Goal: Task Accomplishment & Management: Use online tool/utility

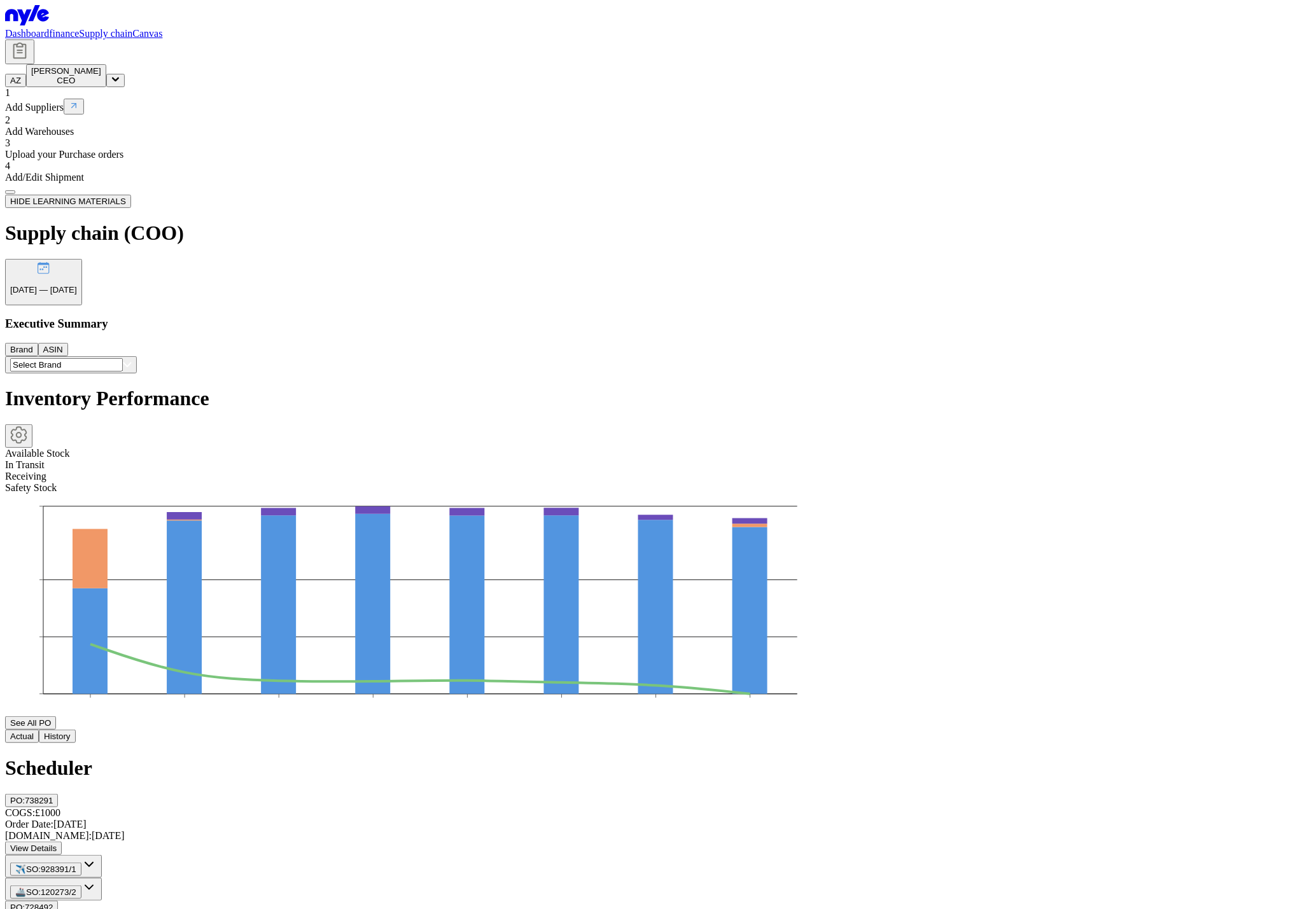
click at [49, 29] on link "Dashboard" at bounding box center [27, 34] width 44 height 11
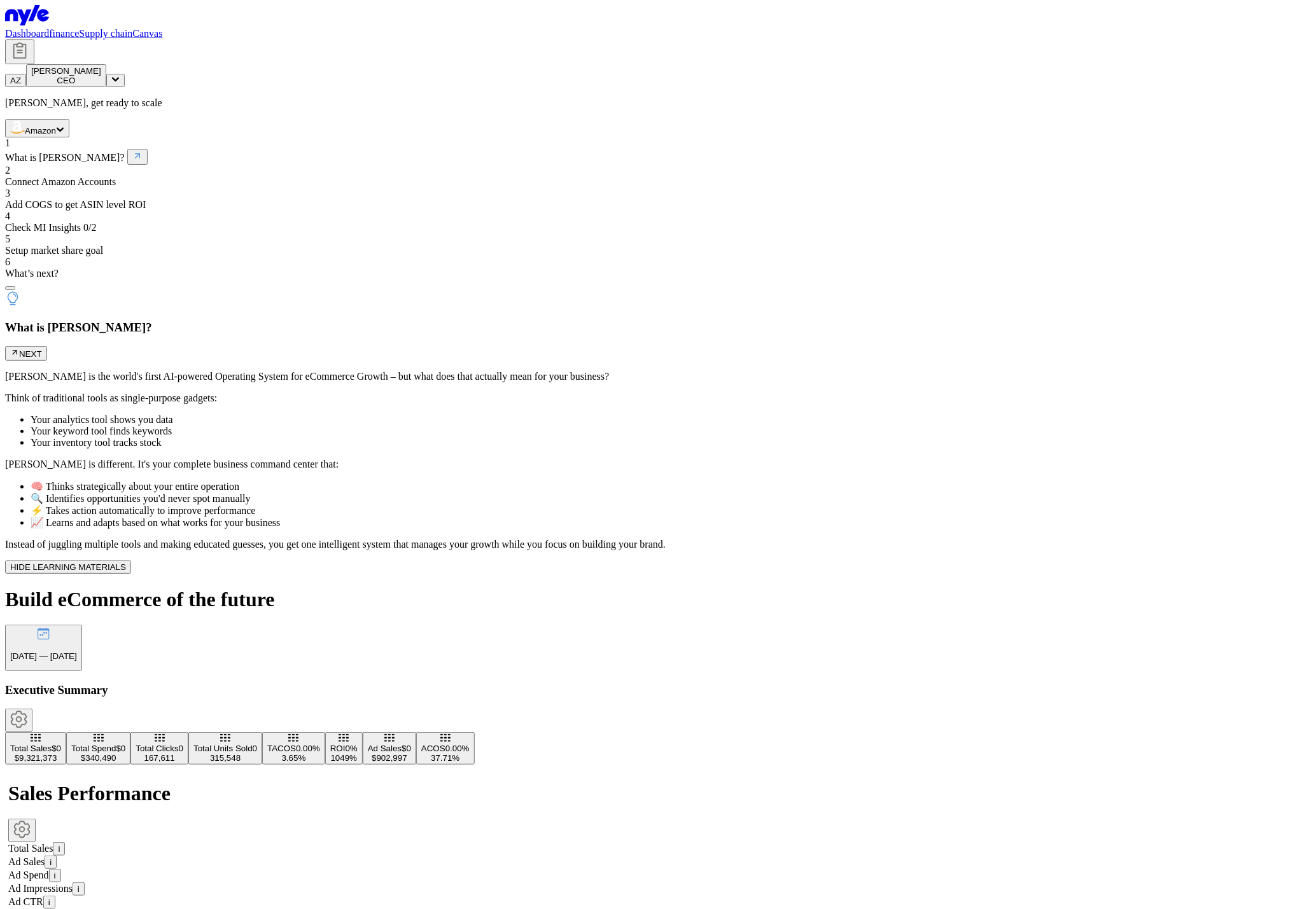
scroll to position [347, 0]
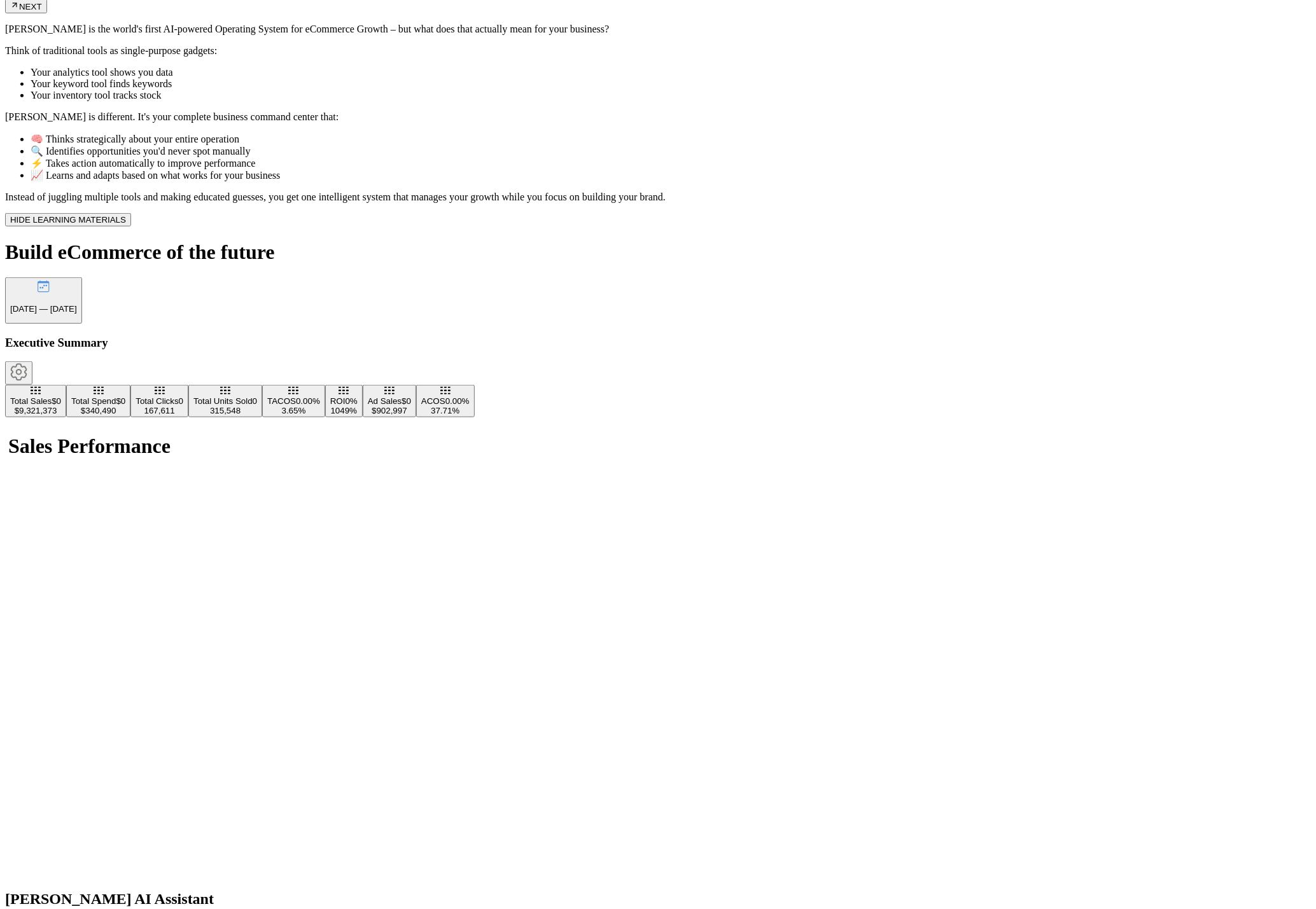
drag, startPoint x: 64, startPoint y: 225, endPoint x: 54, endPoint y: 65, distance: 160.3
click at [67, 224] on div "Aleksei, get ready to scale Amazon 1 What is Nyle? 2 Connect Amazon Accounts 3 …" at bounding box center [658, 306] width 1306 height 1113
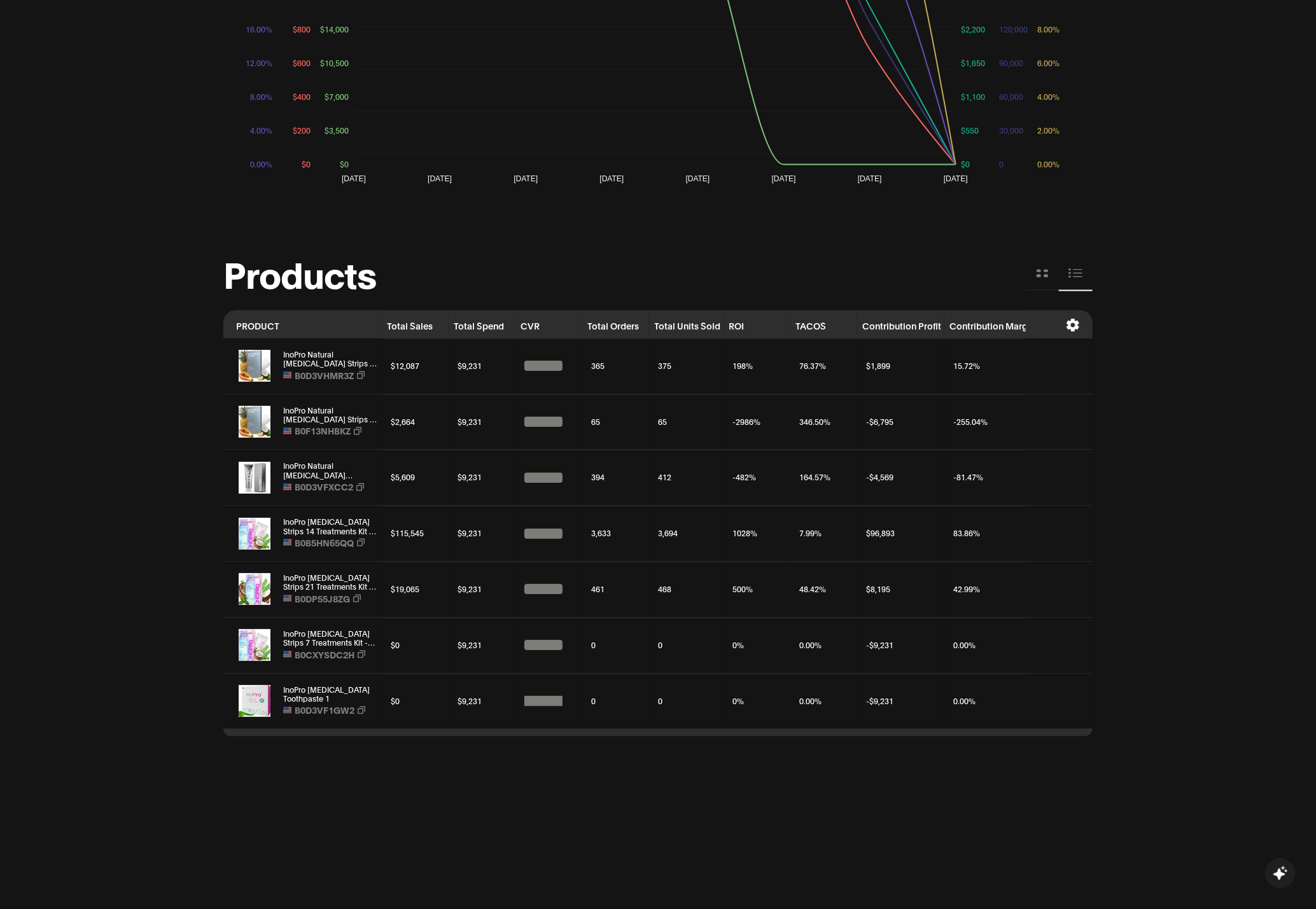
scroll to position [1054, 0]
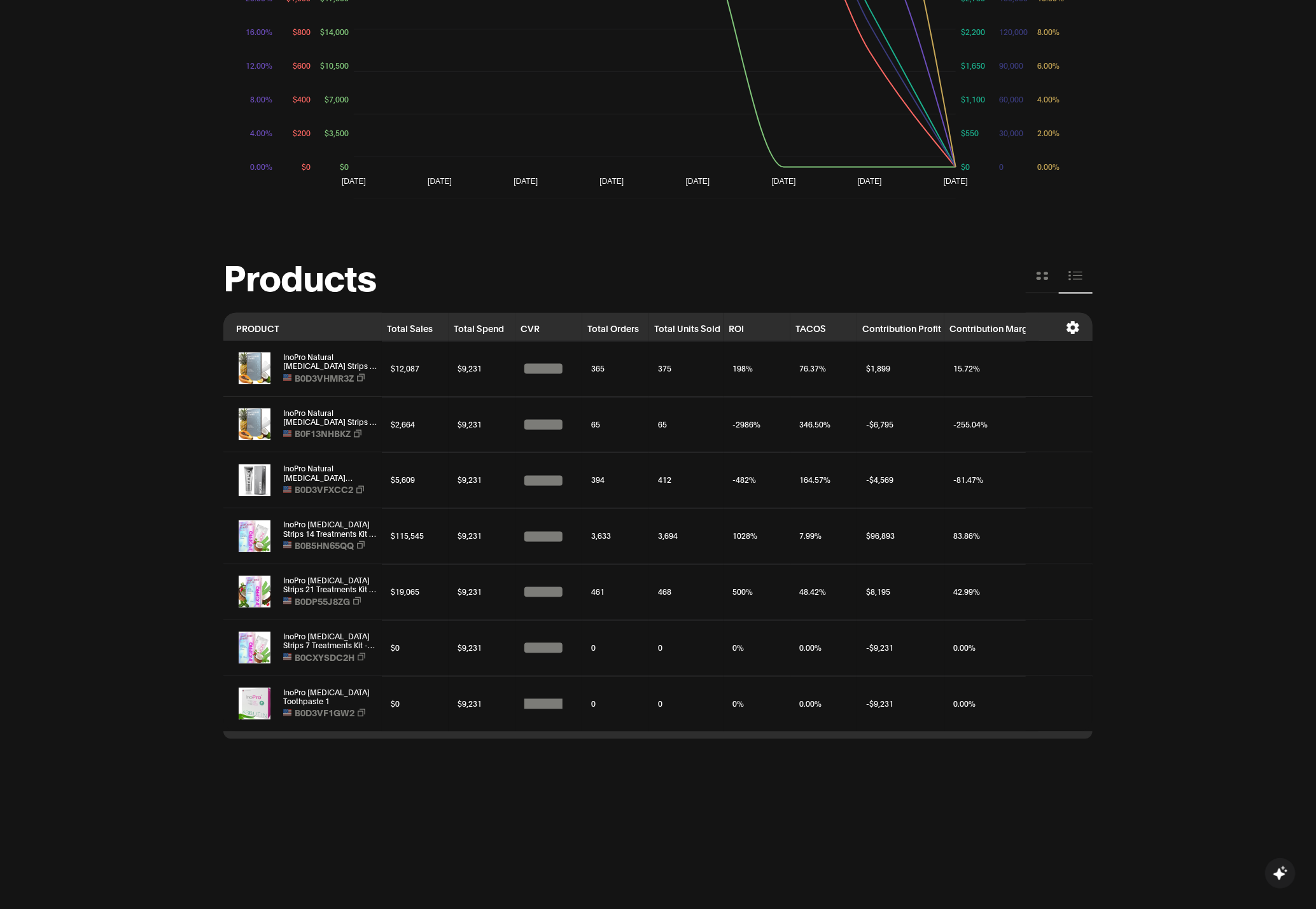
click at [1072, 327] on icon at bounding box center [1073, 328] width 13 height 13
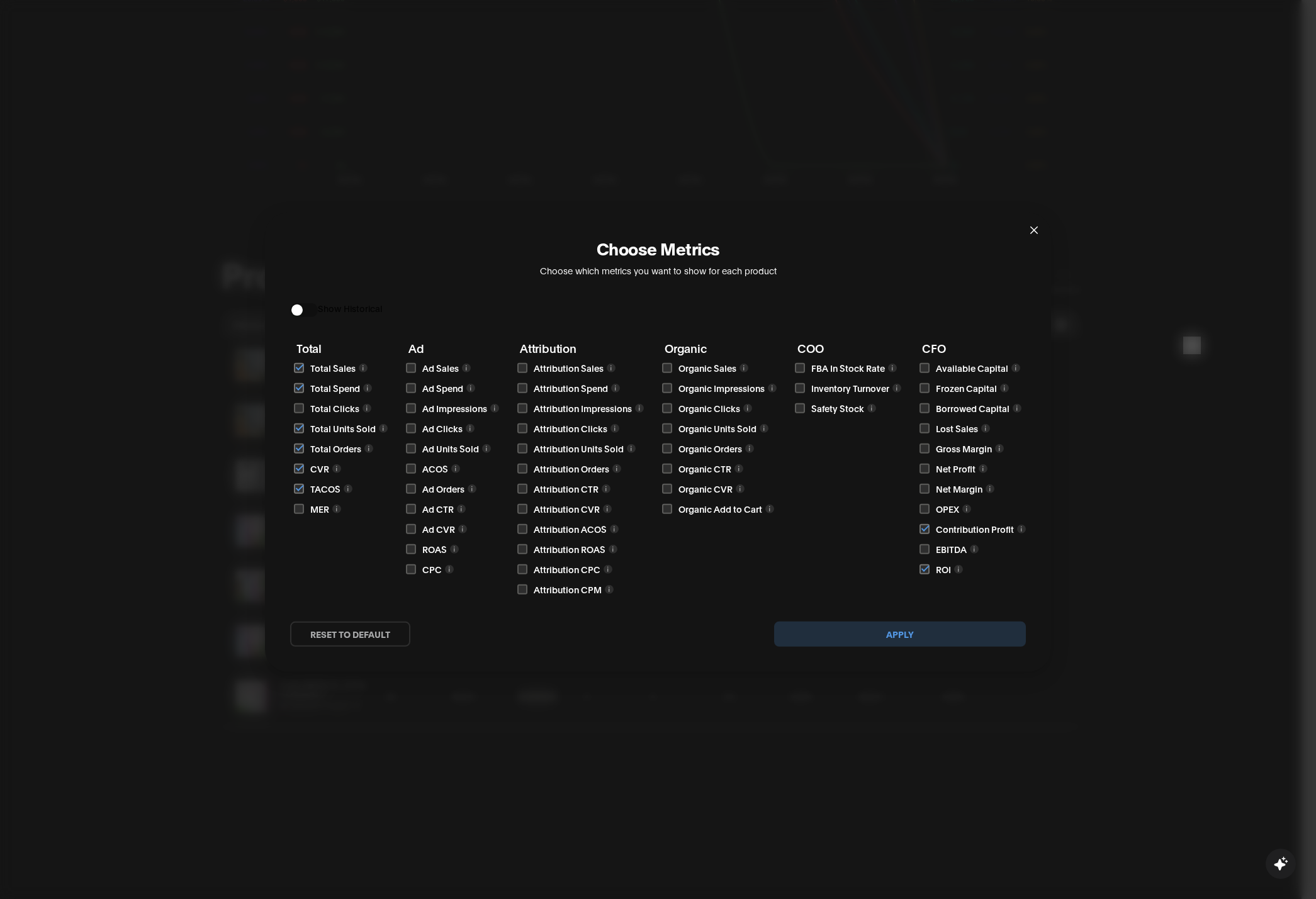
click at [299, 412] on input "checkbox" at bounding box center [299, 408] width 10 height 10
checkbox input "true"
click at [299, 512] on input "checkbox" at bounding box center [299, 509] width 10 height 10
checkbox input "true"
click at [412, 369] on input "checkbox" at bounding box center [411, 368] width 10 height 10
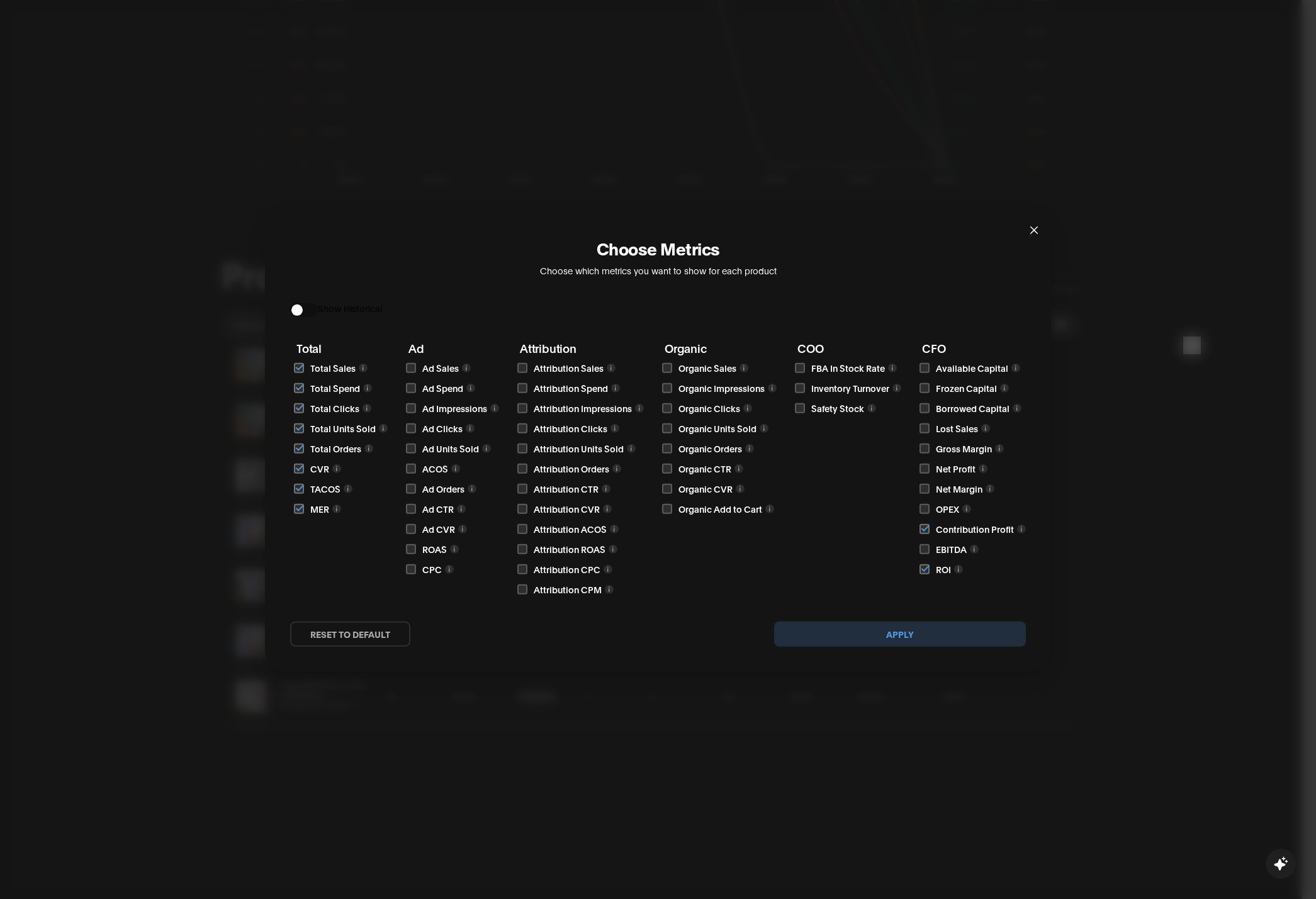
checkbox input "true"
click at [409, 387] on input "checkbox" at bounding box center [411, 388] width 10 height 10
checkbox input "true"
click at [406, 406] on input "checkbox" at bounding box center [411, 408] width 10 height 10
checkbox input "true"
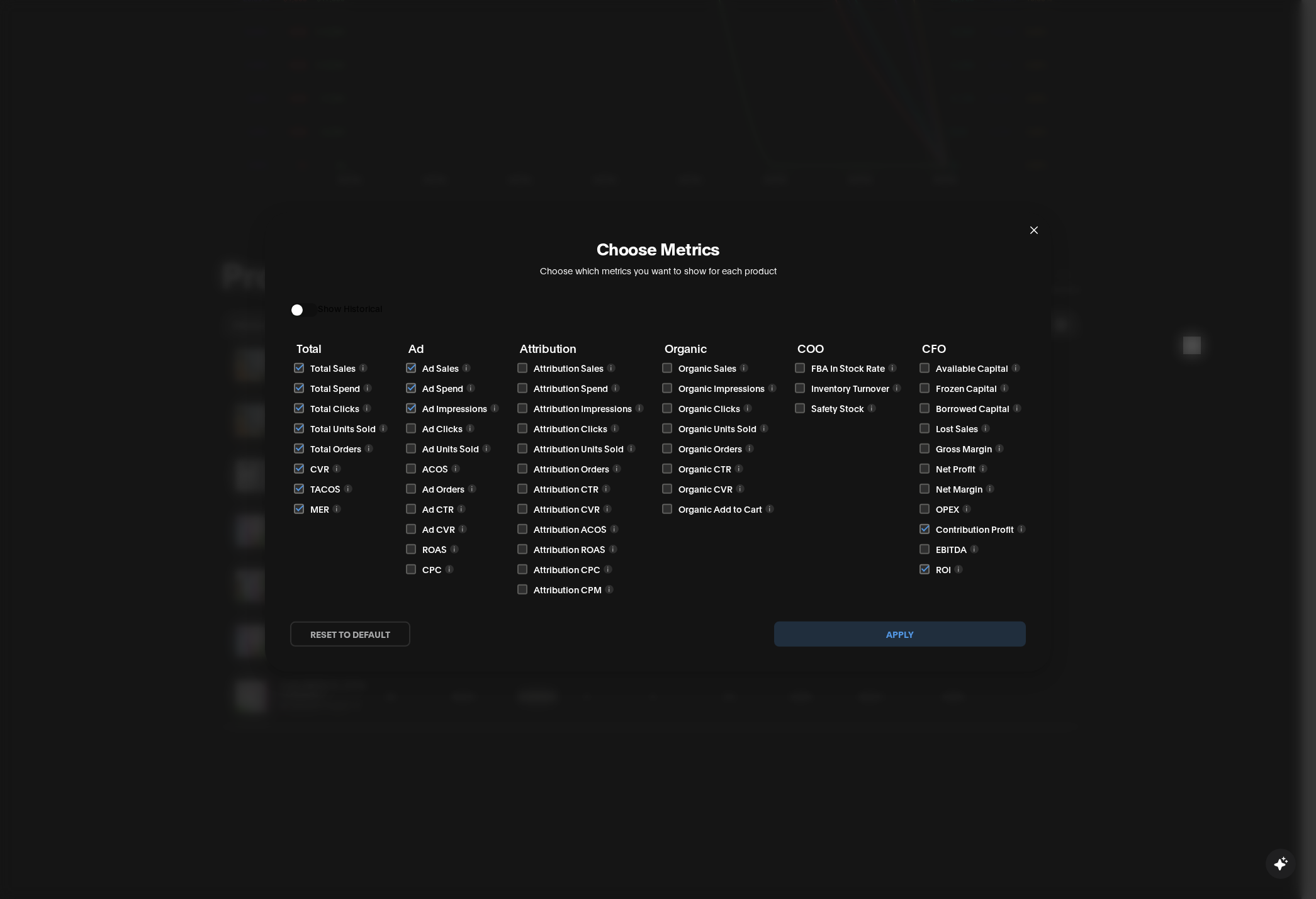
click at [410, 431] on input "checkbox" at bounding box center [411, 428] width 10 height 10
checkbox input "true"
click at [409, 446] on input "checkbox" at bounding box center [411, 449] width 10 height 10
checkbox input "true"
click at [408, 472] on input "checkbox" at bounding box center [411, 468] width 10 height 10
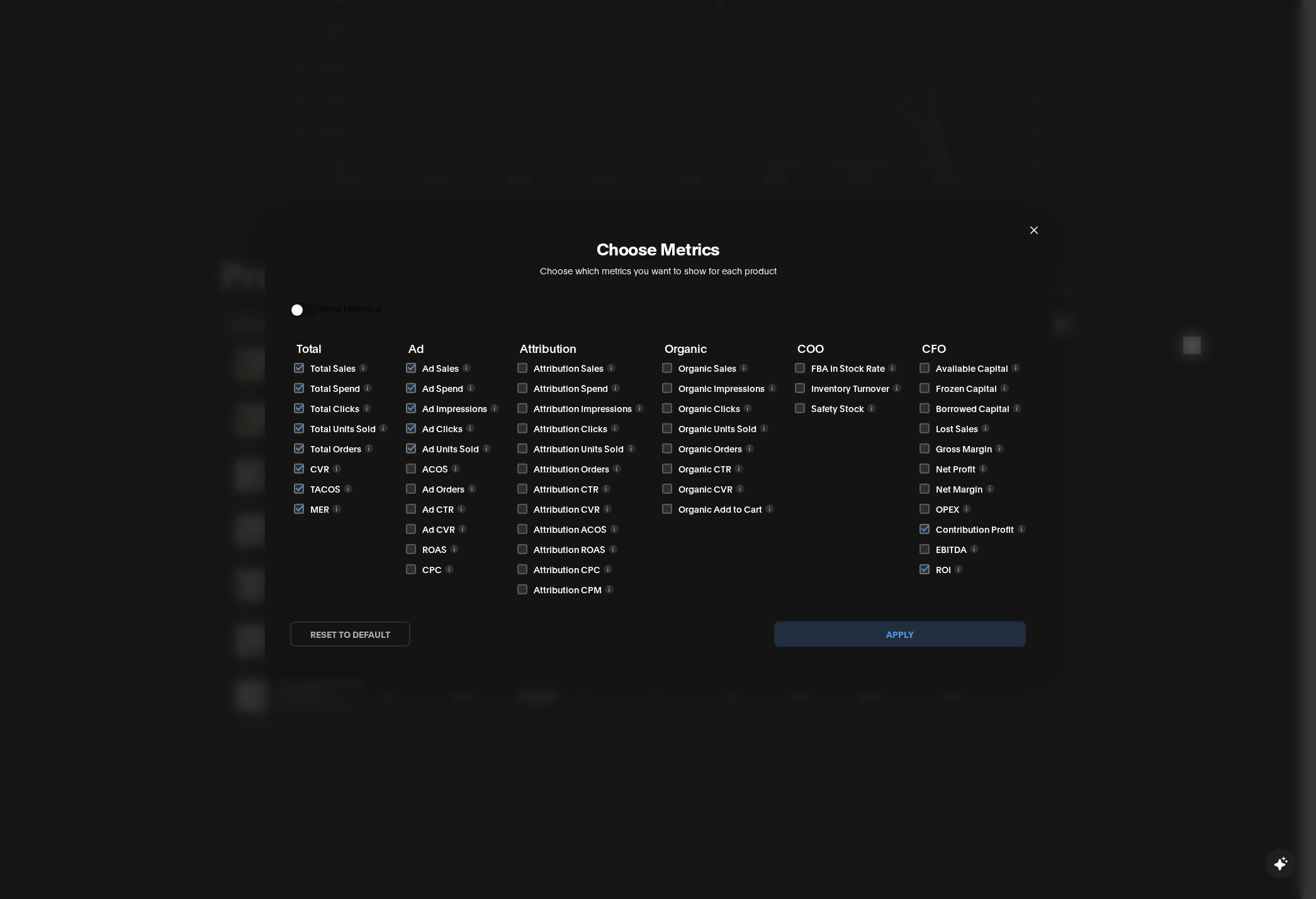
checkbox input "true"
click at [410, 490] on input "checkbox" at bounding box center [411, 488] width 10 height 10
checkbox input "true"
click at [409, 505] on input "checkbox" at bounding box center [411, 509] width 10 height 10
checkbox input "true"
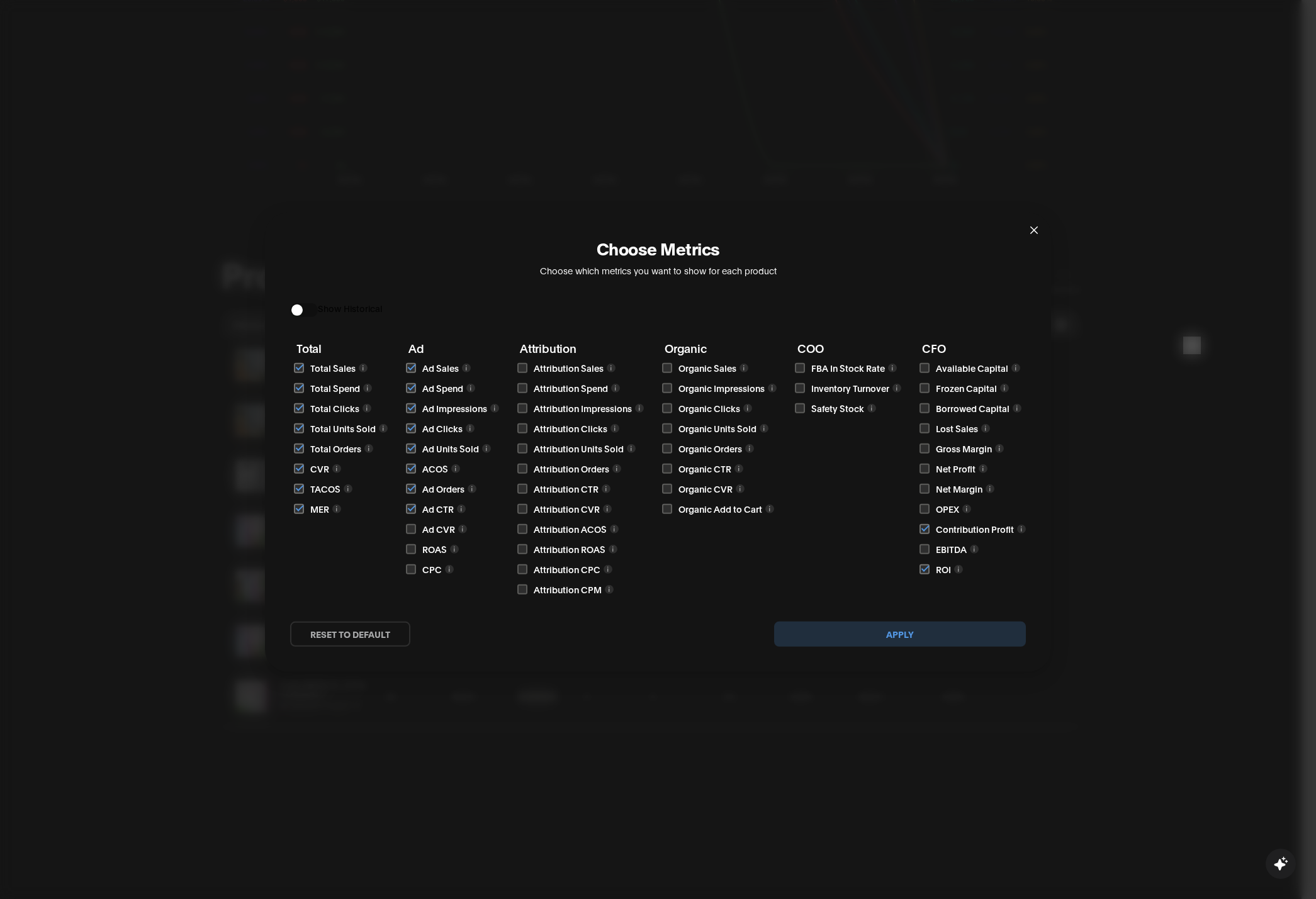
click at [409, 525] on input "checkbox" at bounding box center [411, 529] width 10 height 10
checkbox input "true"
click at [411, 548] on input "checkbox" at bounding box center [411, 549] width 10 height 10
checkbox input "true"
click at [408, 568] on input "checkbox" at bounding box center [411, 569] width 10 height 10
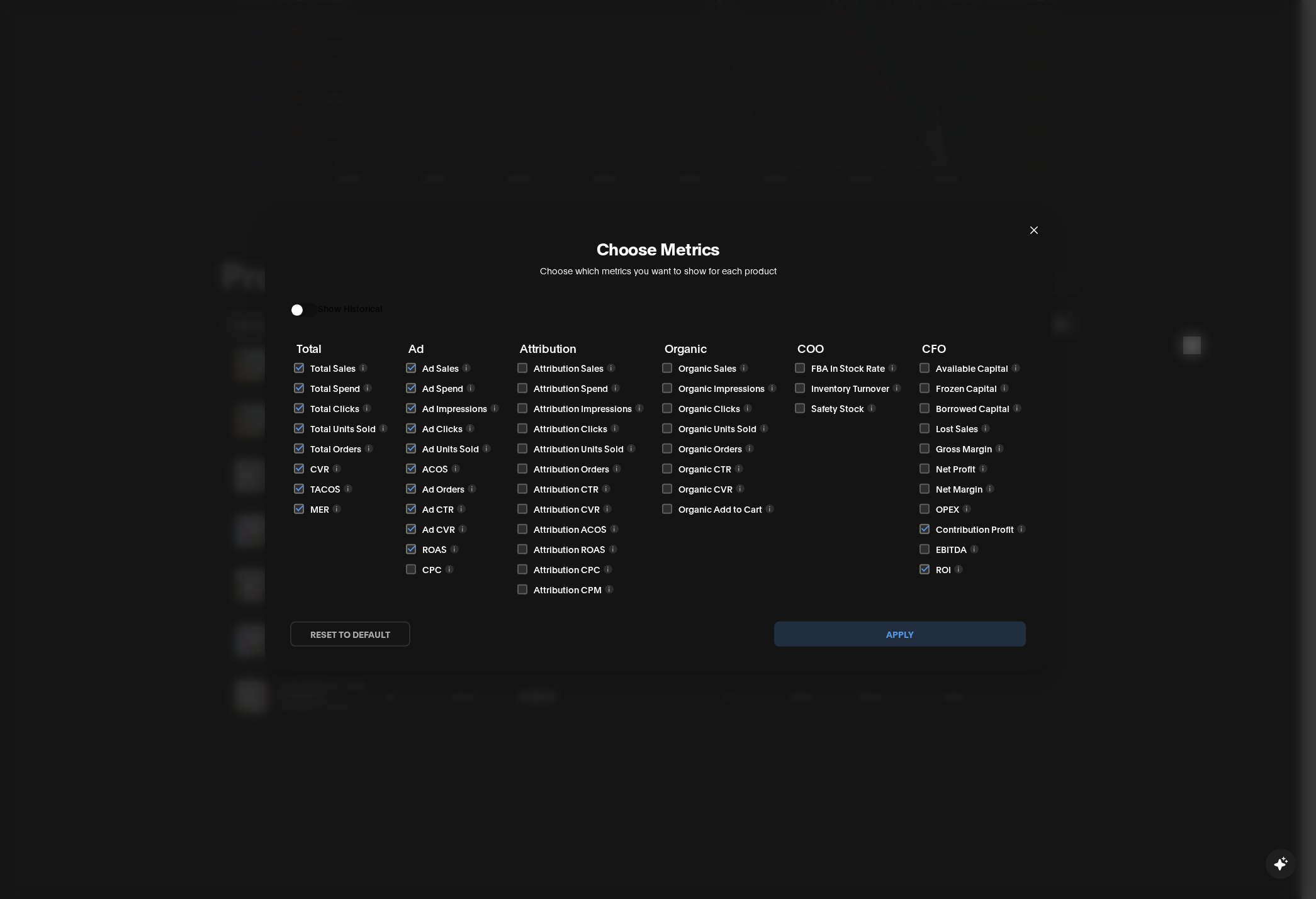
checkbox input "true"
click at [516, 584] on div "Total Total Sales Total Spend Total Clicks Total Units Sold Total Orders CVR TA…" at bounding box center [658, 469] width 736 height 254
click at [519, 587] on input "checkbox" at bounding box center [522, 589] width 10 height 10
checkbox input "true"
click at [518, 571] on input "checkbox" at bounding box center [522, 569] width 10 height 10
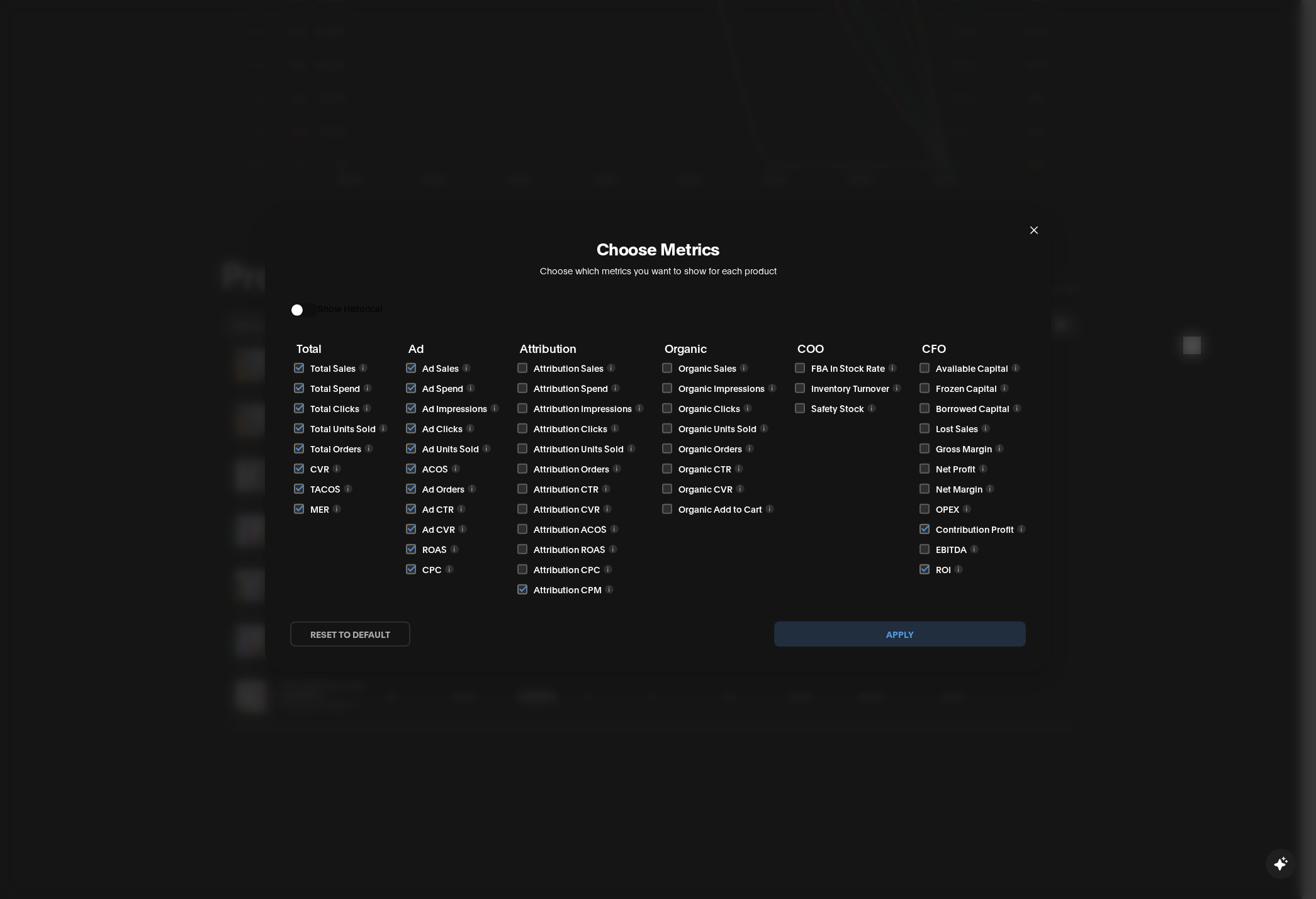
checkbox input "true"
click at [522, 545] on input "checkbox" at bounding box center [522, 549] width 10 height 10
checkbox input "true"
click at [522, 533] on input "checkbox" at bounding box center [522, 529] width 10 height 10
checkbox input "true"
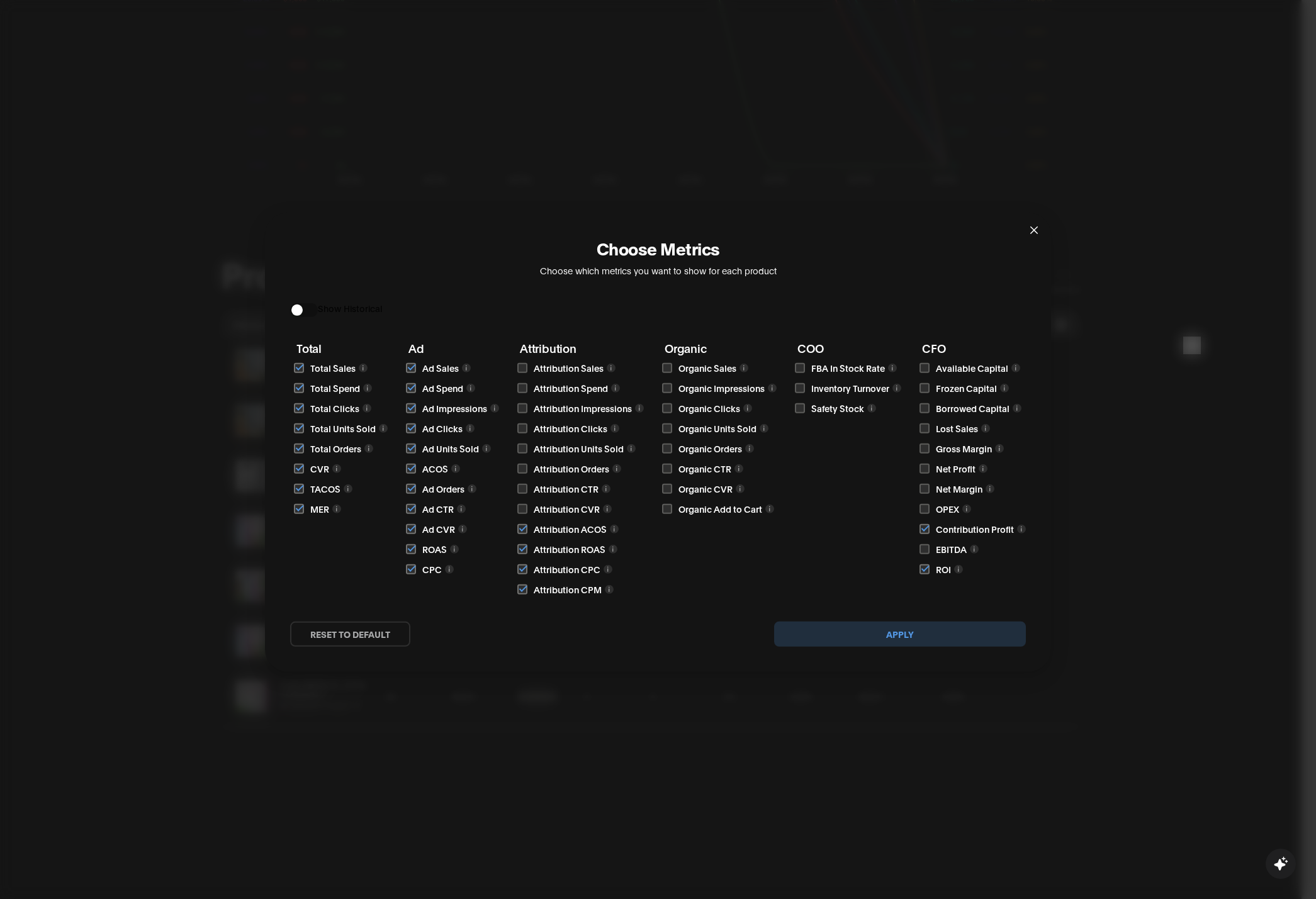
click at [522, 503] on label at bounding box center [523, 509] width 11 height 13
click at [522, 504] on input "checkbox" at bounding box center [522, 509] width 10 height 10
checkbox input "true"
click at [520, 494] on input "checkbox" at bounding box center [522, 488] width 10 height 10
checkbox input "true"
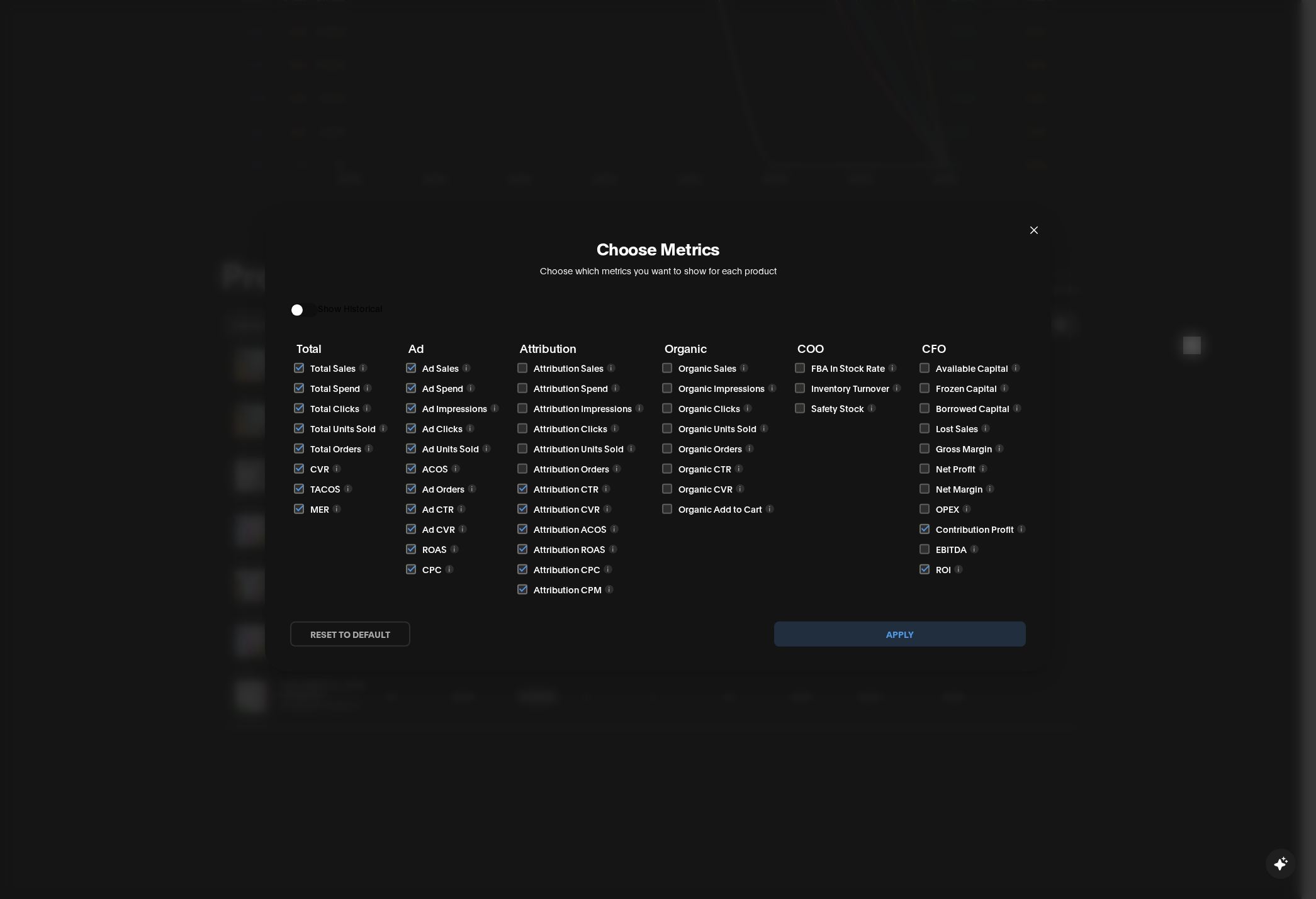
click at [518, 466] on input "checkbox" at bounding box center [522, 468] width 10 height 10
checkbox input "true"
click at [521, 449] on input "checkbox" at bounding box center [522, 449] width 10 height 10
checkbox input "true"
click at [518, 427] on input "checkbox" at bounding box center [522, 428] width 10 height 10
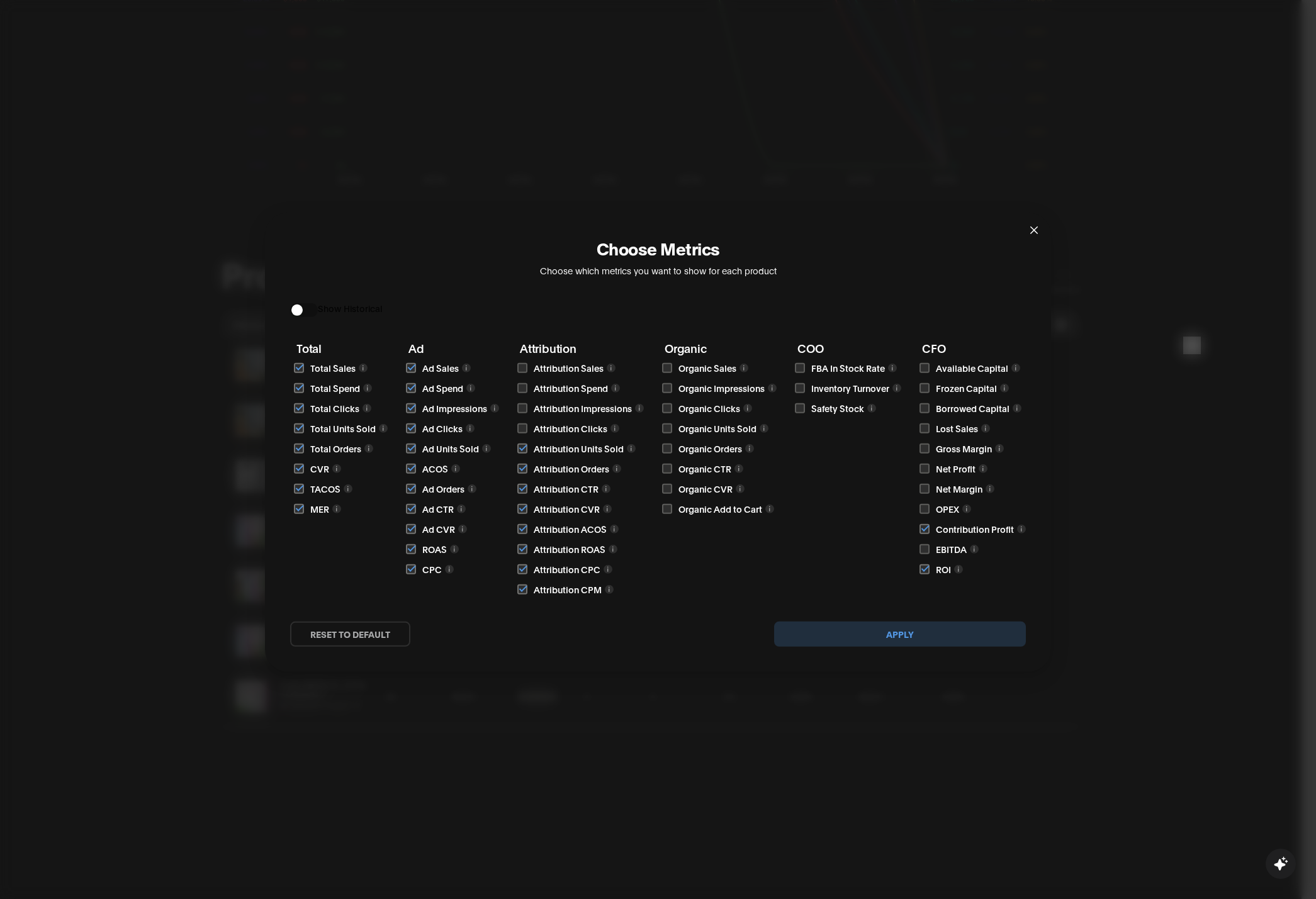
checkbox input "true"
click at [519, 405] on input "checkbox" at bounding box center [522, 408] width 10 height 10
checkbox input "true"
click at [523, 387] on input "checkbox" at bounding box center [522, 388] width 10 height 10
checkbox input "true"
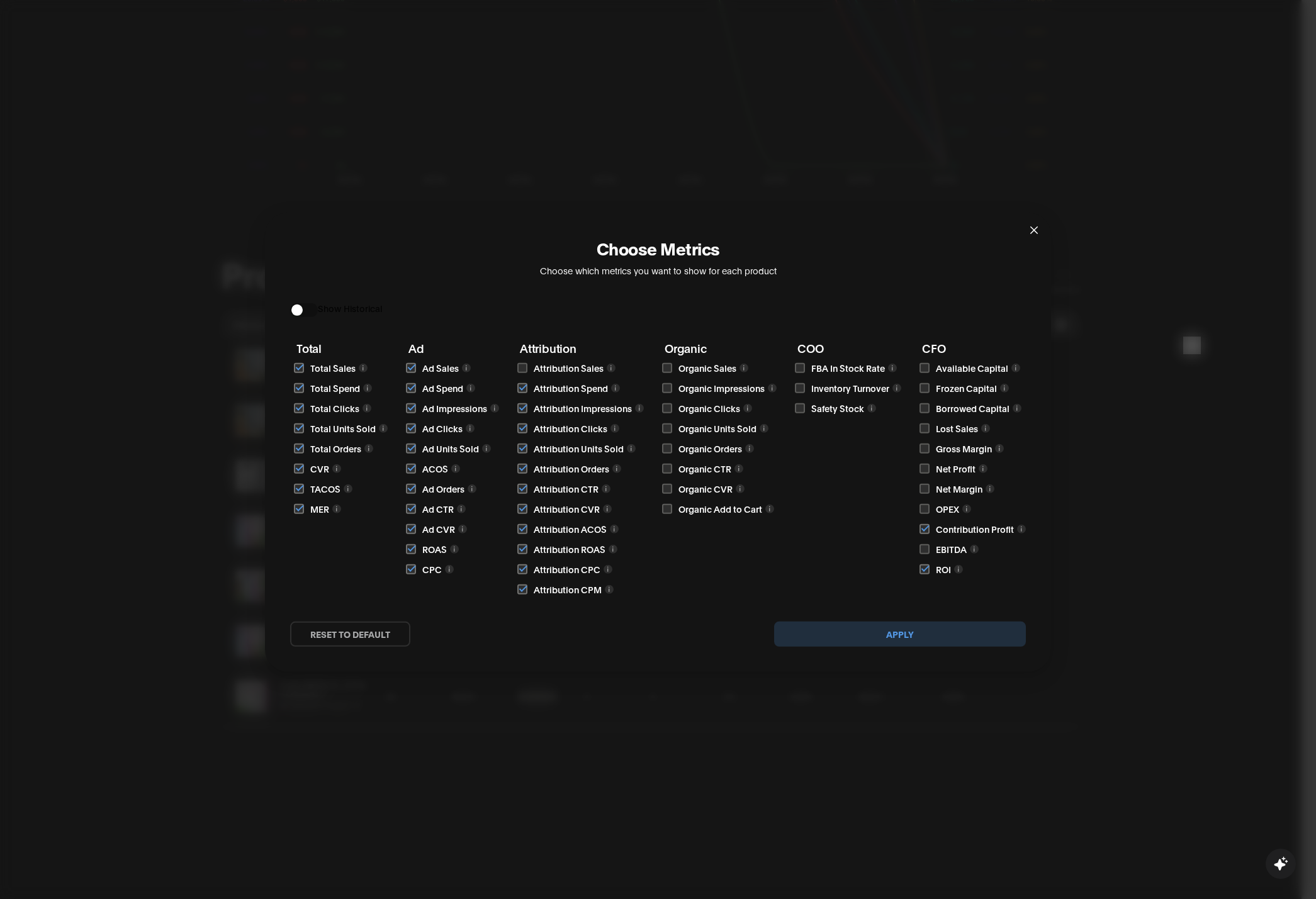
click at [520, 368] on input "checkbox" at bounding box center [522, 368] width 10 height 10
checkbox input "true"
click at [668, 365] on input "checkbox" at bounding box center [667, 368] width 10 height 10
checkbox input "true"
click at [669, 391] on input "checkbox" at bounding box center [667, 388] width 10 height 10
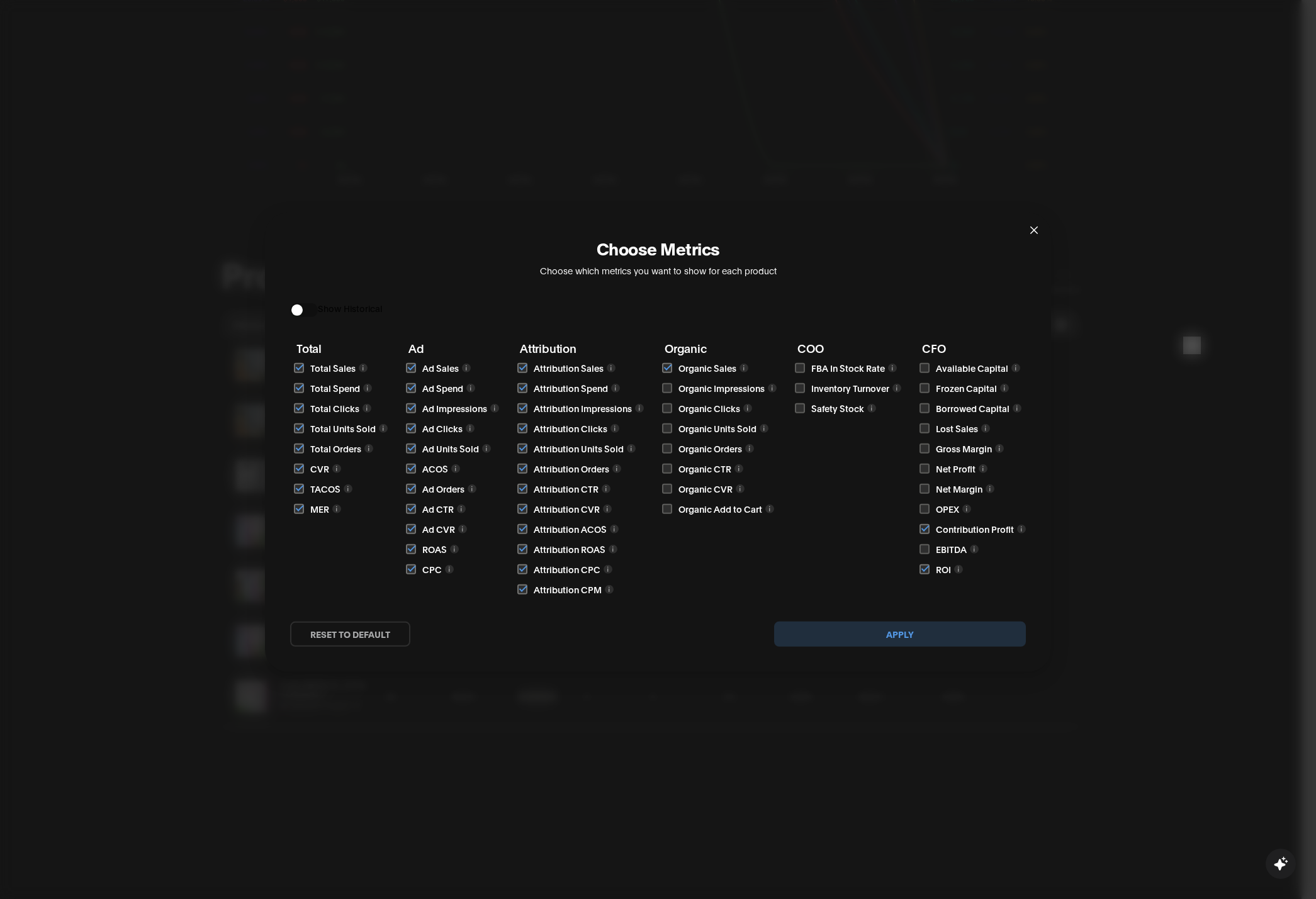
checkbox input "true"
click at [664, 409] on input "checkbox" at bounding box center [667, 408] width 10 height 10
checkbox input "true"
click at [665, 429] on input "checkbox" at bounding box center [667, 428] width 10 height 10
checkbox input "true"
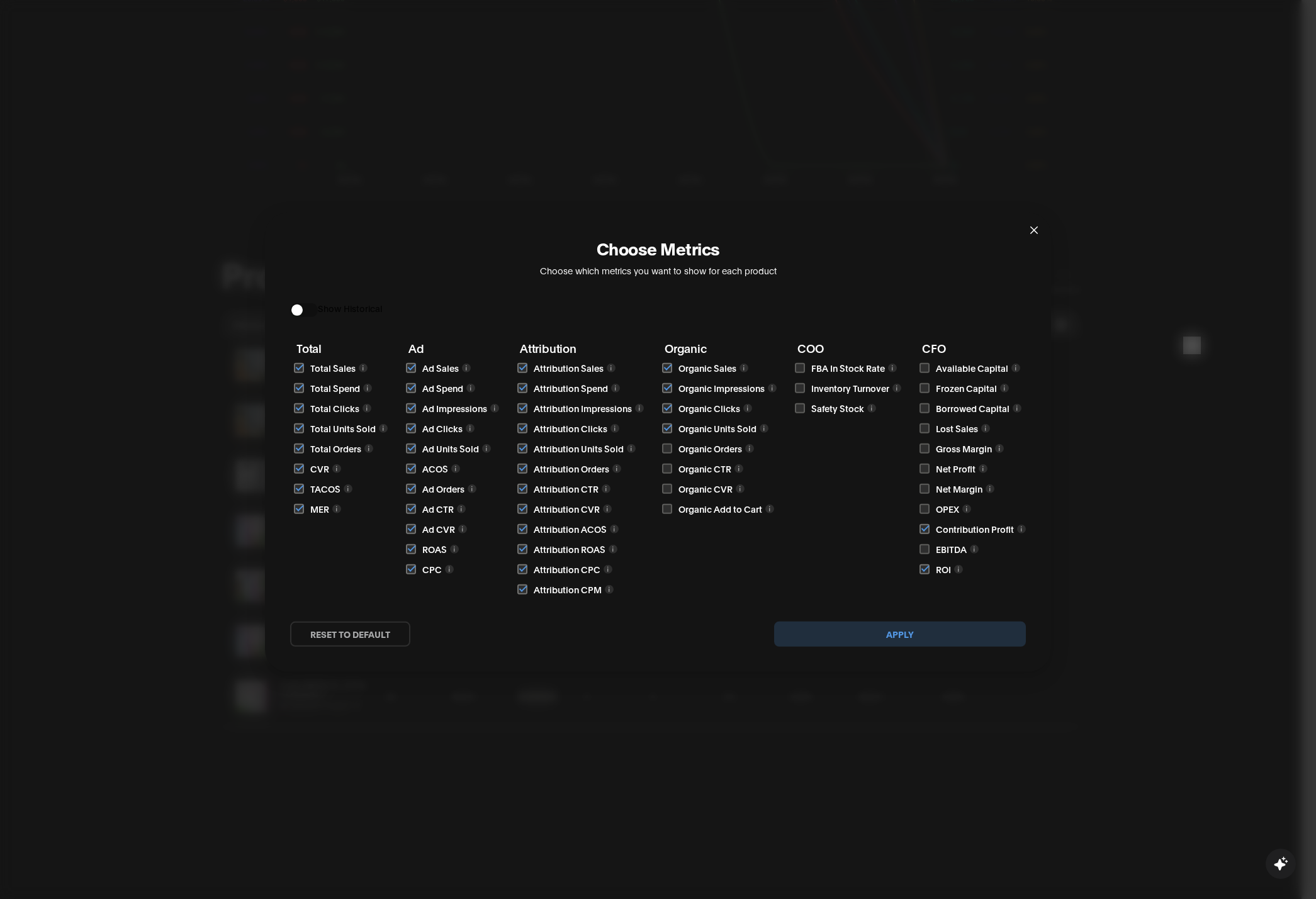
click at [667, 448] on input "checkbox" at bounding box center [667, 449] width 10 height 10
checkbox input "true"
click at [666, 468] on input "checkbox" at bounding box center [667, 468] width 10 height 10
checkbox input "true"
click at [665, 484] on input "checkbox" at bounding box center [667, 488] width 10 height 10
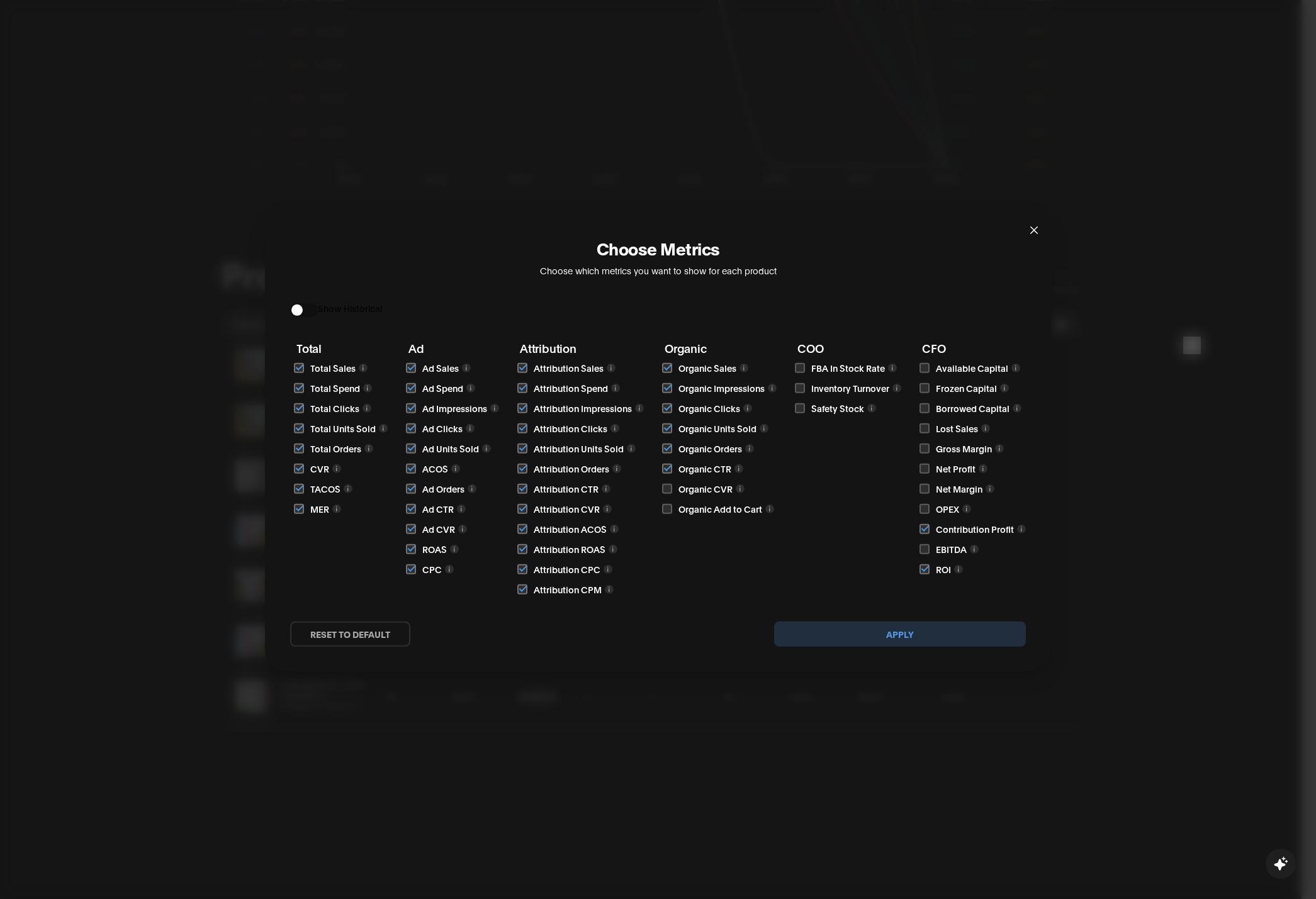
checkbox input "true"
click at [659, 510] on div "Total Total Sales Total Spend Total Clicks Total Units Sold Total Orders CVR TA…" at bounding box center [658, 469] width 736 height 254
click at [664, 512] on input "checkbox" at bounding box center [667, 509] width 10 height 10
checkbox input "true"
click at [800, 366] on input "checkbox" at bounding box center [800, 368] width 10 height 10
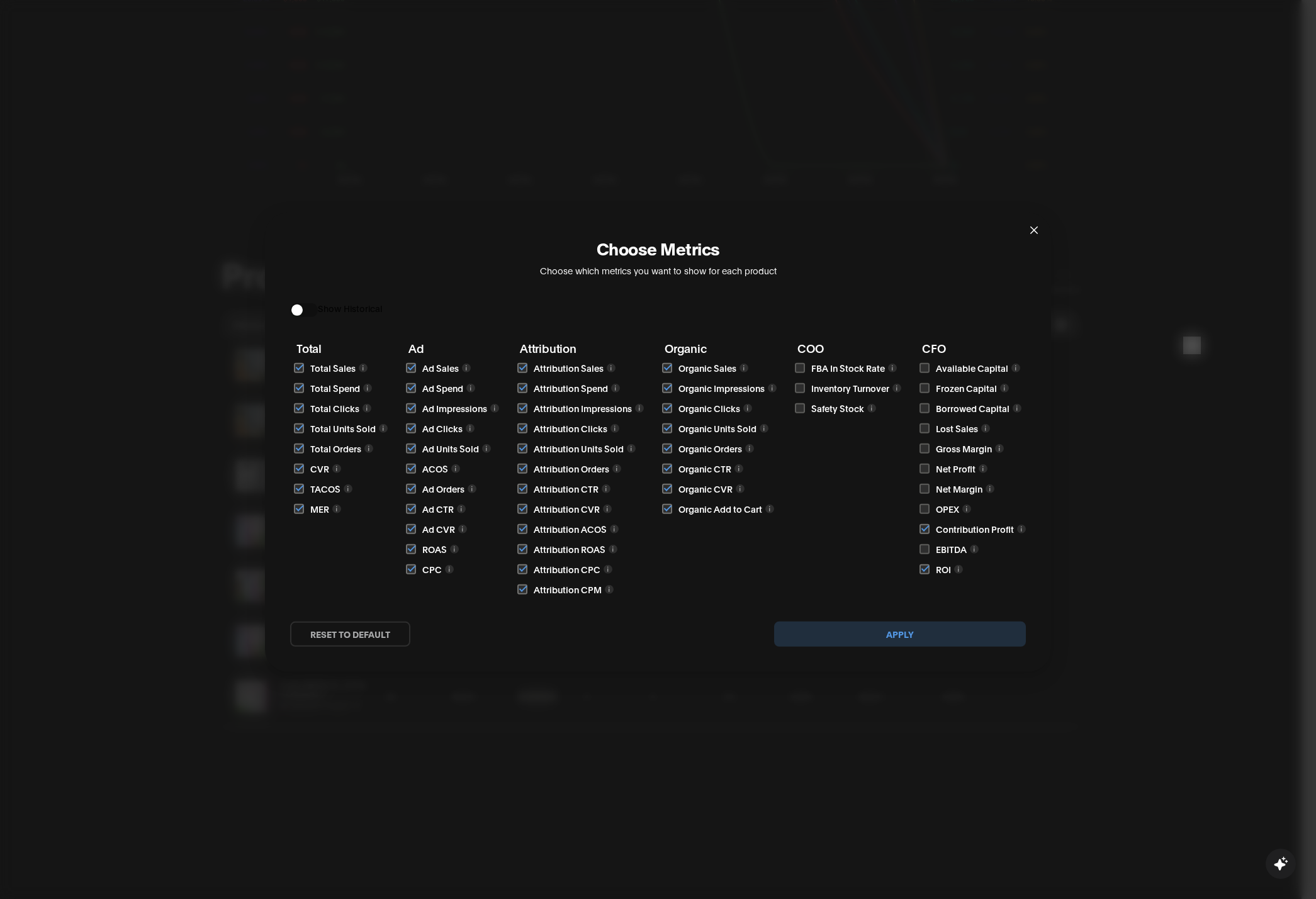
checkbox input "true"
click at [801, 387] on input "checkbox" at bounding box center [800, 388] width 10 height 10
checkbox input "true"
click at [800, 407] on input "checkbox" at bounding box center [800, 408] width 10 height 10
checkbox input "true"
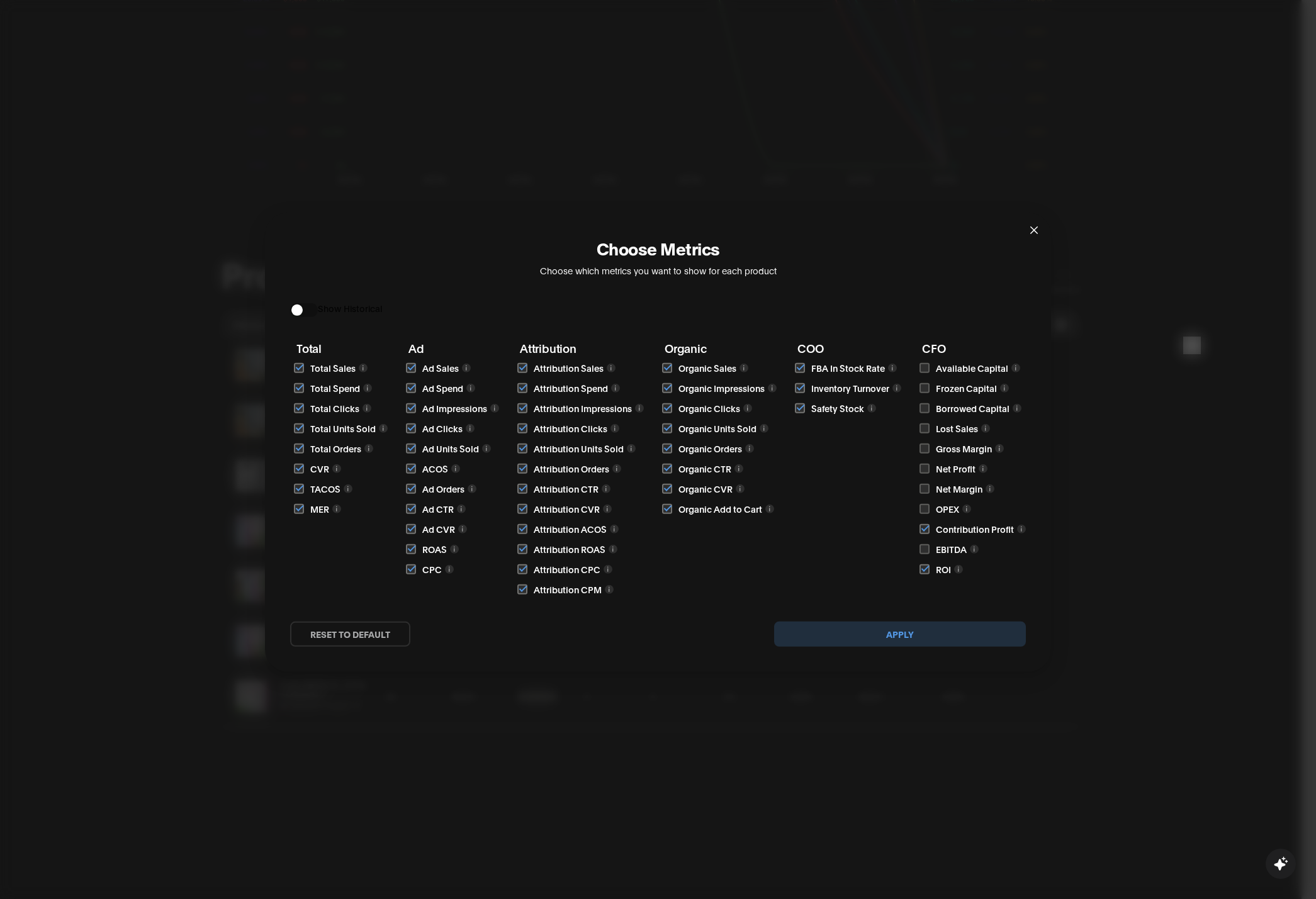
click at [924, 367] on input "checkbox" at bounding box center [924, 368] width 10 height 10
checkbox input "true"
click at [924, 391] on input "checkbox" at bounding box center [924, 388] width 10 height 10
checkbox input "true"
click at [924, 406] on input "checkbox" at bounding box center [924, 408] width 10 height 10
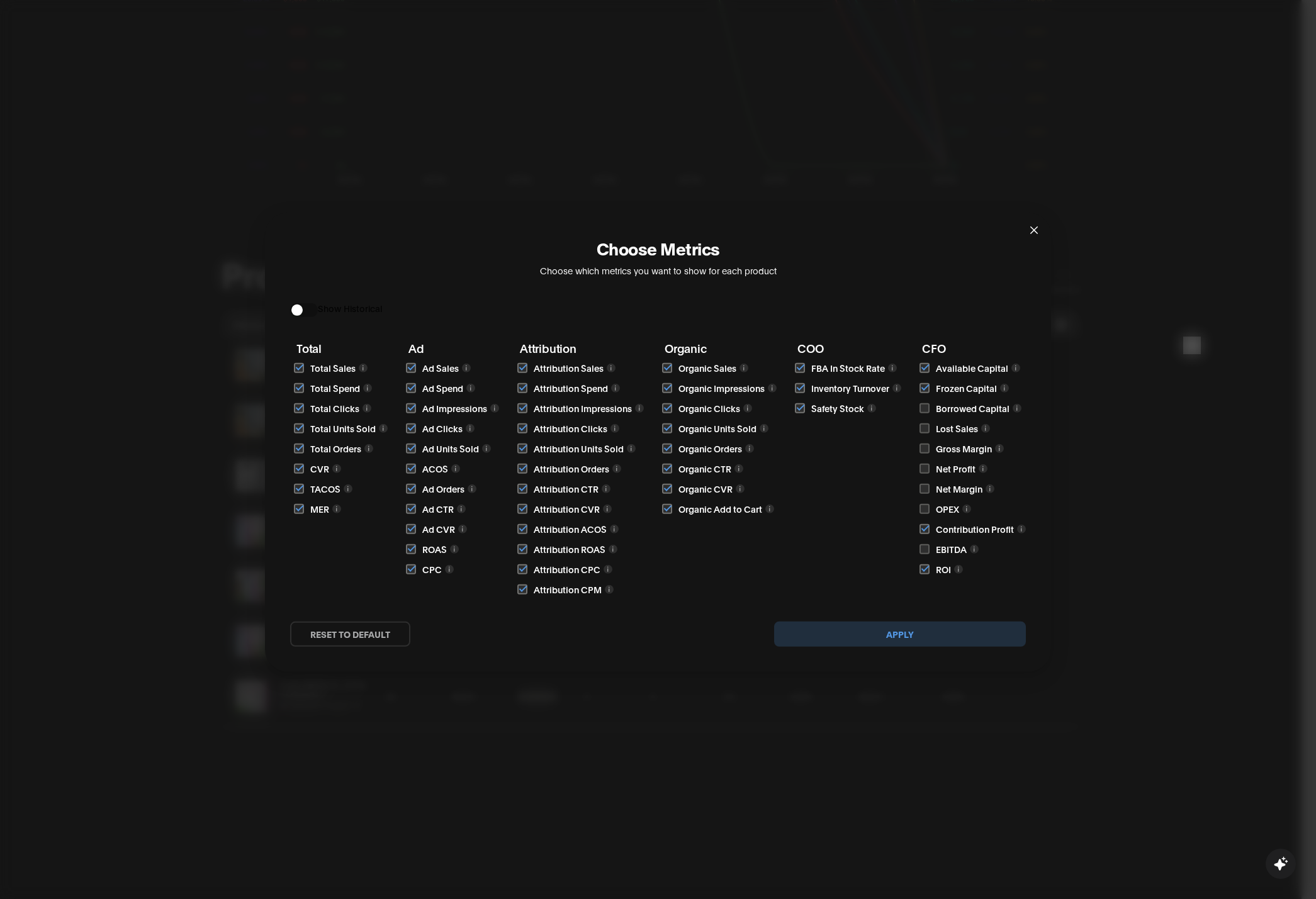
checkbox input "true"
drag, startPoint x: 922, startPoint y: 425, endPoint x: 928, endPoint y: 448, distance: 23.8
click at [922, 425] on input "checkbox" at bounding box center [924, 428] width 10 height 10
checkbox input "true"
click at [922, 454] on label at bounding box center [925, 449] width 11 height 13
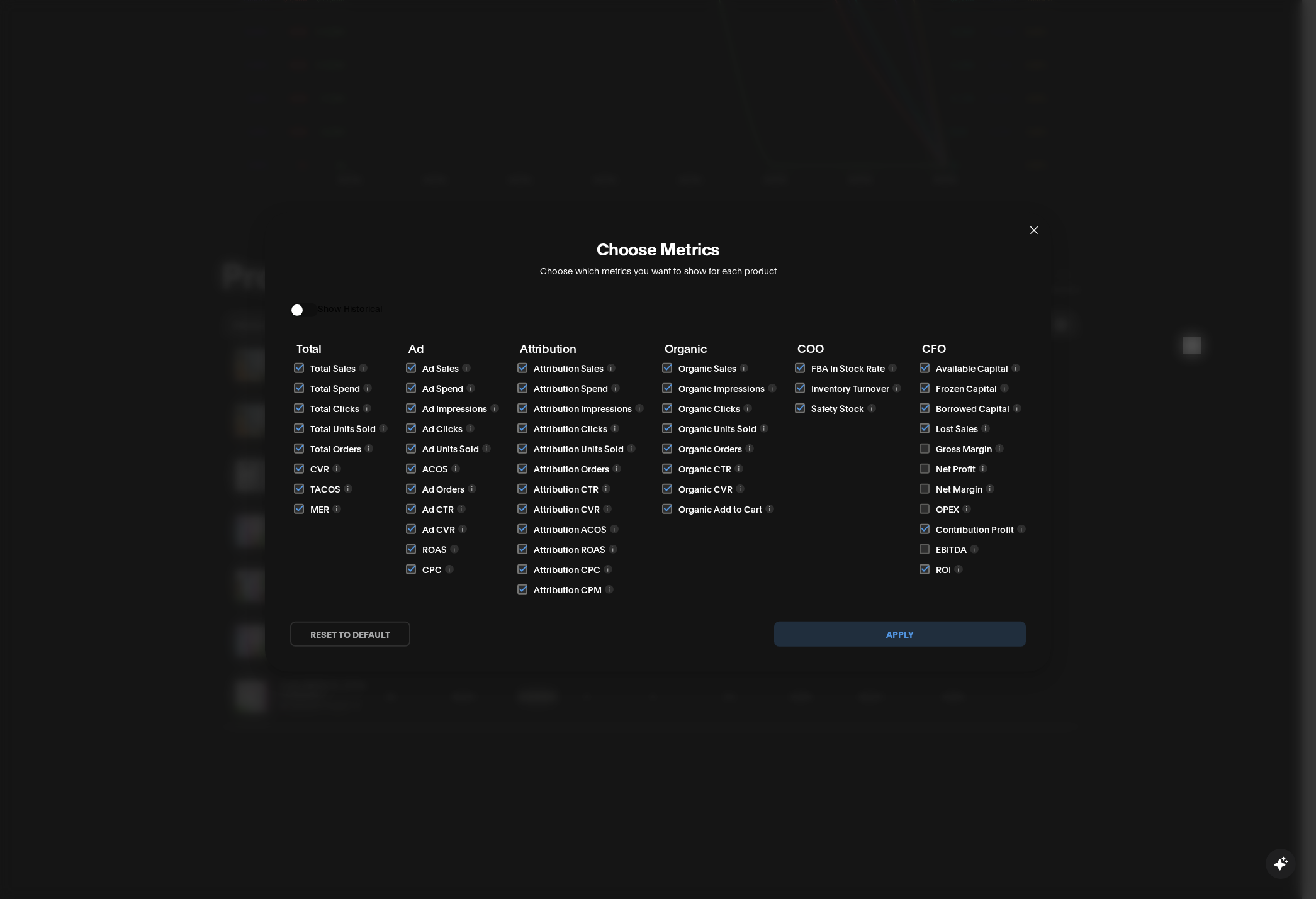
click at [922, 454] on input "checkbox" at bounding box center [924, 449] width 10 height 10
checkbox input "true"
click at [925, 465] on input "checkbox" at bounding box center [924, 468] width 10 height 10
checkbox input "true"
drag, startPoint x: 923, startPoint y: 491, endPoint x: 922, endPoint y: 499, distance: 8.1
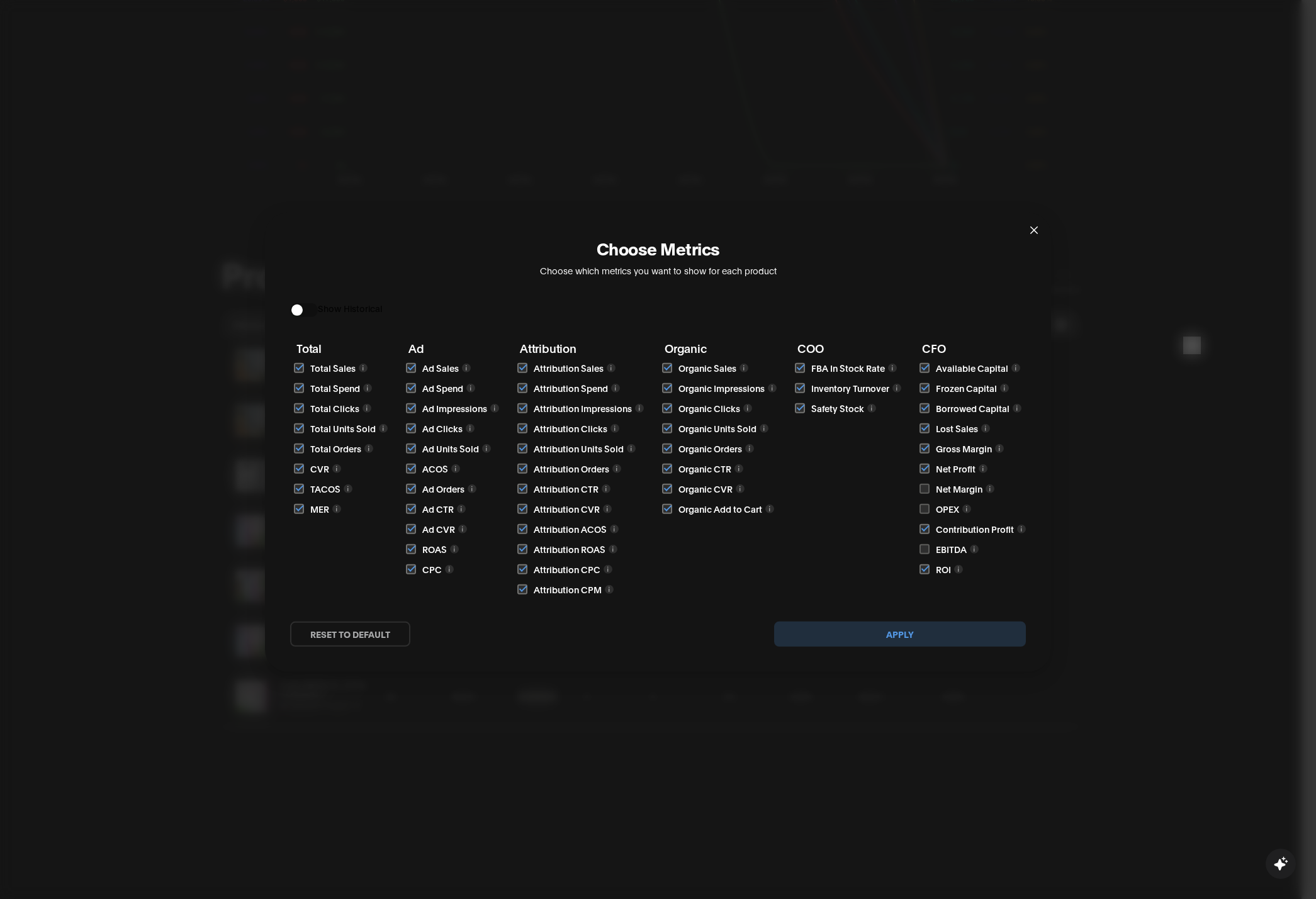
click at [924, 489] on input "checkbox" at bounding box center [924, 488] width 10 height 10
checkbox input "true"
click at [924, 510] on input "checkbox" at bounding box center [924, 509] width 10 height 10
checkbox input "true"
drag, startPoint x: 923, startPoint y: 544, endPoint x: 930, endPoint y: 563, distance: 20.2
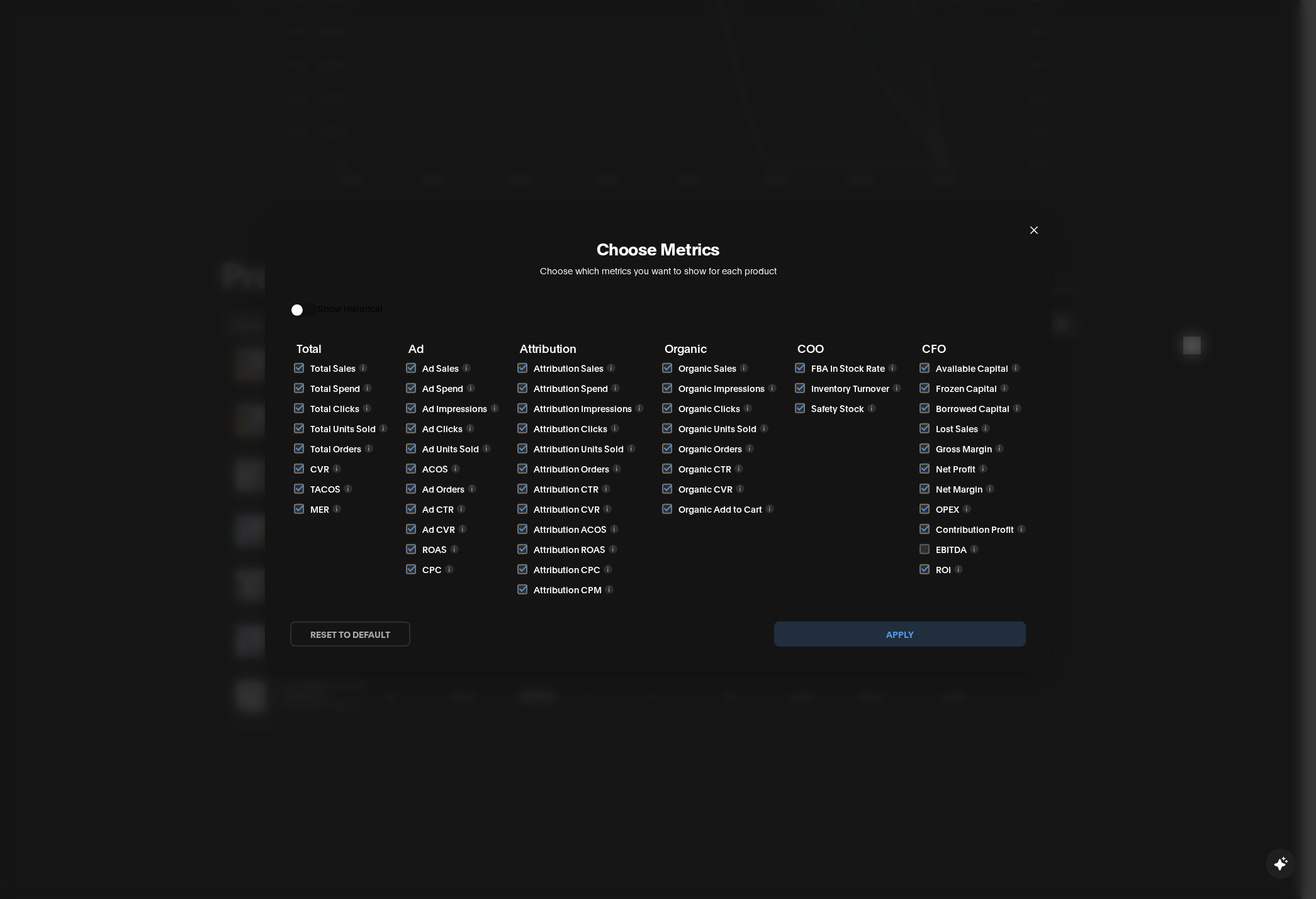
click at [923, 545] on input "checkbox" at bounding box center [924, 549] width 10 height 10
checkbox input "true"
click at [982, 633] on button "Apply" at bounding box center [900, 634] width 252 height 25
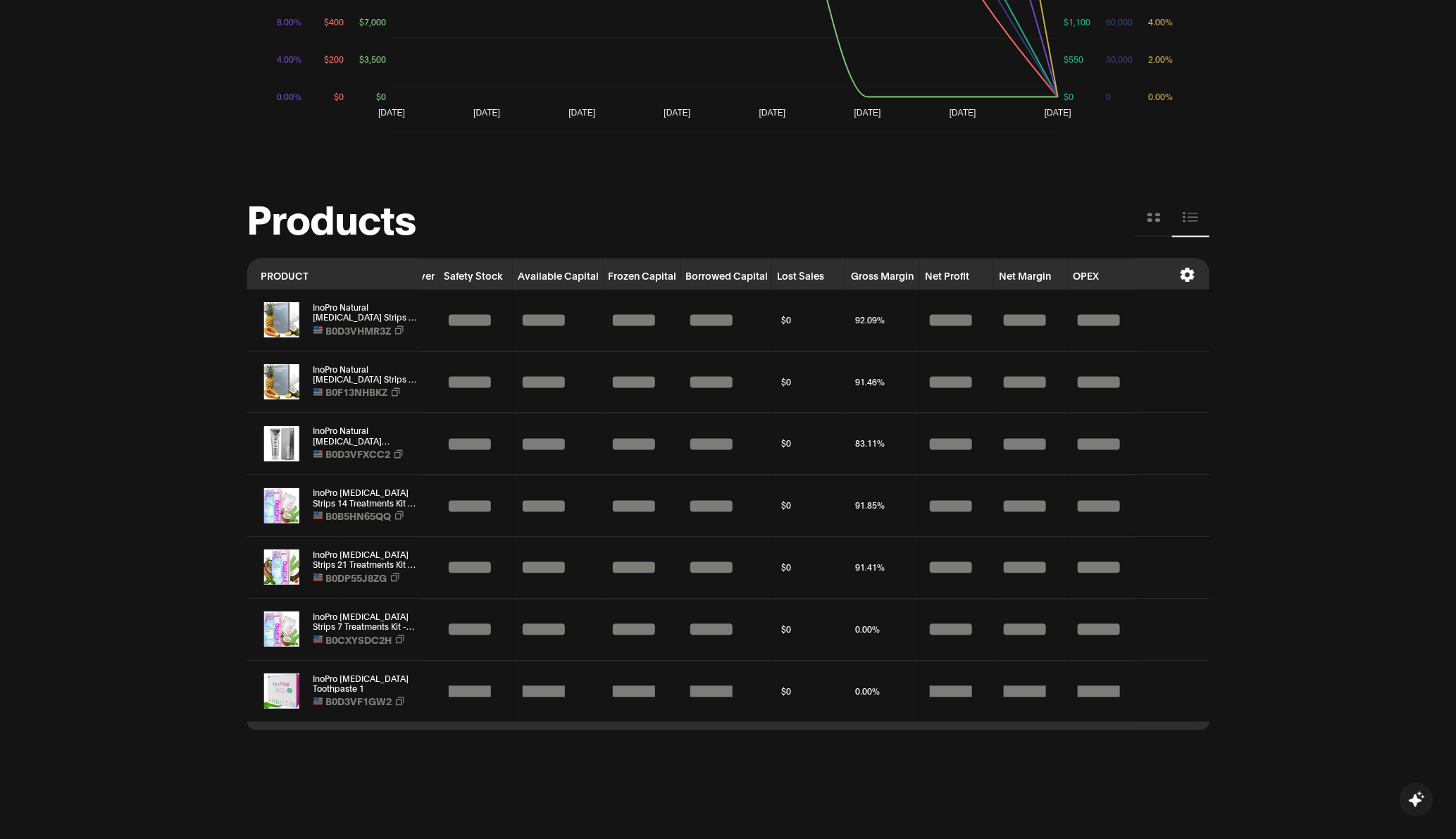
scroll to position [0, 3728]
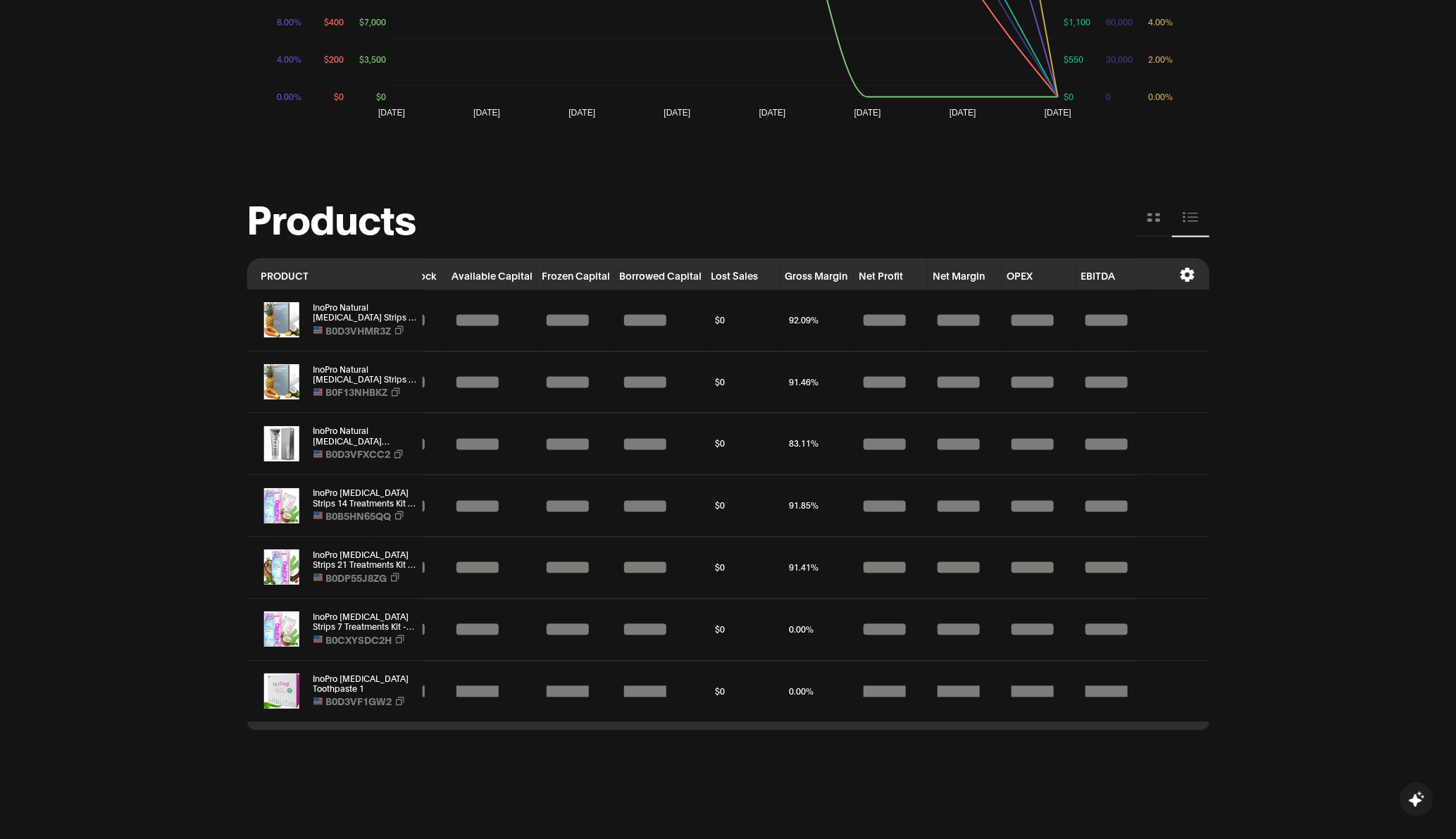
click at [1196, 275] on th at bounding box center [1173, 274] width 74 height 31
click at [1183, 279] on icon at bounding box center [1187, 275] width 14 height 14
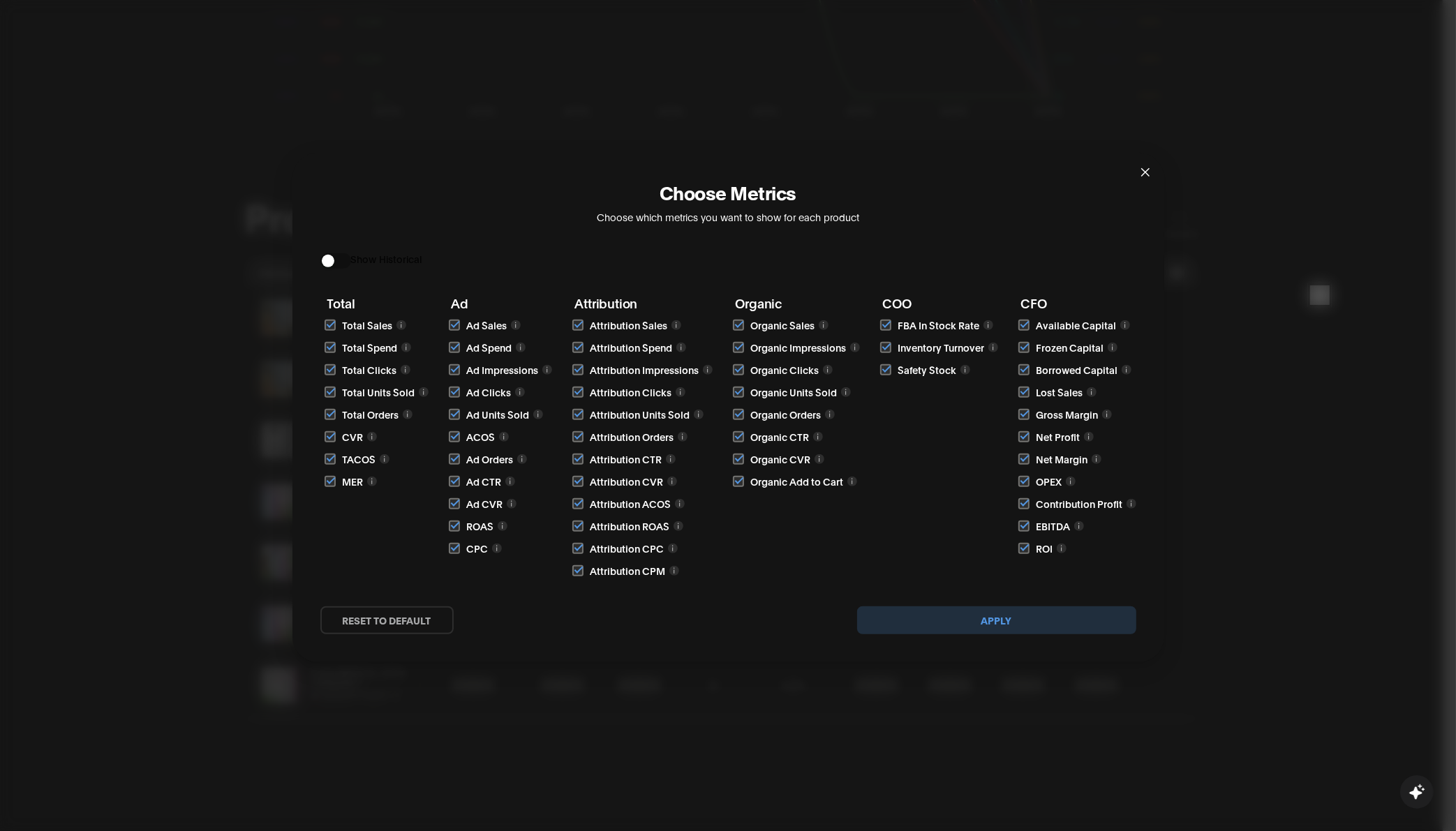
click at [1082, 619] on button "Apply" at bounding box center [996, 620] width 279 height 28
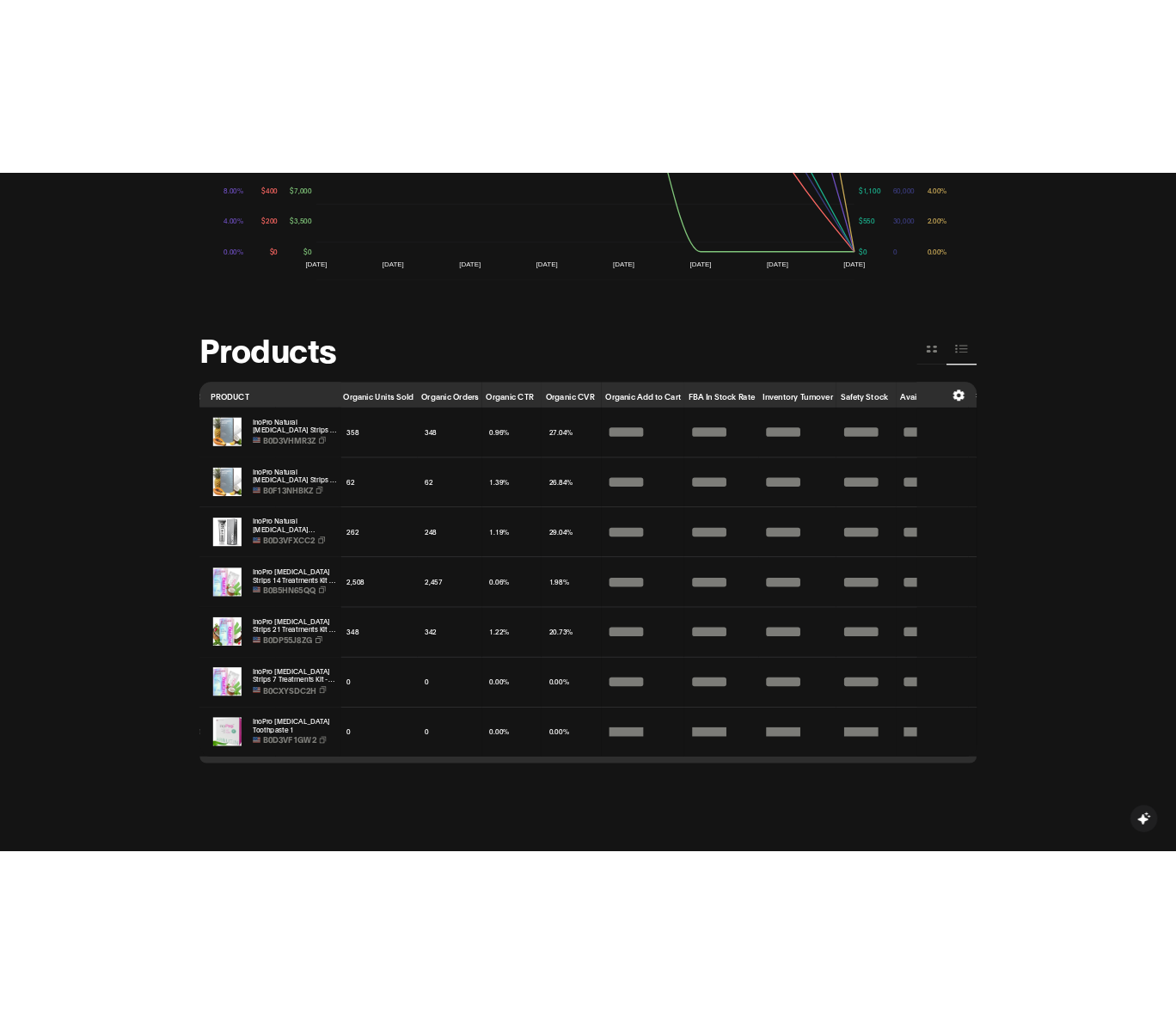
scroll to position [0, 3744]
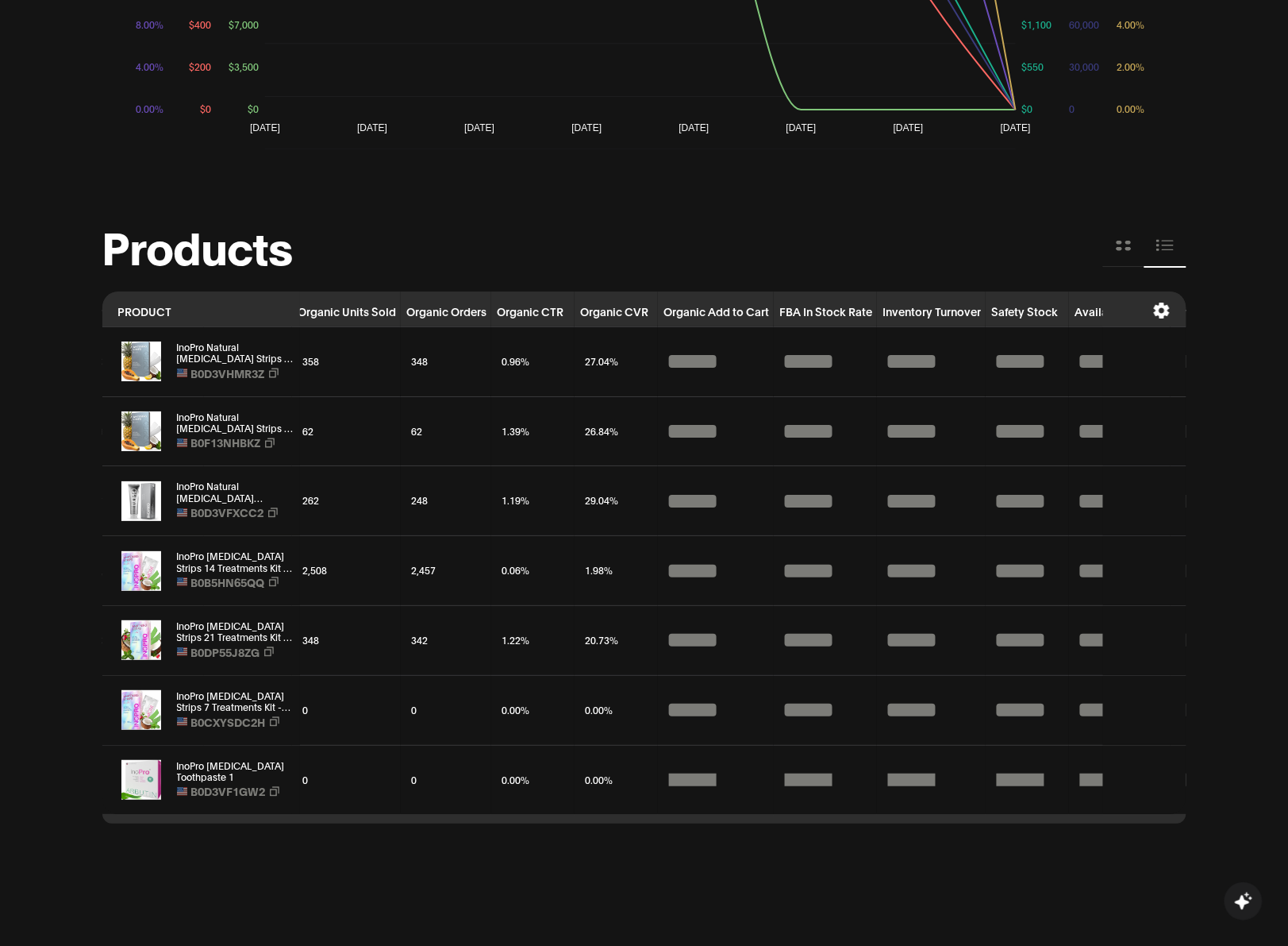
click at [1275, 236] on div "Aleksei, get ready to scale Amazon 1 What is Nyle? 2 Connect Amazon Accounts 3 …" at bounding box center [644, 58] width 1288 height 2792
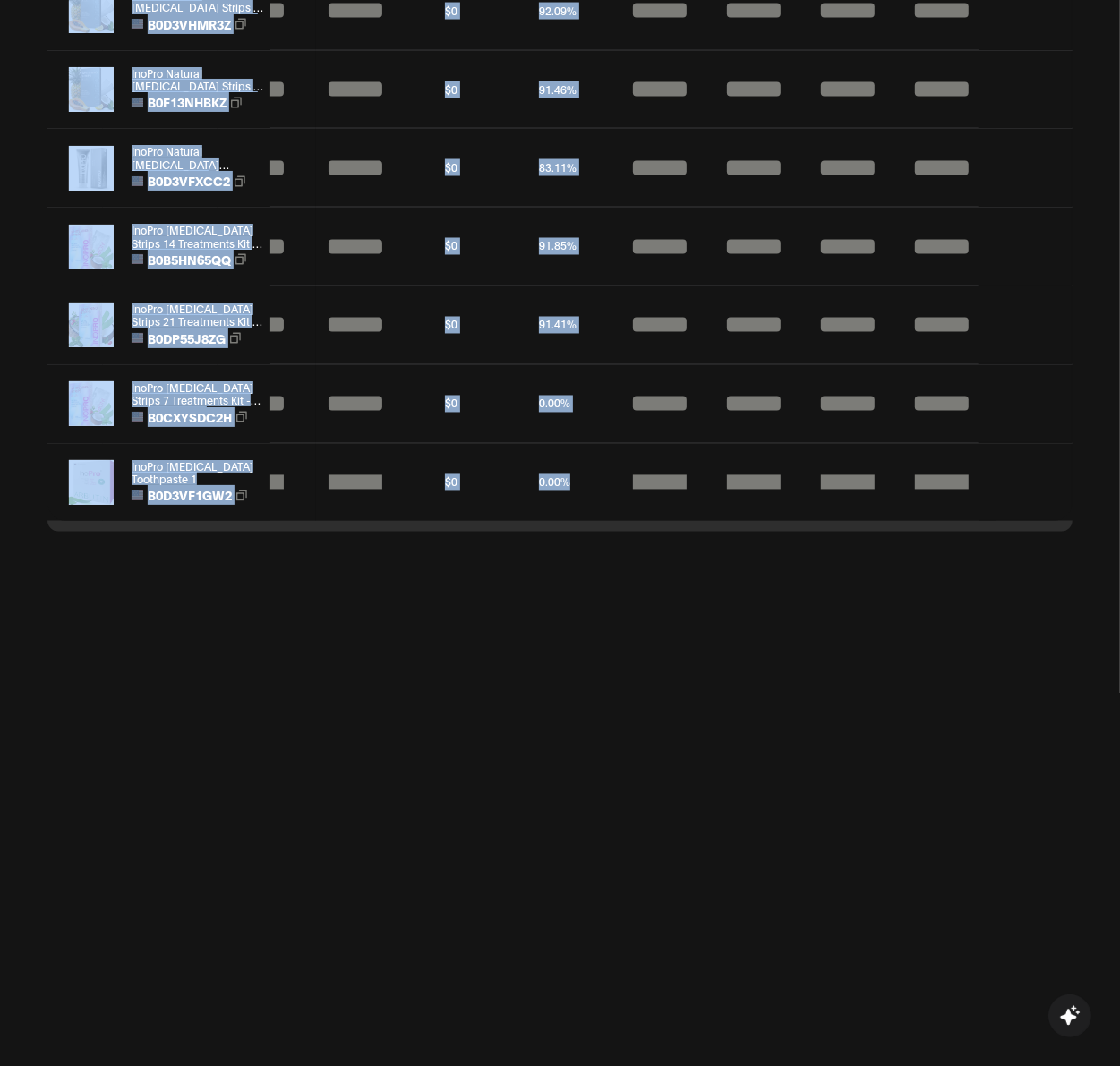
scroll to position [2198, 0]
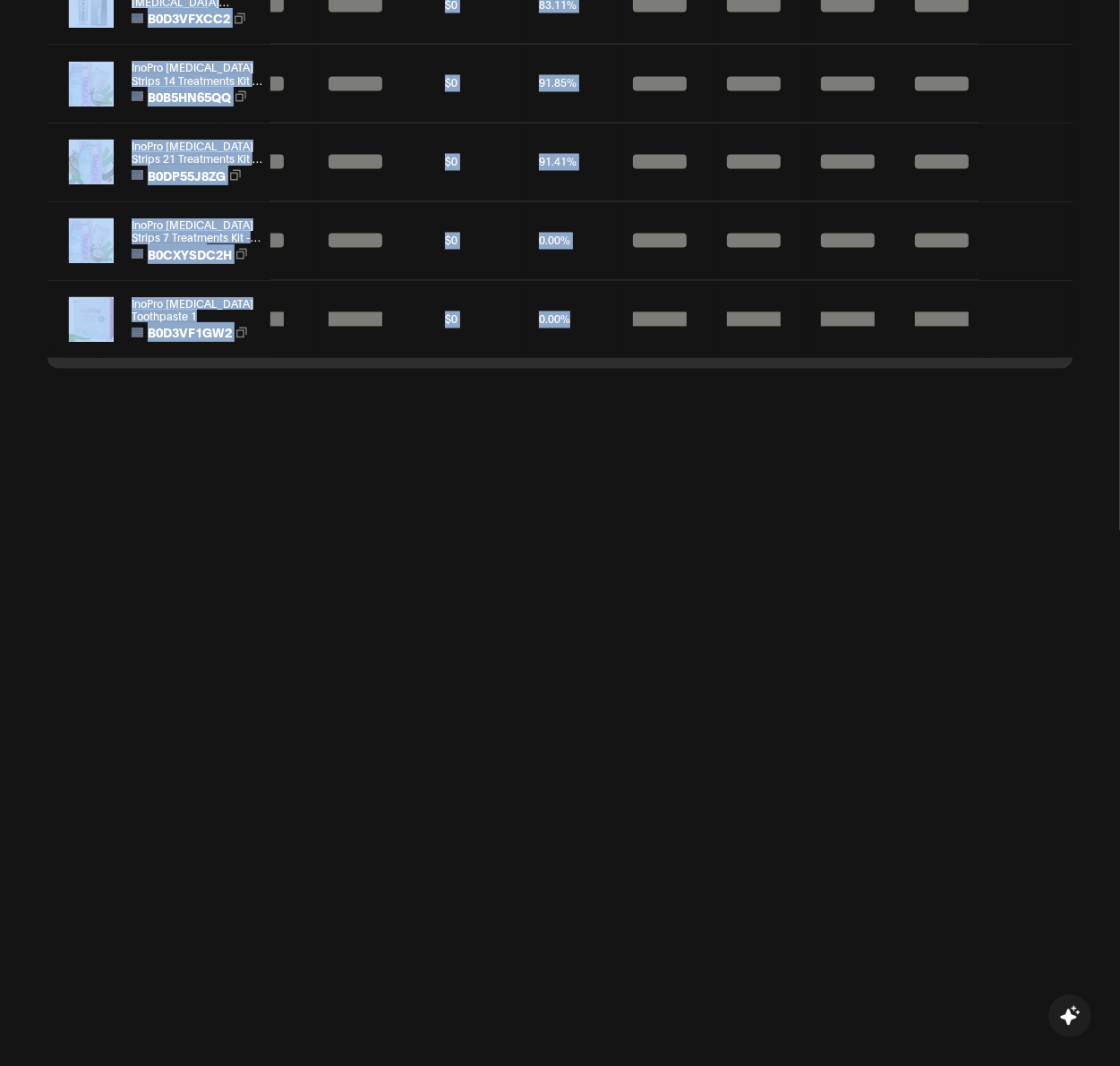
drag, startPoint x: 46, startPoint y: 376, endPoint x: 2064, endPoint y: 423, distance: 2018.5
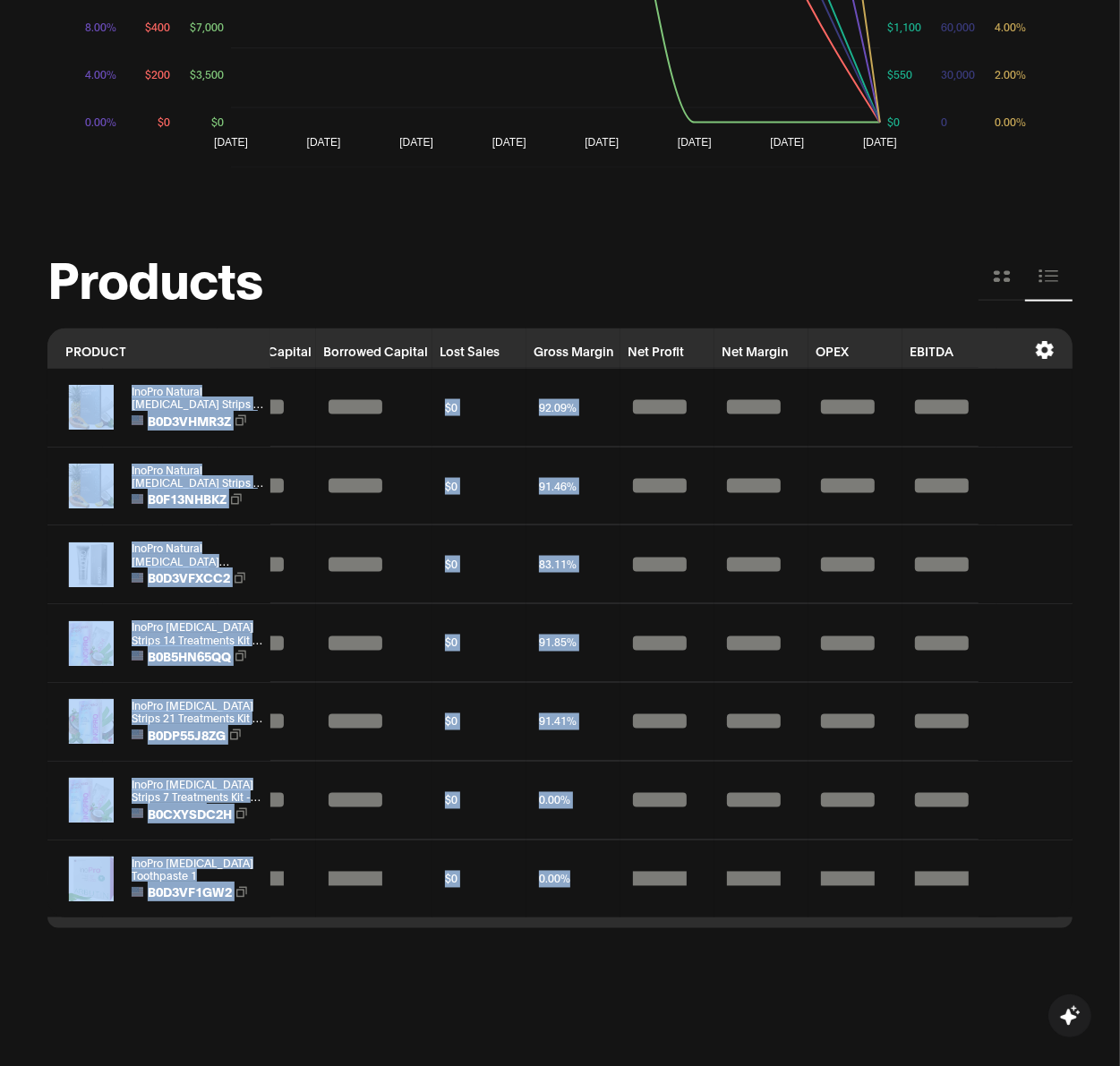
copy tbody "InoPro Natural Teeth Whitening Strips Kit 14 Treatments - Sensitive Teeth White…"
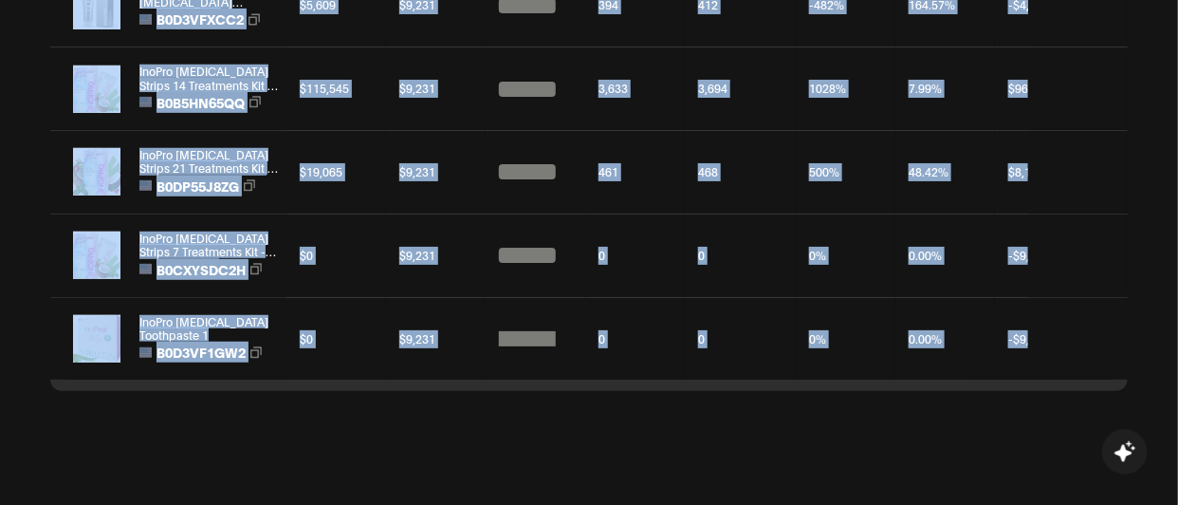
scroll to position [2212, 0]
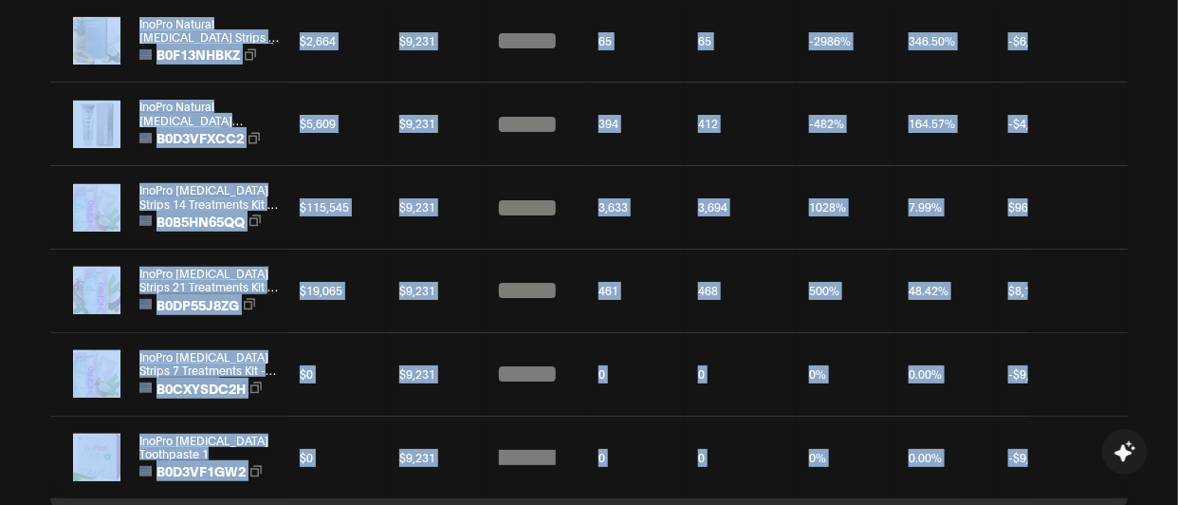
click at [595, 50] on div "65" at bounding box center [635, 41] width 89 height 33
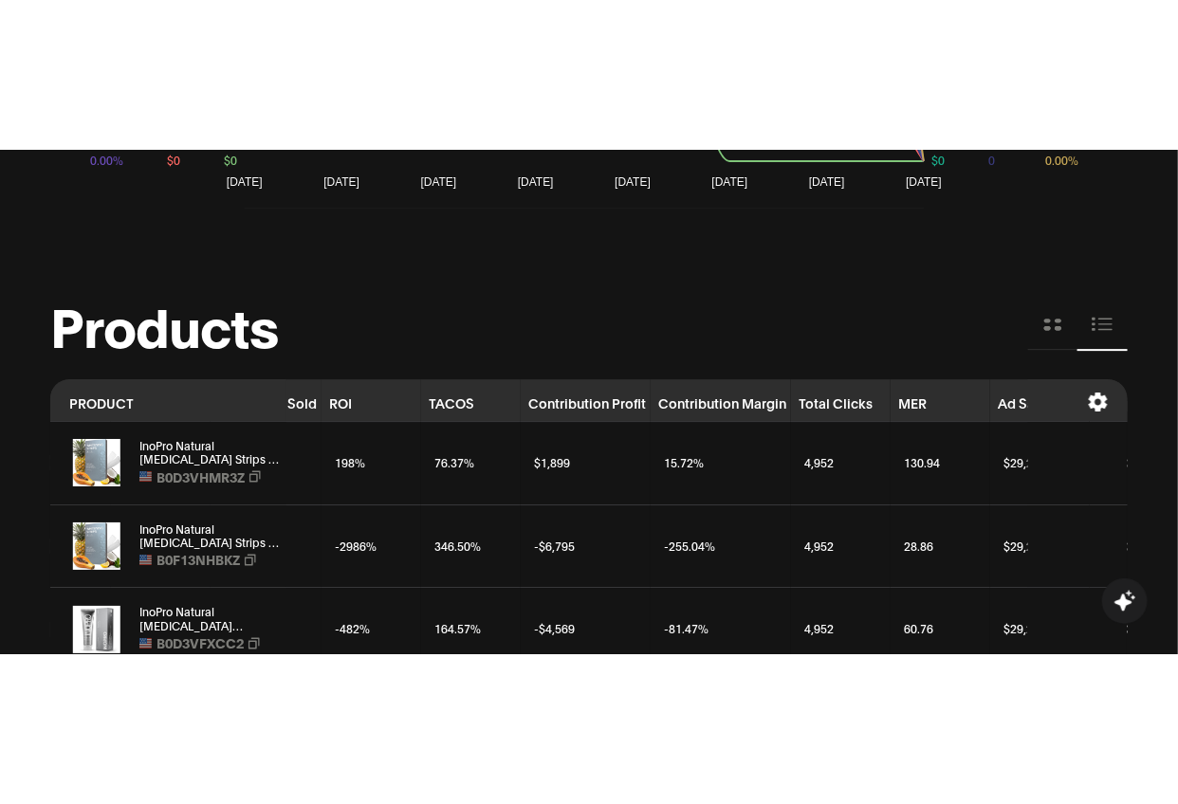
scroll to position [0, 593]
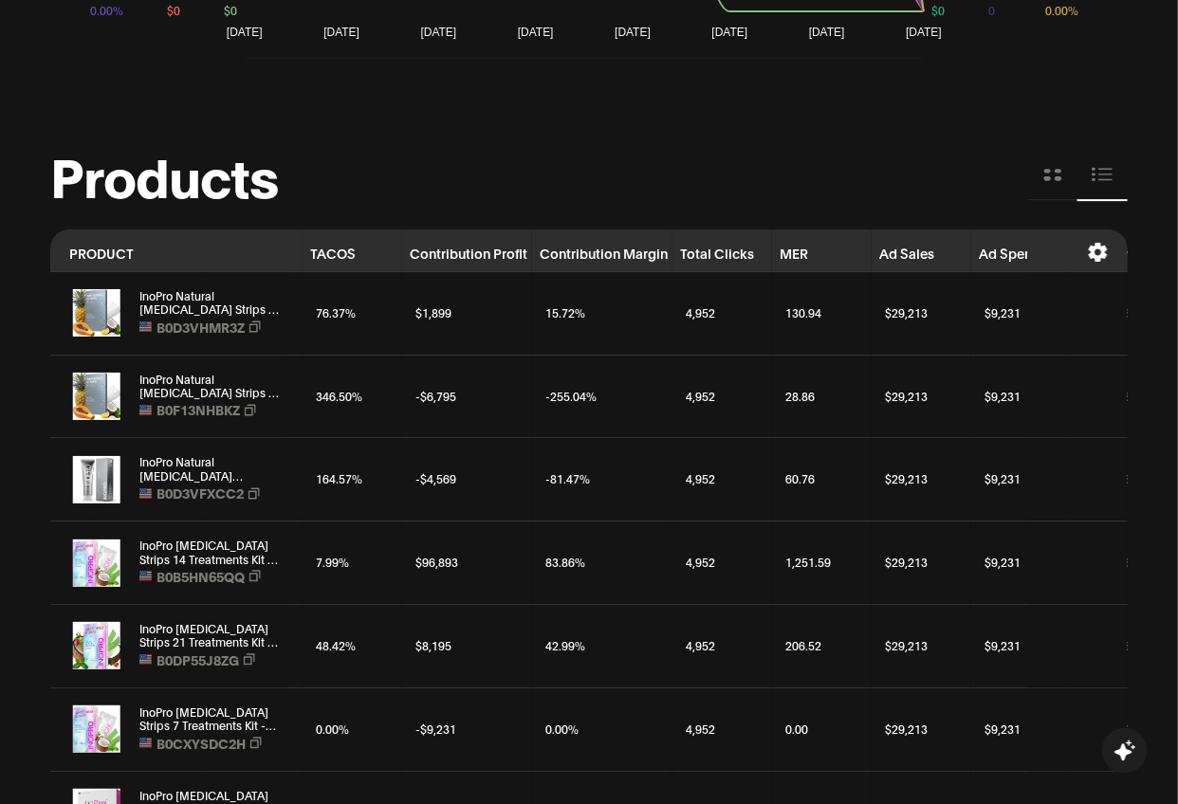
click at [812, 150] on div "Products" at bounding box center [588, 175] width 1077 height 51
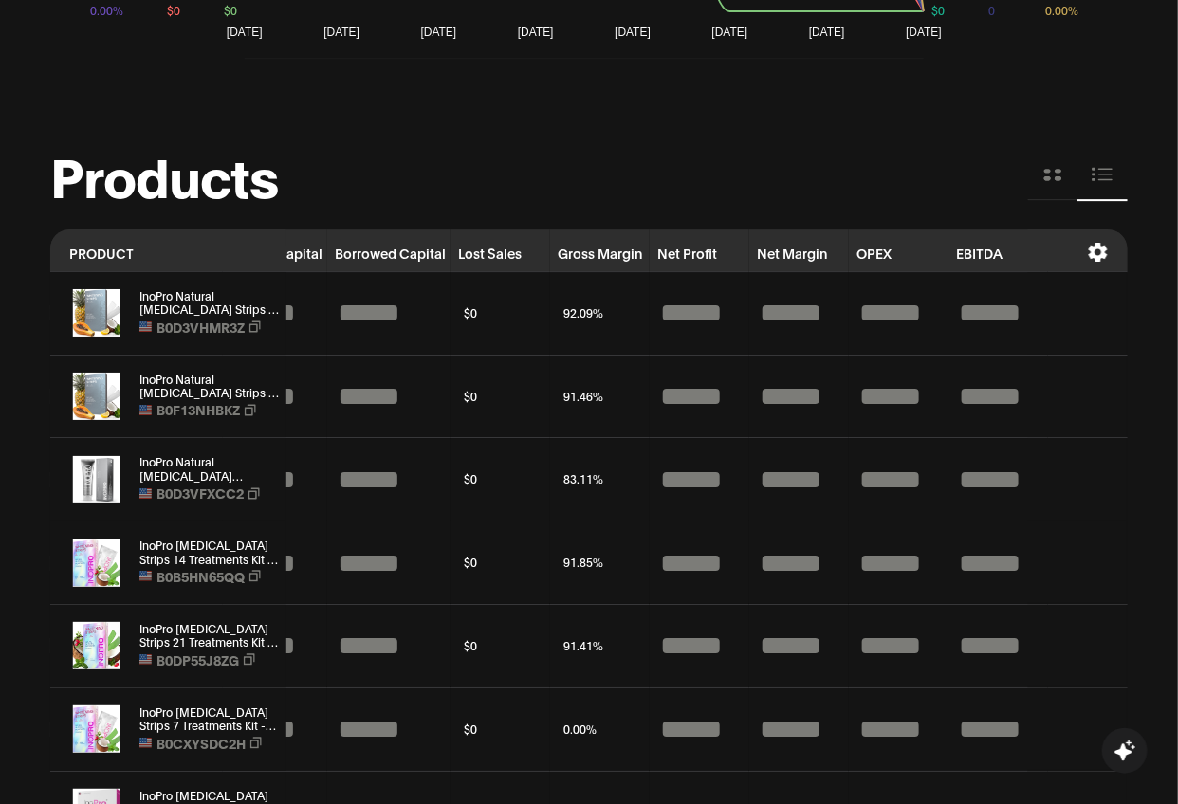
scroll to position [0, 5237]
drag, startPoint x: 63, startPoint y: 248, endPoint x: 1266, endPoint y: 253, distance: 1203.6
click at [1015, 256] on th "EBITDA" at bounding box center [998, 251] width 100 height 43
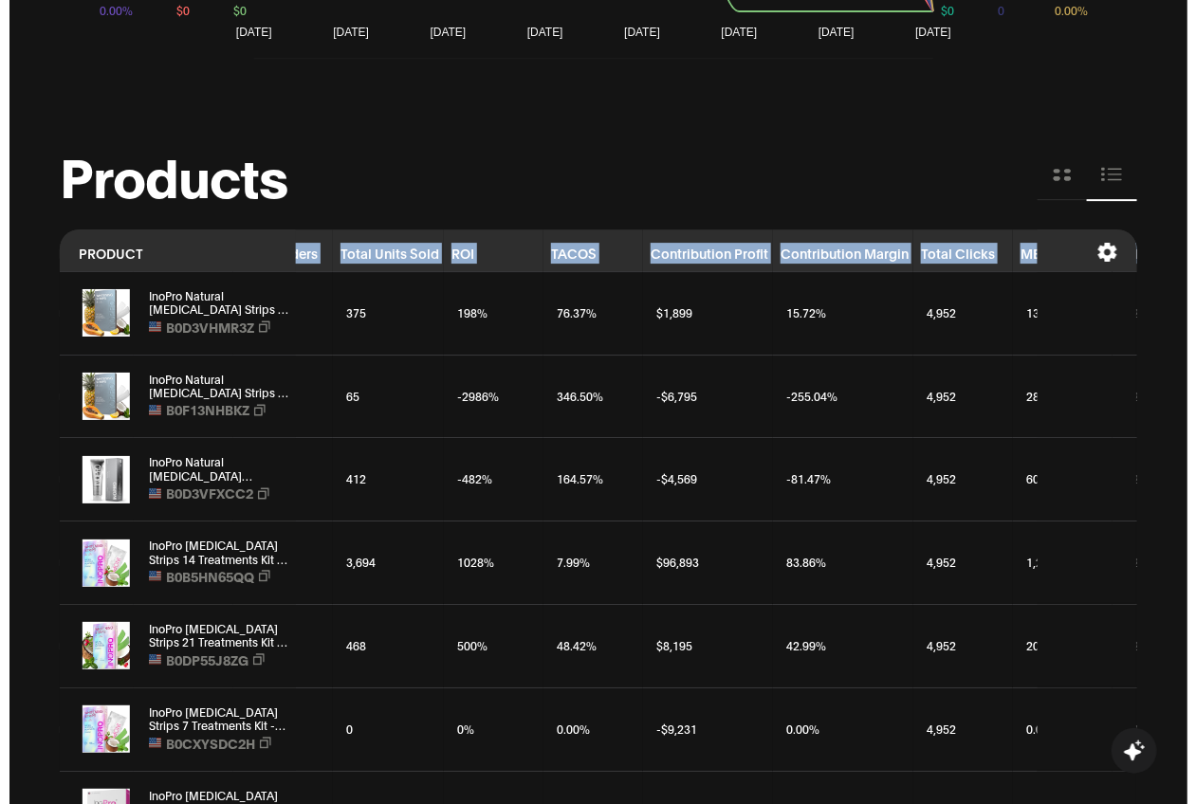
scroll to position [0, 0]
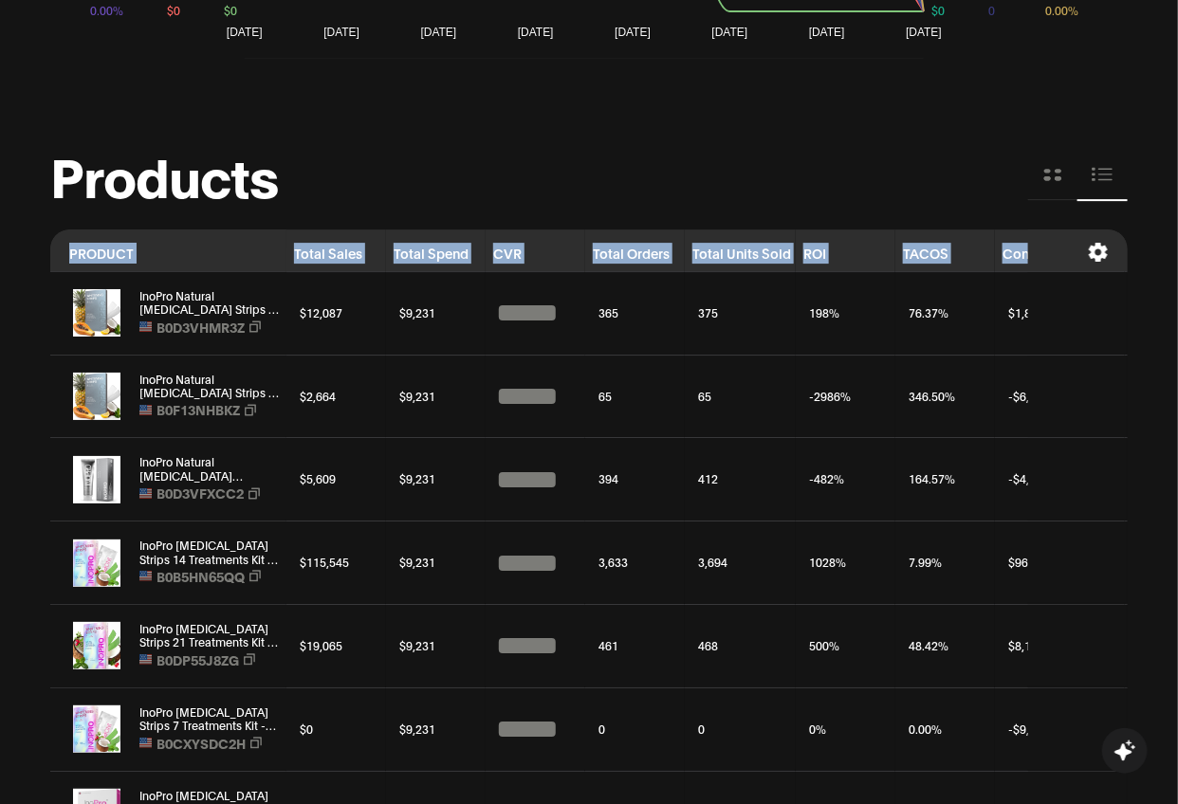
drag, startPoint x: 1008, startPoint y: 252, endPoint x: -3, endPoint y: 257, distance: 1011.1
copy thead "PRODUCT Total Sales Total Spend CVR Total Orders Total Units Sold ROI TACOS Con…"
click at [1091, 256] on icon at bounding box center [1098, 252] width 21 height 19
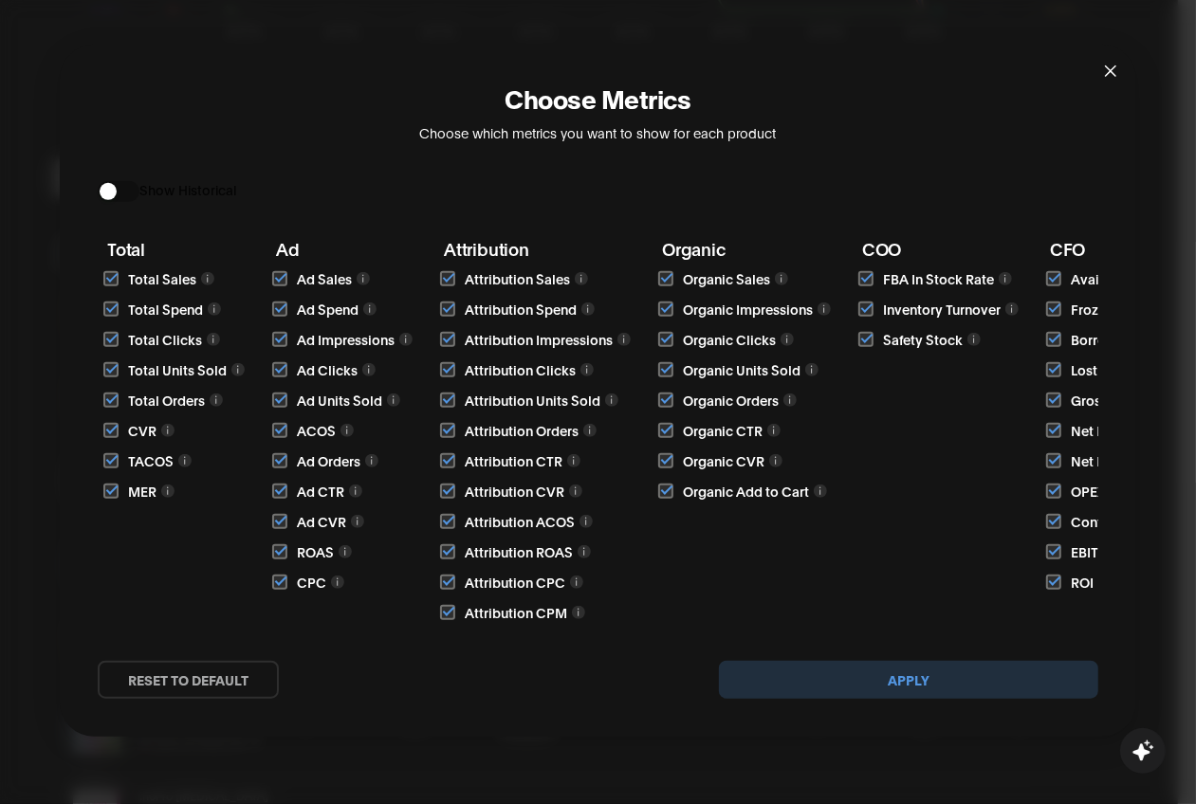
click at [295, 150] on div "Choose Metrics Choose which metrics you want to show for each product Show Hist…" at bounding box center [598, 391] width 1001 height 617
click at [346, 83] on div "Choose Metrics Choose which metrics you want to show for each product" at bounding box center [598, 112] width 1001 height 59
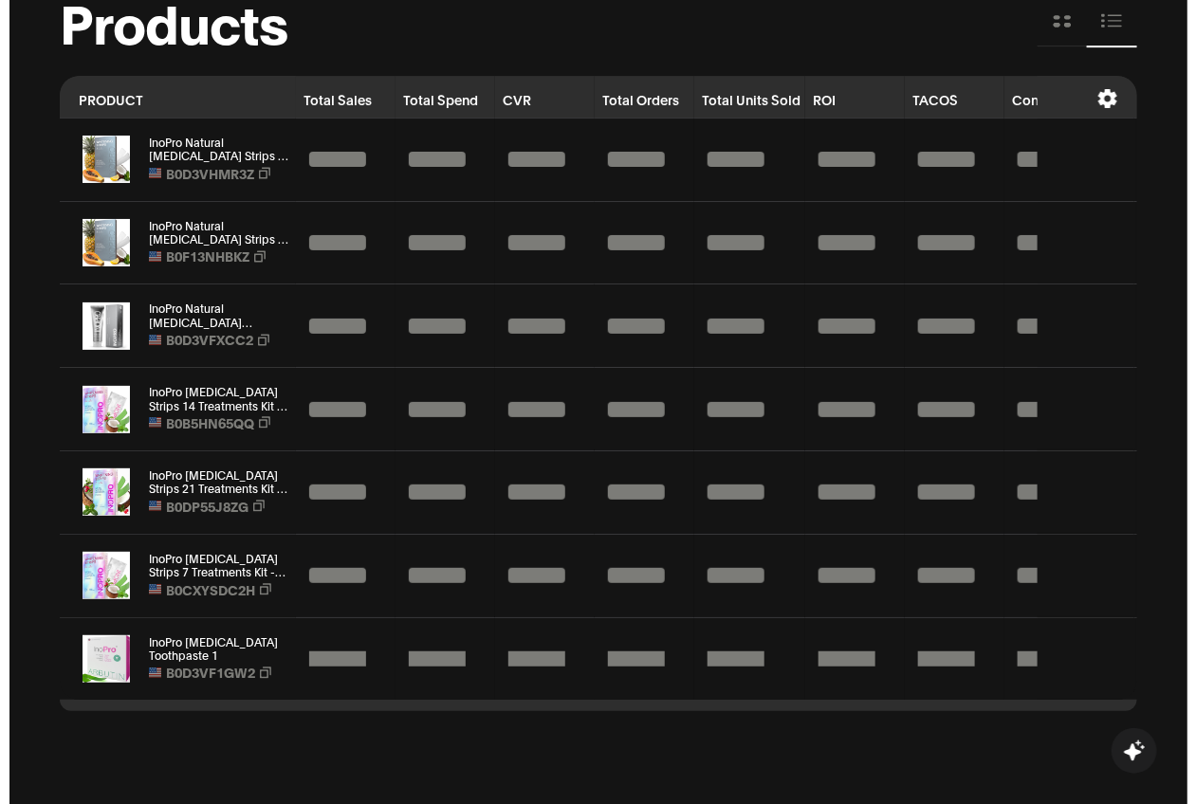
scroll to position [2009, 0]
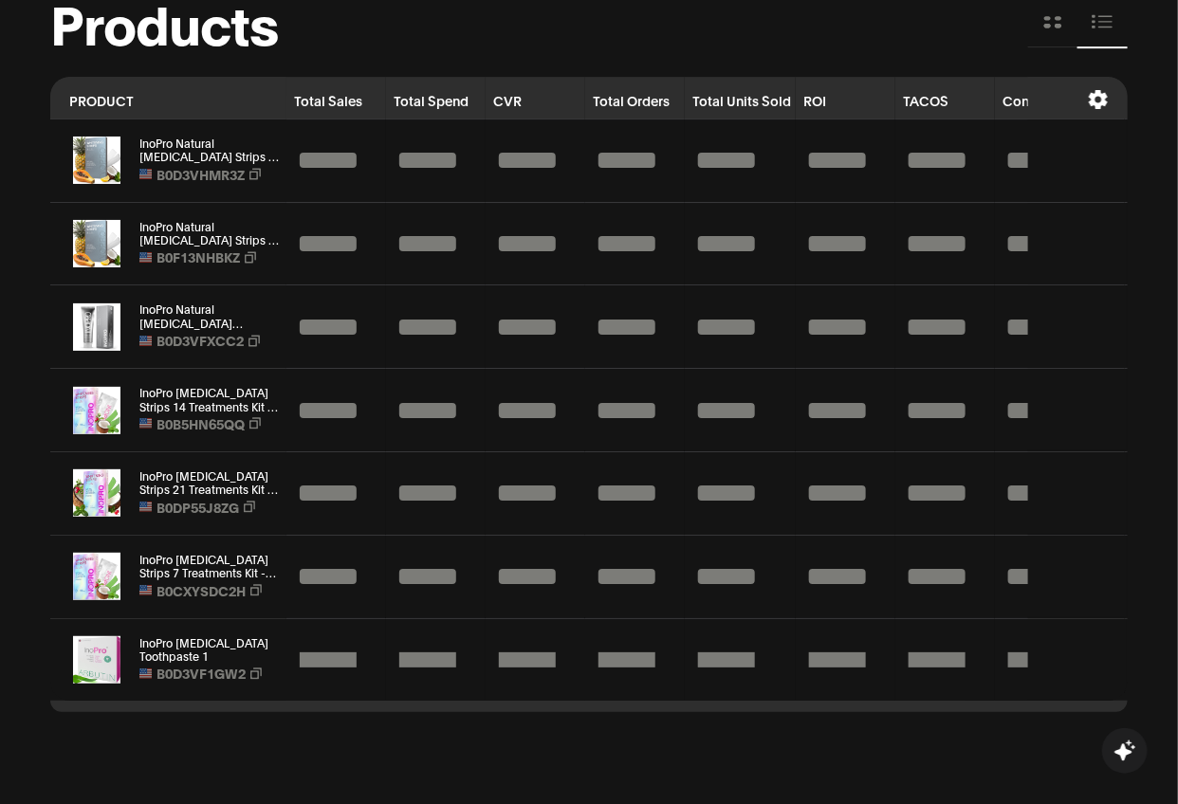
click at [1089, 101] on icon at bounding box center [1098, 99] width 21 height 19
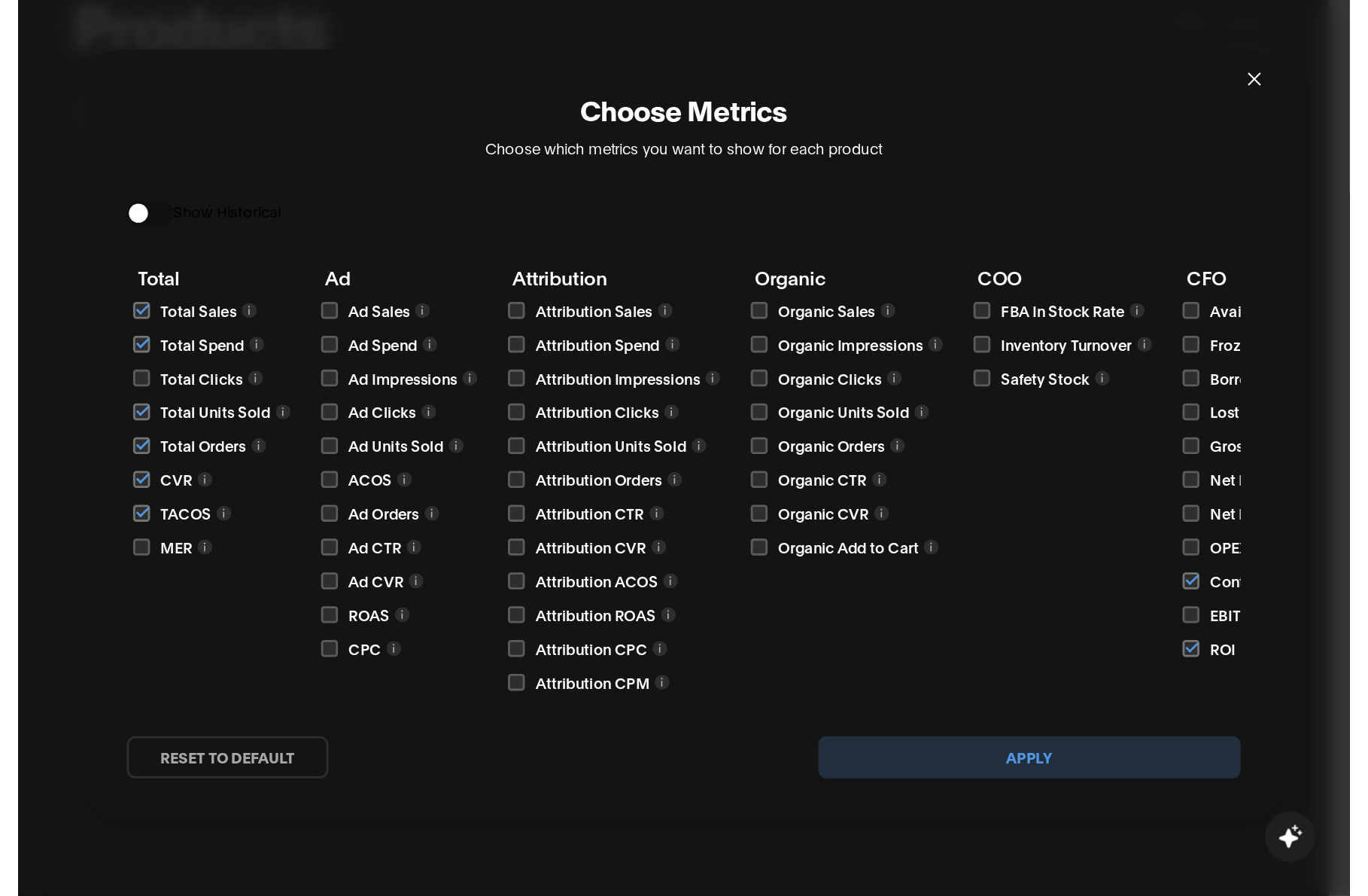
scroll to position [1556, 0]
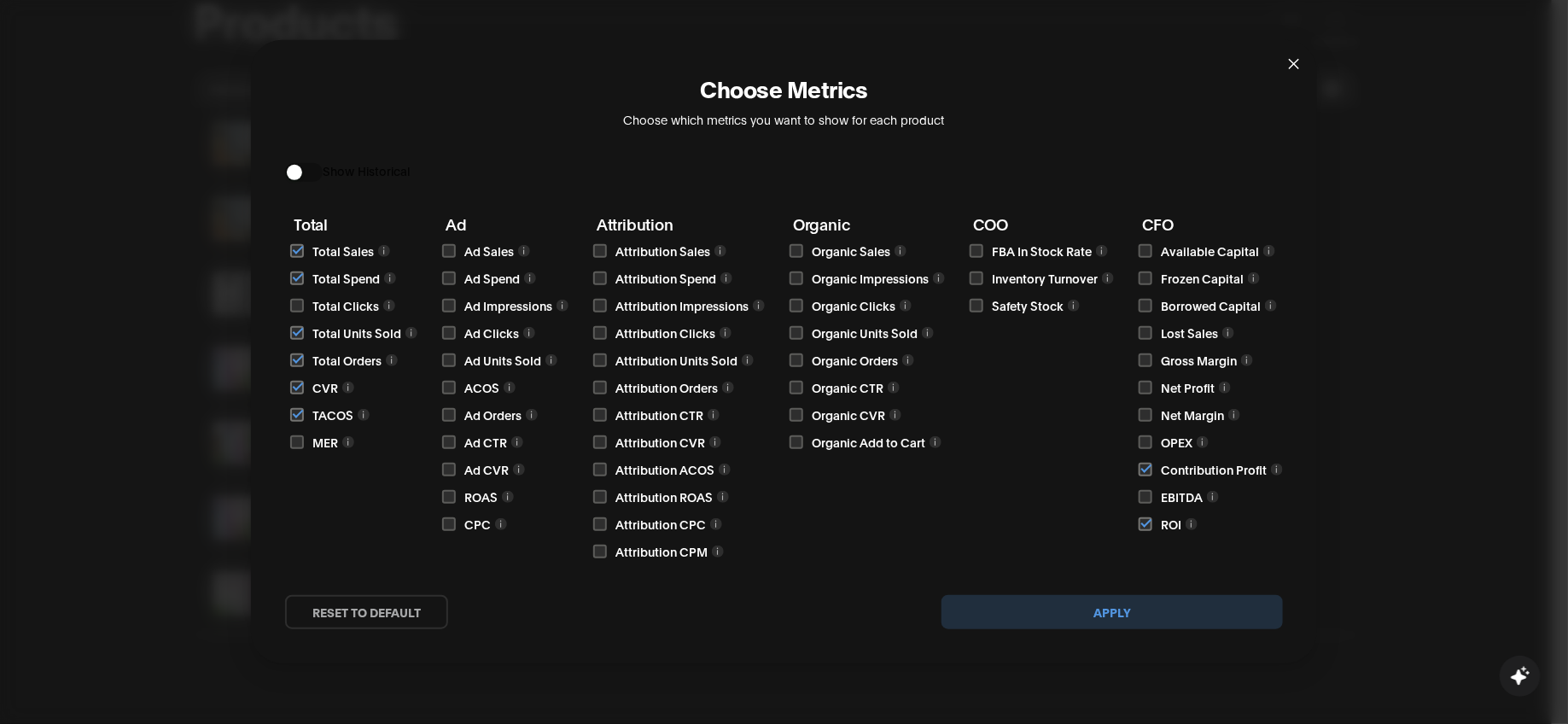
click at [1076, 61] on icon "close" at bounding box center [1293, 63] width 10 height 10
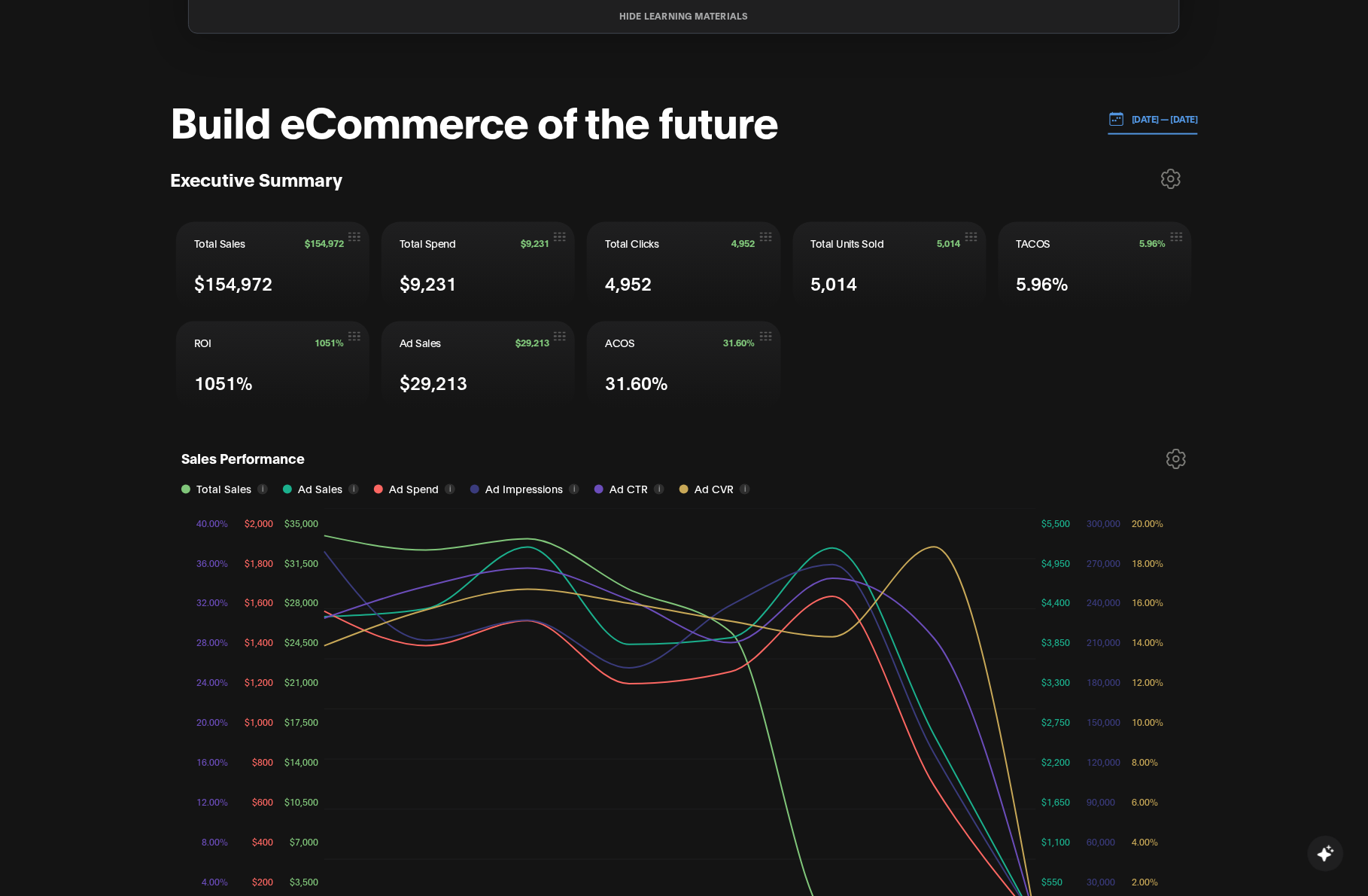
scroll to position [0, 0]
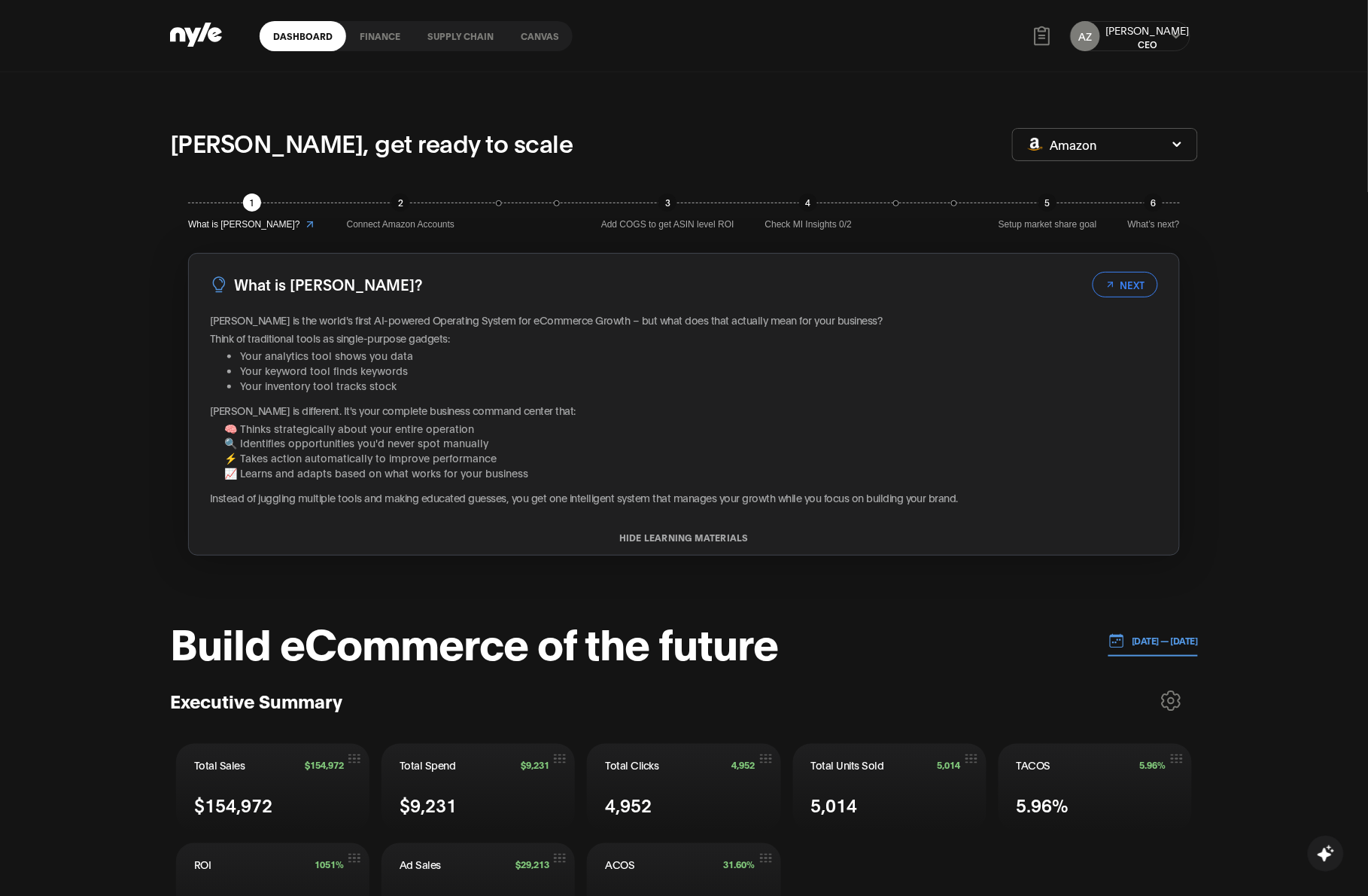
click at [948, 30] on button at bounding box center [1176, 36] width 12 height 12
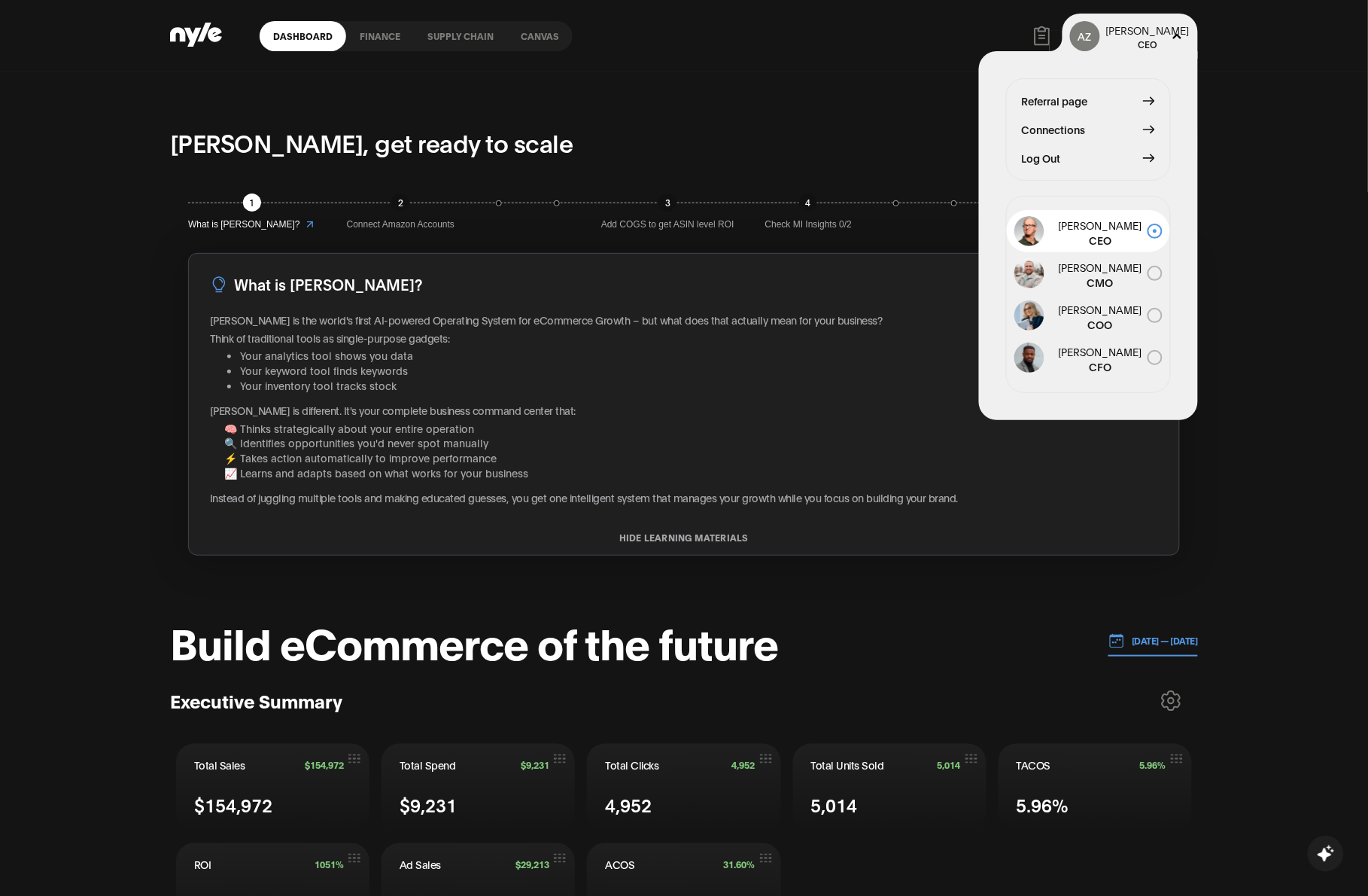
click at [948, 154] on span "Log Out" at bounding box center [1041, 158] width 39 height 17
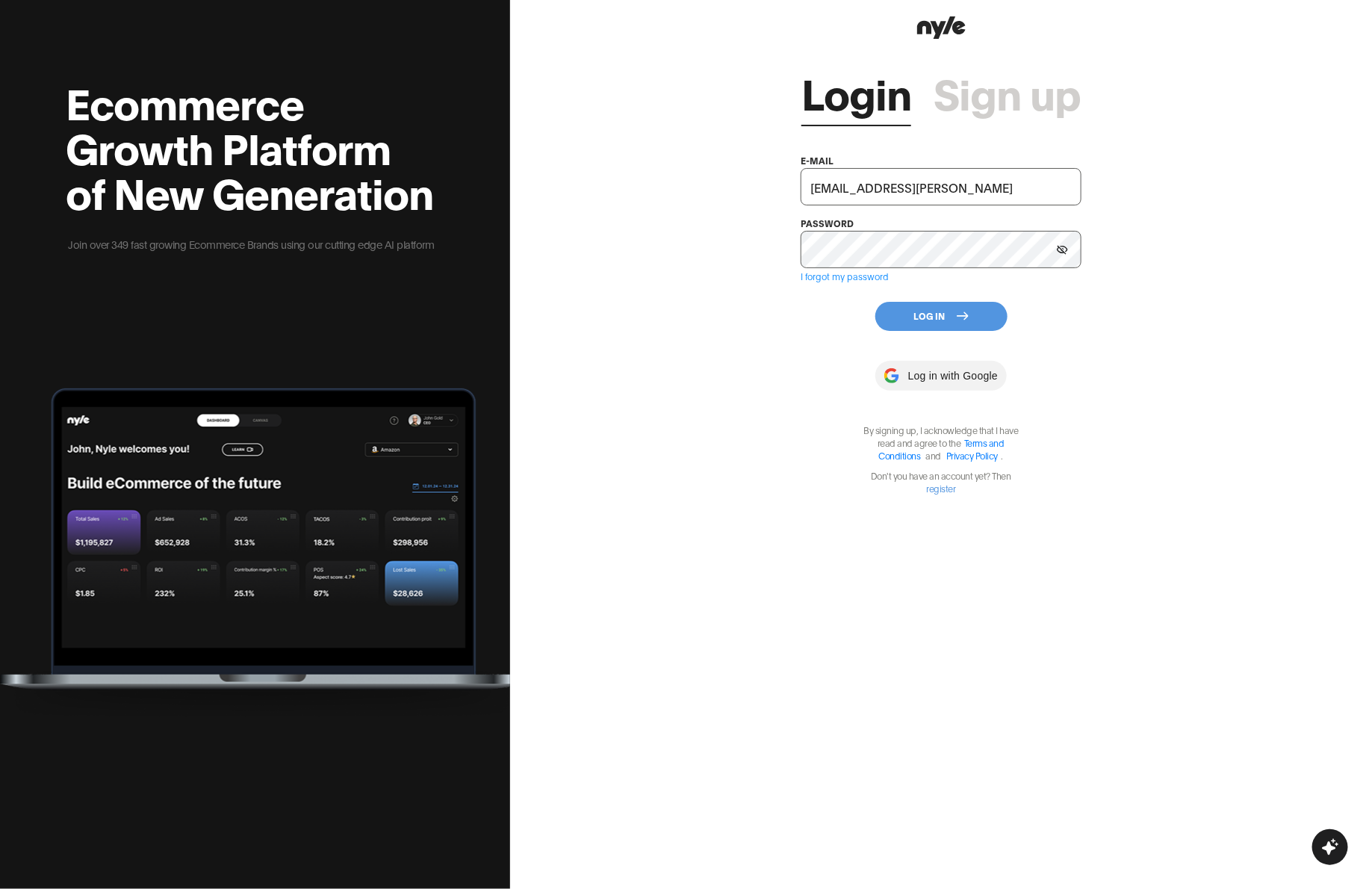
click at [941, 314] on button "Log In" at bounding box center [942, 316] width 132 height 29
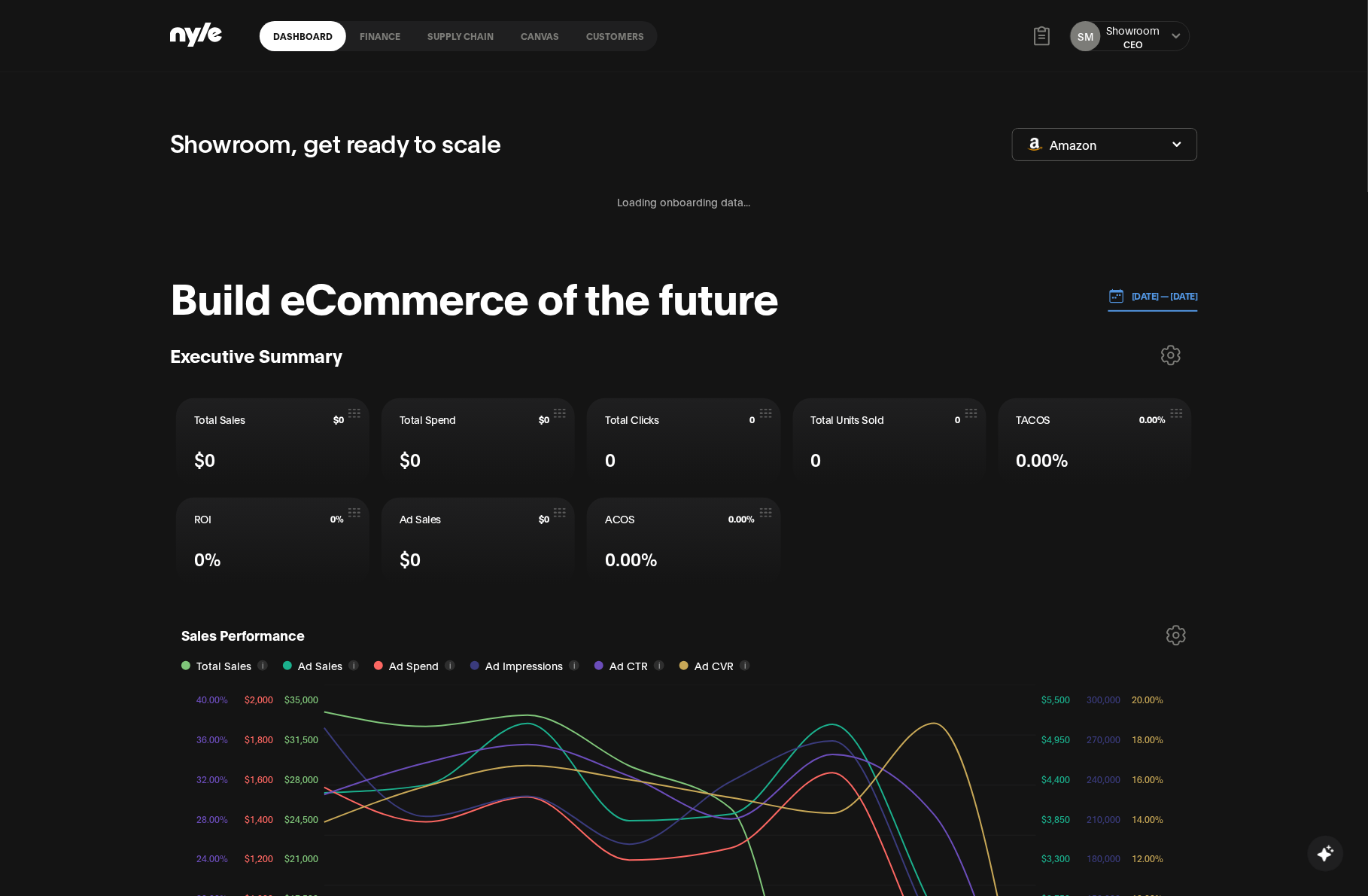
click at [631, 32] on link "Customers" at bounding box center [615, 37] width 85 height 30
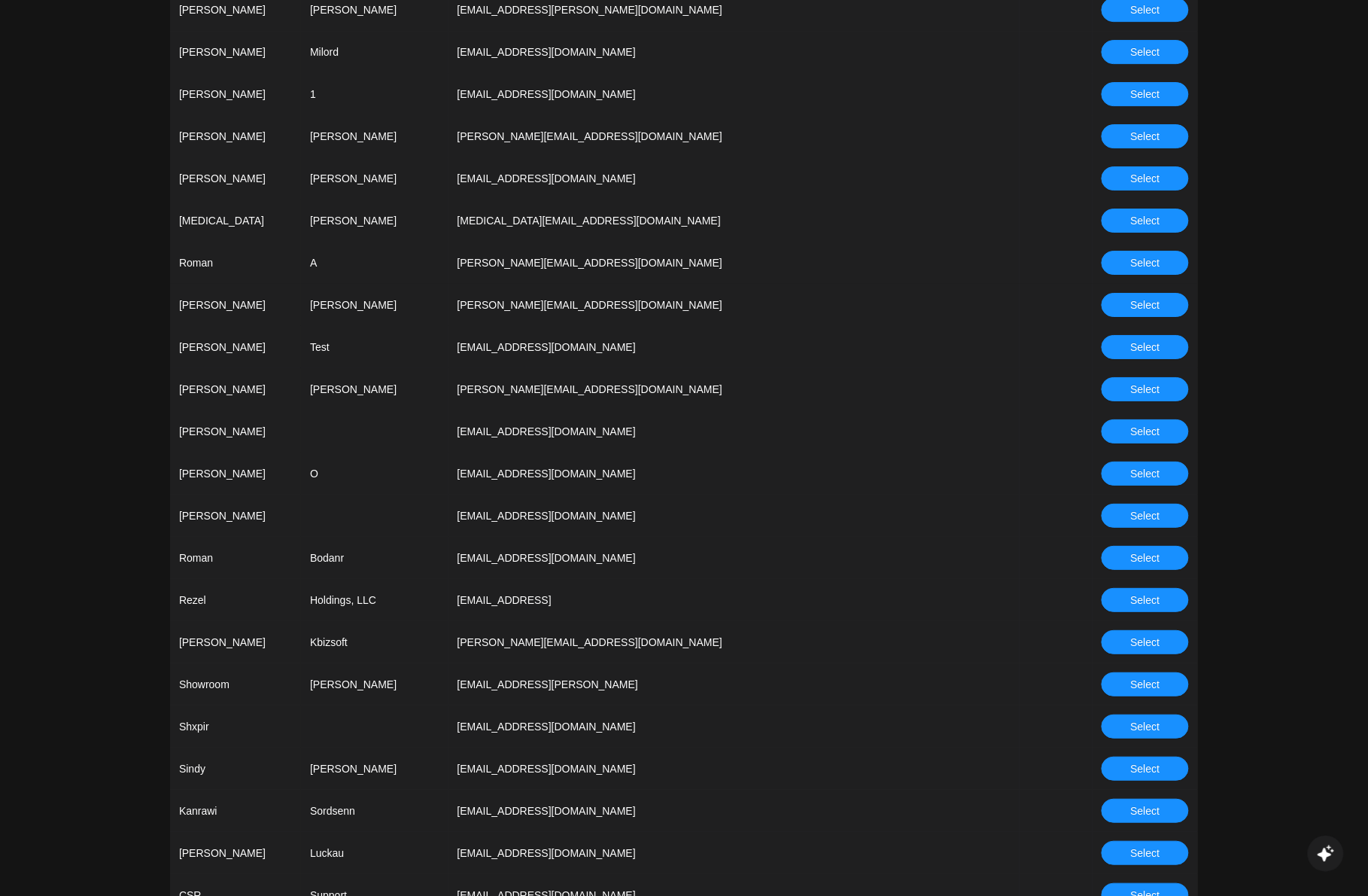
scroll to position [3893, 0]
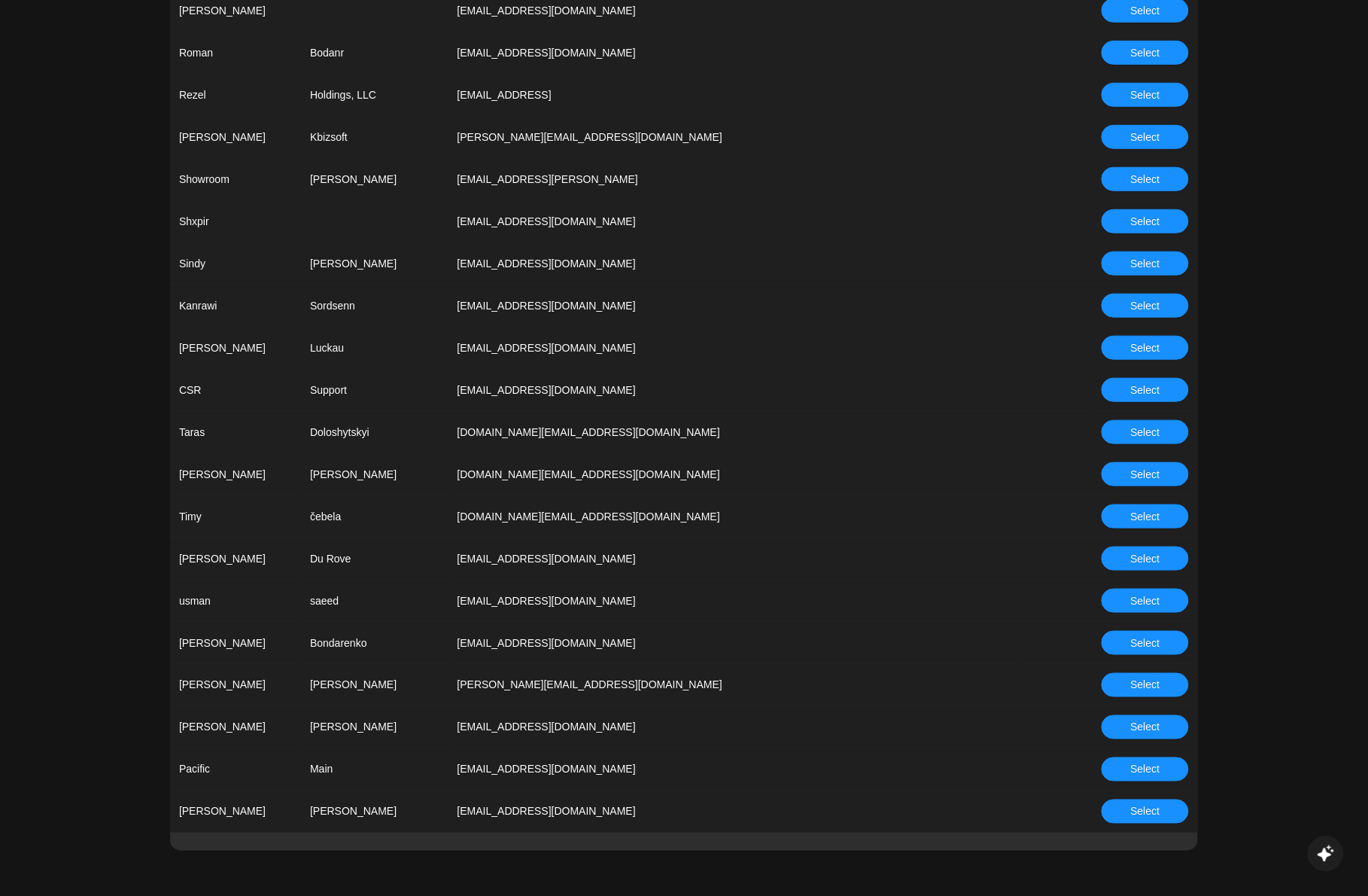
click at [948, 637] on span "Select" at bounding box center [1146, 769] width 29 height 17
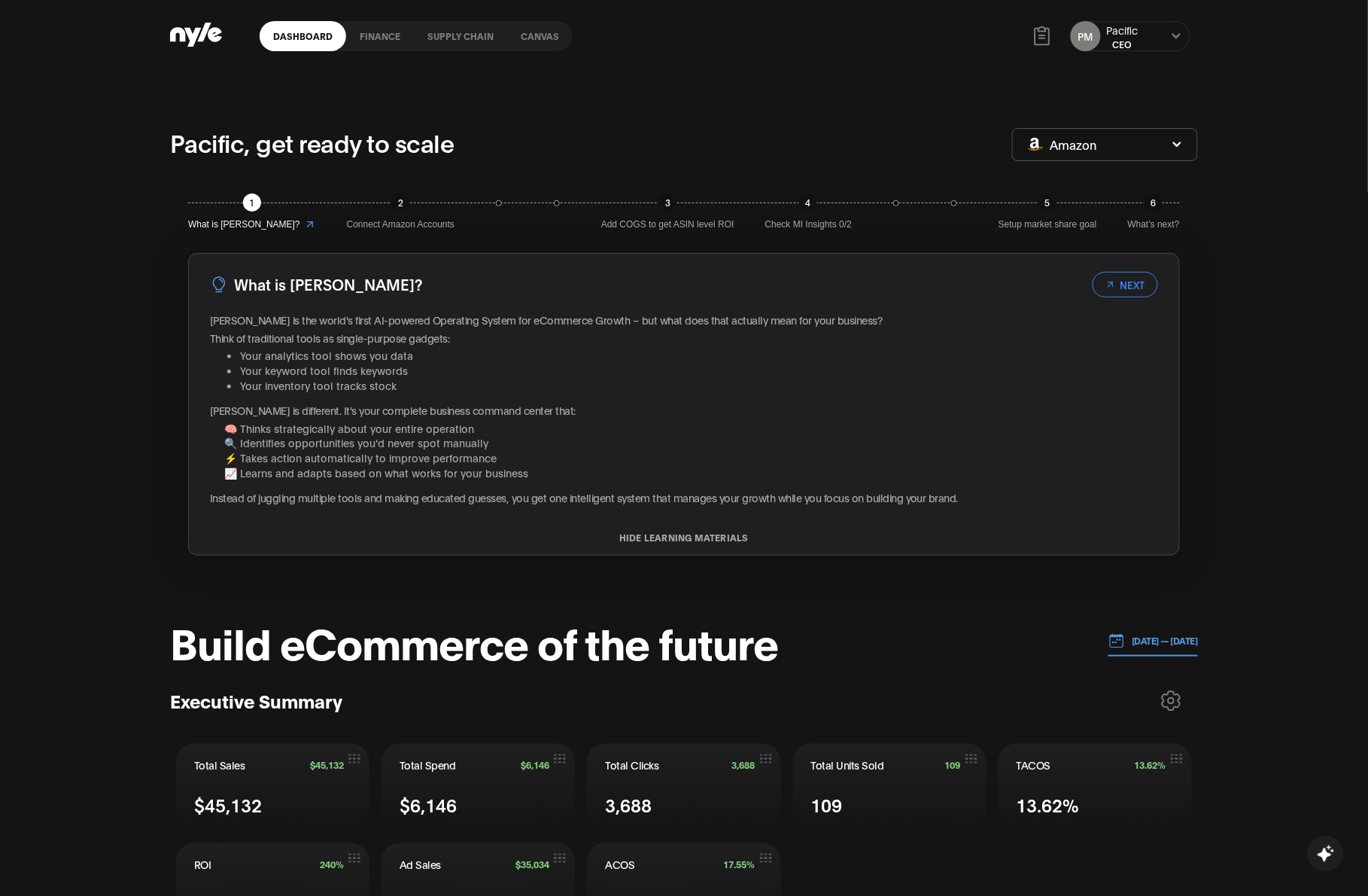
click at [948, 637] on p "[DATE] — [DATE]" at bounding box center [1162, 640] width 74 height 13
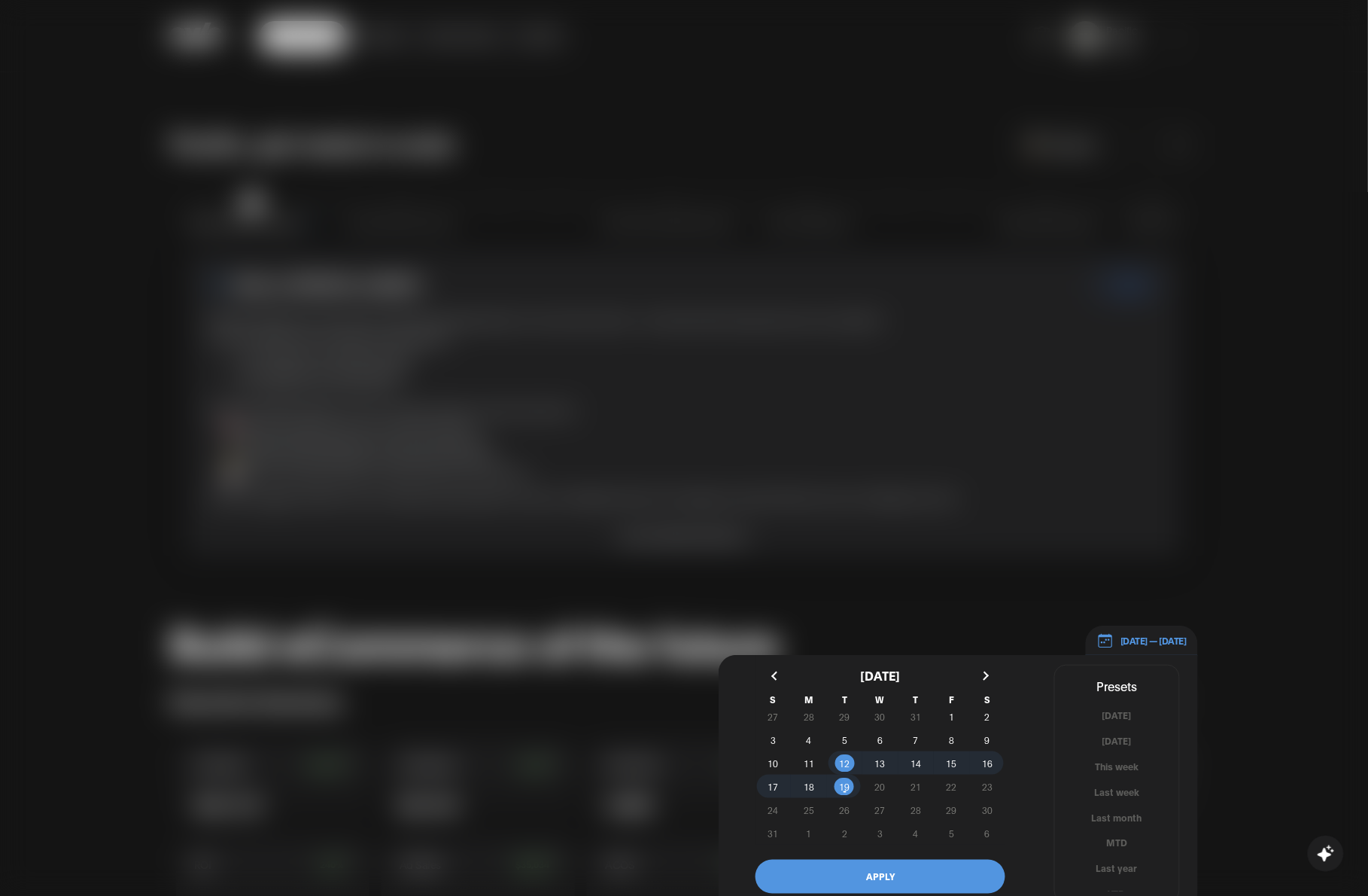
click at [767, 637] on button "button" at bounding box center [777, 676] width 27 height 27
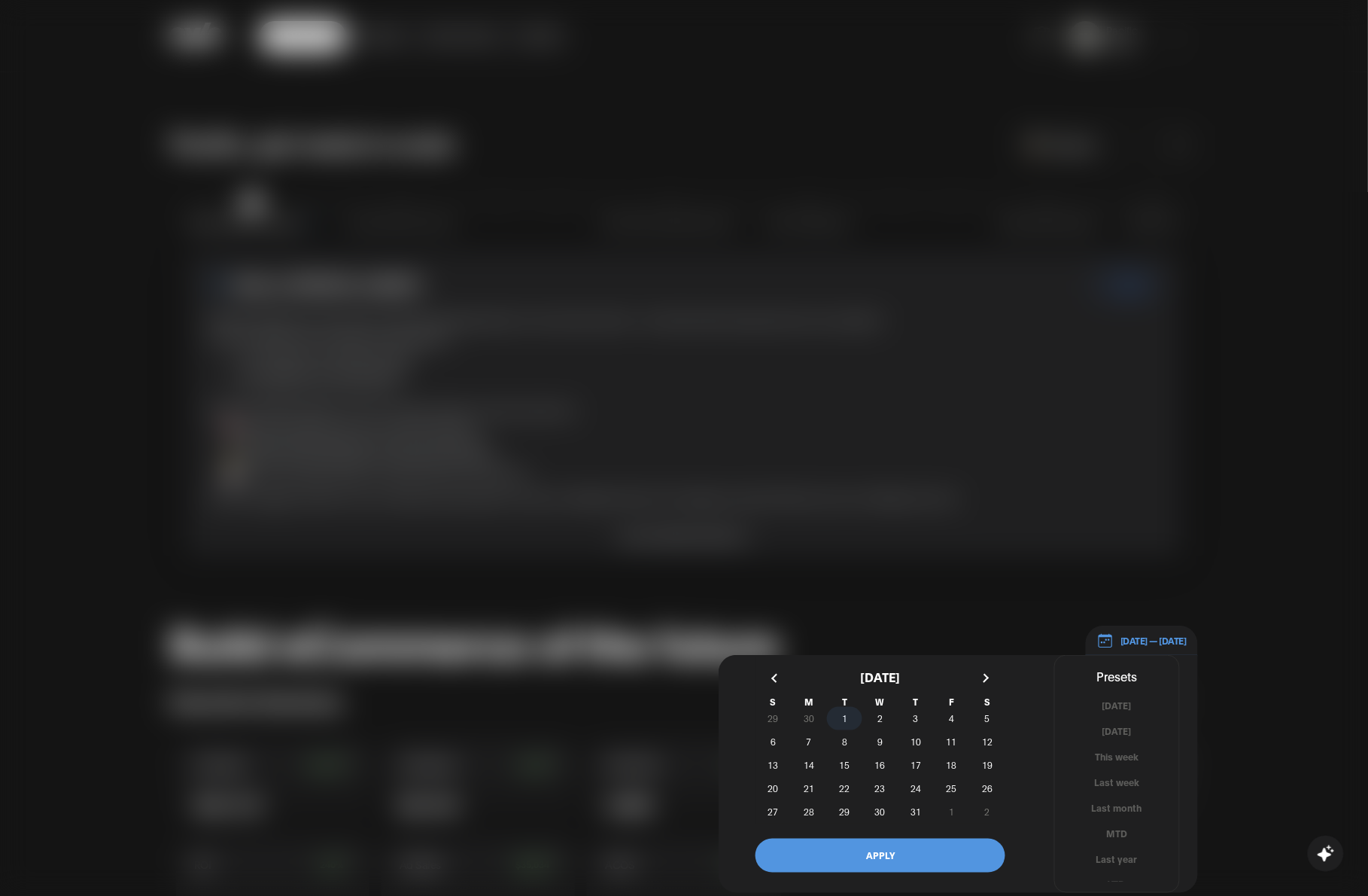
click at [840, 637] on span "1" at bounding box center [844, 718] width 36 height 16
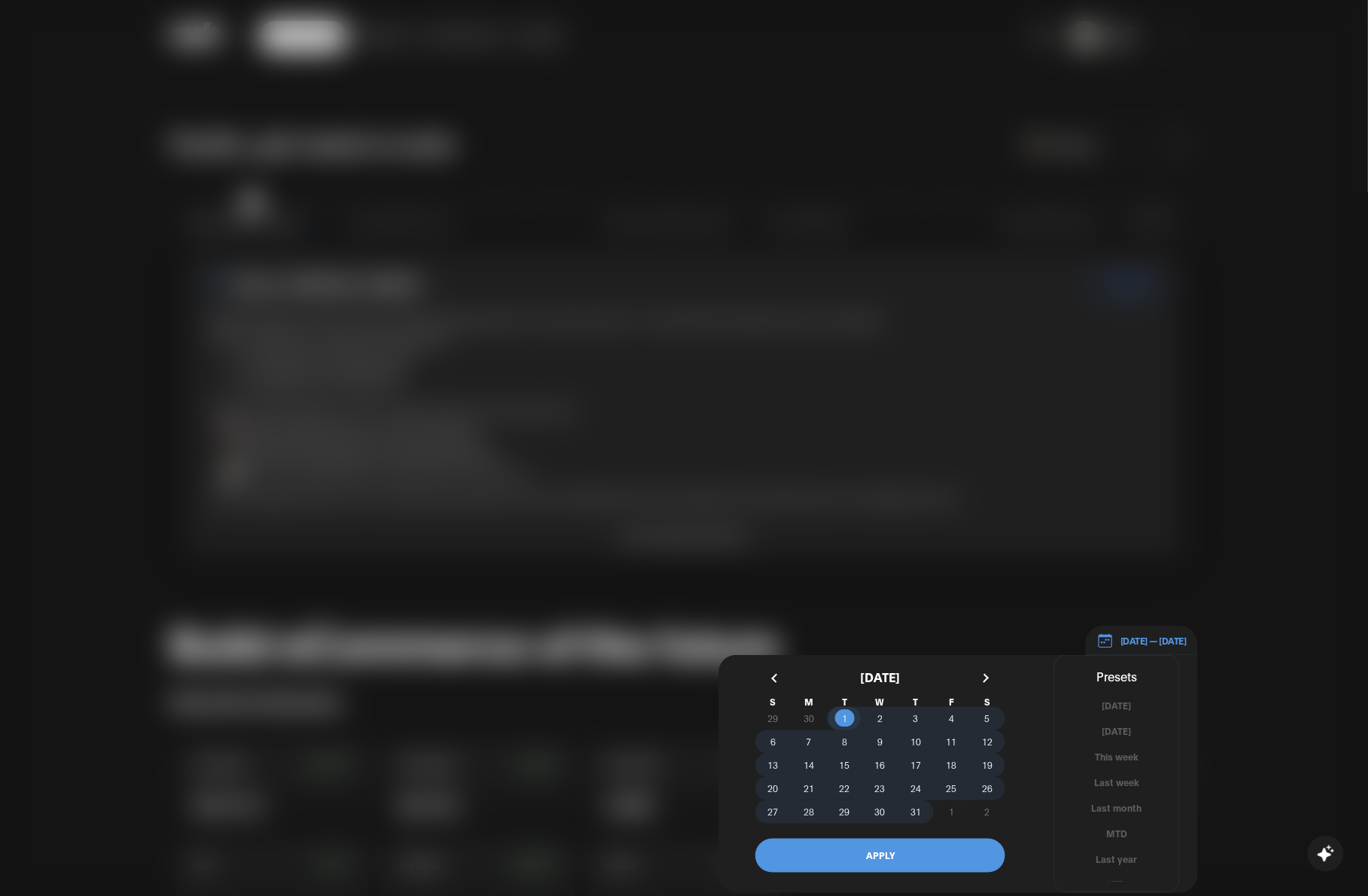
click at [913, 637] on span "31" at bounding box center [916, 811] width 10 height 27
click at [948, 637] on button "APPLY" at bounding box center [880, 856] width 250 height 34
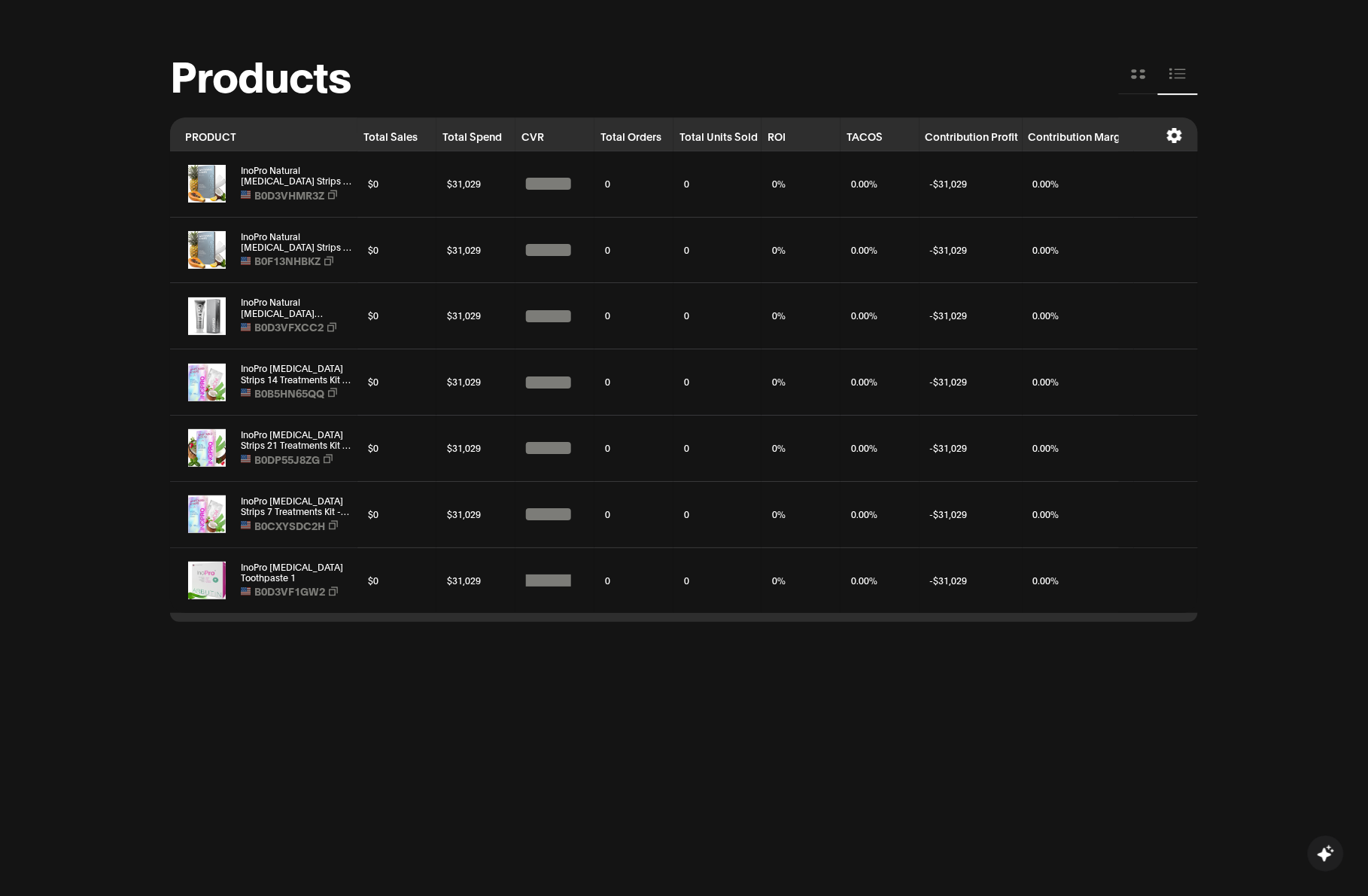
click at [948, 83] on button at bounding box center [1138, 74] width 39 height 40
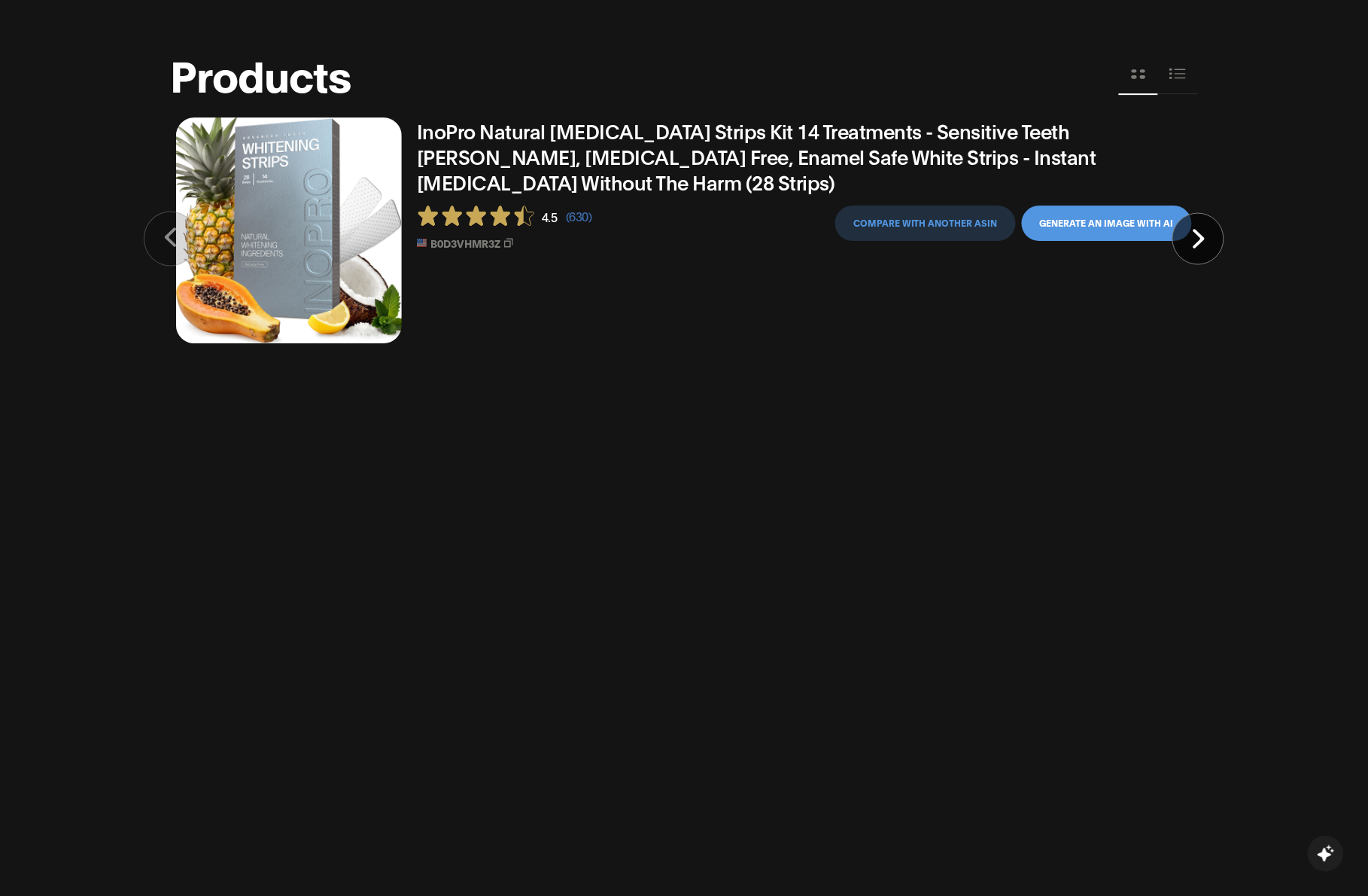
click at [948, 77] on icon at bounding box center [1178, 74] width 17 height 17
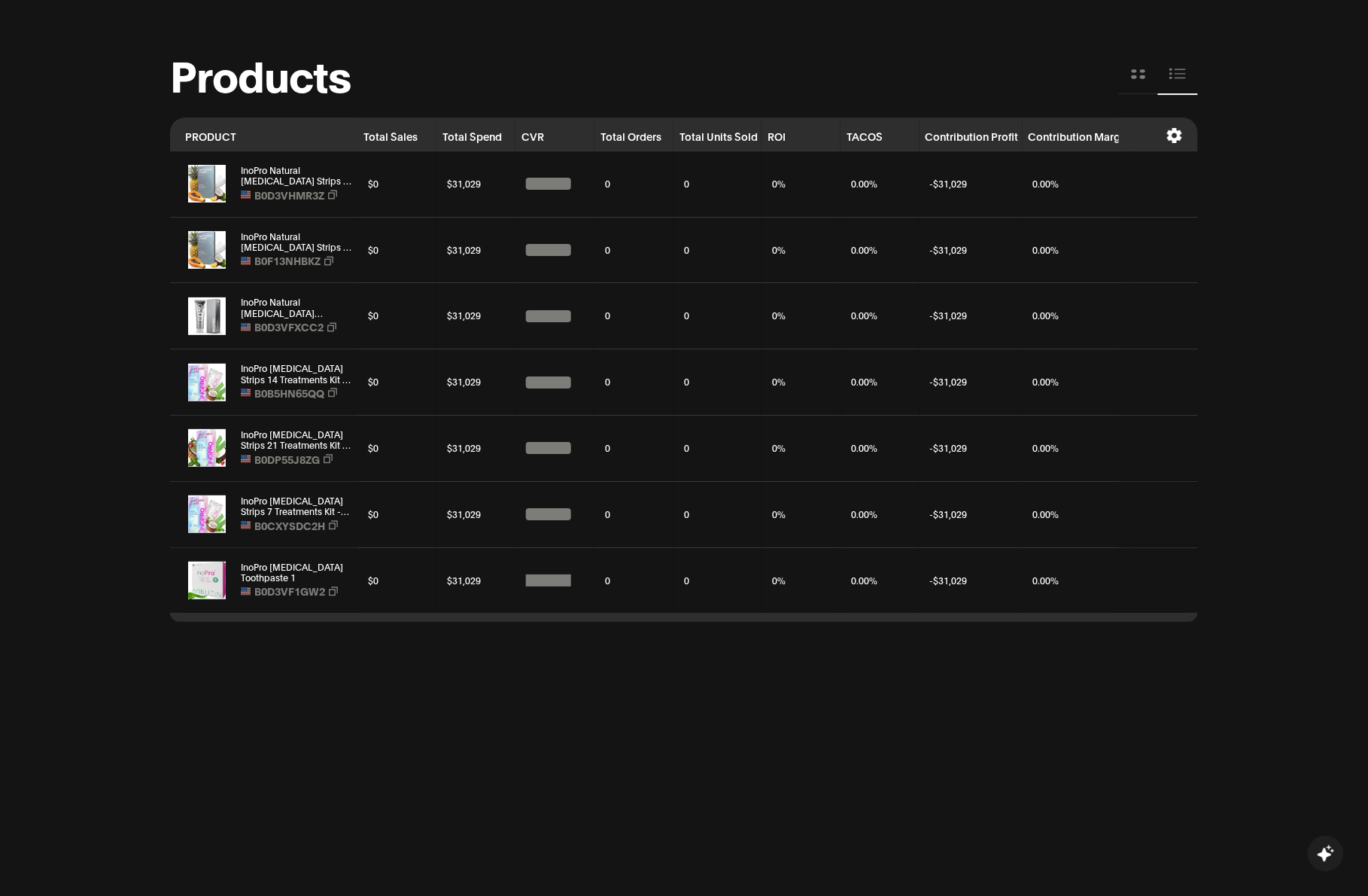
click at [486, 637] on div "Products PRODUCT Total Sales Total Spend CVR Total Orders Total Units Sold ROI …" at bounding box center [684, 636] width 1028 height 1164
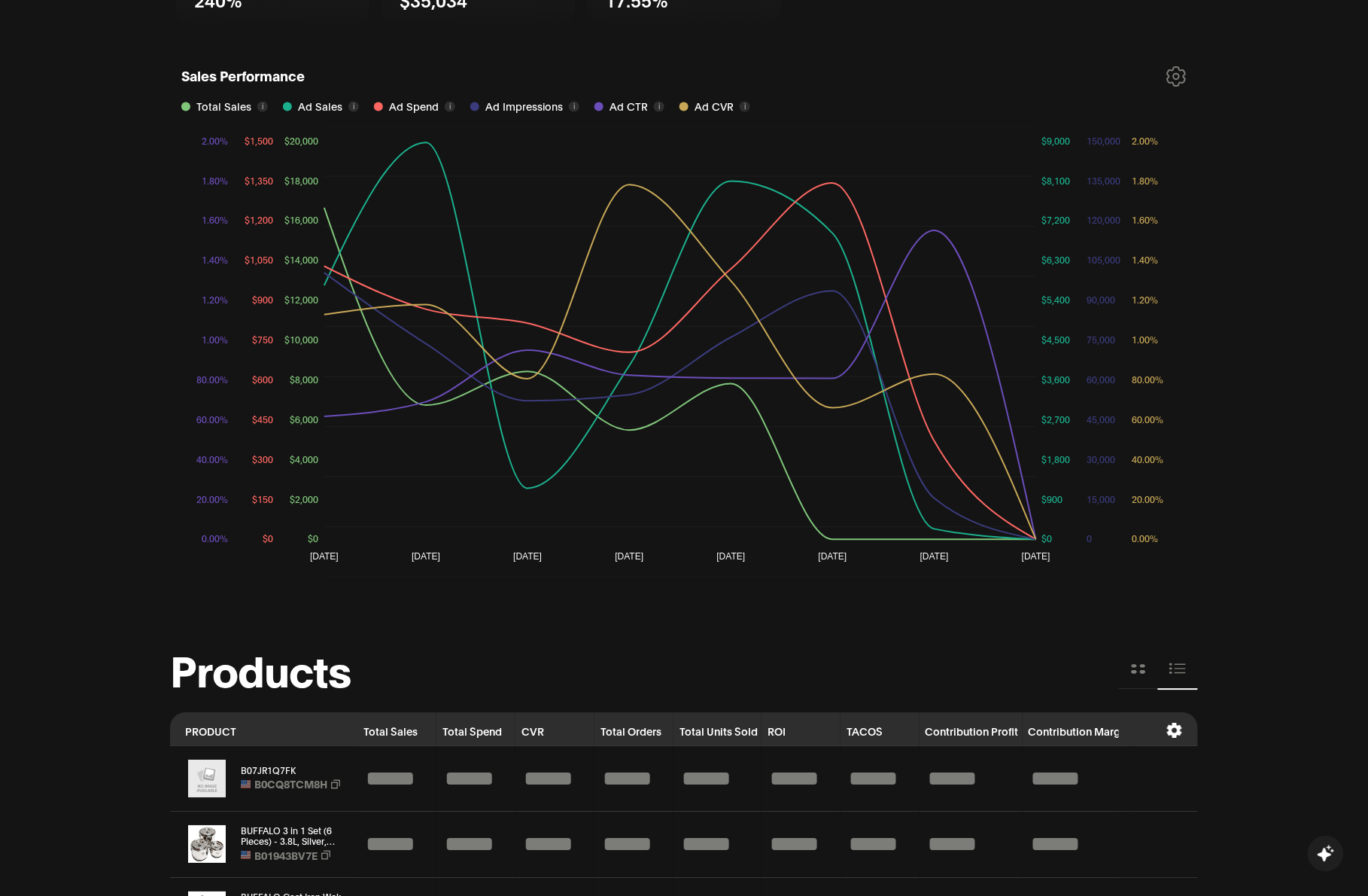
scroll to position [340, 0]
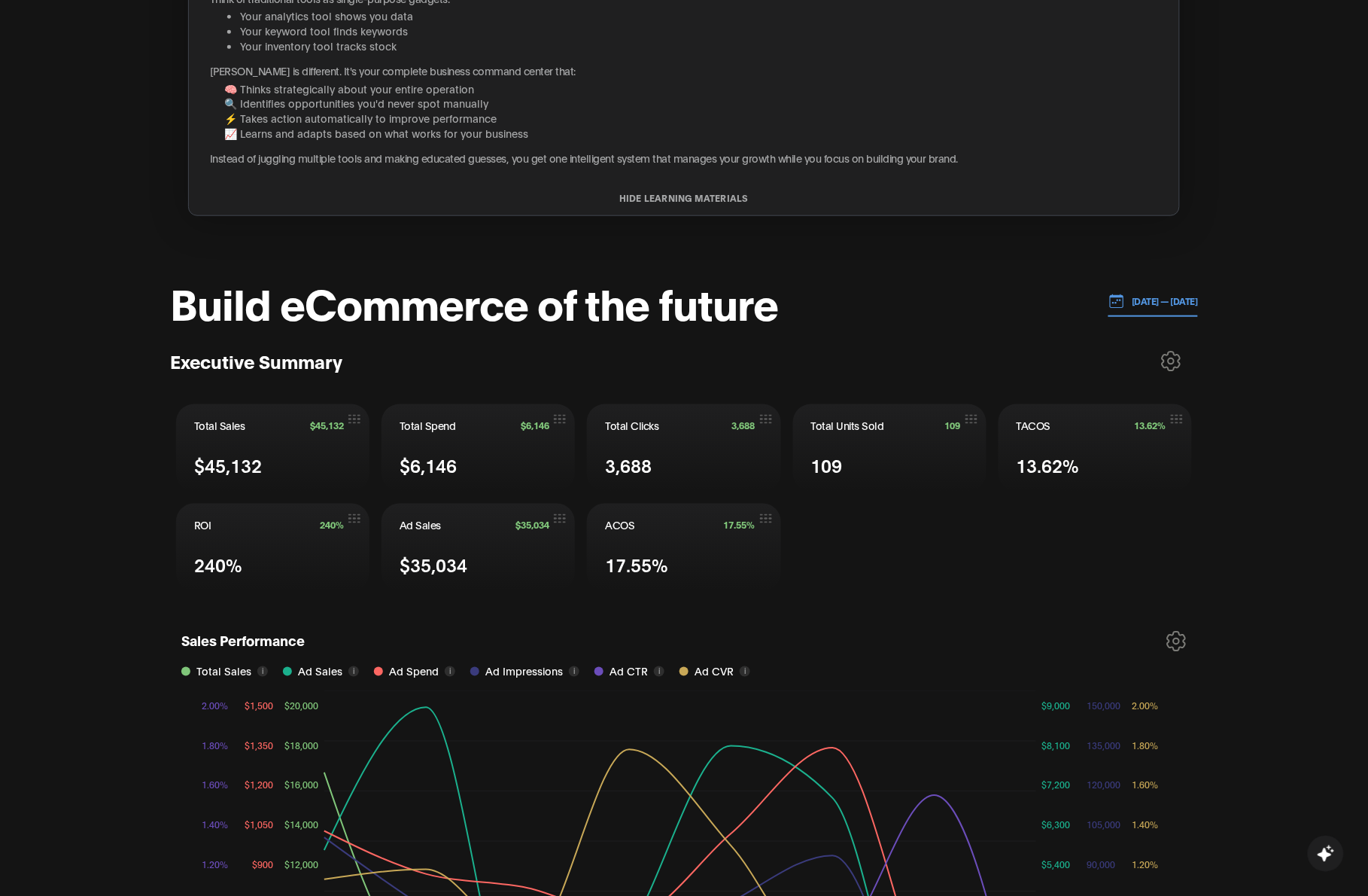
click at [1152, 294] on p "[DATE] — [DATE]" at bounding box center [1162, 301] width 74 height 13
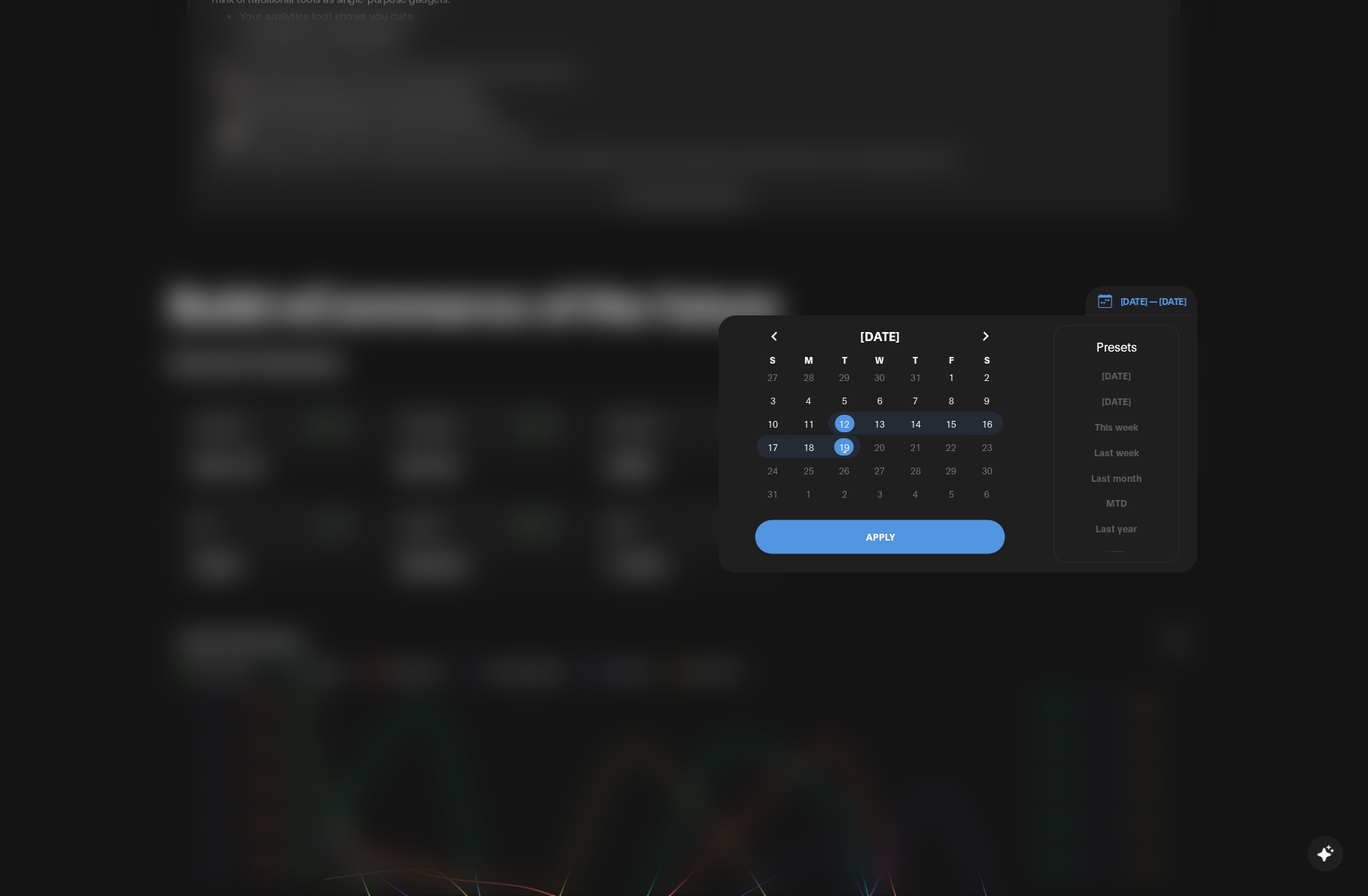
click at [770, 335] on button "button" at bounding box center [777, 336] width 27 height 27
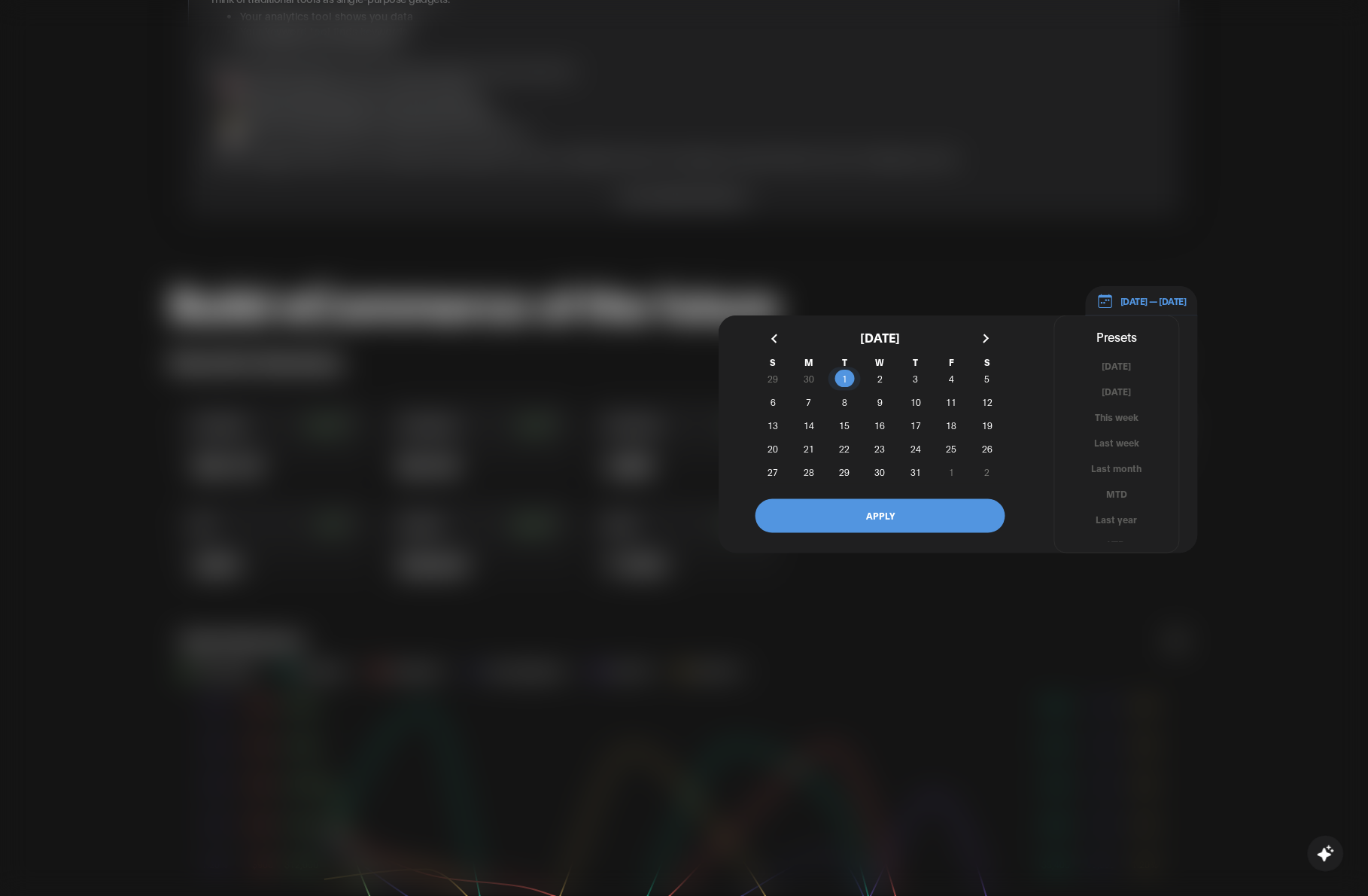
click at [837, 379] on span "1" at bounding box center [844, 379] width 36 height 16
click at [913, 467] on span "31" at bounding box center [916, 472] width 10 height 27
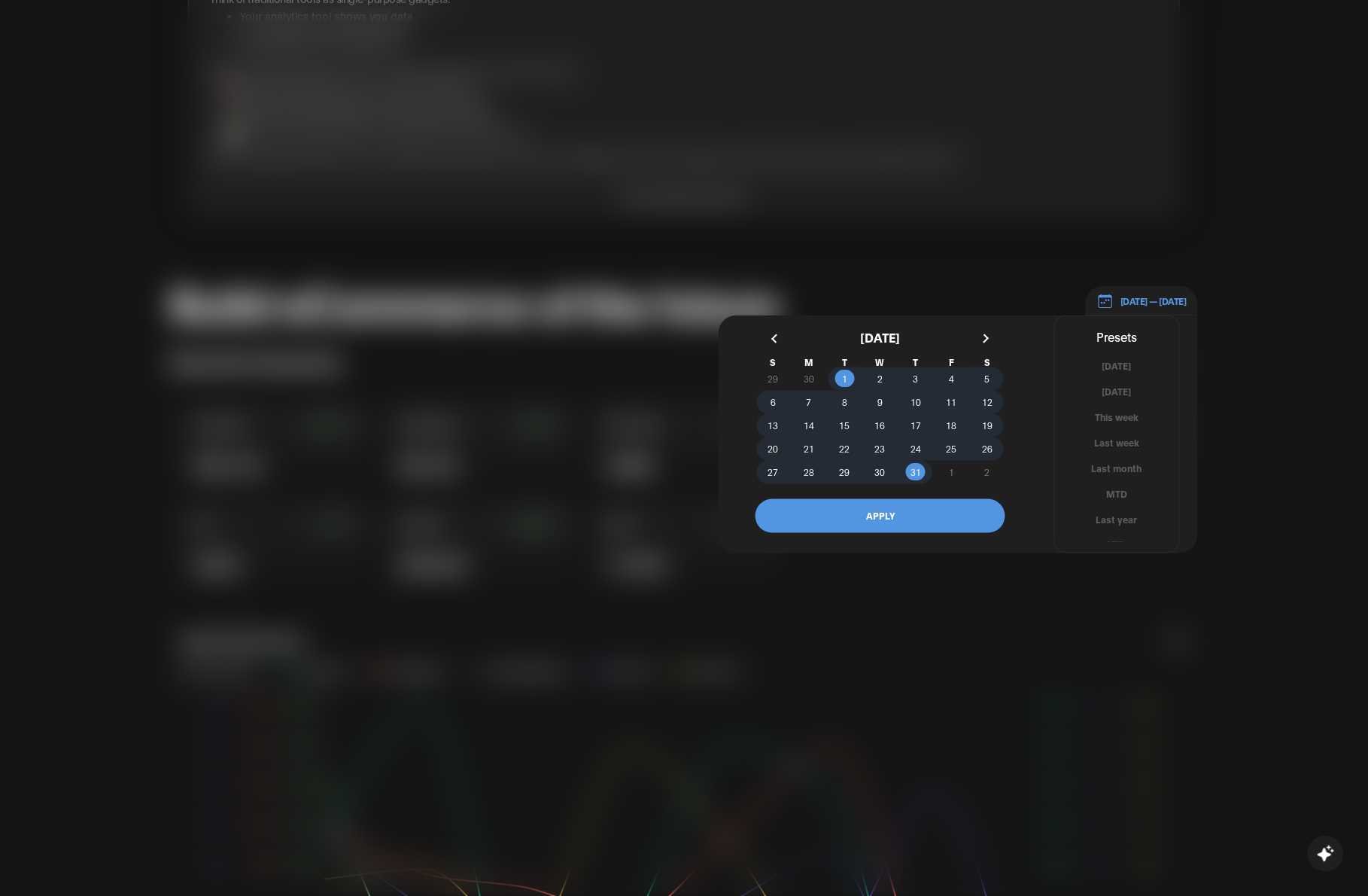
click at [932, 517] on button "APPLY" at bounding box center [880, 516] width 250 height 34
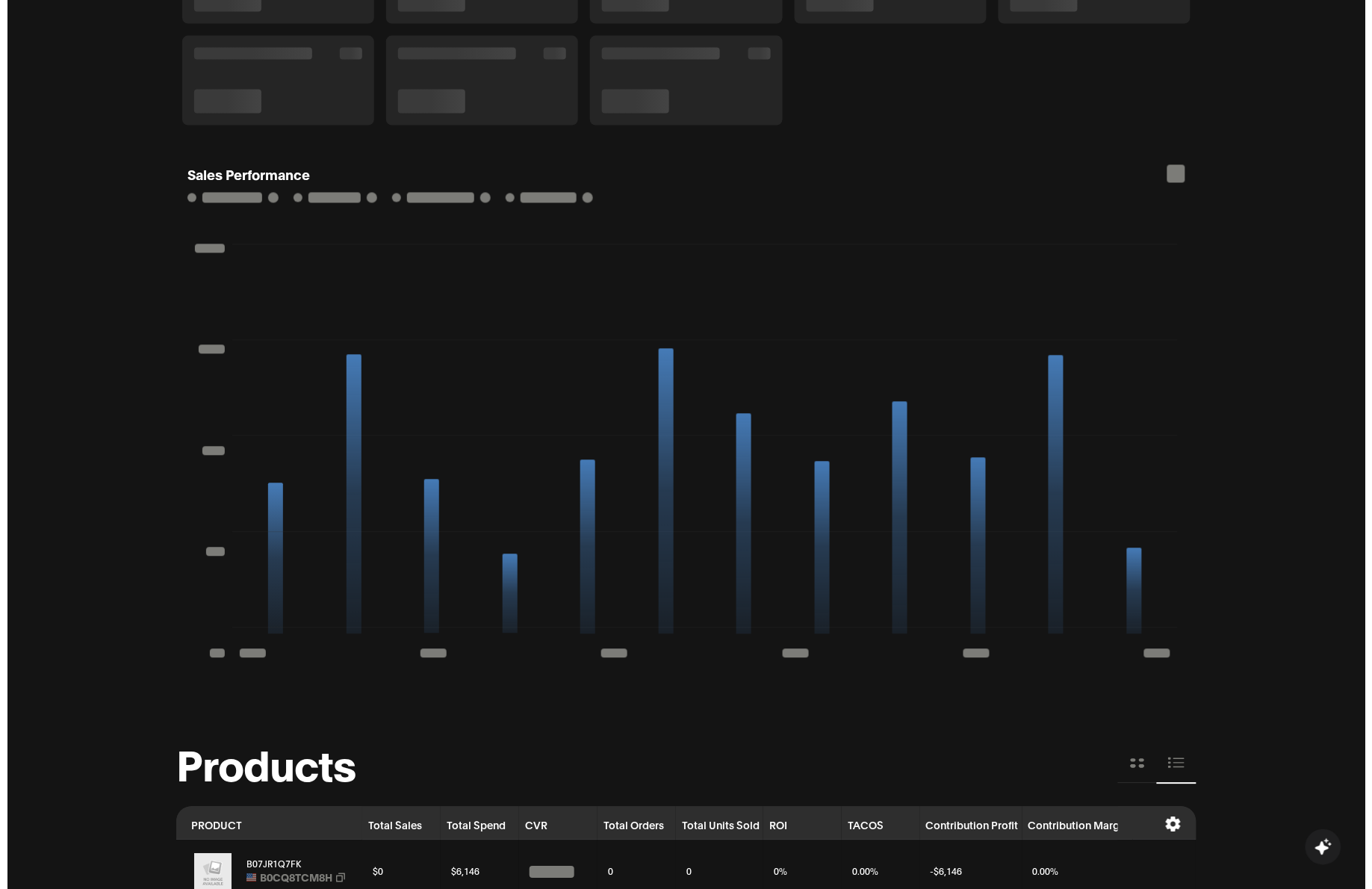
scroll to position [1270, 0]
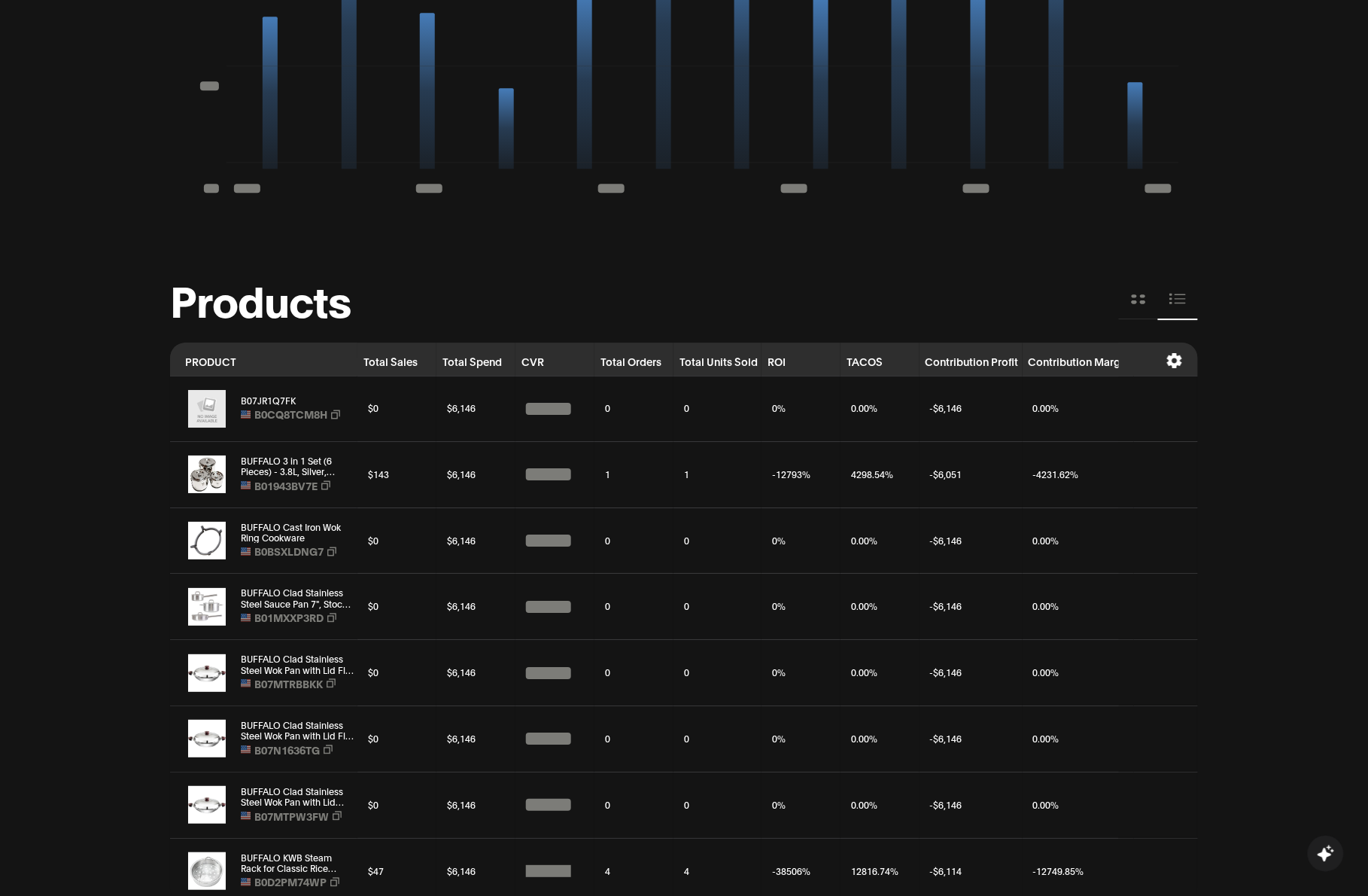
click at [1179, 358] on icon at bounding box center [1174, 360] width 15 height 15
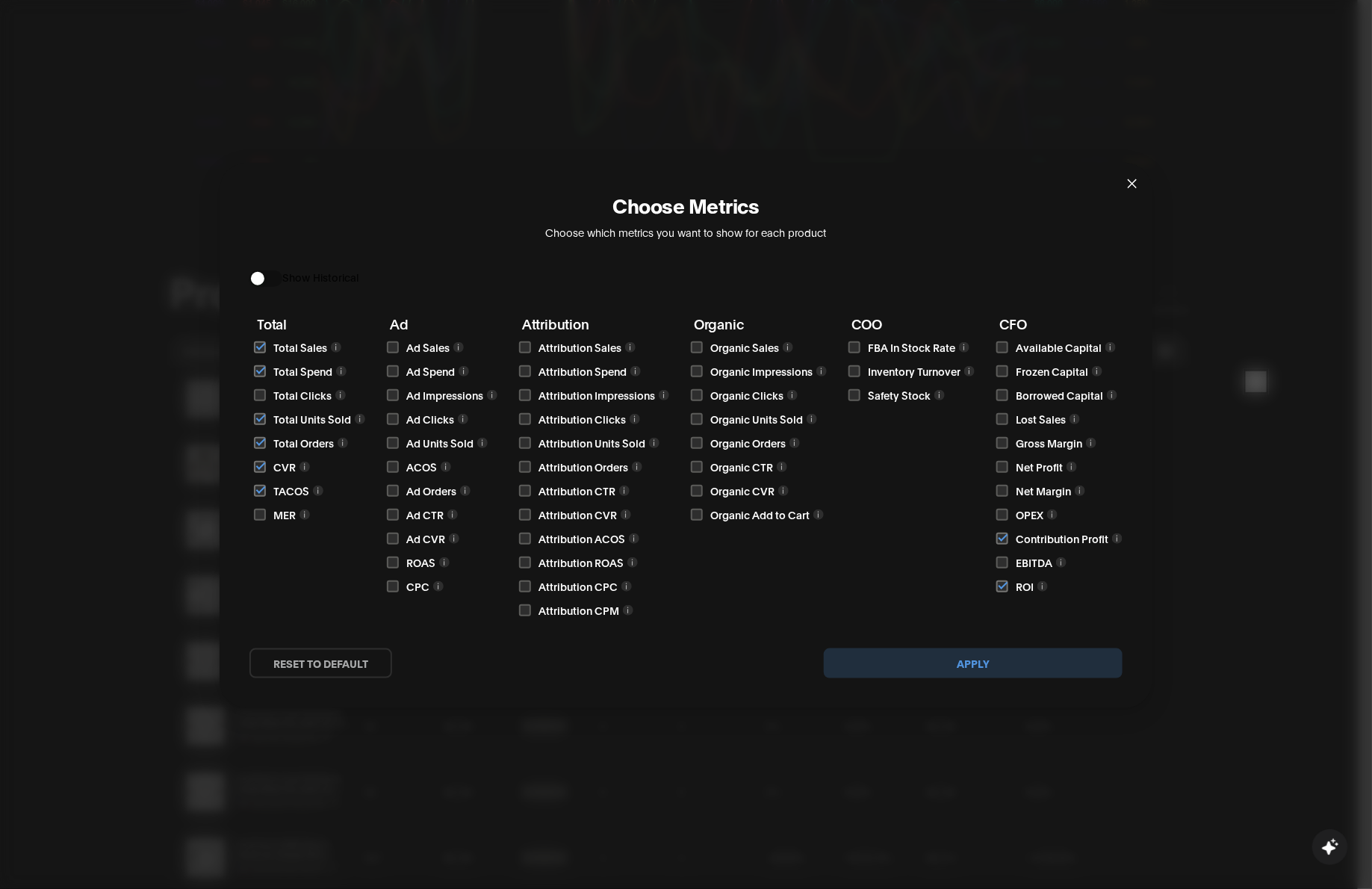
scroll to position [1265, 0]
click at [258, 397] on input "checkbox" at bounding box center [259, 394] width 12 height 12
checkbox input "true"
click at [261, 510] on input "checkbox" at bounding box center [259, 514] width 12 height 12
checkbox input "true"
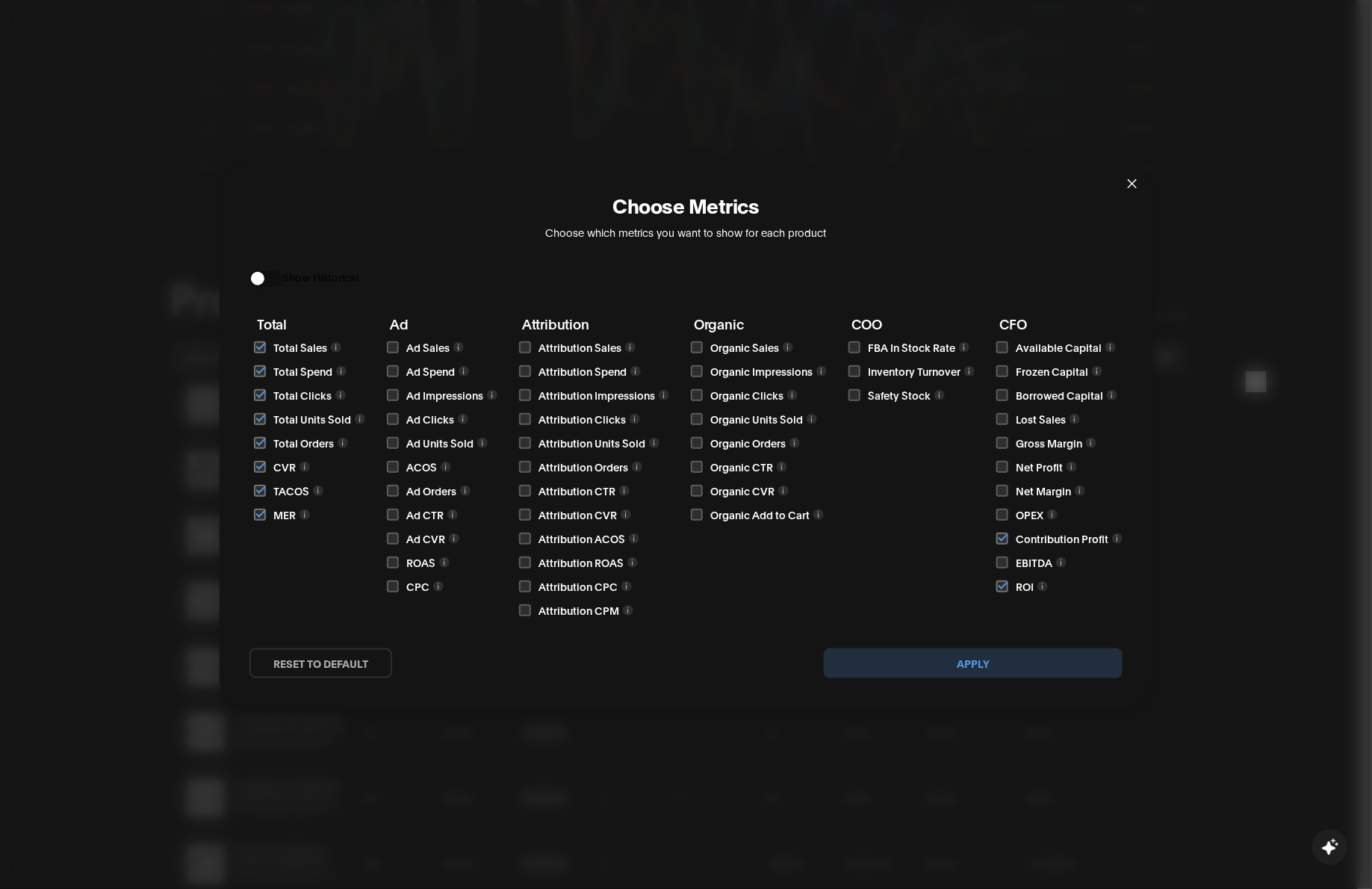
click at [389, 351] on input "checkbox" at bounding box center [392, 346] width 12 height 12
checkbox input "true"
click at [397, 370] on input "checkbox" at bounding box center [392, 371] width 12 height 12
checkbox input "true"
click at [396, 389] on input "checkbox" at bounding box center [392, 394] width 12 height 12
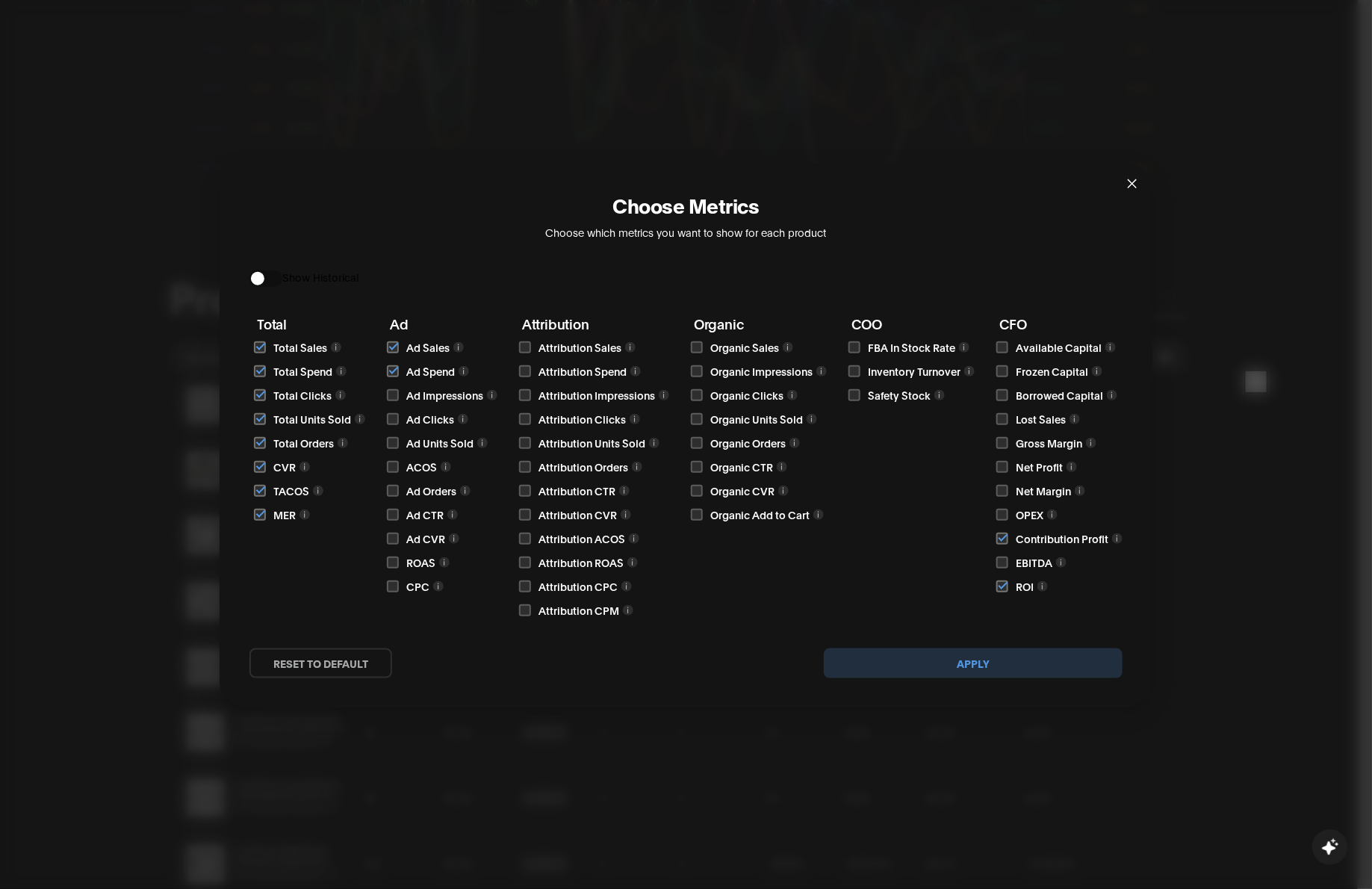
checkbox input "true"
drag, startPoint x: 392, startPoint y: 419, endPoint x: 398, endPoint y: 446, distance: 27.7
click at [392, 420] on input "checkbox" at bounding box center [392, 419] width 12 height 12
checkbox input "true"
click at [397, 456] on div "Ad Ad Sales Ad Spend Ad Impressions Ad Clicks Ad Units Sold ACOS Ad Orders Ad C…" at bounding box center [443, 467] width 108 height 302
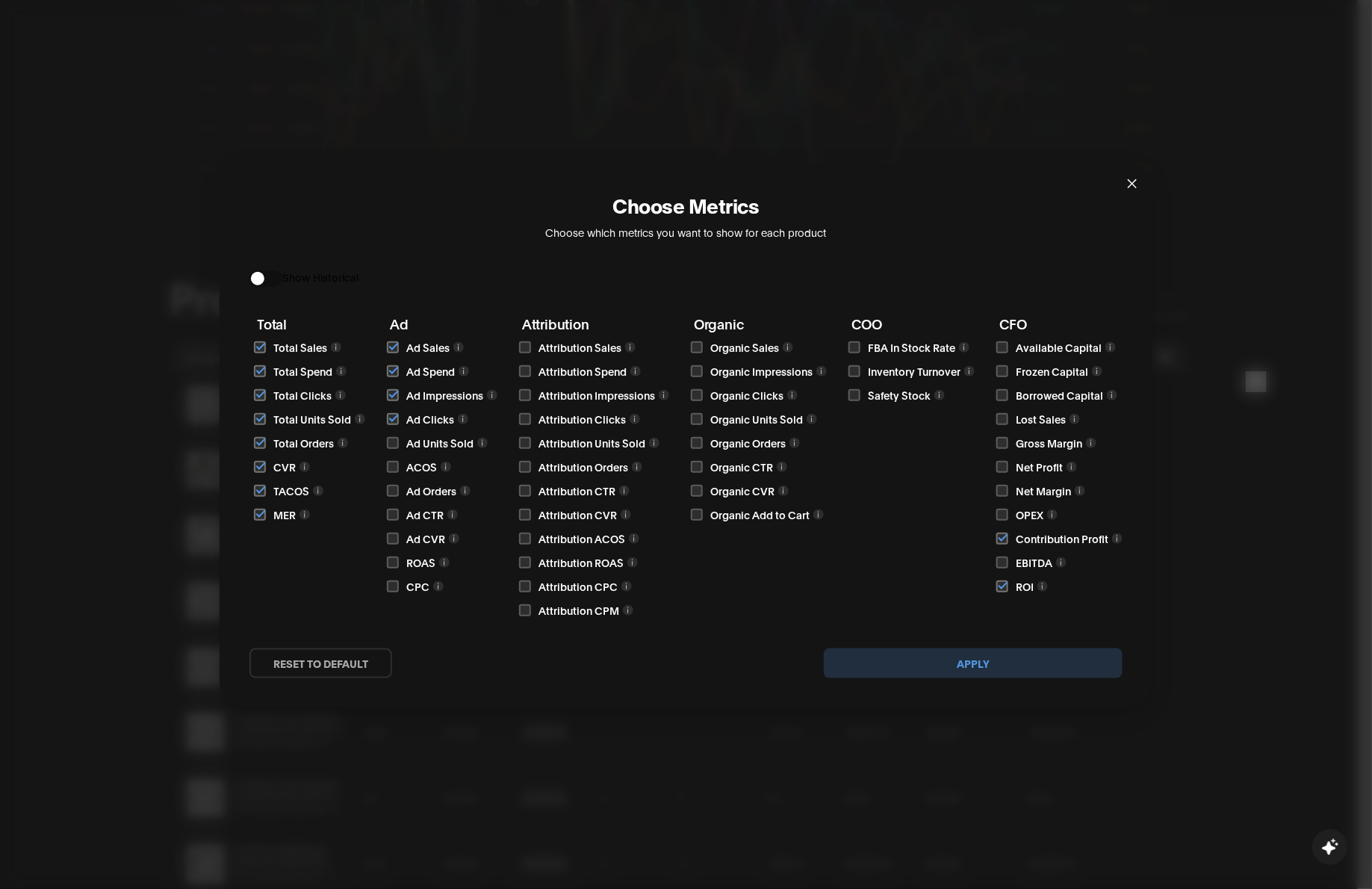
click at [396, 442] on input "checkbox" at bounding box center [392, 443] width 12 height 12
checkbox input "true"
click at [391, 461] on input "checkbox" at bounding box center [392, 466] width 12 height 12
checkbox input "true"
click at [393, 493] on input "checkbox" at bounding box center [392, 491] width 12 height 12
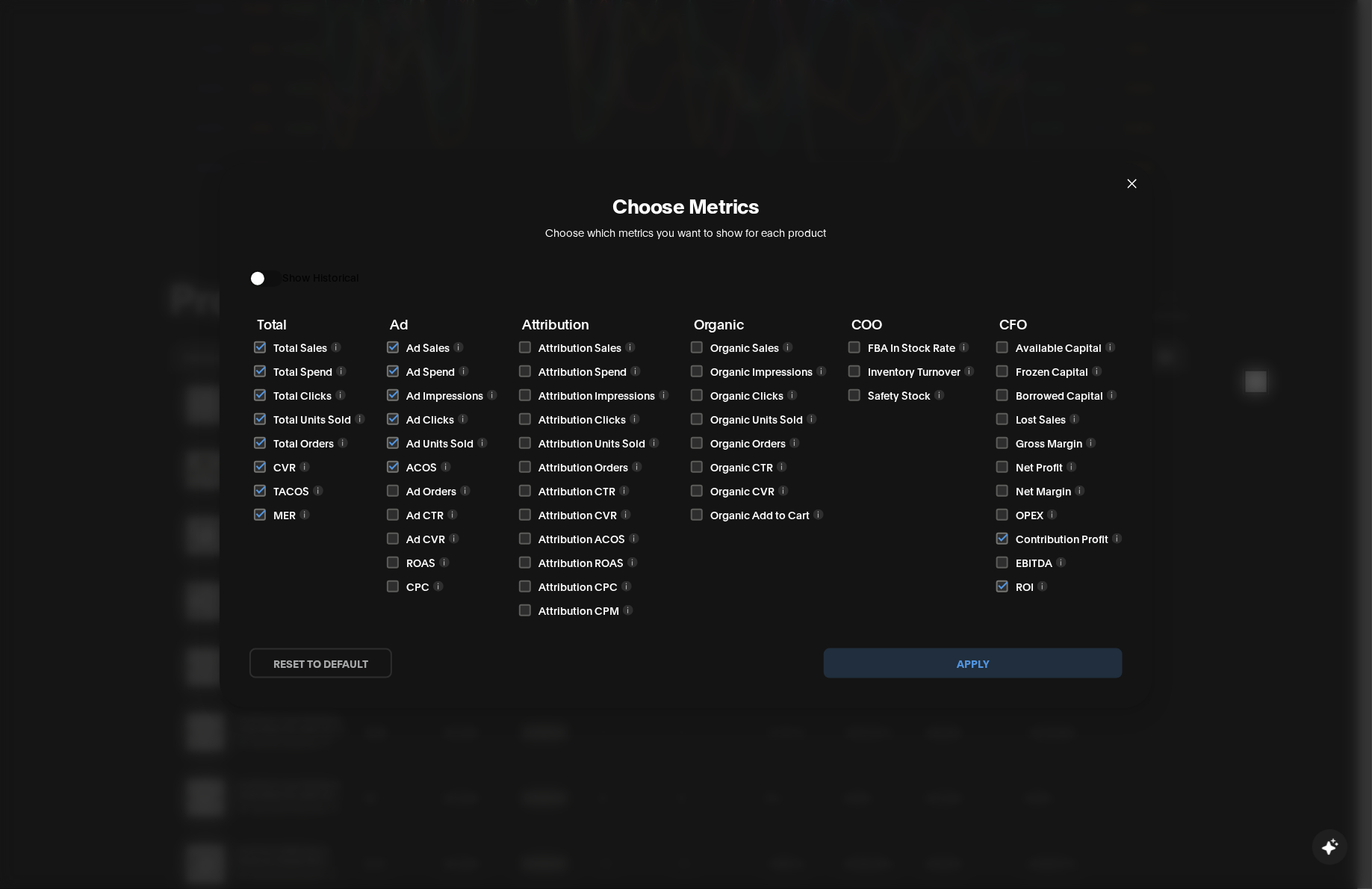
checkbox input "true"
click at [393, 517] on input "checkbox" at bounding box center [392, 514] width 12 height 12
checkbox input "true"
click at [395, 535] on input "checkbox" at bounding box center [392, 538] width 12 height 12
checkbox input "true"
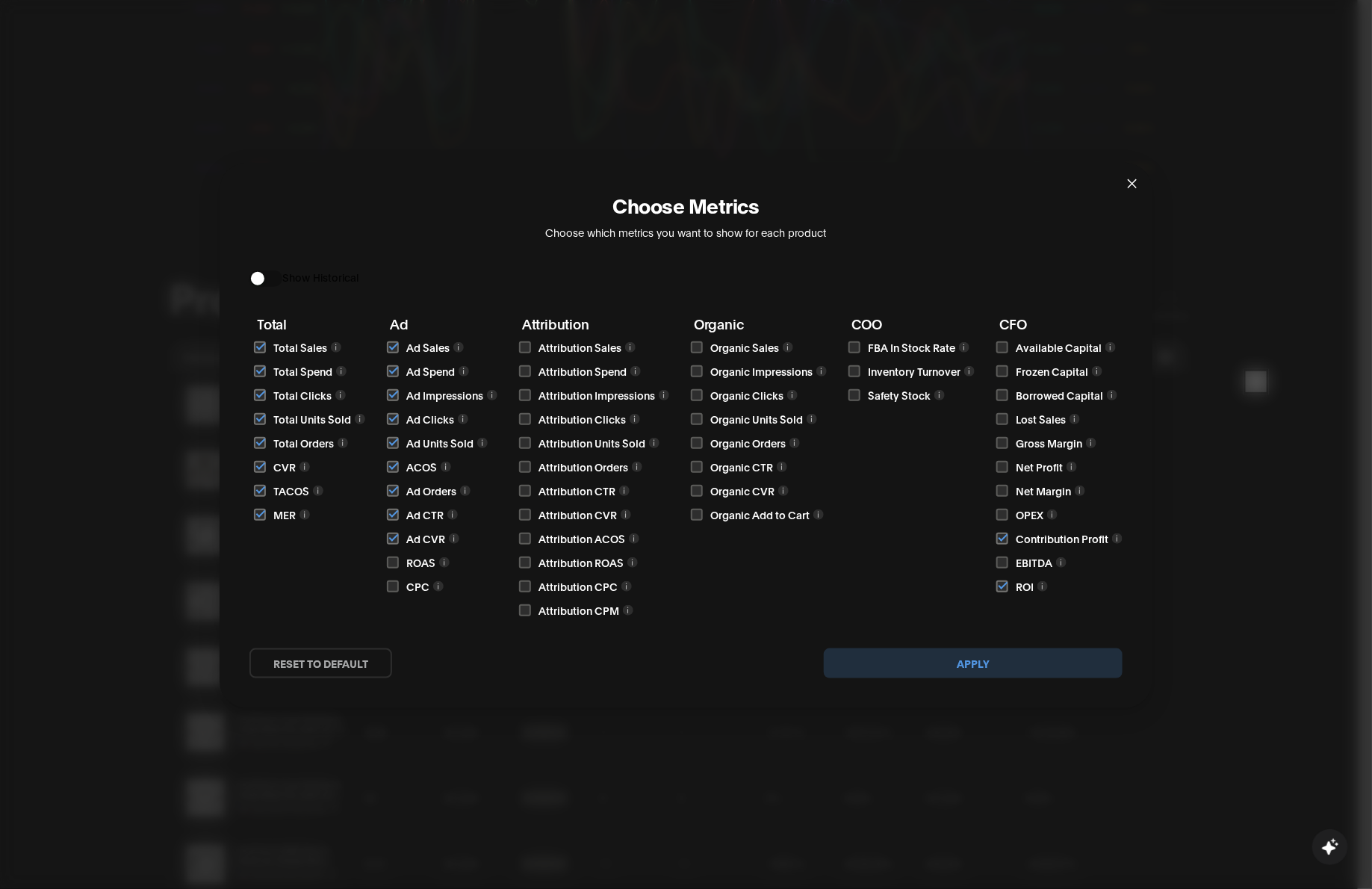
scroll to position [1271, 0]
drag, startPoint x: 391, startPoint y: 560, endPoint x: 392, endPoint y: 580, distance: 20.0
click at [390, 561] on input "checkbox" at bounding box center [392, 562] width 12 height 12
checkbox input "true"
click at [391, 585] on input "checkbox" at bounding box center [392, 586] width 12 height 12
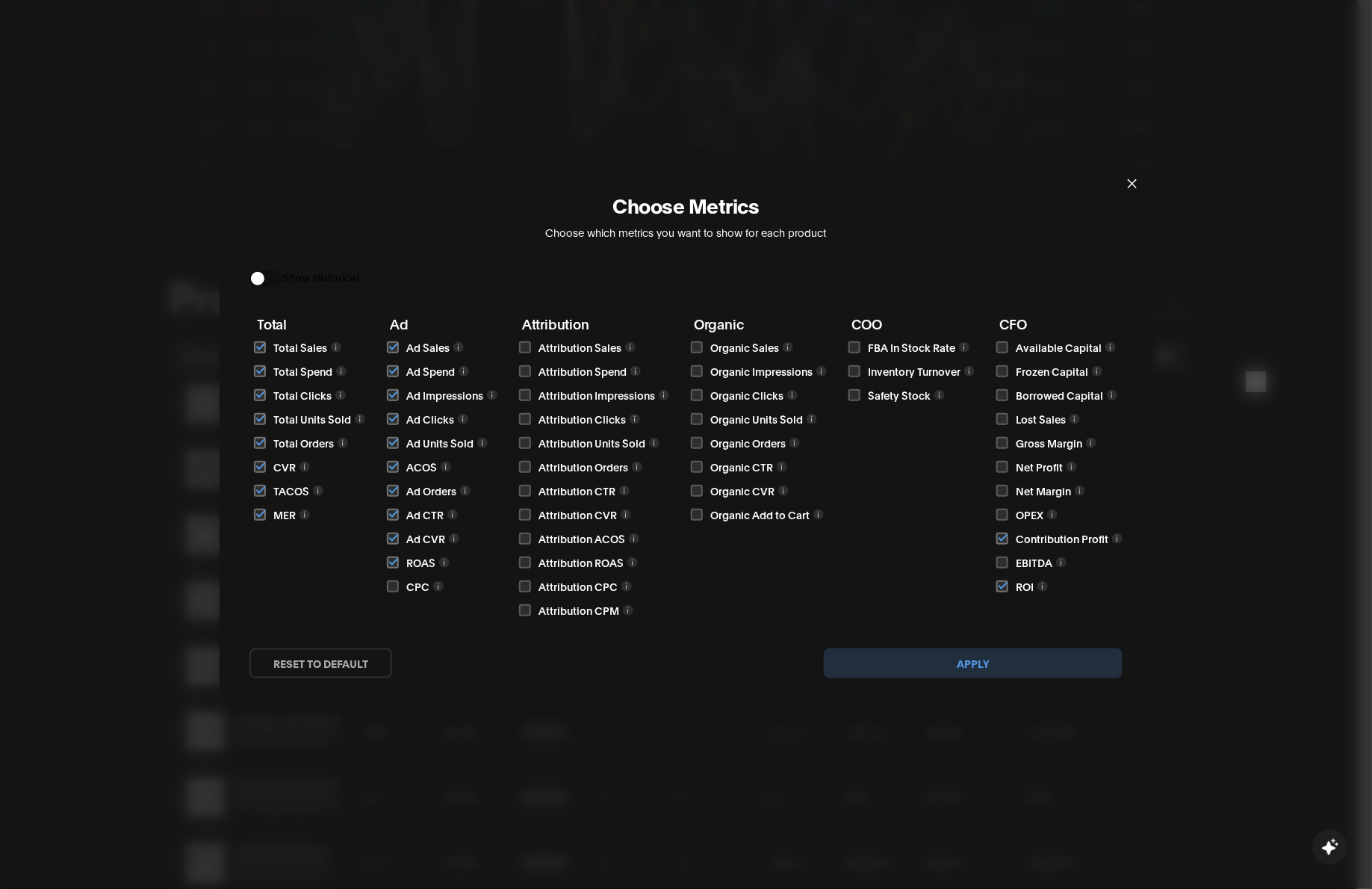
checkbox input "true"
click at [527, 606] on input "checkbox" at bounding box center [525, 609] width 12 height 12
checkbox input "true"
drag, startPoint x: 530, startPoint y: 580, endPoint x: 530, endPoint y: 565, distance: 15.0
click at [529, 580] on div "Attribution CPC" at bounding box center [595, 586] width 147 height 17
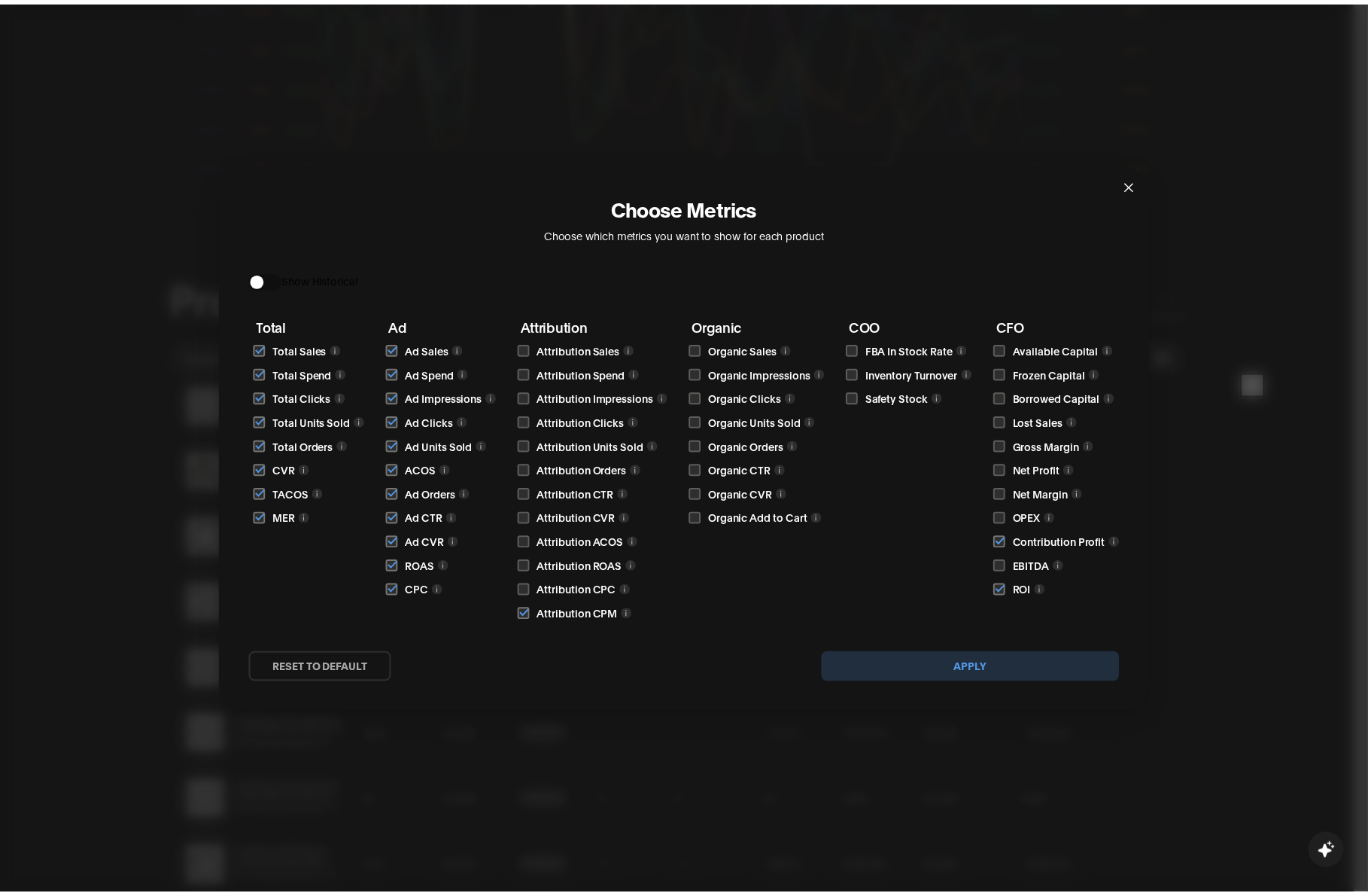
scroll to position [1275, 0]
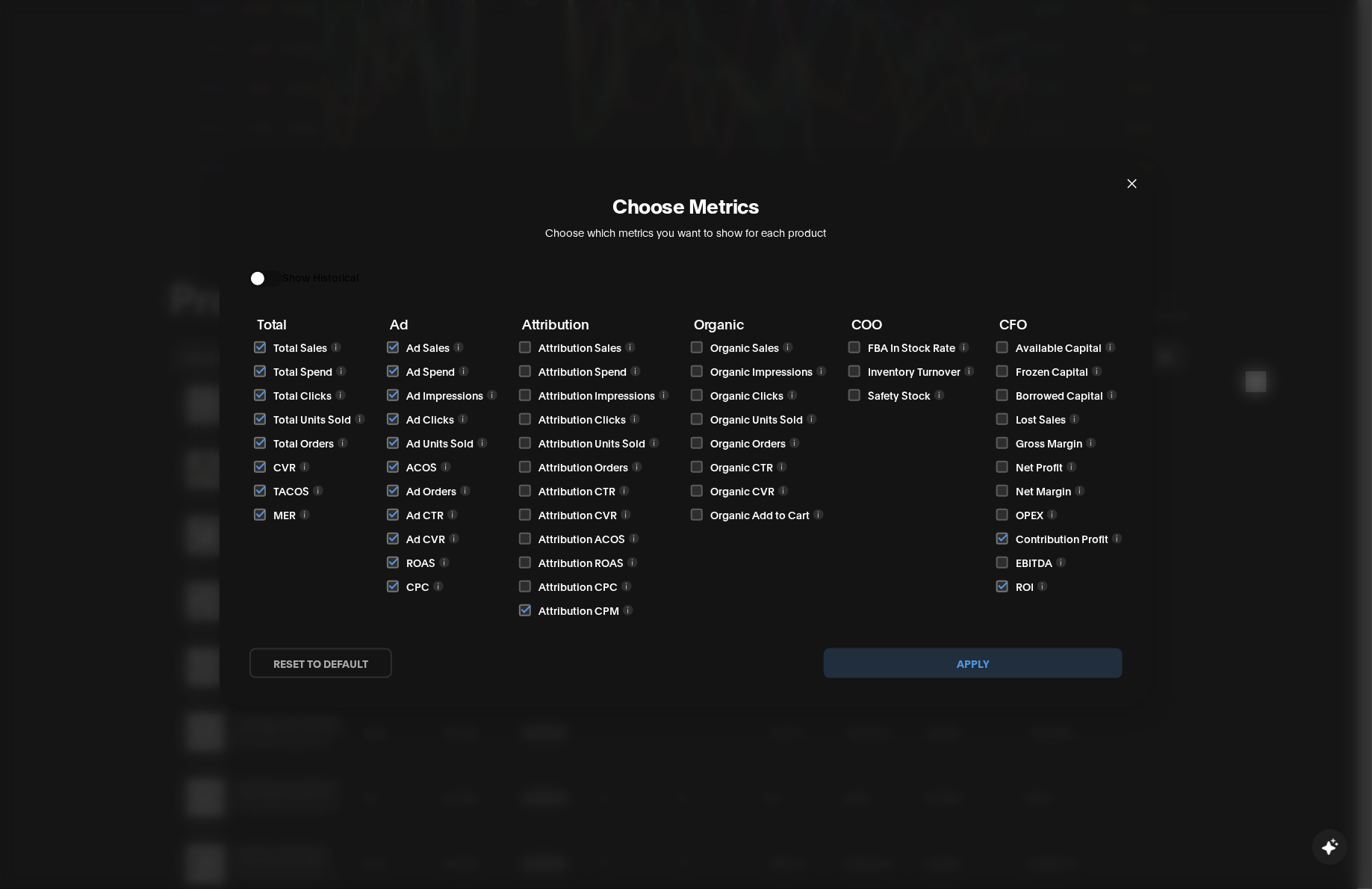
click at [520, 560] on input "checkbox" at bounding box center [525, 562] width 12 height 12
checkbox input "true"
click at [521, 536] on input "checkbox" at bounding box center [525, 538] width 12 height 12
checkbox input "true"
click at [521, 519] on input "checkbox" at bounding box center [525, 514] width 12 height 12
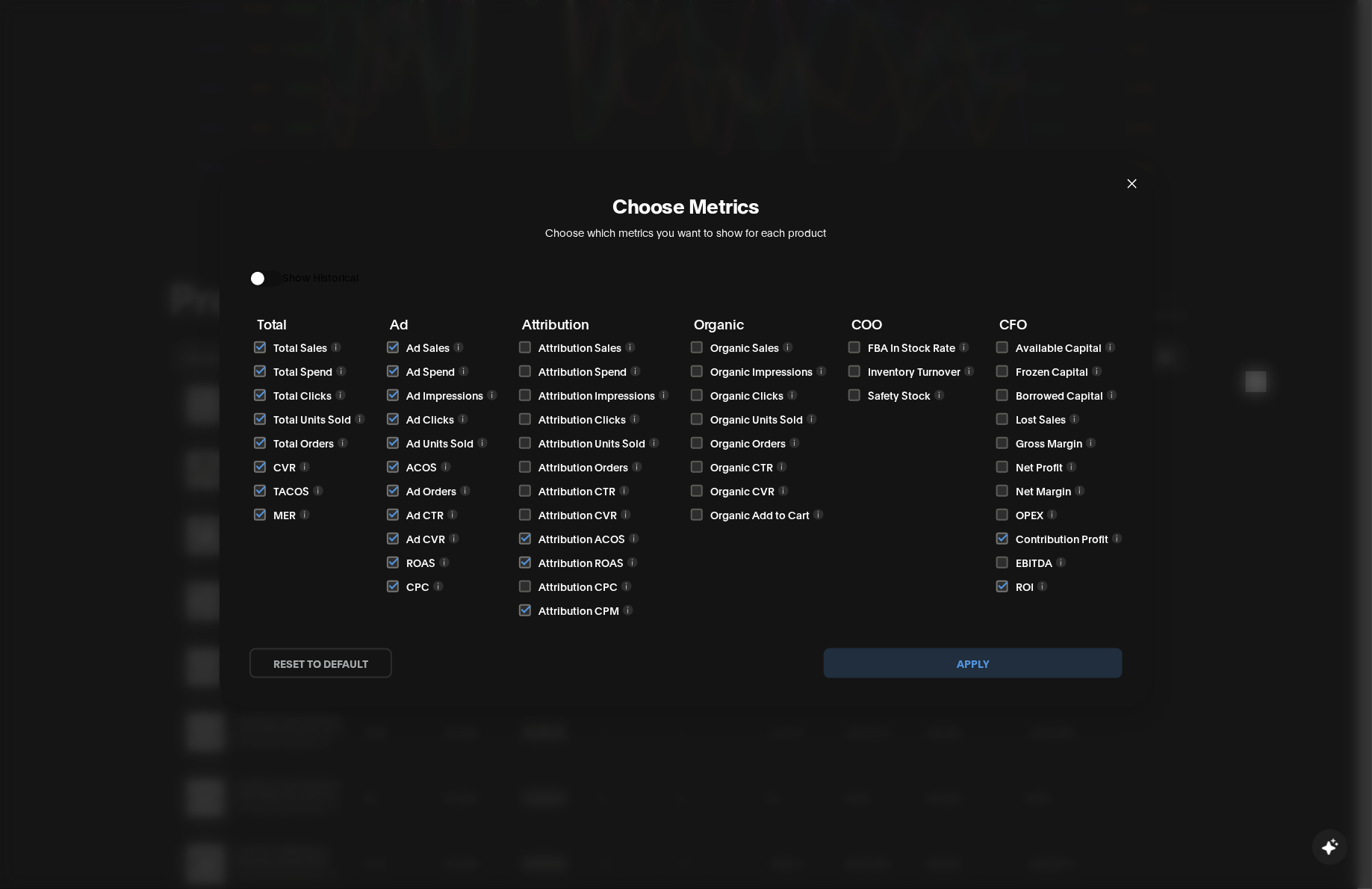
checkbox input "true"
click at [524, 491] on input "checkbox" at bounding box center [525, 491] width 12 height 12
checkbox input "true"
click at [527, 468] on input "checkbox" at bounding box center [525, 466] width 12 height 12
checkbox input "true"
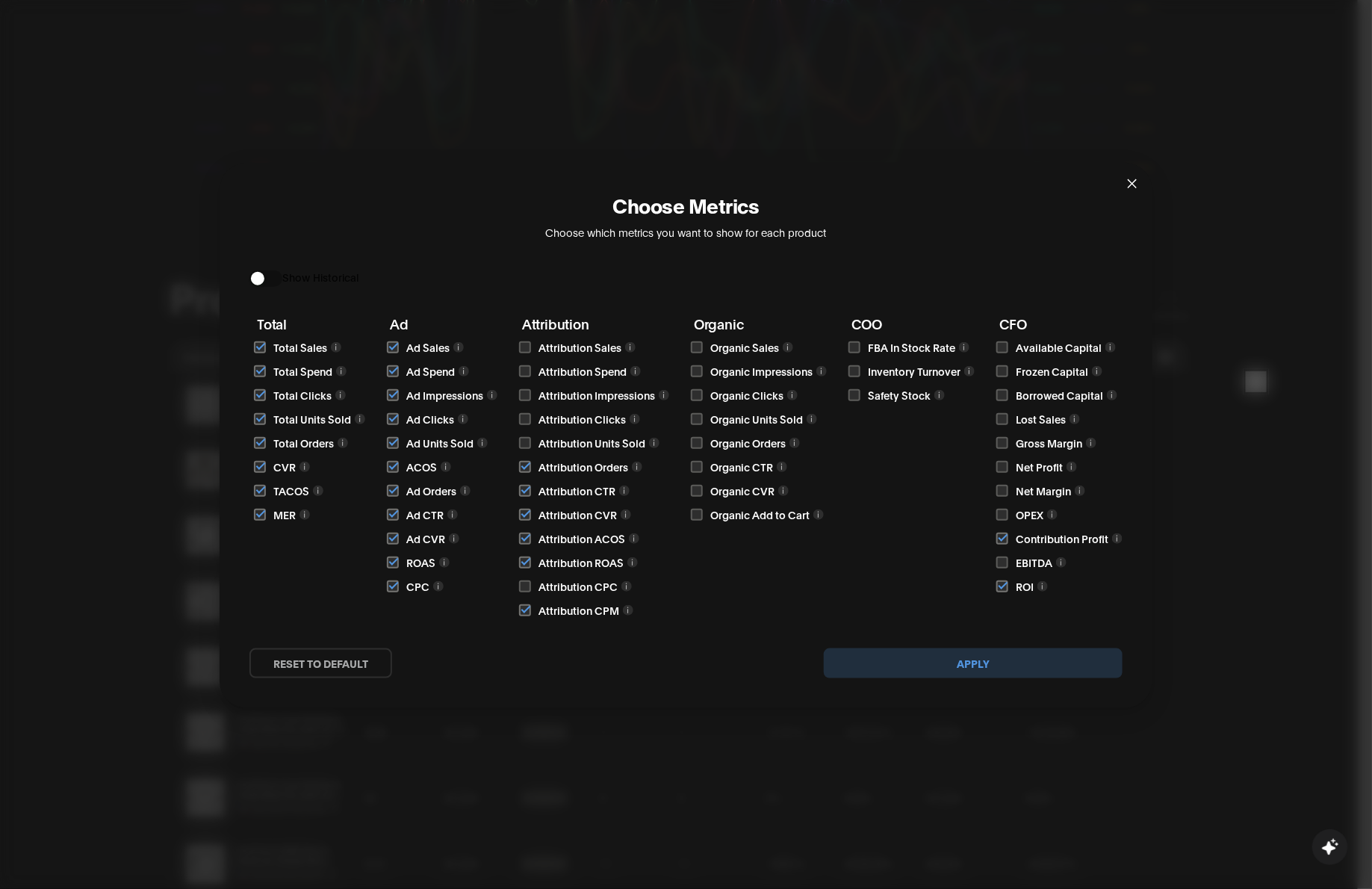
click at [525, 438] on input "checkbox" at bounding box center [525, 443] width 12 height 12
checkbox input "true"
click at [524, 417] on input "checkbox" at bounding box center [525, 419] width 12 height 12
checkbox input "true"
click at [523, 391] on input "checkbox" at bounding box center [525, 394] width 12 height 12
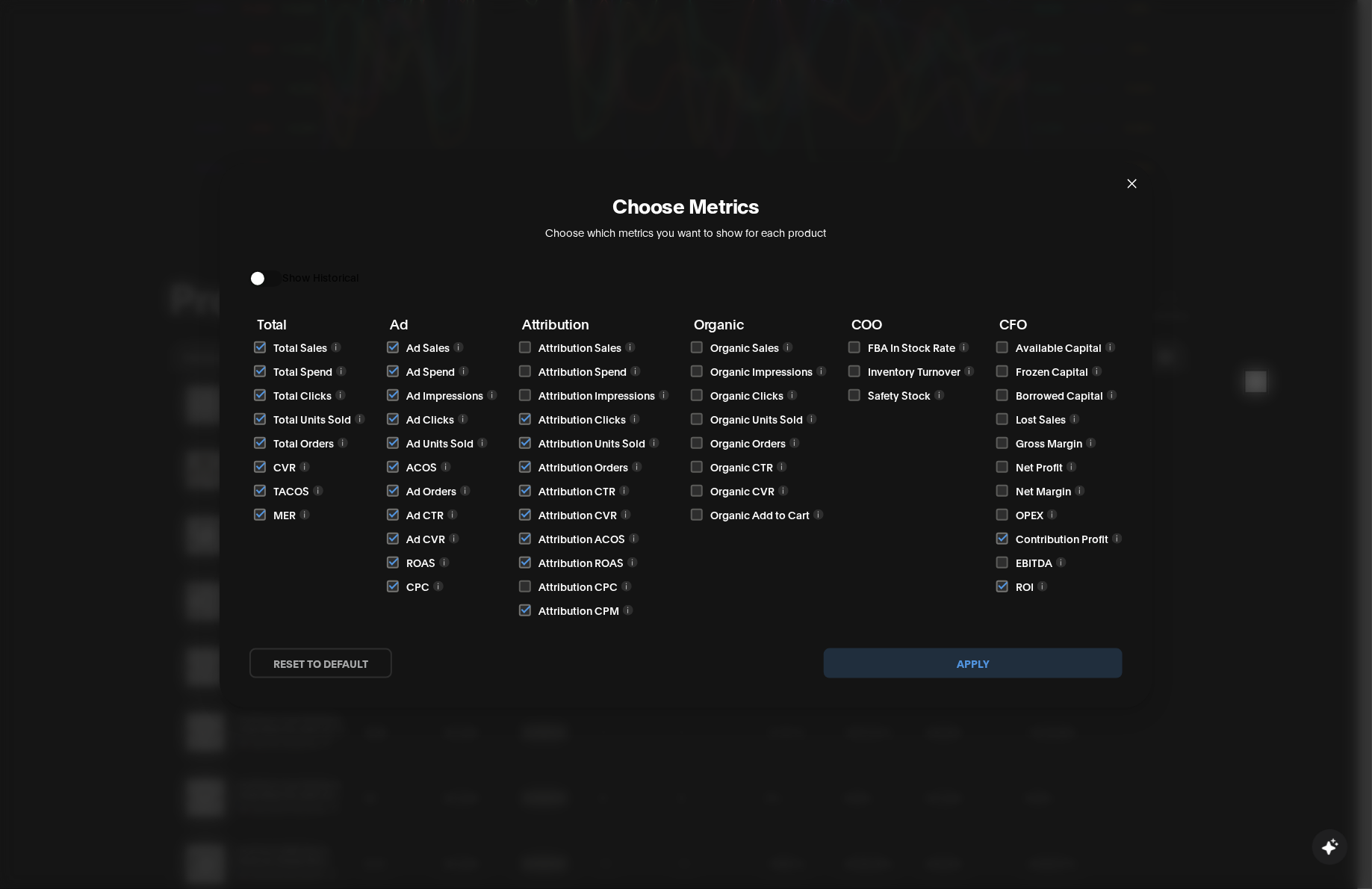
checkbox input "true"
click at [528, 371] on input "checkbox" at bounding box center [525, 371] width 12 height 12
checkbox input "true"
click at [527, 352] on input "checkbox" at bounding box center [525, 346] width 12 height 12
checkbox input "true"
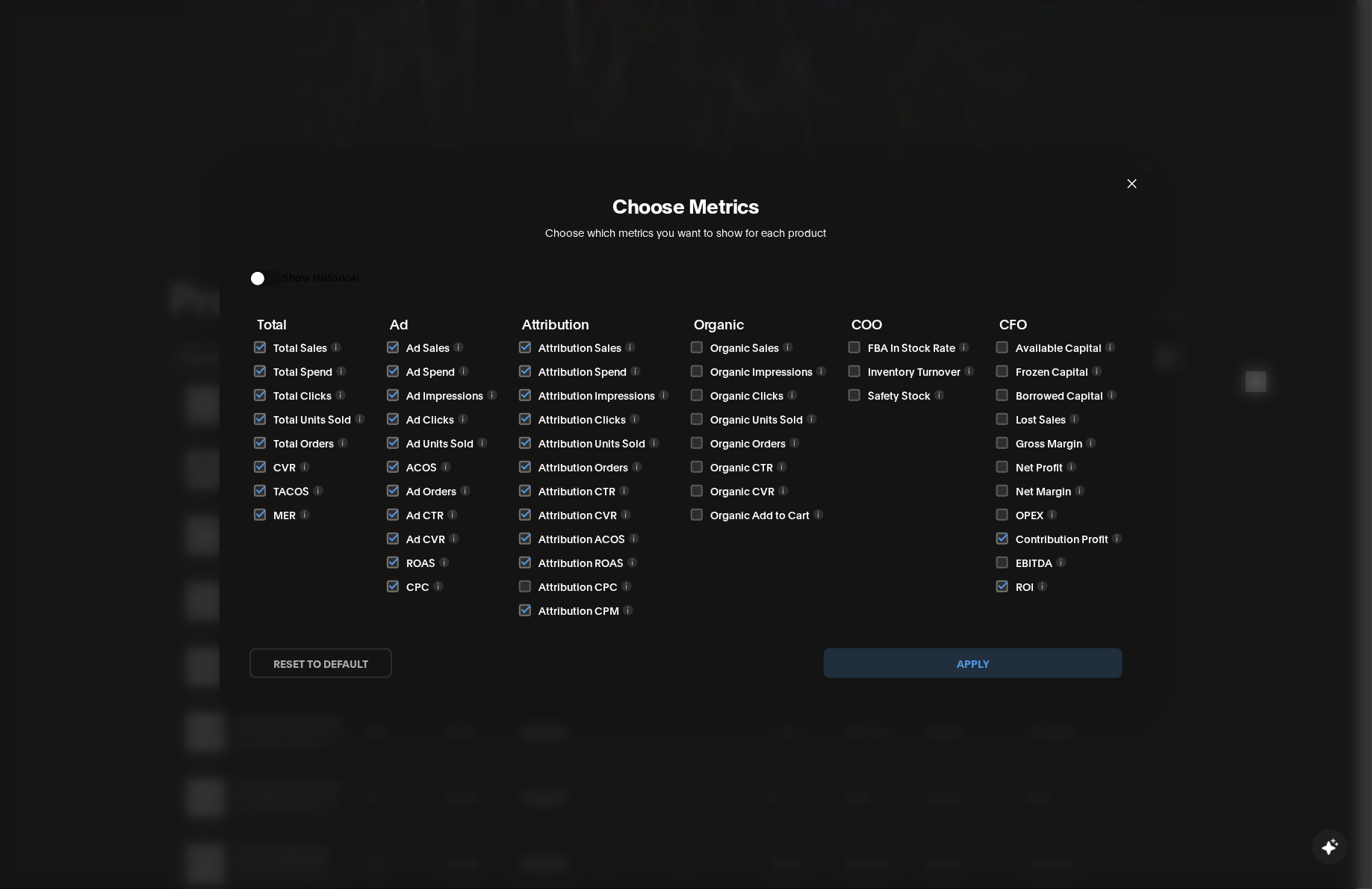
drag, startPoint x: 689, startPoint y: 517, endPoint x: 692, endPoint y: 499, distance: 18.2
click at [689, 517] on div "Total Total Sales Total Spend Total Clicks Total Units Sold Total Orders CVR TA…" at bounding box center [686, 467] width 873 height 302
click at [695, 491] on input "checkbox" at bounding box center [696, 491] width 12 height 12
checkbox input "true"
click at [695, 468] on input "checkbox" at bounding box center [696, 466] width 12 height 12
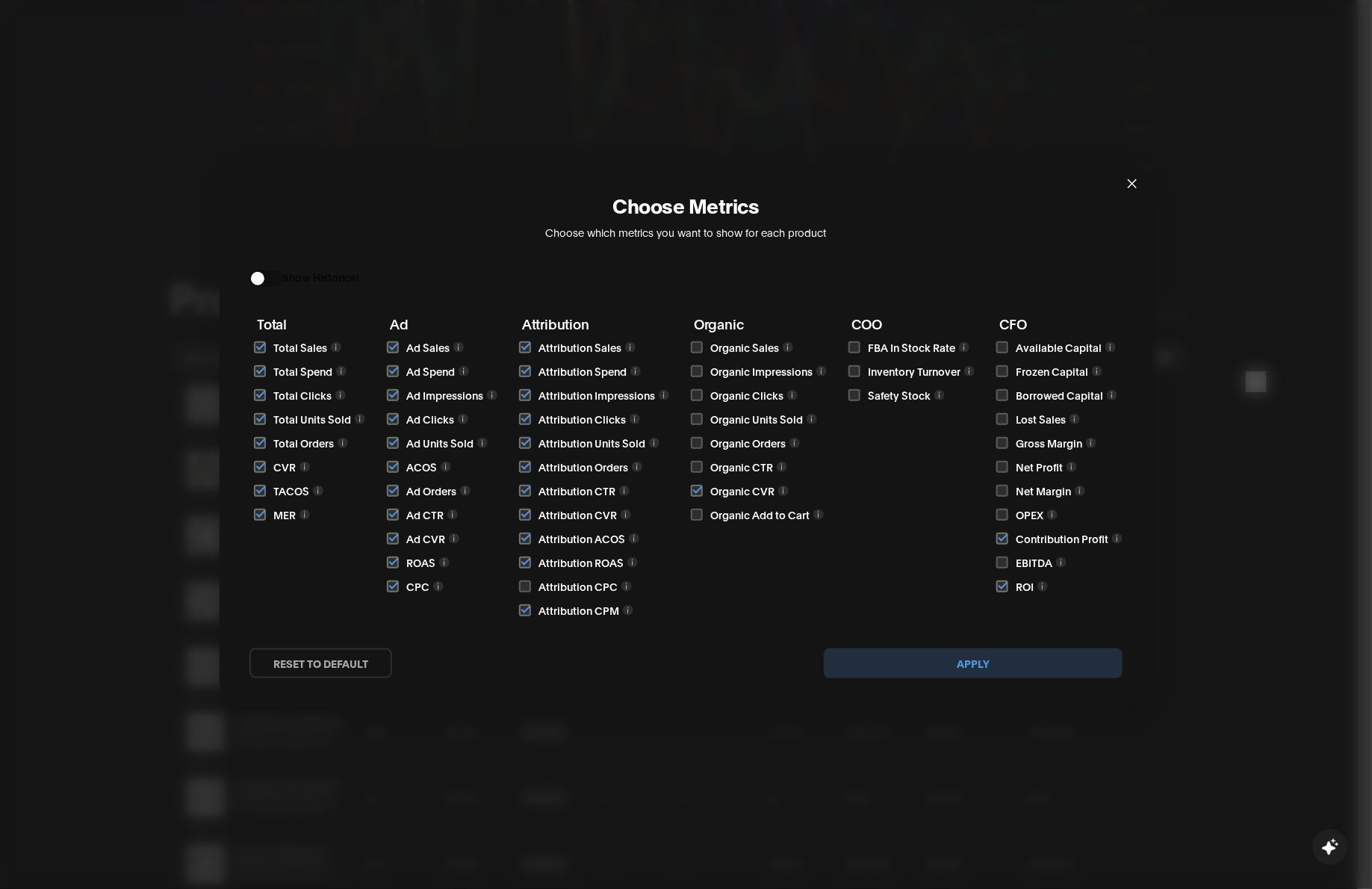
checkbox input "true"
click at [699, 509] on input "checkbox" at bounding box center [696, 514] width 12 height 12
checkbox input "true"
click at [696, 442] on input "checkbox" at bounding box center [696, 443] width 12 height 12
checkbox input "true"
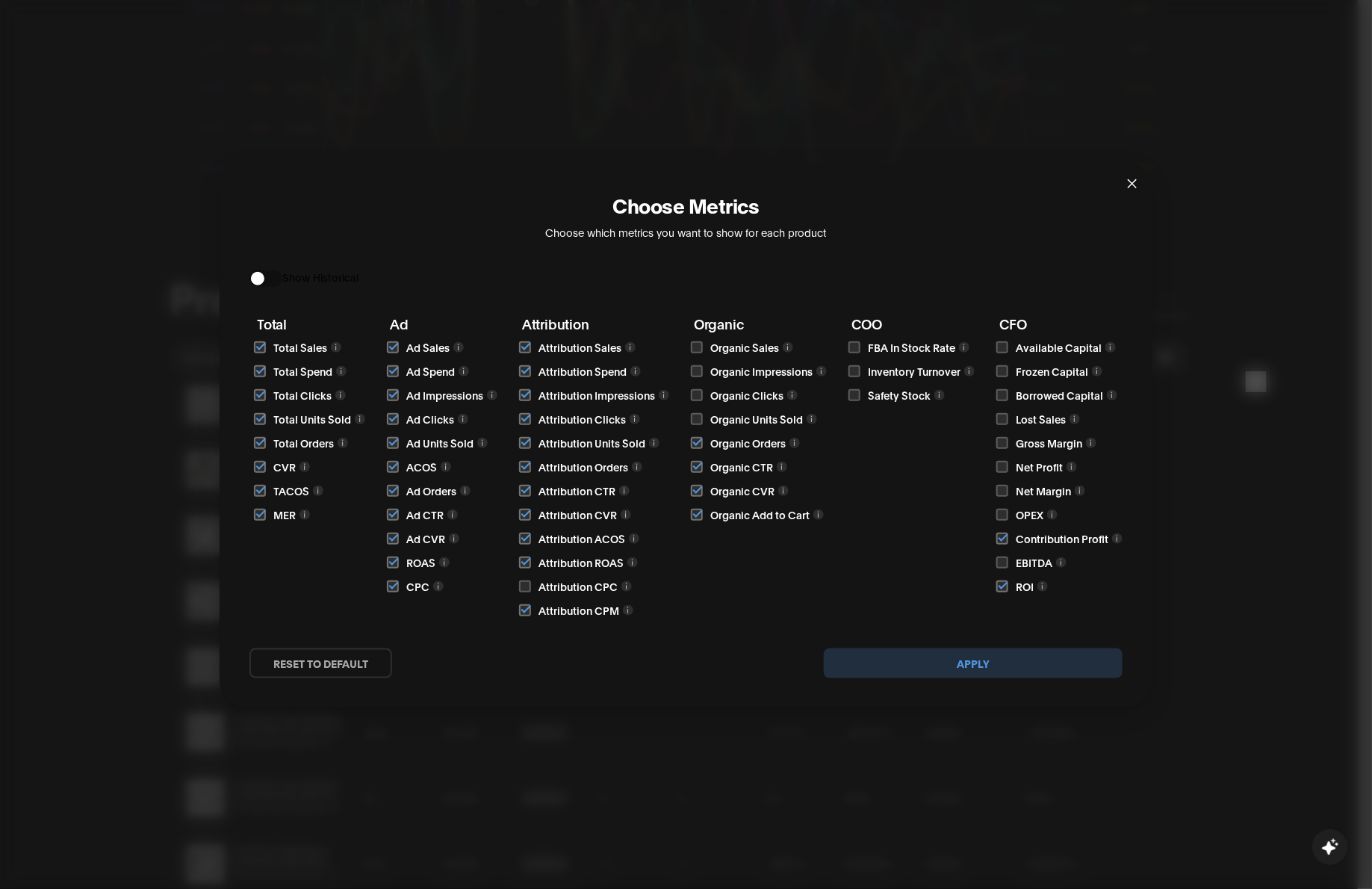
click at [693, 419] on input "checkbox" at bounding box center [696, 419] width 12 height 12
checkbox input "true"
click at [699, 394] on input "checkbox" at bounding box center [696, 394] width 12 height 12
checkbox input "true"
click at [696, 370] on input "checkbox" at bounding box center [696, 371] width 12 height 12
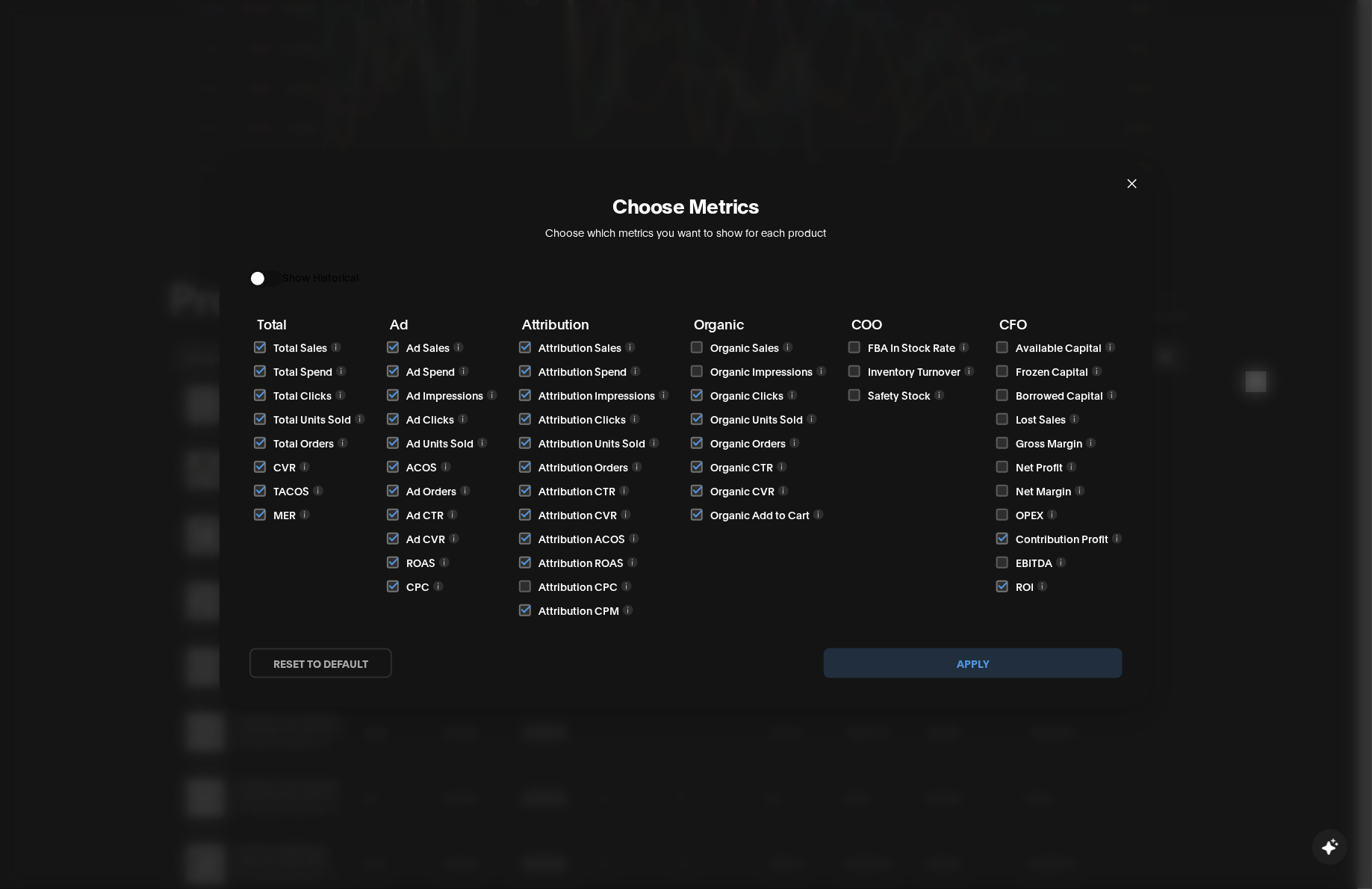
checkbox input "true"
click at [696, 353] on input "checkbox" at bounding box center [696, 346] width 12 height 12
checkbox input "true"
click at [852, 345] on input "checkbox" at bounding box center [854, 346] width 12 height 12
checkbox input "true"
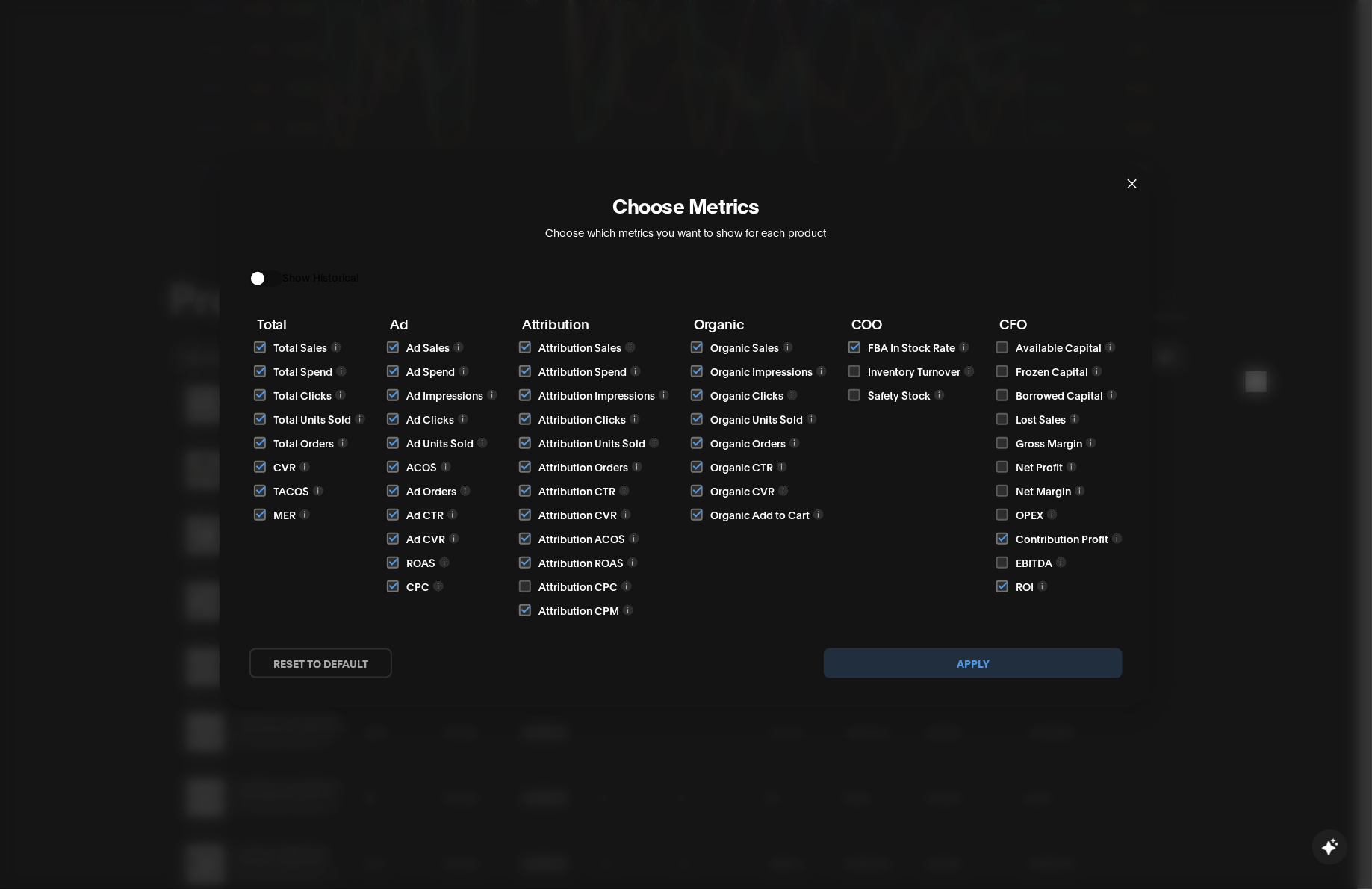
drag, startPoint x: 852, startPoint y: 366, endPoint x: 852, endPoint y: 384, distance: 18.0
click at [852, 367] on input "checkbox" at bounding box center [854, 371] width 12 height 12
checkbox input "true"
click at [853, 394] on input "checkbox" at bounding box center [854, 394] width 12 height 12
checkbox input "true"
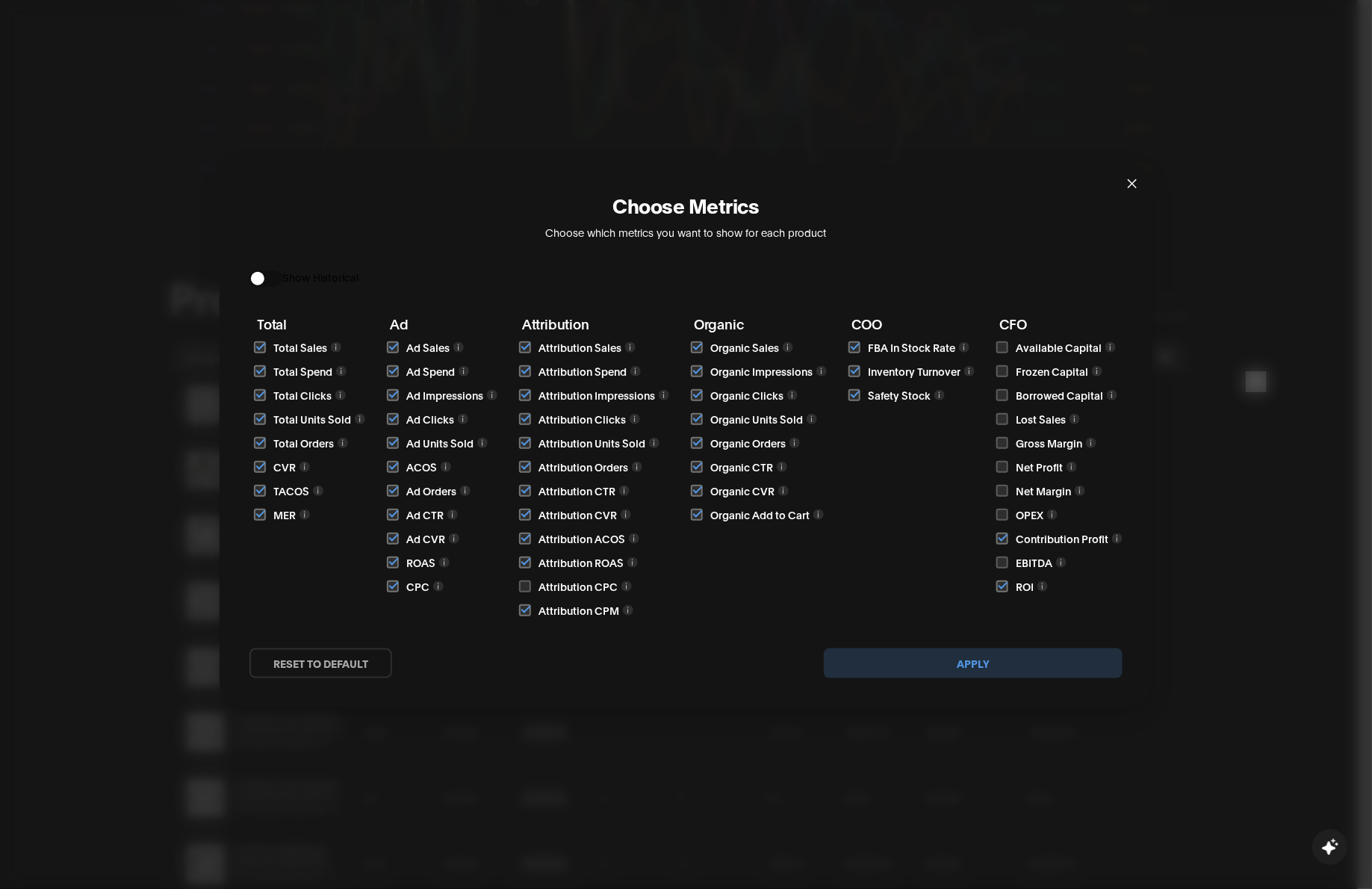
click at [997, 565] on input "checkbox" at bounding box center [1002, 562] width 12 height 12
checkbox input "true"
click at [1001, 513] on input "checkbox" at bounding box center [1002, 514] width 12 height 12
checkbox input "true"
click at [1002, 486] on input "checkbox" at bounding box center [1002, 491] width 12 height 12
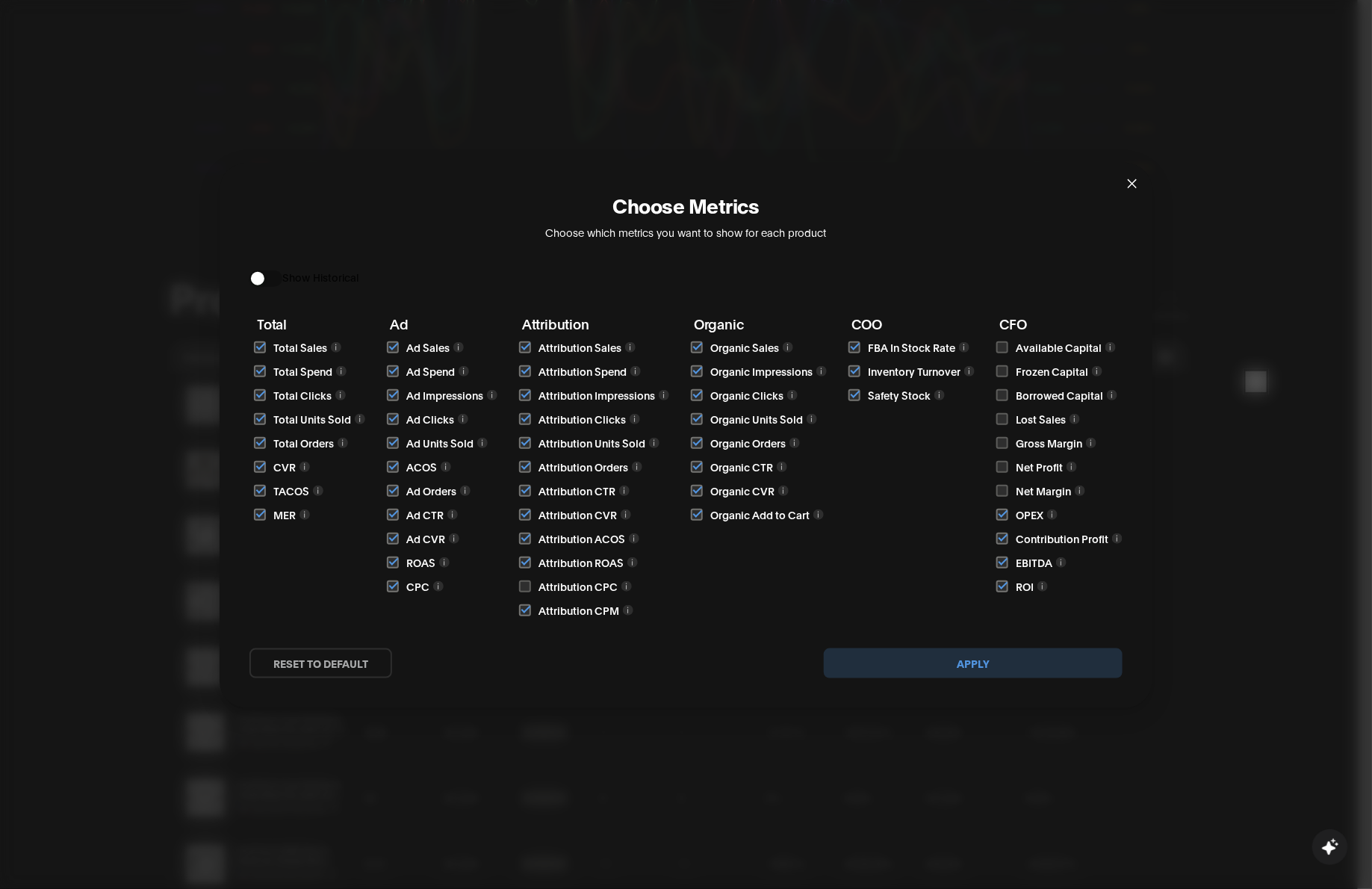
checkbox input "true"
click at [1001, 469] on input "checkbox" at bounding box center [1002, 466] width 12 height 12
checkbox input "true"
click at [1003, 442] on input "checkbox" at bounding box center [1002, 443] width 12 height 12
checkbox input "true"
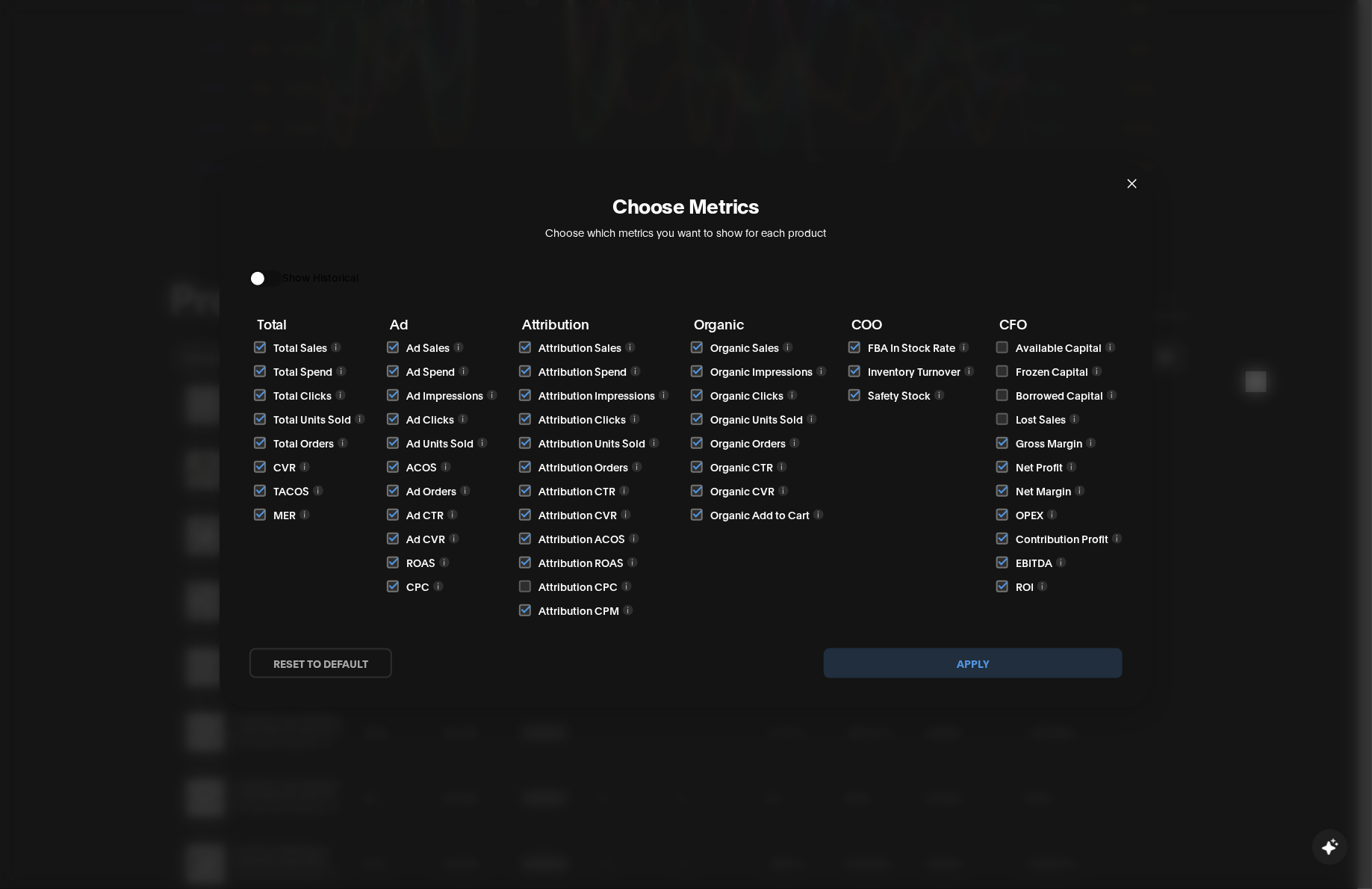
click at [1003, 417] on input "checkbox" at bounding box center [1002, 419] width 12 height 12
checkbox input "true"
click at [1001, 394] on input "checkbox" at bounding box center [1002, 394] width 12 height 12
checkbox input "true"
drag, startPoint x: 1003, startPoint y: 371, endPoint x: 1003, endPoint y: 358, distance: 13.0
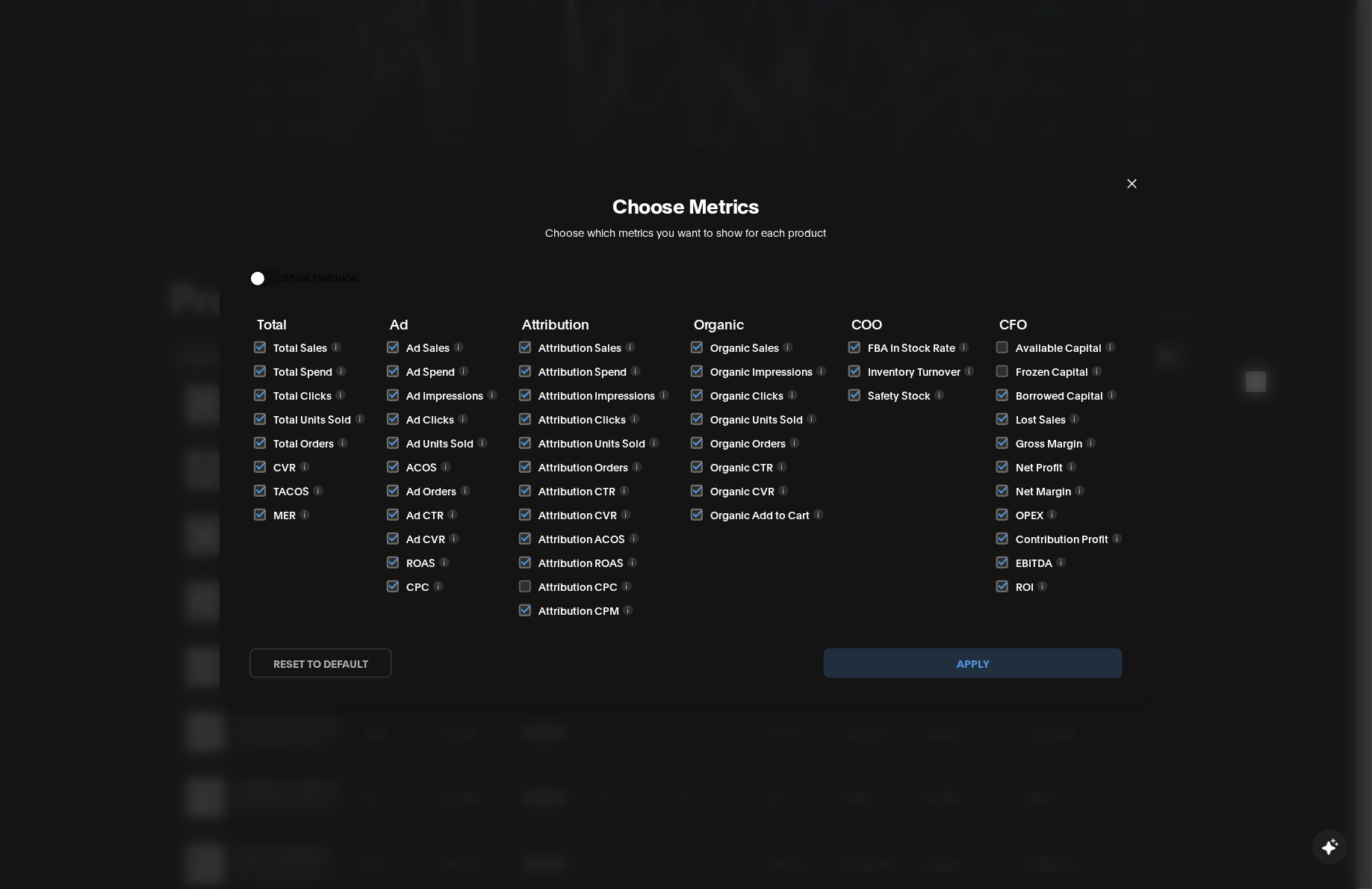
click at [1003, 370] on input "checkbox" at bounding box center [1002, 371] width 12 height 12
checkbox input "true"
click at [1003, 347] on input "checkbox" at bounding box center [1002, 346] width 12 height 12
checkbox input "true"
click at [1025, 648] on button "Apply" at bounding box center [973, 663] width 299 height 30
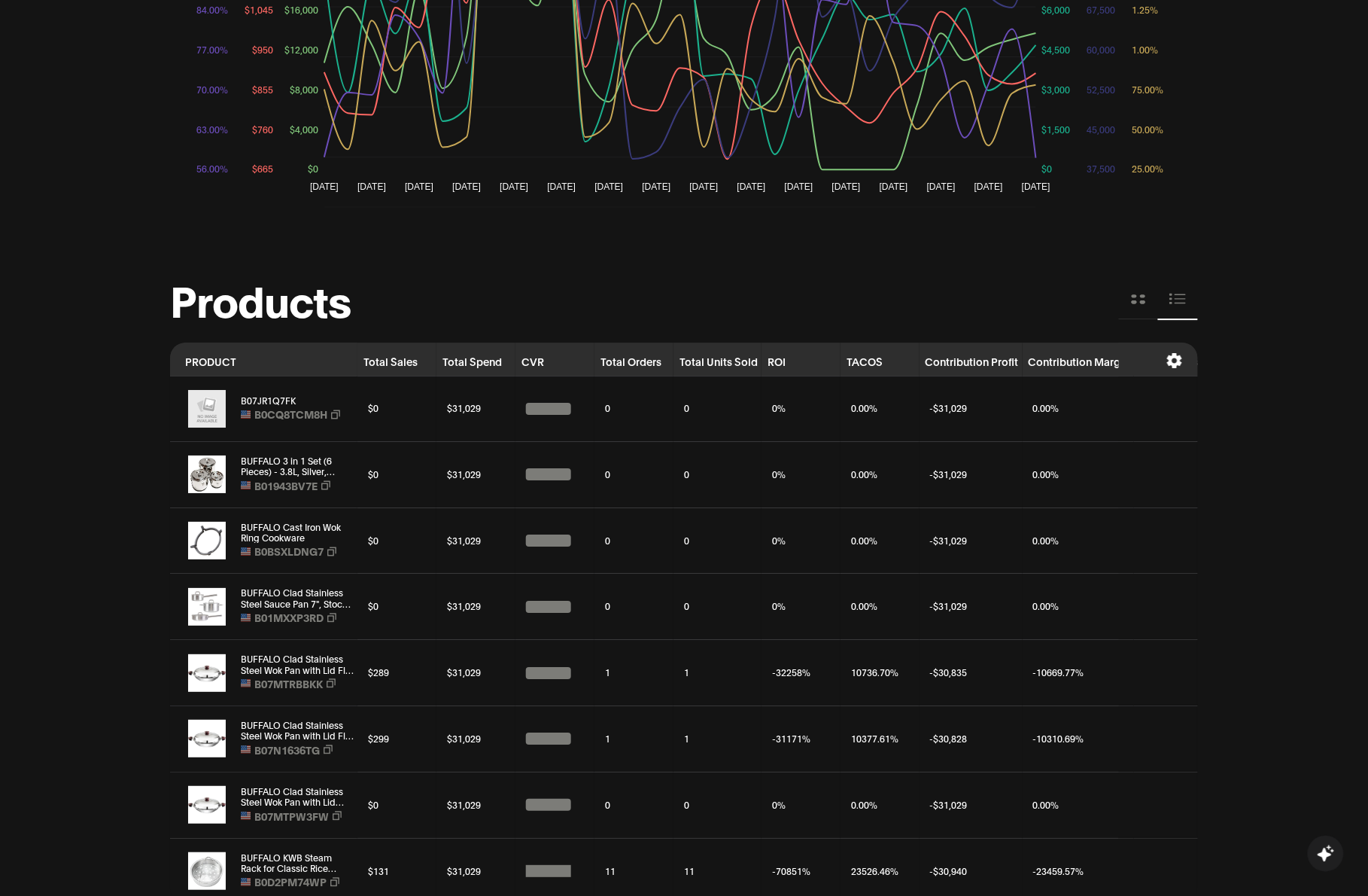
scroll to position [1651, 0]
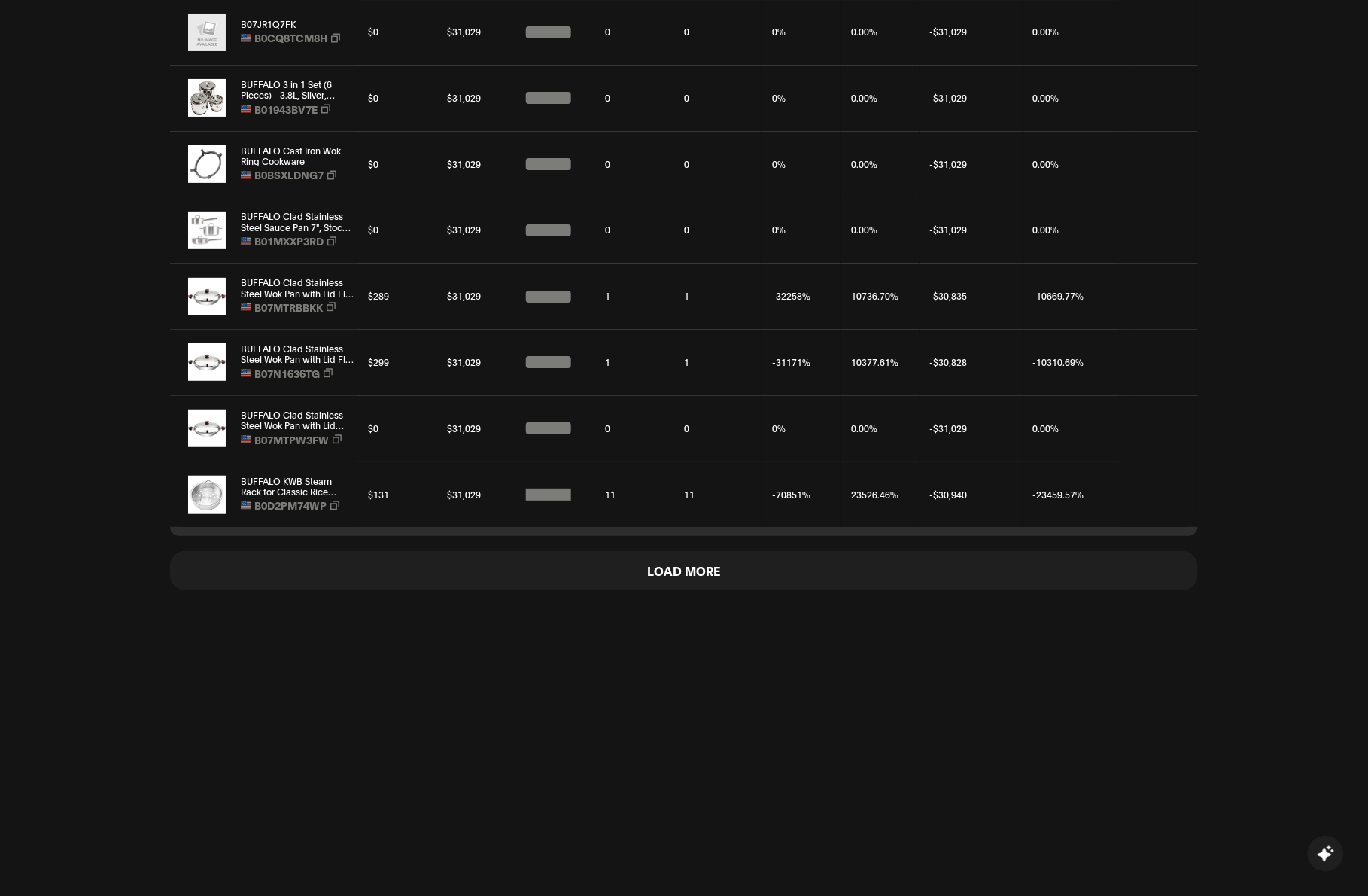
click at [634, 590] on button "Load More" at bounding box center [684, 570] width 1028 height 38
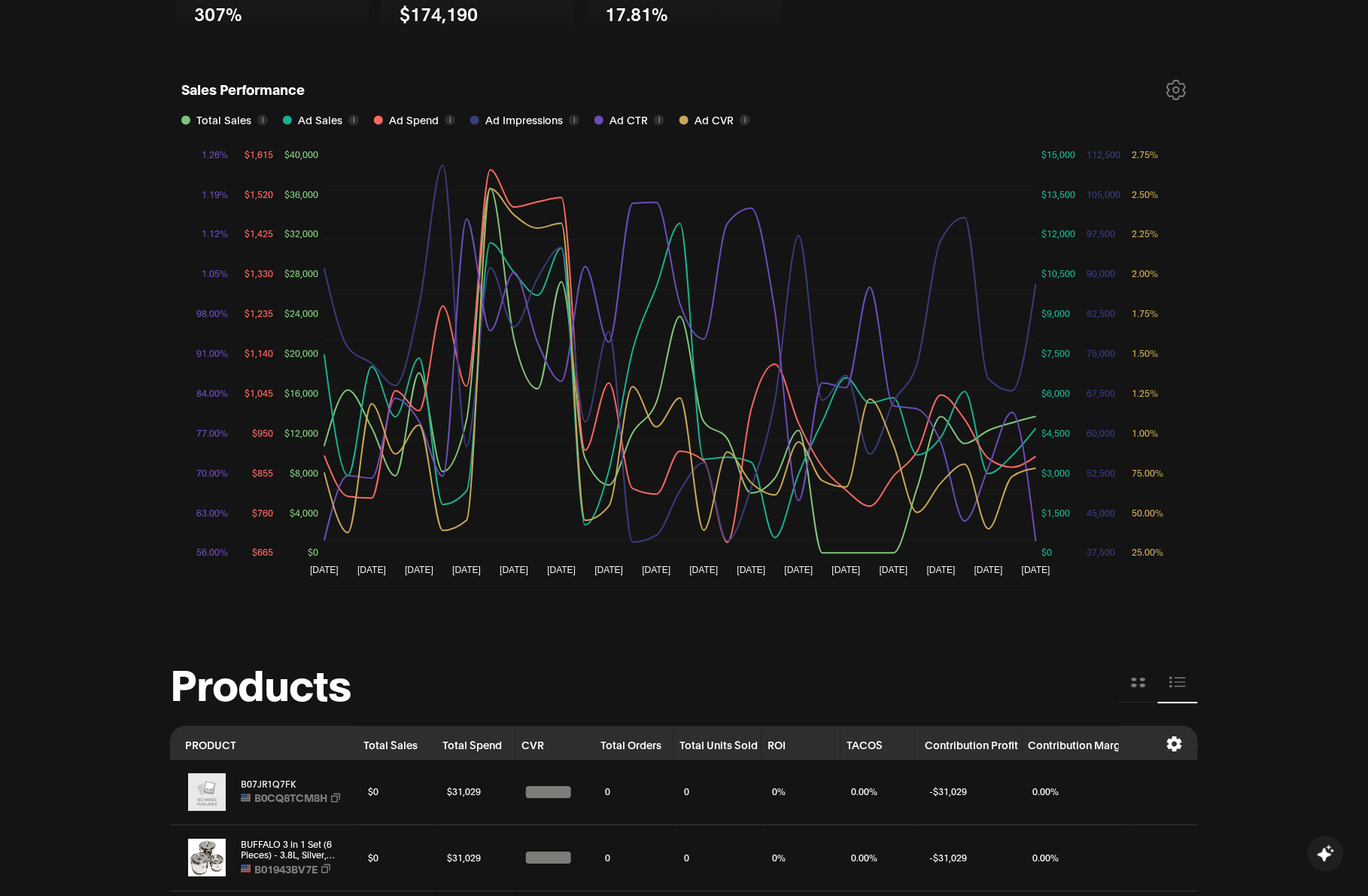
scroll to position [998, 0]
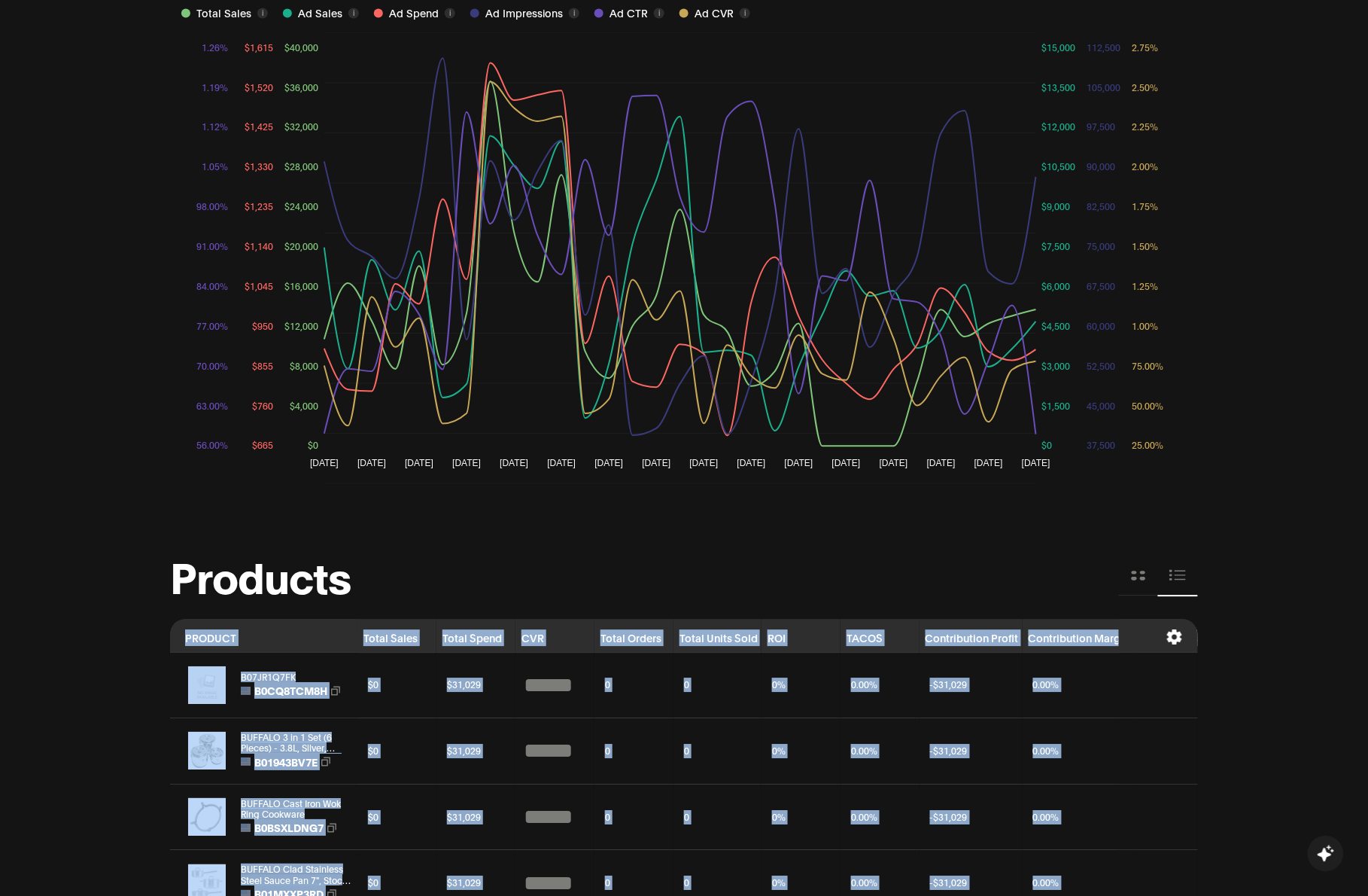
drag, startPoint x: 1185, startPoint y: 847, endPoint x: 164, endPoint y: 627, distance: 1044.4
click at [164, 627] on div "Pacific, get ready to scale Amazon 1 What is Nyle? 2 Connect Amazon Accounts 3 …" at bounding box center [684, 544] width 1368 height 2941
copy table "PRODUCT Total Sales Total Spend CVR Total Orders Total Units Sold ROI TACOS Con…"
click at [1123, 535] on div "Pacific, get ready to scale Amazon 1 What is Nyle? 2 Connect Amazon Accounts 3 …" at bounding box center [684, 571] width 1028 height 2889
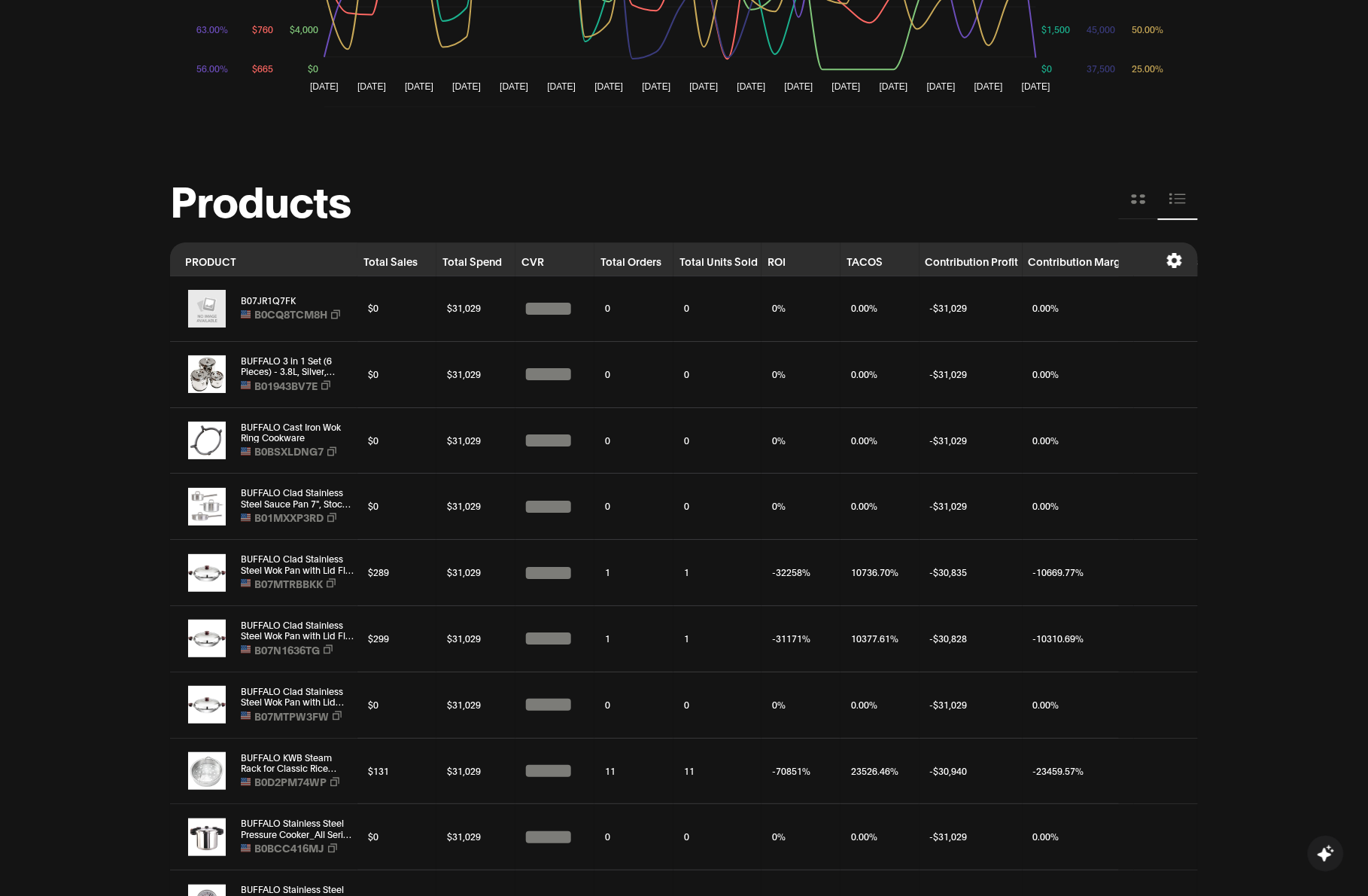
scroll to position [1468, 0]
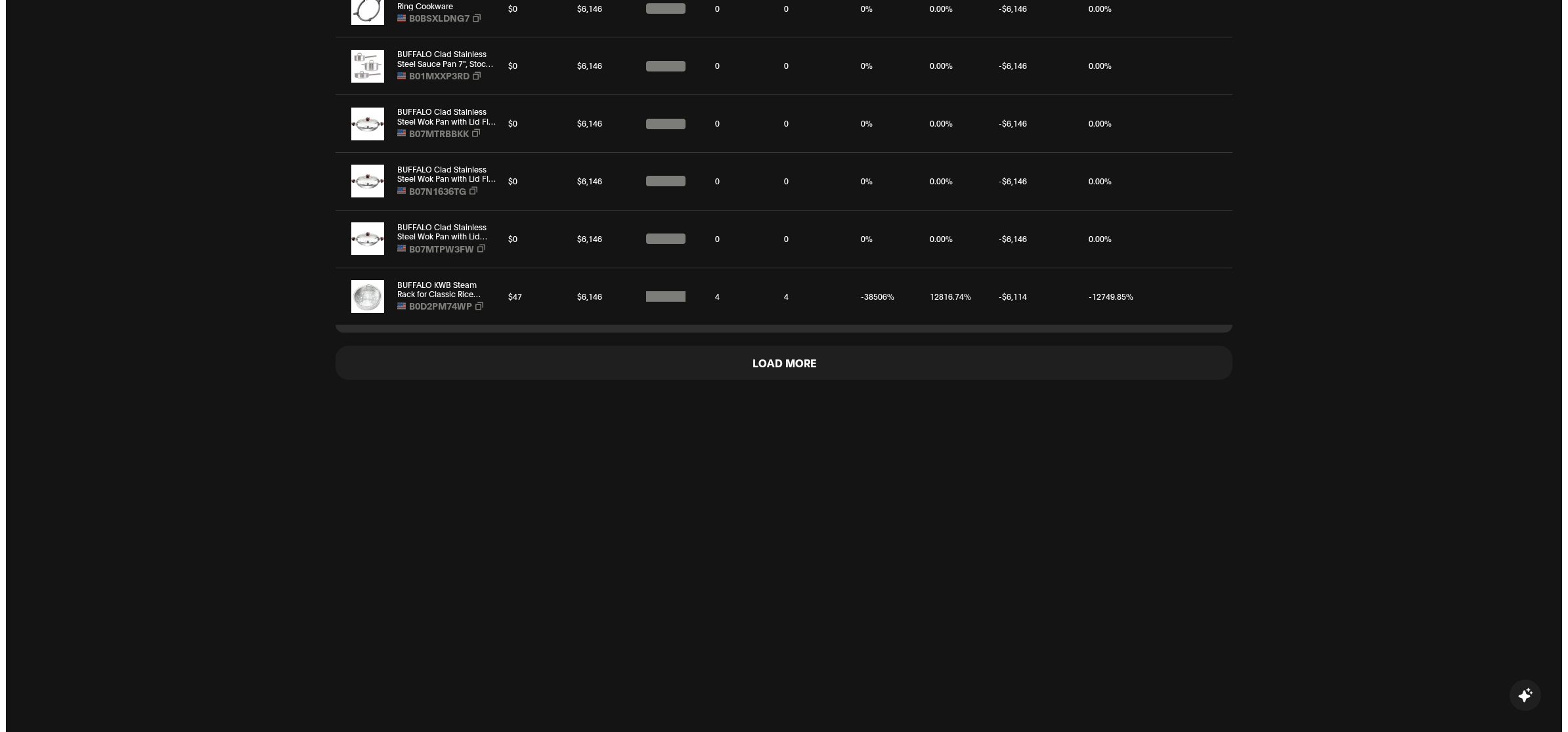
scroll to position [1245, 0]
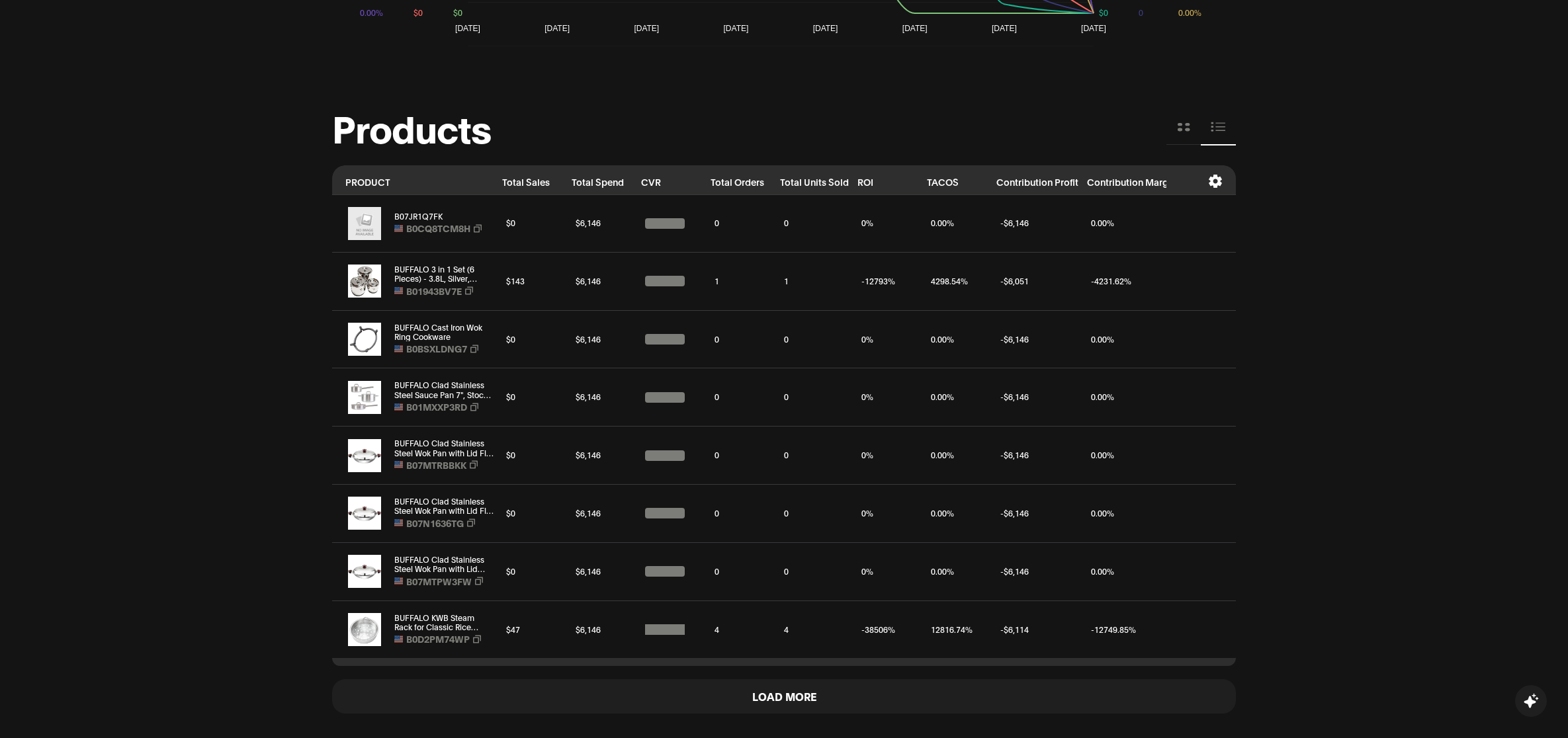
click at [674, 176] on icon at bounding box center [1215, 181] width 13 height 13
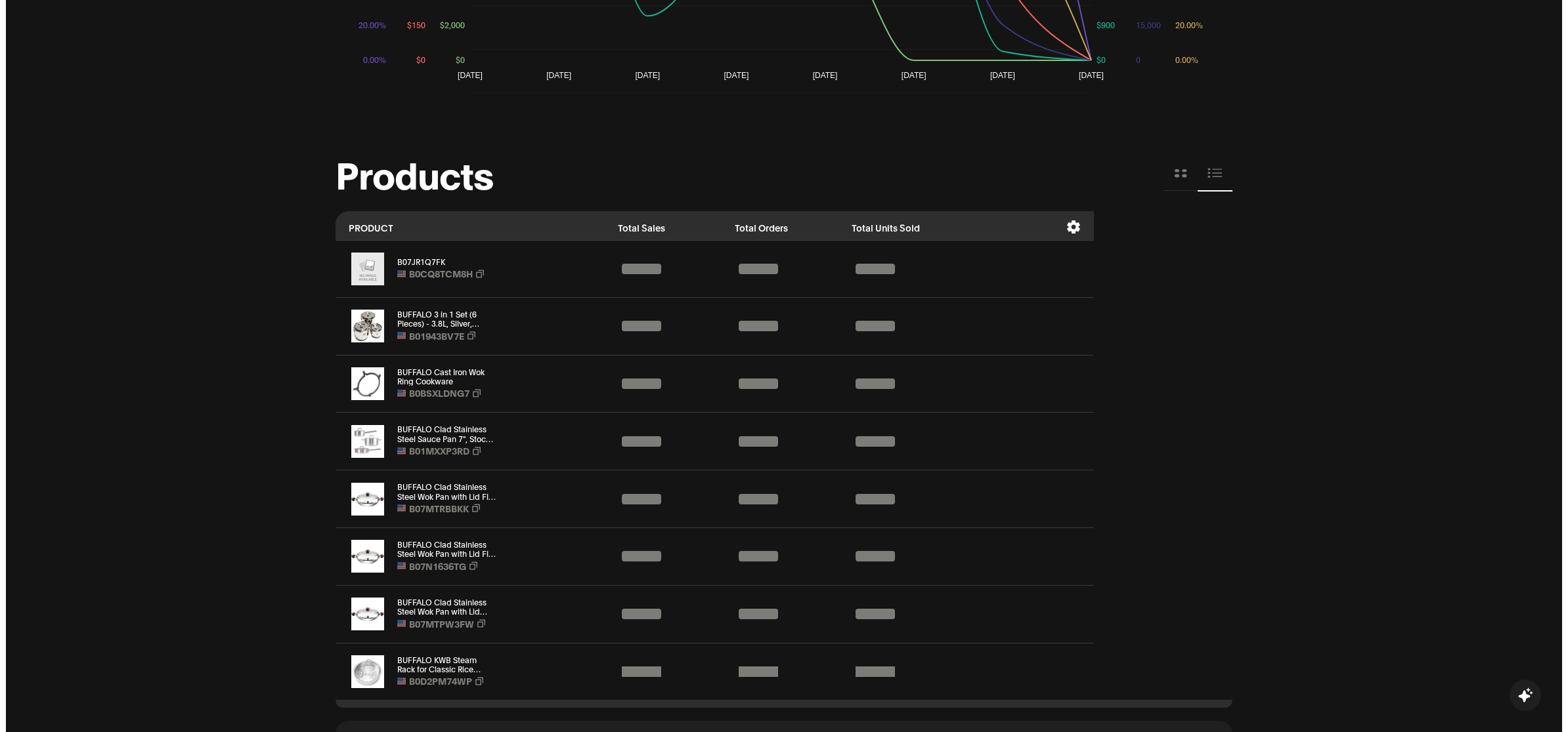
scroll to position [1280, 0]
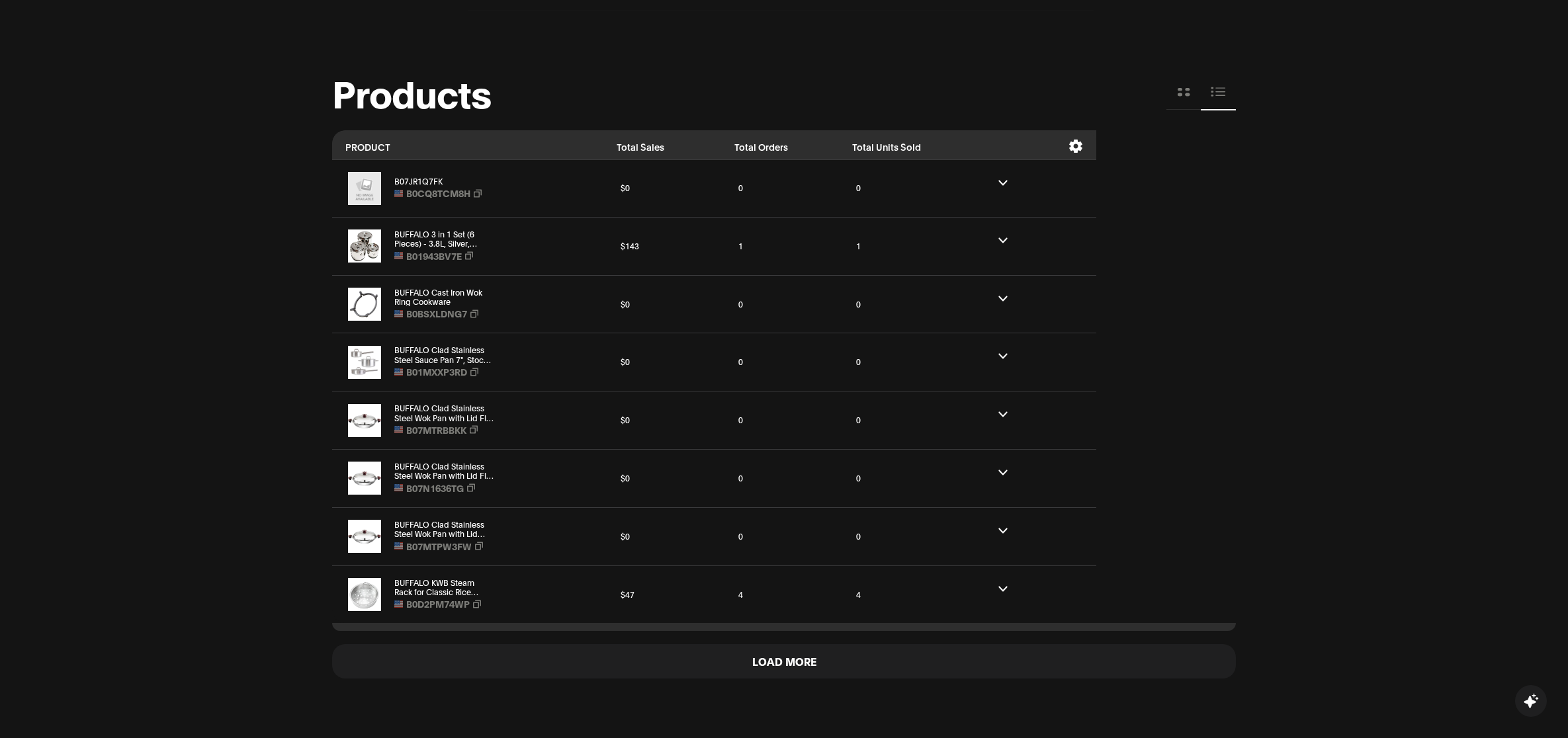
click at [1079, 141] on icon at bounding box center [1076, 146] width 15 height 13
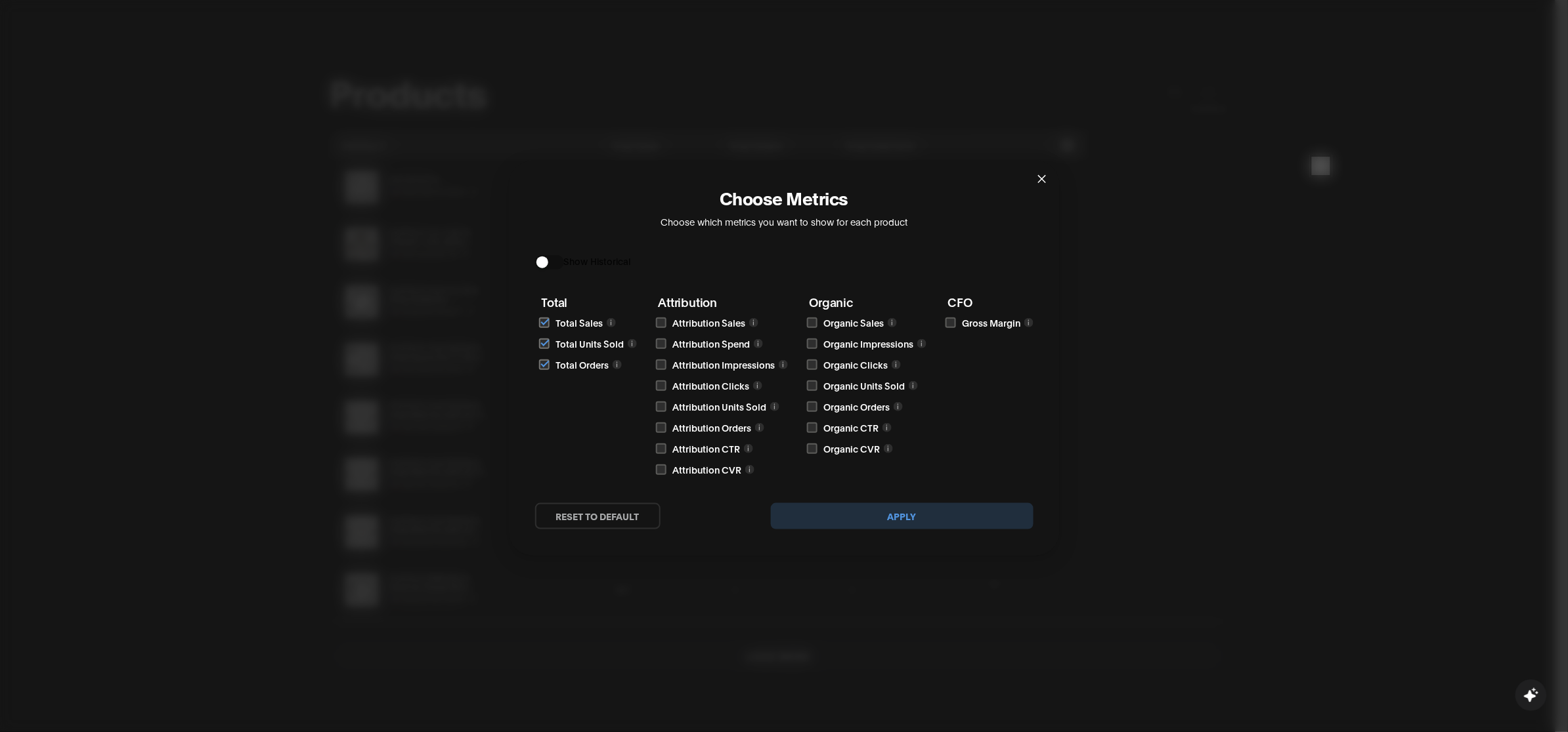
click at [543, 322] on input "checkbox" at bounding box center [544, 322] width 10 height 10
checkbox input "false"
click at [543, 345] on input "checkbox" at bounding box center [544, 343] width 10 height 10
checkbox input "false"
click at [545, 363] on input "checkbox" at bounding box center [544, 365] width 10 height 10
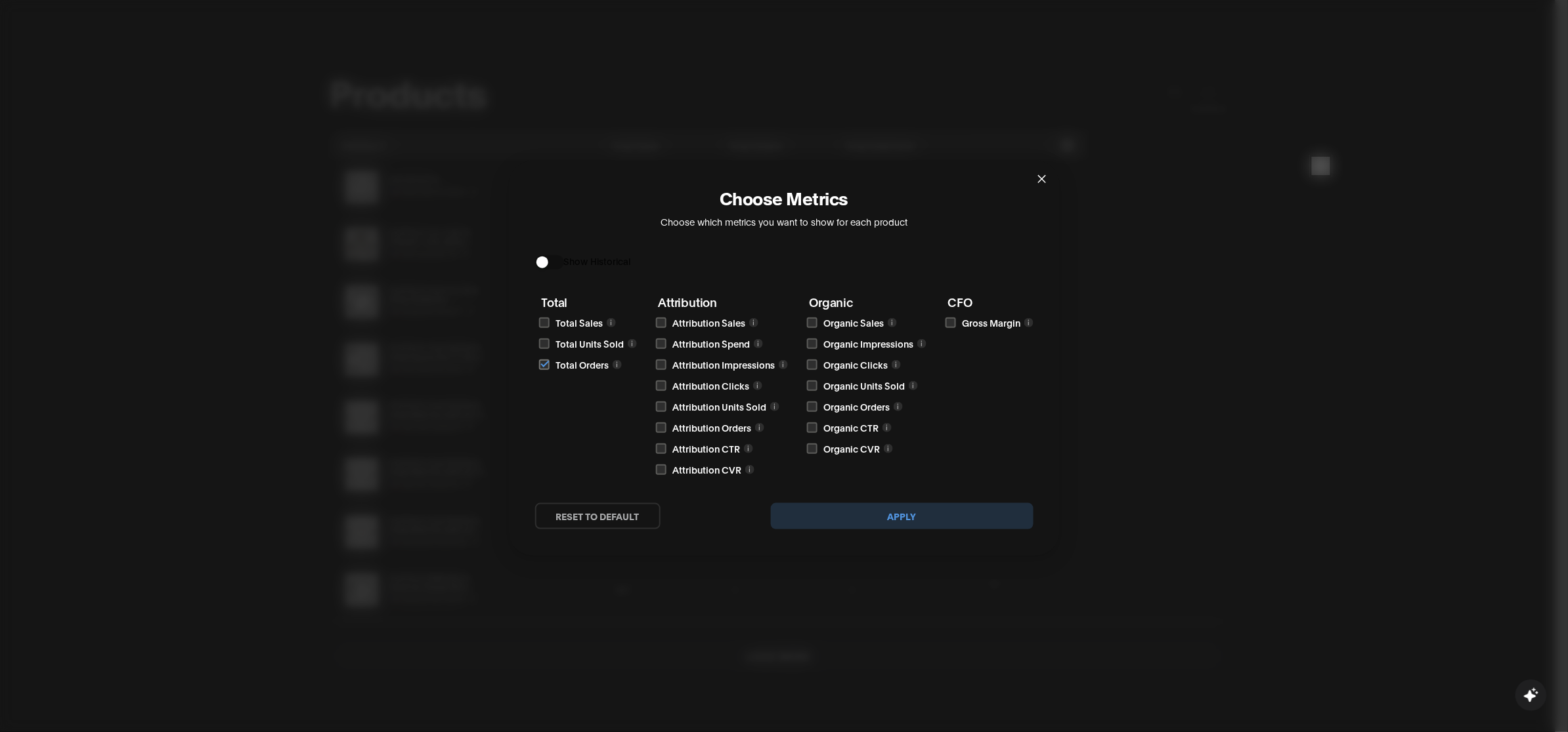
checkbox input "false"
click at [661, 363] on input "checkbox" at bounding box center [661, 365] width 10 height 10
checkbox input "true"
click at [812, 342] on input "checkbox" at bounding box center [812, 343] width 10 height 10
checkbox input "true"
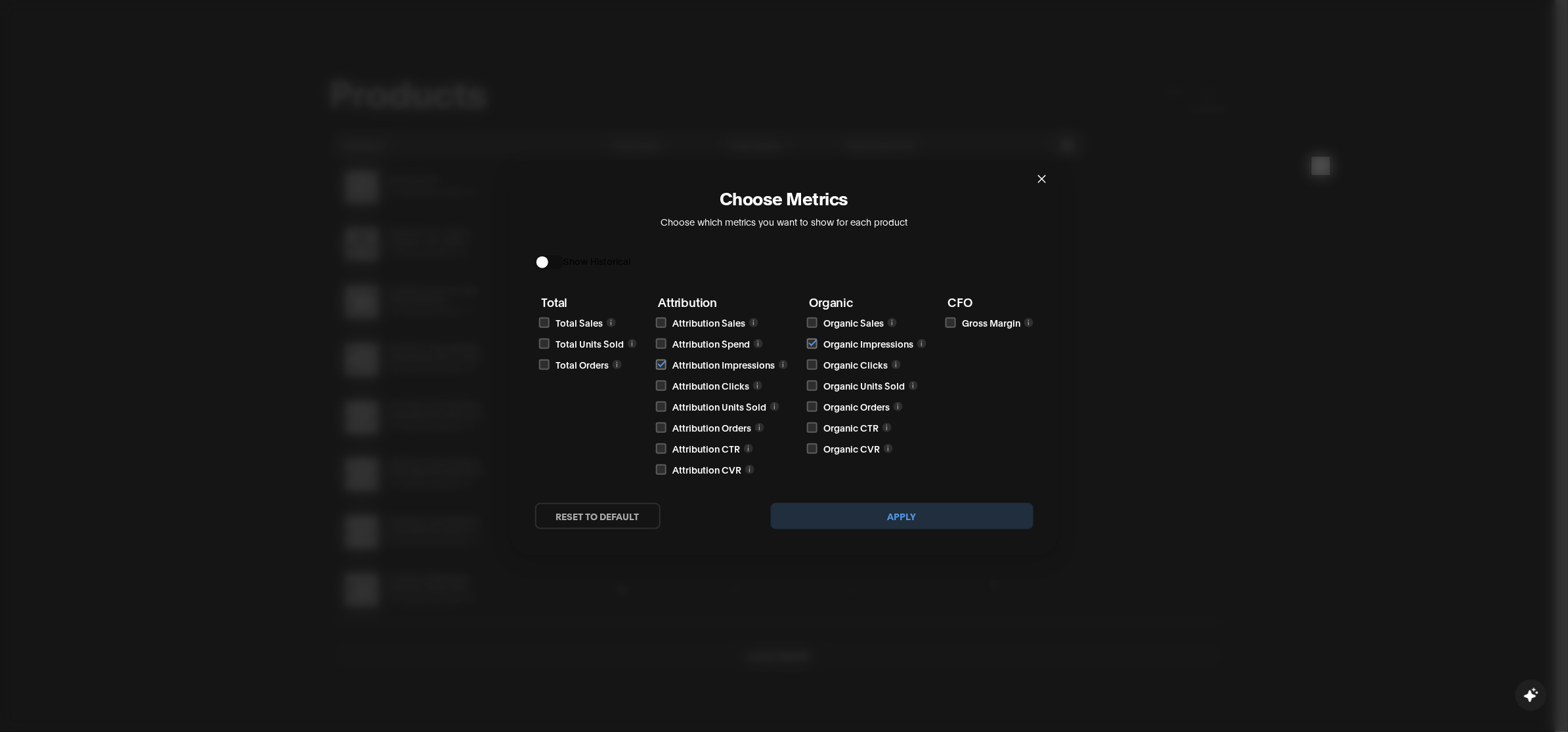
click at [658, 387] on input "checkbox" at bounding box center [661, 385] width 10 height 10
checkbox input "true"
click at [813, 365] on input "checkbox" at bounding box center [812, 365] width 10 height 10
checkbox input "true"
click at [665, 405] on label at bounding box center [662, 407] width 11 height 13
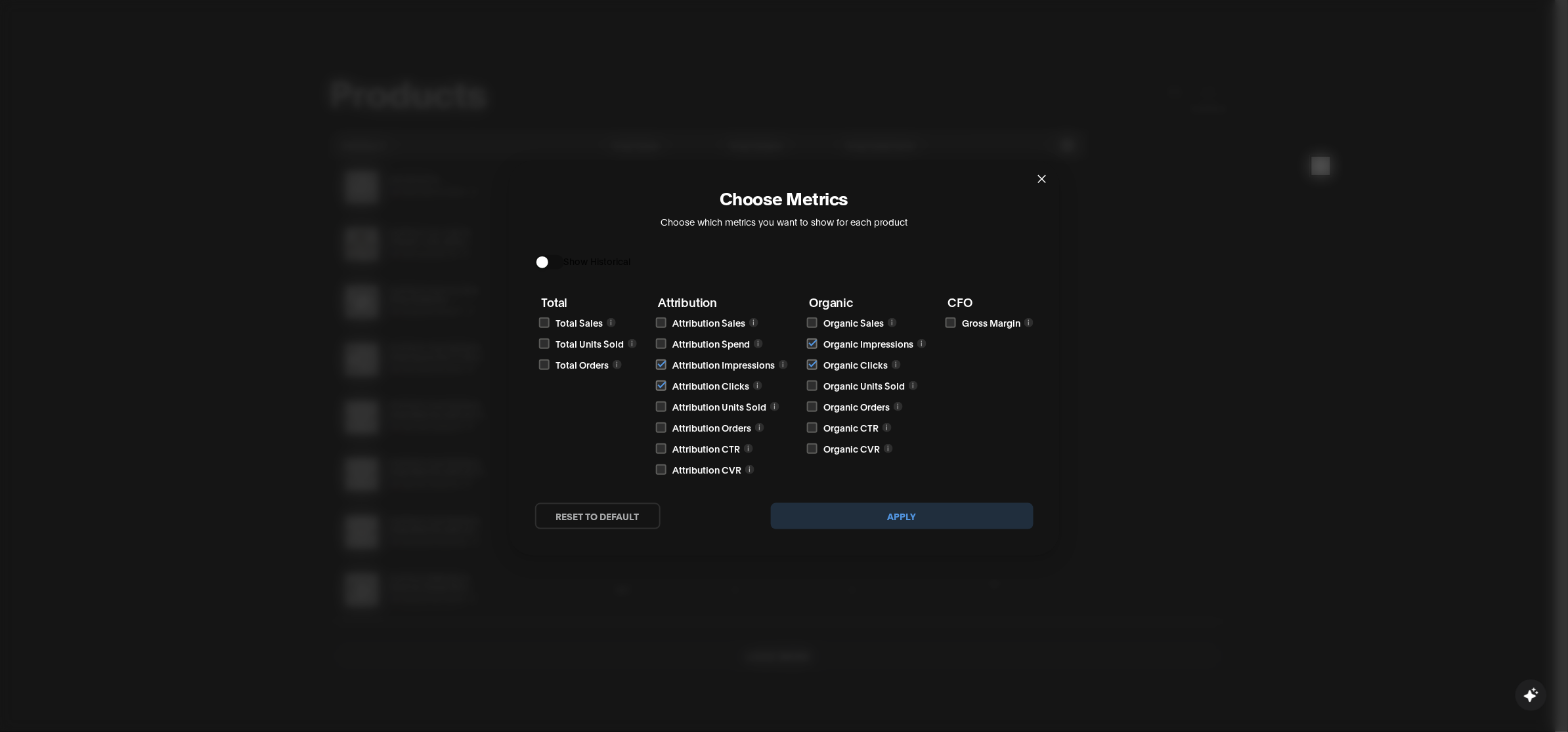
click at [665, 405] on input "checkbox" at bounding box center [661, 406] width 10 height 10
checkbox input "true"
click at [816, 388] on label at bounding box center [813, 385] width 11 height 13
click at [816, 388] on input "checkbox" at bounding box center [812, 385] width 10 height 10
checkbox input "true"
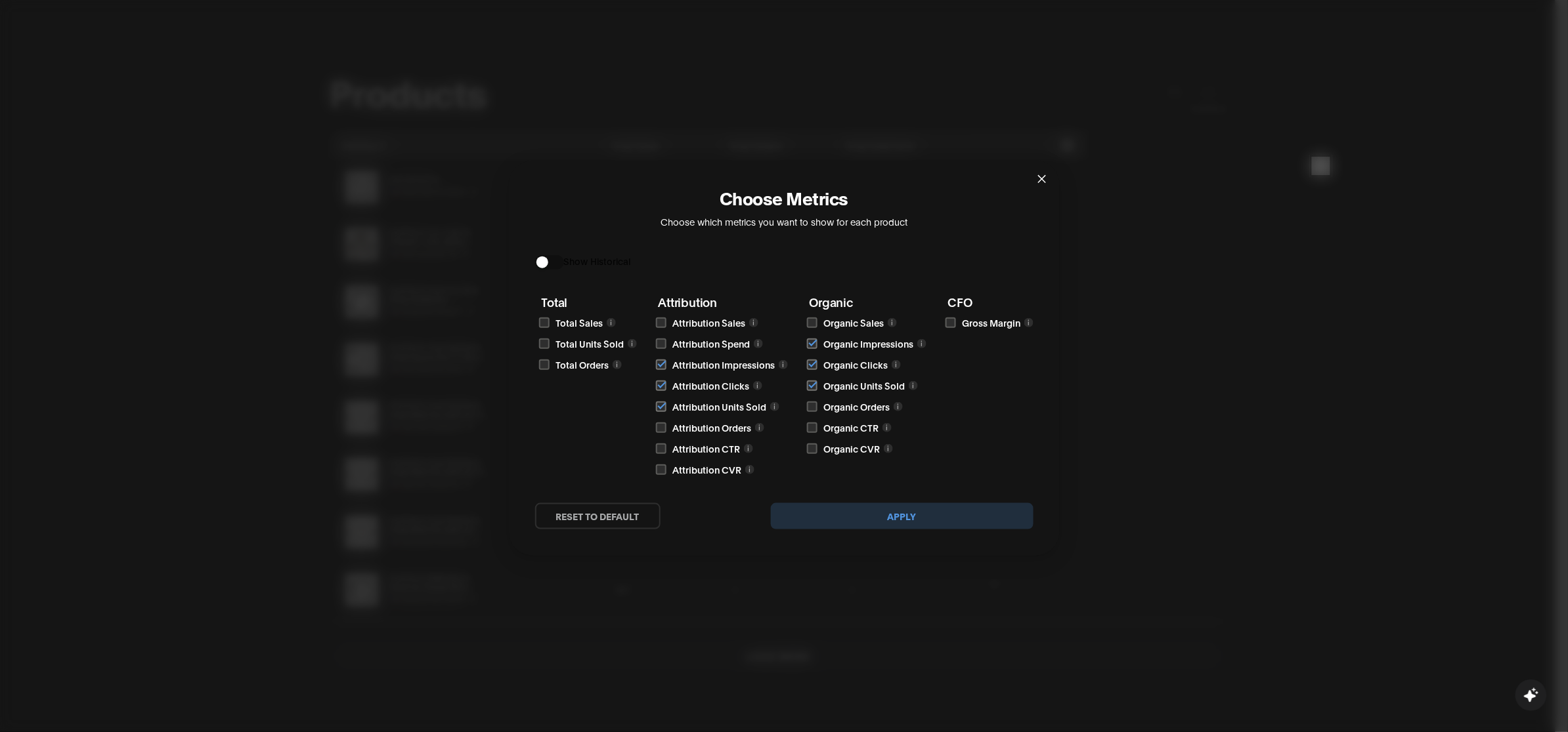
click at [543, 339] on input "checkbox" at bounding box center [544, 343] width 10 height 10
checkbox input "true"
click at [546, 319] on input "checkbox" at bounding box center [544, 322] width 10 height 10
checkbox input "true"
click at [954, 318] on input "checkbox" at bounding box center [950, 322] width 10 height 10
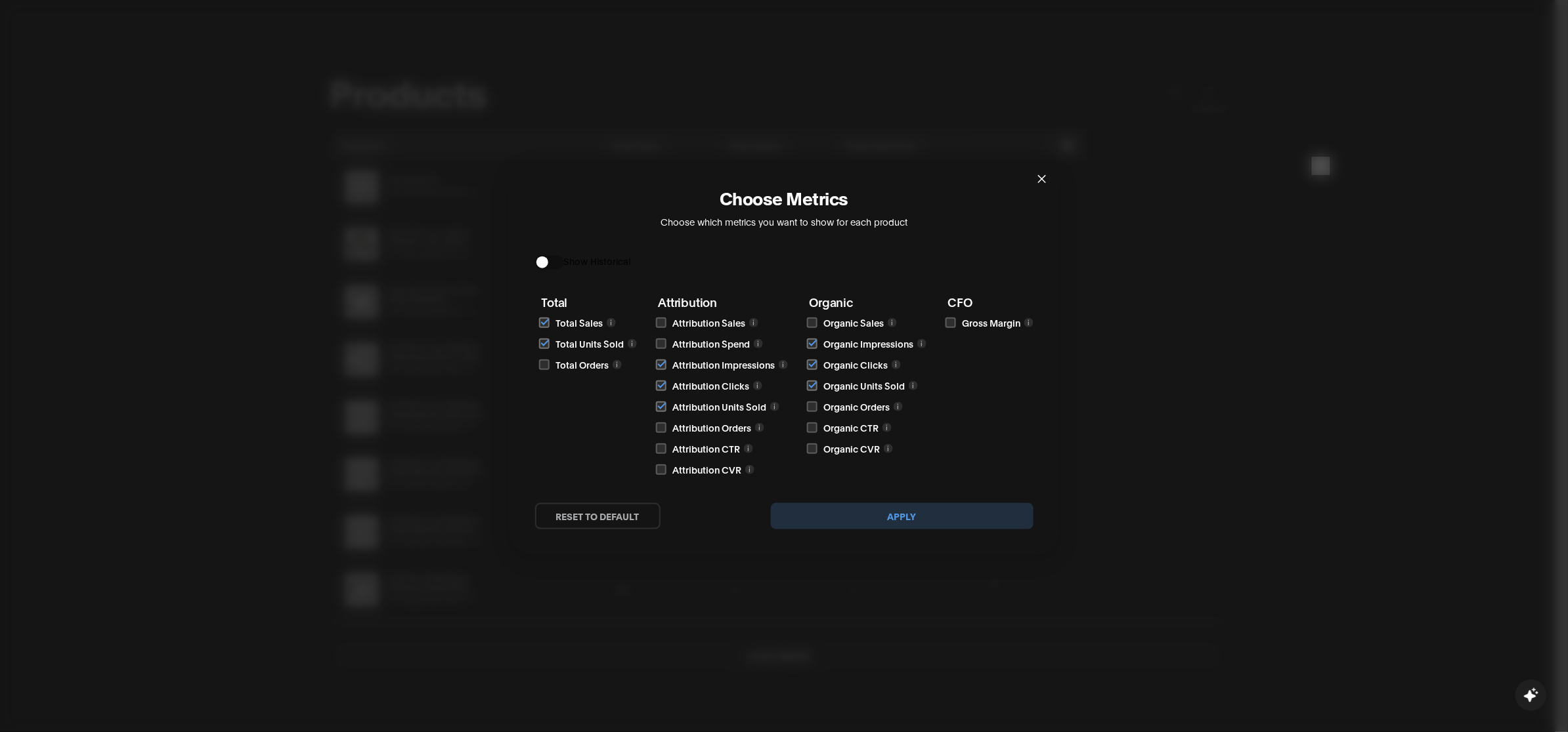
checkbox input "true"
click at [966, 513] on button "Apply" at bounding box center [902, 516] width 262 height 26
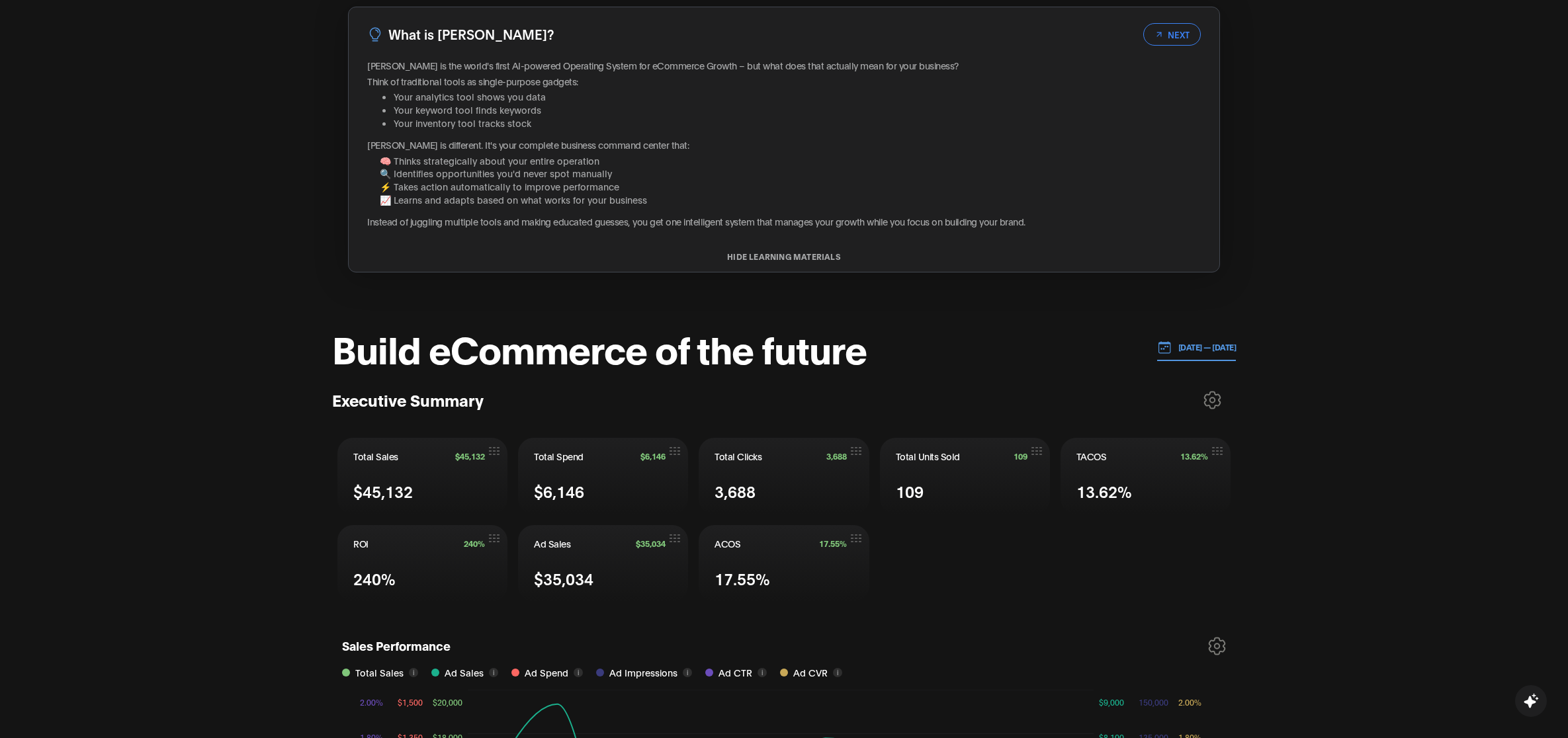
scroll to position [0, 0]
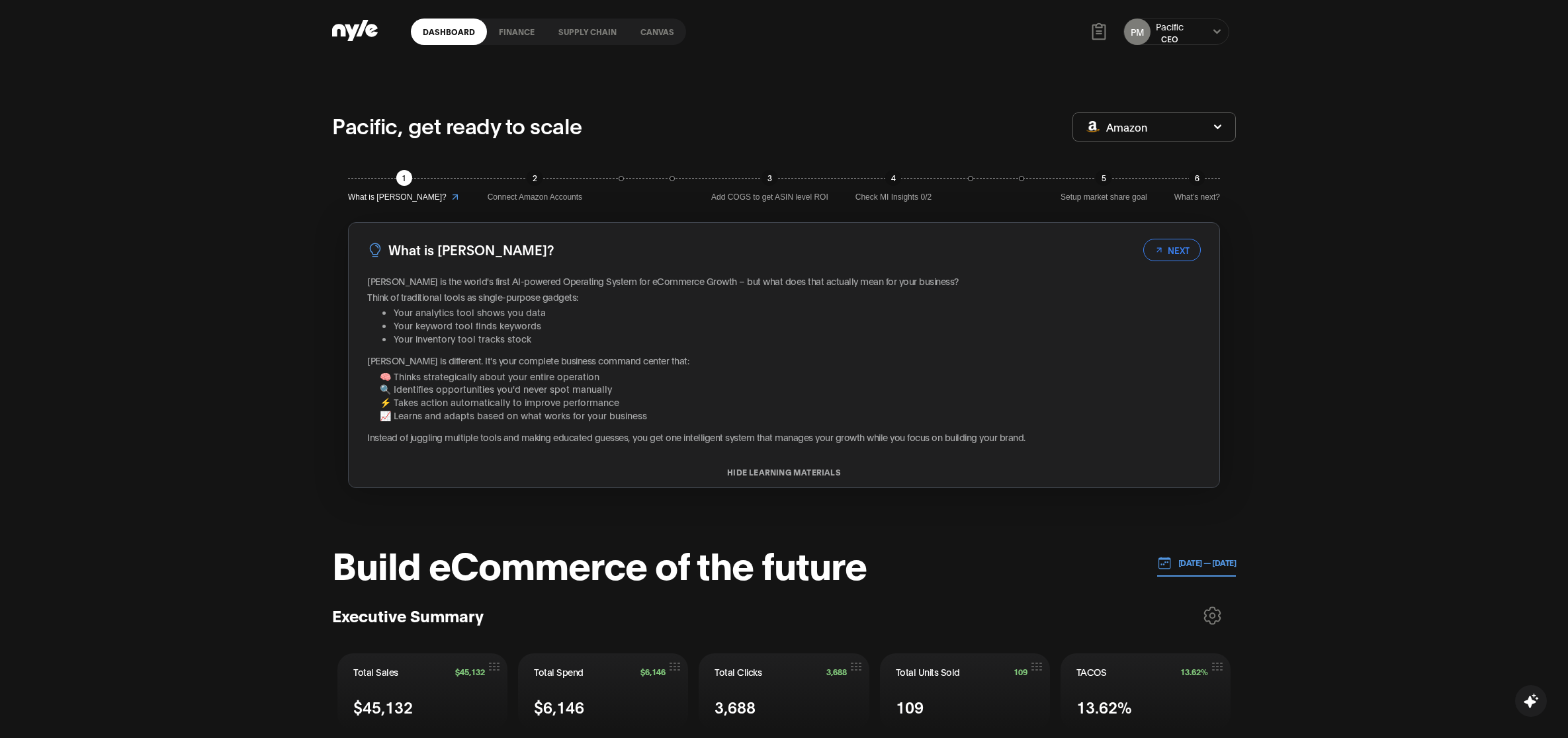
click at [1213, 29] on icon at bounding box center [1217, 31] width 8 height 8
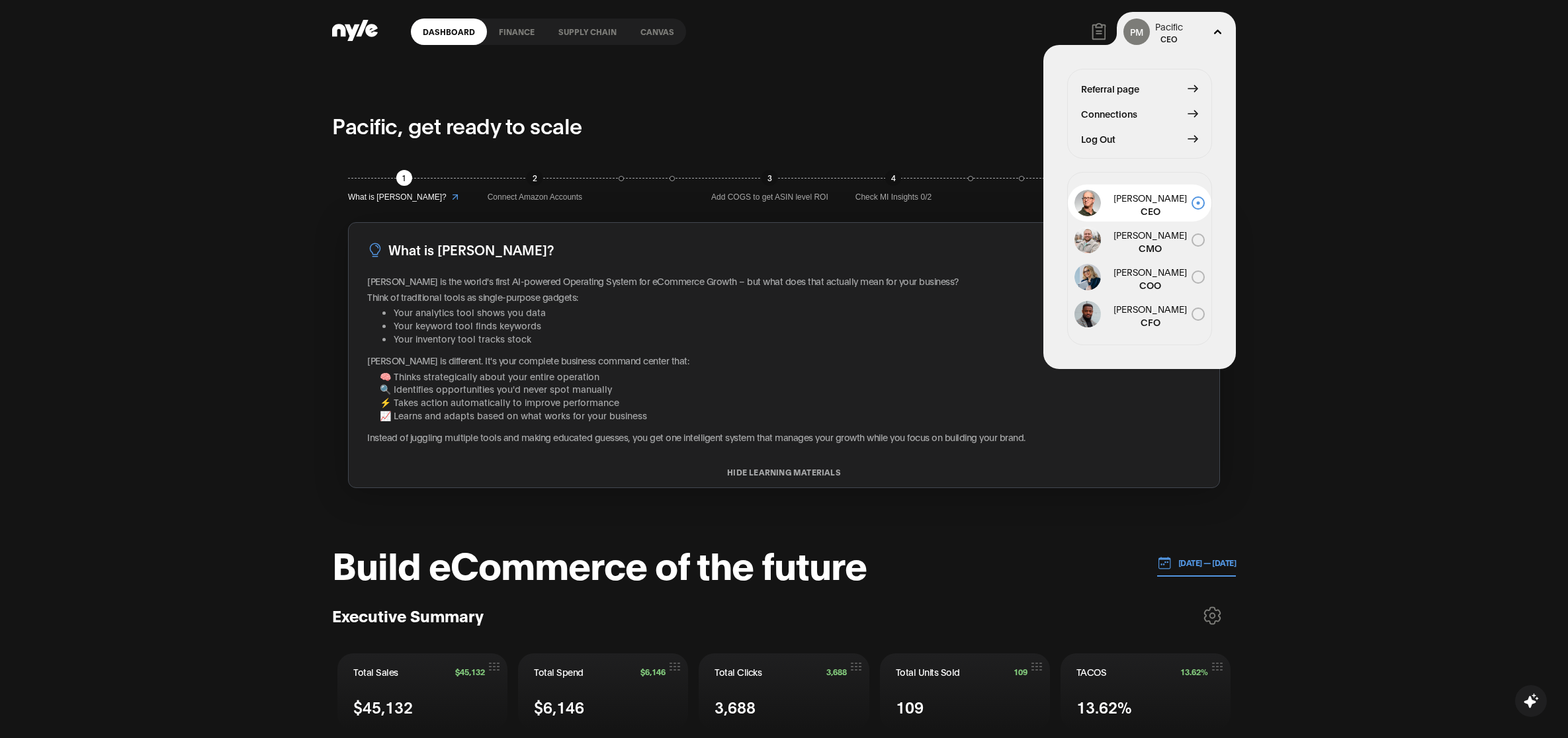
click at [1094, 137] on span "Log Out" at bounding box center [1098, 139] width 34 height 15
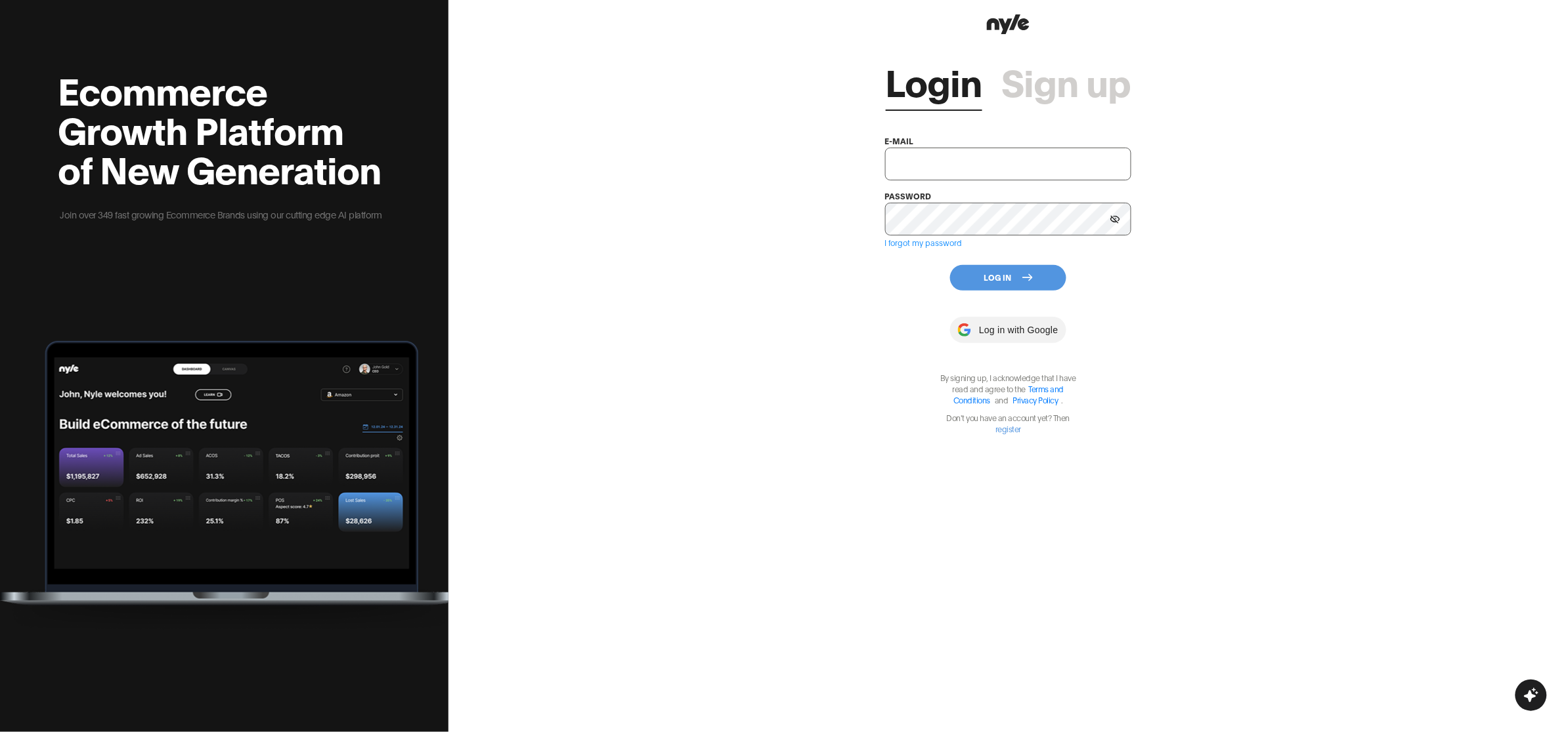
type input "showroom@nyle.ai"
click at [1000, 276] on button "Log In" at bounding box center [1008, 277] width 116 height 26
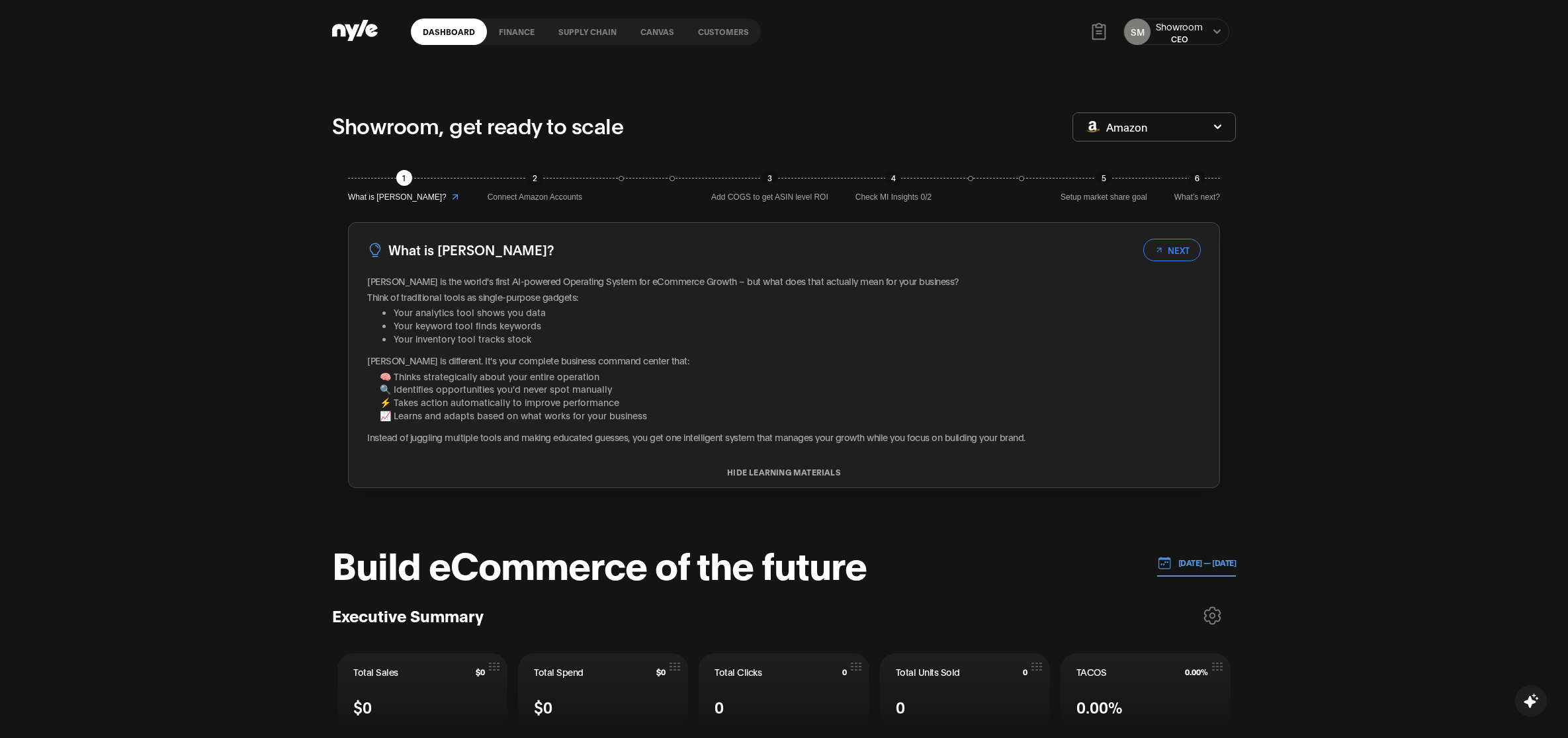
click at [736, 33] on link "Customers" at bounding box center [723, 32] width 75 height 27
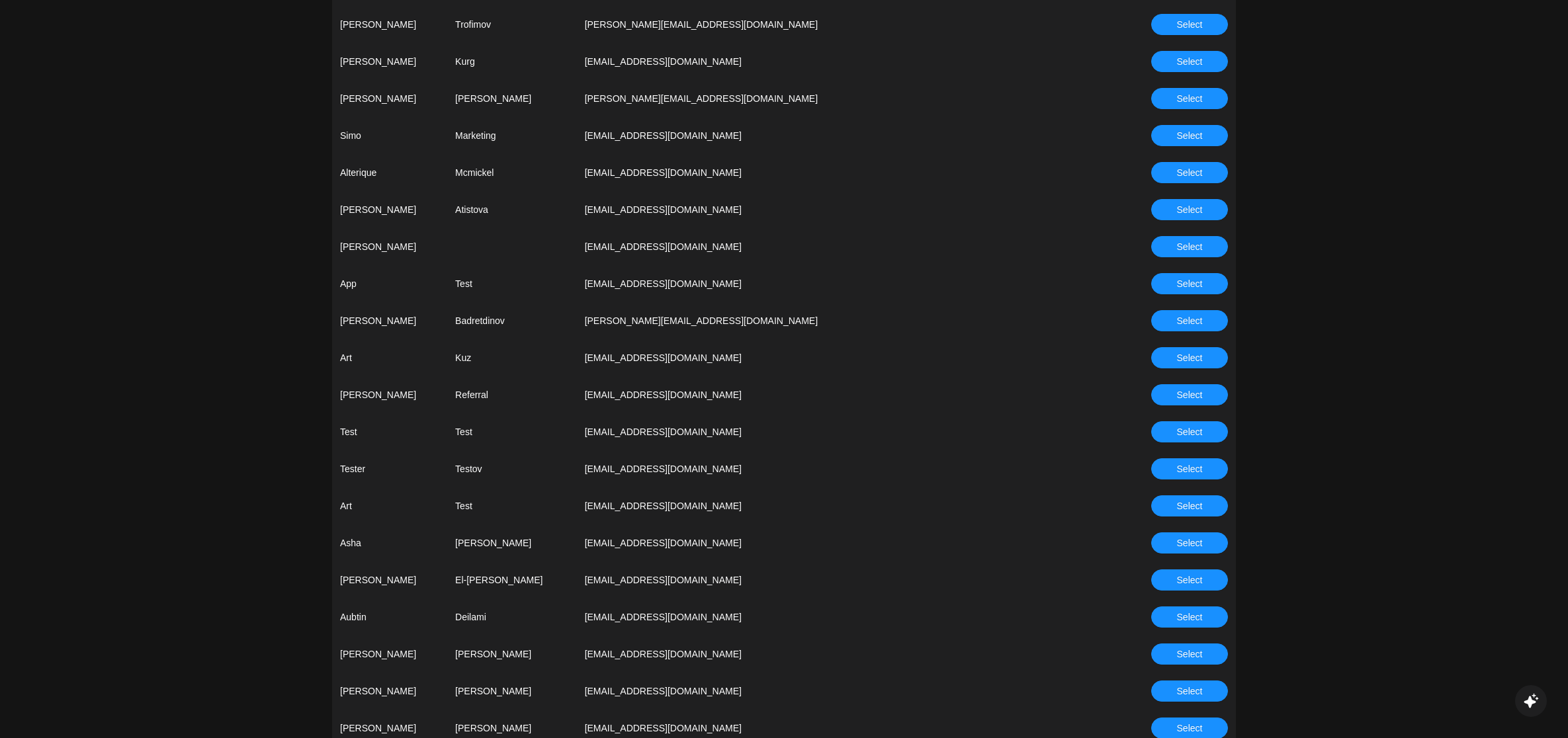
scroll to position [661, 0]
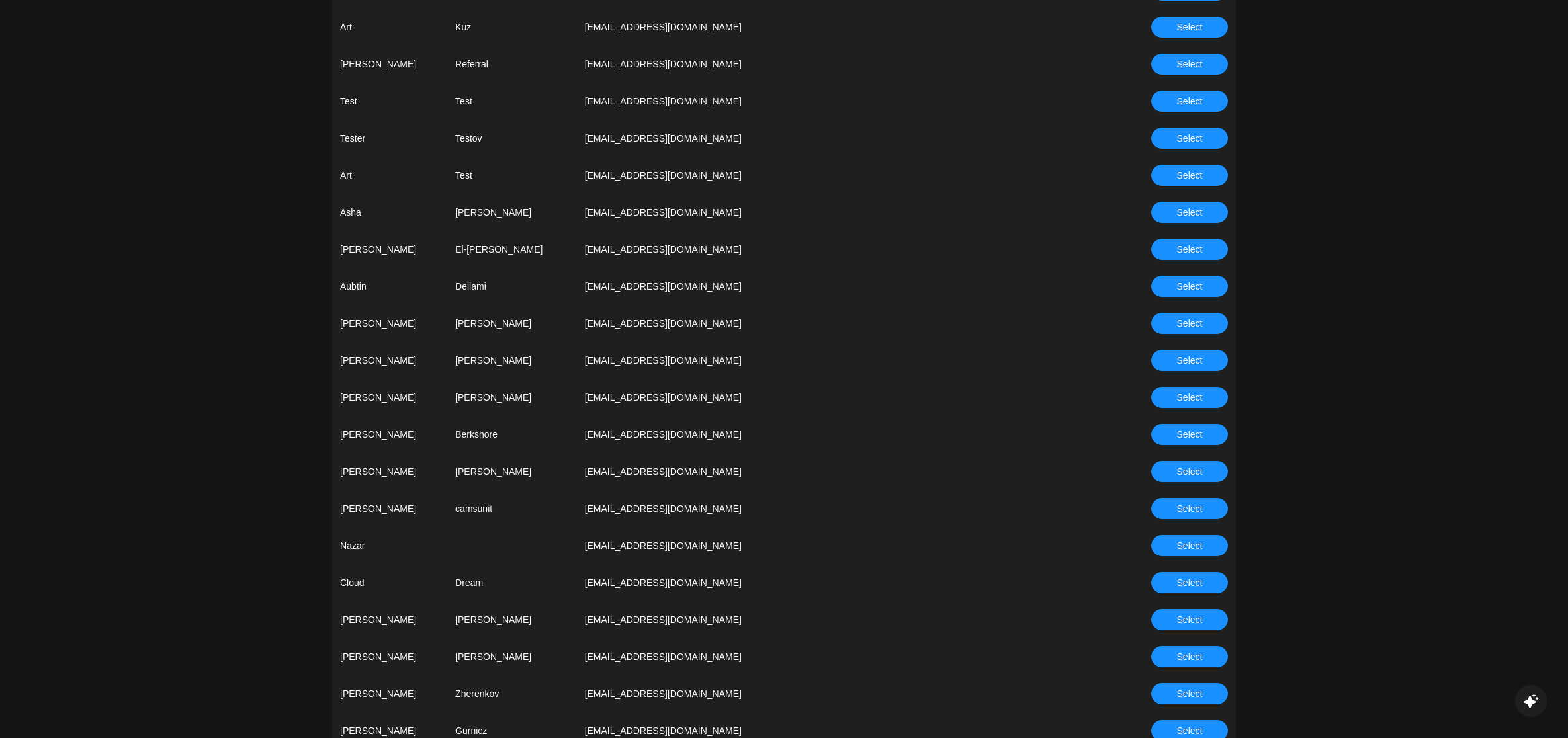
click at [1201, 685] on button "Select" at bounding box center [1189, 694] width 77 height 21
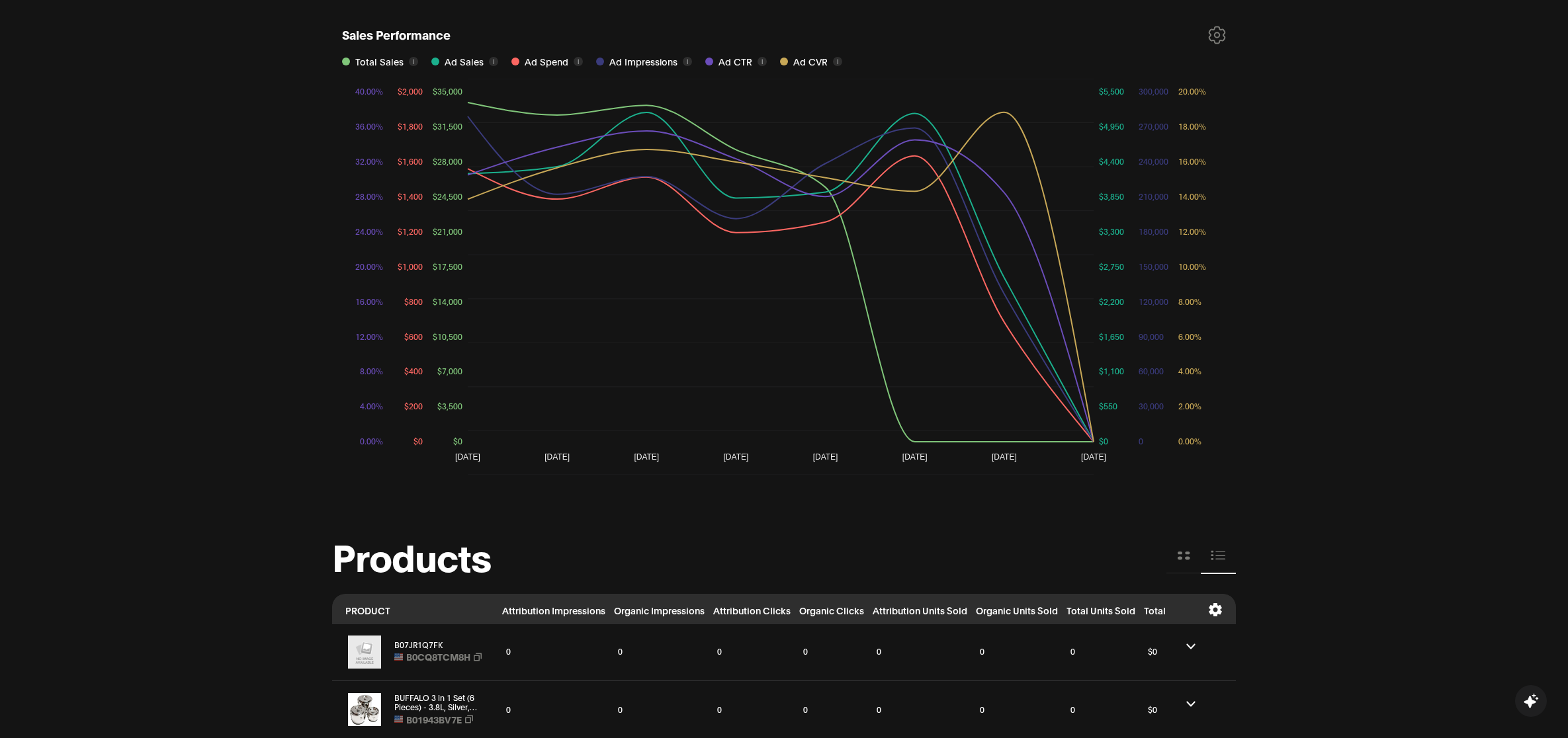
scroll to position [1158, 0]
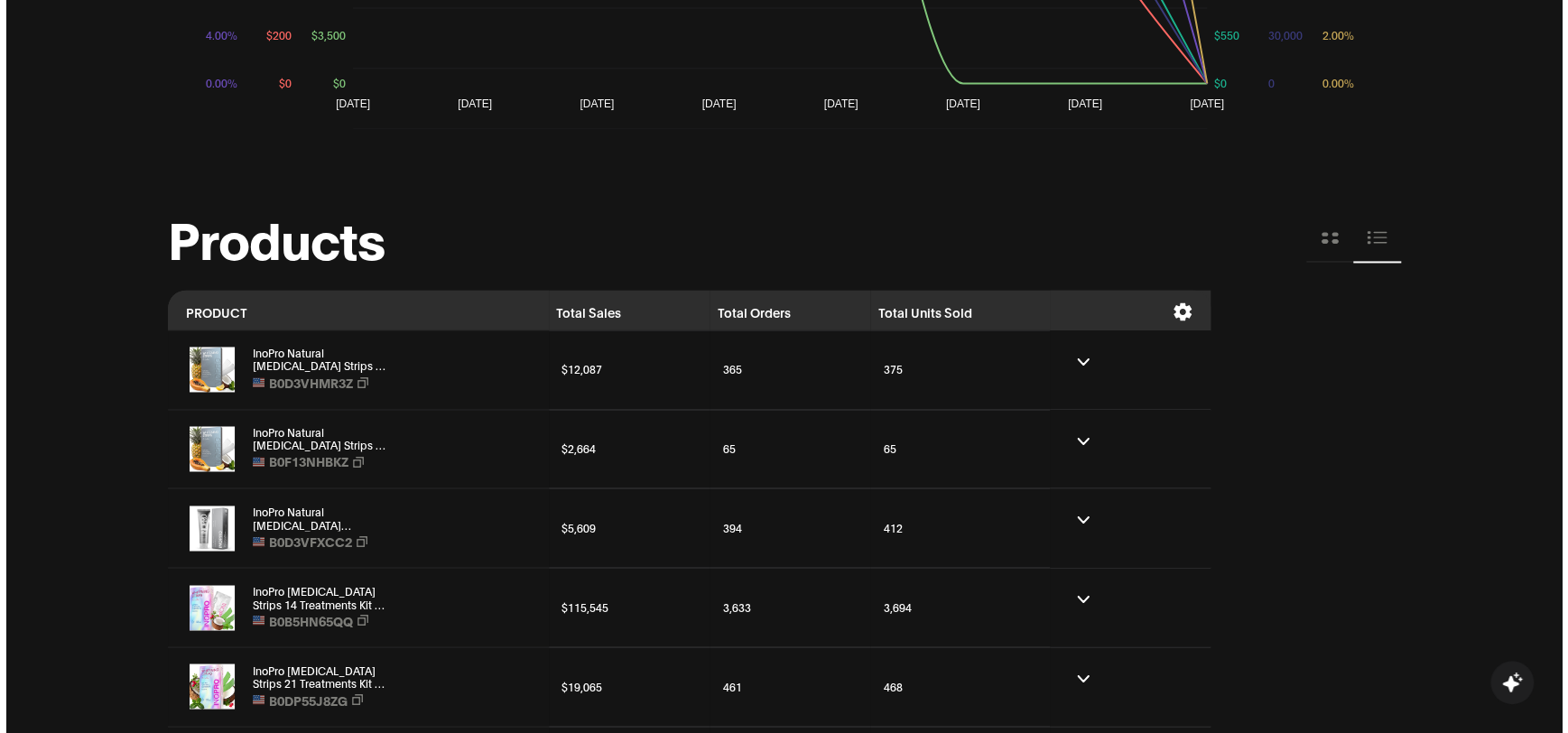
scroll to position [1732, 0]
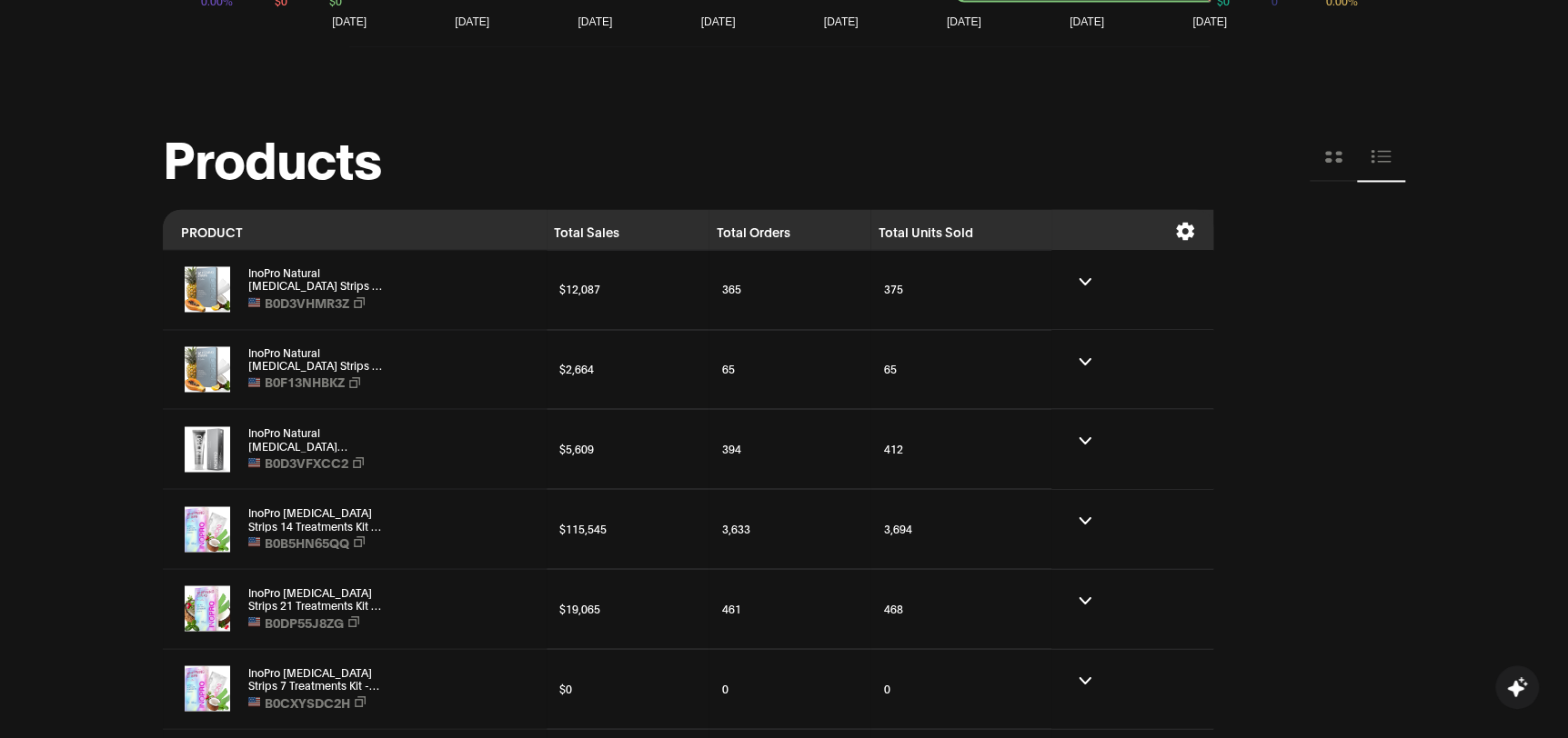
click at [1177, 225] on icon at bounding box center [1184, 230] width 18 height 18
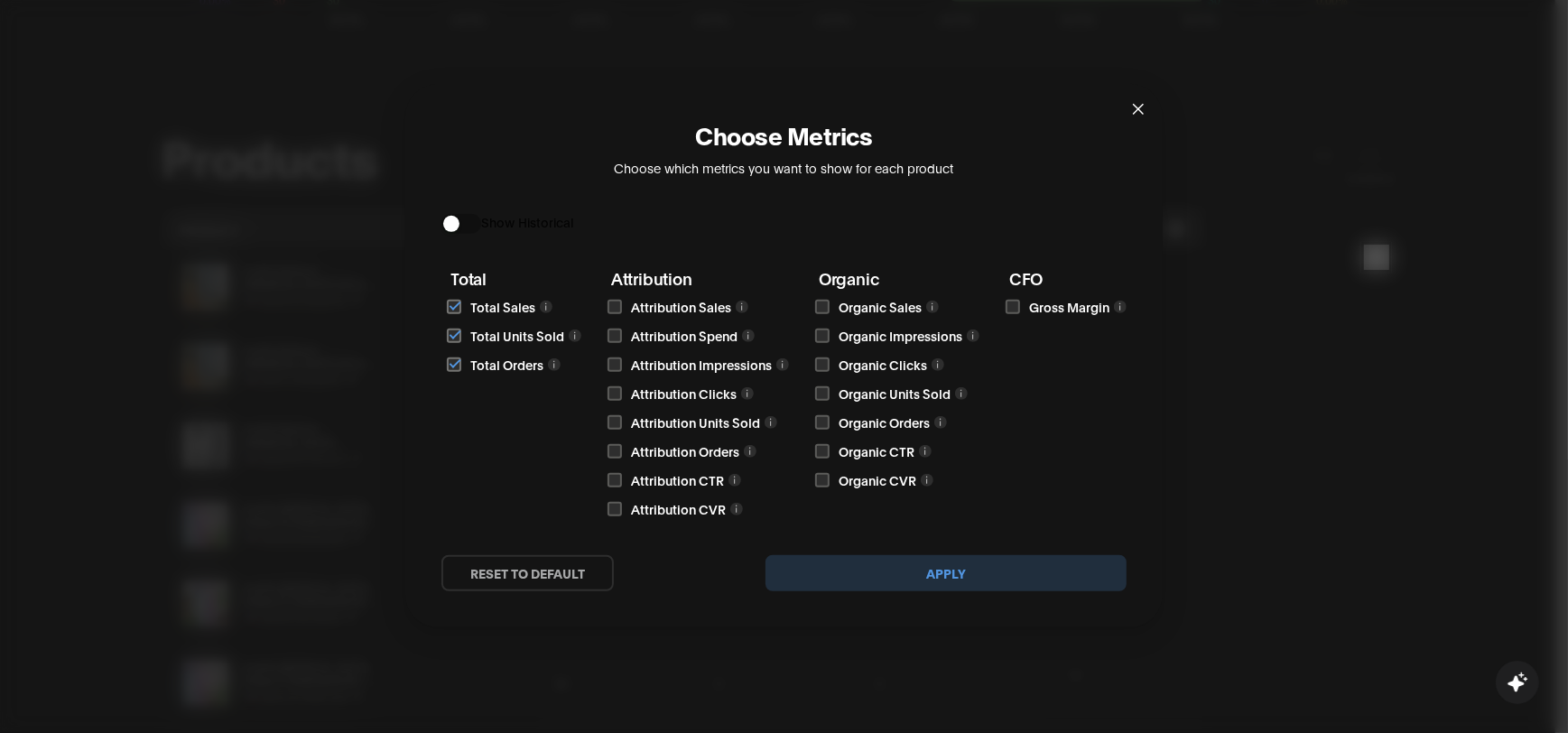
click at [452, 307] on input "checkbox" at bounding box center [453, 307] width 14 height 14
checkbox input "false"
click at [450, 330] on input "checkbox" at bounding box center [453, 335] width 14 height 14
checkbox input "false"
click at [454, 366] on input "checkbox" at bounding box center [453, 365] width 14 height 14
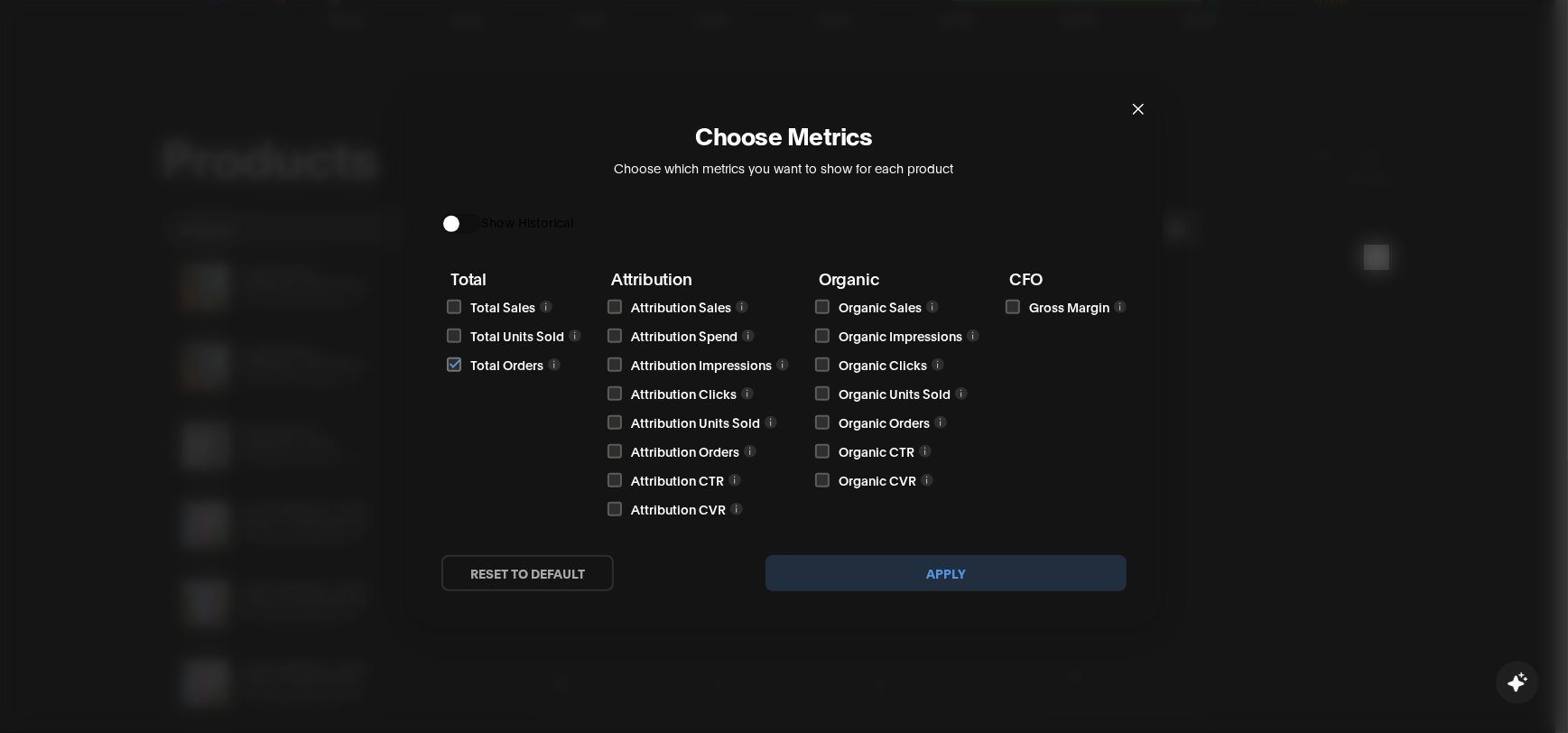
checkbox input "false"
drag, startPoint x: 610, startPoint y: 367, endPoint x: 620, endPoint y: 365, distance: 10.2
click at [612, 367] on input "checkbox" at bounding box center [614, 365] width 14 height 14
checkbox input "true"
click at [824, 339] on input "checkbox" at bounding box center [822, 335] width 14 height 14
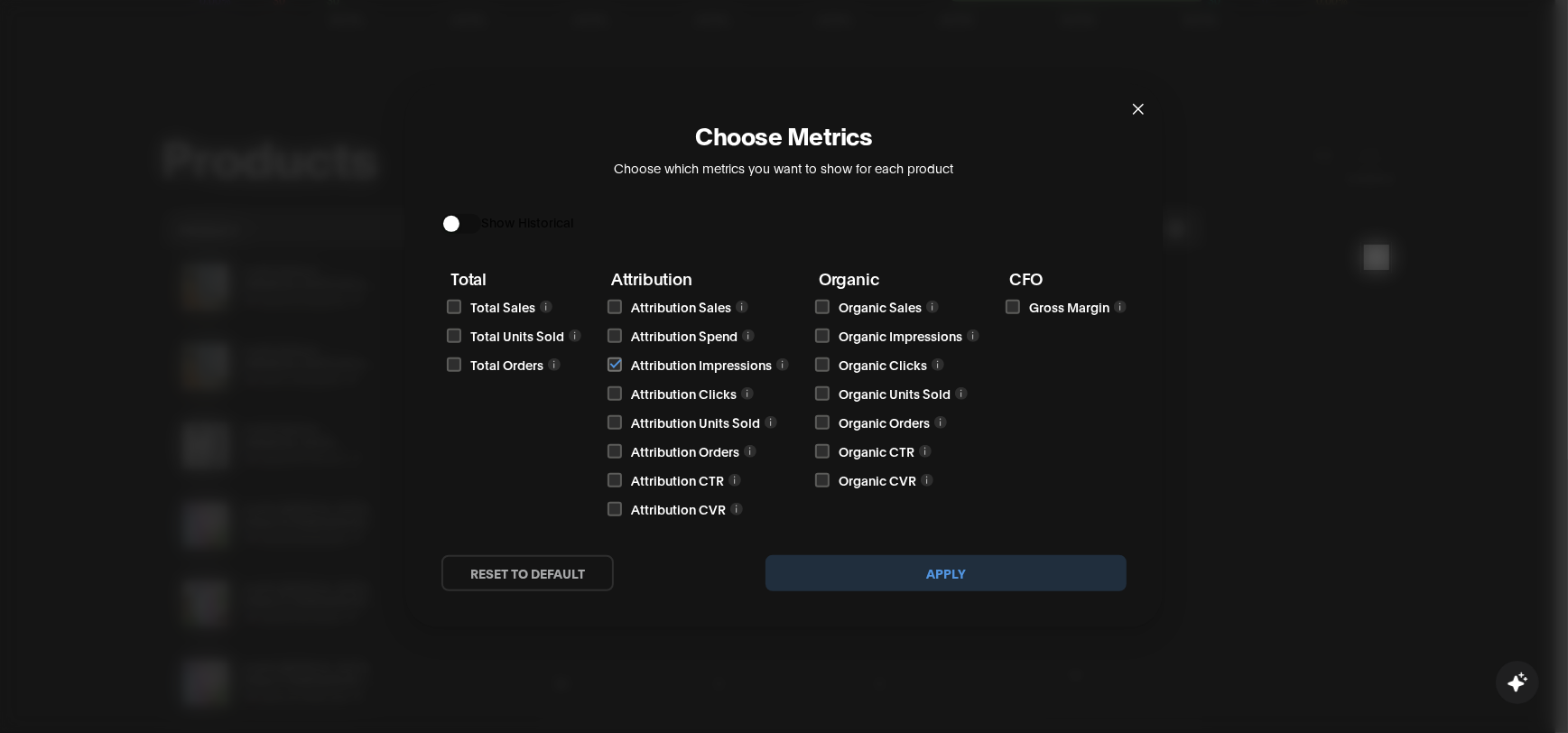
checkbox input "true"
click at [607, 392] on input "checkbox" at bounding box center [614, 393] width 14 height 14
checkbox input "true"
click at [824, 366] on input "checkbox" at bounding box center [822, 365] width 14 height 14
checkbox input "true"
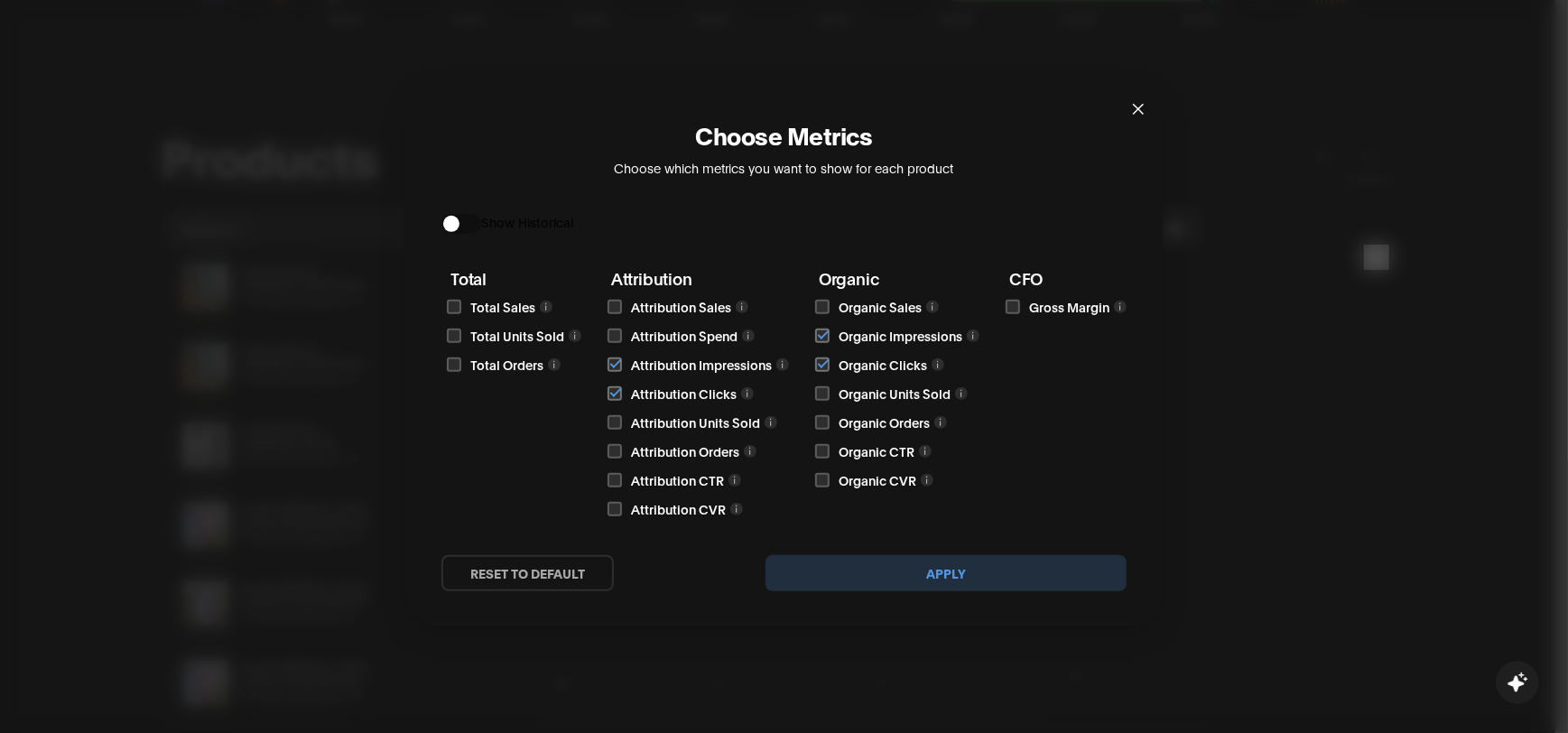
drag, startPoint x: 609, startPoint y: 425, endPoint x: 640, endPoint y: 422, distance: 31.1
click at [610, 424] on input "checkbox" at bounding box center [614, 422] width 14 height 14
checkbox input "true"
click at [823, 393] on input "checkbox" at bounding box center [822, 393] width 14 height 14
checkbox input "true"
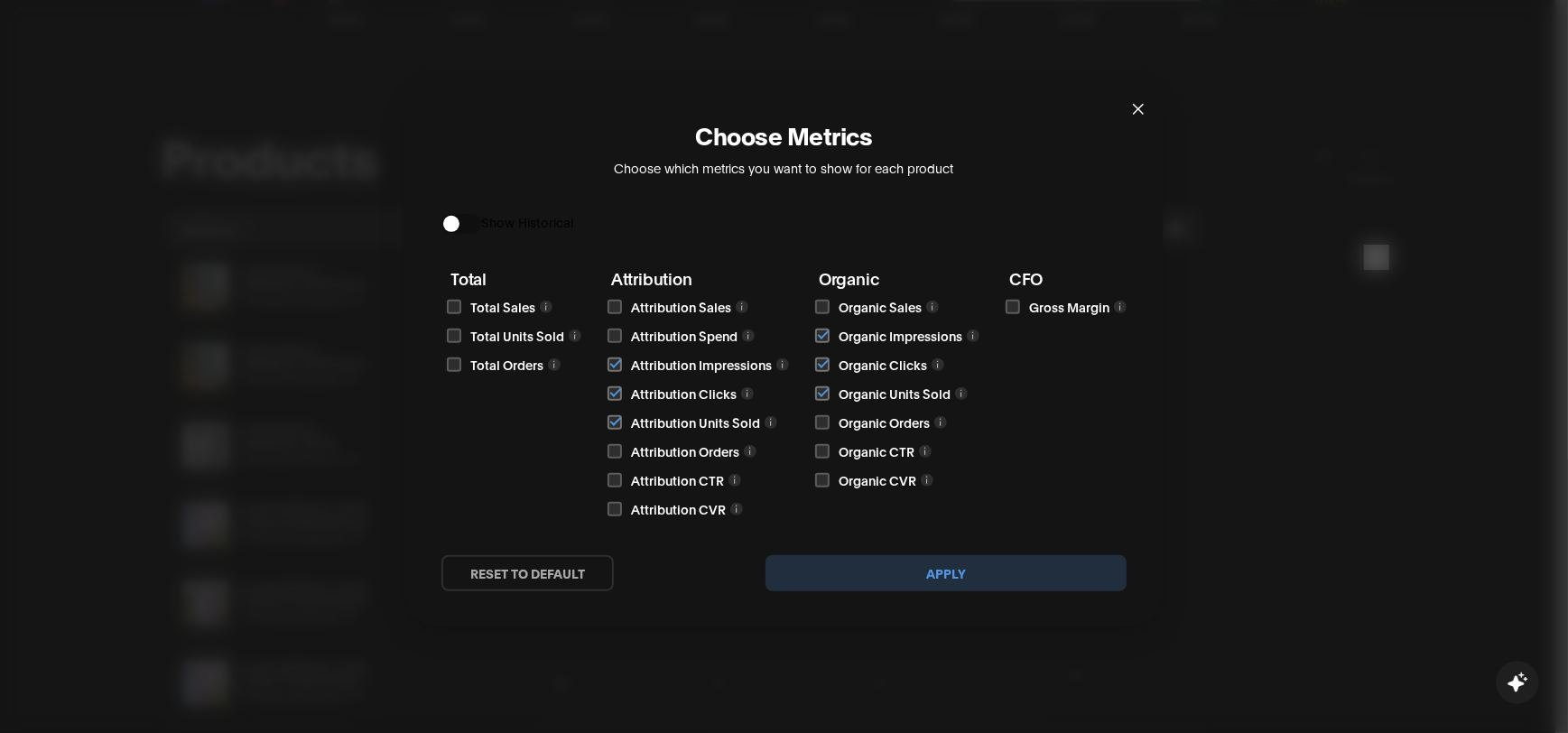
click at [455, 309] on input "checkbox" at bounding box center [453, 307] width 14 height 14
click at [452, 307] on input "checkbox" at bounding box center [453, 307] width 14 height 14
checkbox input "false"
click at [447, 328] on input "checkbox" at bounding box center [453, 335] width 14 height 14
checkbox input "true"
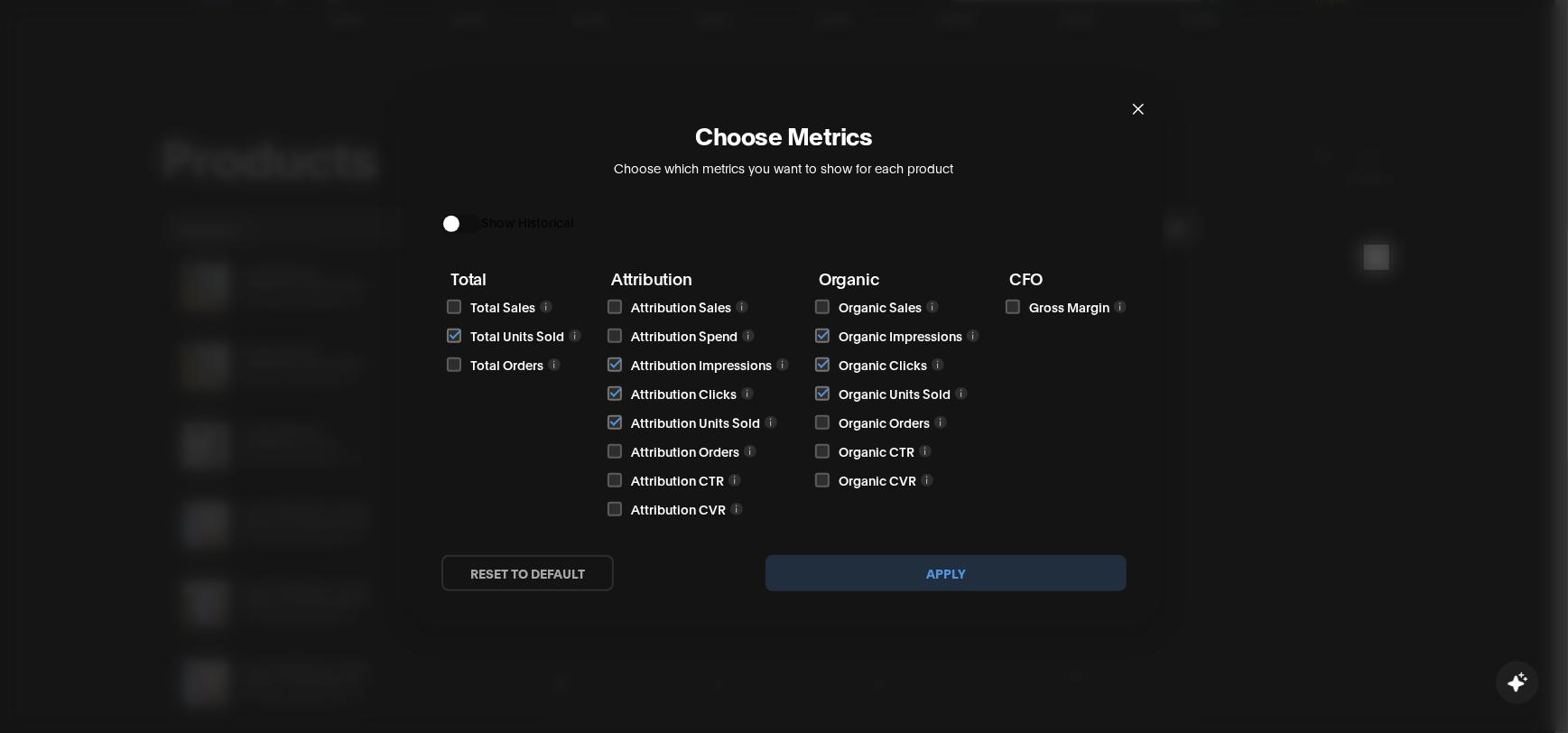
click at [450, 307] on input "checkbox" at bounding box center [453, 307] width 14 height 14
checkbox input "true"
click at [1016, 304] on input "checkbox" at bounding box center [1013, 307] width 14 height 14
checkbox input "true"
click at [938, 579] on button "Apply" at bounding box center [945, 573] width 361 height 36
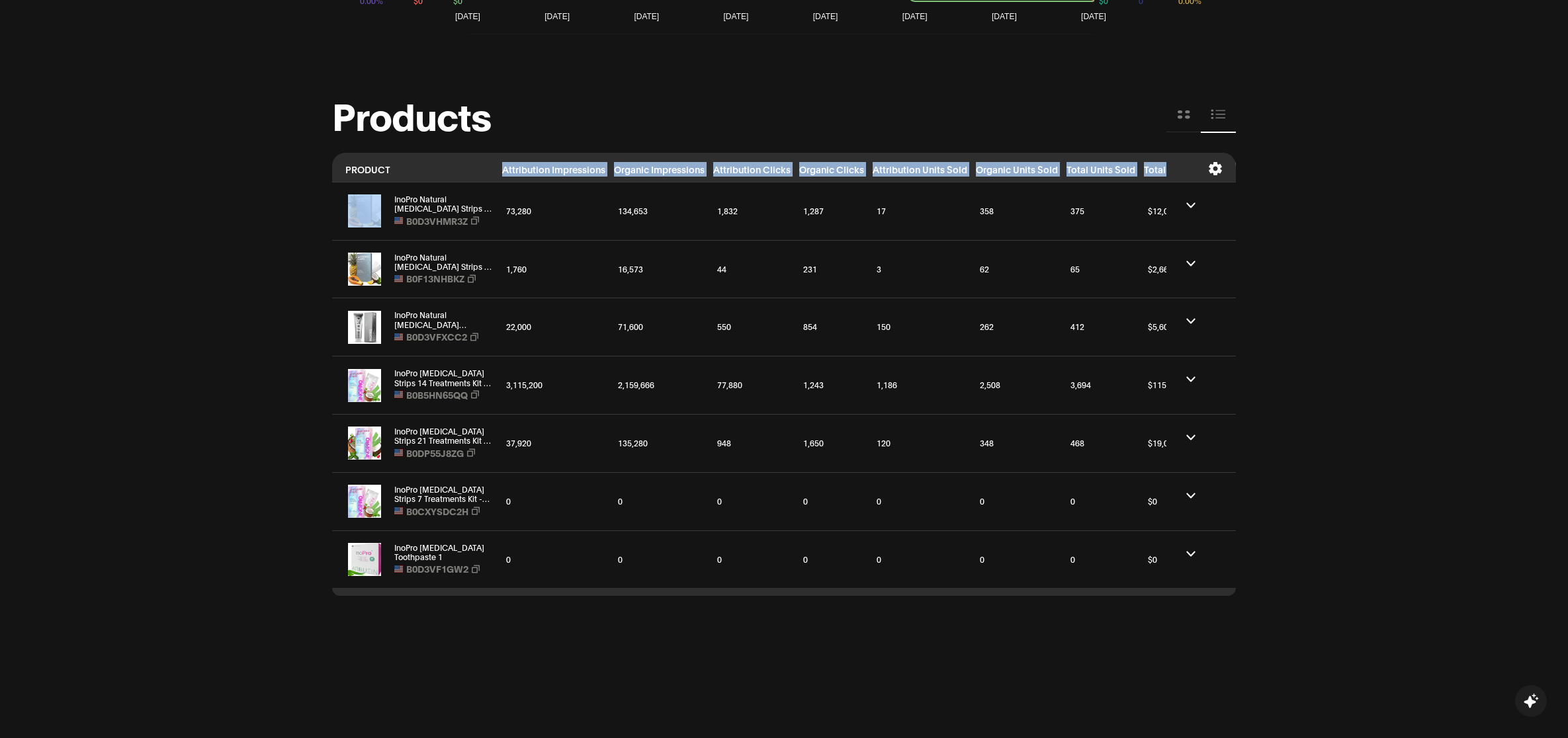
scroll to position [0, 108]
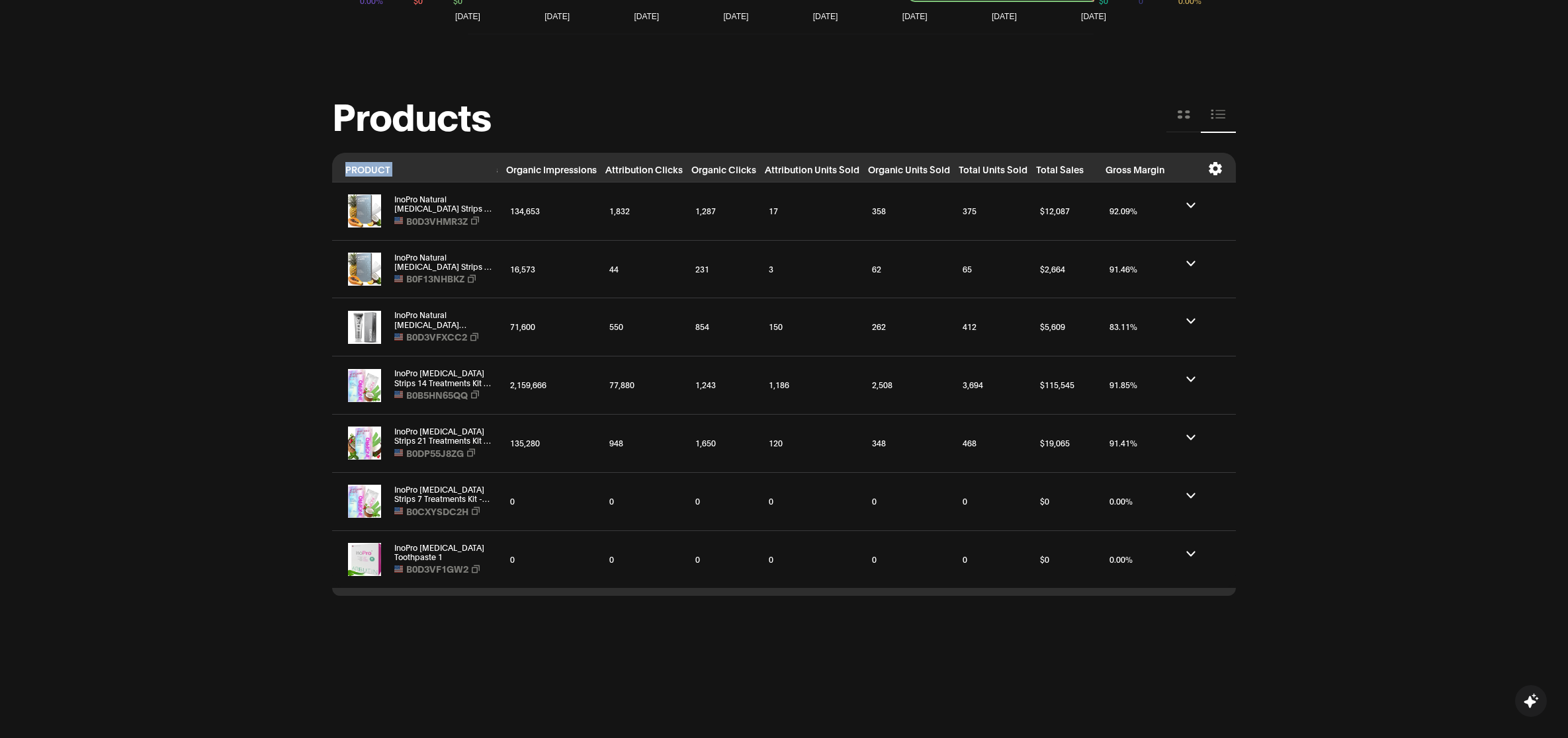
drag, startPoint x: 604, startPoint y: 160, endPoint x: 1272, endPoint y: 159, distance: 668.0
click at [1176, 170] on th at bounding box center [1201, 167] width 70 height 29
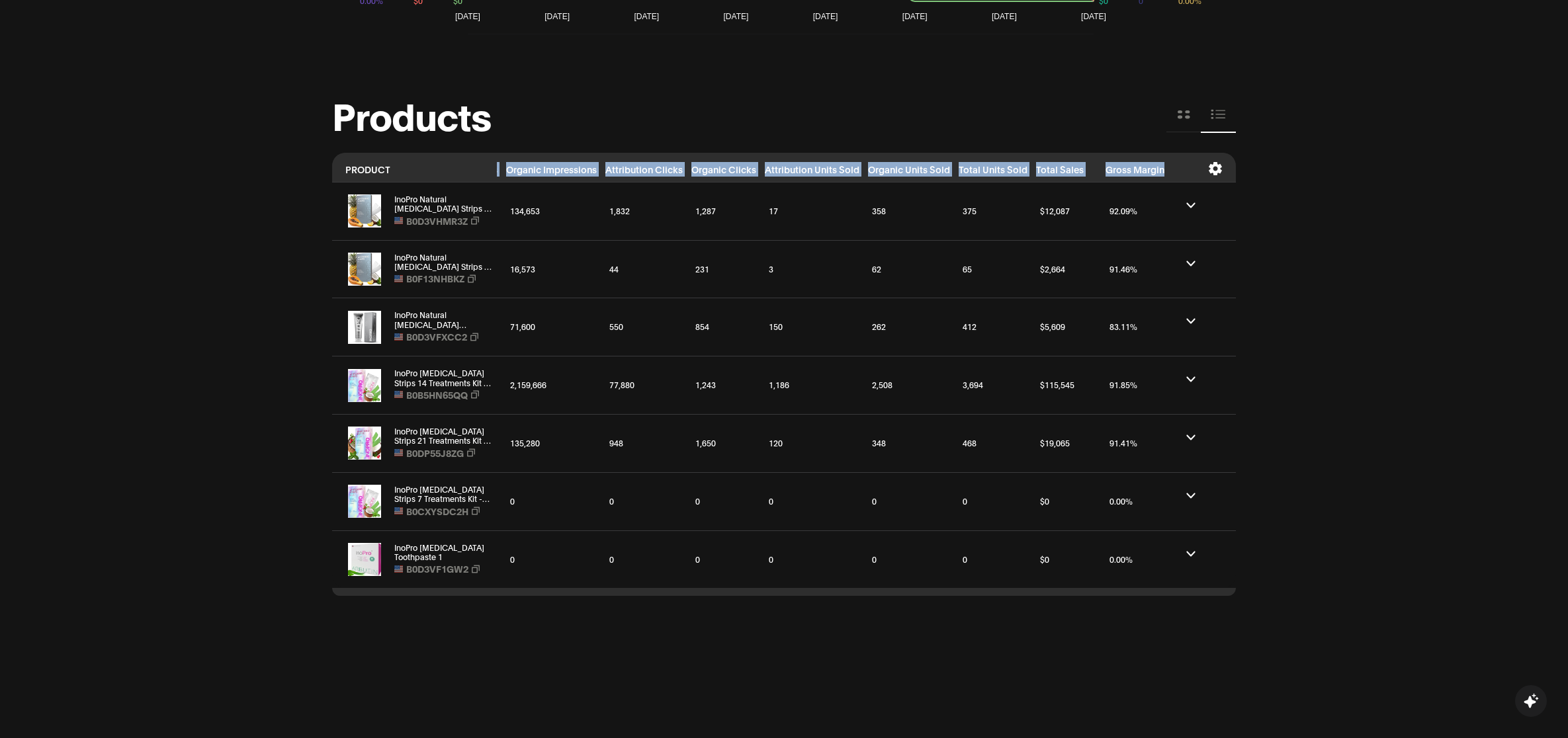
scroll to position [0, 35]
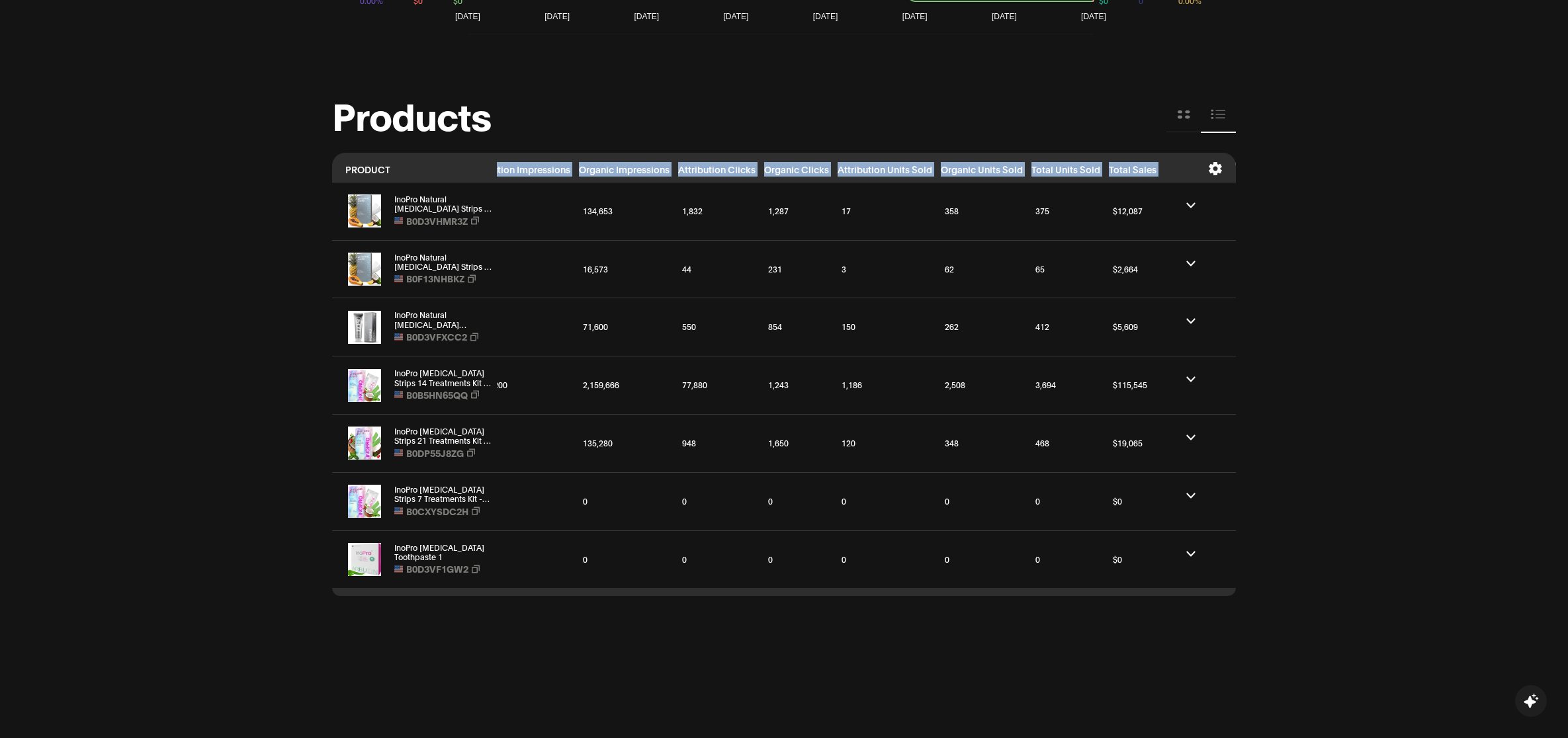
drag, startPoint x: 1165, startPoint y: 169, endPoint x: 492, endPoint y: 176, distance: 673.0
click at [484, 165] on tr "PRODUCT Attribution Impressions Organic Impressions Attribution Clicks Organic …" at bounding box center [804, 167] width 1015 height 30
copy tr "Attribution Impressions Organic Impressions Attribution Clicks Organic Clicks A…"
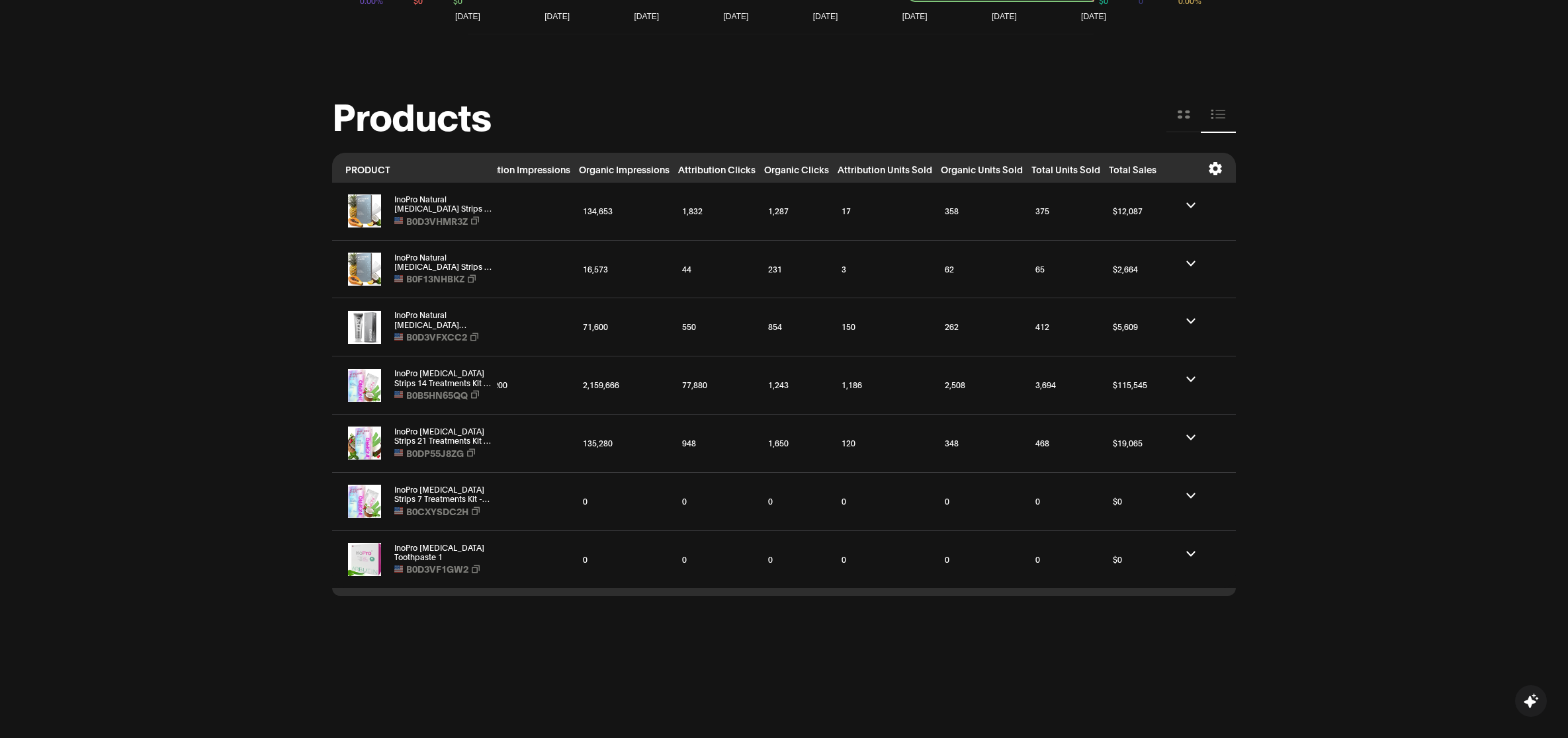
click at [574, 99] on div "Products" at bounding box center [784, 114] width 904 height 36
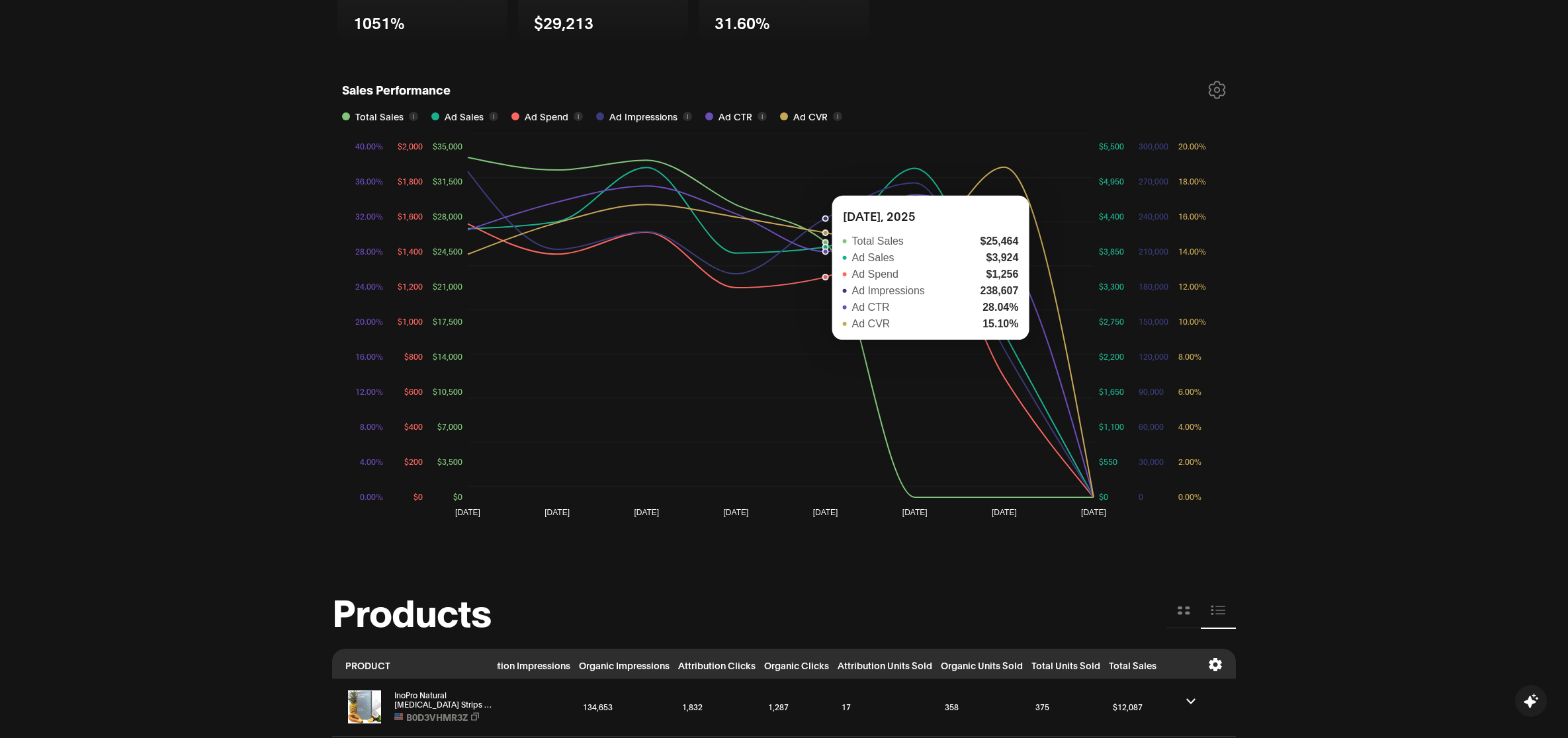
scroll to position [524, 0]
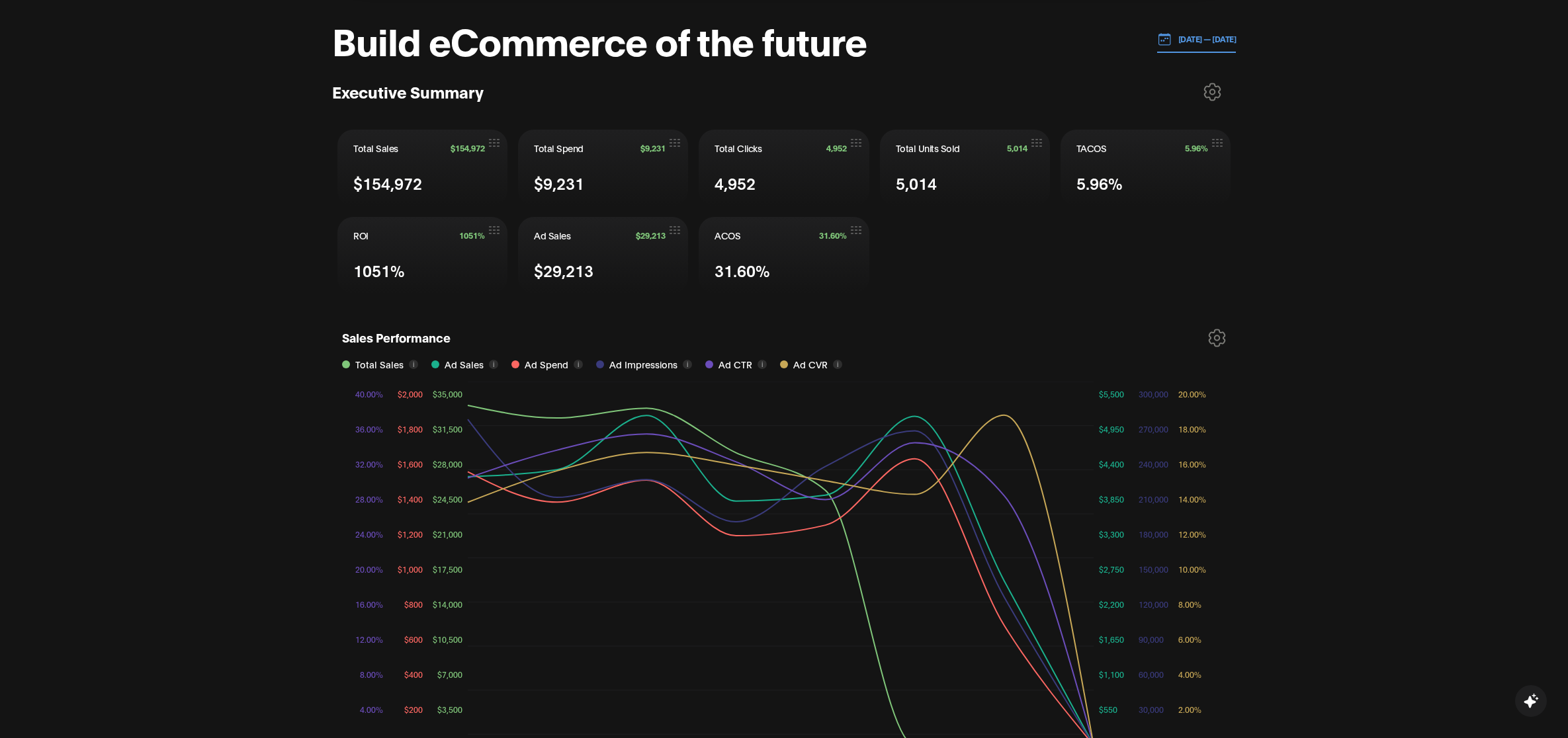
click at [1217, 339] on icon at bounding box center [1217, 338] width 16 height 17
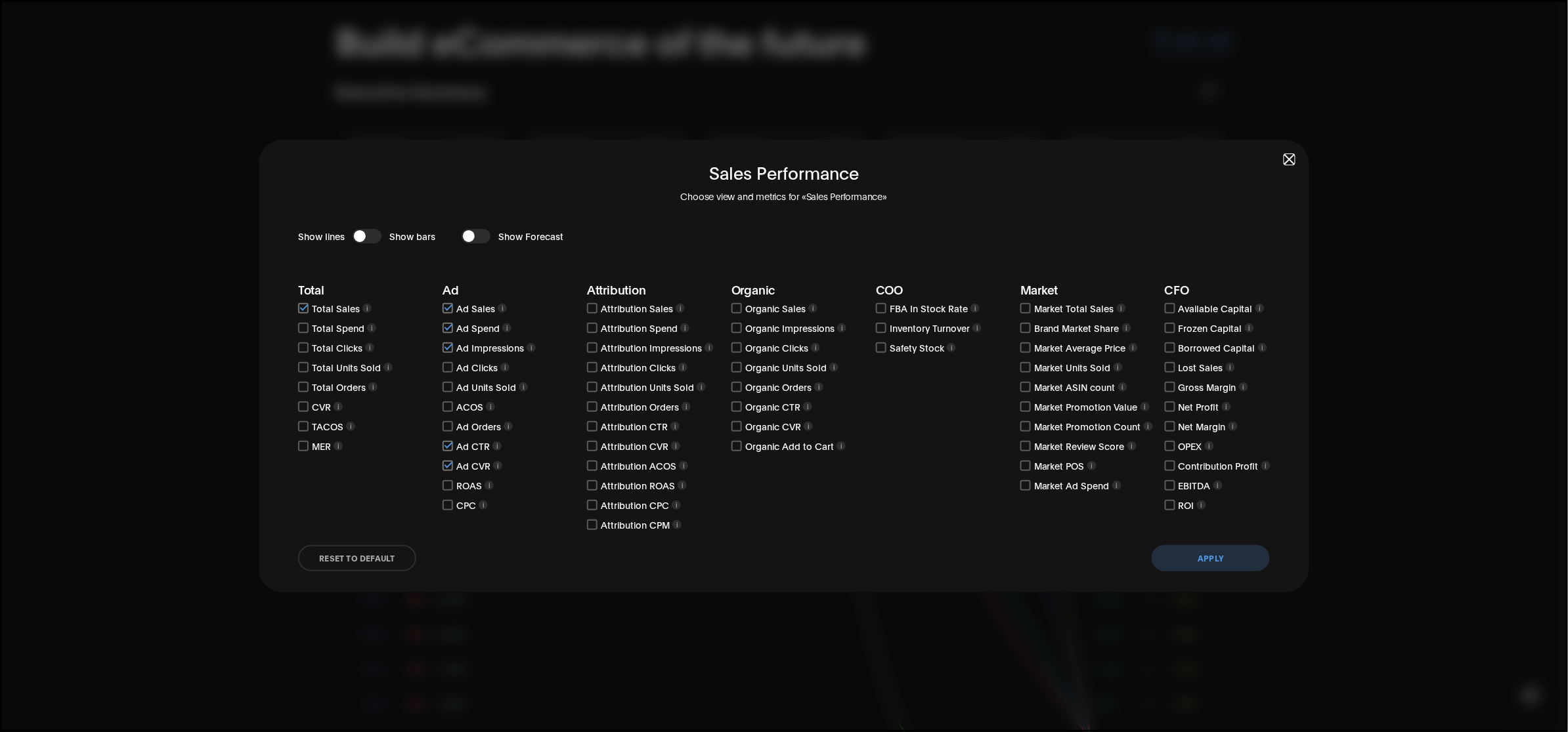
click at [307, 305] on input "checkbox" at bounding box center [303, 308] width 10 height 10
checkbox input "false"
click at [444, 306] on input "checkbox" at bounding box center [447, 308] width 10 height 10
checkbox input "false"
click at [448, 327] on input "checkbox" at bounding box center [447, 328] width 10 height 10
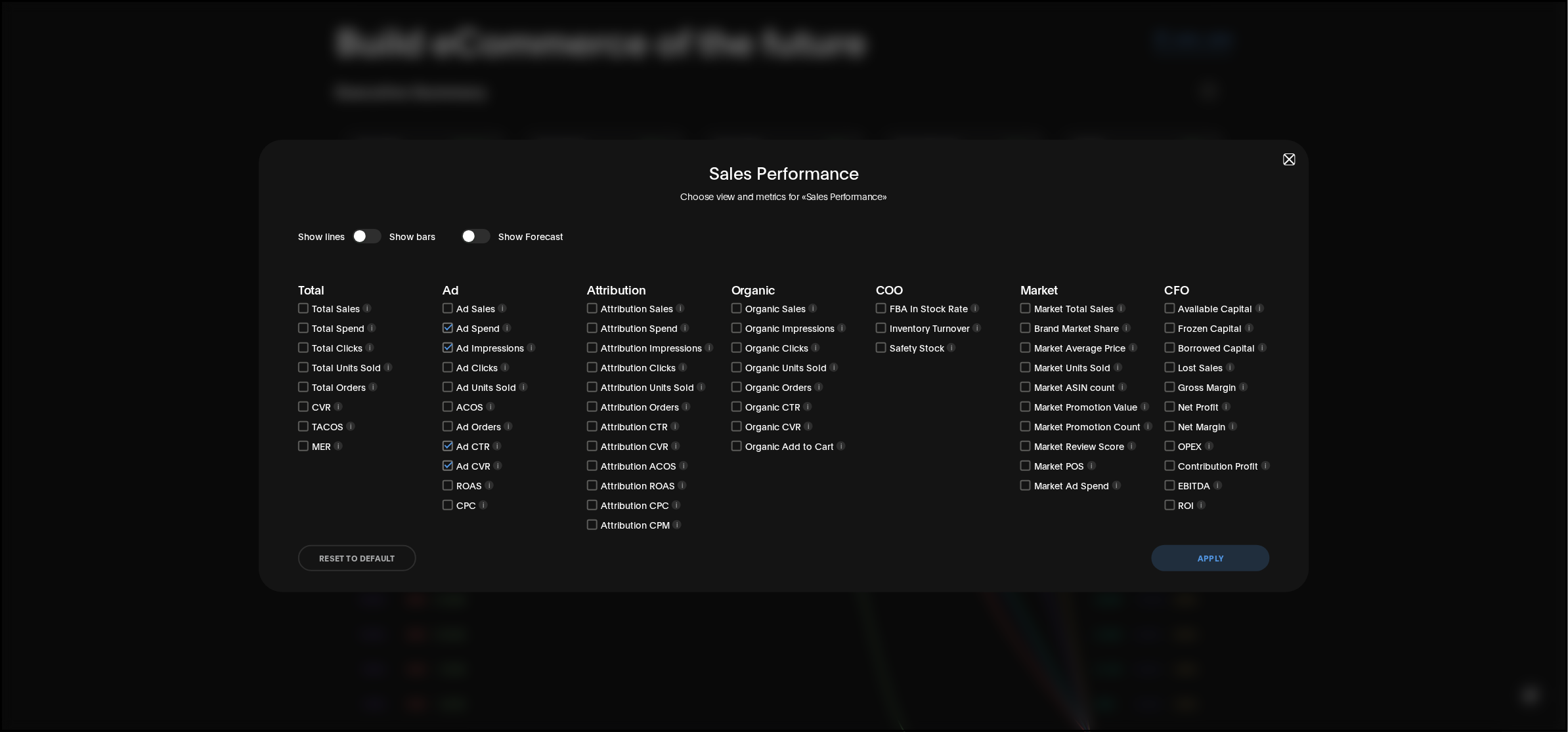
checkbox input "false"
click at [447, 349] on input "checkbox" at bounding box center [447, 347] width 10 height 10
checkbox input "false"
click at [454, 446] on div "Ad CTR i" at bounding box center [511, 446] width 138 height 15
click at [448, 447] on input "checkbox" at bounding box center [447, 446] width 10 height 10
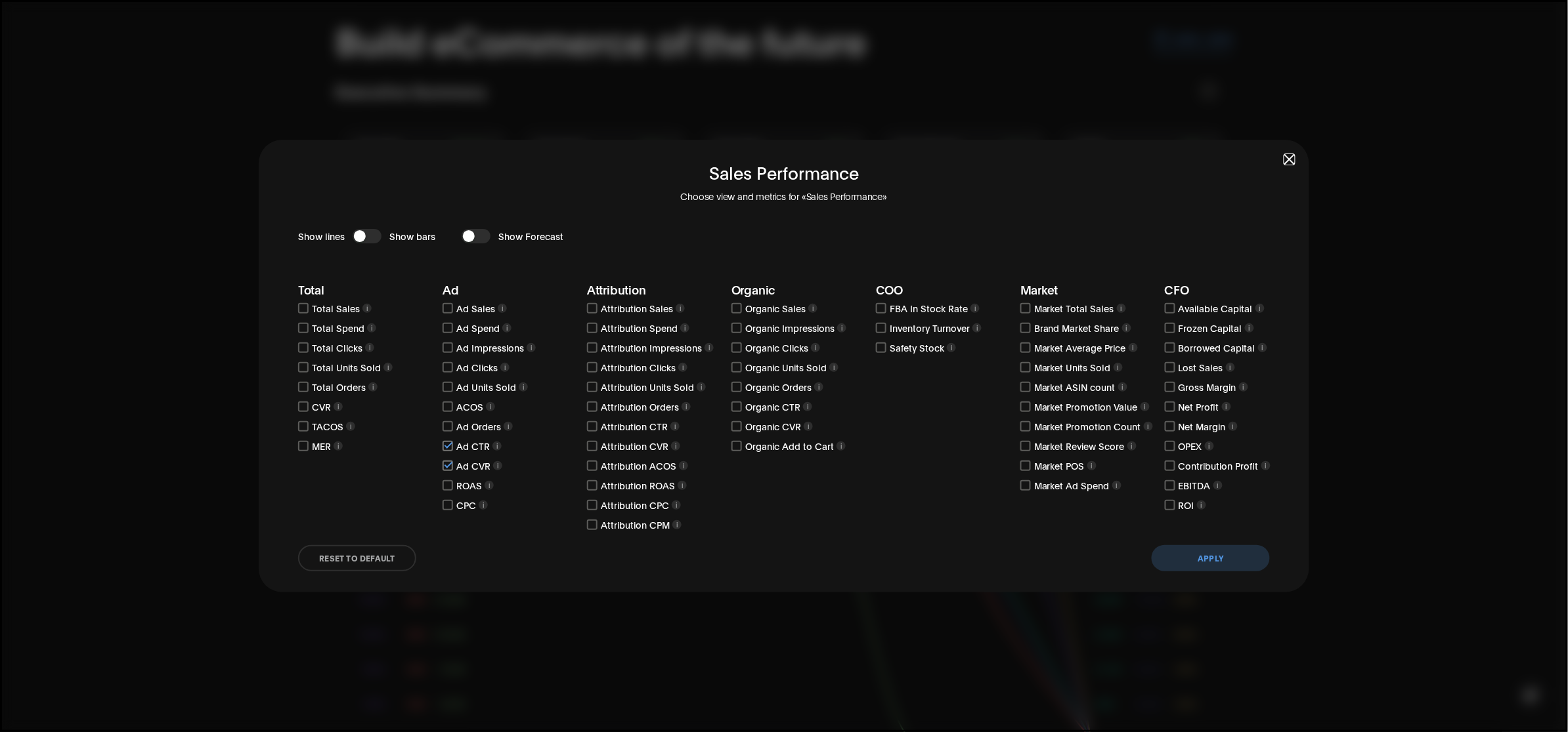
checkbox input "false"
click at [451, 465] on input "checkbox" at bounding box center [447, 466] width 10 height 10
checkbox input "false"
click at [1169, 366] on input "checkbox" at bounding box center [1170, 367] width 10 height 10
checkbox input "true"
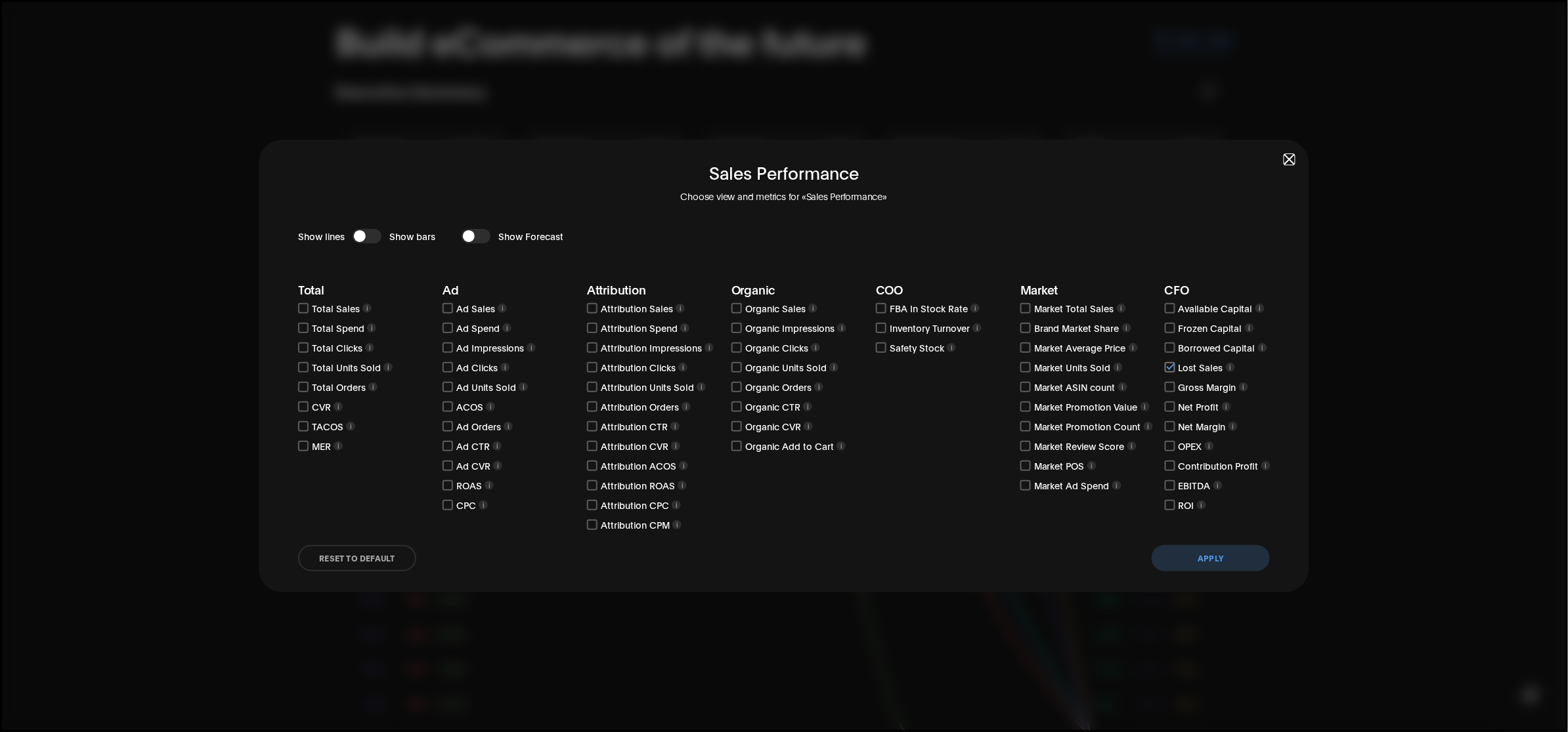
click at [1170, 388] on input "checkbox" at bounding box center [1170, 387] width 10 height 10
checkbox input "true"
click at [1167, 409] on input "checkbox" at bounding box center [1170, 406] width 10 height 10
checkbox input "true"
click at [1166, 424] on input "checkbox" at bounding box center [1170, 426] width 10 height 10
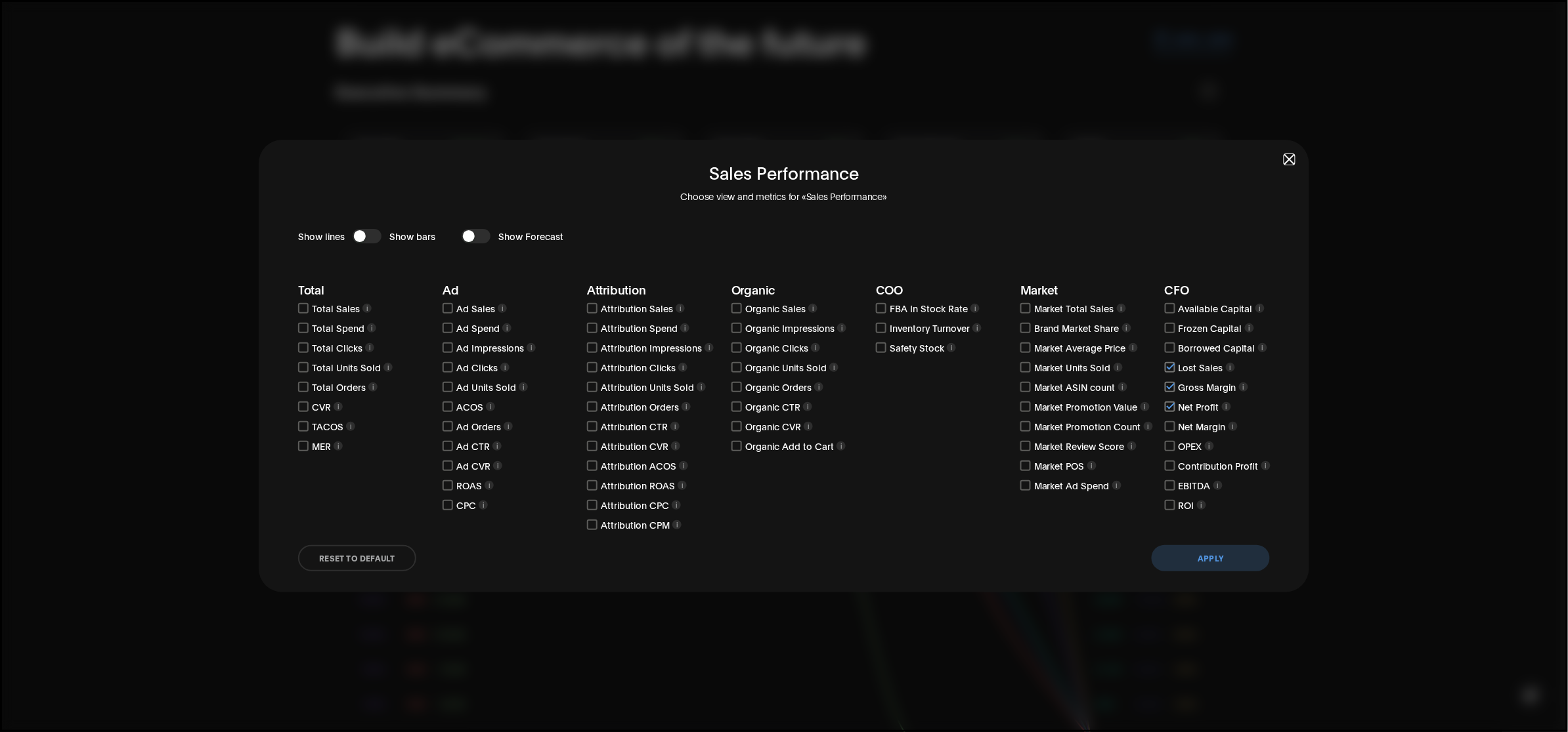
checkbox input "true"
click at [1169, 446] on input "checkbox" at bounding box center [1170, 446] width 10 height 10
checkbox input "true"
click at [1174, 465] on input "checkbox" at bounding box center [1170, 466] width 10 height 10
checkbox input "true"
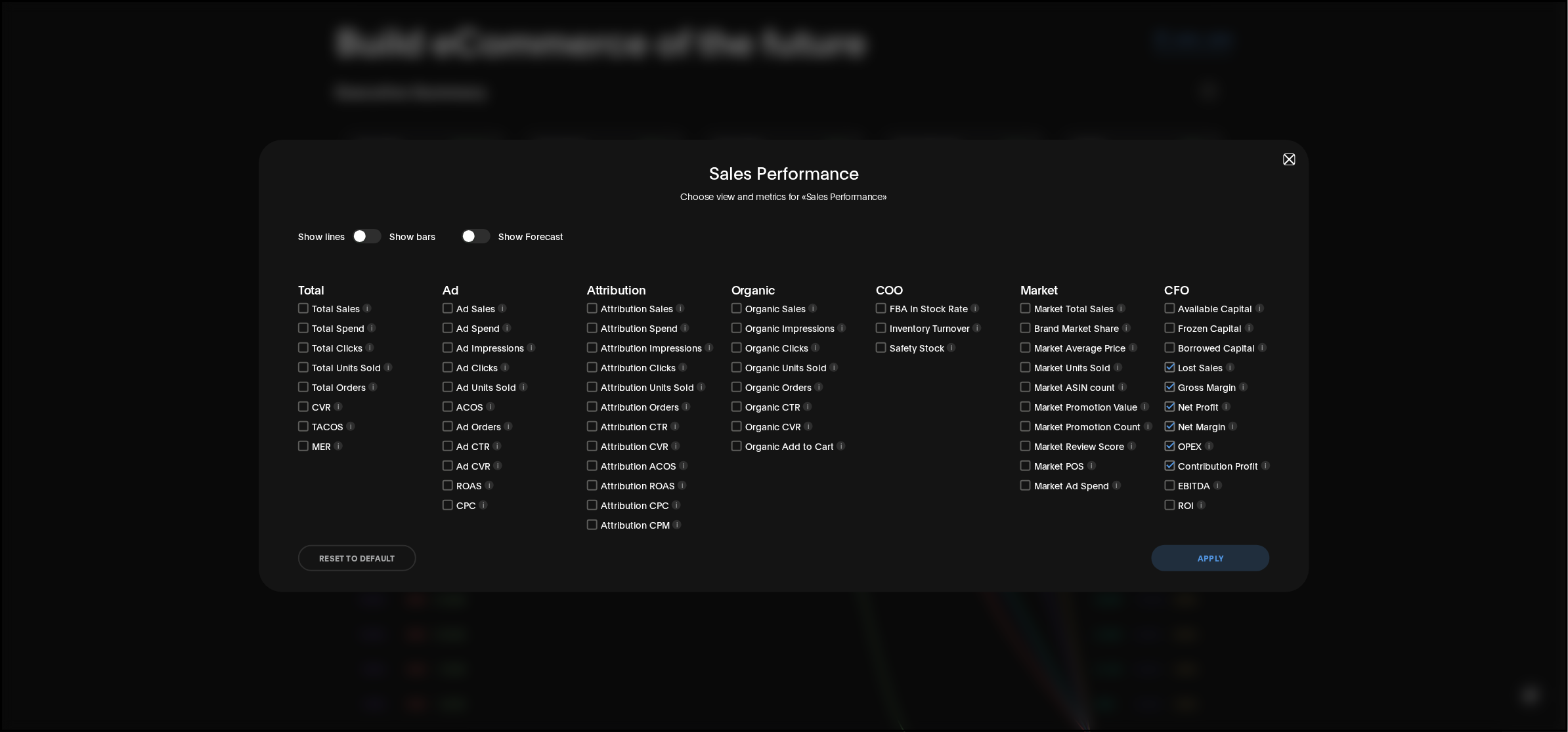
click at [1172, 489] on input "checkbox" at bounding box center [1170, 485] width 10 height 10
checkbox input "true"
click at [1170, 502] on input "checkbox" at bounding box center [1170, 505] width 10 height 10
checkbox input "true"
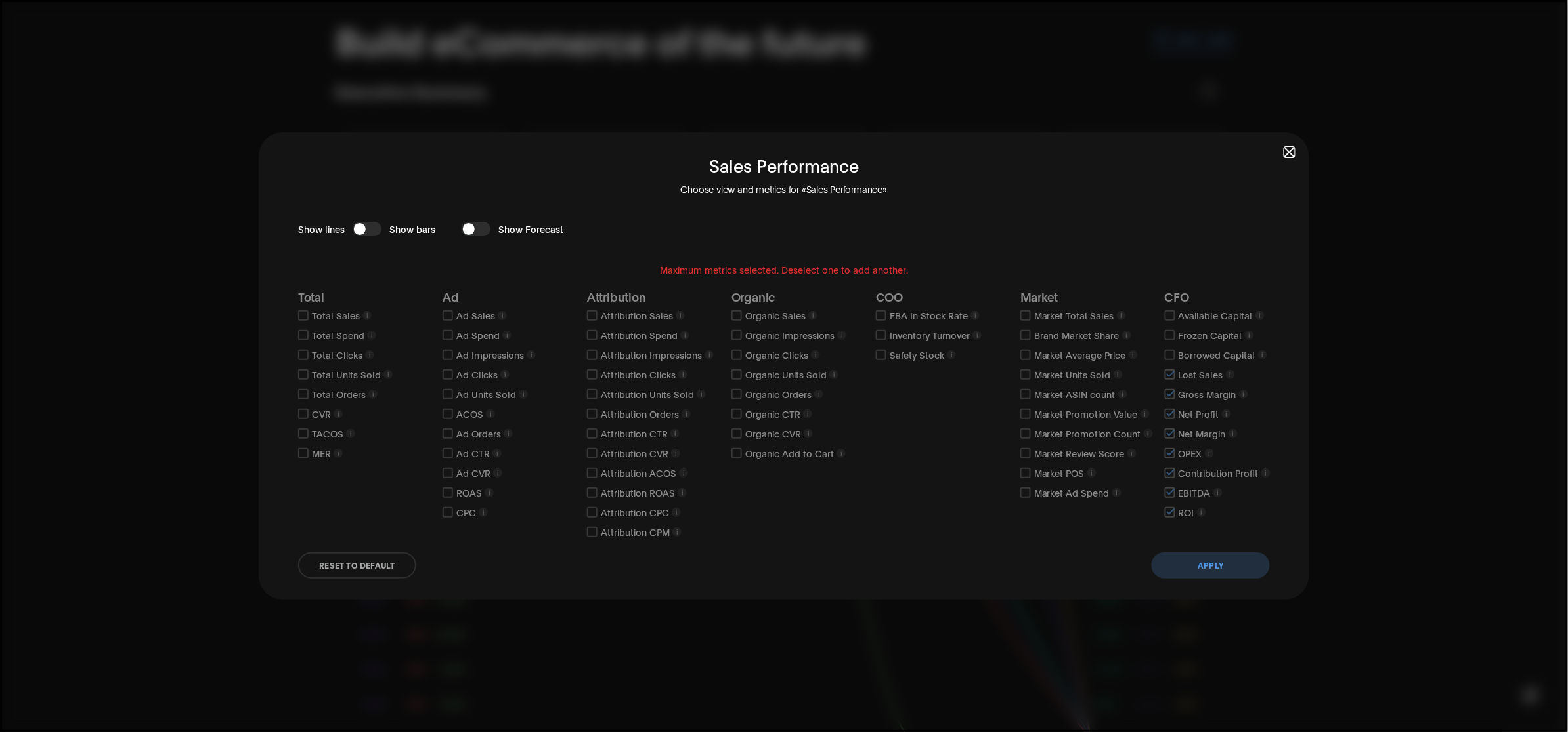
click at [1232, 568] on button "Apply" at bounding box center [1211, 566] width 118 height 26
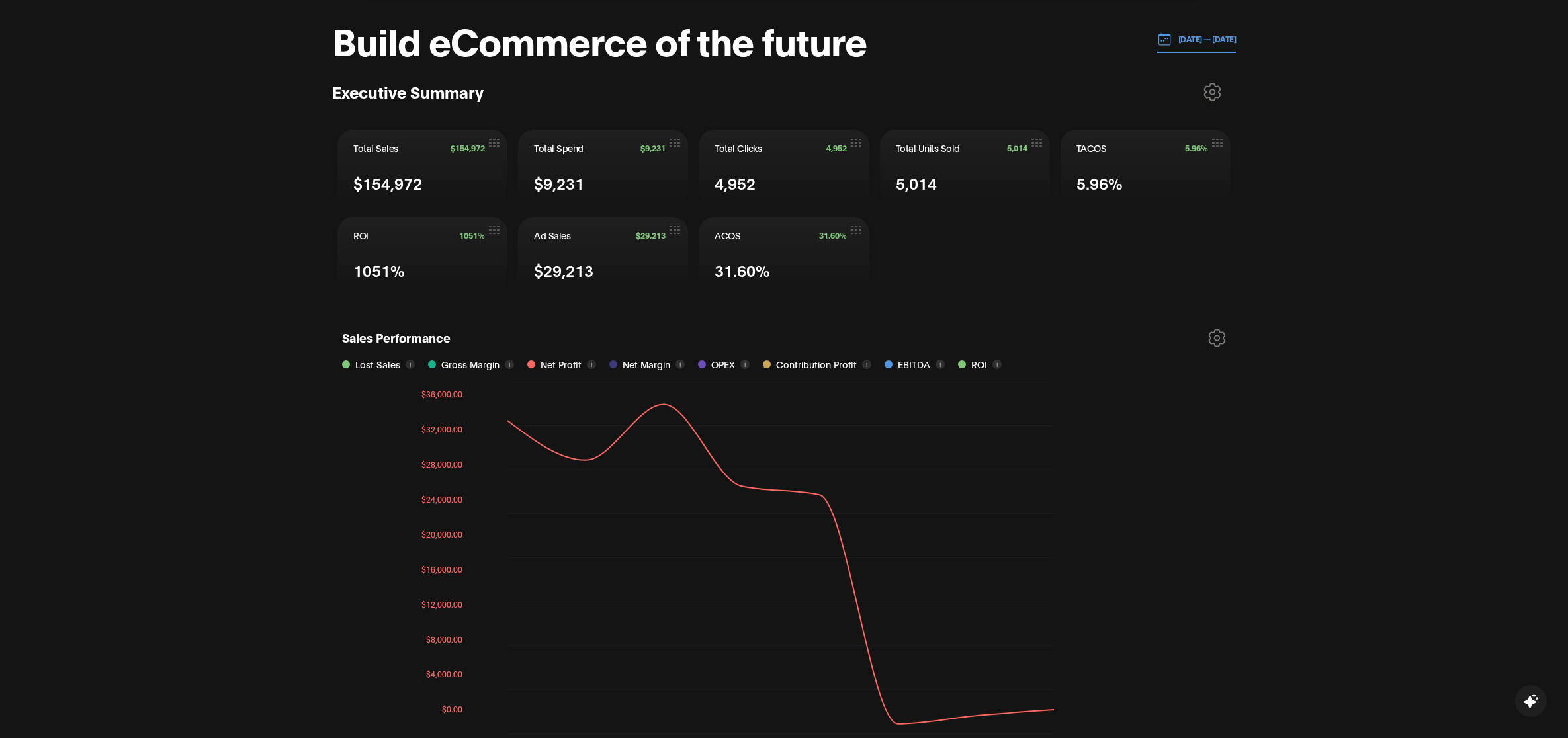
scroll to position [607, 0]
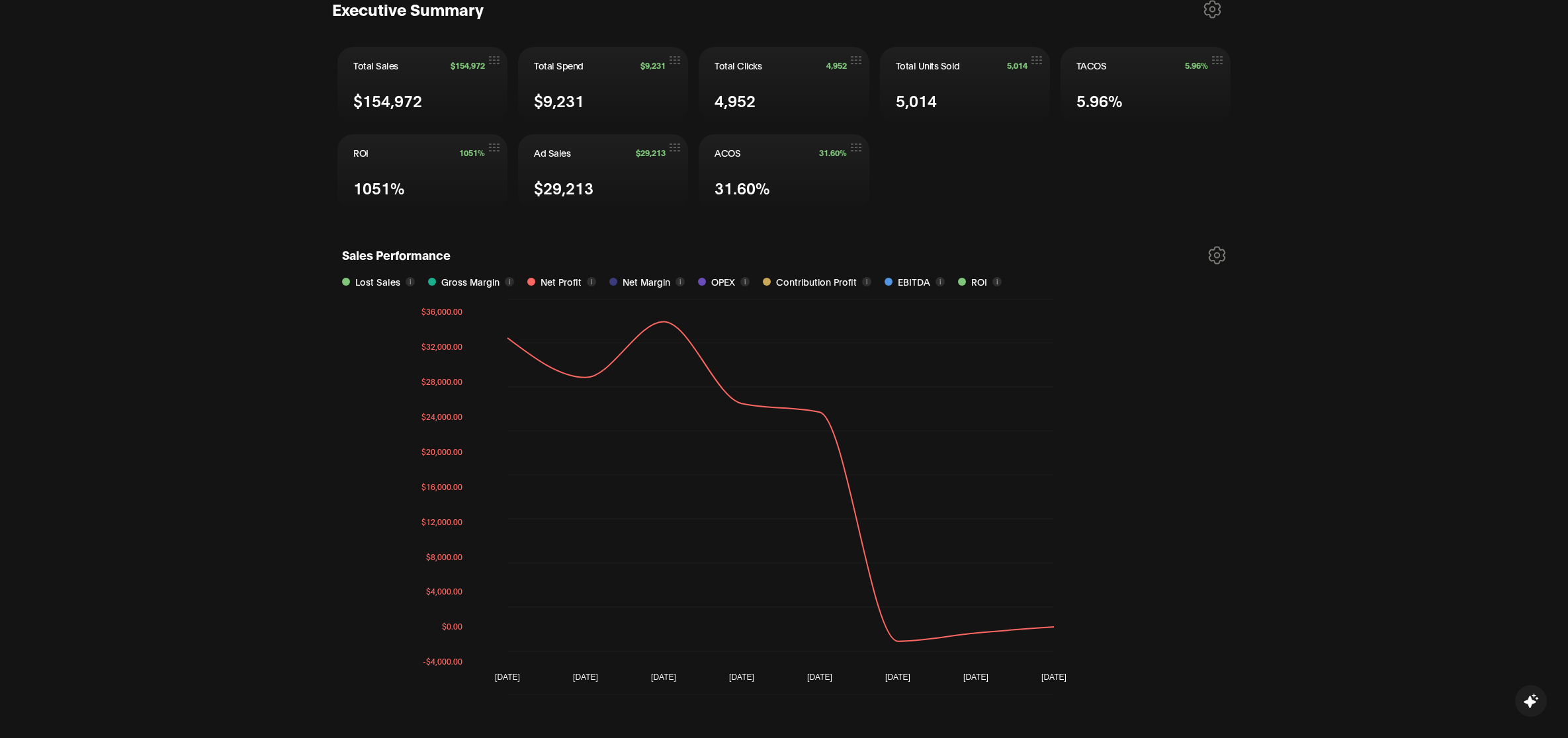
click at [1216, 250] on icon at bounding box center [1217, 255] width 16 height 17
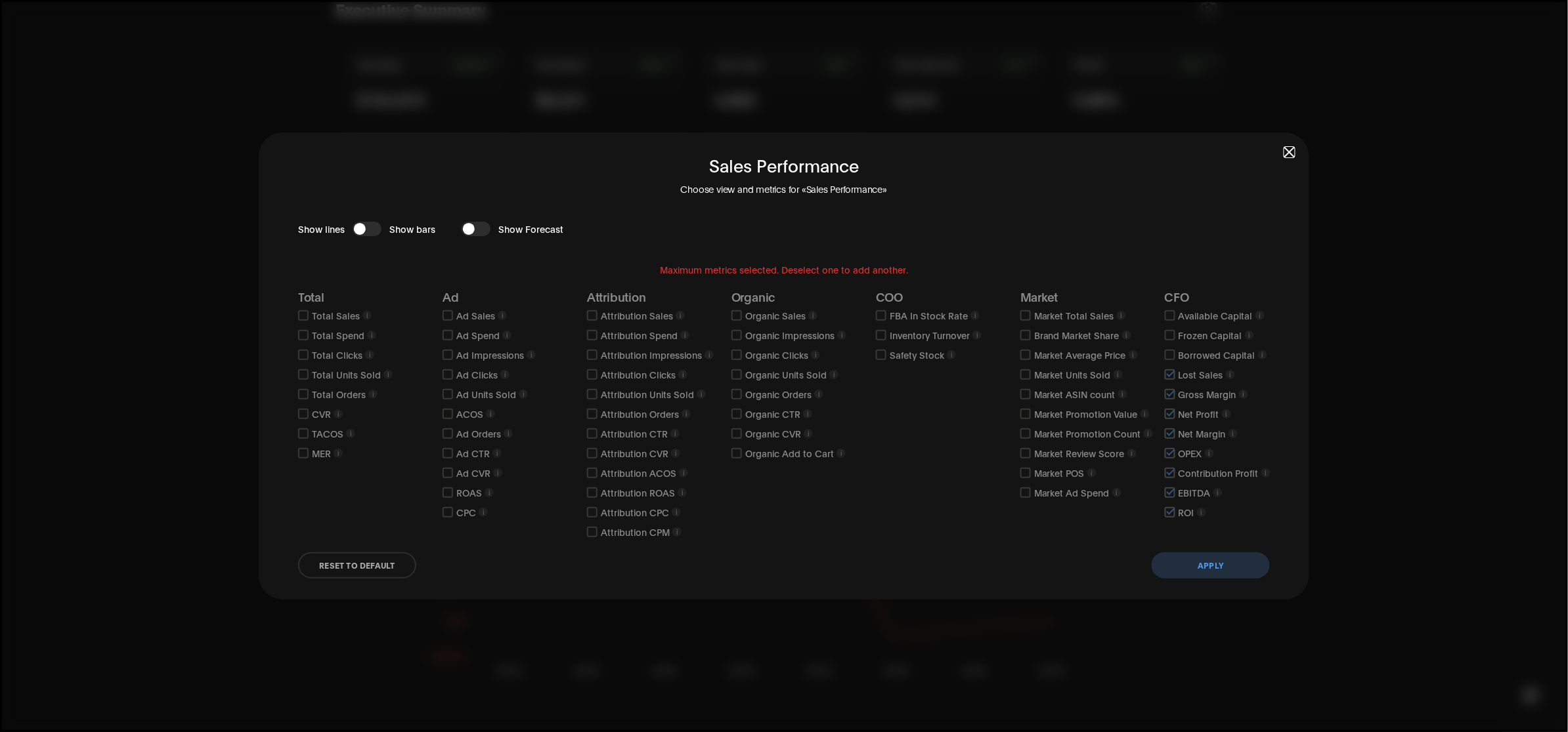
click at [711, 145] on div "Sales Performance Choose view and metrics for «Sales Performance» Show lines Sh…" at bounding box center [784, 366] width 1051 height 467
click at [1169, 377] on input "checkbox" at bounding box center [1170, 374] width 10 height 10
checkbox input "false"
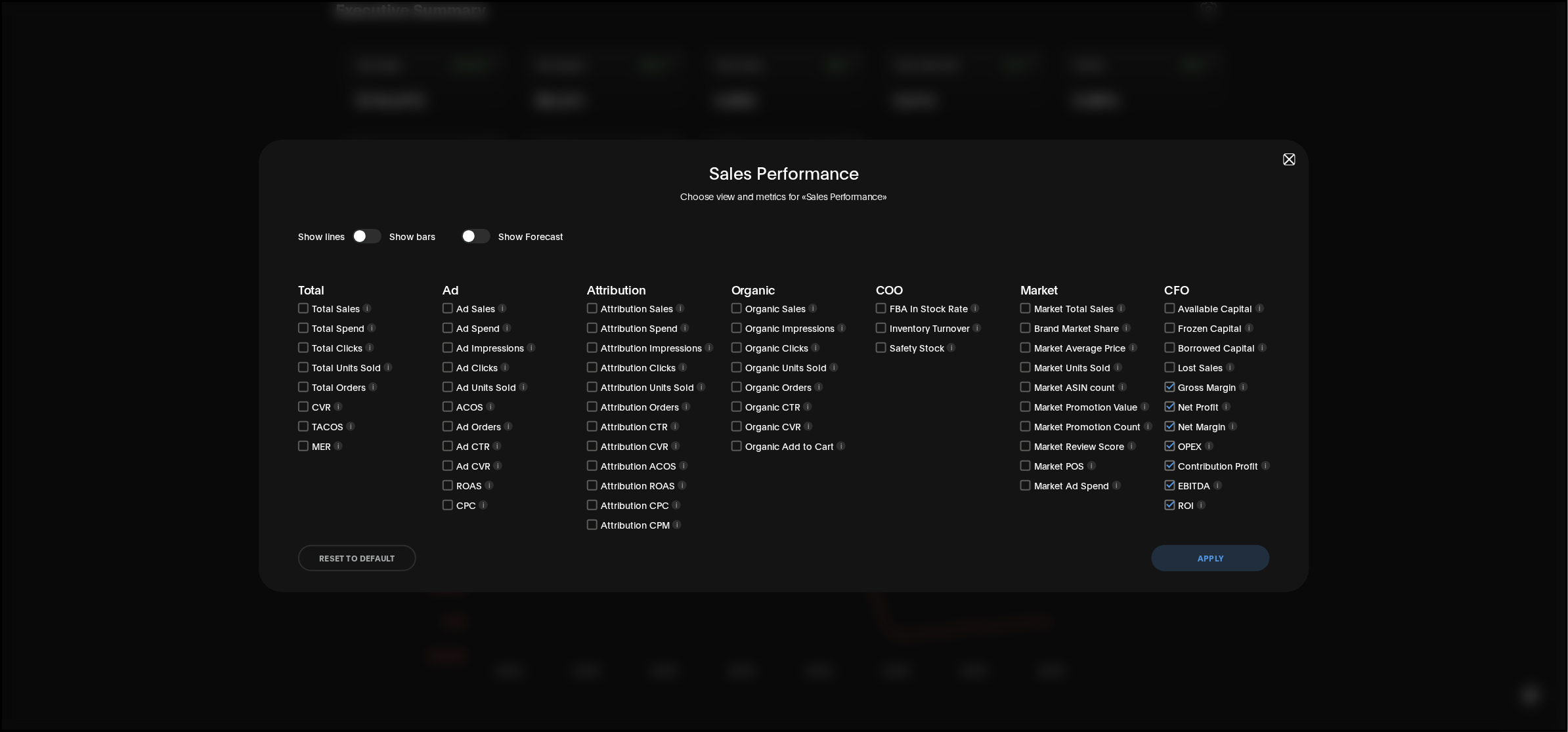
click at [1166, 392] on label at bounding box center [1171, 387] width 11 height 13
click at [1166, 392] on input "checkbox" at bounding box center [1170, 387] width 10 height 10
checkbox input "false"
click at [1171, 414] on div "CFO Available Capital i Frozen Capital i Borrowed Capital i Lost Sales i Gross …" at bounding box center [1234, 408] width 138 height 249
click at [1166, 427] on input "checkbox" at bounding box center [1170, 426] width 10 height 10
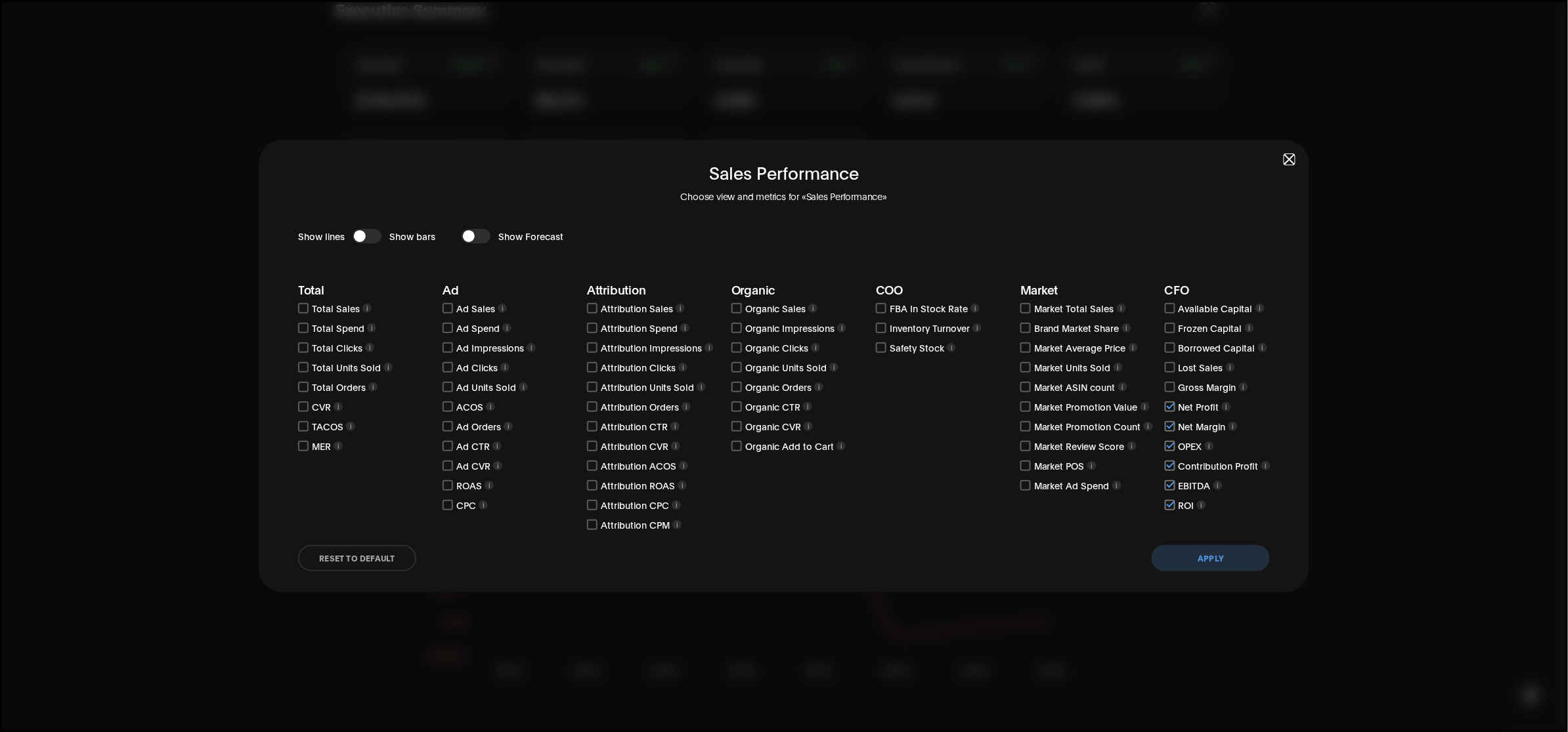
checkbox input "false"
click at [1171, 405] on input "checkbox" at bounding box center [1170, 406] width 10 height 10
checkbox input "false"
click at [1166, 443] on input "checkbox" at bounding box center [1170, 446] width 10 height 10
checkbox input "false"
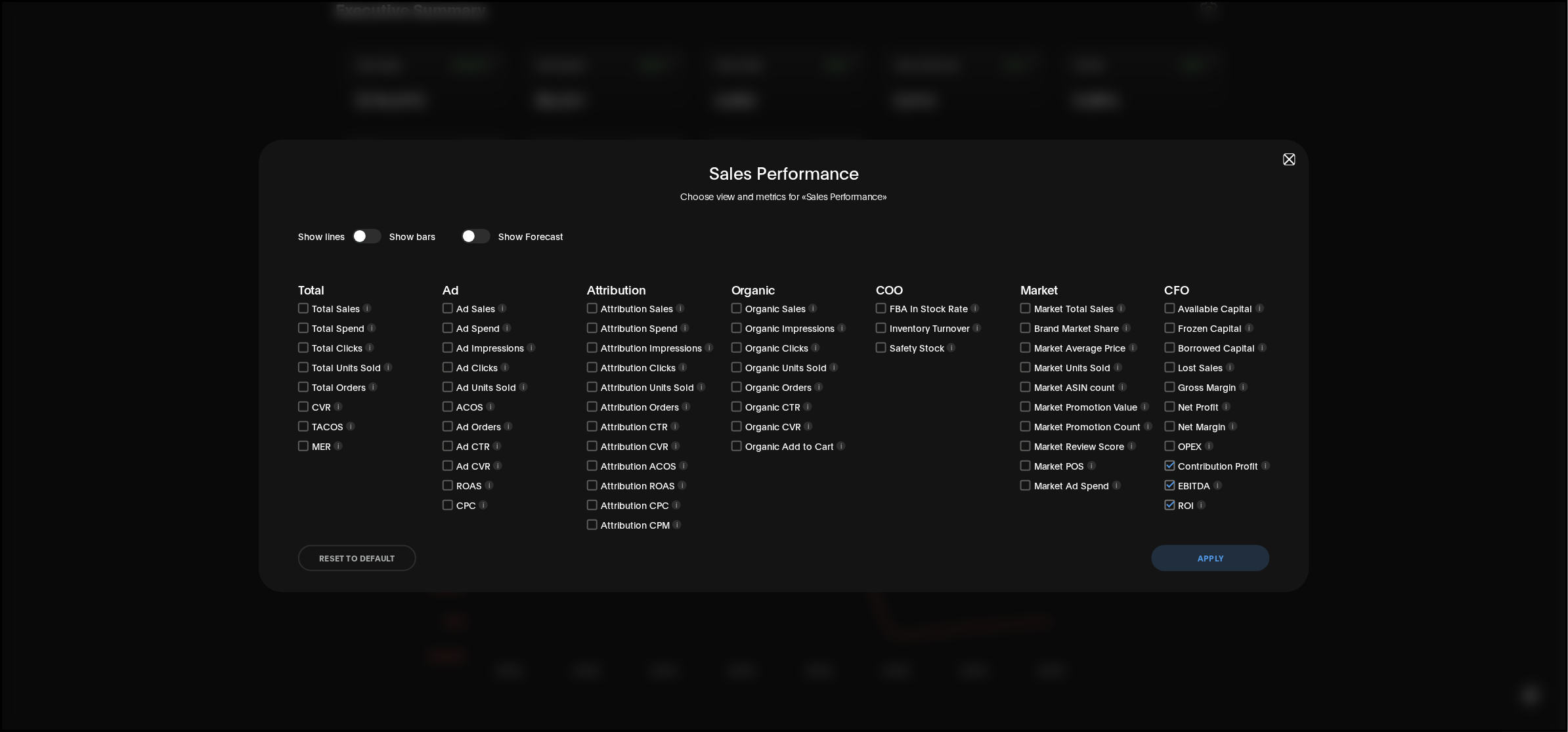
click at [1170, 468] on input "checkbox" at bounding box center [1170, 466] width 10 height 10
checkbox input "false"
click at [1169, 481] on input "checkbox" at bounding box center [1170, 485] width 10 height 10
checkbox input "false"
click at [1173, 501] on input "checkbox" at bounding box center [1170, 505] width 10 height 10
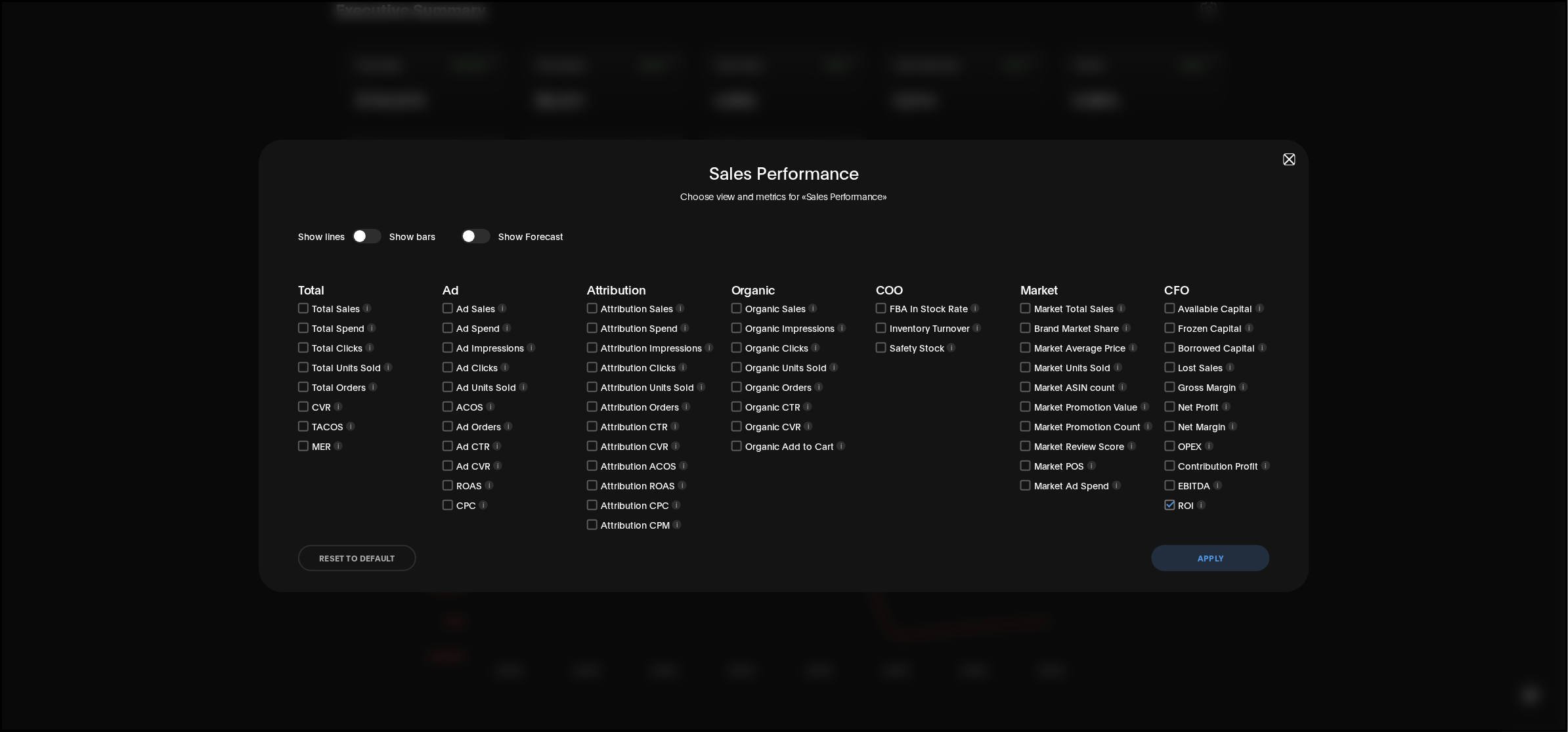
checkbox input "false"
click at [591, 313] on label at bounding box center [593, 308] width 11 height 13
click at [591, 313] on input "checkbox" at bounding box center [592, 308] width 10 height 10
checkbox input "true"
click at [594, 326] on input "checkbox" at bounding box center [592, 328] width 10 height 10
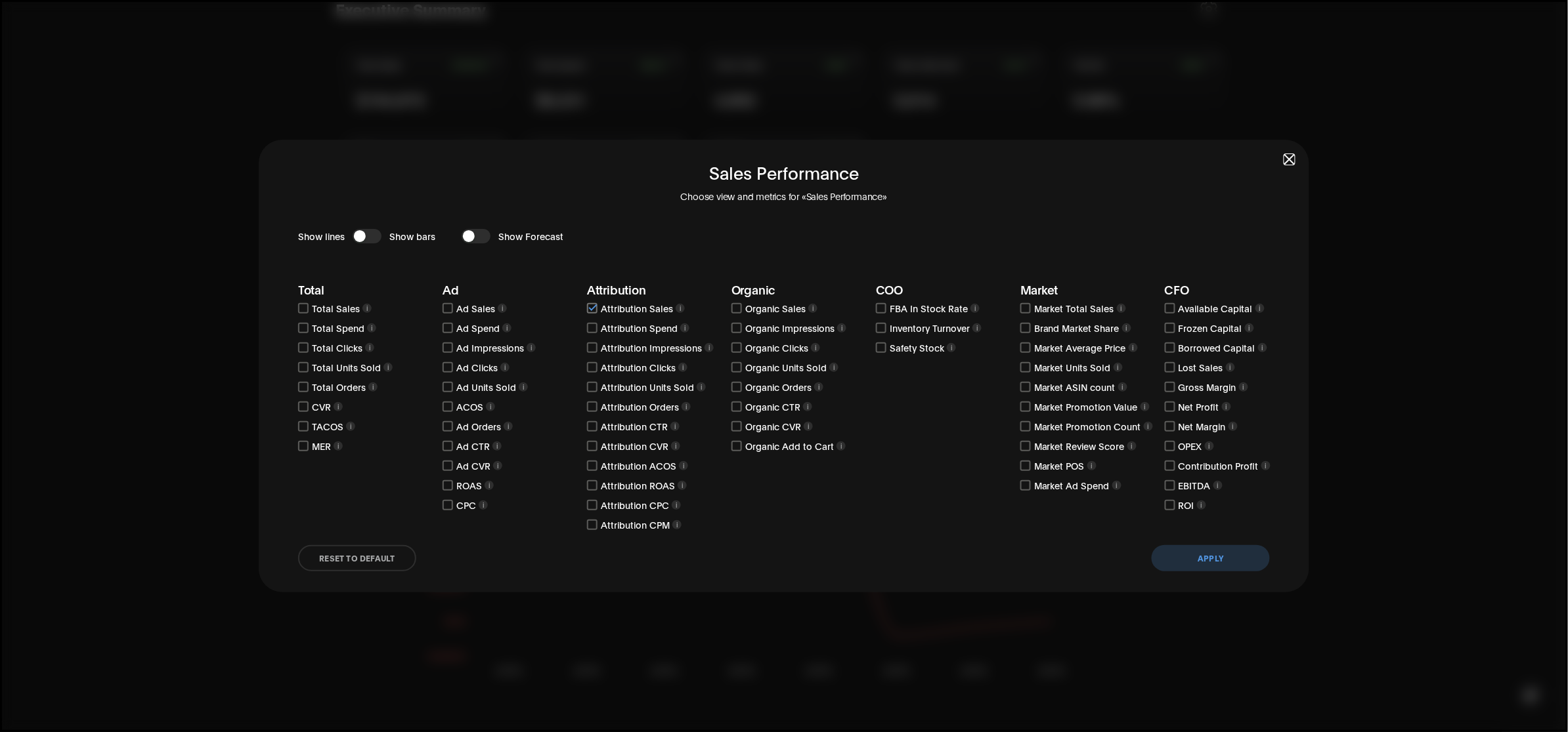
checkbox input "true"
click at [589, 348] on input "checkbox" at bounding box center [592, 347] width 10 height 10
checkbox input "true"
click at [589, 368] on input "checkbox" at bounding box center [592, 367] width 10 height 10
checkbox input "true"
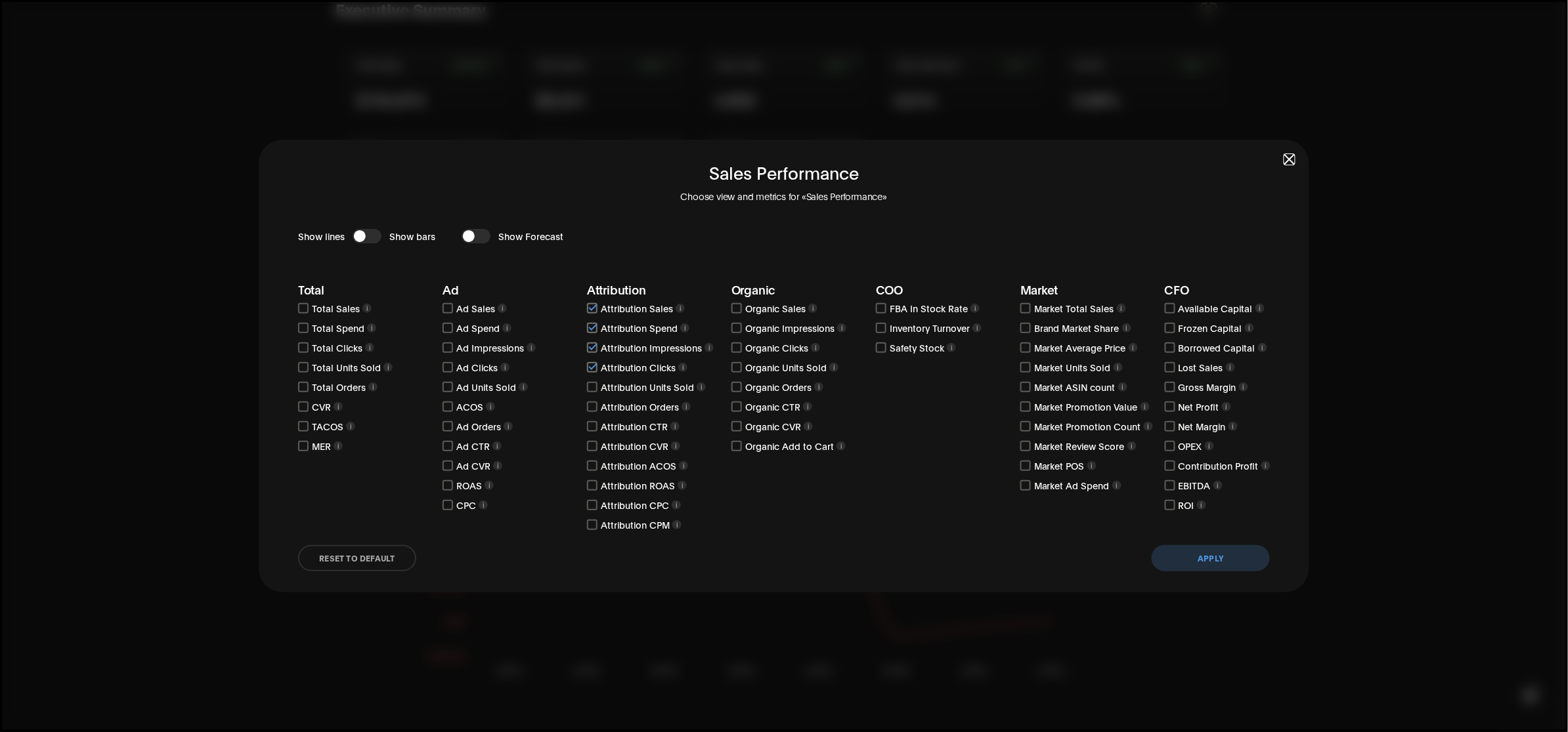
click at [592, 385] on input "checkbox" at bounding box center [592, 387] width 10 height 10
checkbox input "true"
click at [590, 404] on input "checkbox" at bounding box center [592, 406] width 10 height 10
checkbox input "true"
click at [589, 419] on div "Attribution CTR i" at bounding box center [656, 426] width 138 height 15
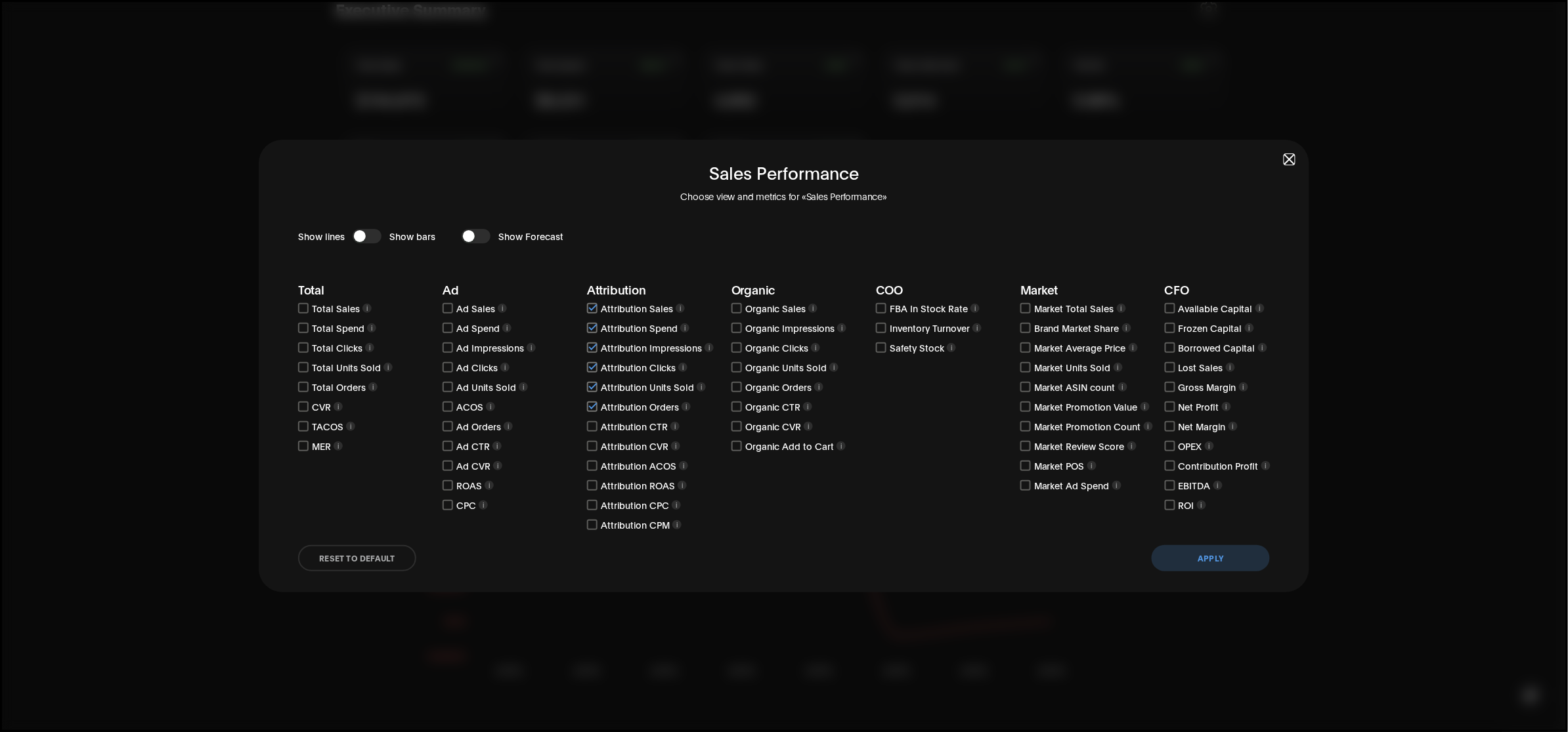
click at [591, 426] on input "checkbox" at bounding box center [592, 426] width 10 height 10
checkbox input "true"
click at [593, 445] on input "checkbox" at bounding box center [592, 446] width 10 height 10
checkbox input "true"
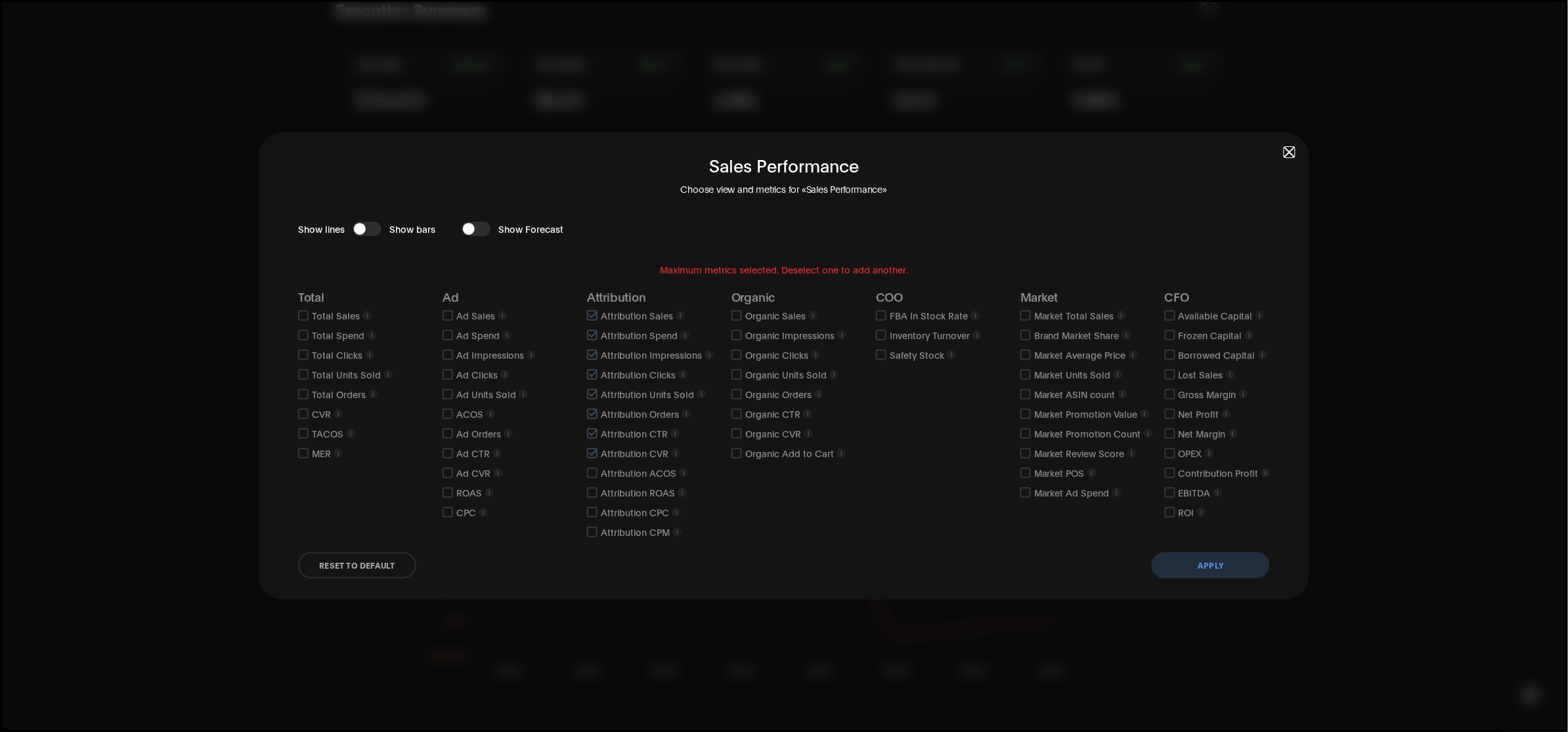
click at [1226, 568] on button "Apply" at bounding box center [1211, 566] width 118 height 26
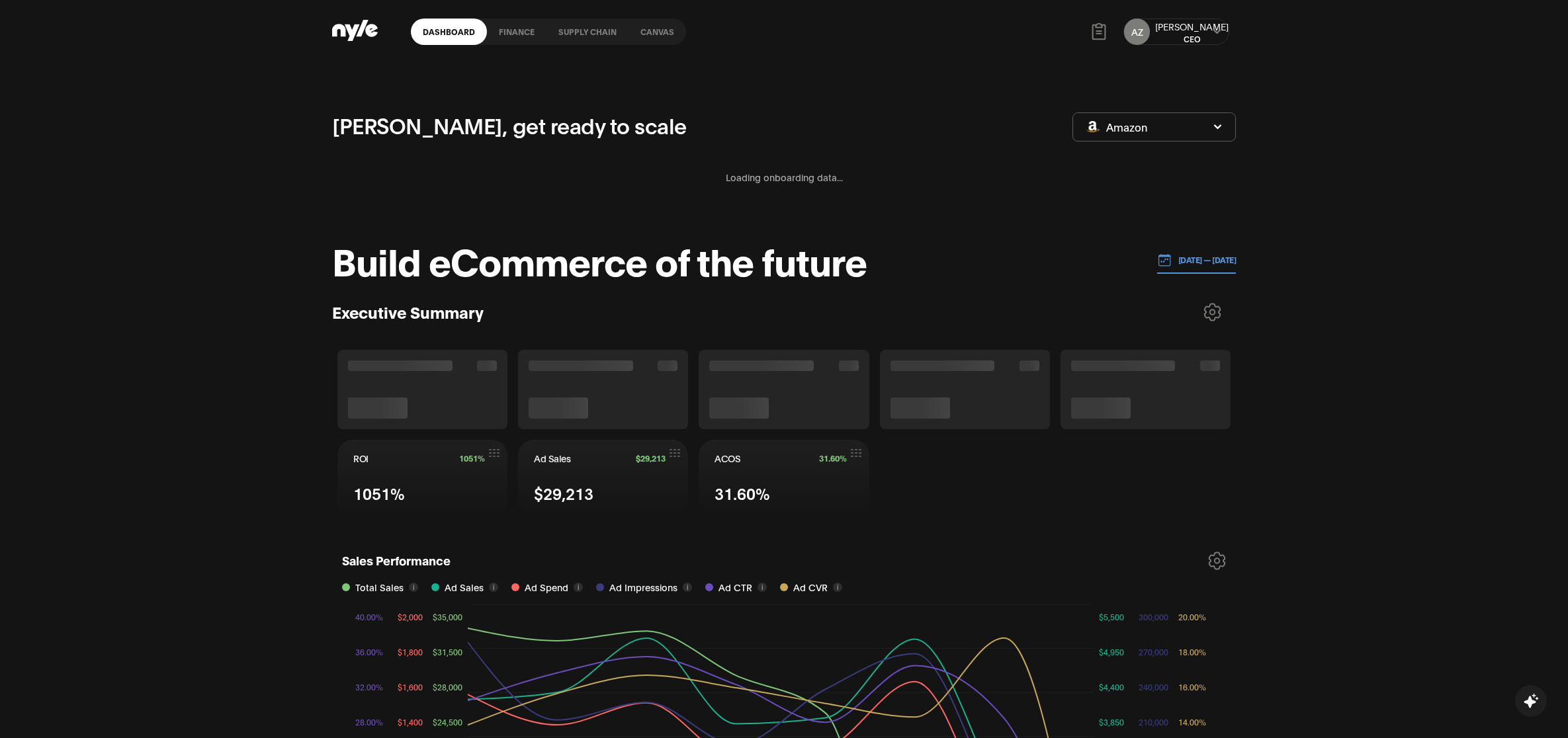
scroll to position [331, 0]
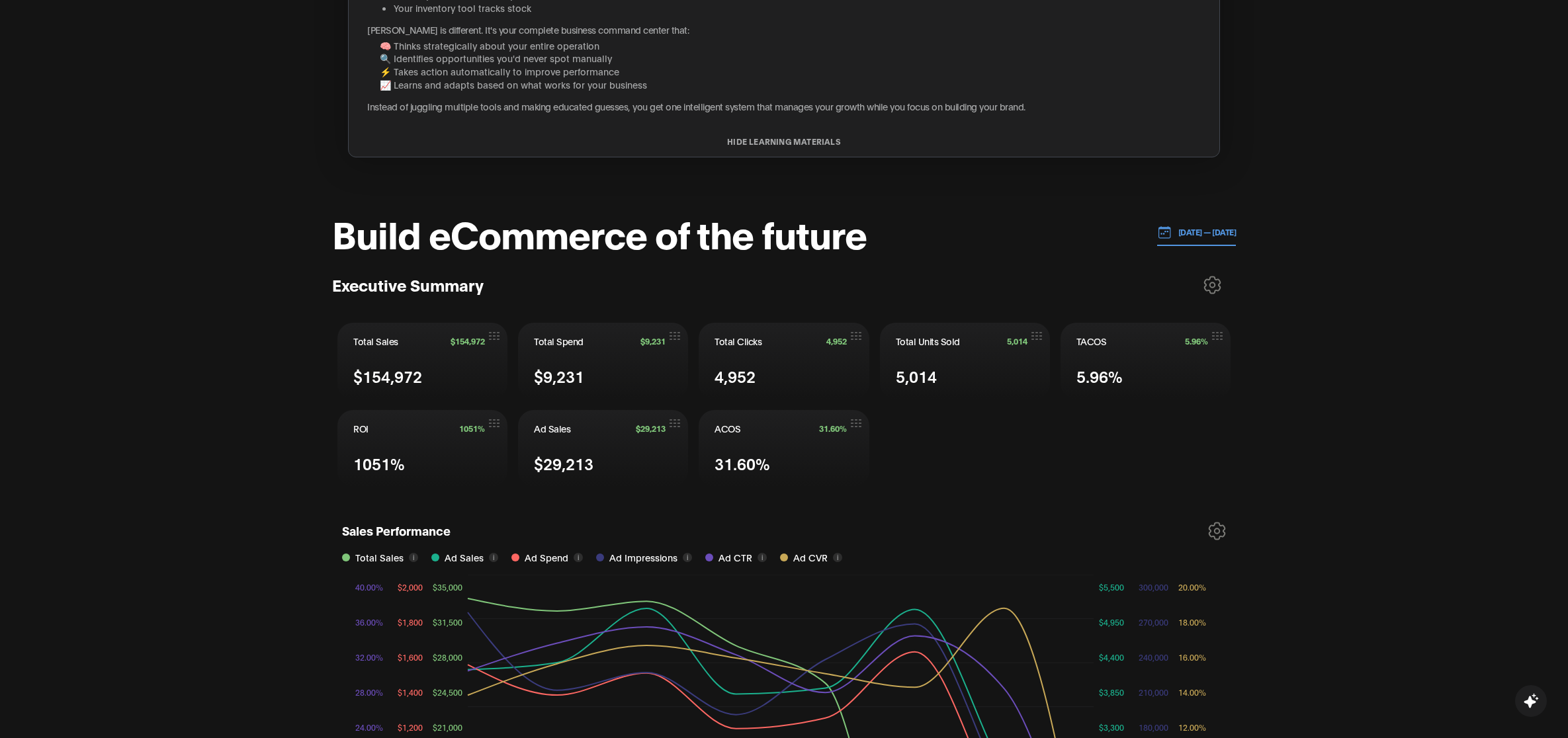
click at [1218, 522] on icon at bounding box center [1217, 531] width 16 height 17
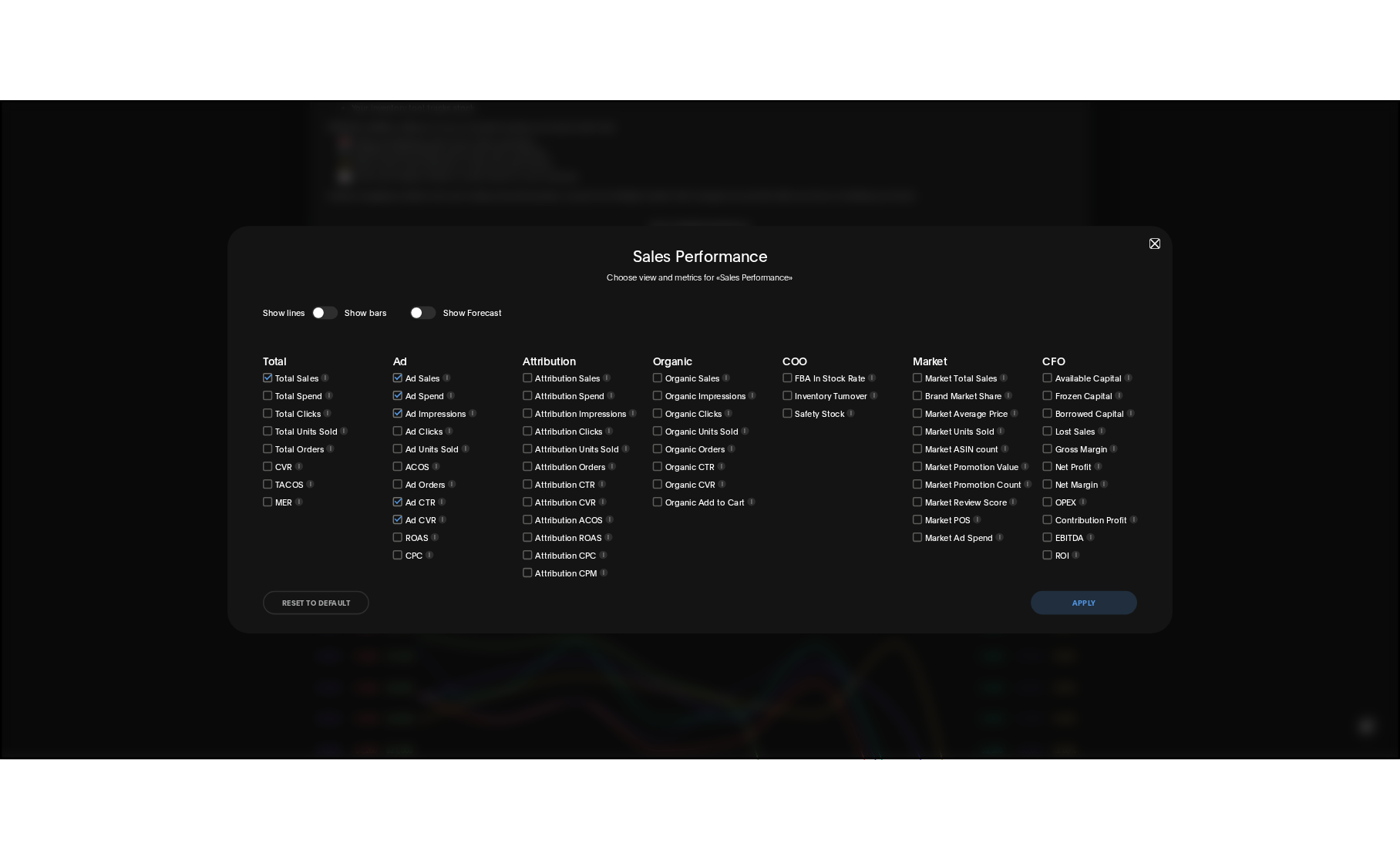
scroll to position [739, 0]
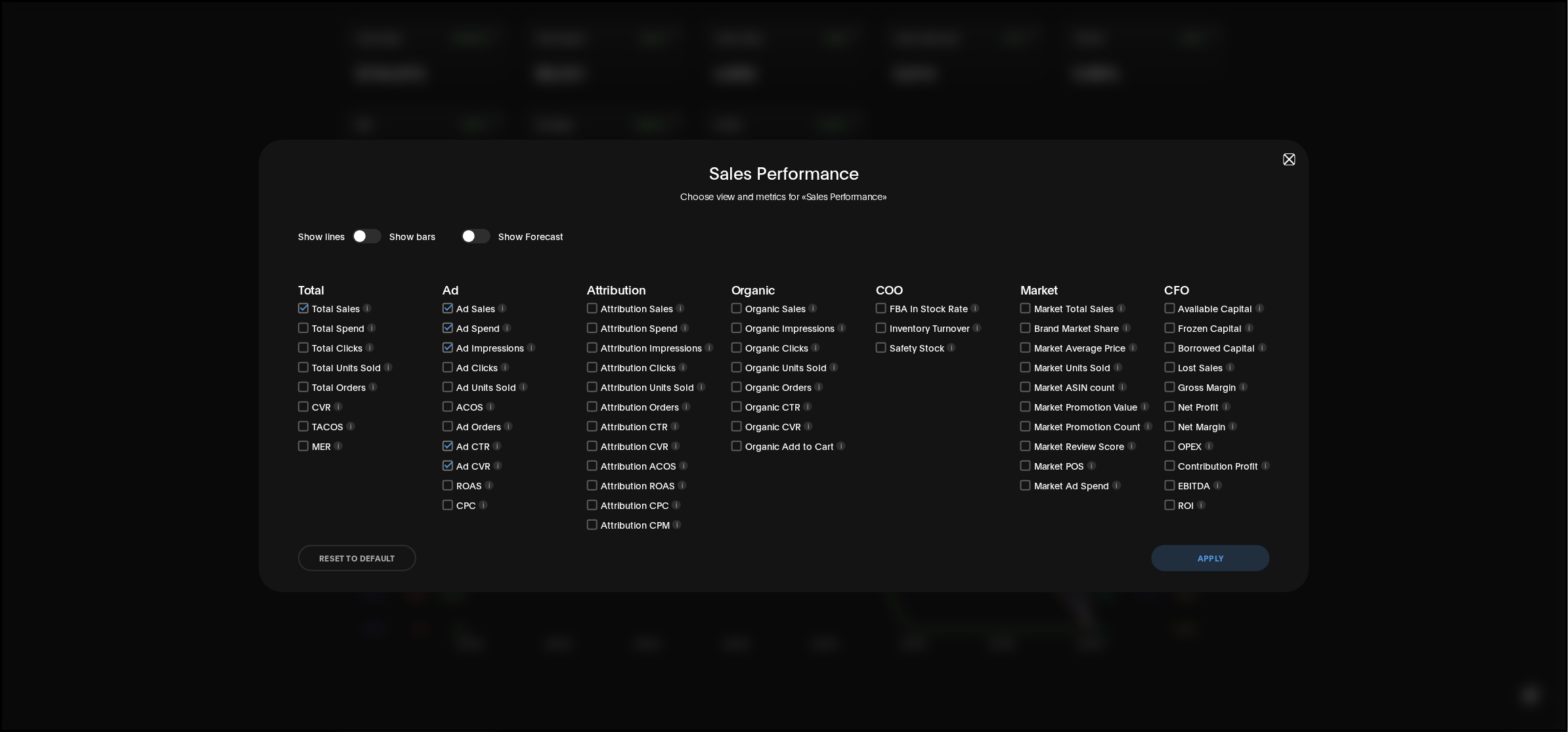
click at [303, 309] on input "checkbox" at bounding box center [303, 308] width 10 height 10
checkbox input "false"
click at [451, 345] on input "checkbox" at bounding box center [447, 347] width 10 height 10
checkbox input "false"
click at [453, 329] on input "checkbox" at bounding box center [447, 328] width 10 height 10
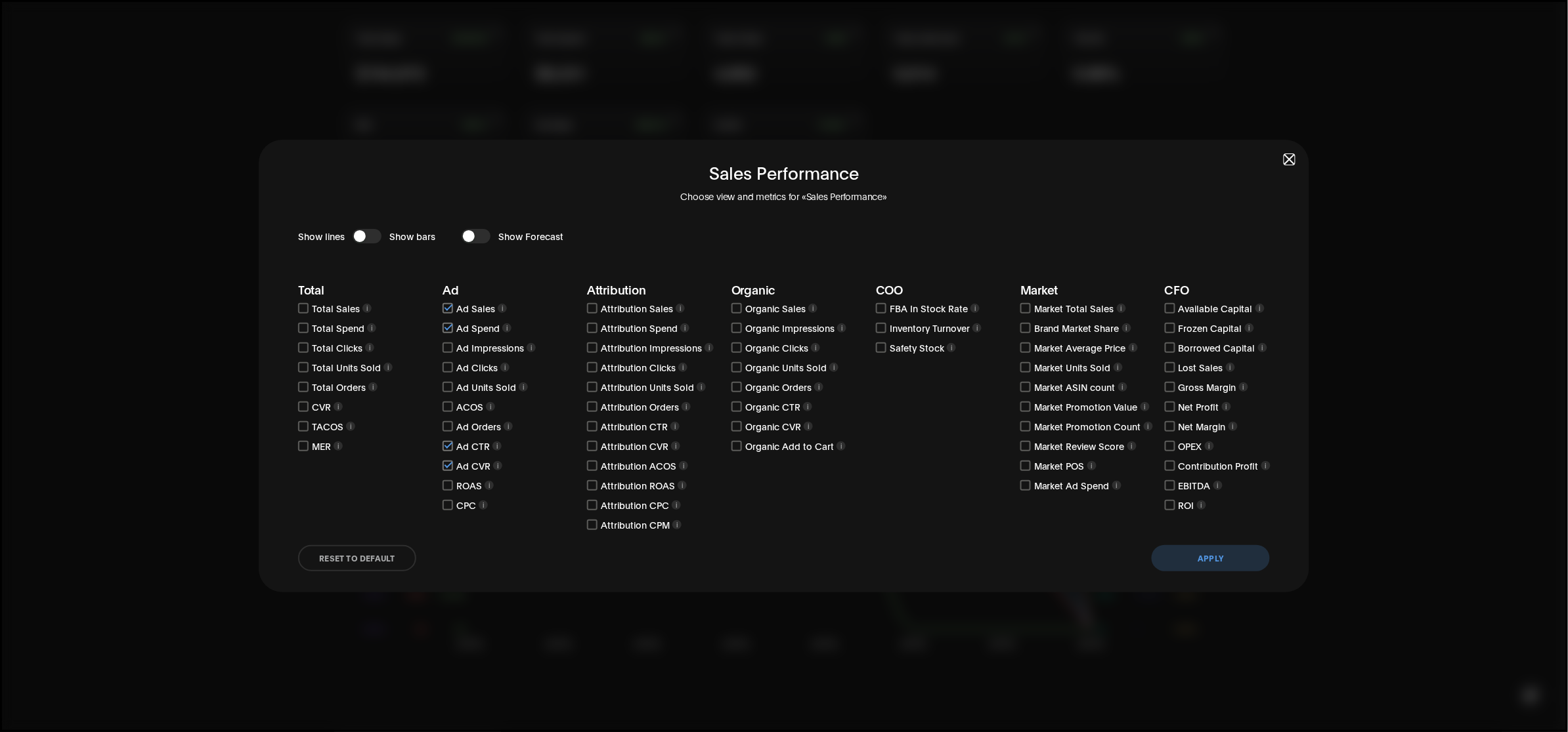
checkbox input "false"
drag, startPoint x: 449, startPoint y: 306, endPoint x: 449, endPoint y: 313, distance: 7.0
click at [448, 306] on input "checkbox" at bounding box center [447, 308] width 10 height 10
checkbox input "false"
drag, startPoint x: 445, startPoint y: 448, endPoint x: 447, endPoint y: 457, distance: 9.2
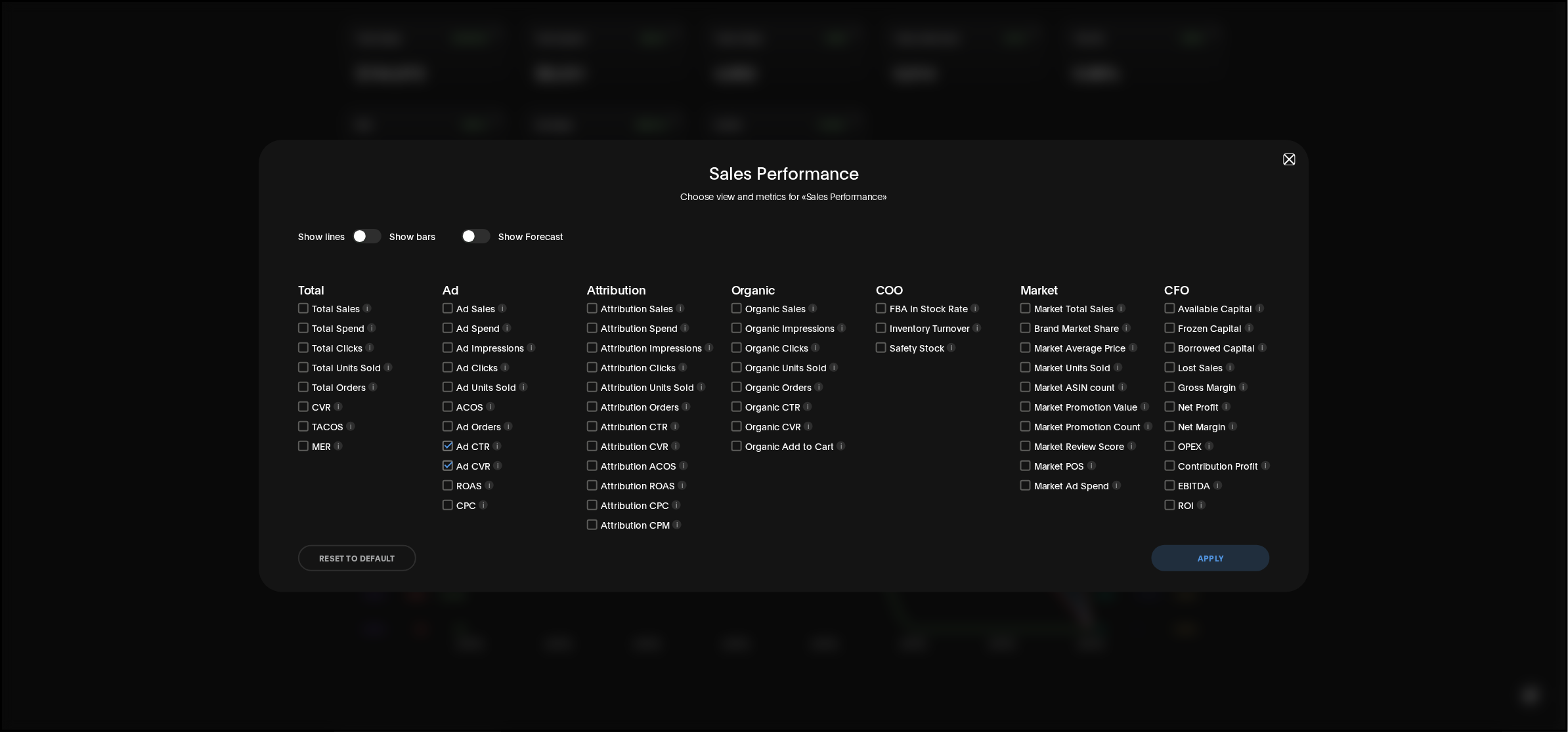
click at [447, 448] on input "checkbox" at bounding box center [447, 446] width 10 height 10
checkbox input "false"
click at [447, 465] on input "checkbox" at bounding box center [447, 466] width 10 height 10
checkbox input "false"
click at [592, 306] on input "checkbox" at bounding box center [592, 308] width 10 height 10
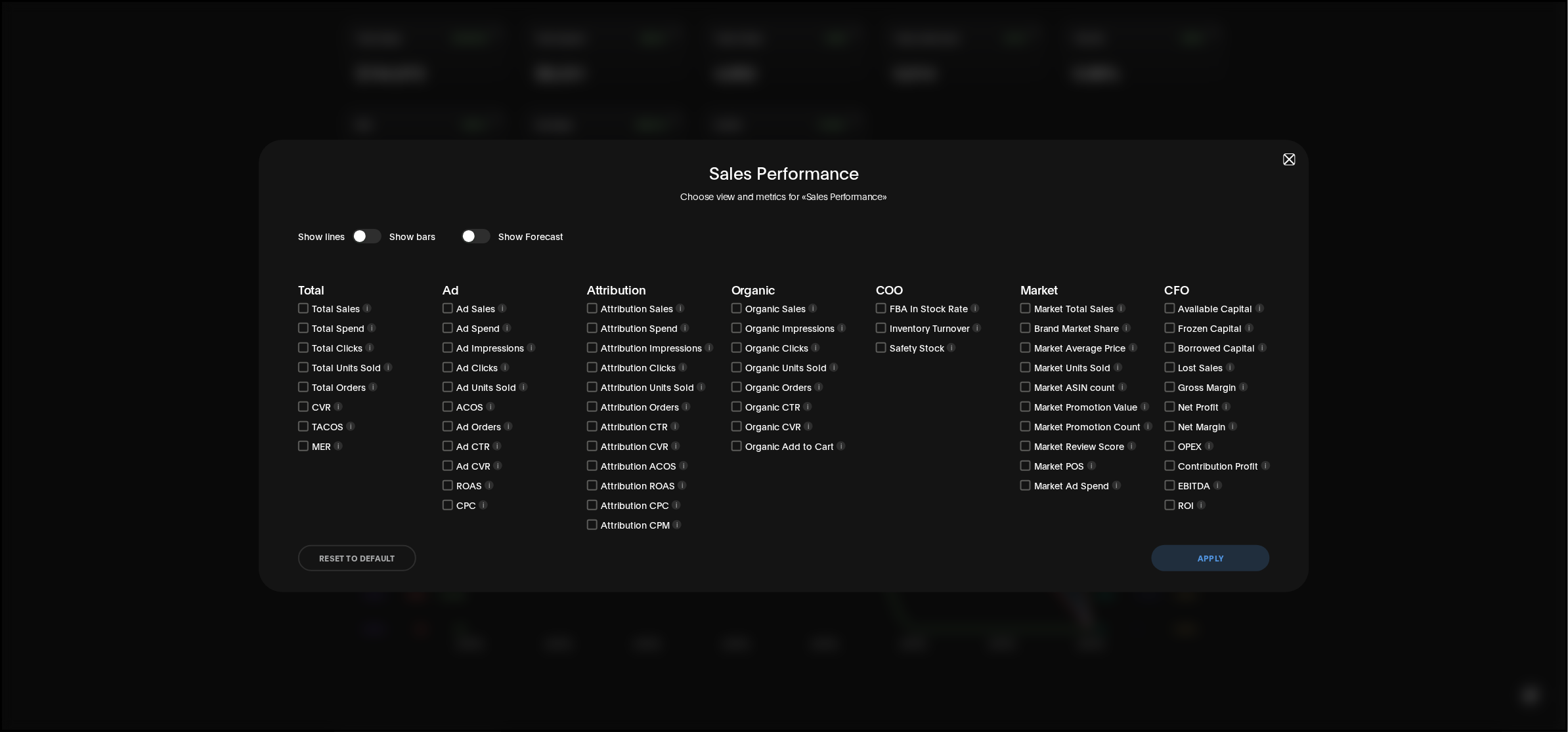
checkbox input "true"
click at [592, 329] on input "checkbox" at bounding box center [592, 328] width 10 height 10
checkbox input "true"
click at [595, 348] on input "checkbox" at bounding box center [592, 347] width 10 height 10
checkbox input "true"
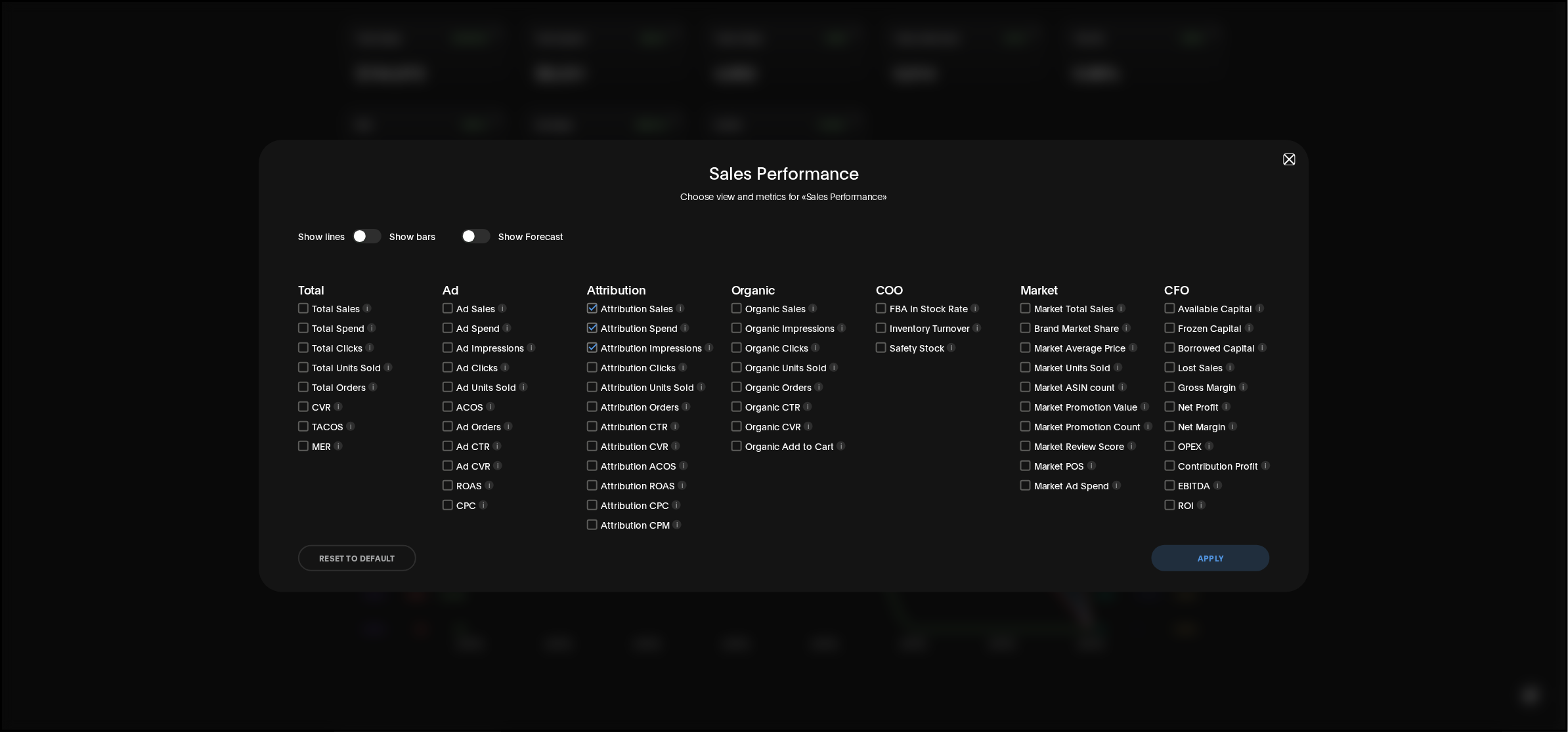
click at [594, 366] on input "checkbox" at bounding box center [592, 367] width 10 height 10
checkbox input "true"
click at [588, 387] on input "checkbox" at bounding box center [592, 387] width 10 height 10
checkbox input "true"
click at [591, 408] on input "checkbox" at bounding box center [592, 406] width 10 height 10
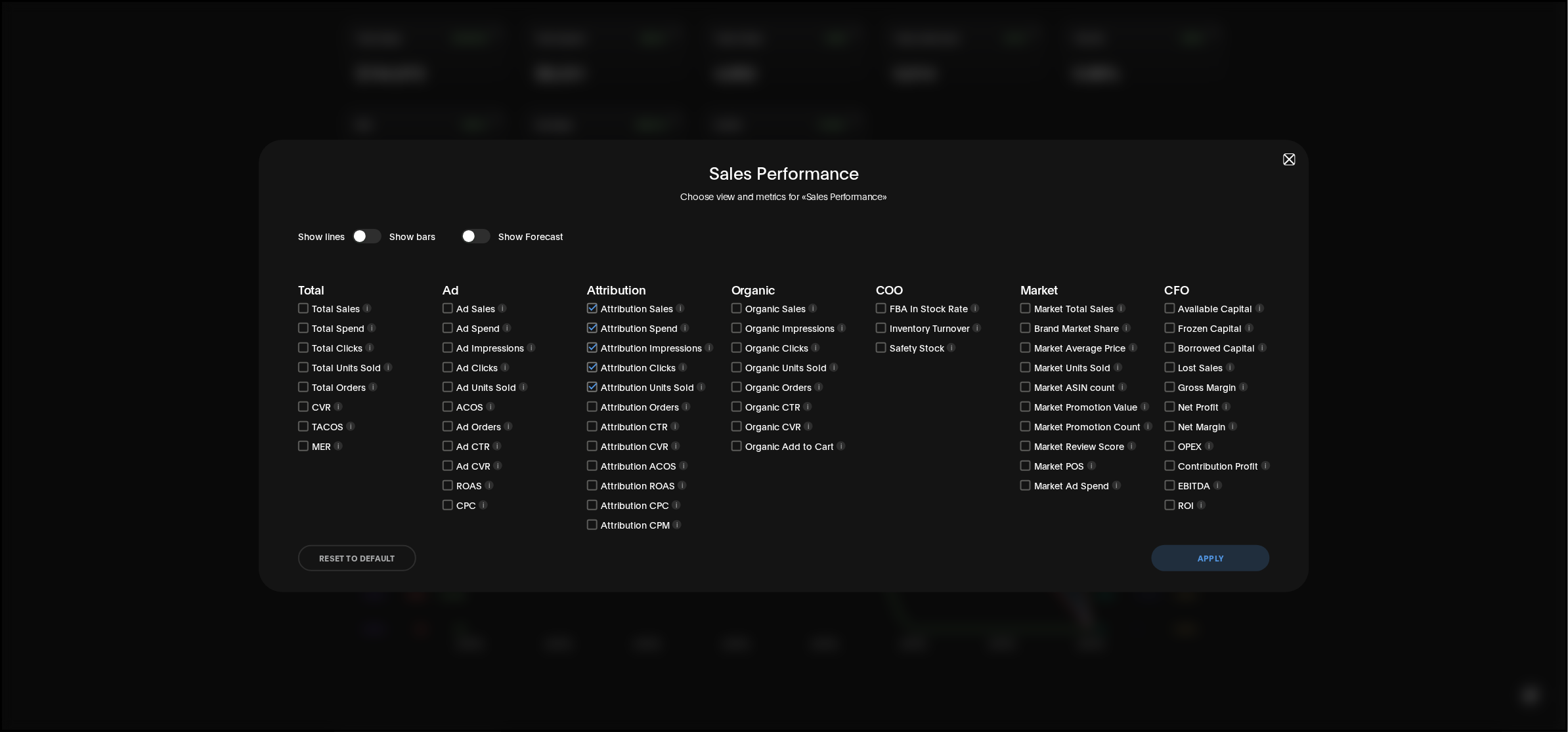
checkbox input "true"
click at [592, 421] on input "checkbox" at bounding box center [592, 426] width 10 height 10
checkbox input "true"
click at [590, 441] on input "checkbox" at bounding box center [592, 446] width 10 height 10
checkbox input "true"
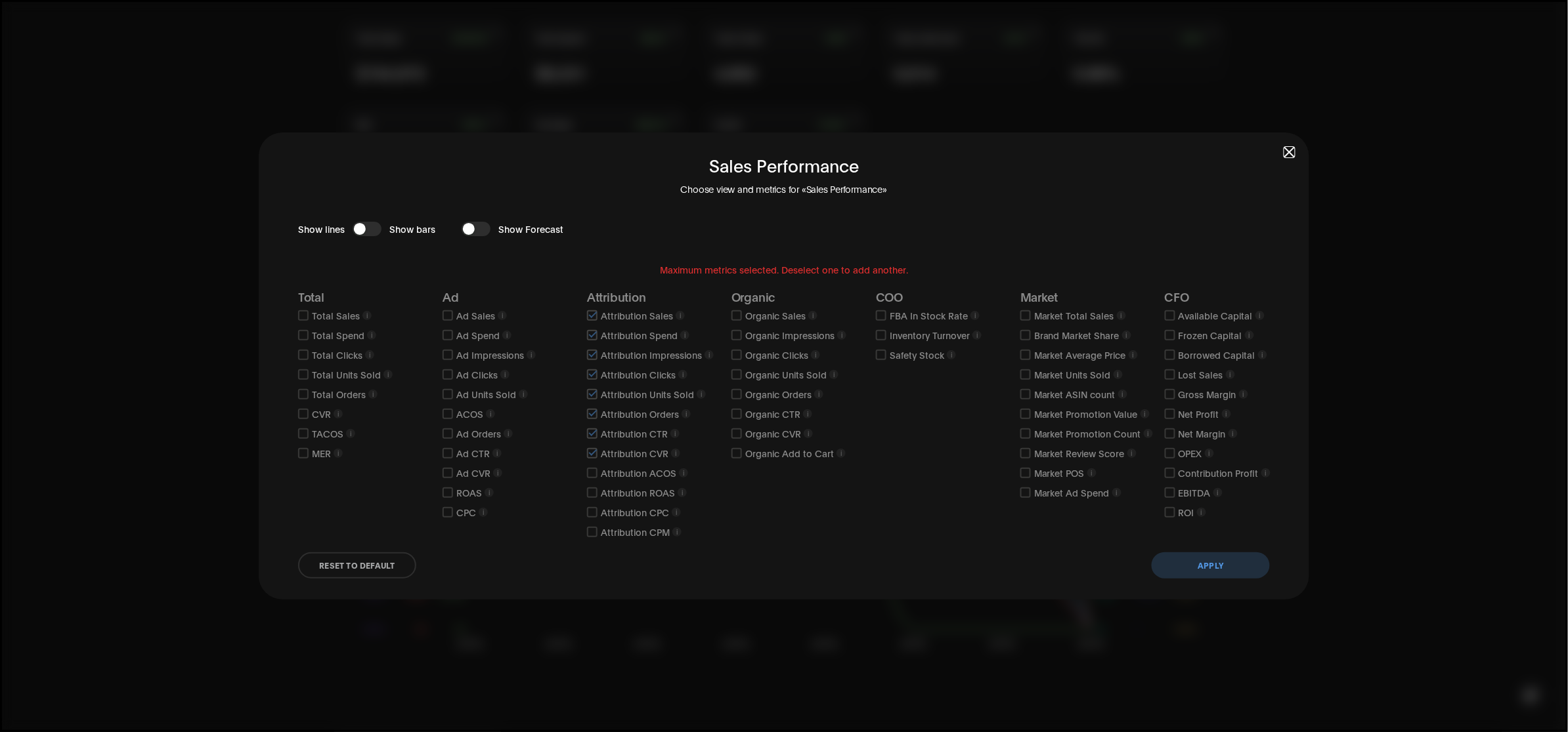
click at [1209, 569] on button "Apply" at bounding box center [1211, 566] width 118 height 26
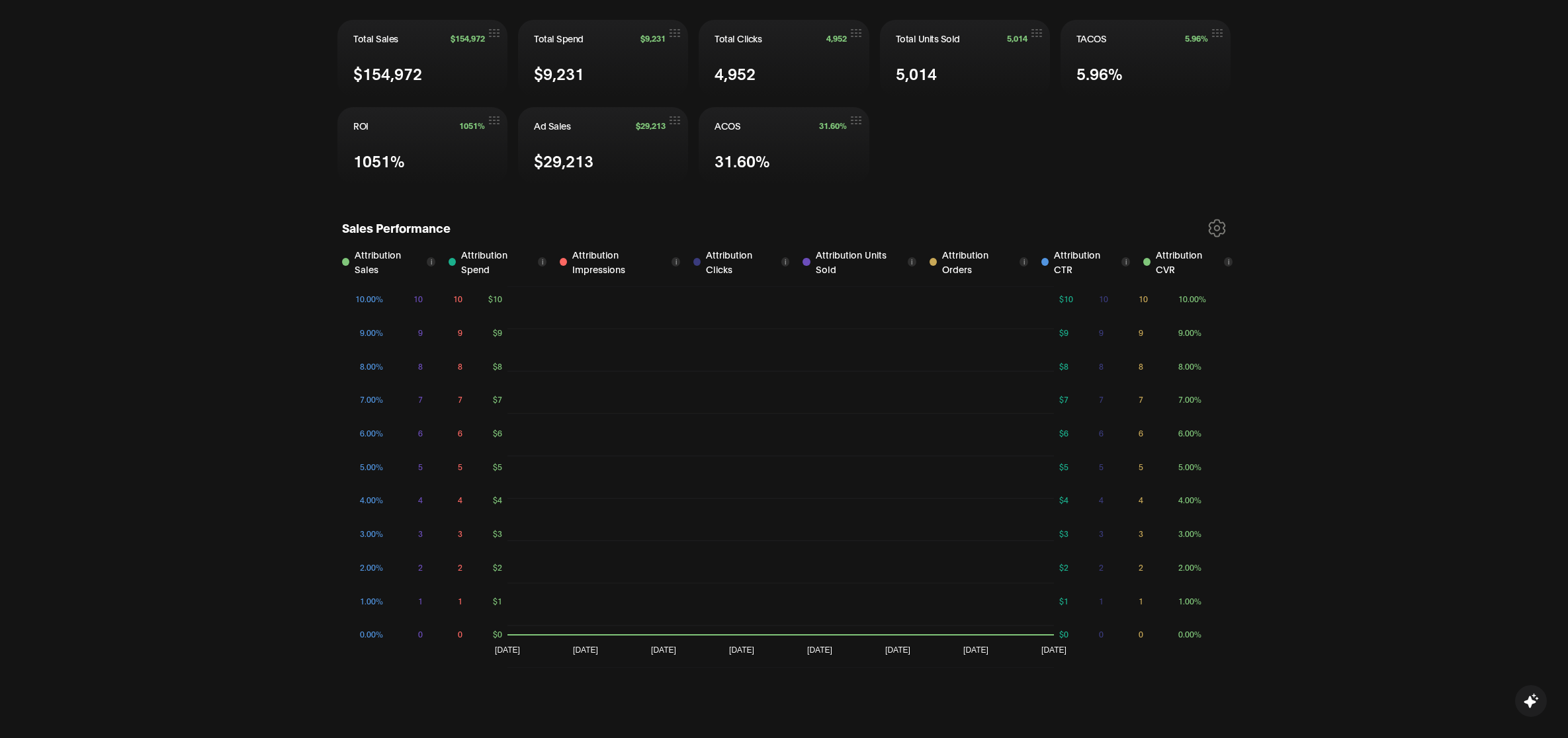
click at [1209, 232] on icon at bounding box center [1217, 228] width 16 height 17
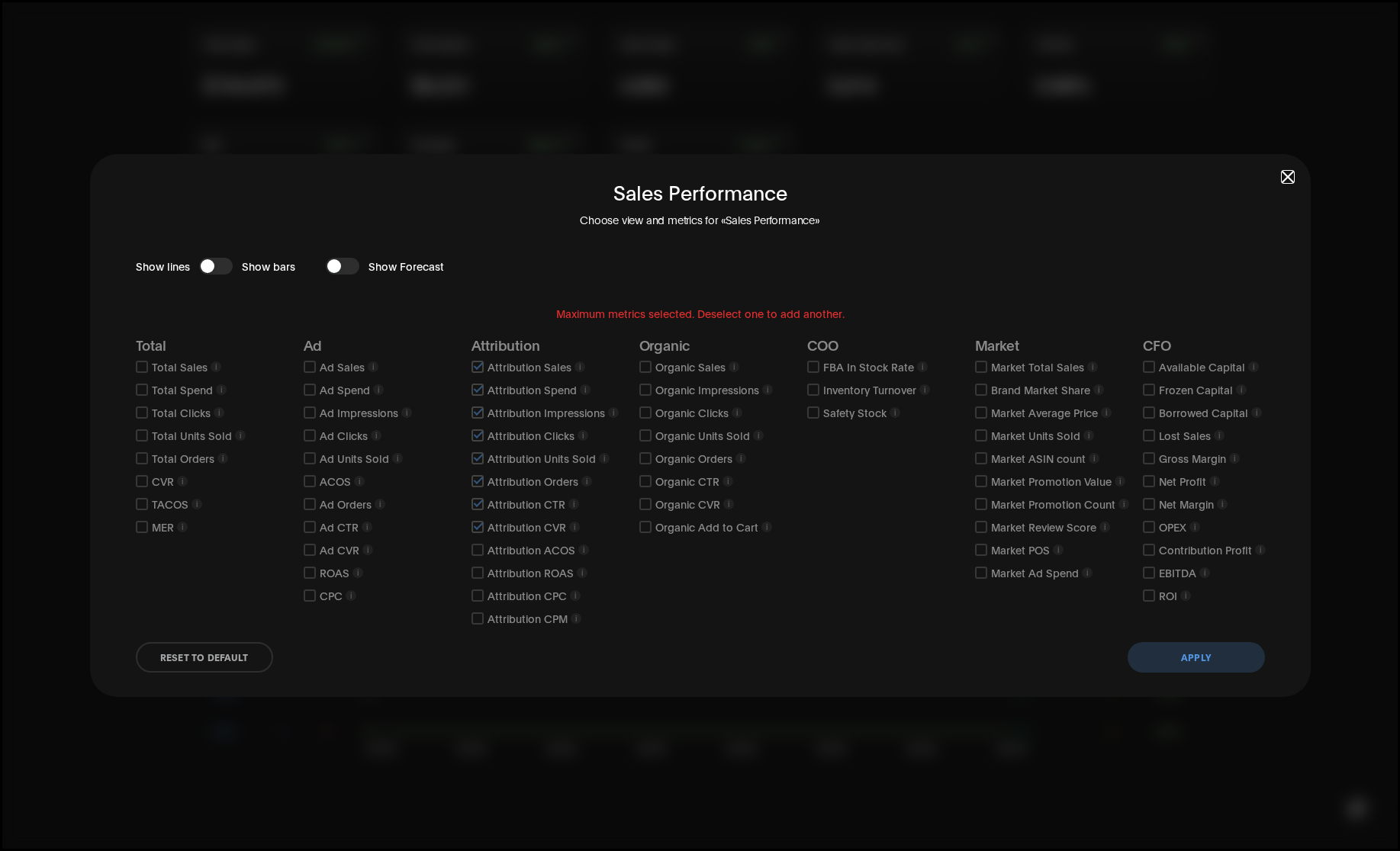
click at [1195, 254] on div "Sales Performance Choose view and metrics for «Sales Performance» Show lines Sh…" at bounding box center [701, 426] width 1221 height 543
click at [477, 504] on input "checkbox" at bounding box center [477, 504] width 12 height 12
checkbox input "false"
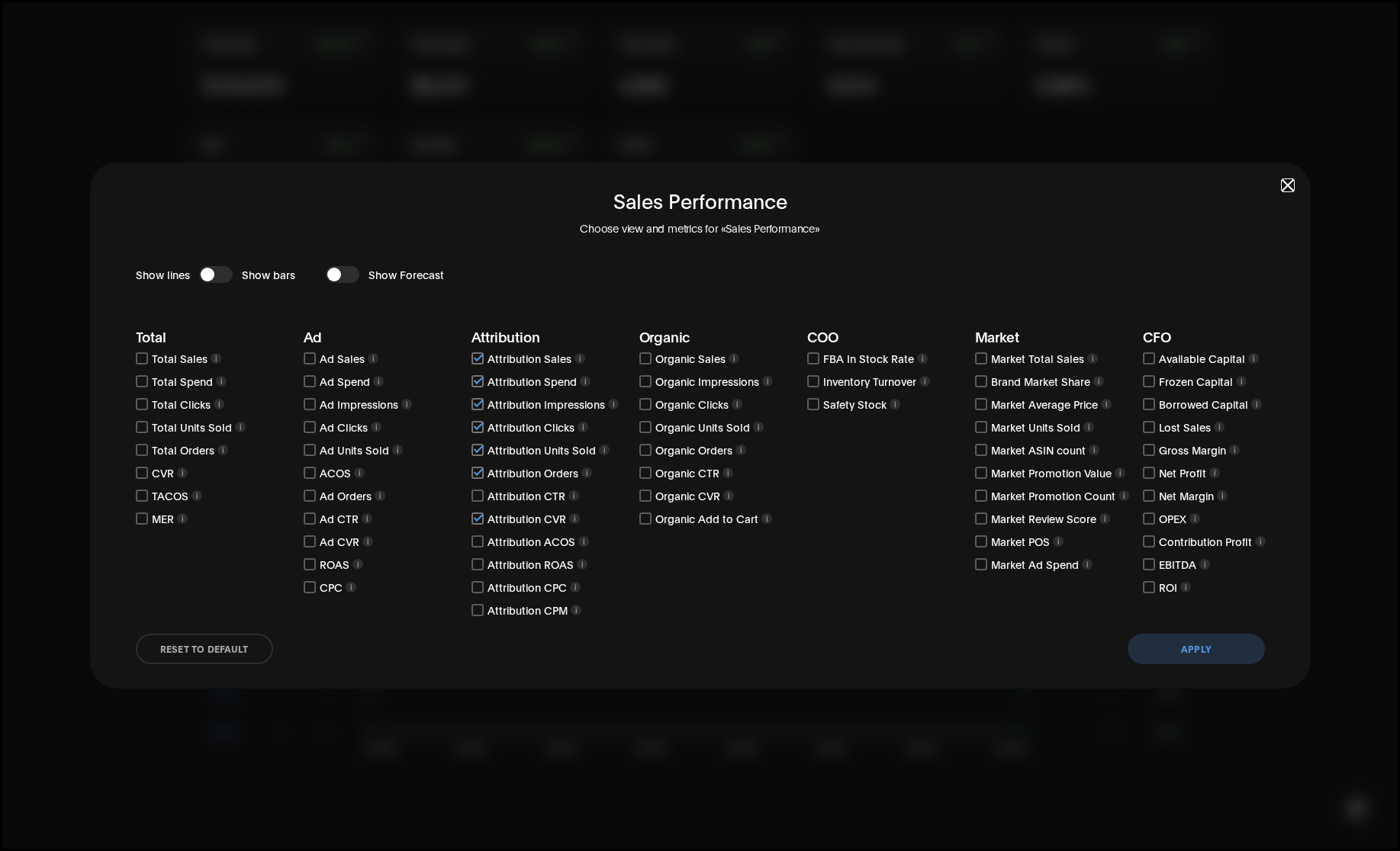
click at [477, 541] on input "checkbox" at bounding box center [477, 541] width 12 height 12
checkbox input "true"
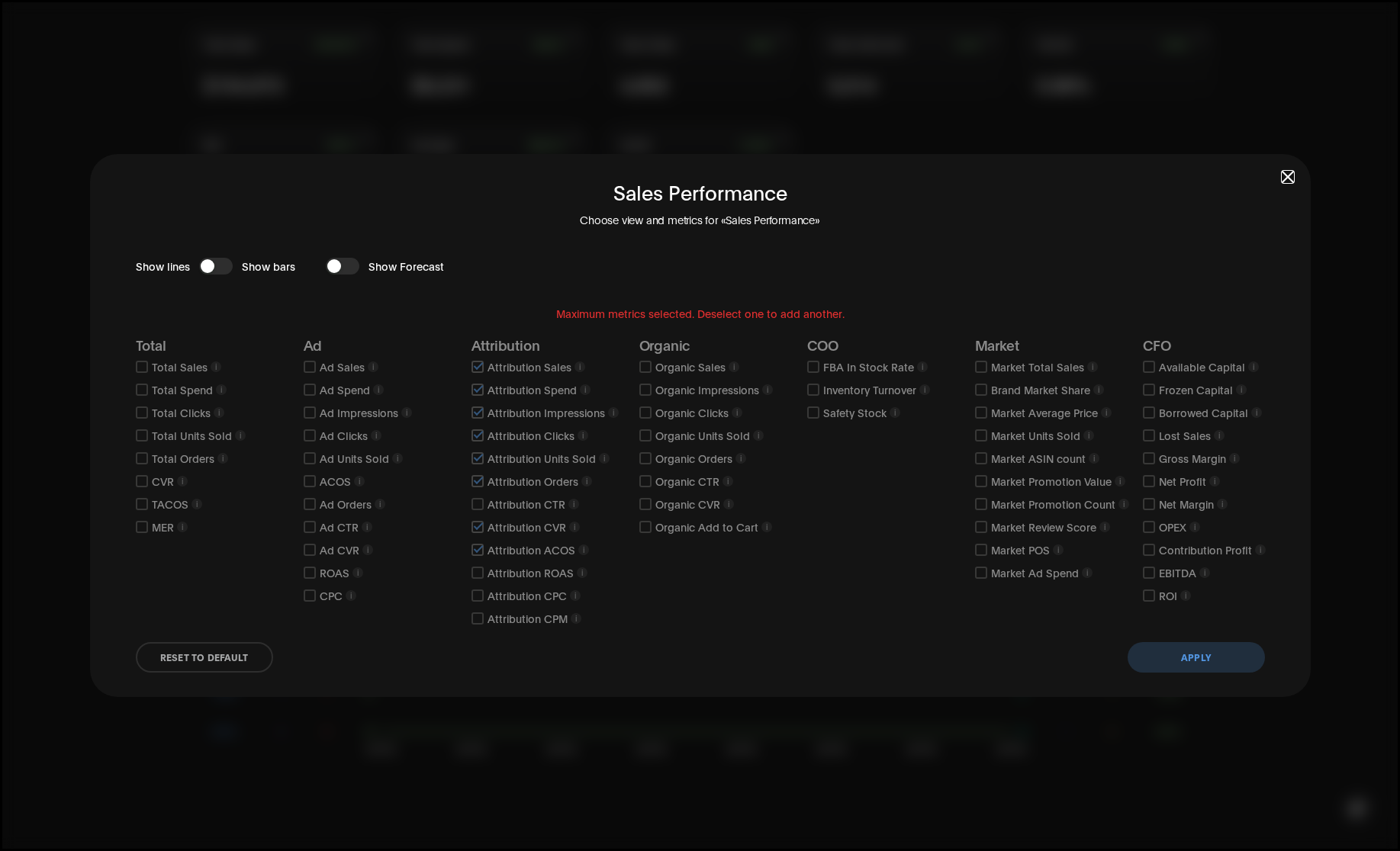
click at [1173, 658] on button "Apply" at bounding box center [1196, 658] width 138 height 31
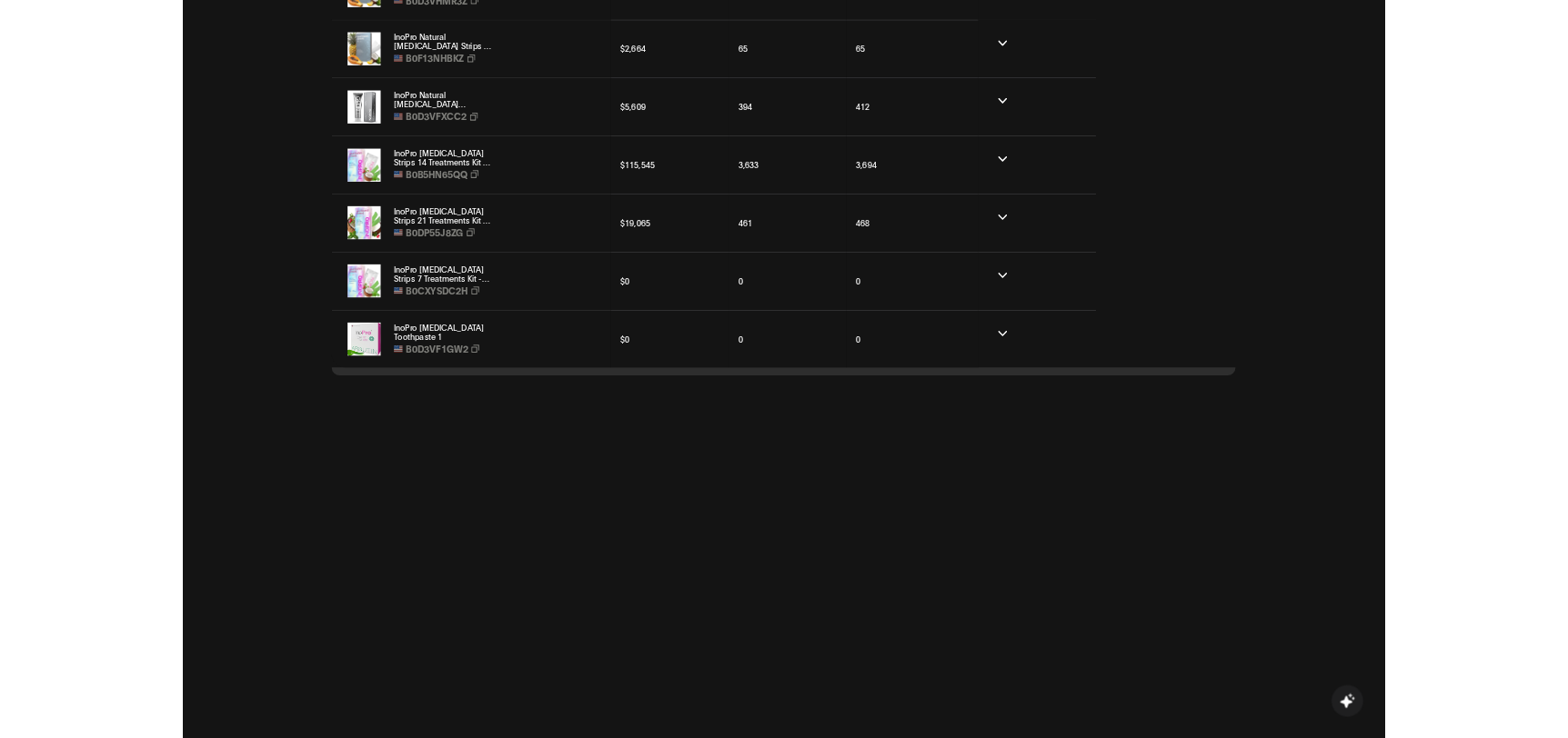
scroll to position [1591, 0]
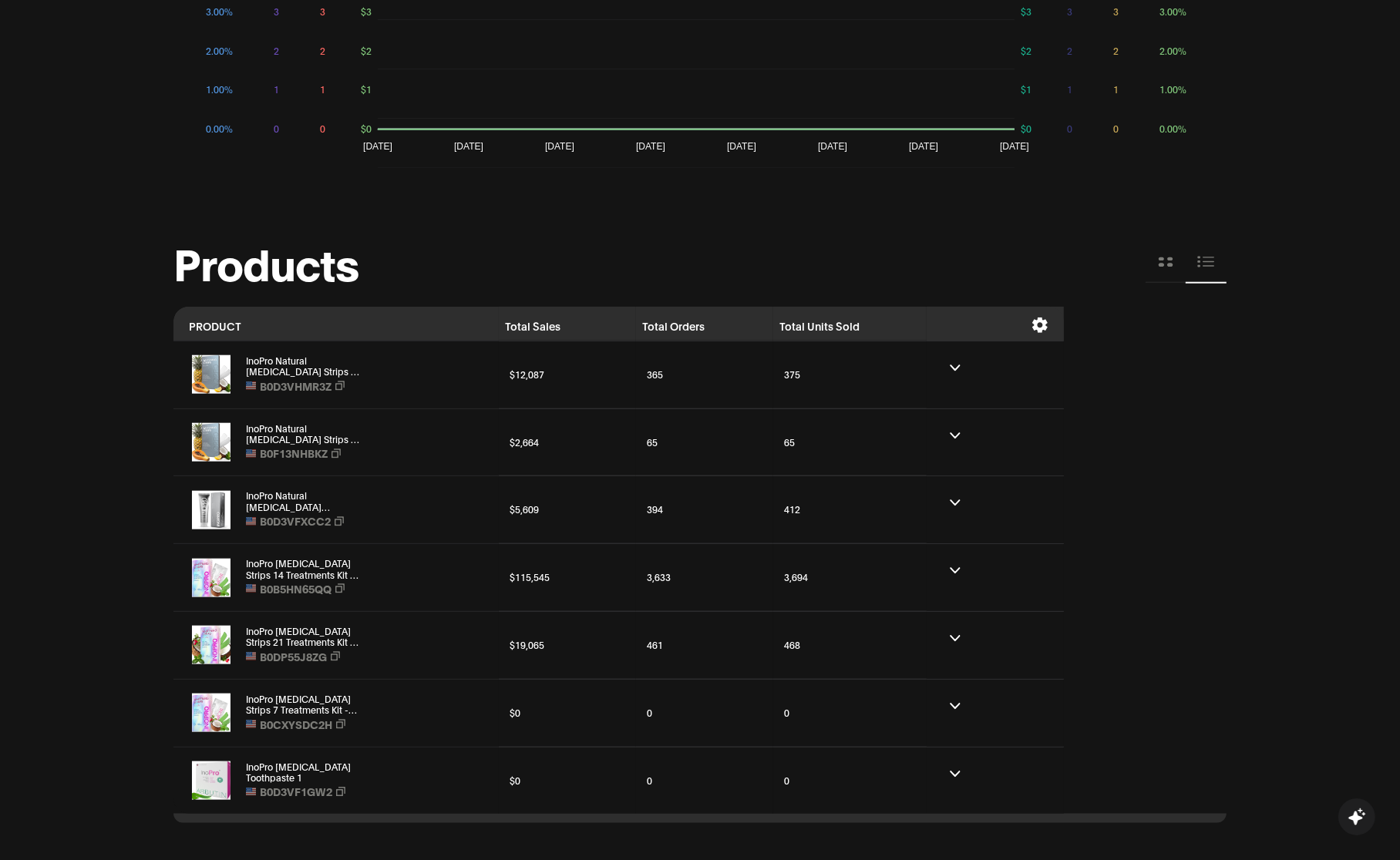
click at [1041, 318] on icon at bounding box center [1040, 325] width 15 height 15
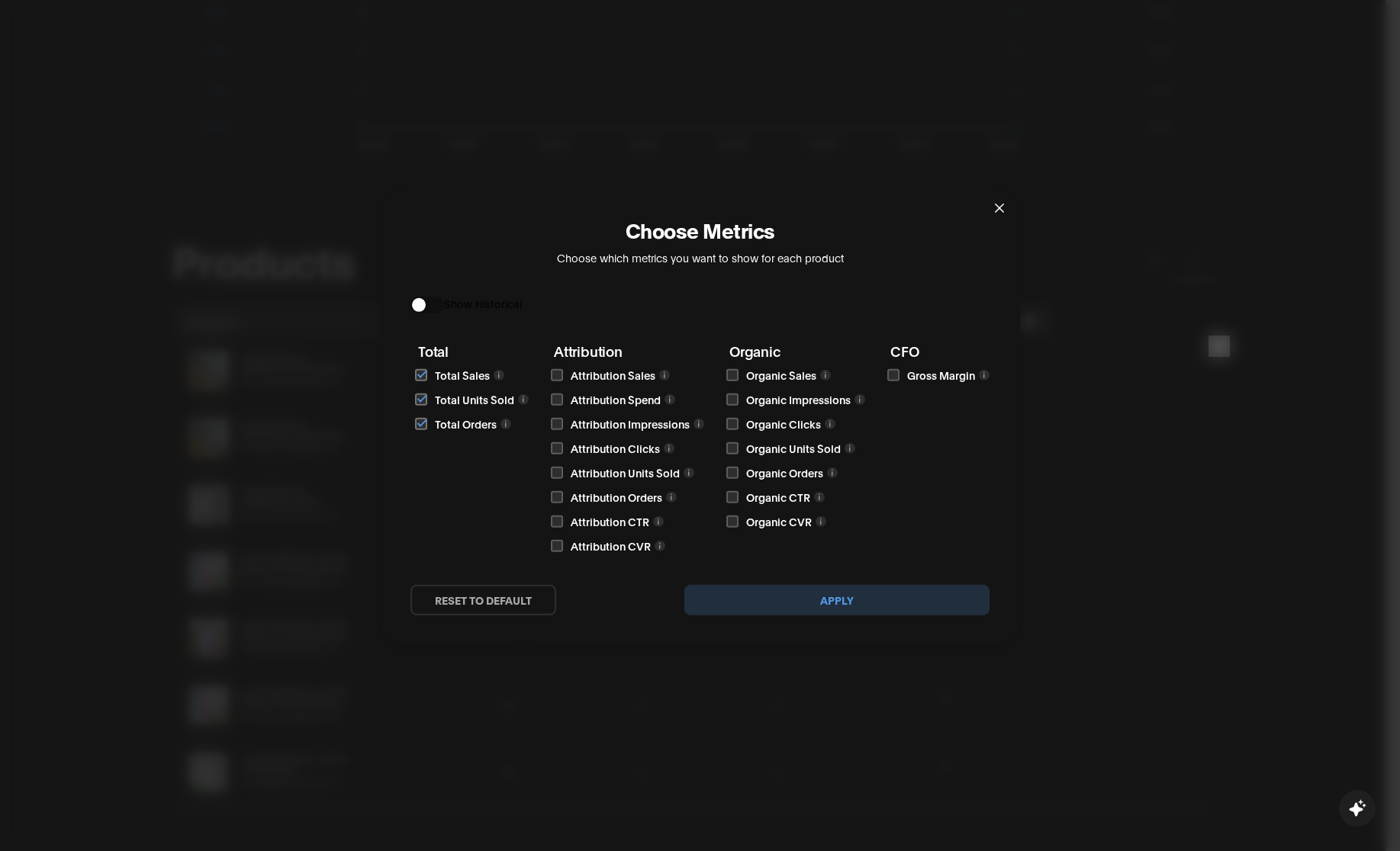
click at [423, 371] on input "checkbox" at bounding box center [421, 375] width 12 height 12
checkbox input "false"
click at [418, 399] on input "checkbox" at bounding box center [421, 399] width 12 height 12
checkbox input "false"
click at [418, 421] on input "checkbox" at bounding box center [421, 424] width 12 height 12
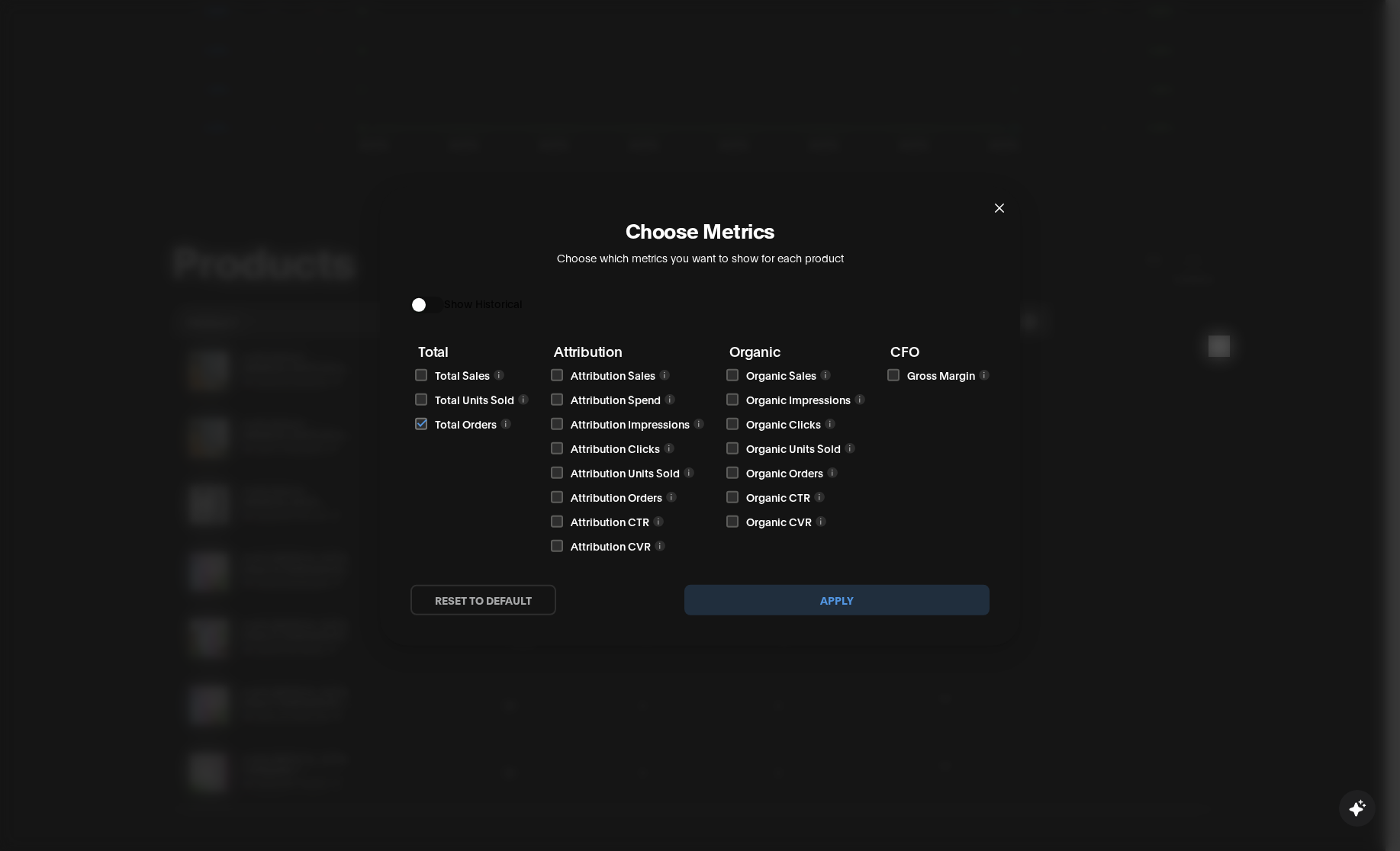
checkbox input "false"
click at [552, 424] on input "checkbox" at bounding box center [557, 424] width 12 height 12
checkbox input "true"
drag, startPoint x: 733, startPoint y: 401, endPoint x: 726, endPoint y: 406, distance: 8.6
click at [733, 402] on input "checkbox" at bounding box center [732, 399] width 12 height 12
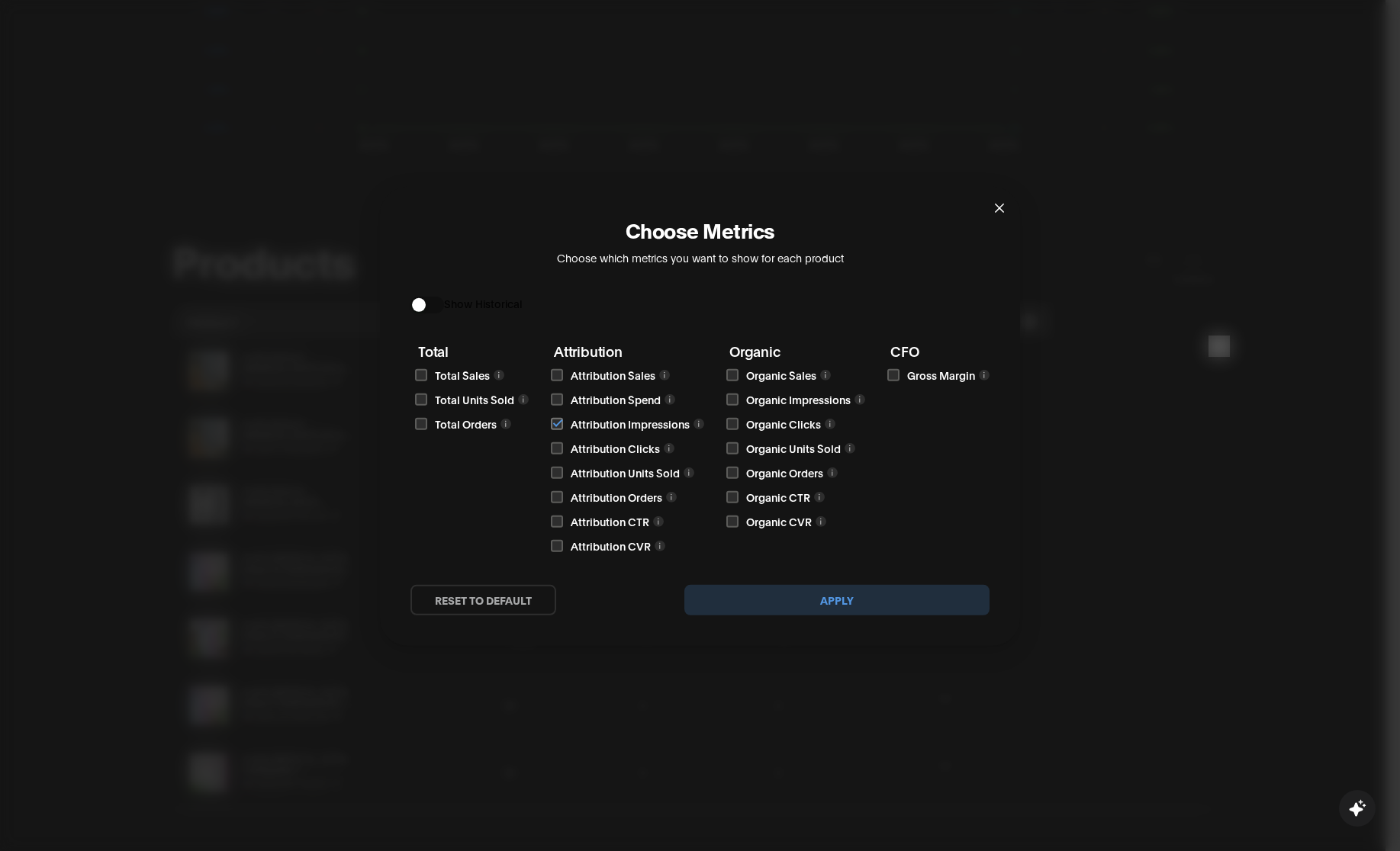
checkbox input "true"
click at [558, 446] on input "checkbox" at bounding box center [557, 448] width 12 height 12
checkbox input "true"
click at [739, 426] on div "Organic Clicks" at bounding box center [797, 424] width 136 height 17
click at [736, 423] on input "checkbox" at bounding box center [732, 424] width 12 height 12
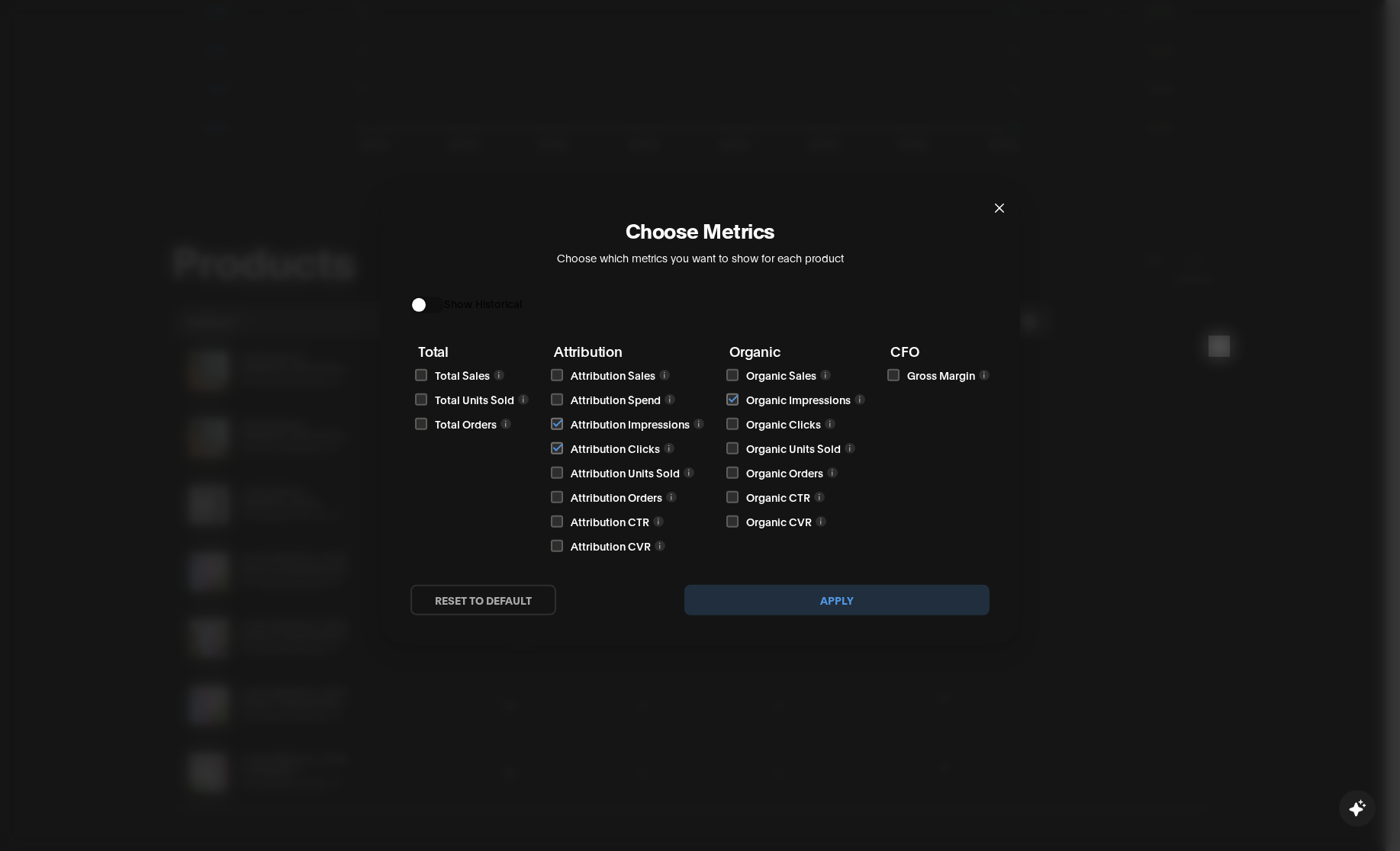
checkbox input "true"
click at [554, 478] on input "checkbox" at bounding box center [557, 472] width 12 height 12
checkbox input "true"
click at [730, 450] on input "checkbox" at bounding box center [732, 448] width 12 height 12
checkbox input "true"
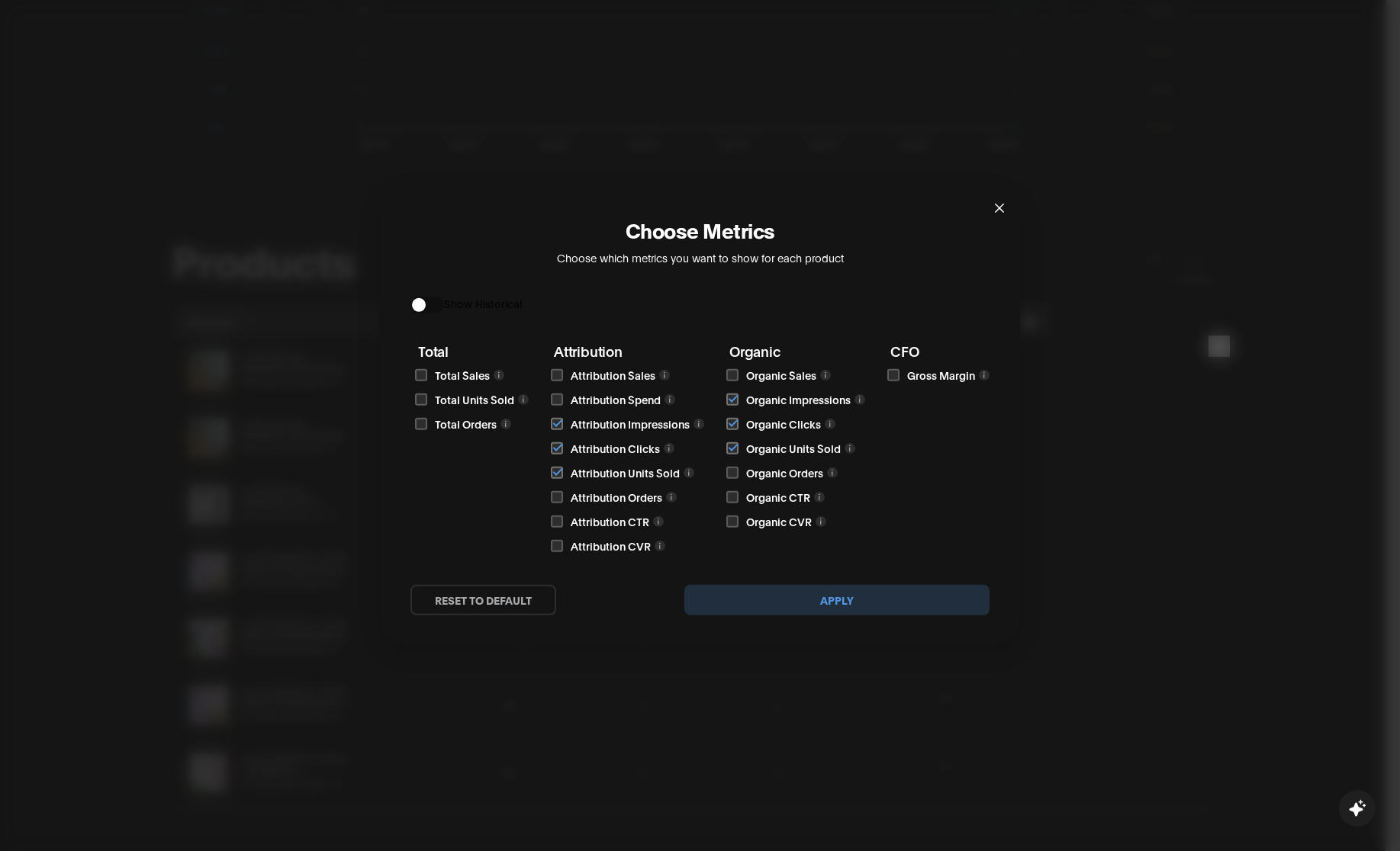
click at [418, 398] on input "checkbox" at bounding box center [421, 399] width 12 height 12
checkbox input "true"
click at [420, 376] on input "checkbox" at bounding box center [421, 375] width 12 height 12
checkbox input "true"
click at [900, 372] on div "Gross Margin" at bounding box center [940, 375] width 99 height 17
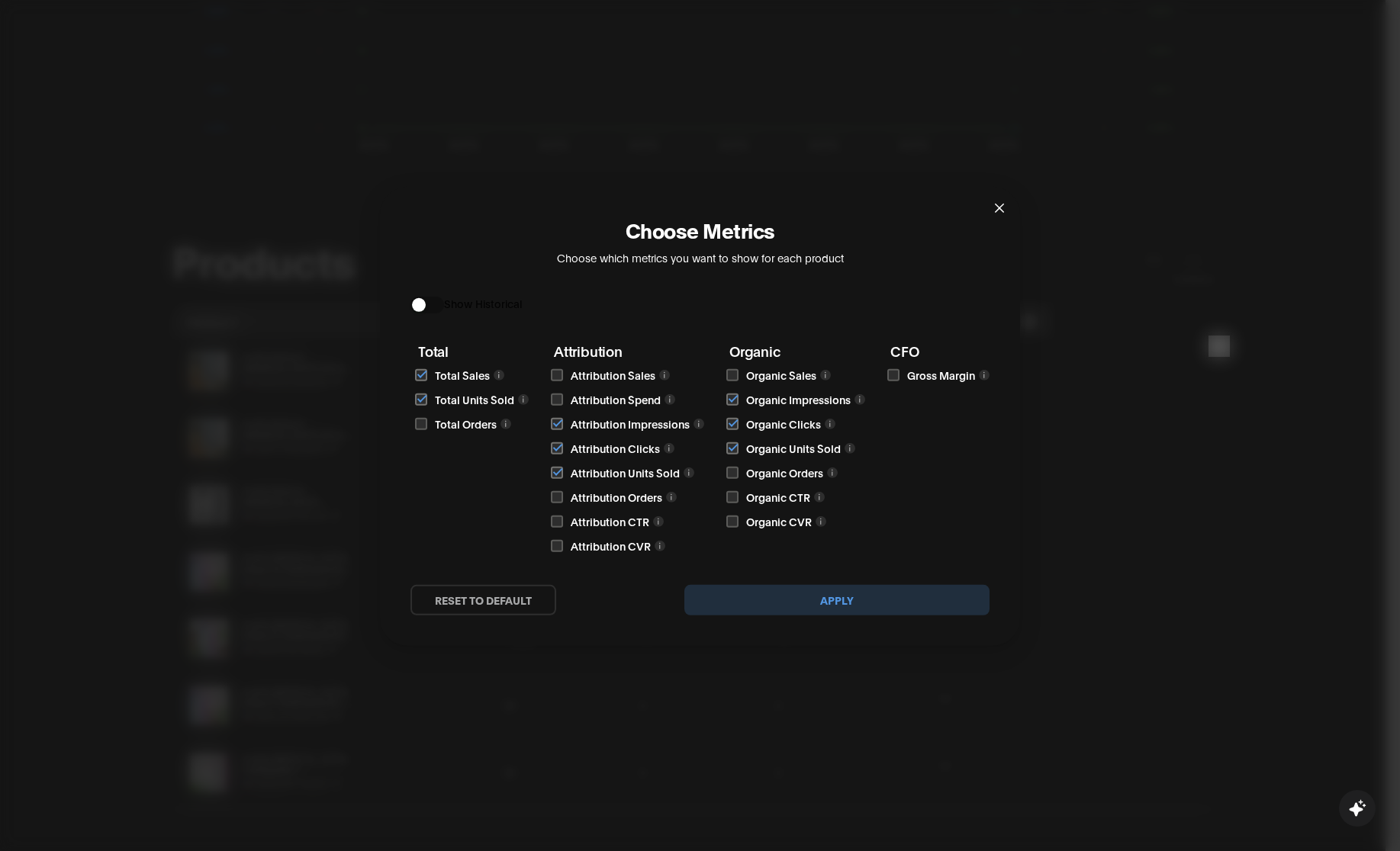
click at [891, 372] on input "checkbox" at bounding box center [893, 375] width 12 height 12
checkbox input "true"
click at [786, 609] on button "Apply" at bounding box center [837, 600] width 305 height 31
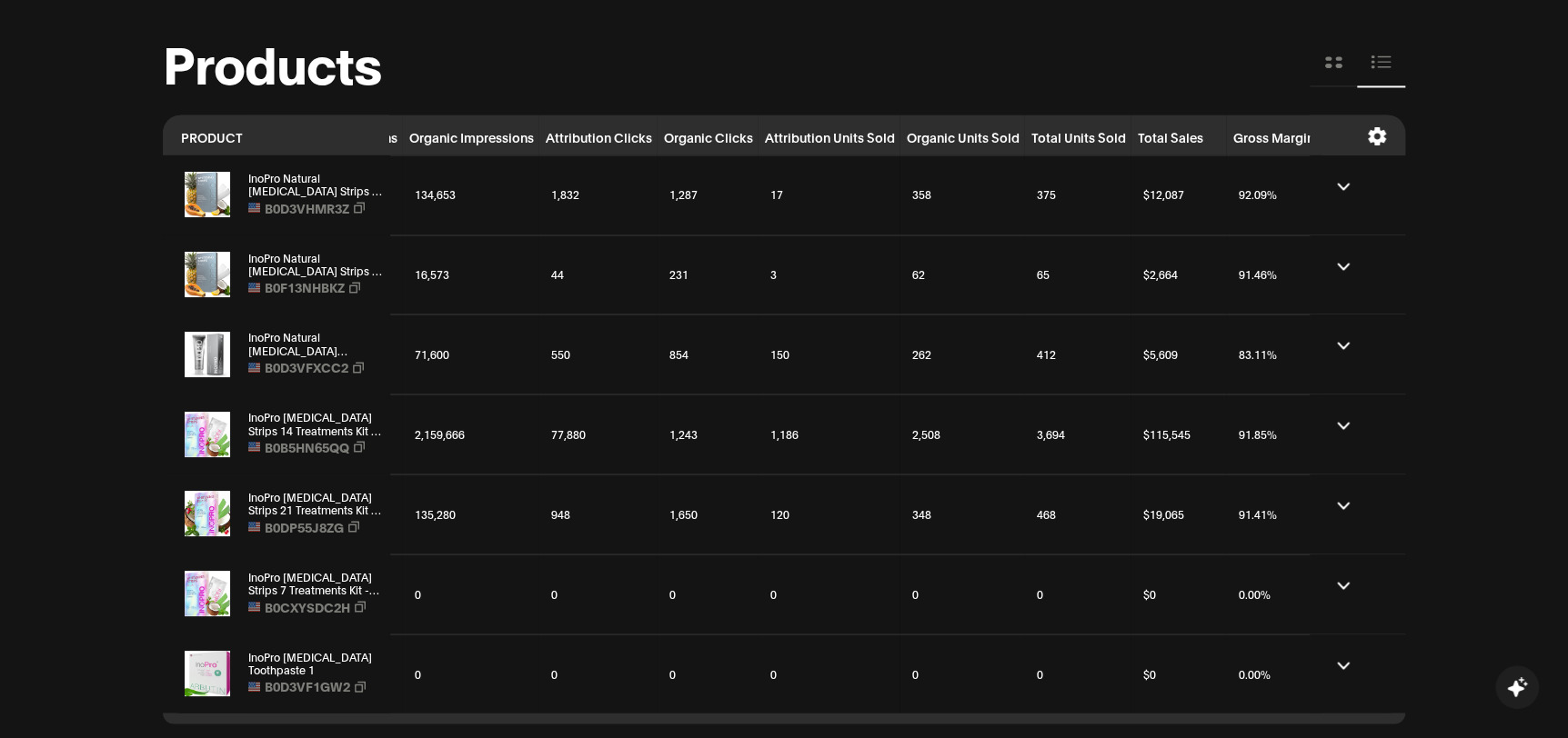
scroll to position [0, 149]
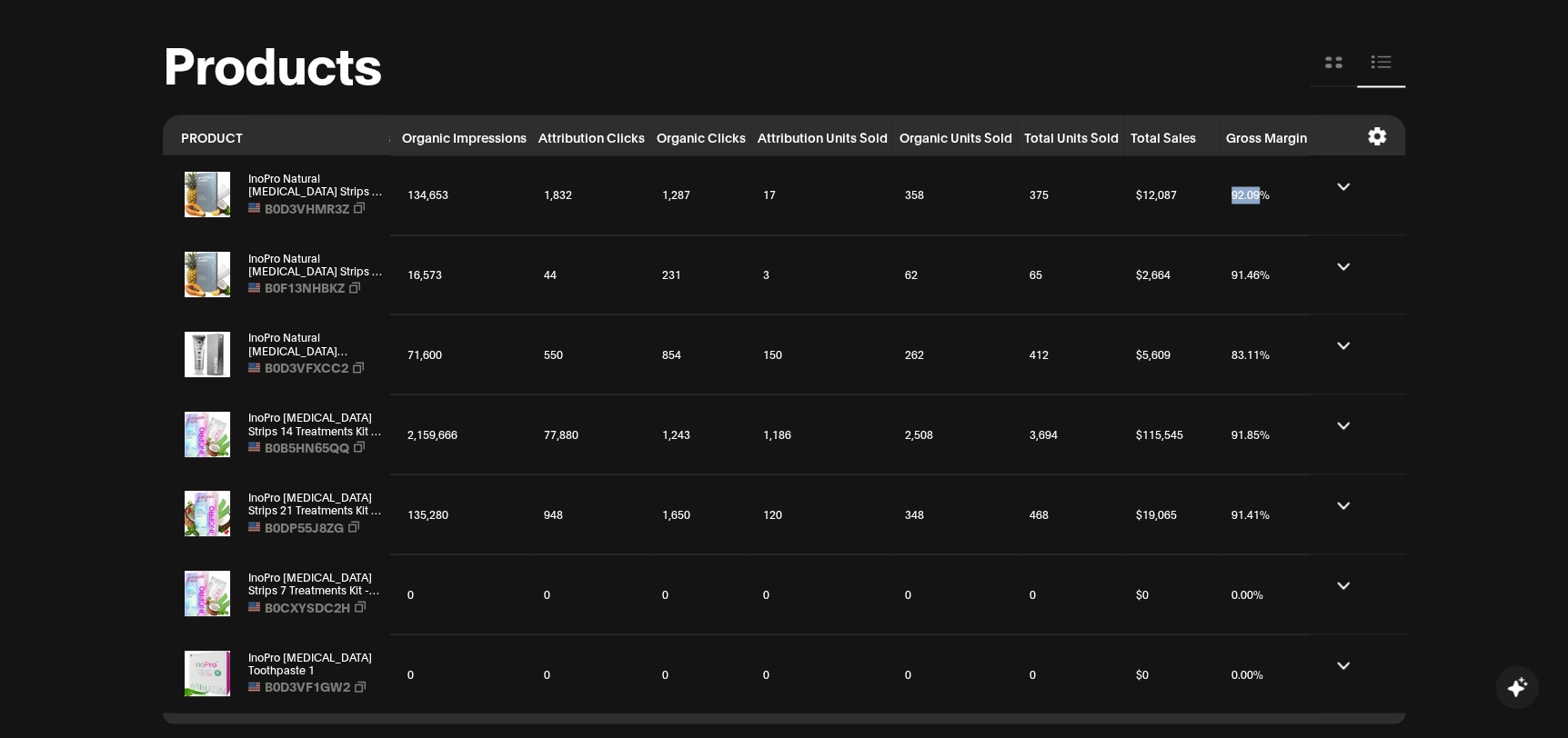
drag, startPoint x: 1259, startPoint y: 191, endPoint x: 1198, endPoint y: 192, distance: 61.0
click at [1198, 192] on tr "InoPro Natural Teeth Whitening Strips Kit 14 Treatments - Sensitive Teeth White…" at bounding box center [712, 194] width 1395 height 80
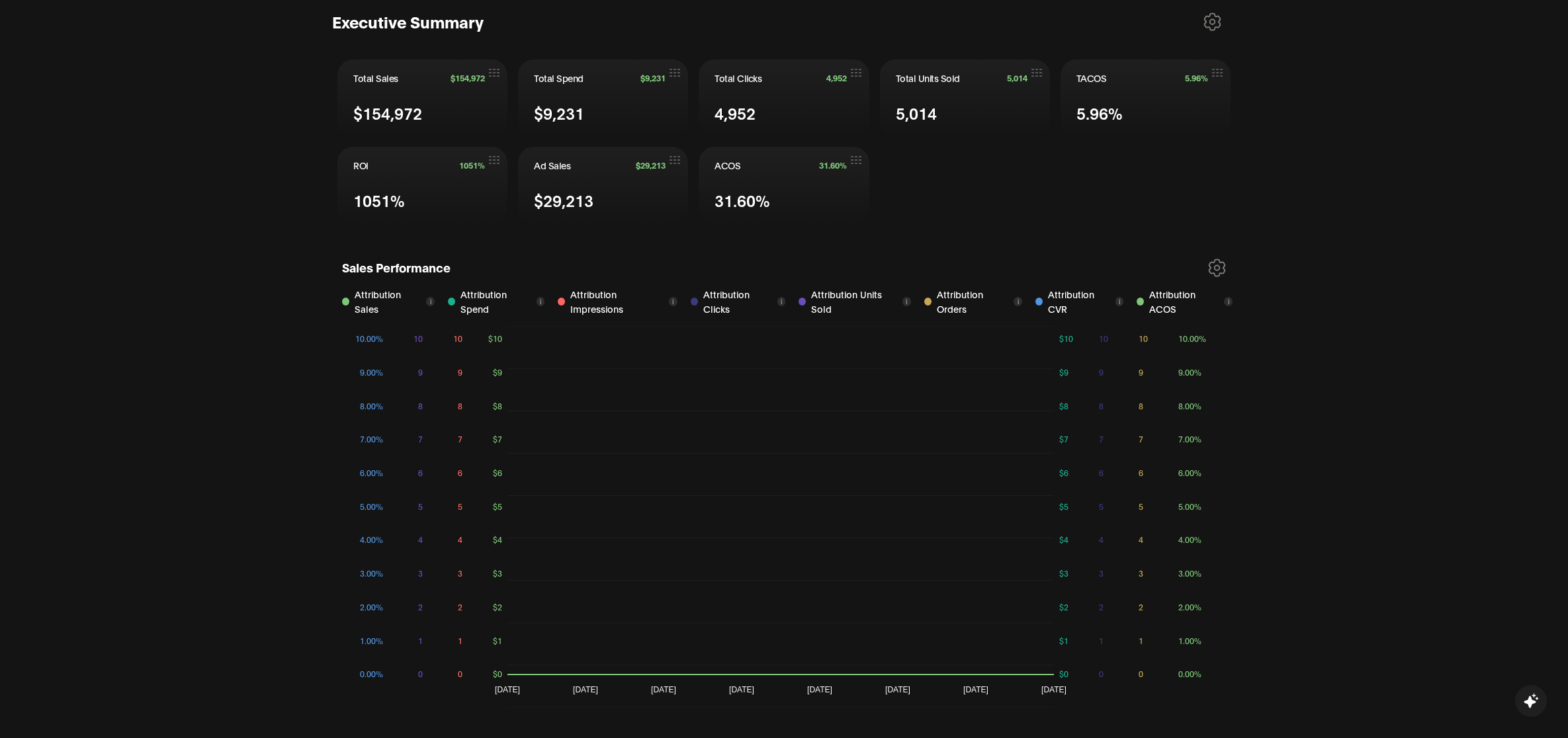
scroll to position [346, 0]
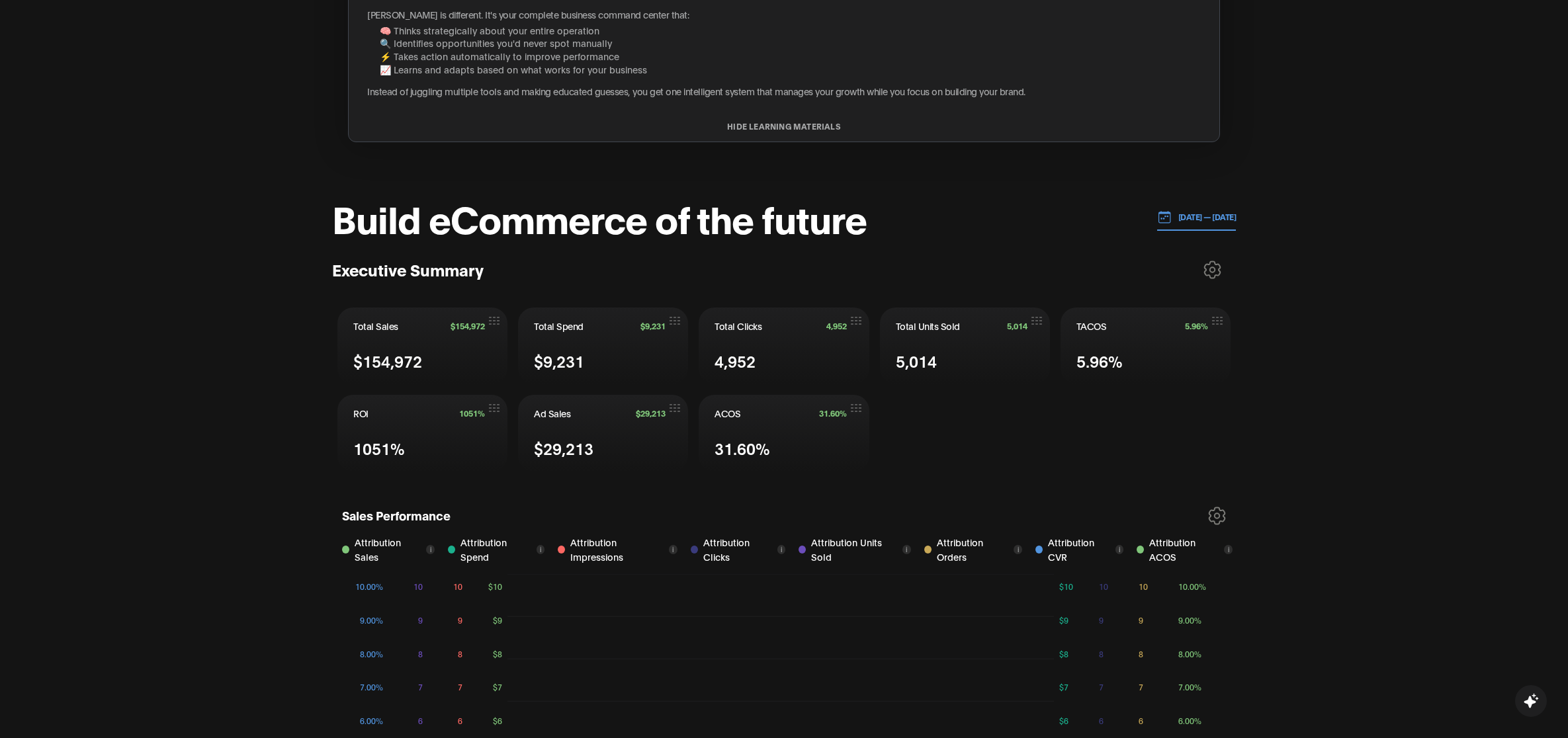
click at [1221, 511] on icon at bounding box center [1217, 515] width 16 height 17
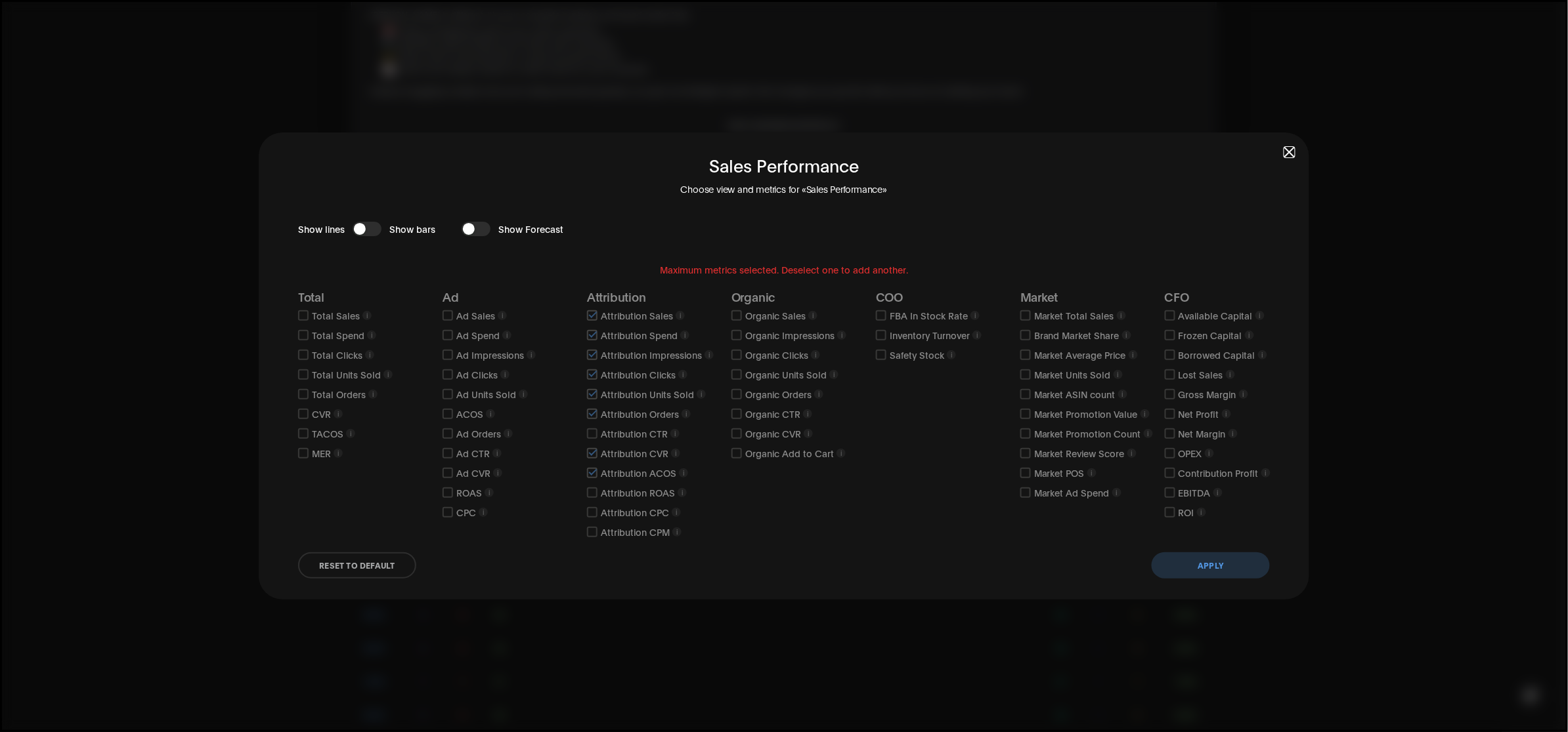
click at [1283, 153] on div "Sales Performance Choose view and metrics for «Sales Performance» Show lines Sh…" at bounding box center [784, 366] width 1051 height 467
click at [1290, 159] on div "Sales Performance Choose view and metrics for «Sales Performance» Show lines Sh…" at bounding box center [784, 366] width 1051 height 467
drag, startPoint x: 1299, startPoint y: 152, endPoint x: 1291, endPoint y: 149, distance: 8.5
click at [1295, 152] on div "Sales Performance Choose view and metrics for «Sales Performance» Show lines Sh…" at bounding box center [784, 366] width 1051 height 467
click at [1290, 149] on span "button" at bounding box center [1289, 152] width 9 height 9
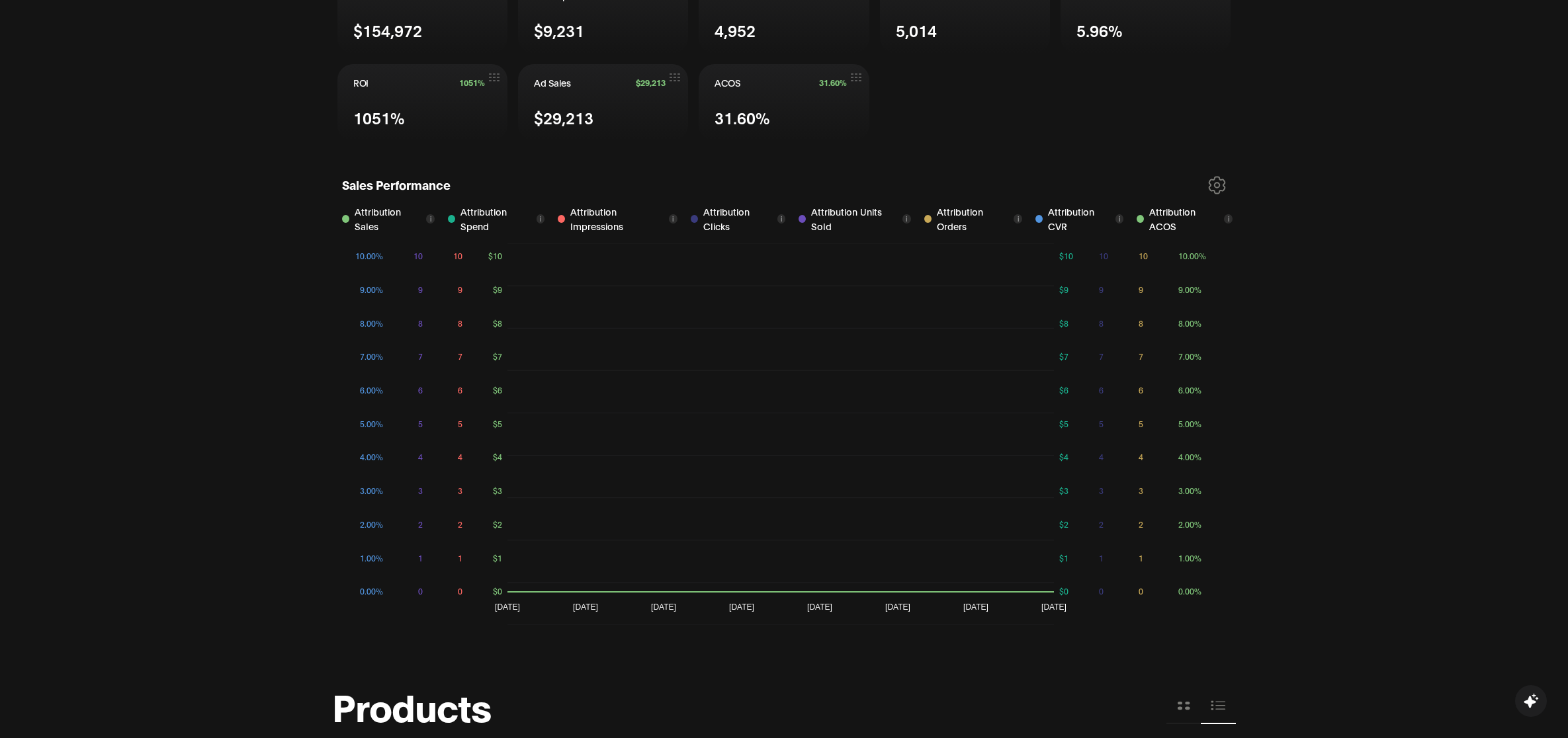
scroll to position [1008, 0]
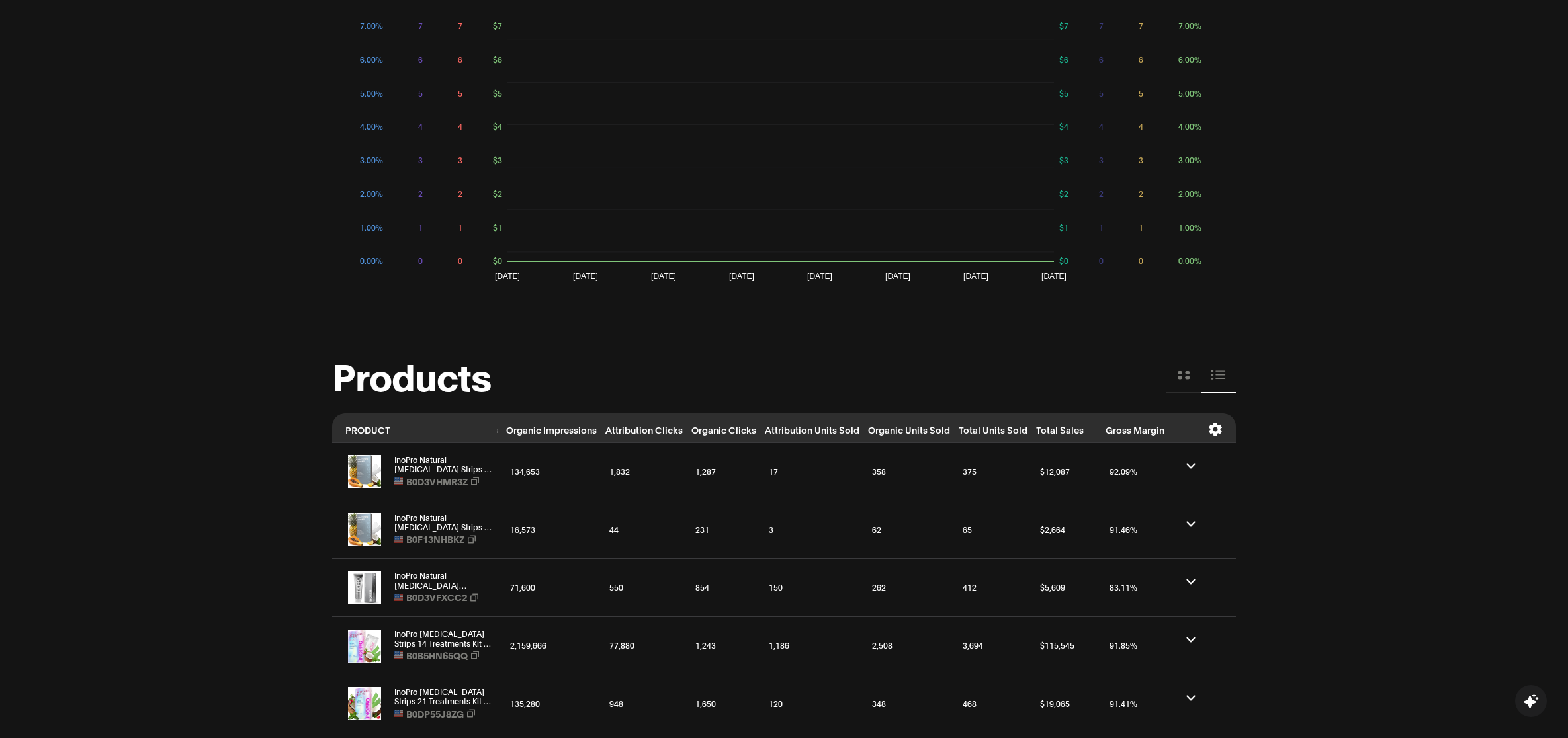
click at [1208, 430] on icon at bounding box center [1215, 429] width 15 height 13
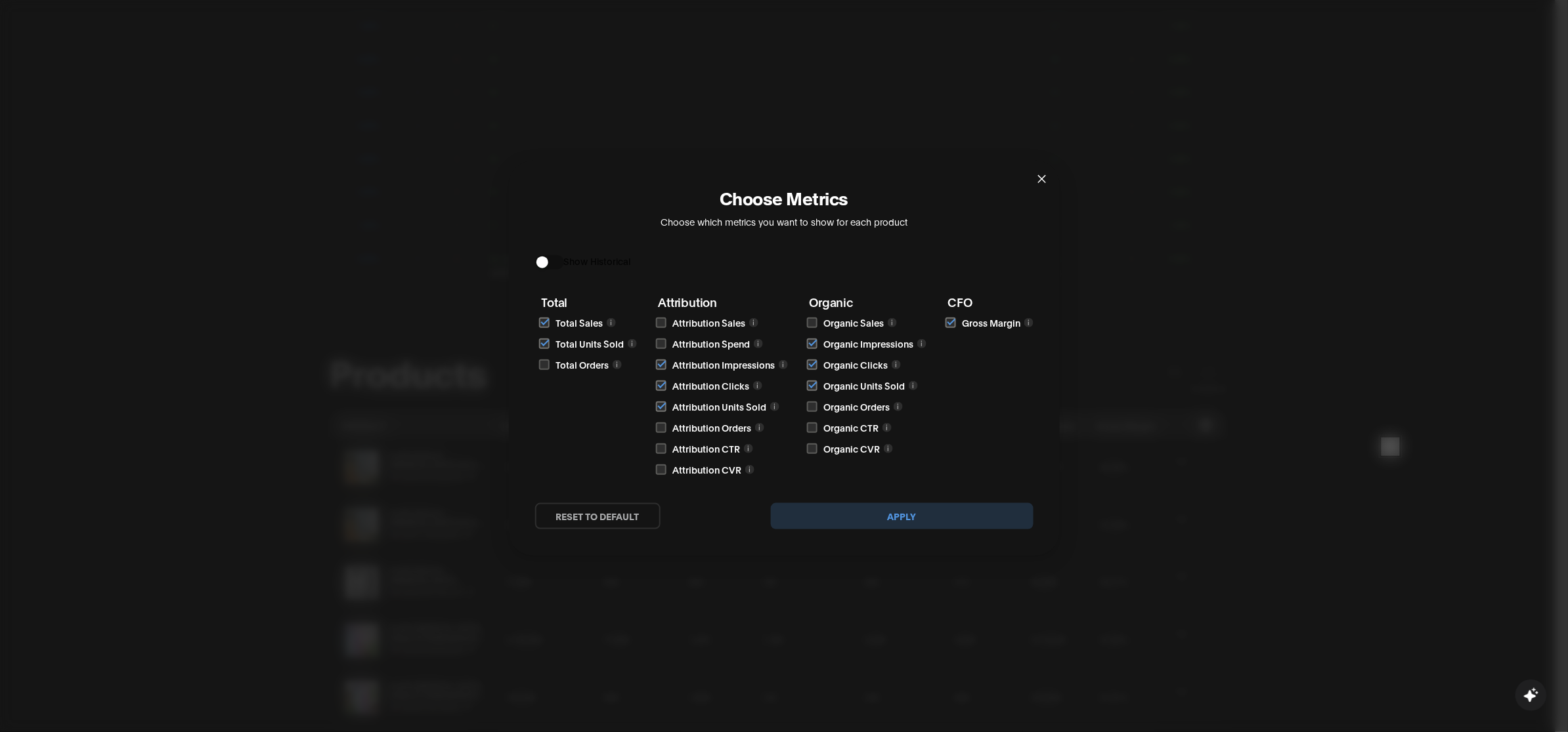
click at [1038, 182] on icon "close" at bounding box center [1042, 179] width 10 height 10
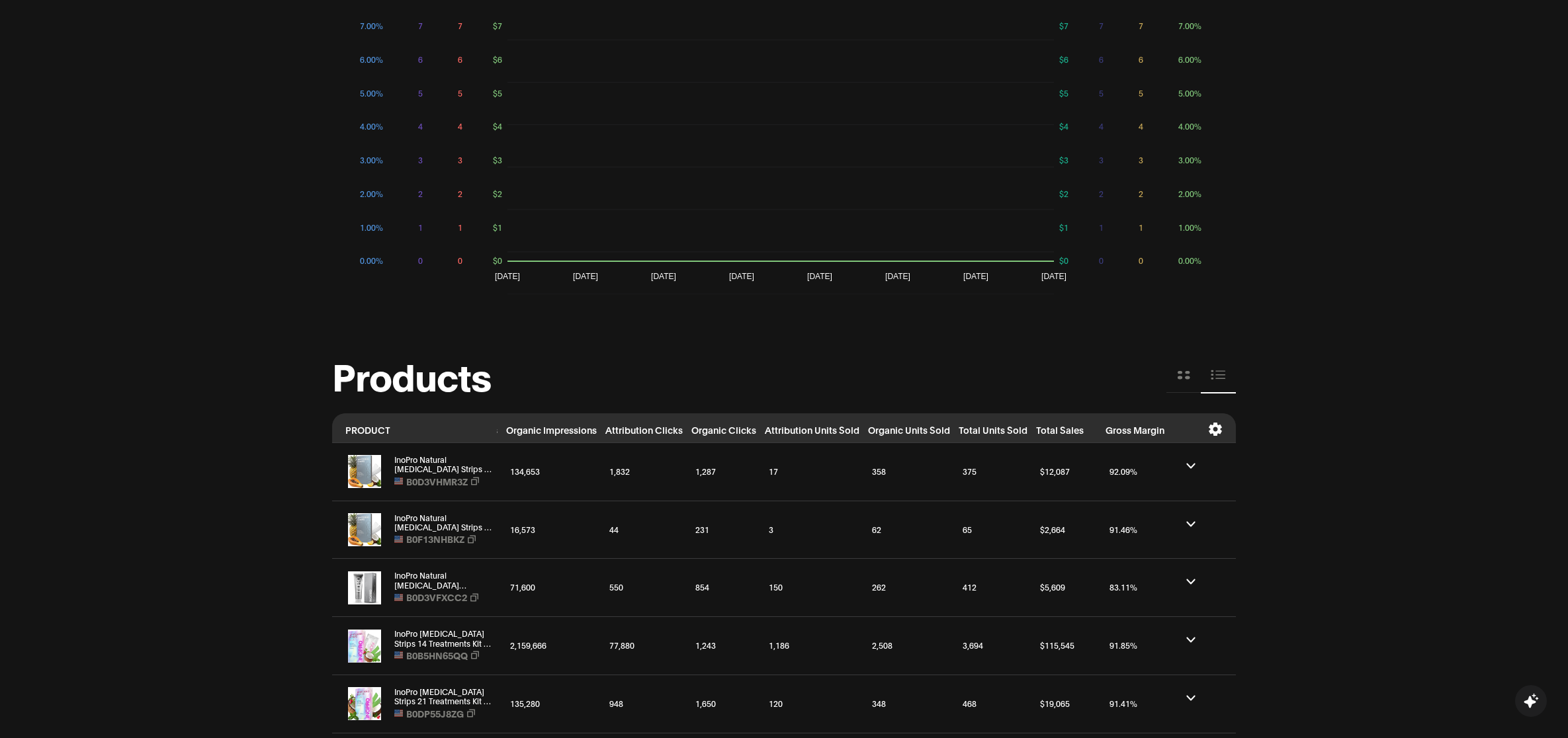
click at [1217, 426] on icon at bounding box center [1215, 429] width 13 height 13
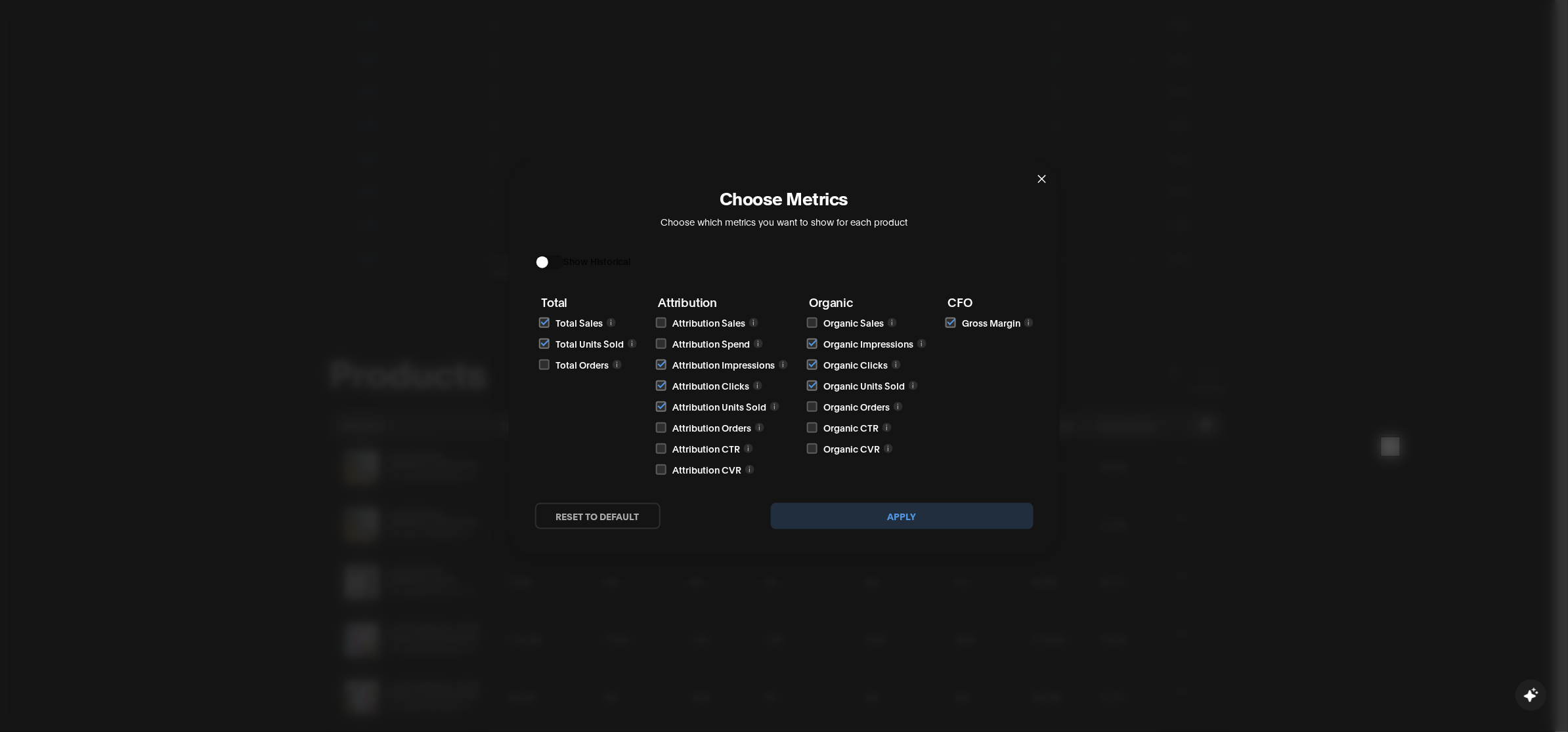
click at [1039, 183] on icon "close" at bounding box center [1042, 179] width 10 height 10
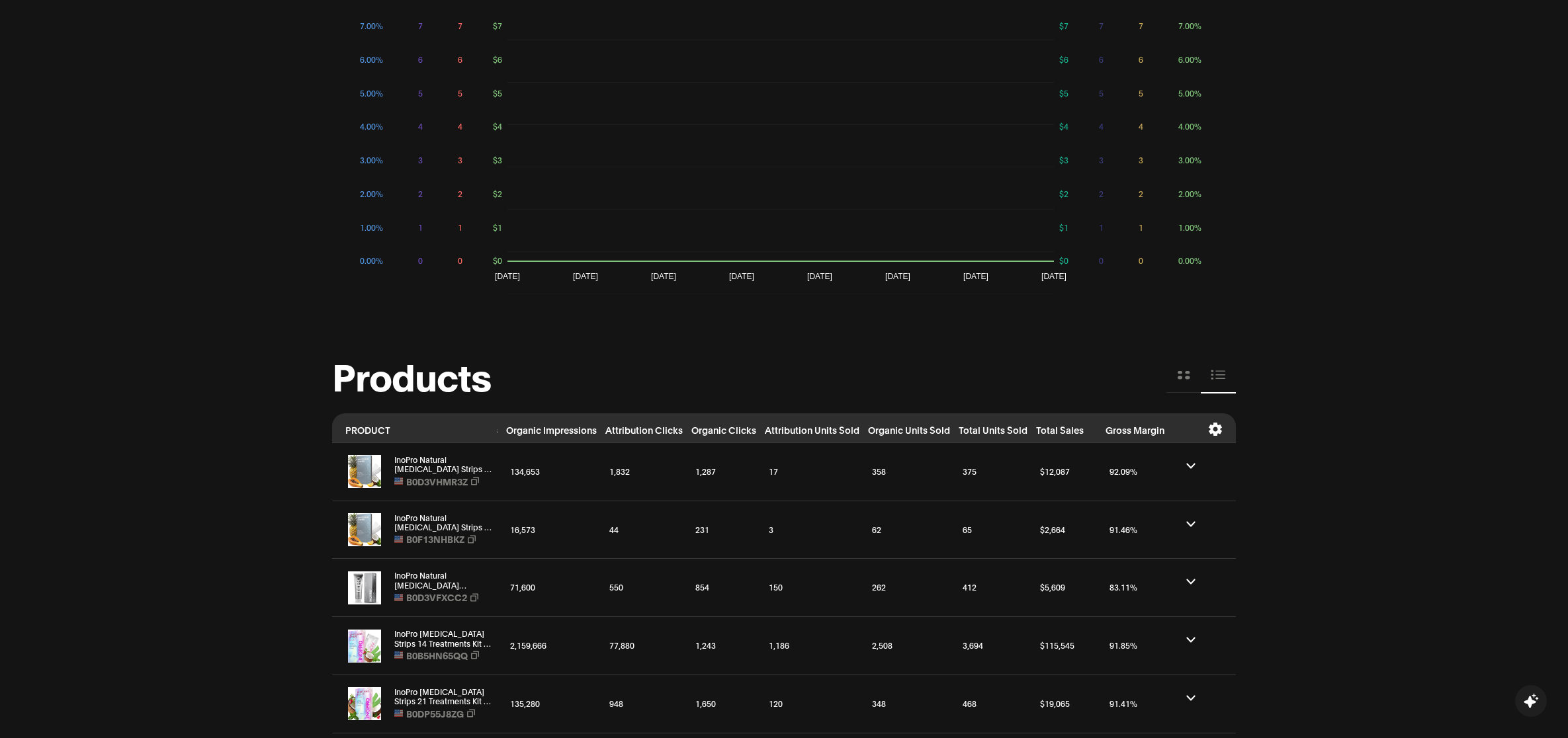
click at [1232, 376] on button at bounding box center [1218, 375] width 35 height 36
click at [1219, 378] on icon at bounding box center [1219, 375] width 15 height 15
drag, startPoint x: 1208, startPoint y: 420, endPoint x: 1212, endPoint y: 428, distance: 8.9
click at [1212, 428] on th at bounding box center [1201, 428] width 70 height 29
click at [1217, 429] on icon at bounding box center [1215, 429] width 15 height 13
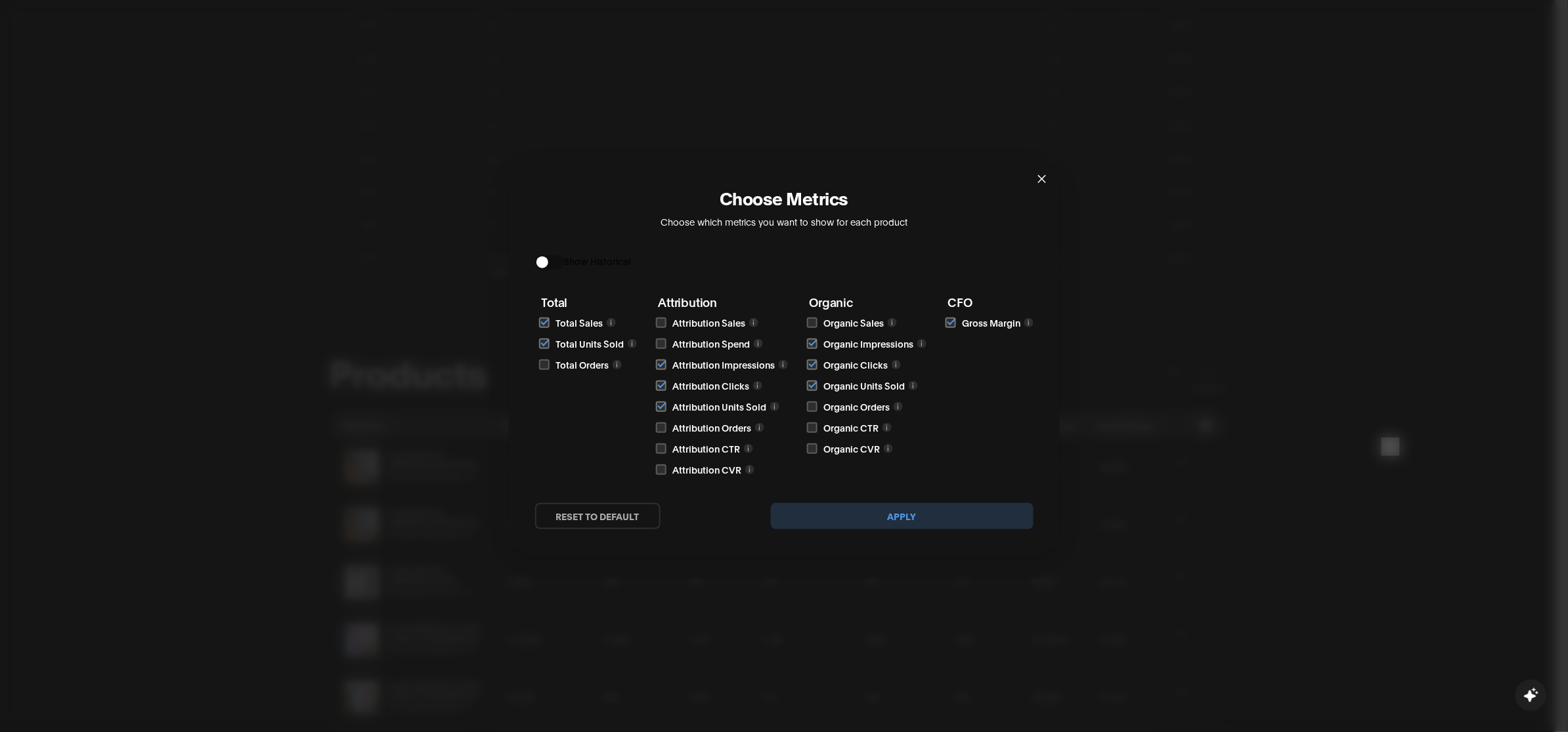
click at [648, 17] on div "Choose Metrics Choose which metrics you want to show for each product Show Hist…" at bounding box center [784, 366] width 1568 height 732
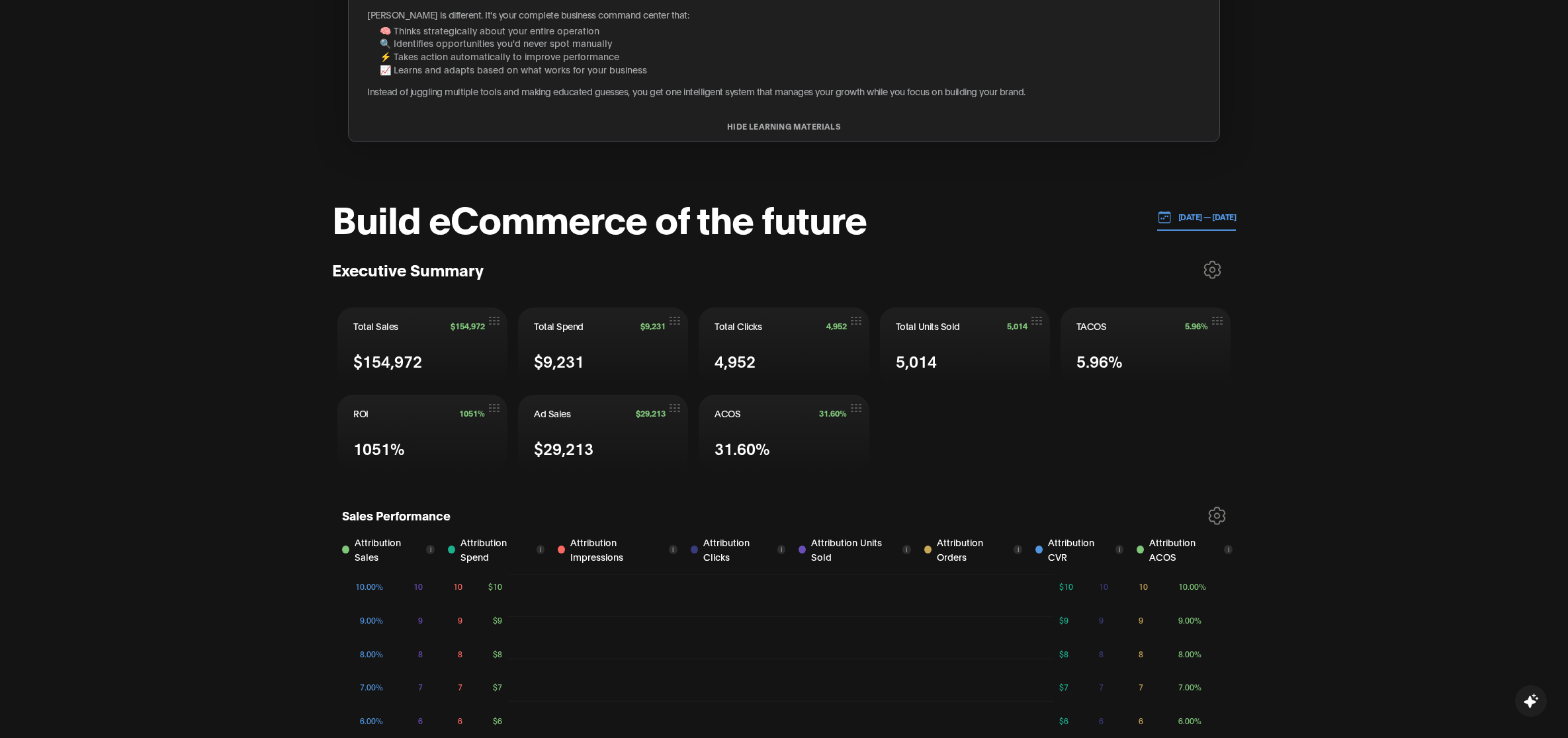
scroll to position [0, 0]
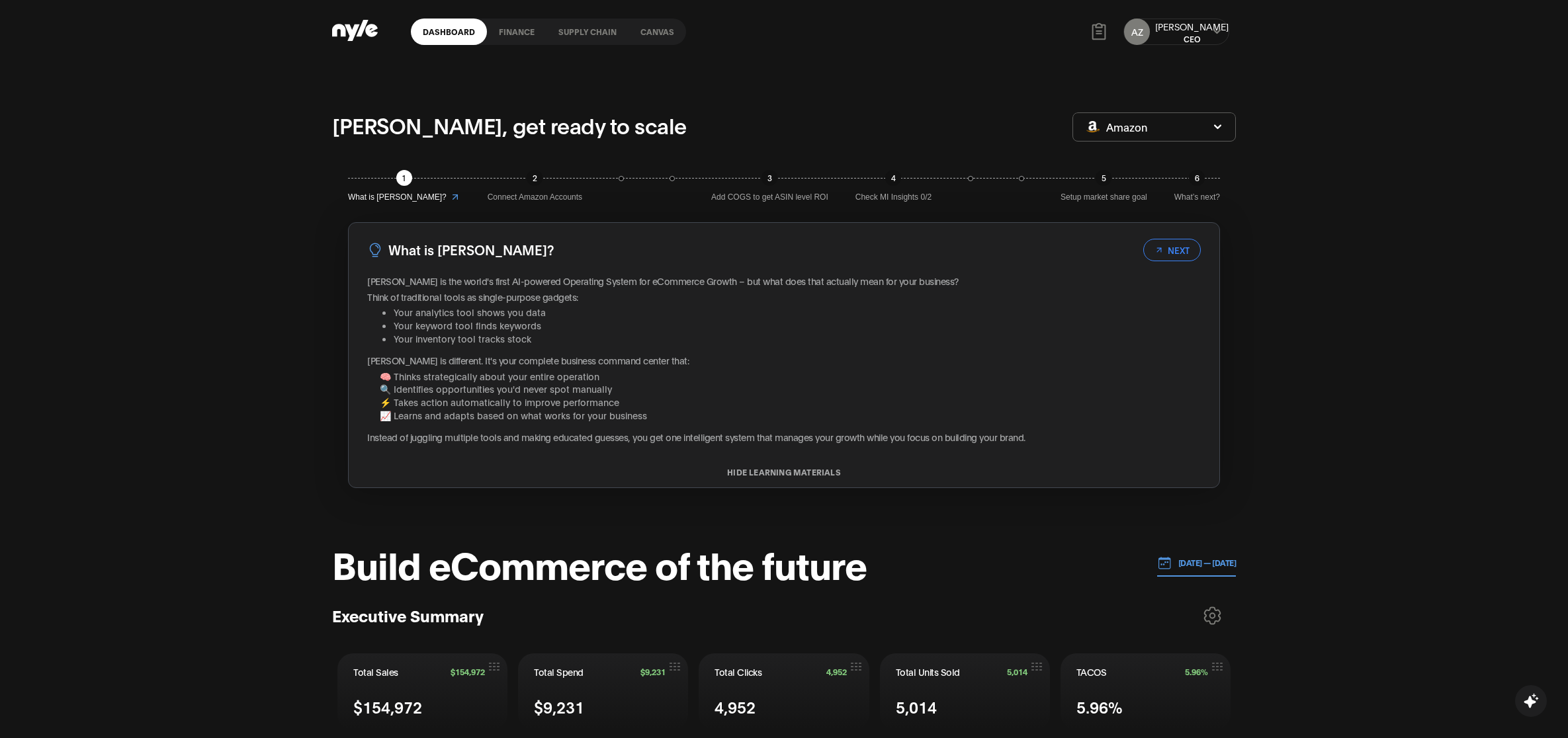
click at [654, 34] on link "Canvas" at bounding box center [657, 32] width 58 height 27
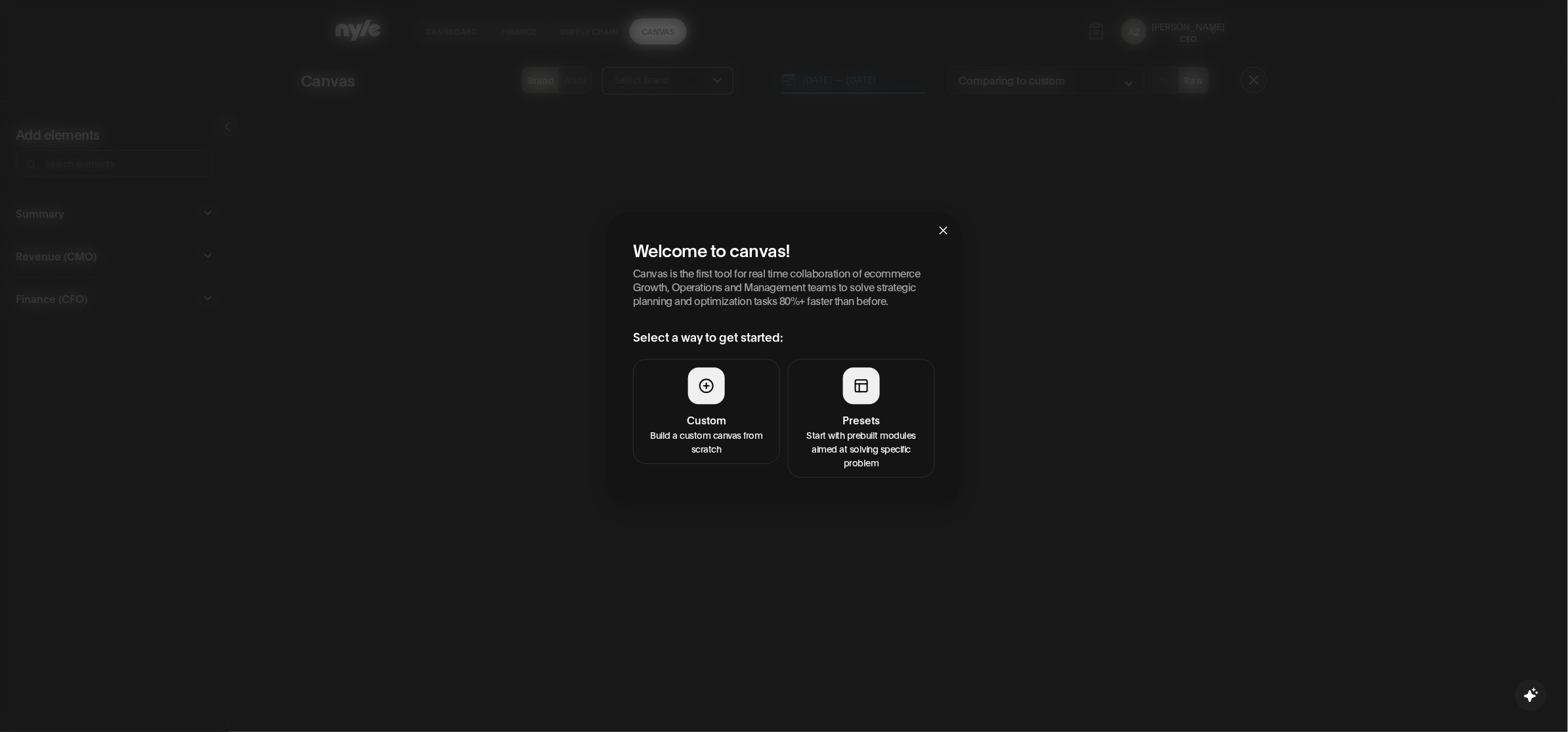
click at [771, 426] on h4 "Custom" at bounding box center [707, 421] width 130 height 16
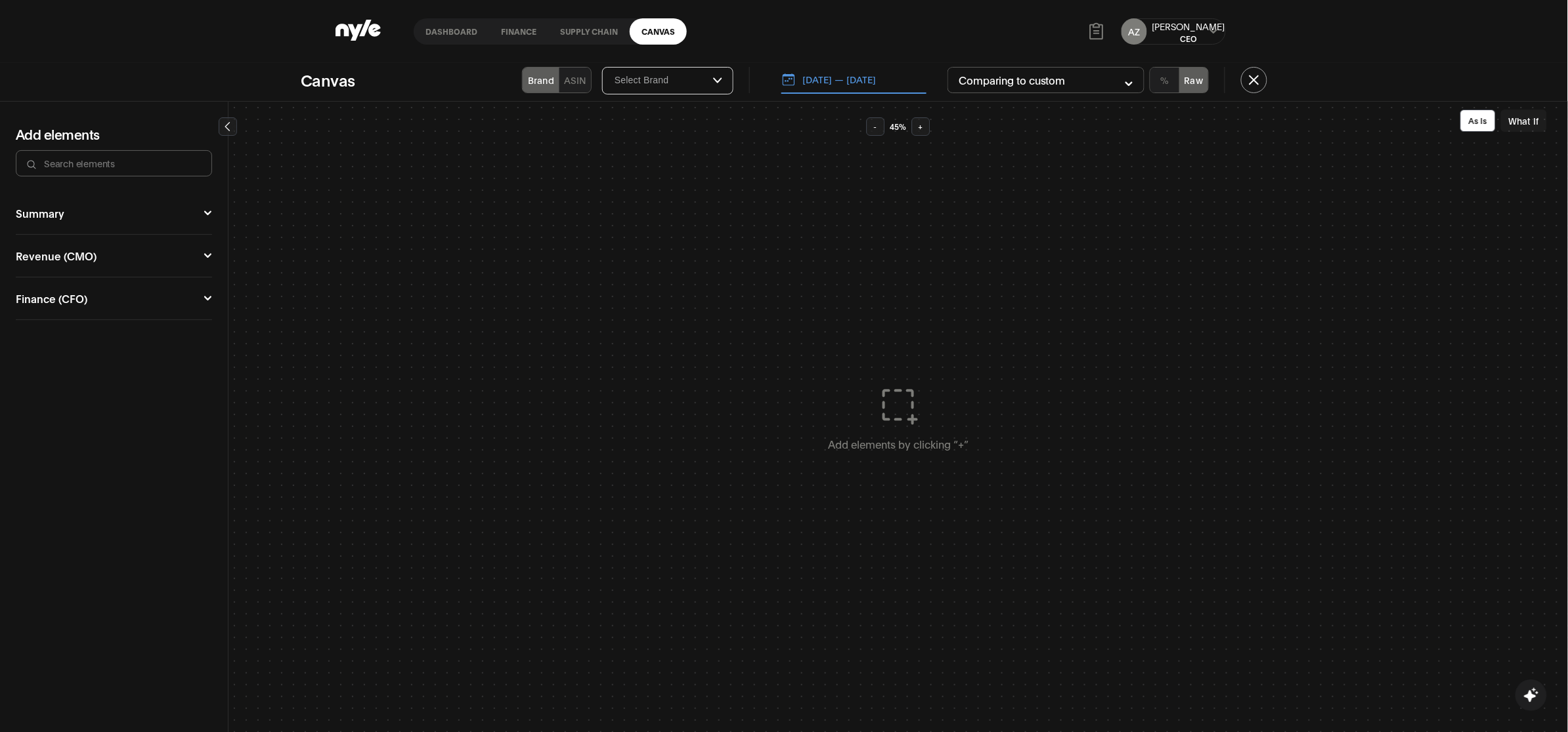
click at [56, 208] on button "Summary" at bounding box center [114, 213] width 197 height 10
click at [48, 286] on button "Revenue (CMO)" at bounding box center [114, 282] width 197 height 10
click at [54, 302] on div "Campaign Manager" at bounding box center [66, 305] width 100 height 10
click at [73, 333] on button "Funnel Performance" at bounding box center [64, 340] width 83 height 31
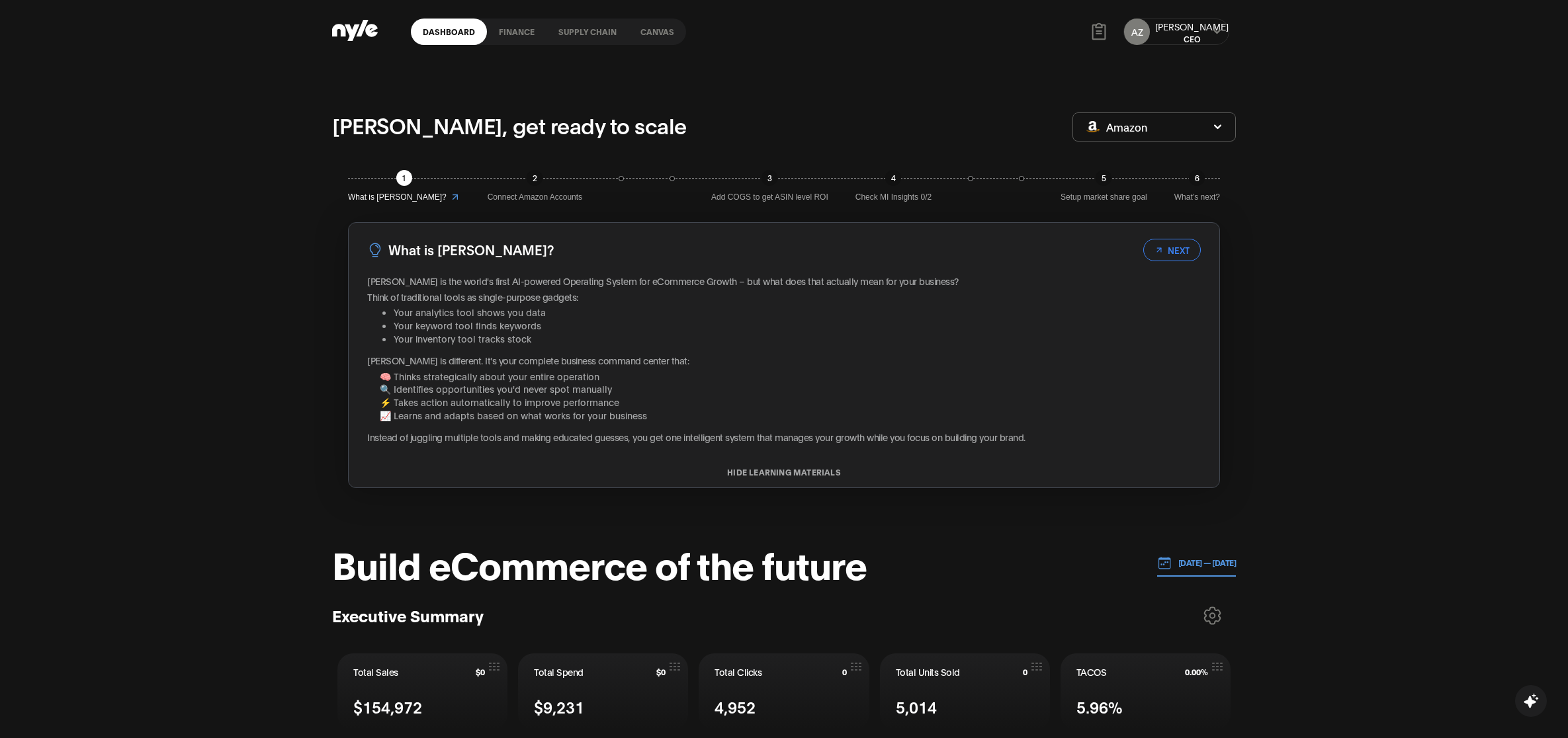
click at [1214, 30] on icon at bounding box center [1216, 31] width 7 height 5
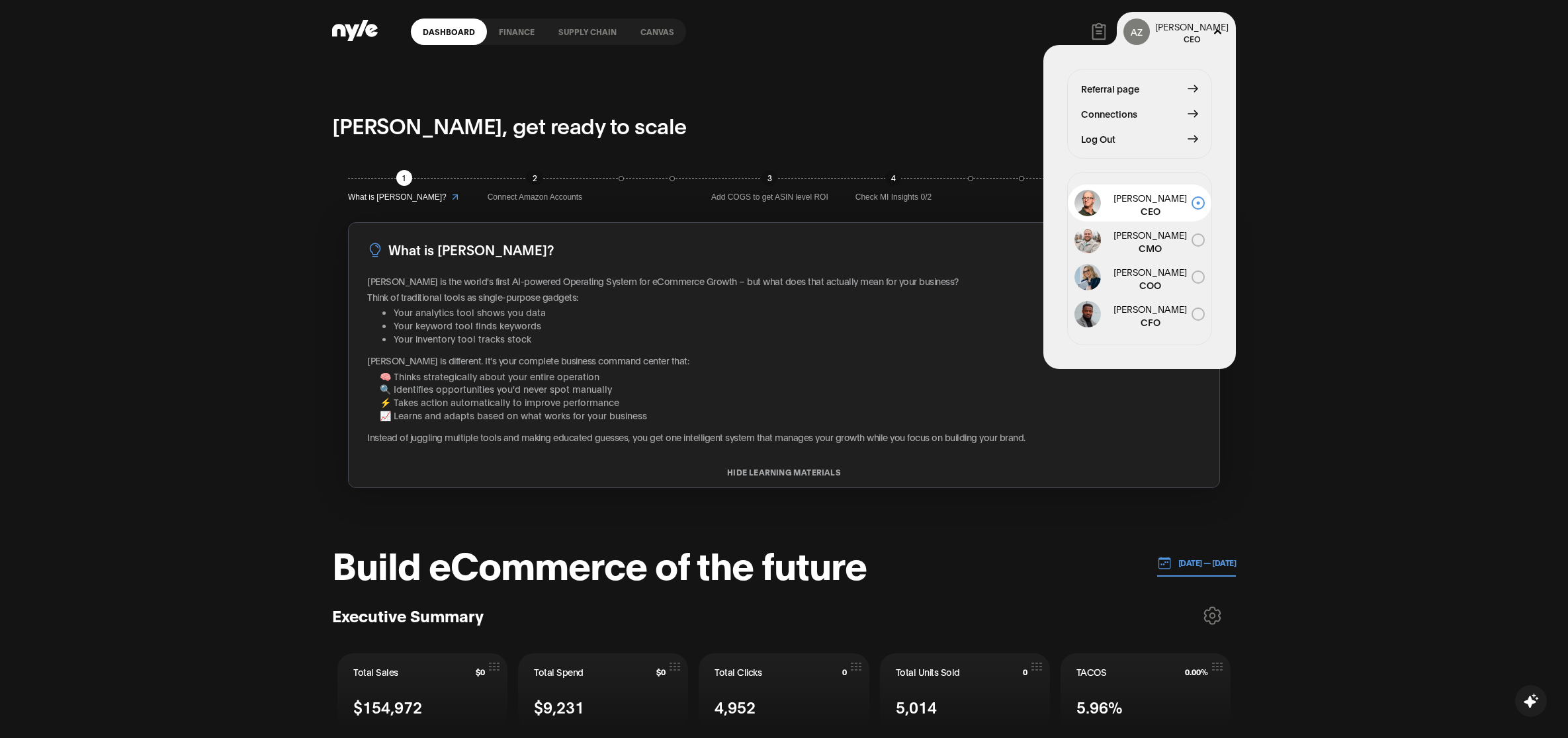
click at [1221, 38] on div "AZ Aleksei CEO Referral page Connections Log Out John Gold CEO John Gold CMO Jo…" at bounding box center [1177, 32] width 106 height 27
click at [1219, 35] on icon at bounding box center [1217, 31] width 8 height 8
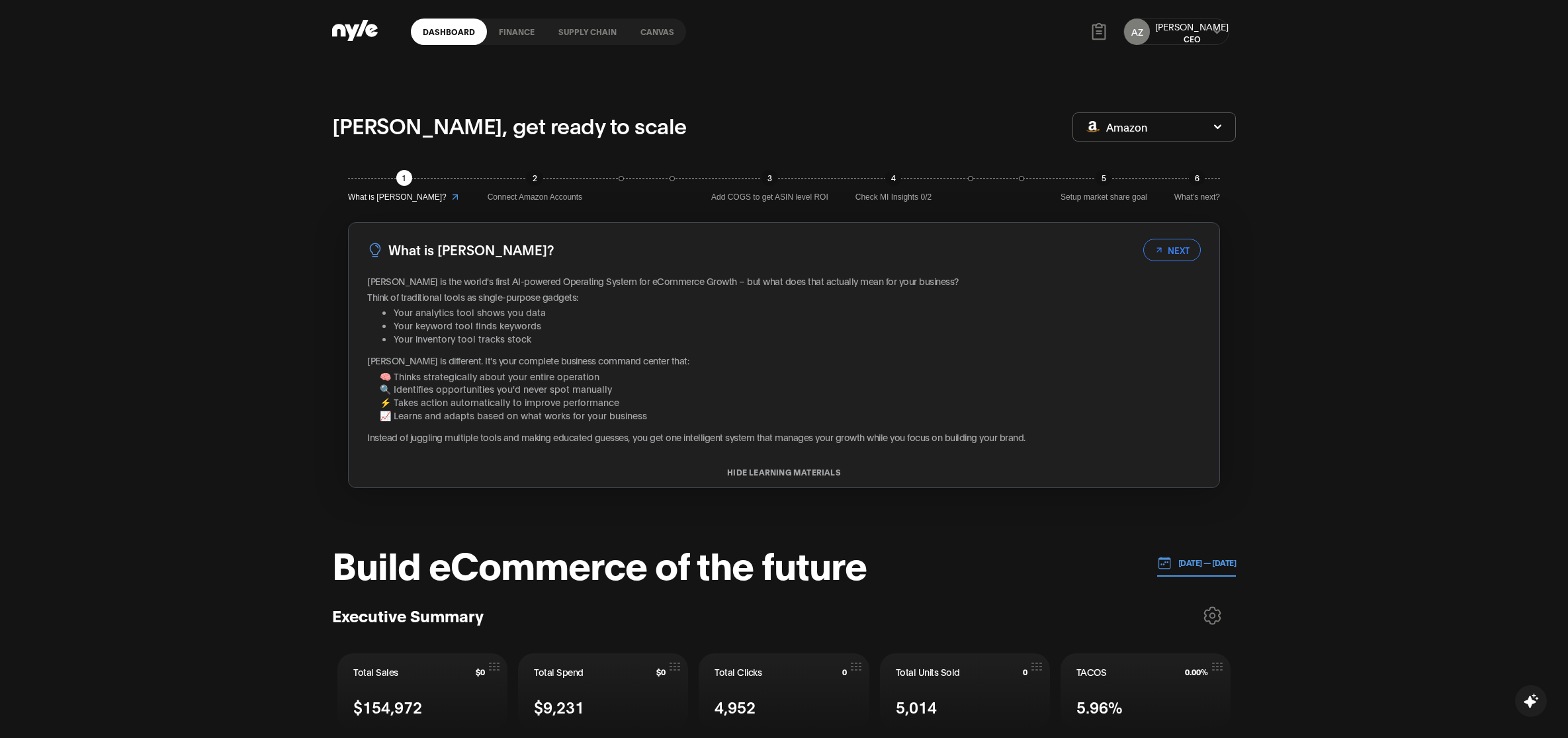
click at [661, 36] on link "Canvas" at bounding box center [657, 32] width 58 height 27
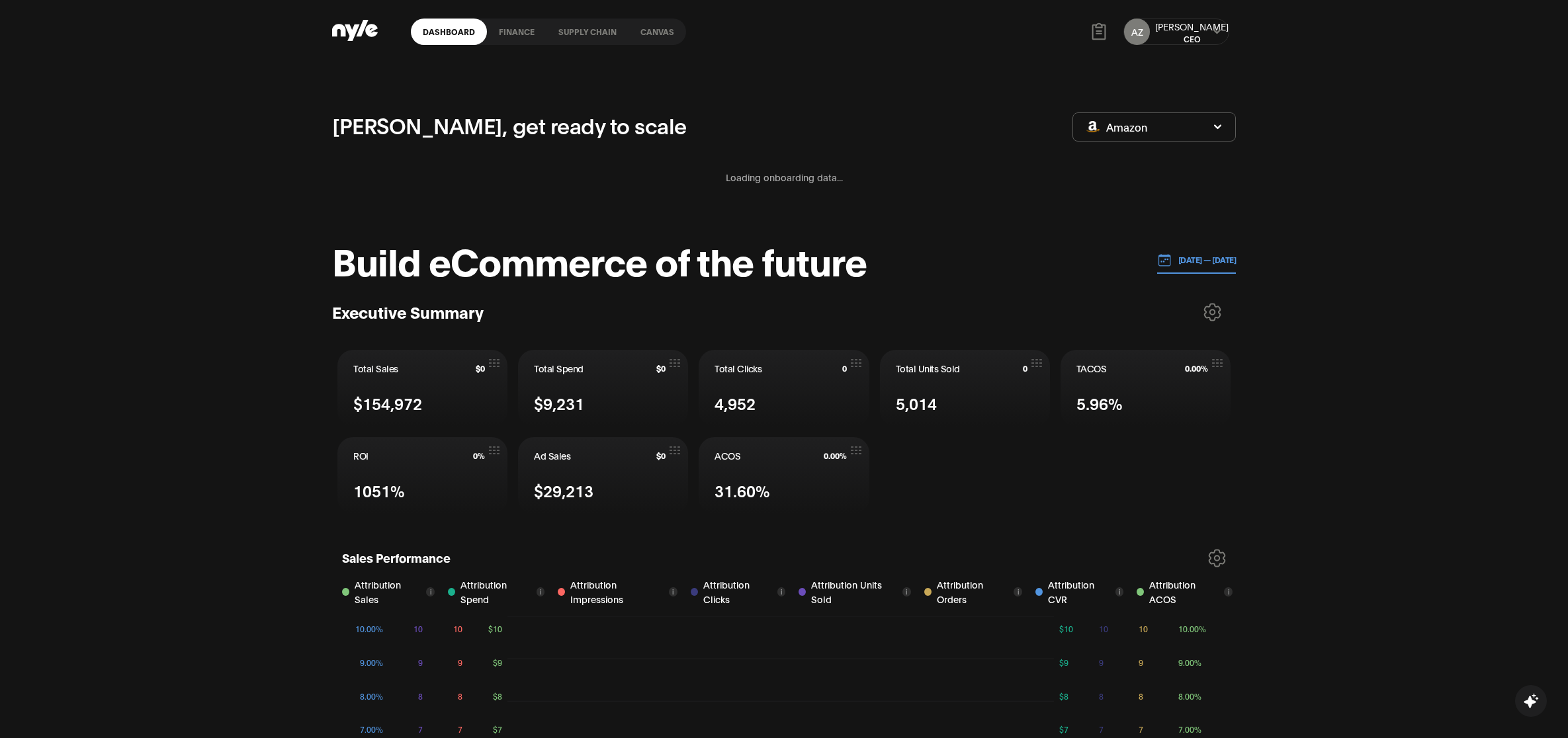
click at [1213, 28] on icon at bounding box center [1217, 31] width 8 height 8
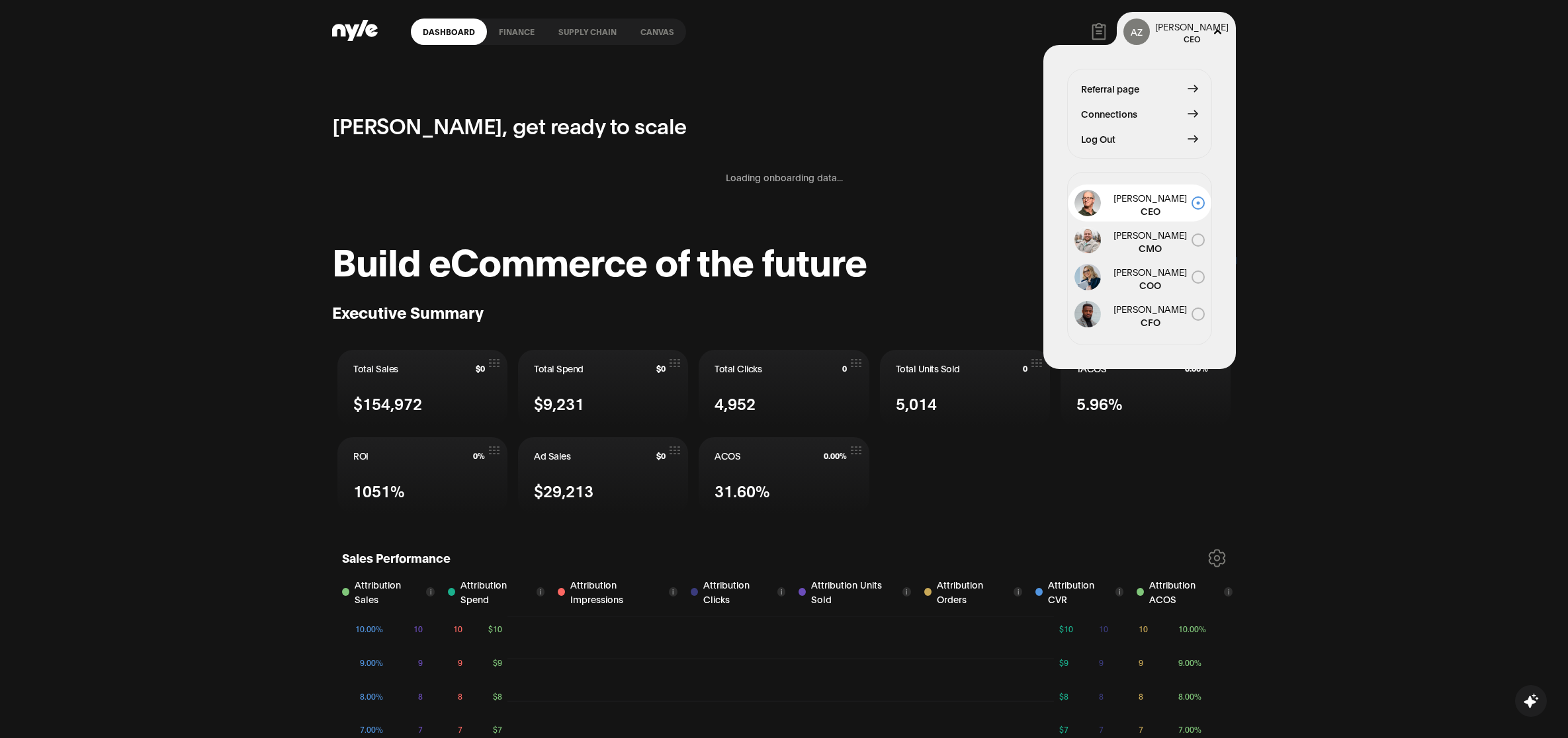
click at [1101, 129] on div "Referral page Connections Log Out" at bounding box center [1140, 114] width 145 height 90
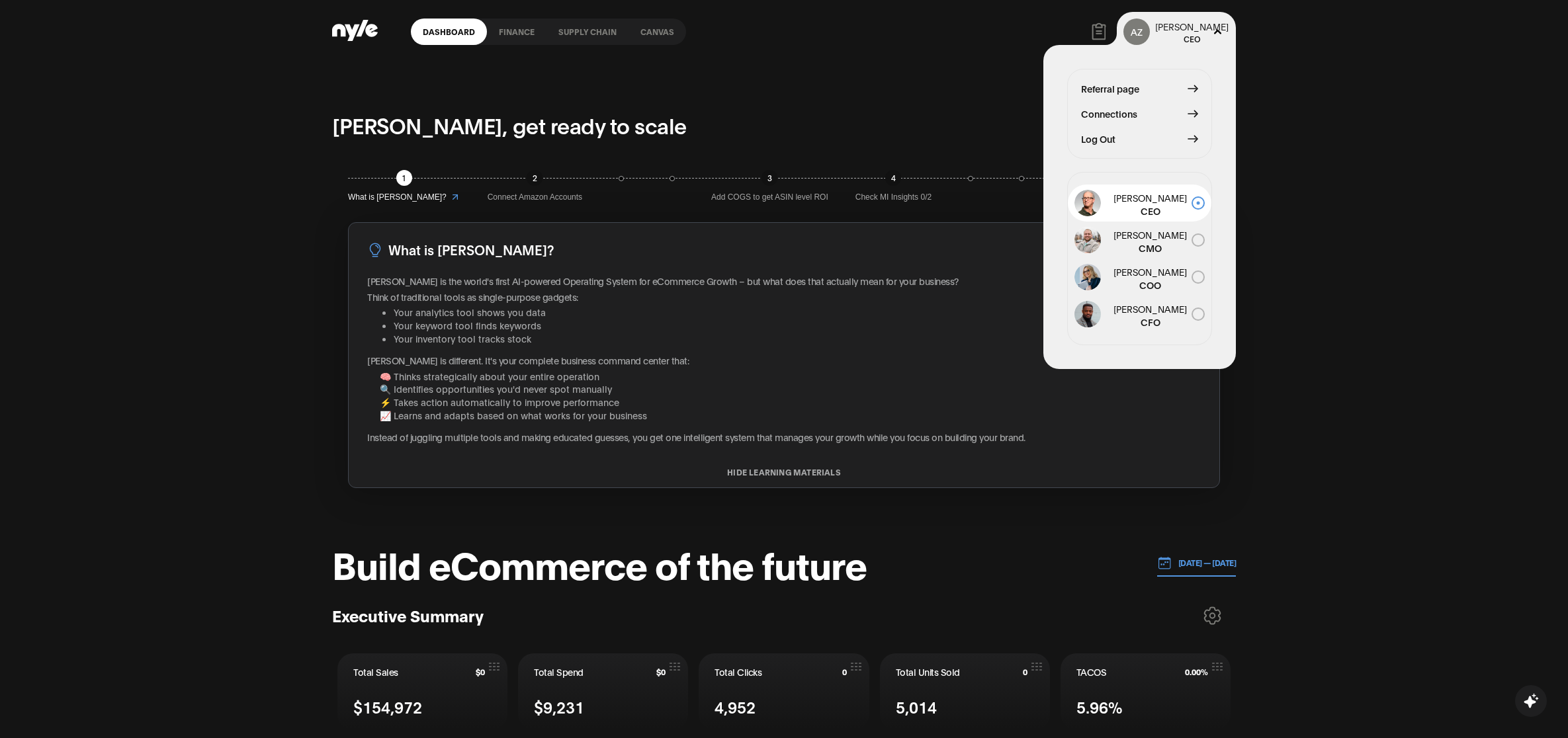
click at [1099, 136] on span "Log Out" at bounding box center [1098, 139] width 34 height 15
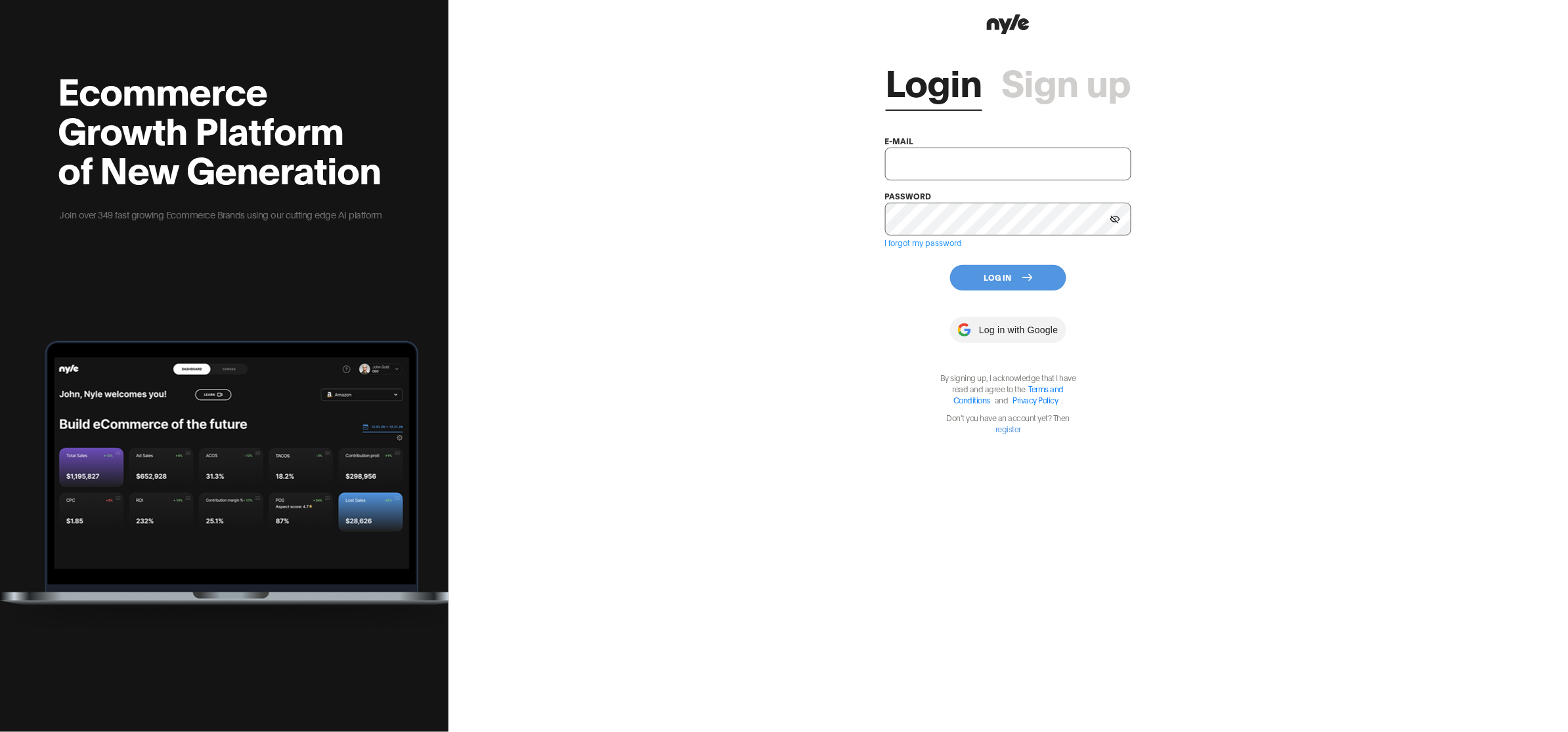
type input "showroom@nyle.ai"
click at [963, 162] on input "showroom@nyle.ai" at bounding box center [1009, 163] width 246 height 33
click at [900, 273] on div "Login Sign up e-mail showroom@nyle.ai password I forgot my password Log In Log …" at bounding box center [1009, 236] width 246 height 397
click at [990, 275] on button "Log In" at bounding box center [1008, 277] width 116 height 26
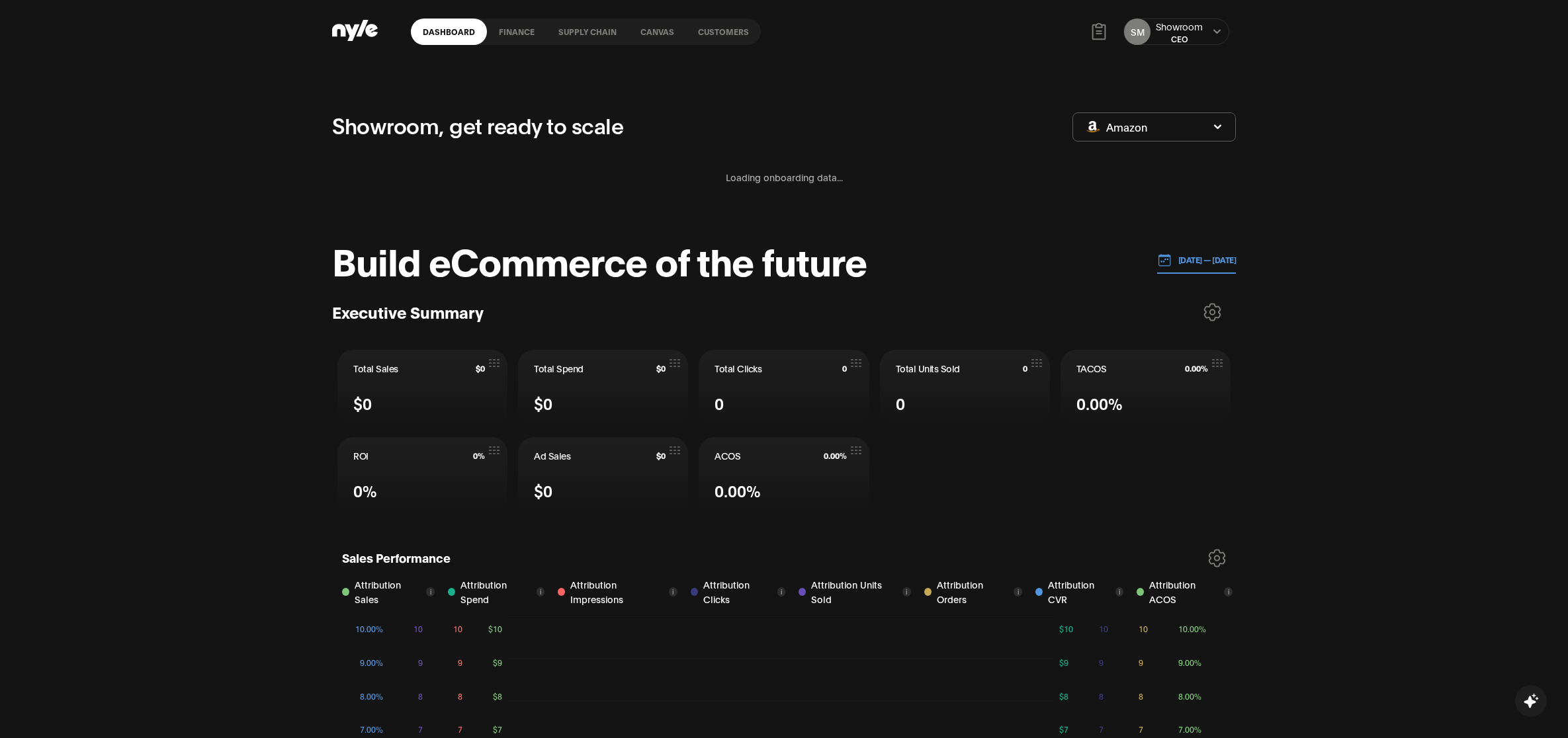
click at [722, 35] on link "Customers" at bounding box center [723, 32] width 75 height 27
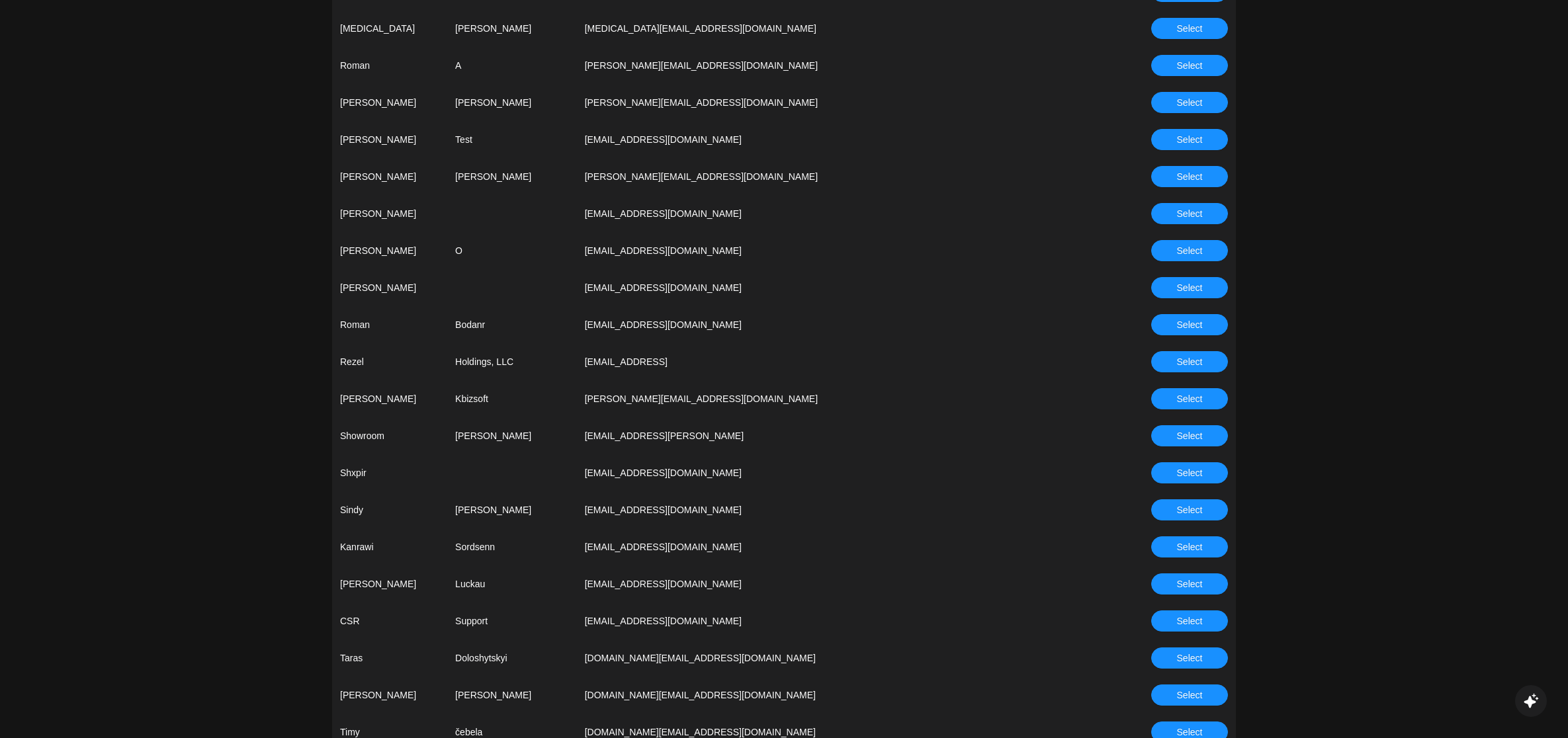
scroll to position [3470, 0]
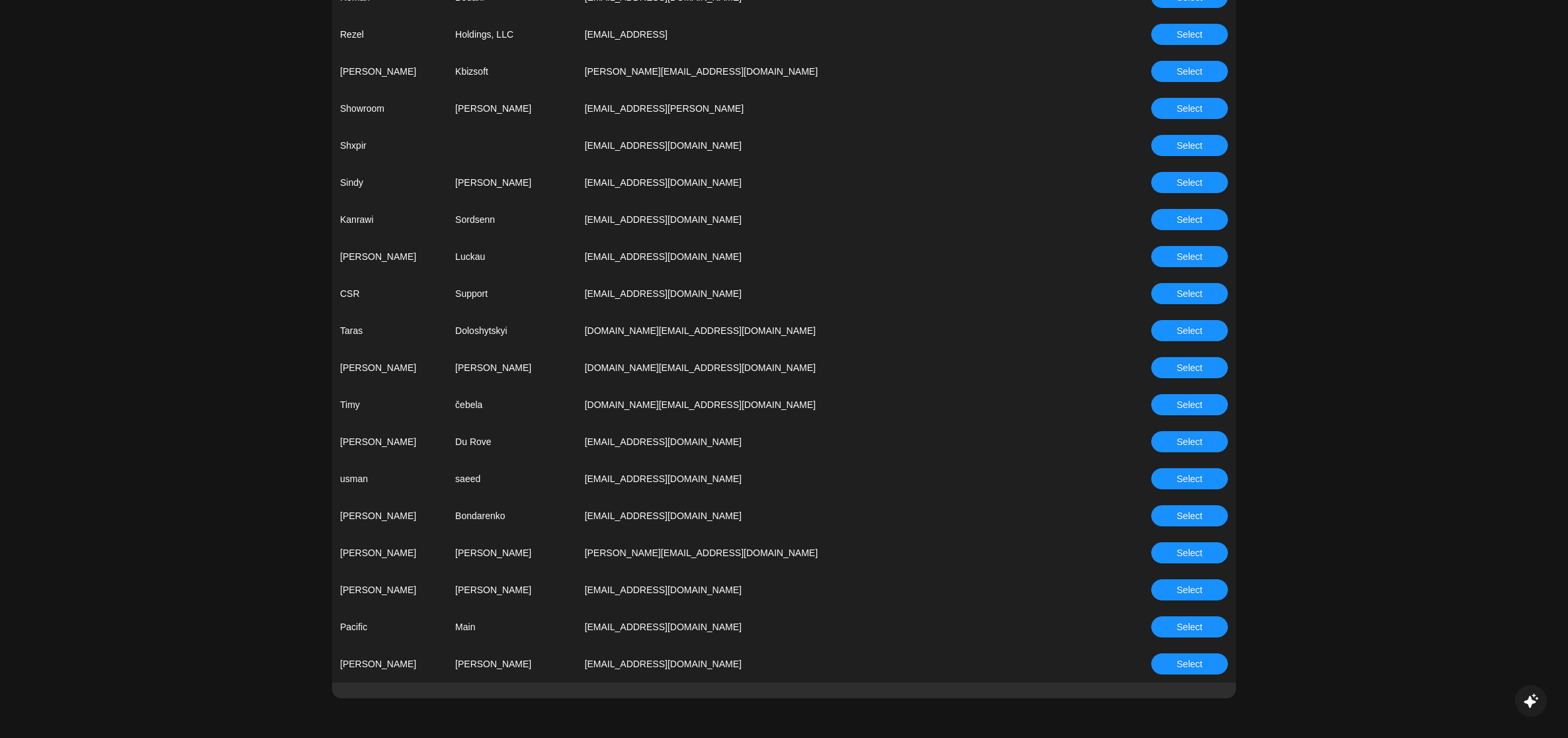
click at [1205, 626] on button "Select" at bounding box center [1189, 627] width 77 height 21
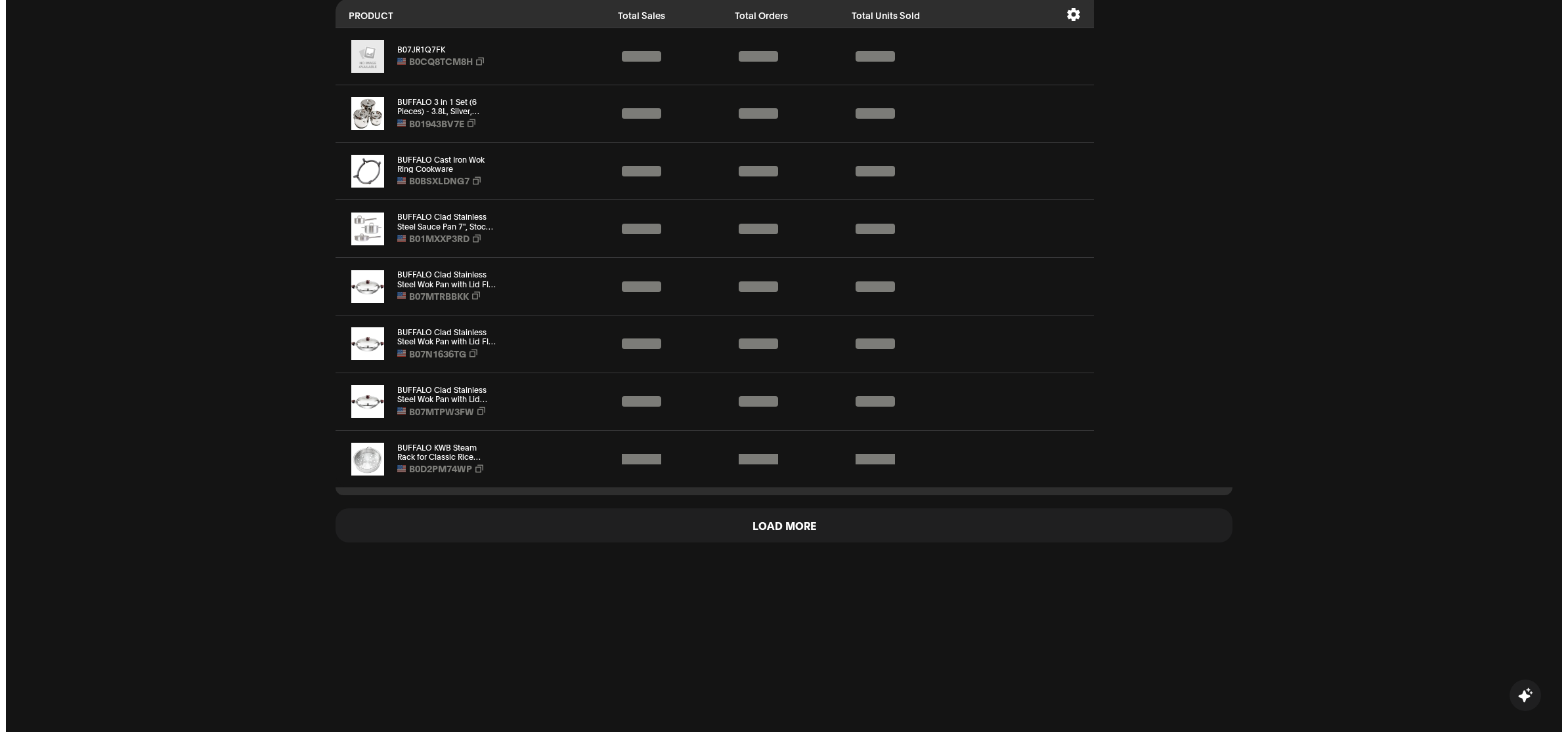
scroll to position [1329, 0]
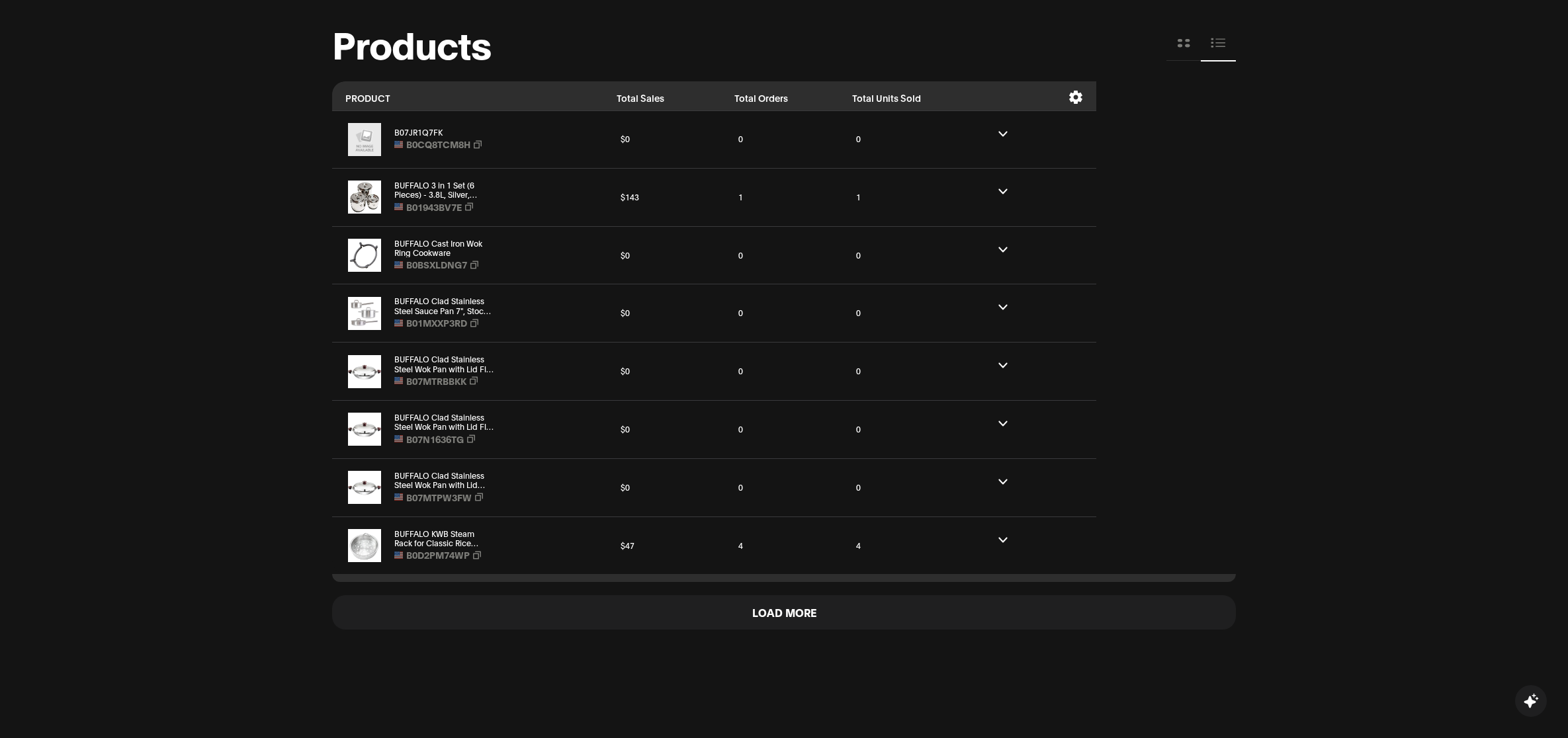
click at [1069, 95] on icon at bounding box center [1076, 97] width 15 height 13
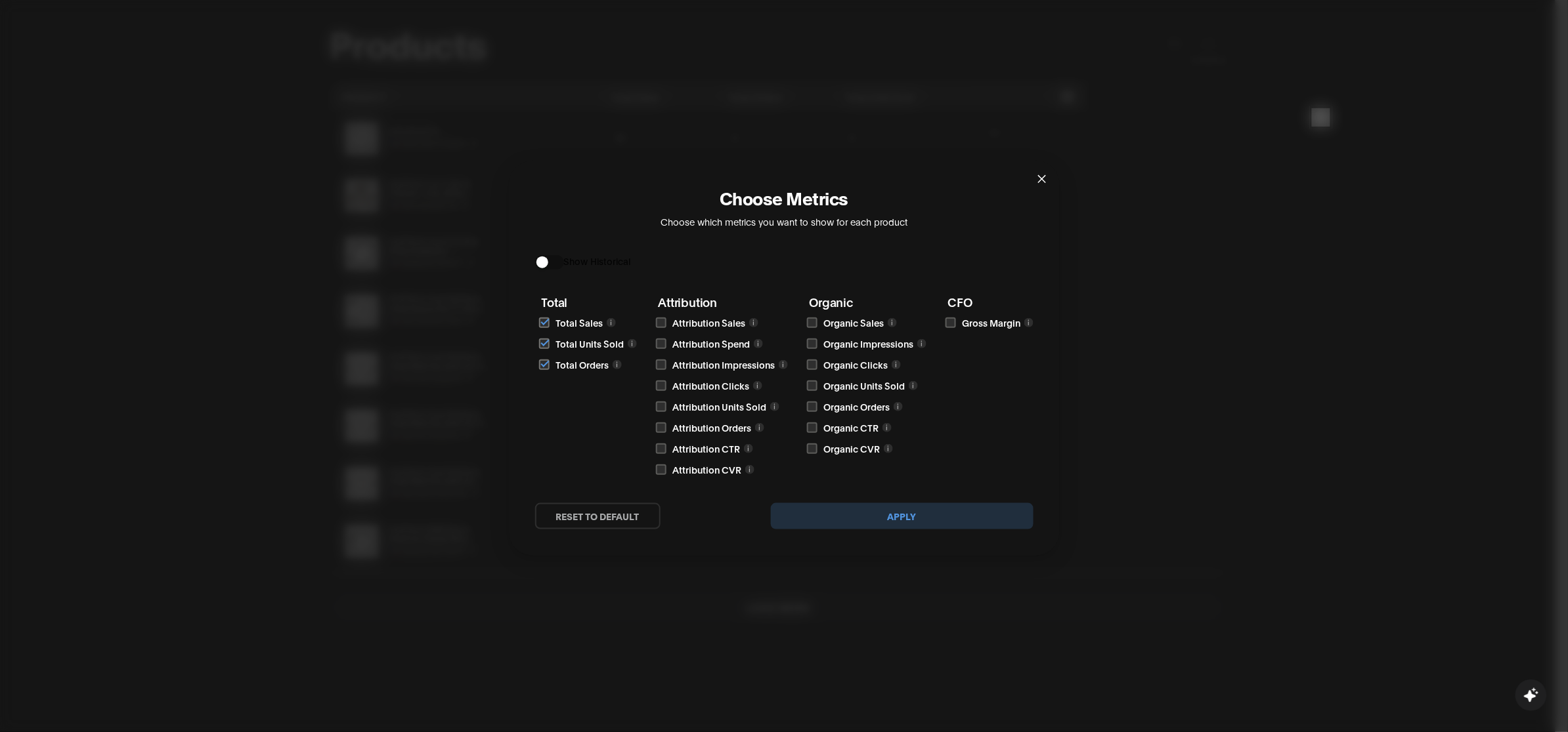
click at [662, 318] on input "checkbox" at bounding box center [661, 322] width 10 height 10
checkbox input "true"
click at [664, 341] on input "checkbox" at bounding box center [661, 343] width 10 height 10
checkbox input "true"
click at [661, 361] on input "checkbox" at bounding box center [661, 365] width 10 height 10
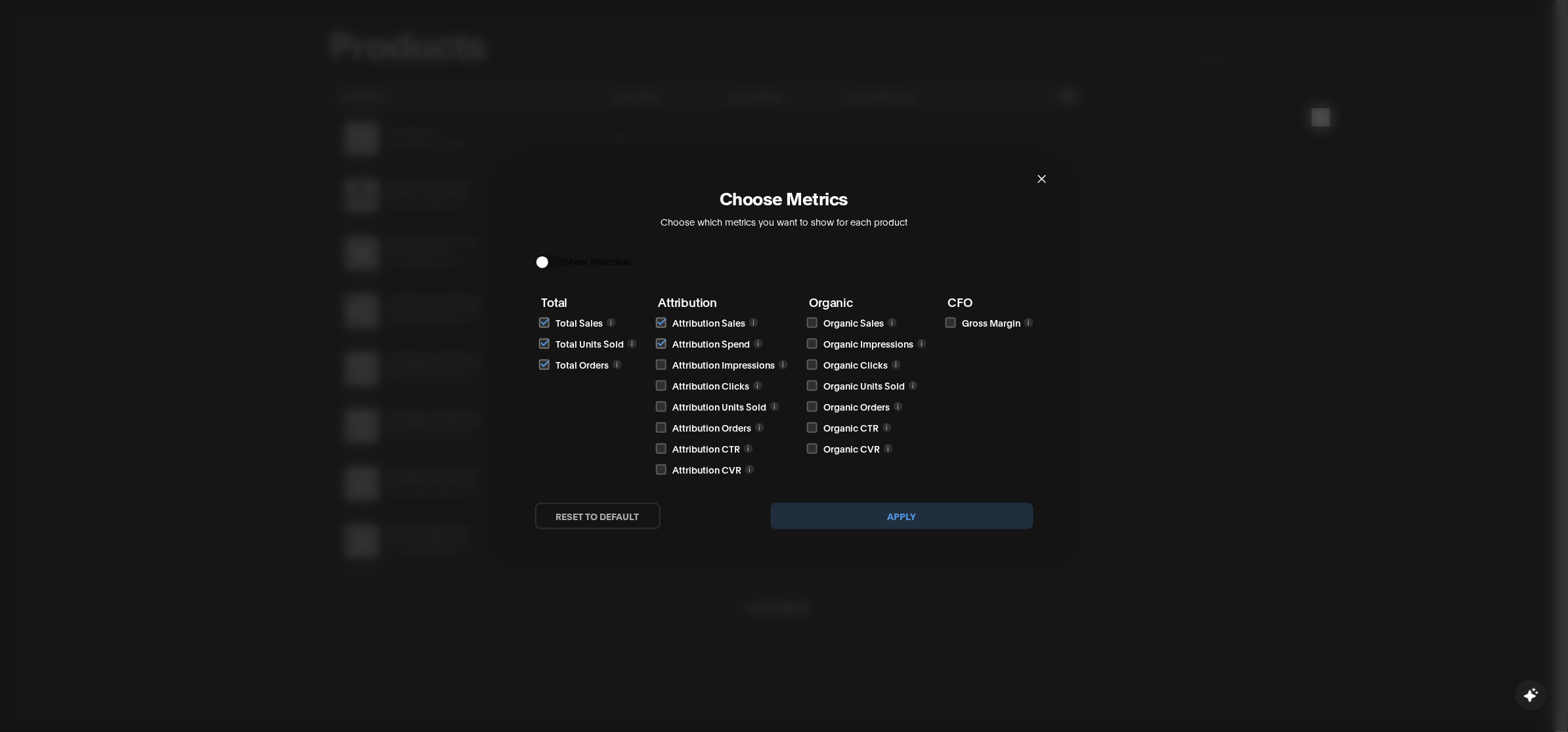
checkbox input "true"
click at [662, 385] on input "checkbox" at bounding box center [661, 385] width 10 height 10
checkbox input "true"
click at [660, 405] on input "checkbox" at bounding box center [661, 406] width 10 height 10
checkbox input "true"
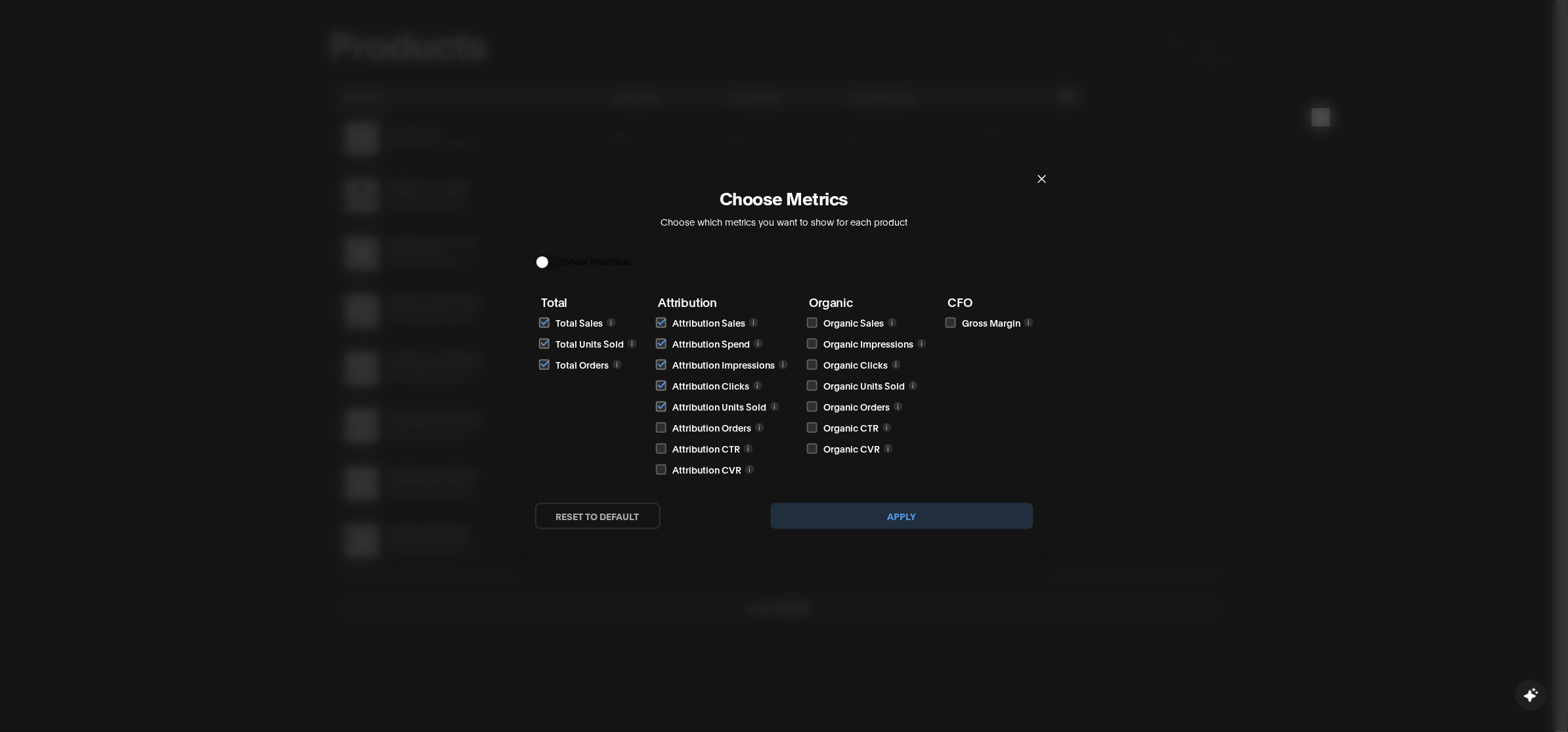
click at [656, 431] on input "checkbox" at bounding box center [661, 428] width 10 height 10
checkbox input "true"
click at [658, 450] on input "checkbox" at bounding box center [661, 448] width 10 height 10
checkbox input "true"
click at [656, 471] on input "checkbox" at bounding box center [661, 470] width 10 height 10
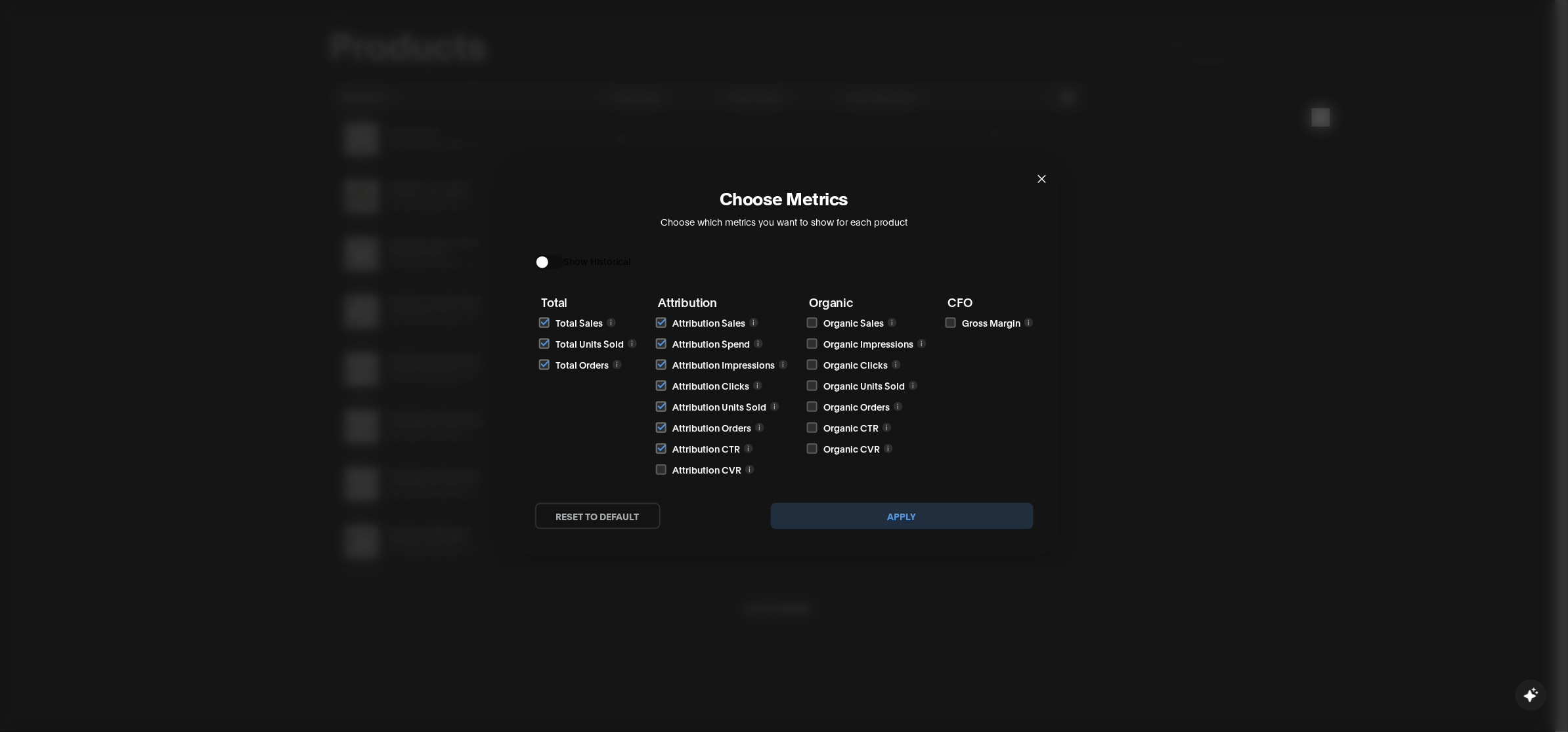
checkbox input "true"
click at [807, 324] on input "checkbox" at bounding box center [812, 322] width 10 height 10
checkbox input "true"
click at [807, 346] on input "checkbox" at bounding box center [812, 343] width 10 height 10
checkbox input "true"
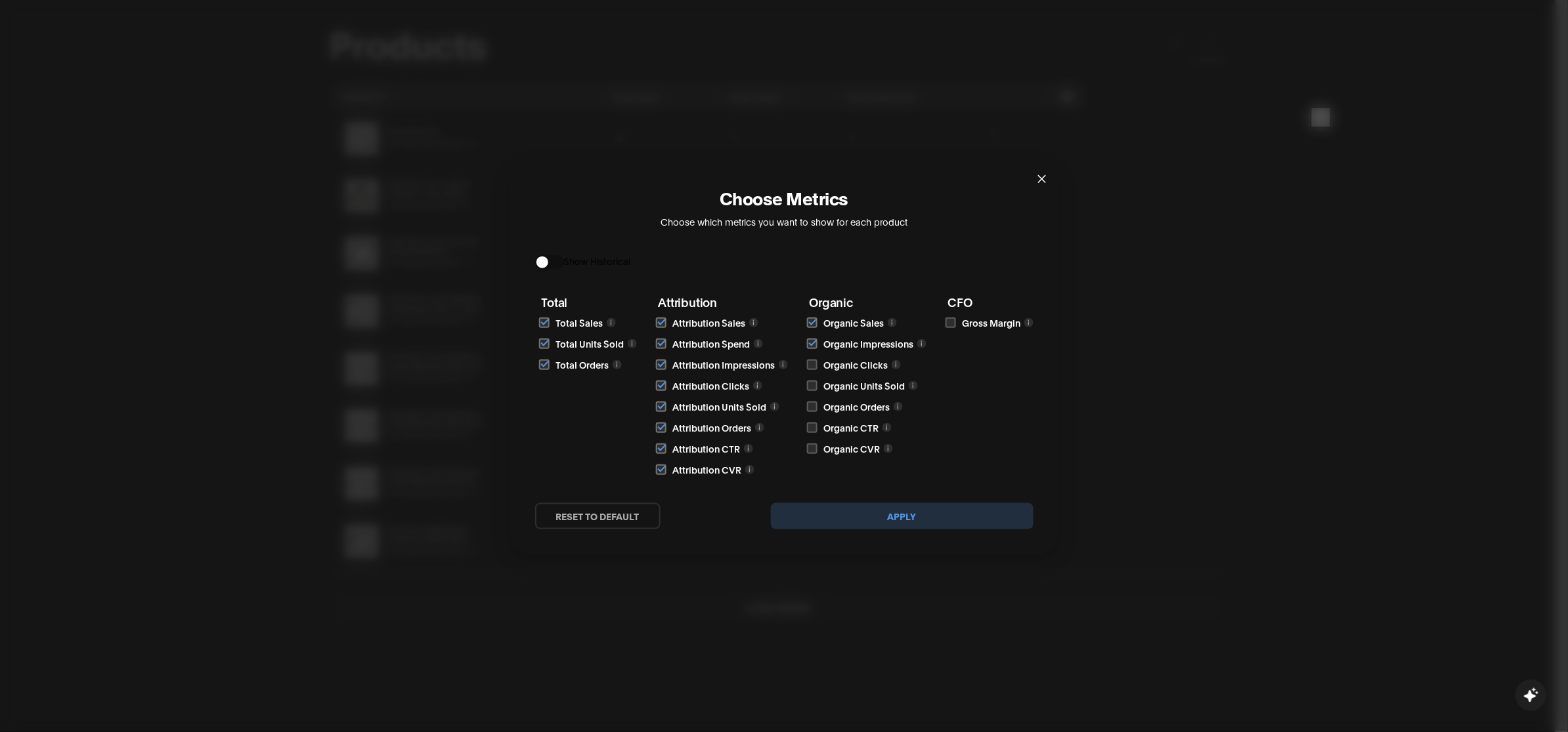
click at [812, 367] on input "checkbox" at bounding box center [812, 365] width 10 height 10
checkbox input "true"
click at [811, 388] on input "checkbox" at bounding box center [812, 385] width 10 height 10
checkbox input "true"
click at [814, 405] on input "checkbox" at bounding box center [812, 406] width 10 height 10
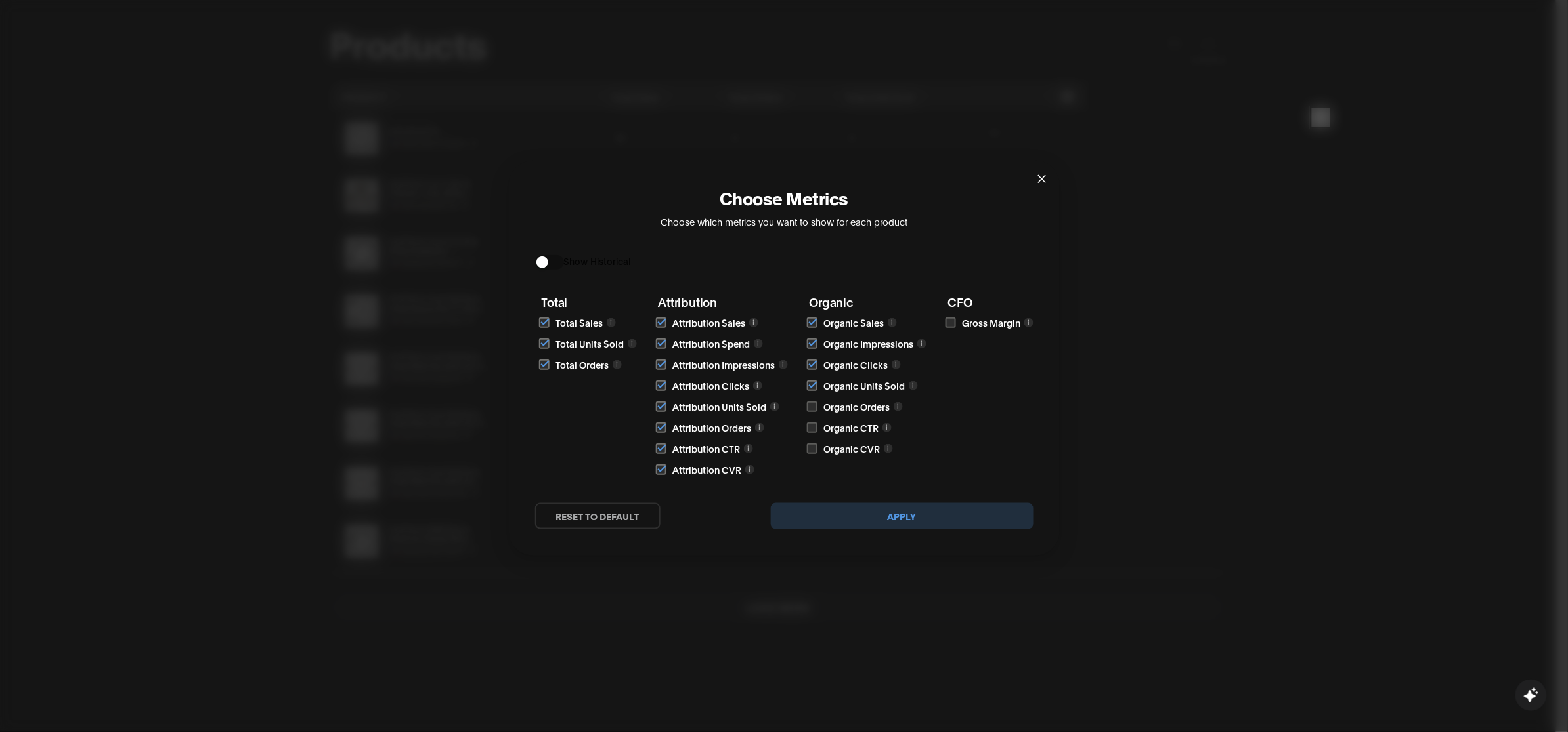
checkbox input "true"
click at [813, 428] on input "checkbox" at bounding box center [812, 428] width 10 height 10
checkbox input "true"
click at [811, 443] on input "checkbox" at bounding box center [812, 448] width 10 height 10
checkbox input "true"
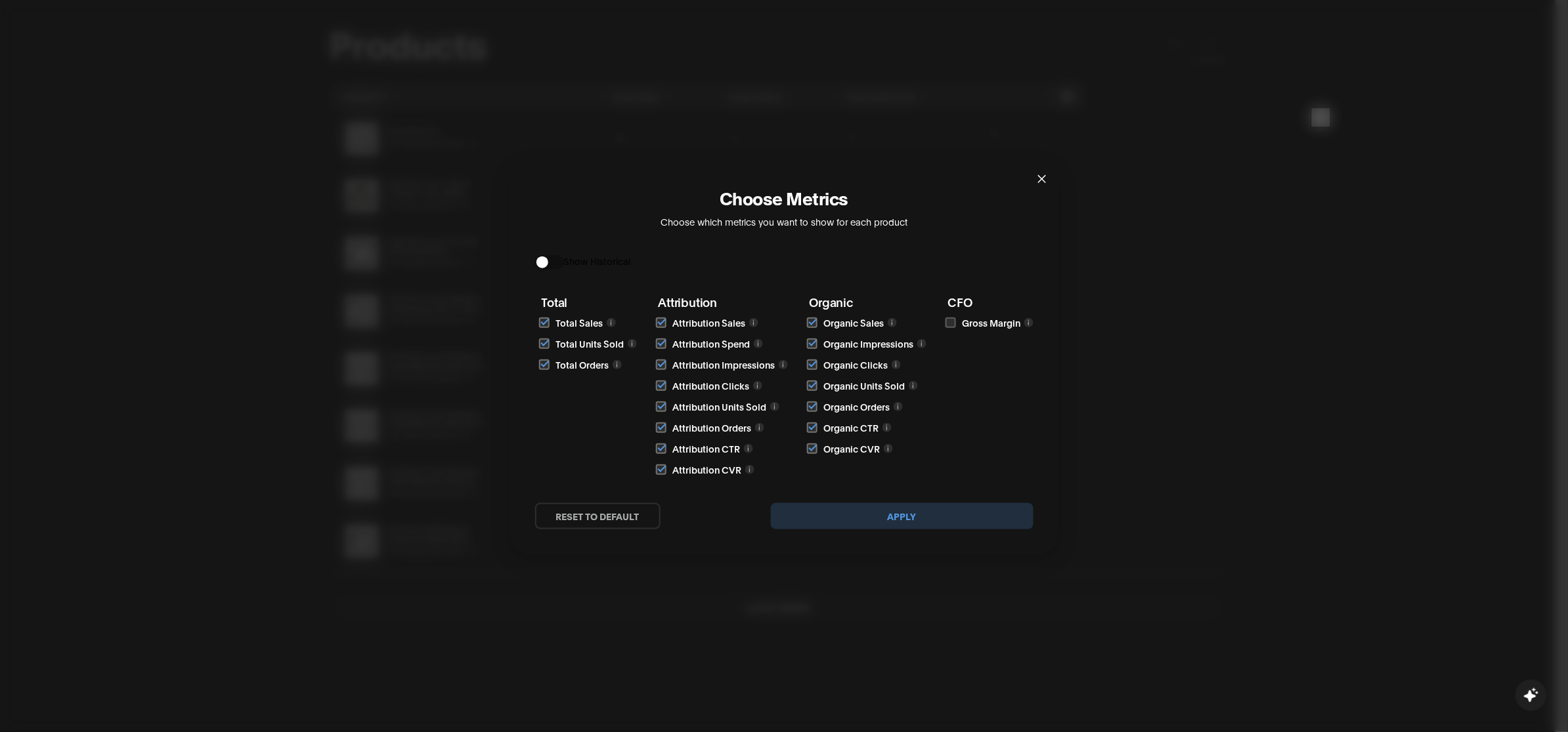
drag, startPoint x: 949, startPoint y: 325, endPoint x: 940, endPoint y: 366, distance: 42.0
click at [949, 324] on input "checkbox" at bounding box center [950, 322] width 10 height 10
checkbox input "true"
click at [887, 509] on button "Apply" at bounding box center [902, 516] width 262 height 26
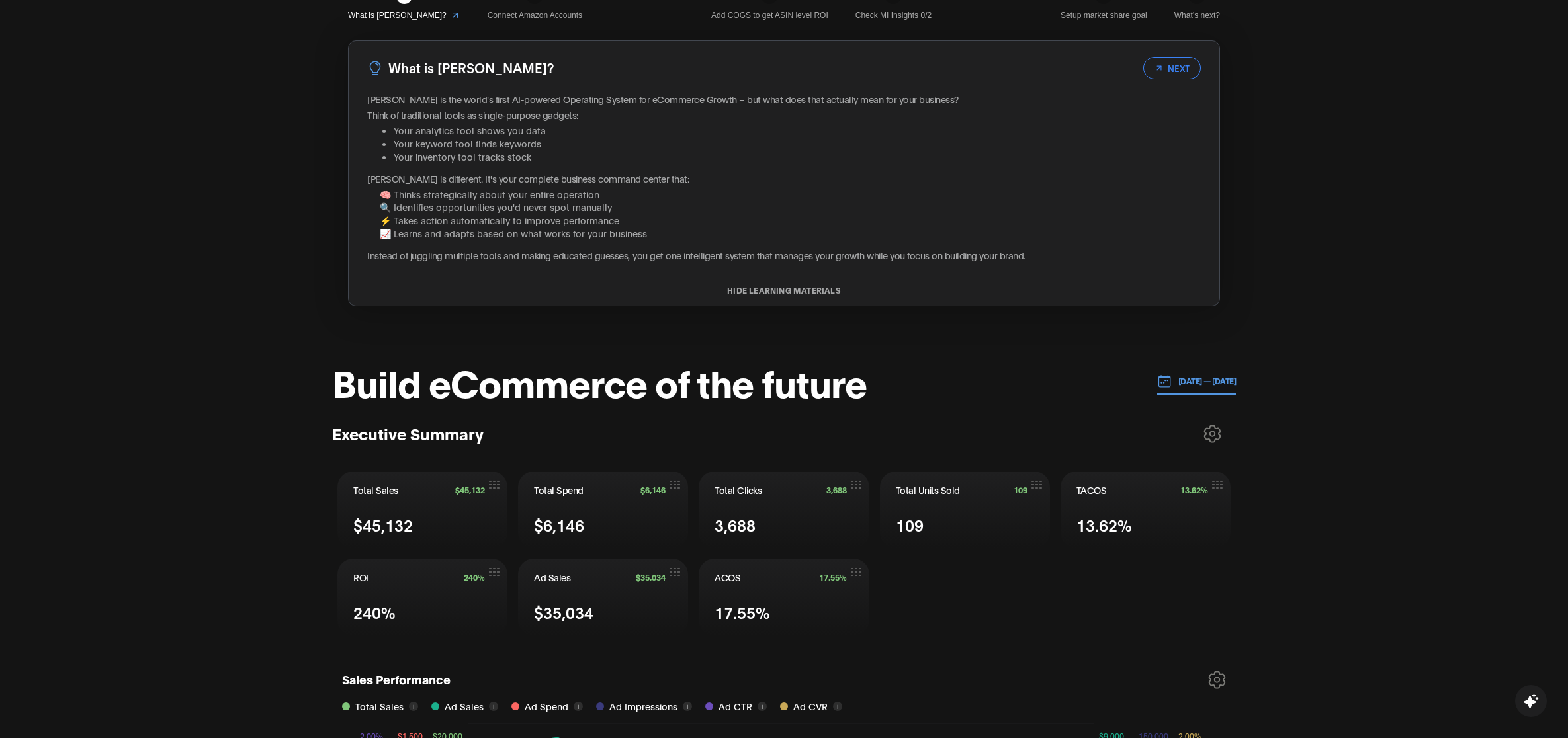
scroll to position [17, 0]
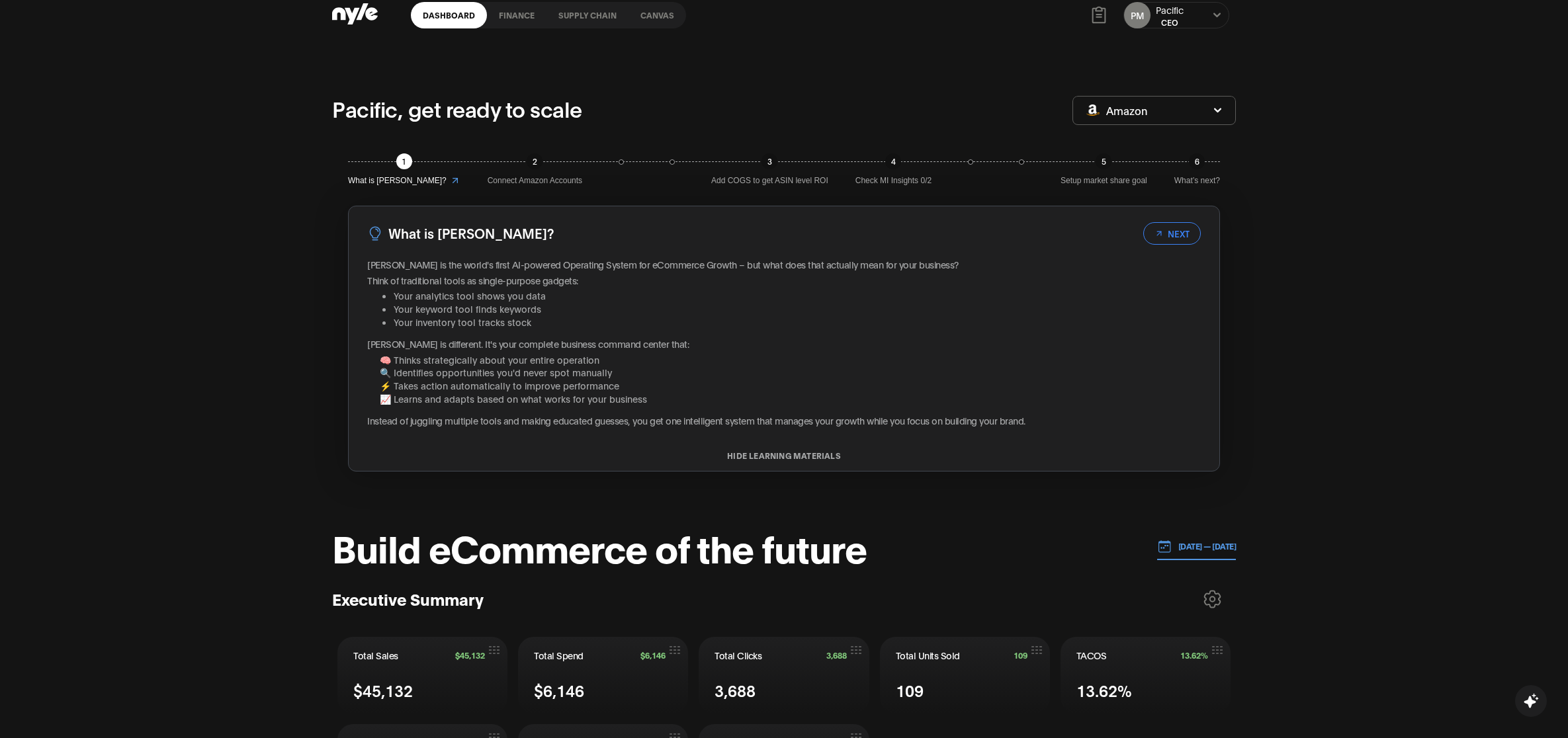
click at [1185, 556] on button "[DATE] — [DATE]" at bounding box center [1197, 546] width 80 height 27
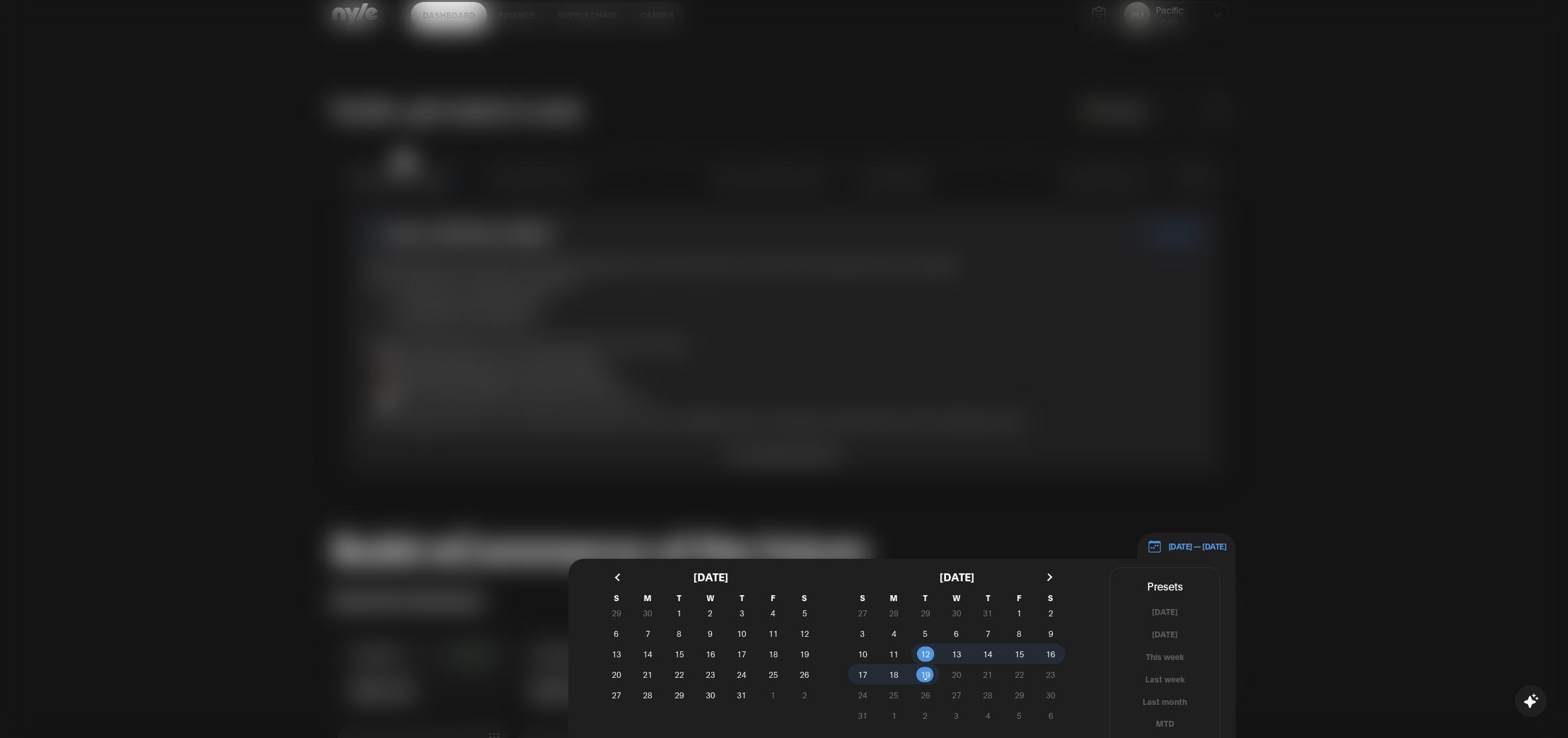
scroll to position [182, 0]
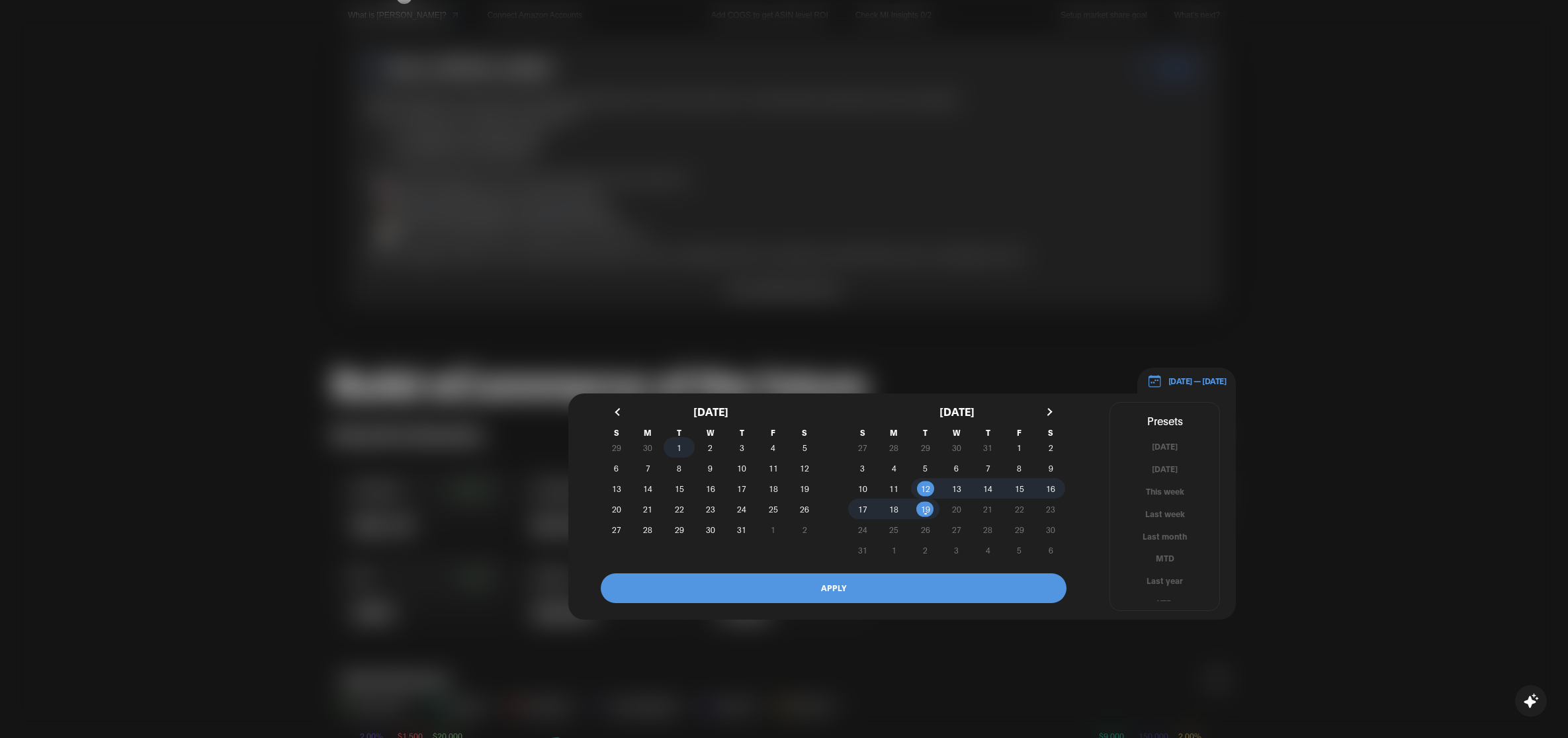
click at [679, 451] on span "1" at bounding box center [679, 448] width 5 height 24
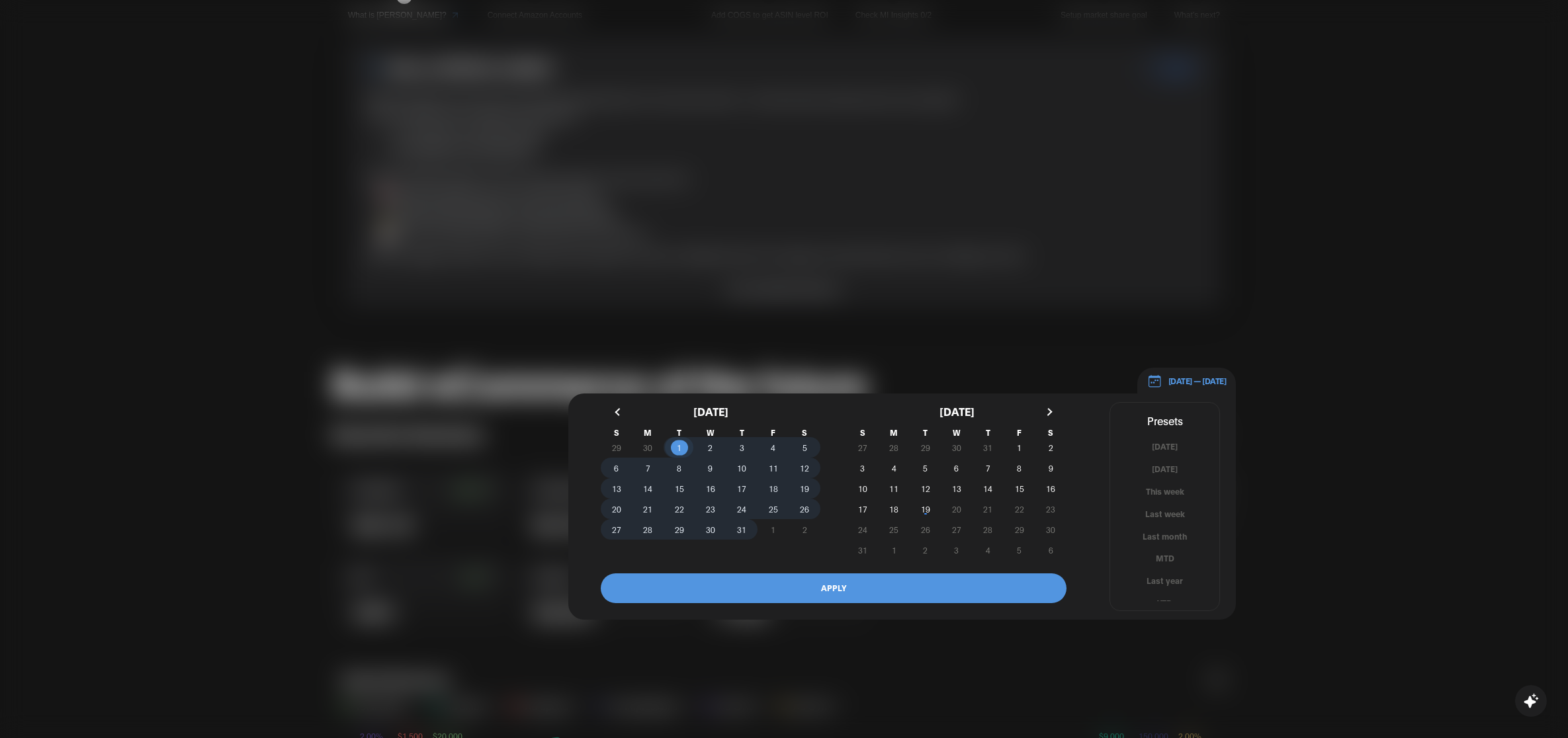
click at [741, 530] on span "31" at bounding box center [741, 530] width 9 height 24
click at [814, 601] on button "APPLY" at bounding box center [834, 588] width 466 height 30
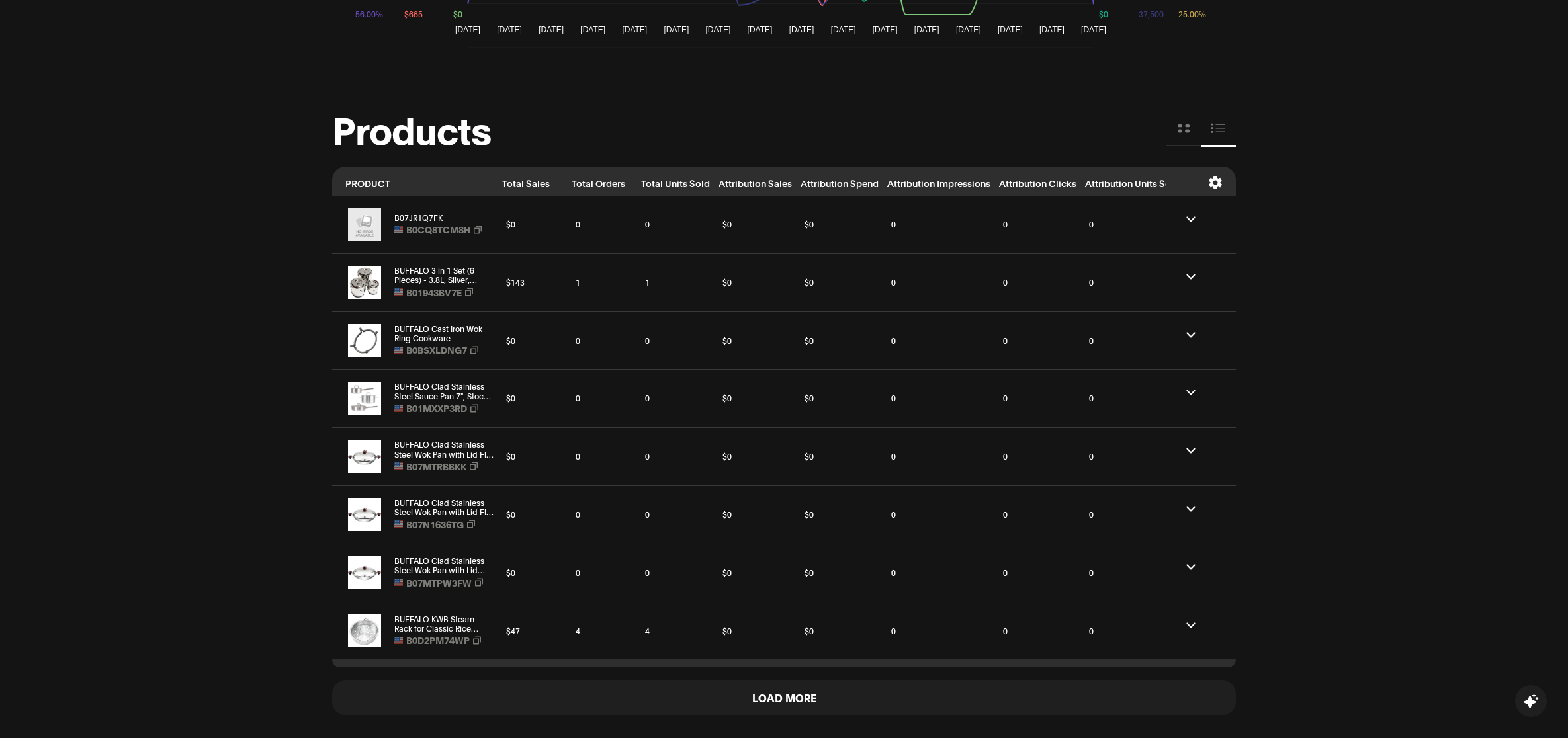
scroll to position [1252, 0]
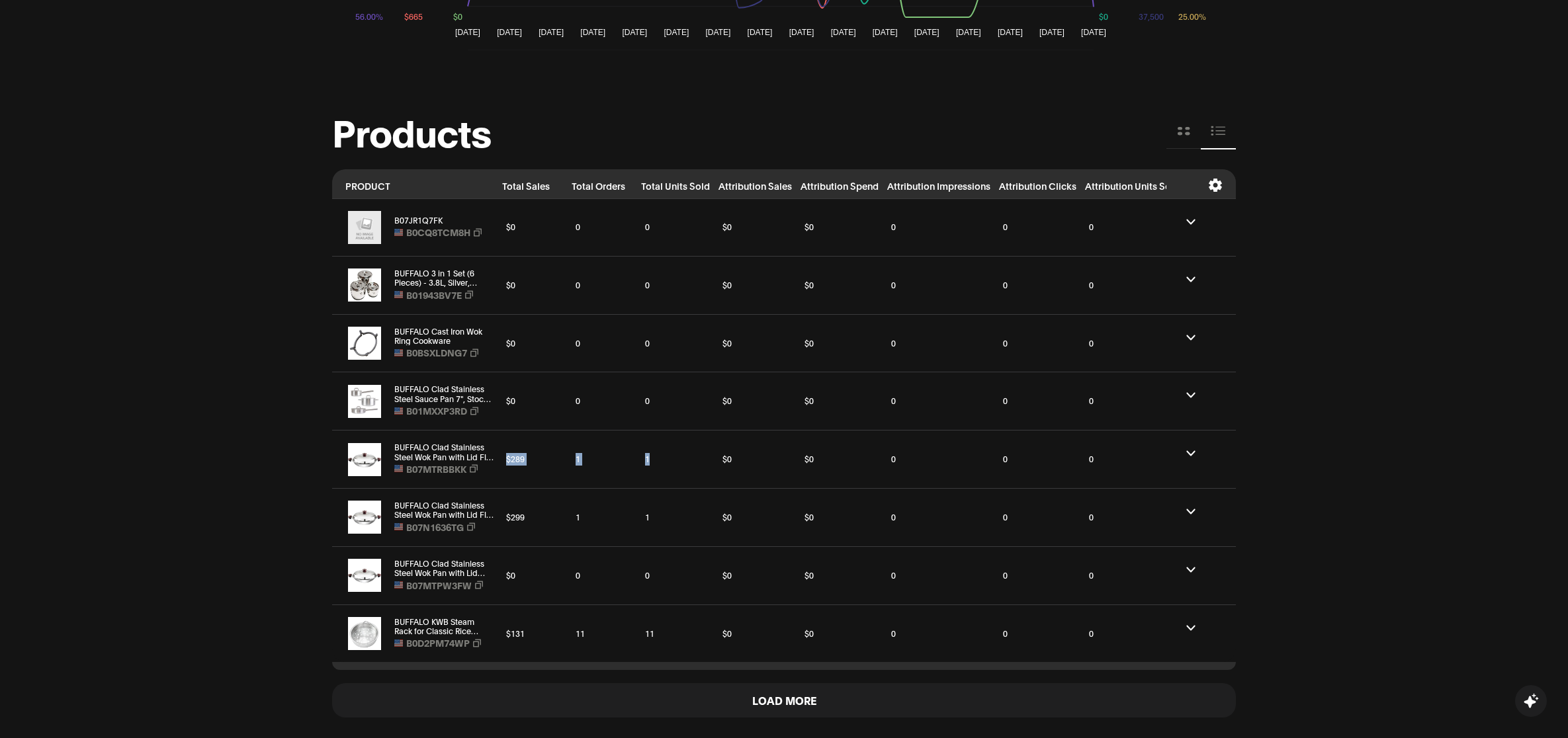
drag, startPoint x: 540, startPoint y: 460, endPoint x: 669, endPoint y: 471, distance: 129.5
click at [669, 471] on tr "BUFFALO Clad Stainless Steel Wok Pan with Lid Flat Bottom 14 inch (35cm) Stir F…" at bounding box center [1221, 459] width 1779 height 58
drag, startPoint x: 660, startPoint y: 644, endPoint x: 495, endPoint y: 640, distance: 165.0
click at [495, 640] on tr "BUFFALO KWB Steam Rack for Classic Rice Cooker (10 cups), white B0D2PM74WP $131…" at bounding box center [1221, 633] width 1779 height 58
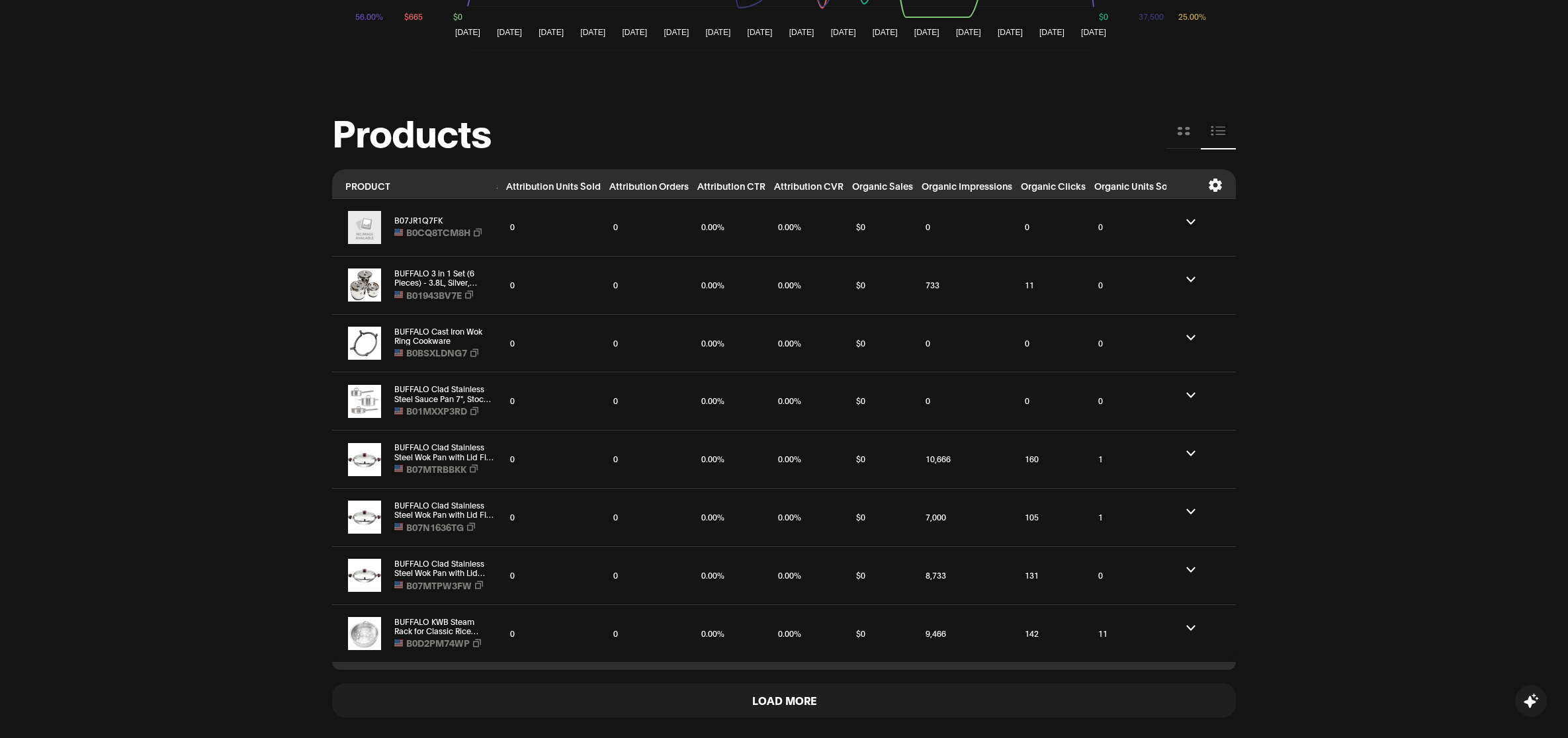
scroll to position [0, 744]
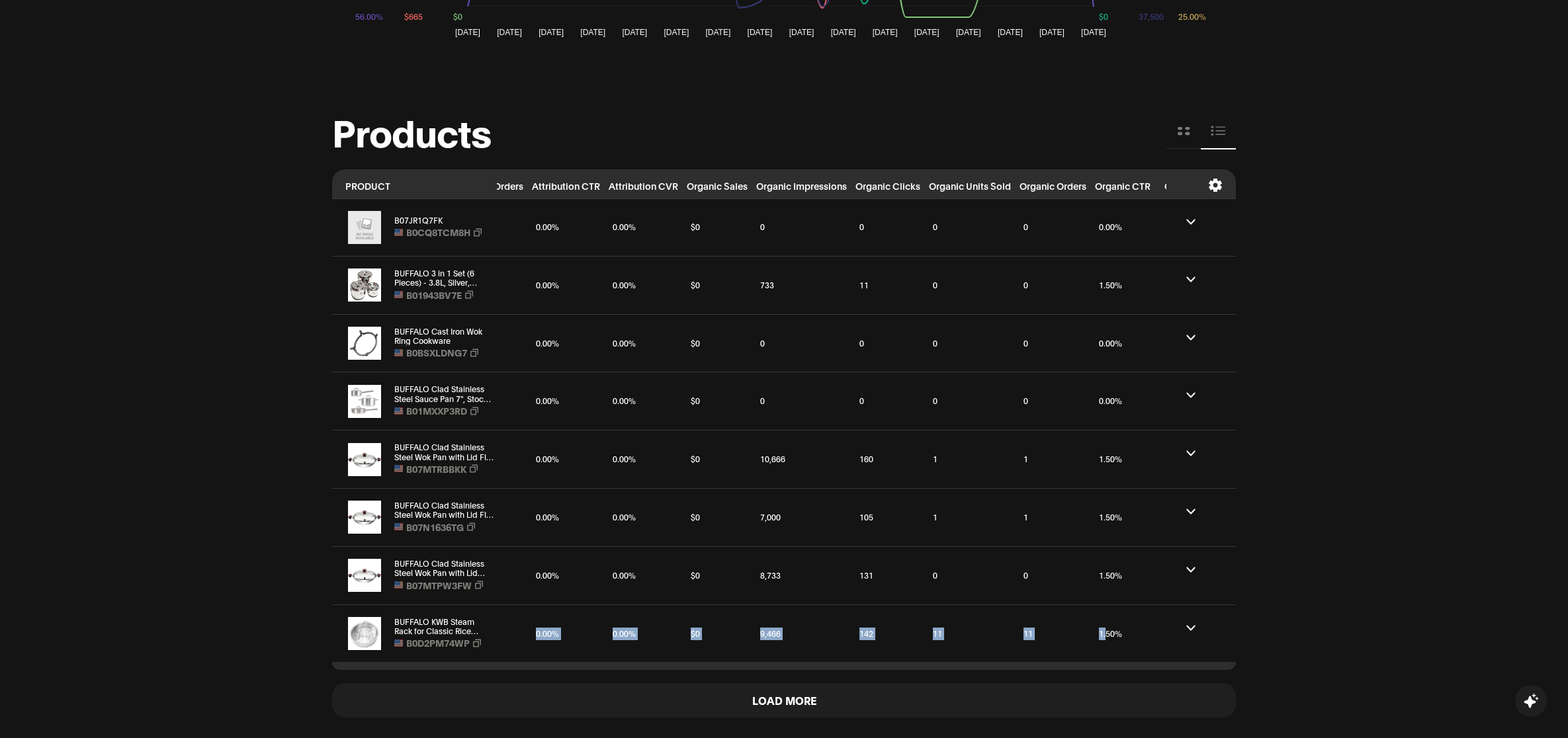
drag, startPoint x: 855, startPoint y: 640, endPoint x: 1112, endPoint y: 642, distance: 257.0
click at [1111, 642] on tr "BUFFALO KWB Steam Rack for Classic Rice Cooker (10 cups), white B0D2PM74WP $131…" at bounding box center [477, 633] width 1779 height 58
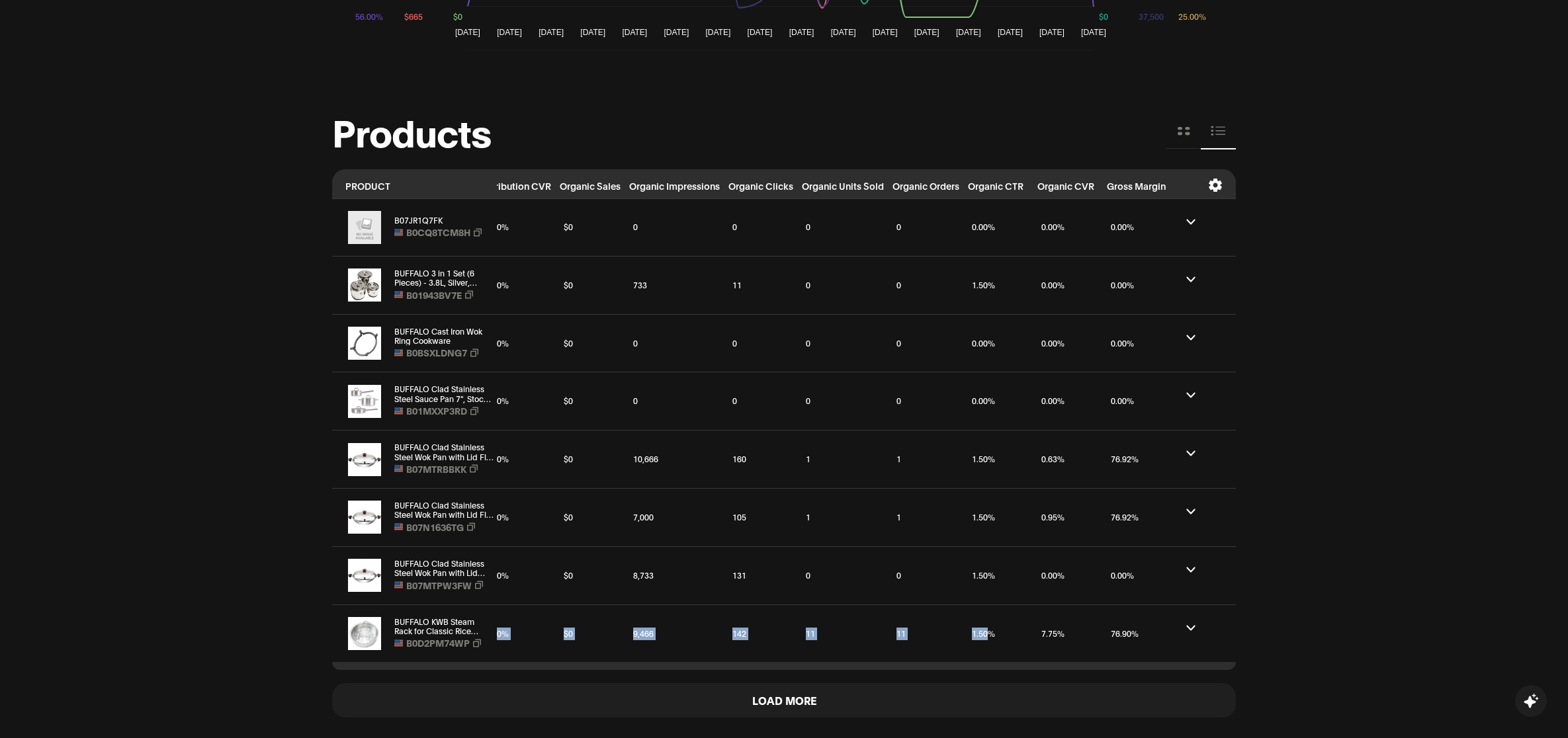
click at [949, 649] on td "11" at bounding box center [925, 633] width 75 height 58
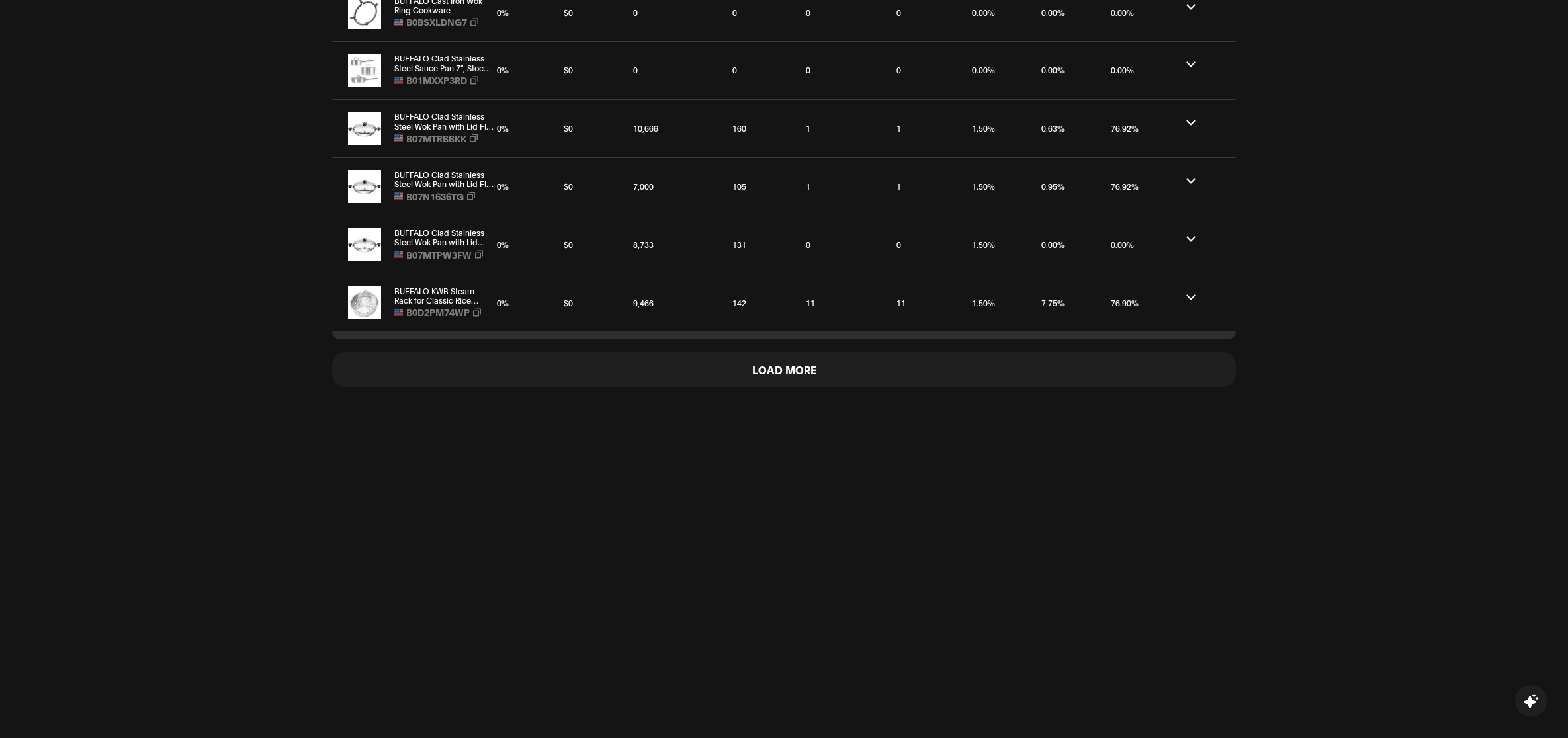
click at [828, 365] on button "Load More" at bounding box center [784, 370] width 904 height 33
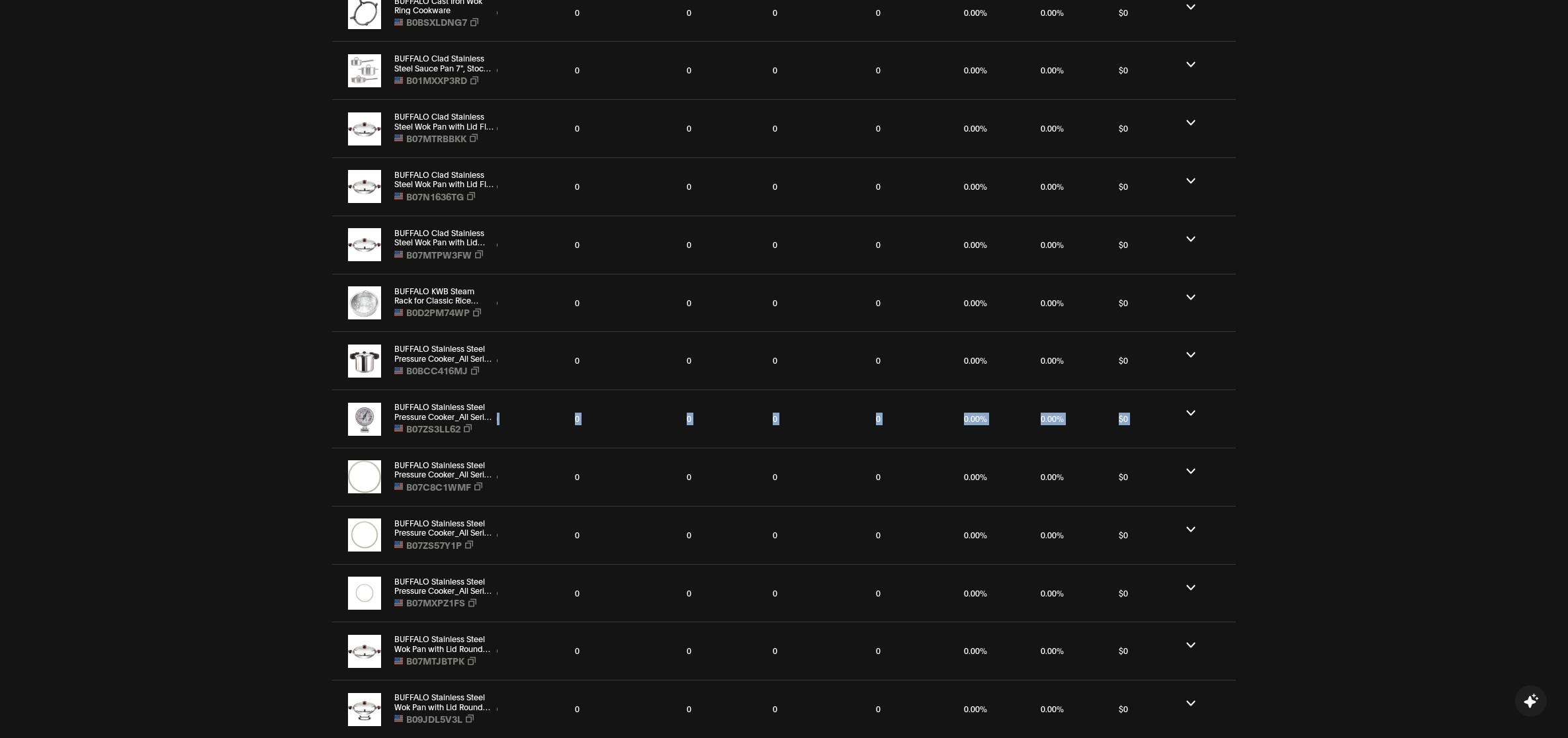
scroll to position [0, 0]
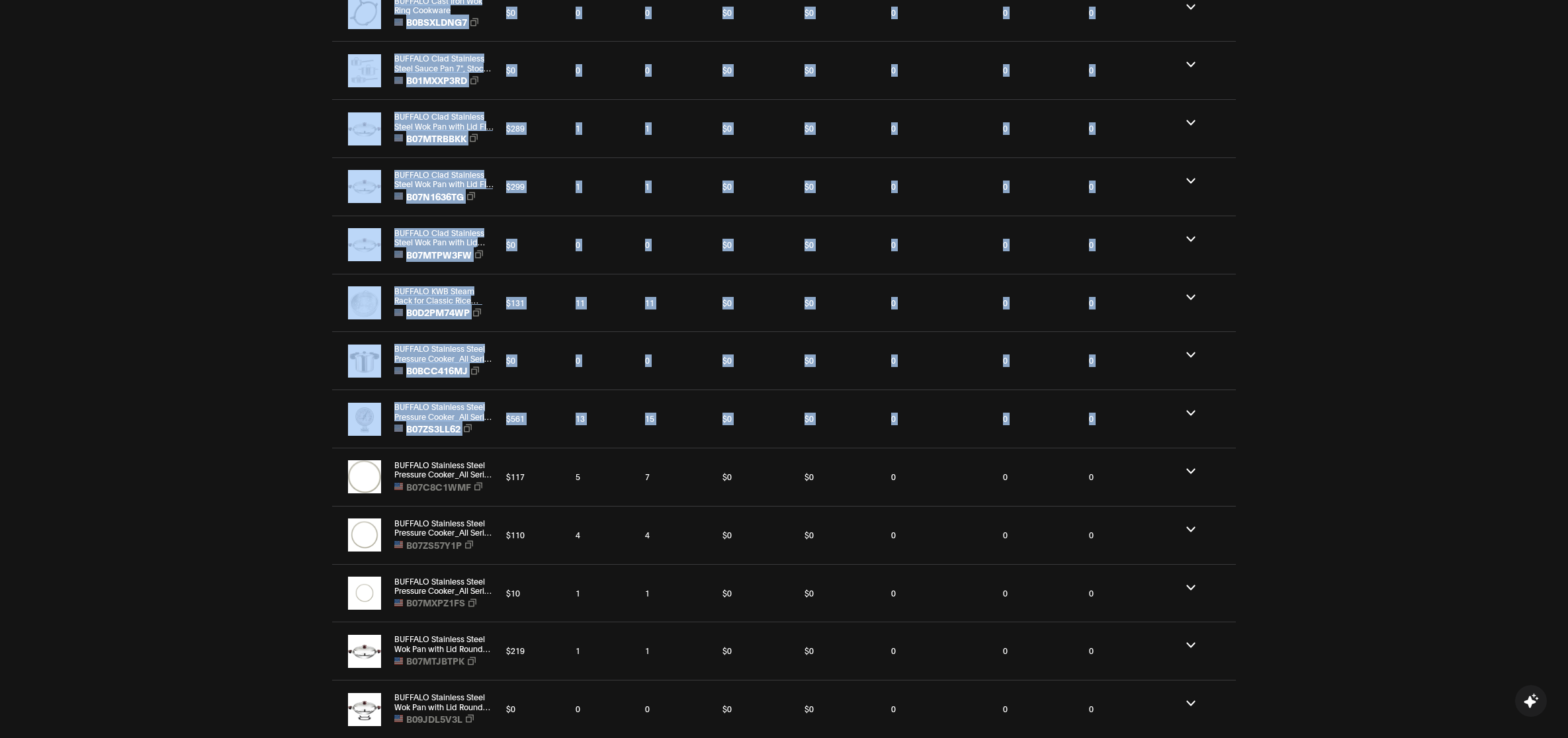
drag, startPoint x: 1062, startPoint y: 423, endPoint x: 159, endPoint y: 405, distance: 903.2
click at [553, 428] on div "$561" at bounding box center [532, 419] width 62 height 23
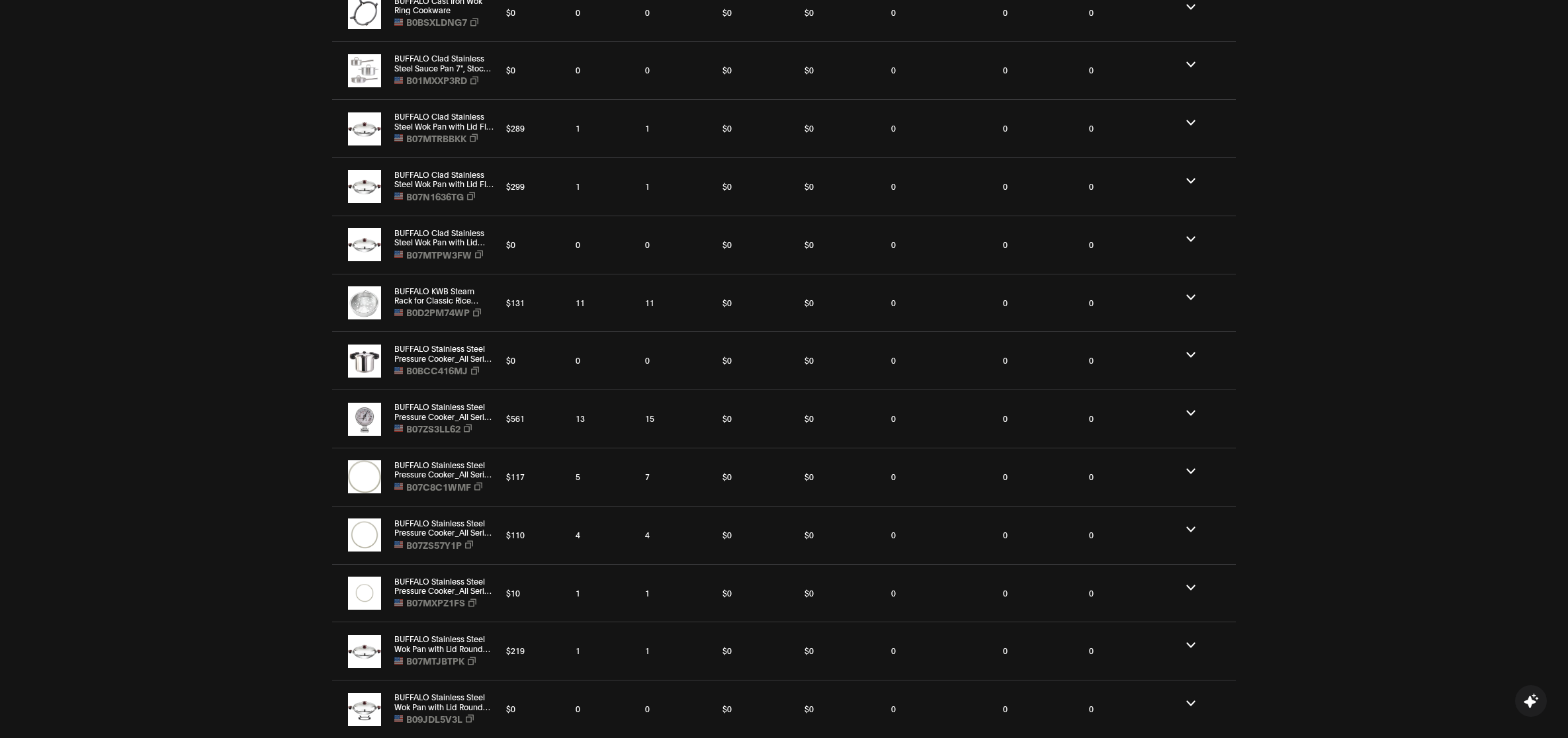
click at [520, 424] on div "$561" at bounding box center [532, 419] width 62 height 23
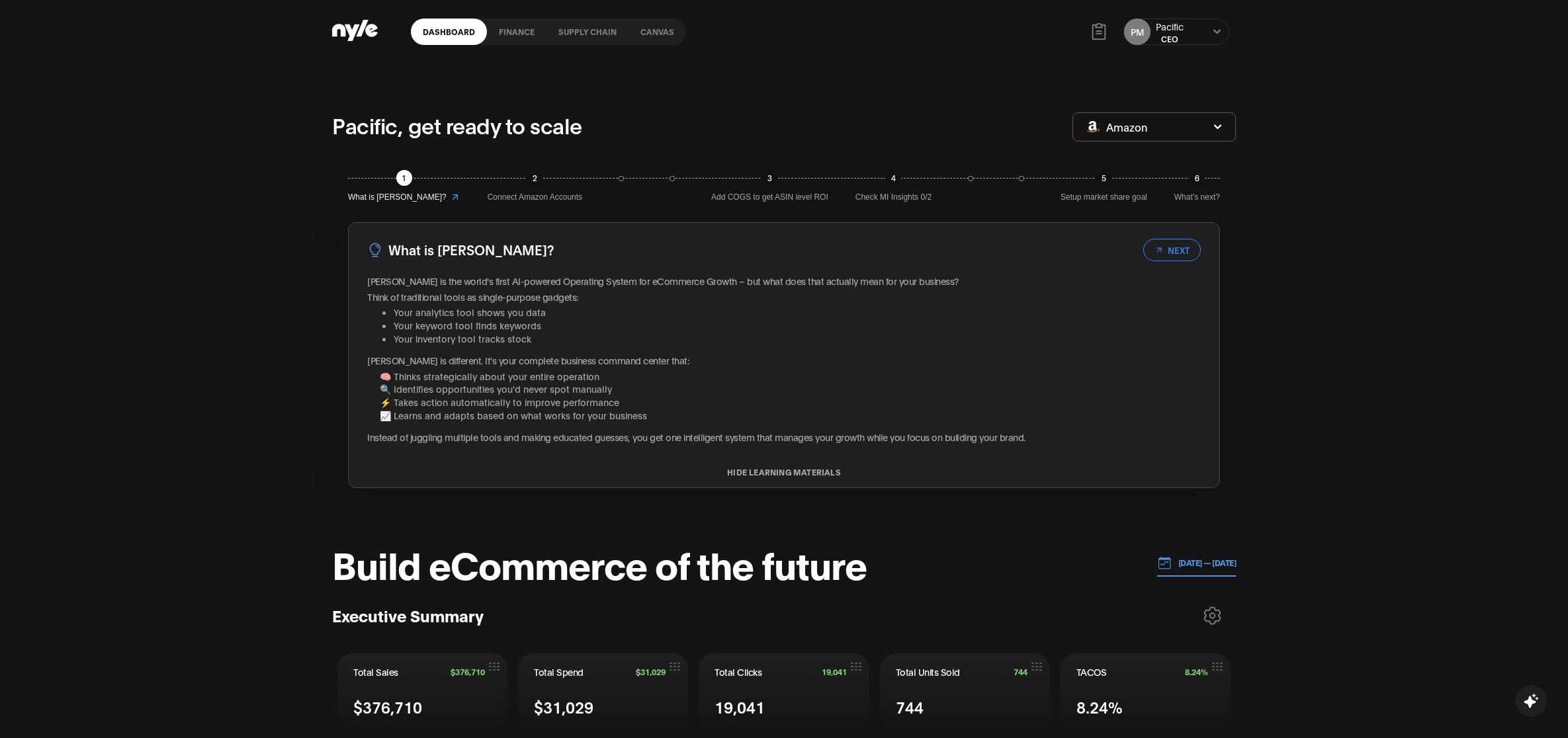
click at [672, 31] on link "Canvas" at bounding box center [657, 32] width 58 height 27
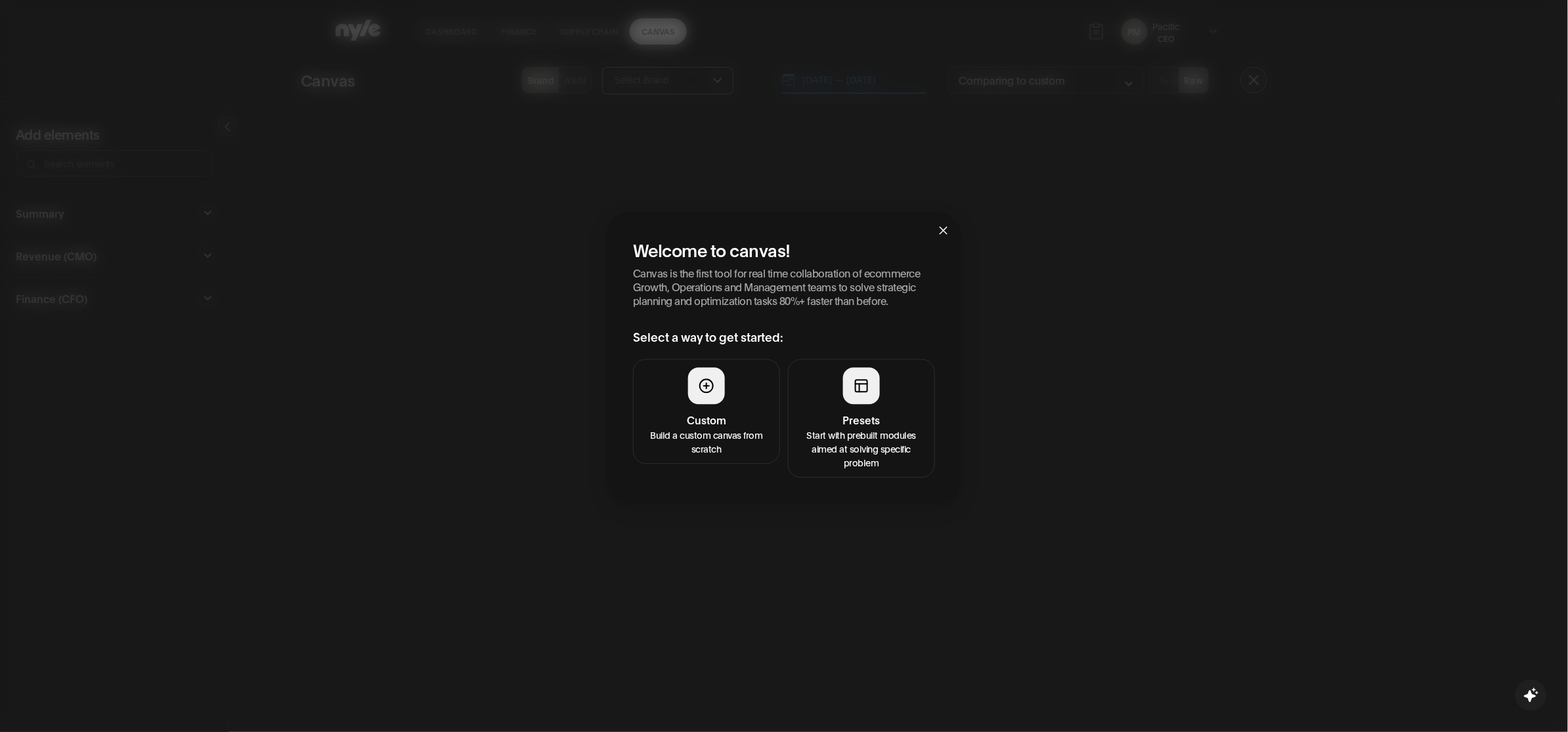
click at [733, 413] on h4 "Custom" at bounding box center [707, 421] width 130 height 16
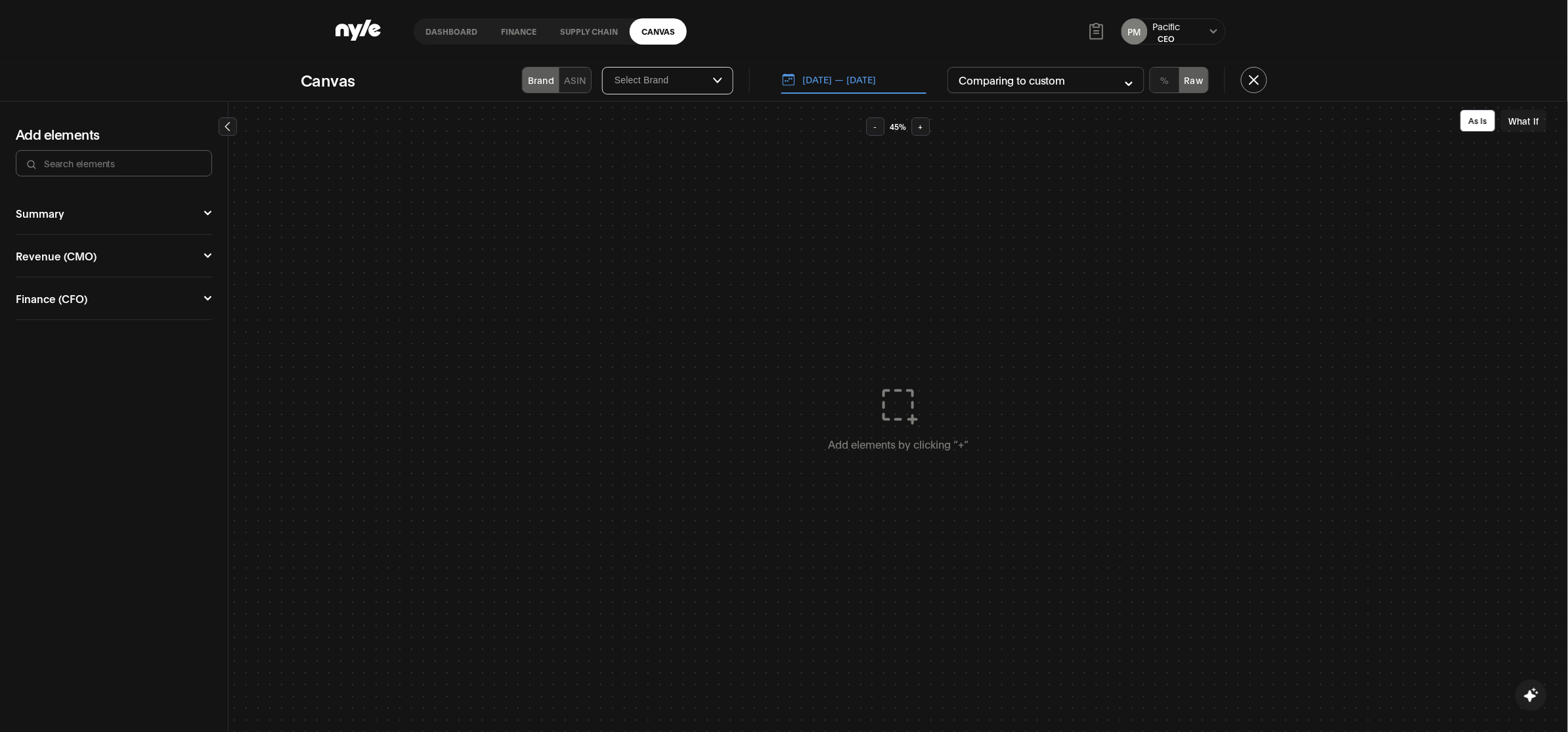
click at [86, 209] on button "Summary" at bounding box center [114, 213] width 197 height 10
click at [64, 284] on button "Revenue (CMO)" at bounding box center [114, 282] width 197 height 10
click at [50, 306] on div "Campaign Manager" at bounding box center [66, 305] width 100 height 10
click at [53, 327] on button "Funnel Performance" at bounding box center [64, 340] width 83 height 31
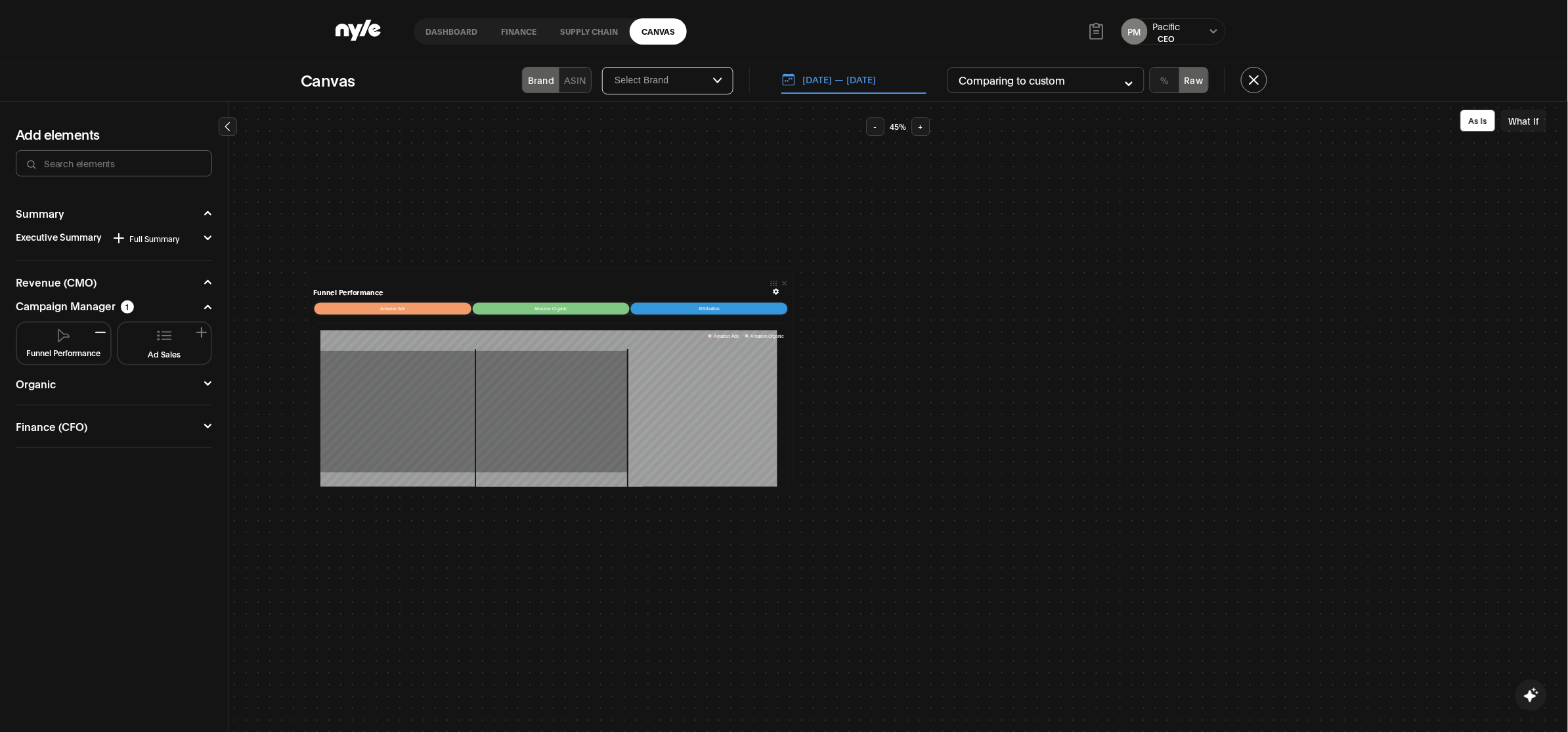
click at [449, 34] on link "Dashboard" at bounding box center [451, 32] width 75 height 26
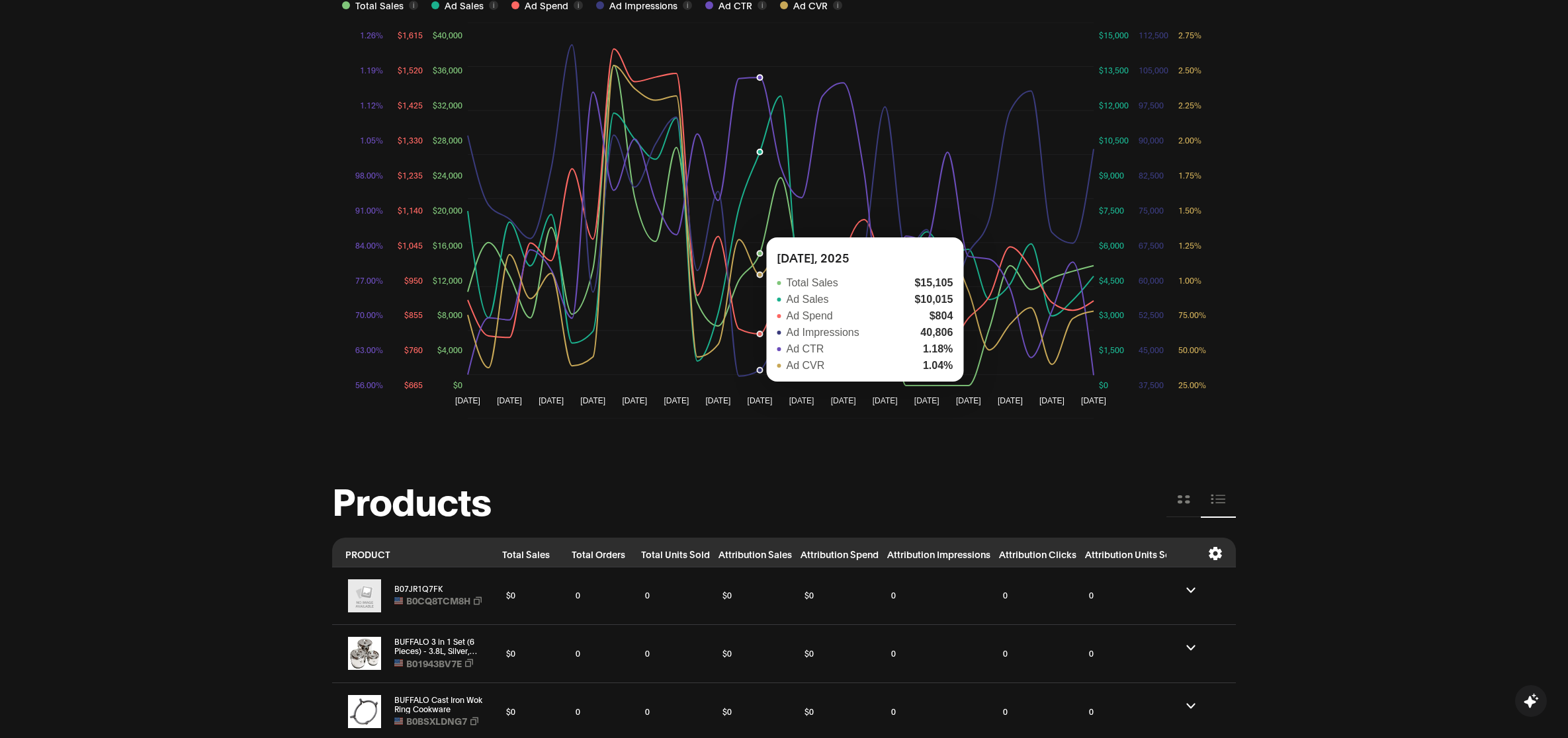
scroll to position [635, 0]
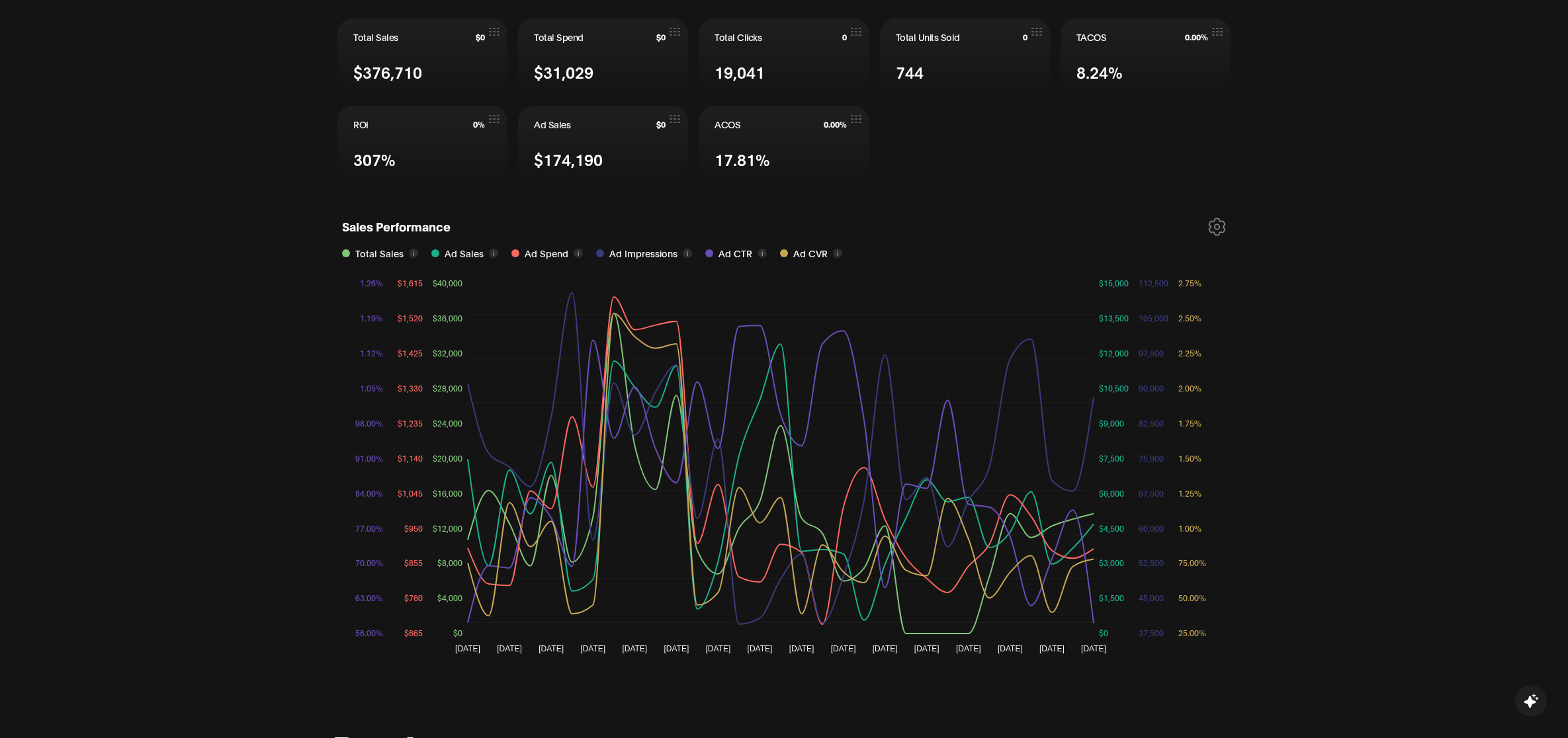
click at [1214, 226] on icon at bounding box center [1217, 227] width 16 height 17
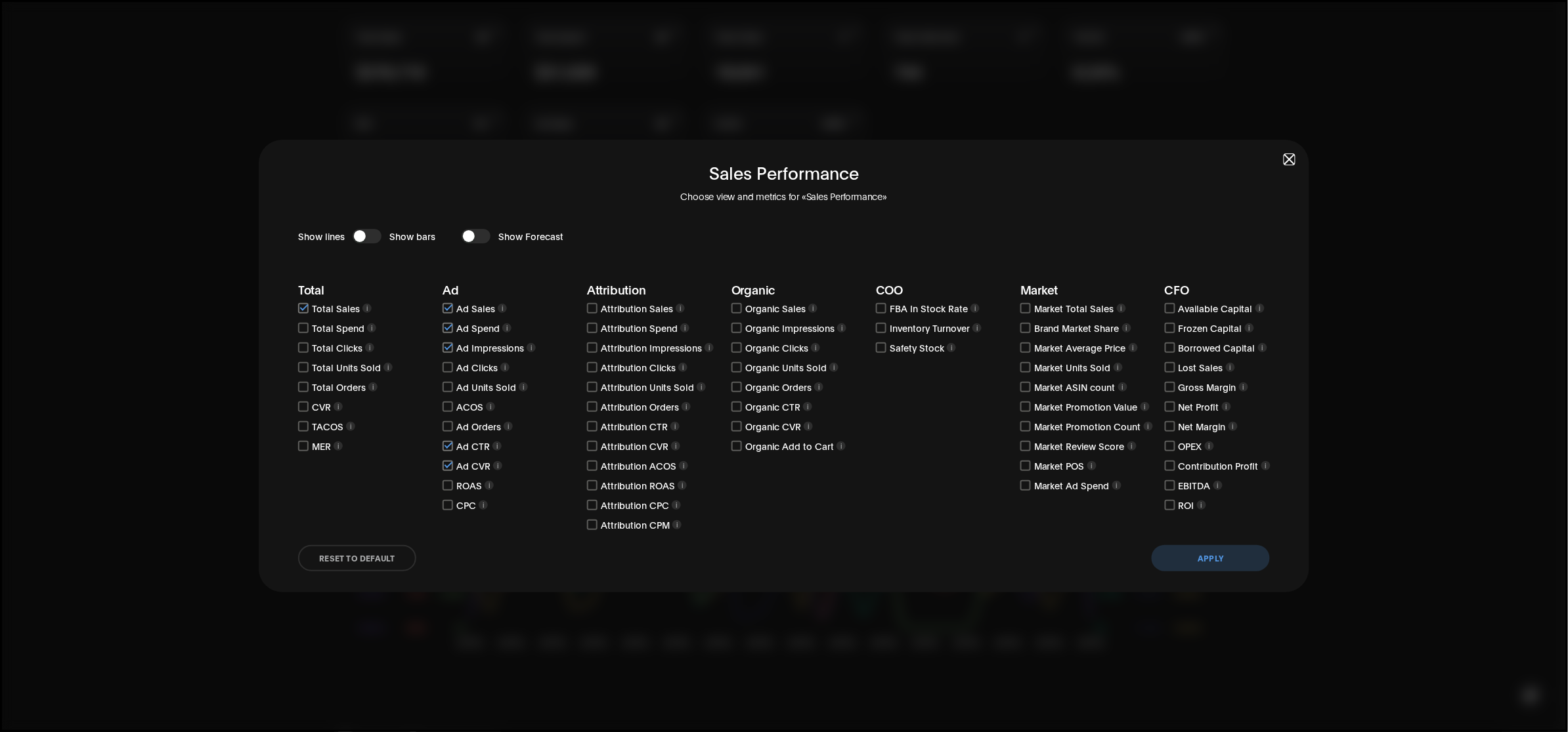
click at [444, 309] on input "checkbox" at bounding box center [447, 308] width 10 height 10
checkbox input "false"
click at [451, 323] on input "checkbox" at bounding box center [447, 328] width 10 height 10
checkbox input "false"
drag, startPoint x: 445, startPoint y: 348, endPoint x: 449, endPoint y: 394, distance: 46.2
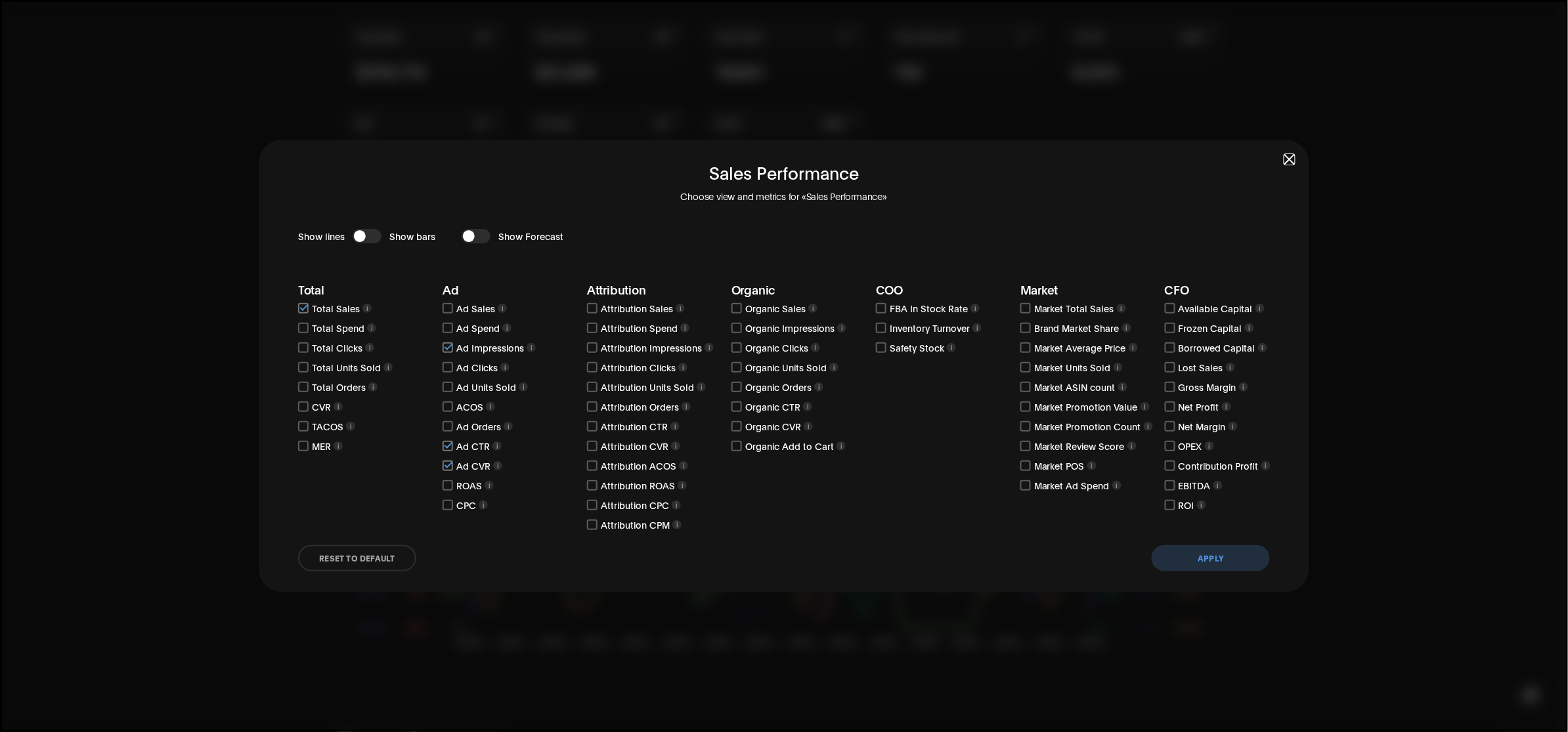
click at [447, 348] on input "checkbox" at bounding box center [447, 347] width 10 height 10
checkbox input "false"
click at [447, 444] on input "checkbox" at bounding box center [447, 446] width 10 height 10
checkbox input "false"
click at [445, 470] on input "checkbox" at bounding box center [447, 466] width 10 height 10
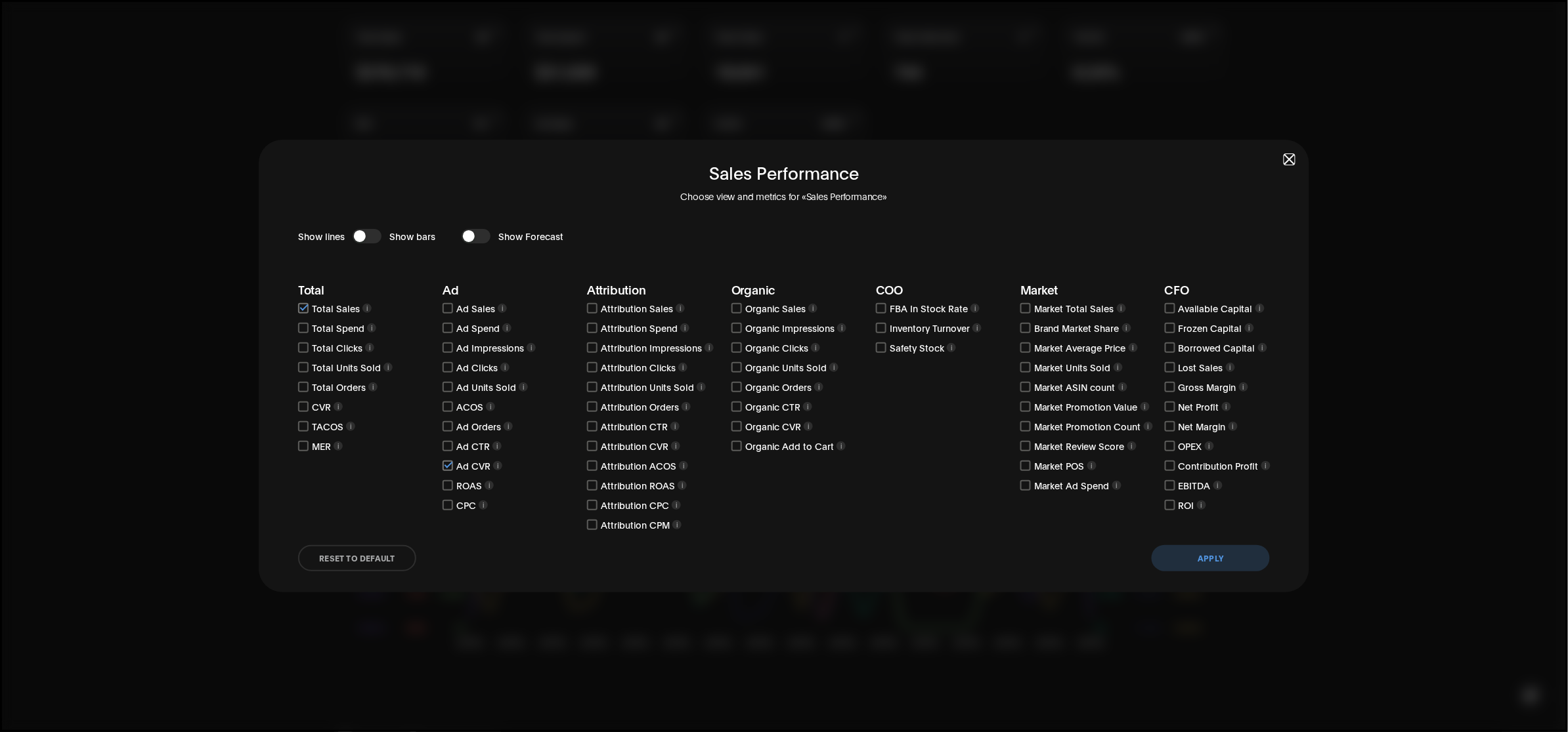
checkbox input "false"
click at [303, 325] on input "checkbox" at bounding box center [303, 328] width 10 height 10
checkbox input "true"
click at [305, 346] on input "checkbox" at bounding box center [303, 347] width 10 height 10
checkbox input "true"
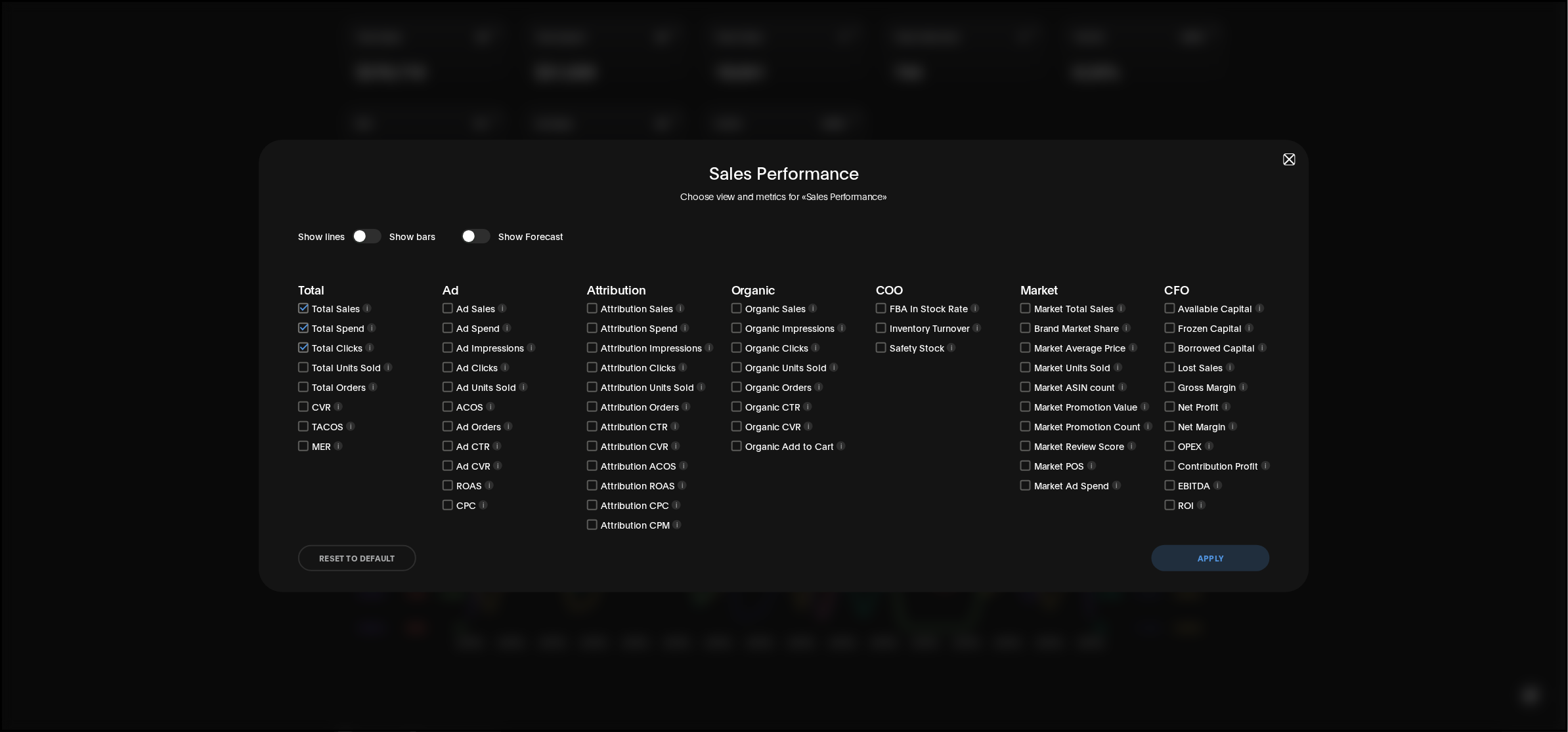
click at [300, 367] on input "checkbox" at bounding box center [303, 367] width 10 height 10
checkbox input "true"
click at [305, 391] on input "checkbox" at bounding box center [303, 387] width 10 height 10
checkbox input "true"
click at [306, 405] on input "checkbox" at bounding box center [303, 406] width 10 height 10
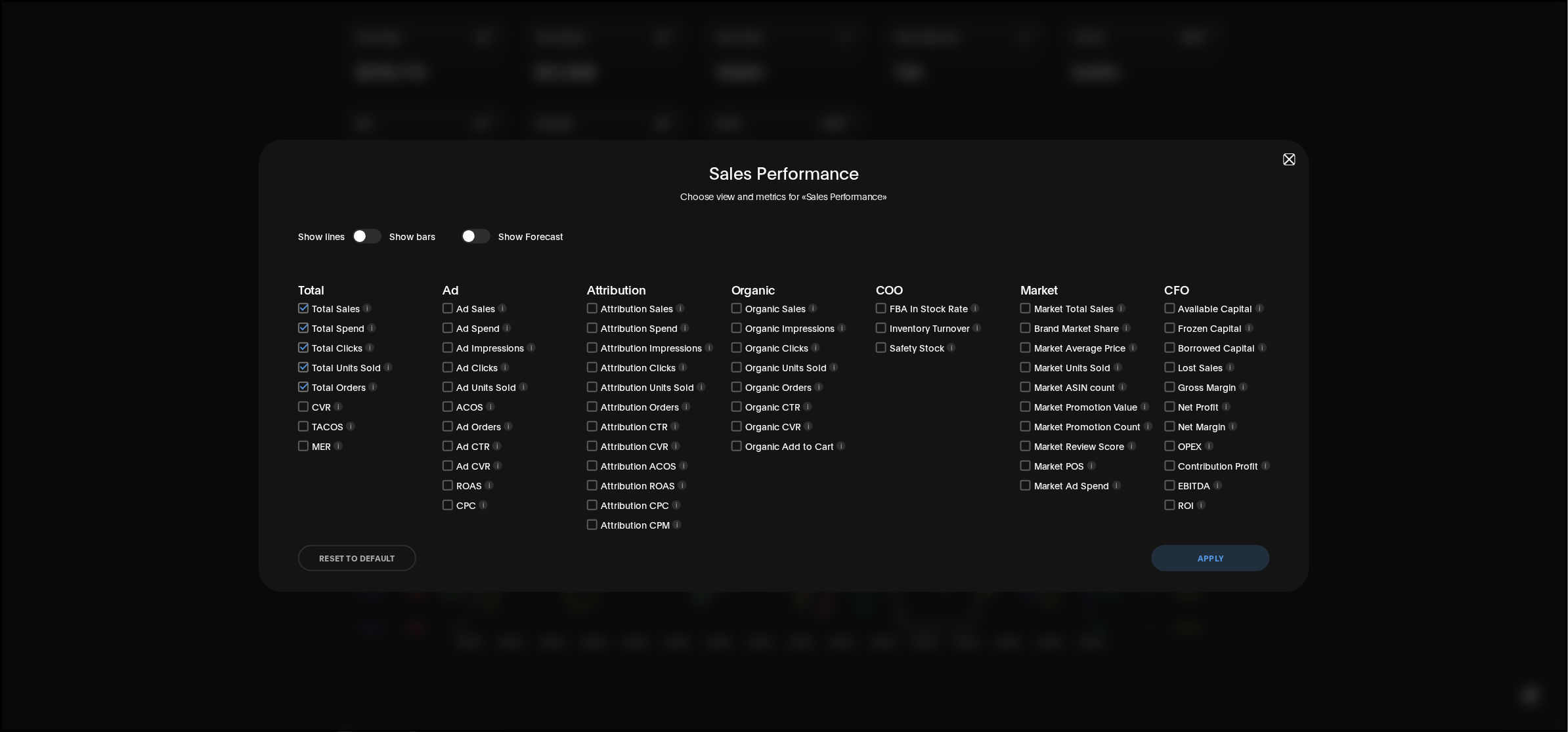
checkbox input "true"
click at [306, 430] on input "checkbox" at bounding box center [303, 426] width 10 height 10
checkbox input "true"
click at [304, 443] on input "checkbox" at bounding box center [303, 446] width 10 height 10
checkbox input "true"
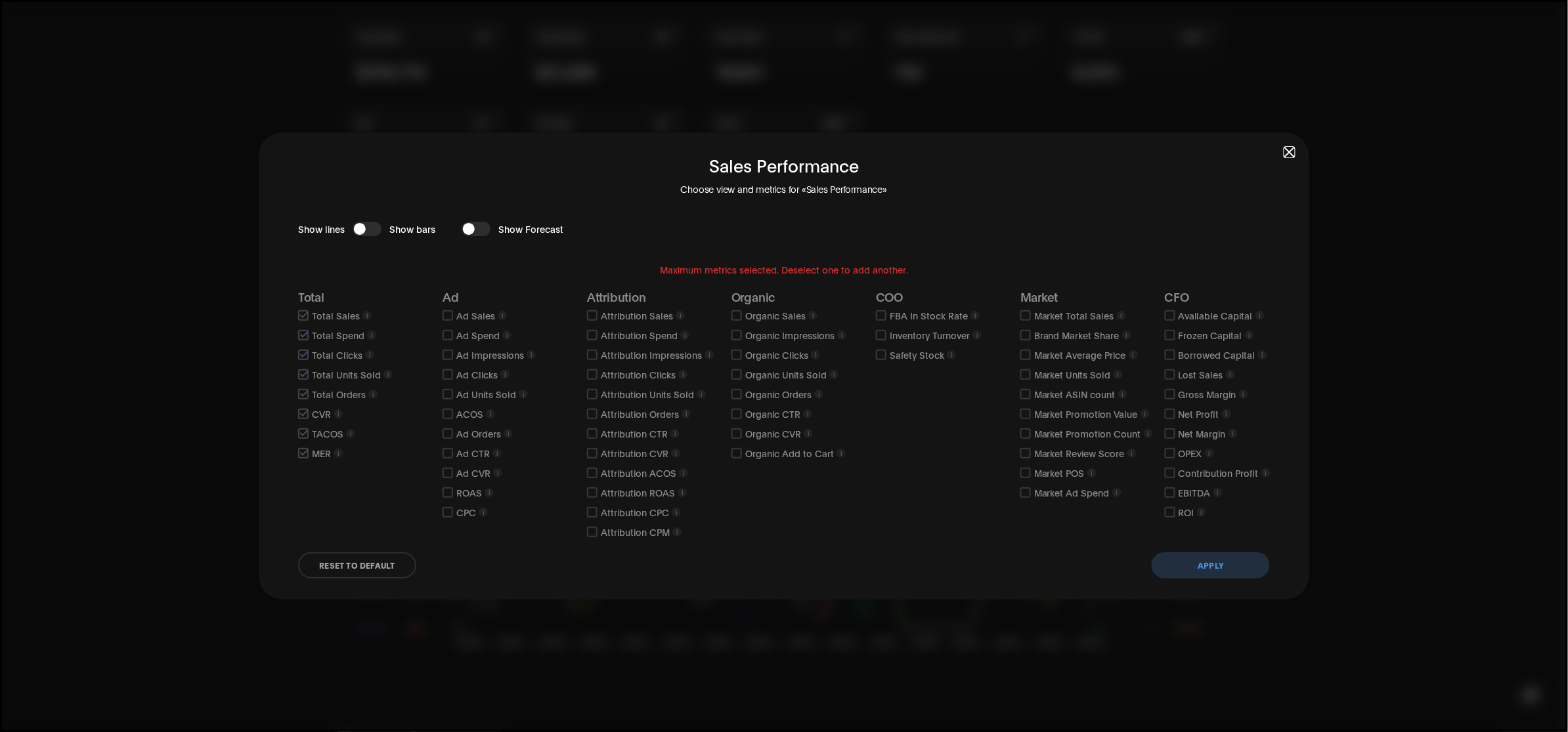
click at [1236, 572] on button "Apply" at bounding box center [1211, 566] width 118 height 26
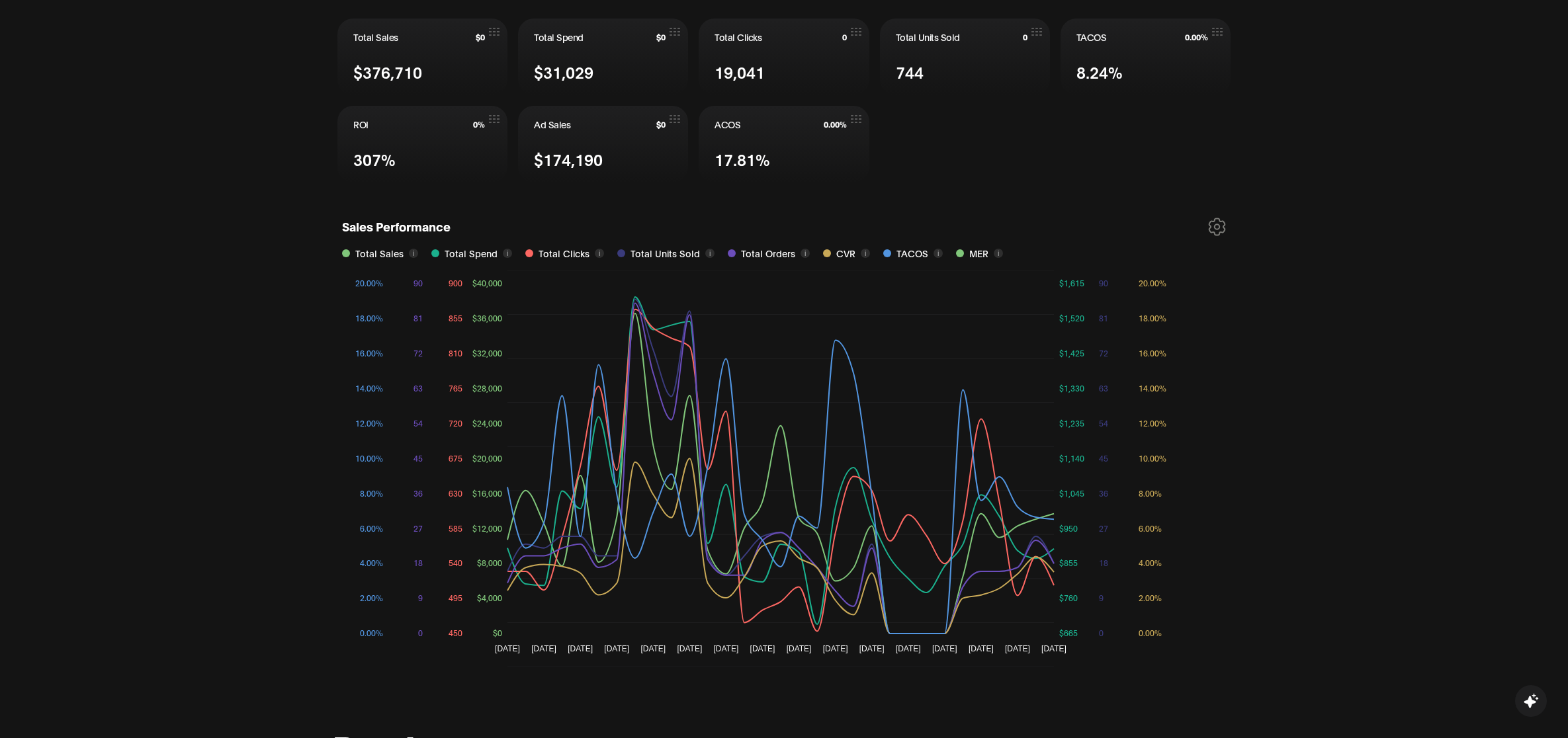
click at [1211, 229] on icon at bounding box center [1217, 227] width 16 height 17
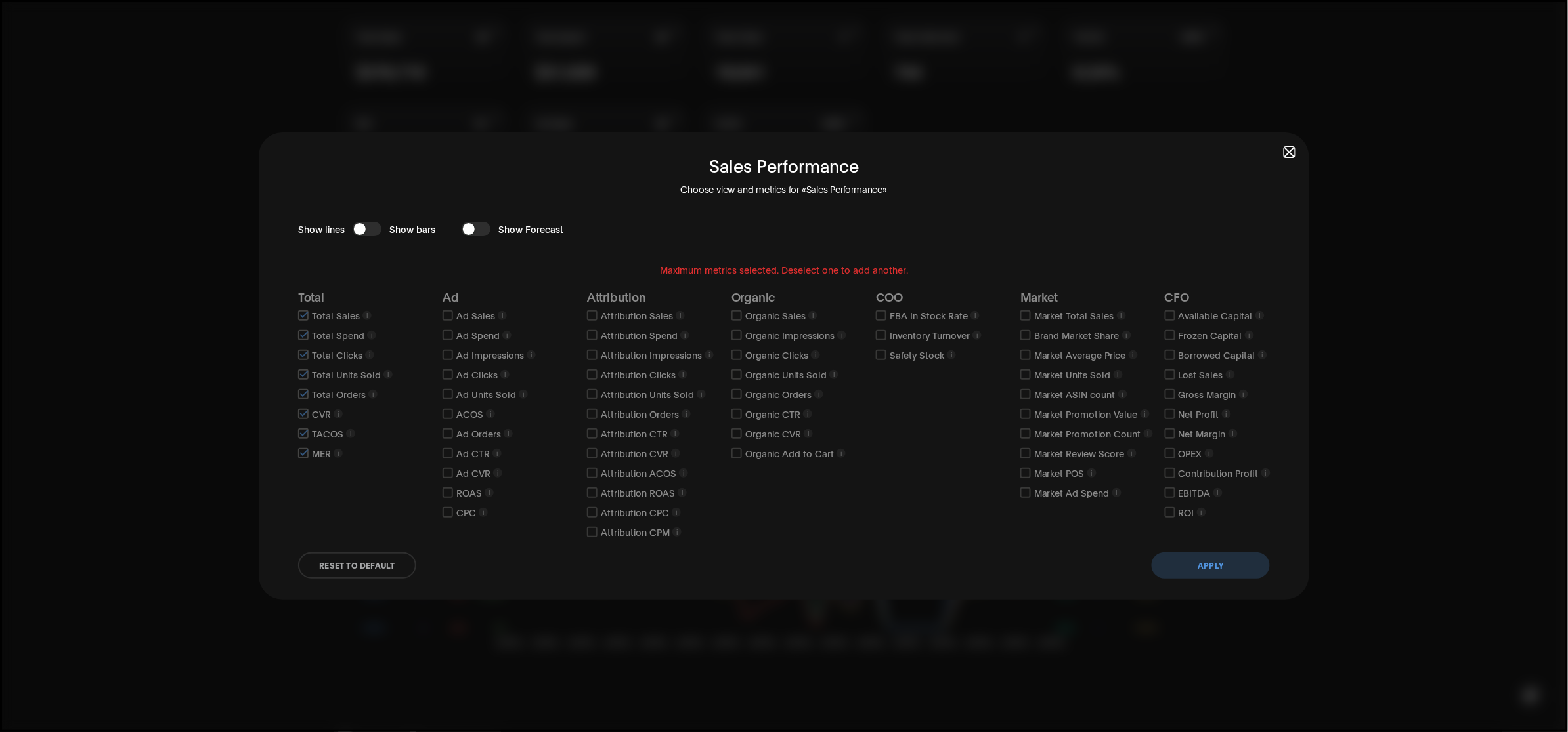
click at [471, 223] on div "button" at bounding box center [469, 228] width 12 height 12
drag, startPoint x: 1236, startPoint y: 568, endPoint x: 1226, endPoint y: 576, distance: 12.8
click at [1235, 568] on button "Apply" at bounding box center [1211, 566] width 118 height 26
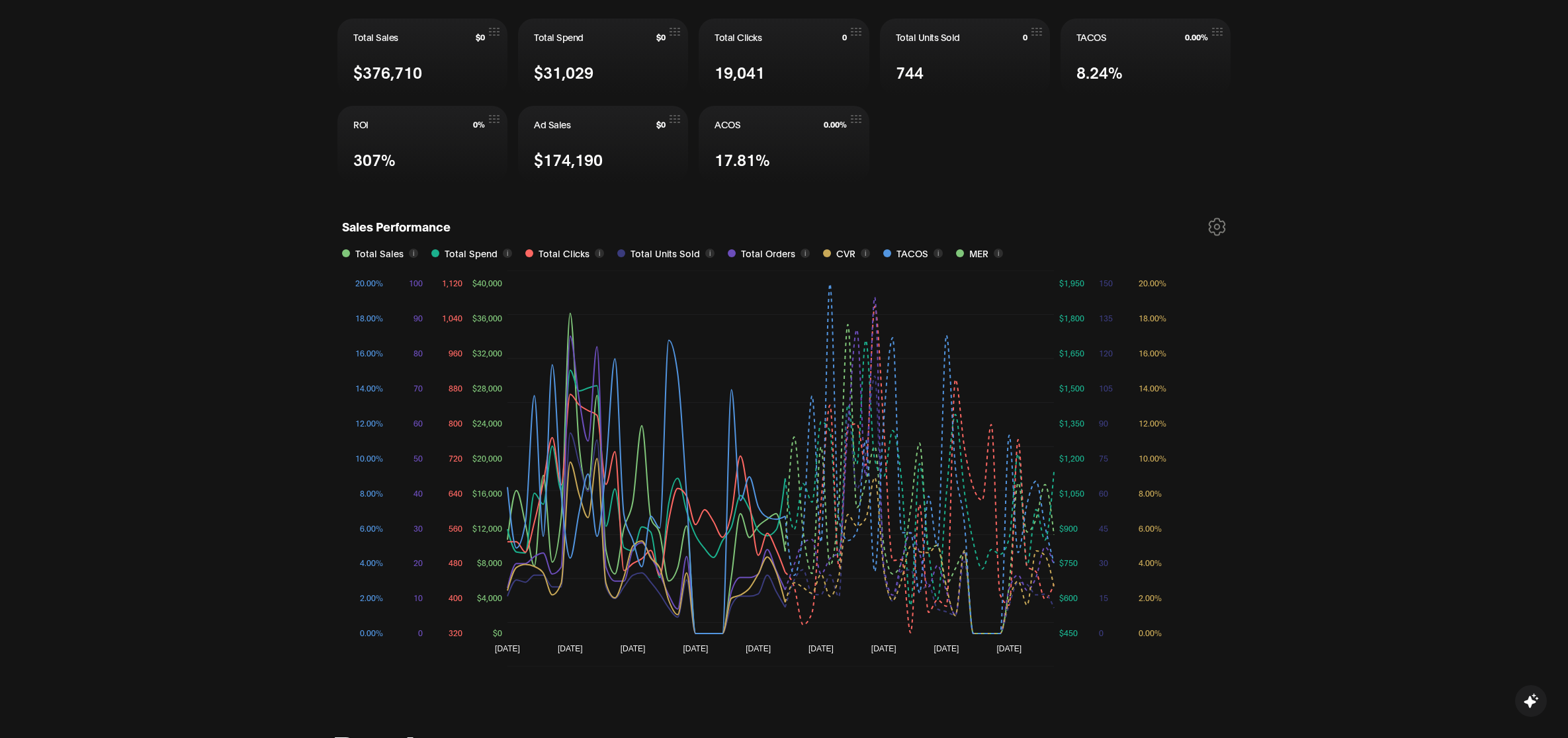
click at [1219, 228] on icon at bounding box center [1217, 227] width 16 height 17
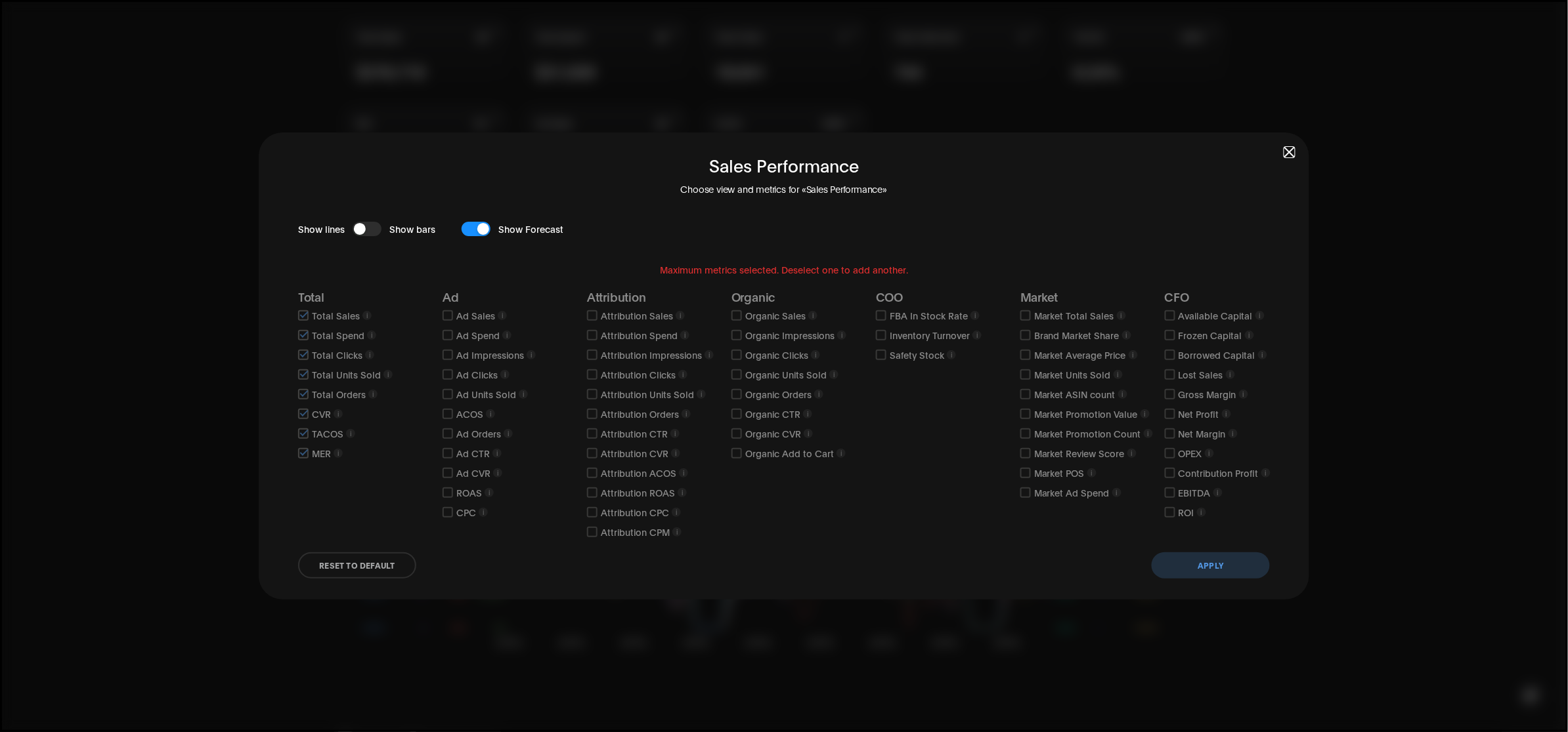
click at [479, 228] on div "button" at bounding box center [483, 228] width 12 height 12
click at [358, 231] on div "button" at bounding box center [359, 228] width 12 height 12
click at [1182, 565] on button "Apply" at bounding box center [1211, 566] width 118 height 26
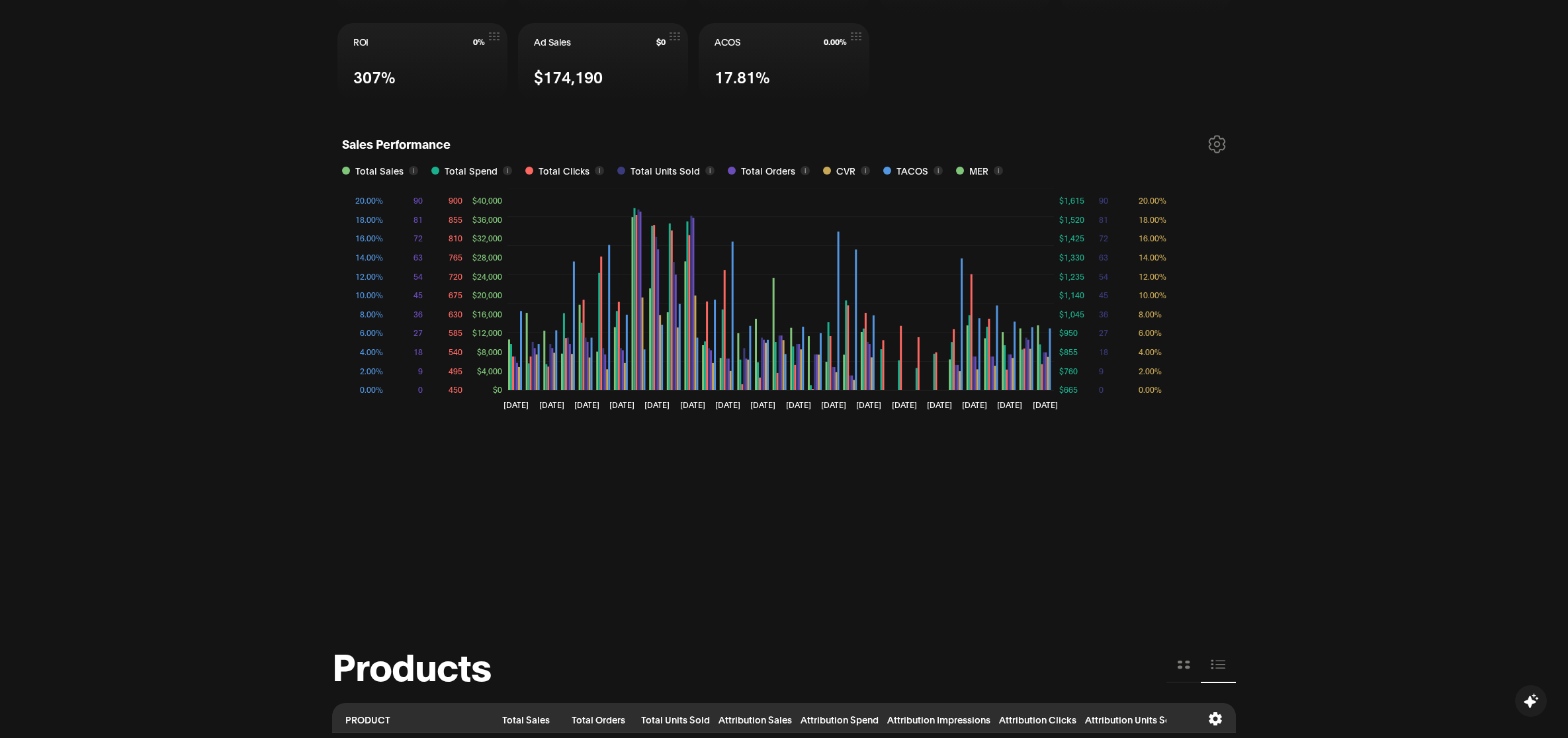
scroll to position [552, 0]
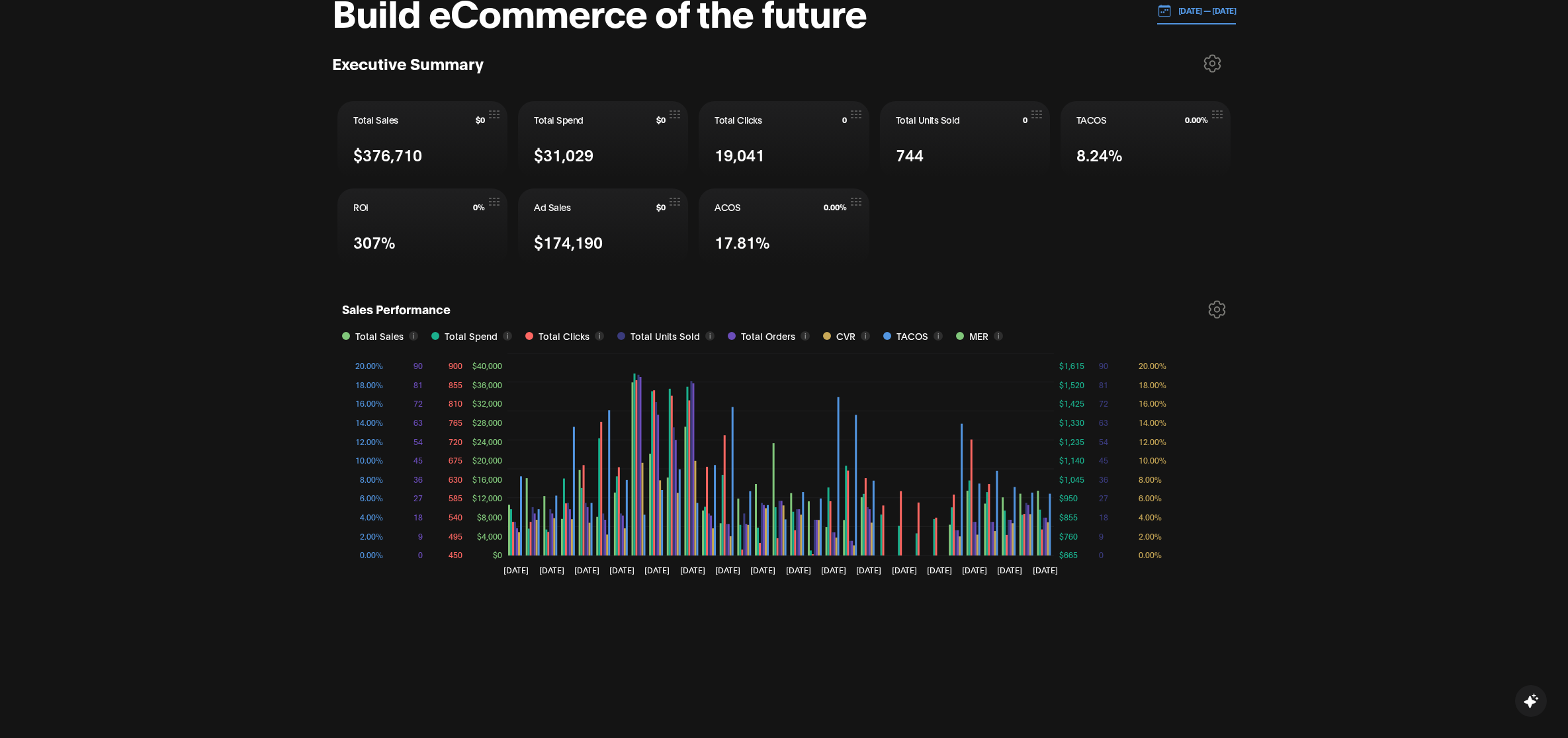
click at [1208, 315] on icon at bounding box center [1217, 310] width 18 height 19
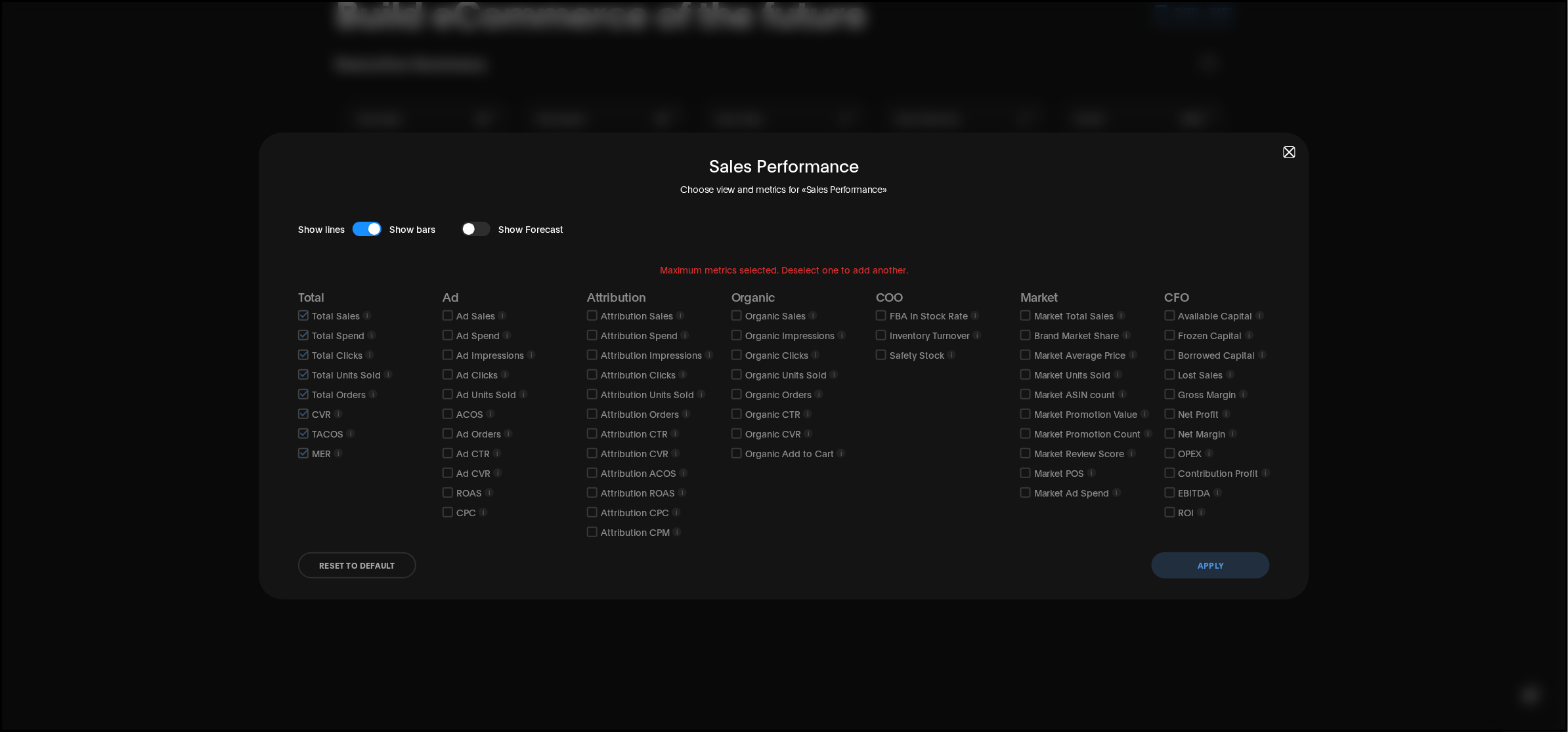
click at [365, 235] on button "button" at bounding box center [367, 229] width 29 height 15
click at [1207, 562] on button "Apply" at bounding box center [1211, 566] width 118 height 26
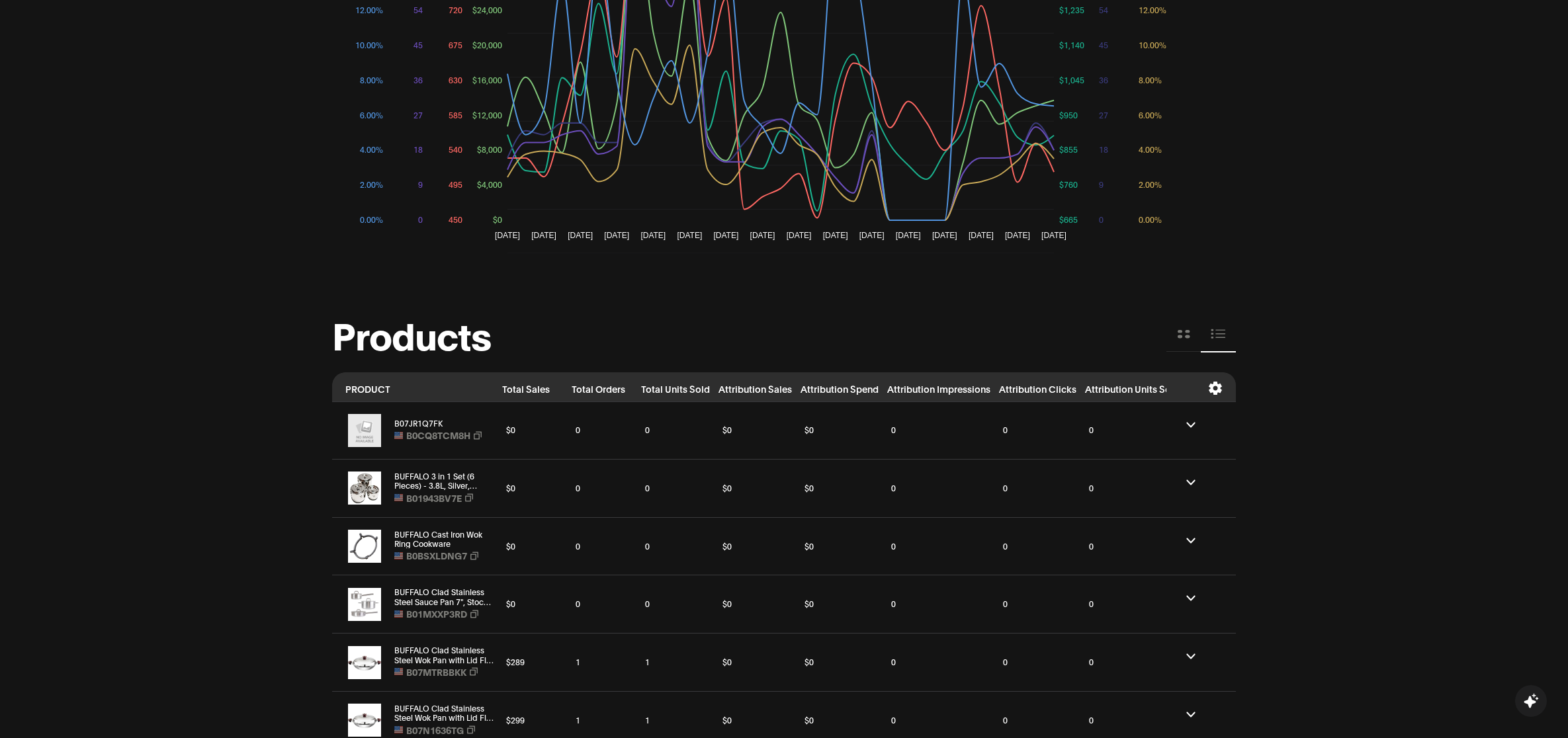
scroll to position [635, 0]
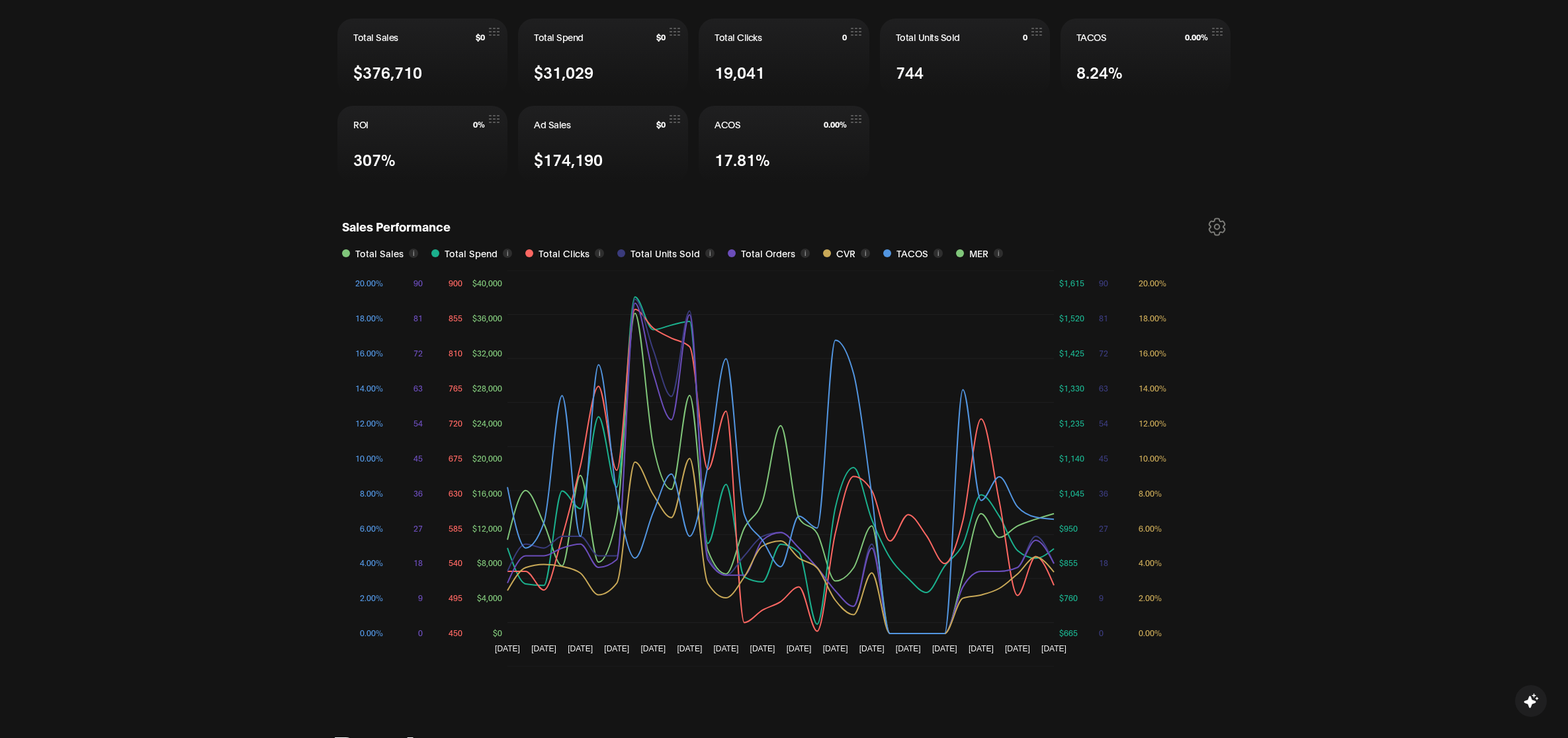
click at [1225, 230] on icon at bounding box center [1217, 227] width 16 height 17
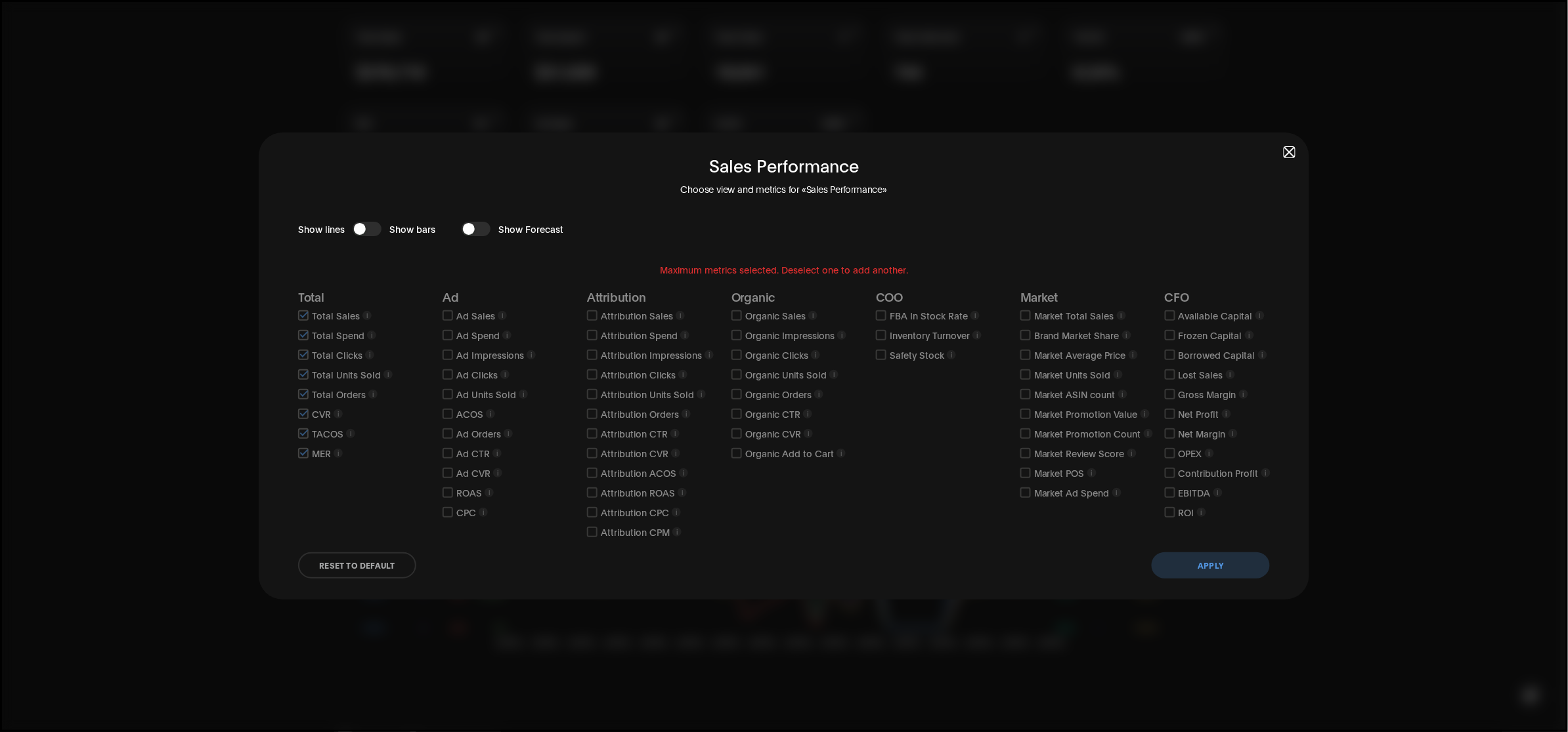
click at [362, 225] on div "button" at bounding box center [359, 228] width 12 height 12
click at [1232, 568] on button "Apply" at bounding box center [1211, 566] width 118 height 26
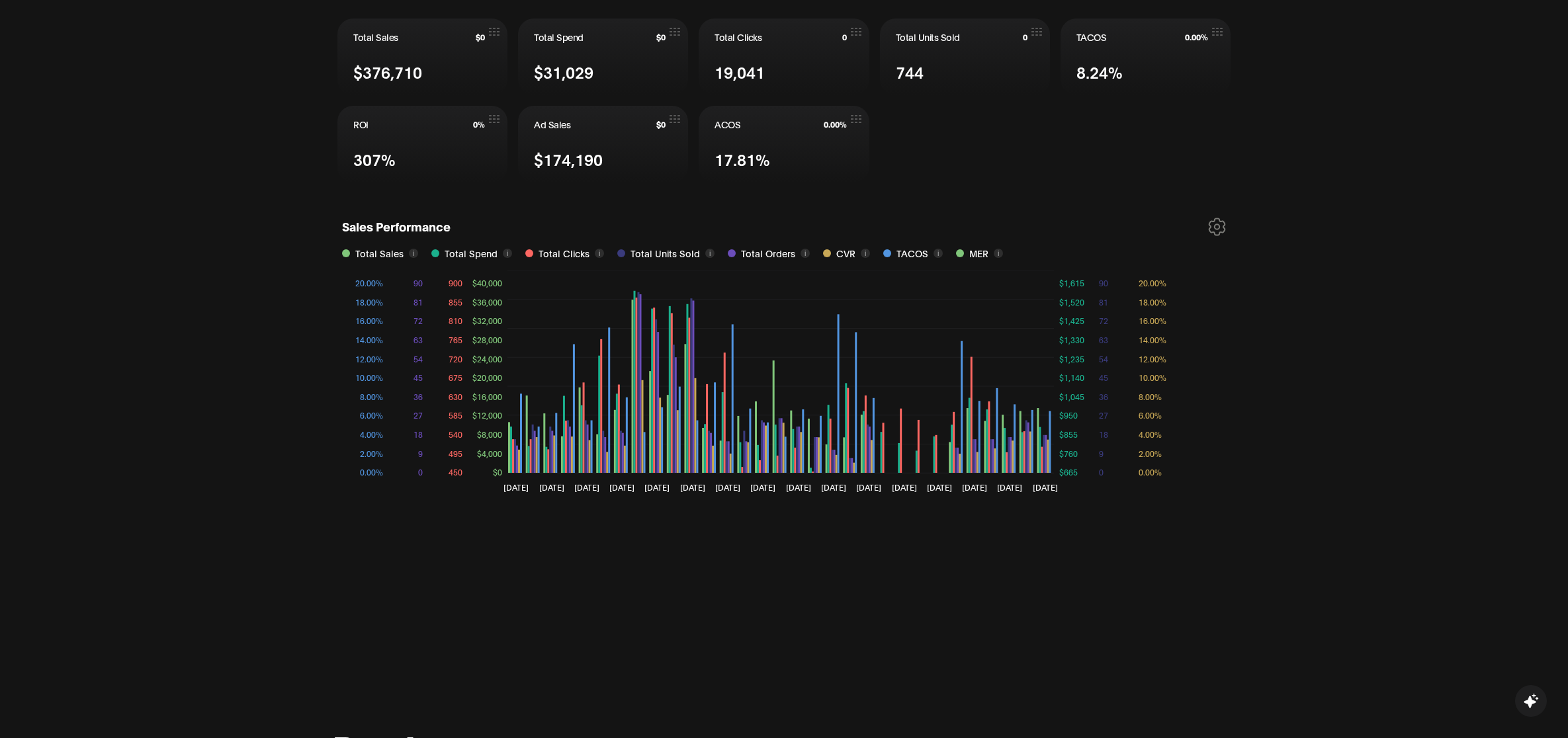
click at [1221, 226] on icon at bounding box center [1217, 227] width 16 height 17
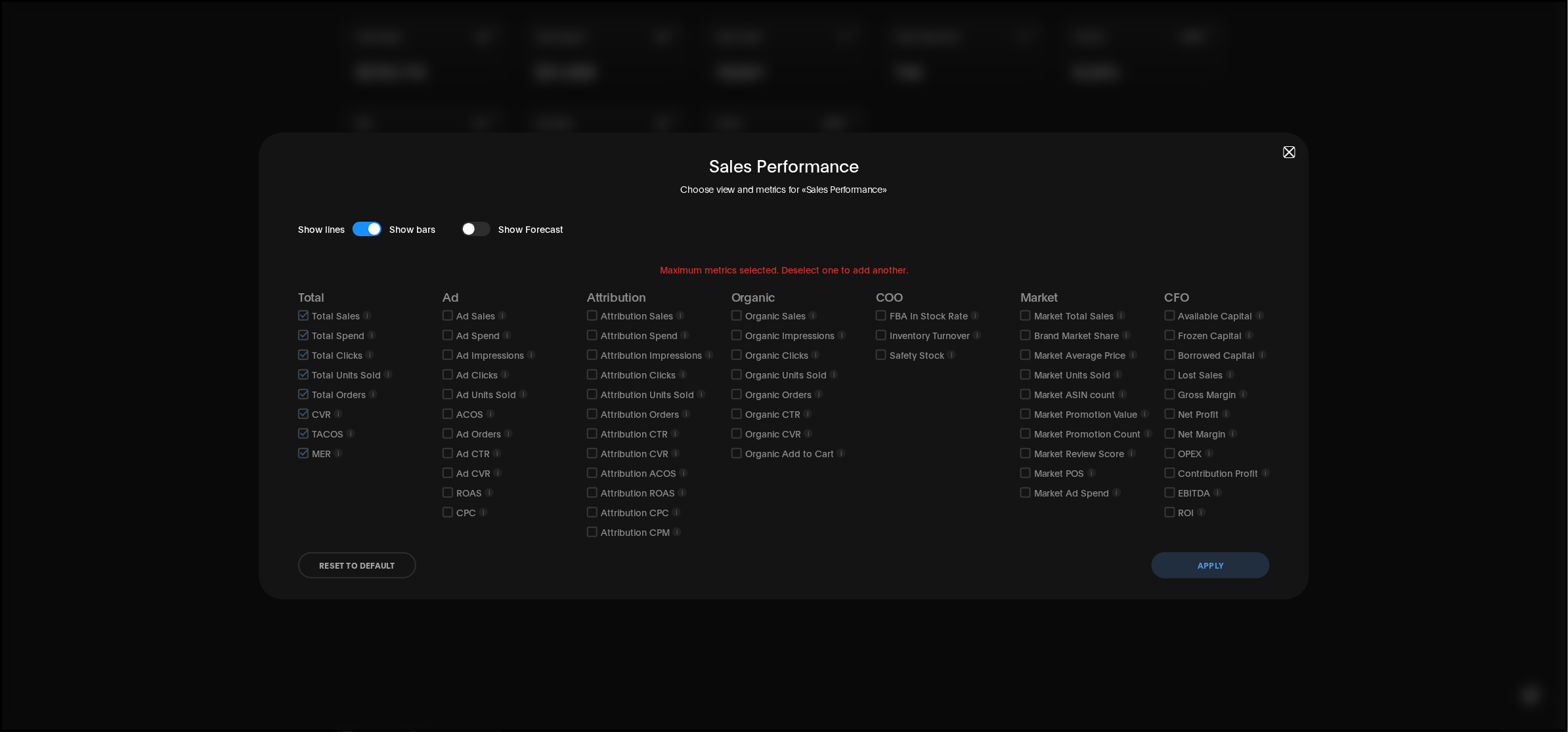
click at [363, 230] on button "button" at bounding box center [367, 229] width 29 height 15
drag, startPoint x: 1289, startPoint y: 156, endPoint x: 1215, endPoint y: 217, distance: 95.9
click at [1292, 156] on span "button" at bounding box center [1289, 152] width 9 height 9
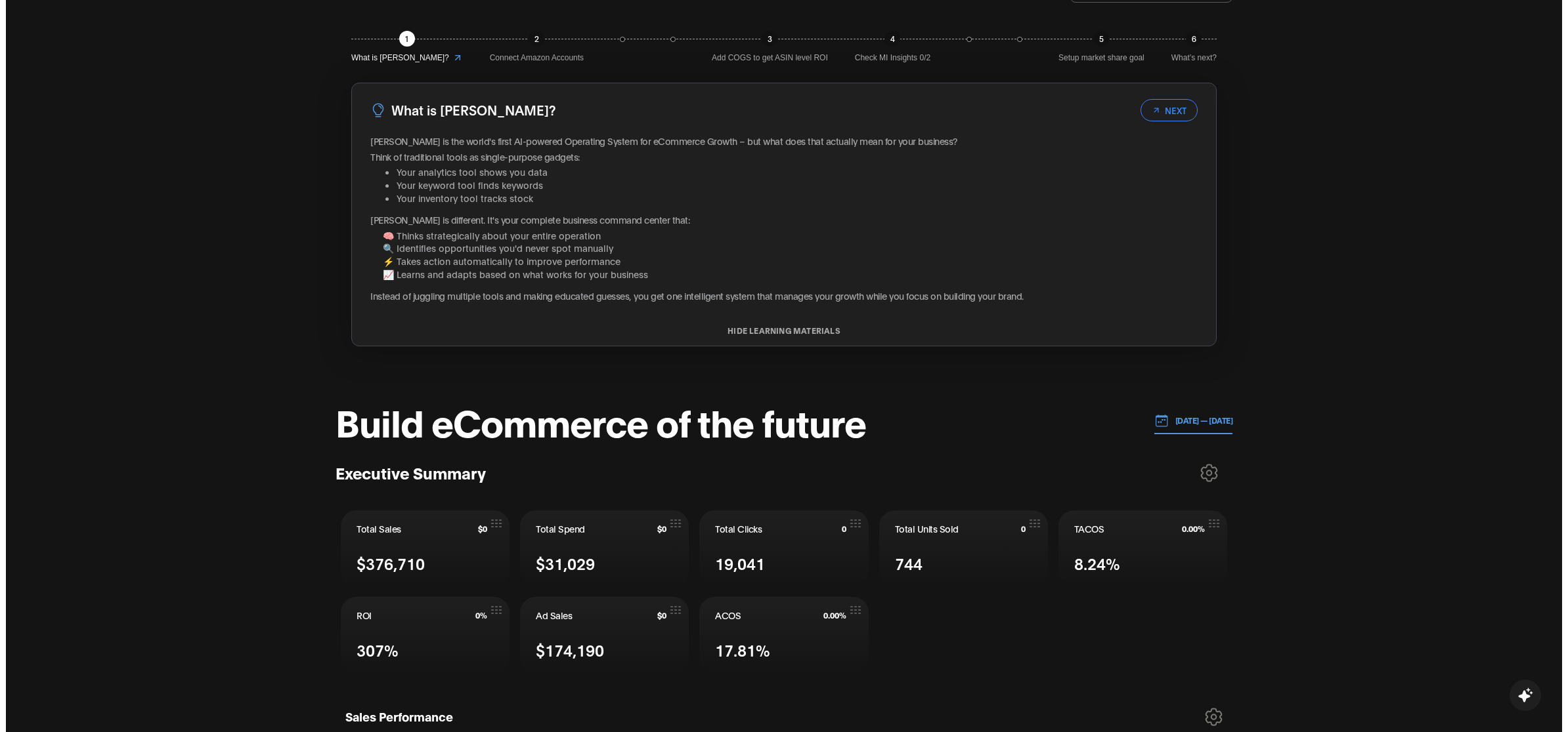
scroll to position [0, 0]
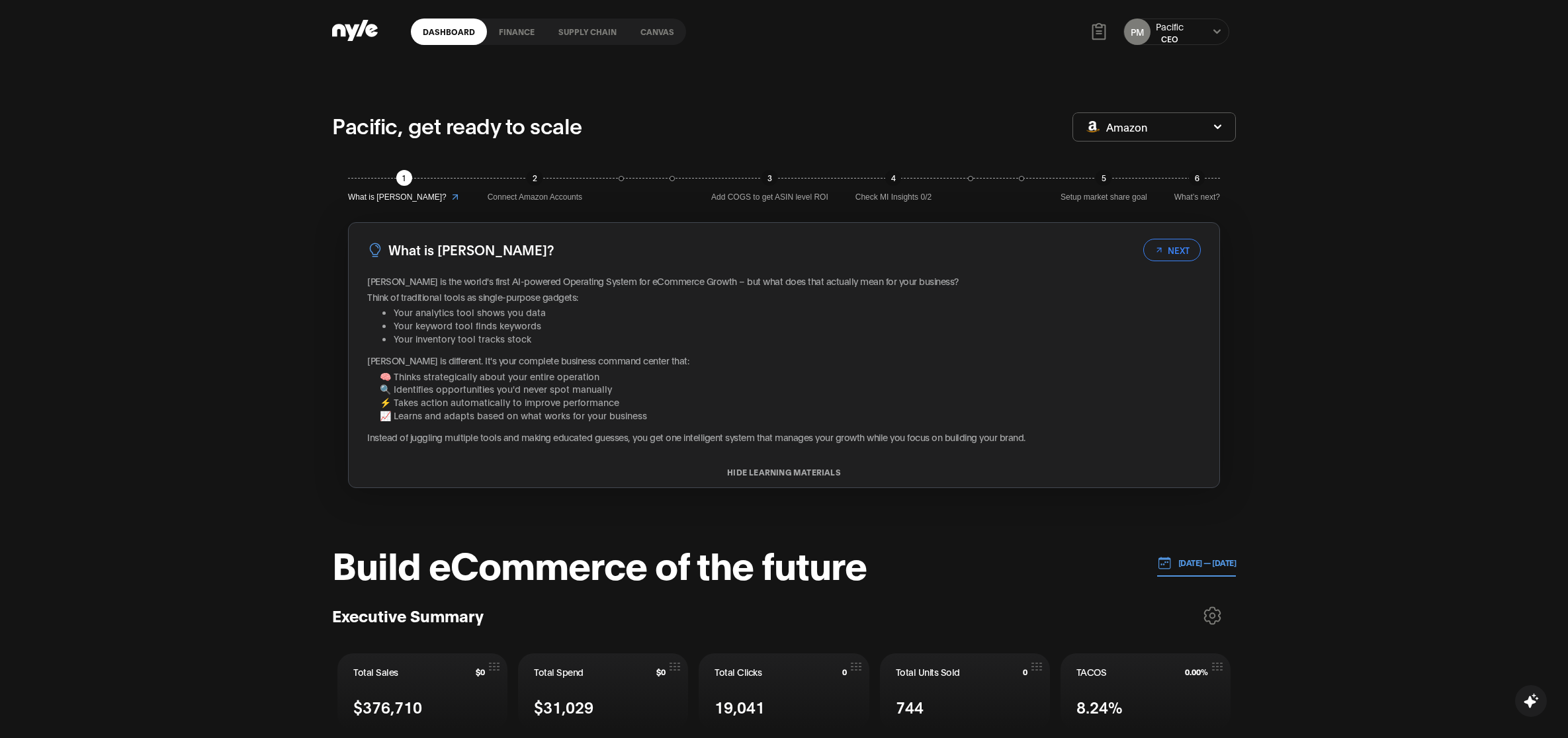
click at [650, 24] on link "Canvas" at bounding box center [657, 32] width 58 height 27
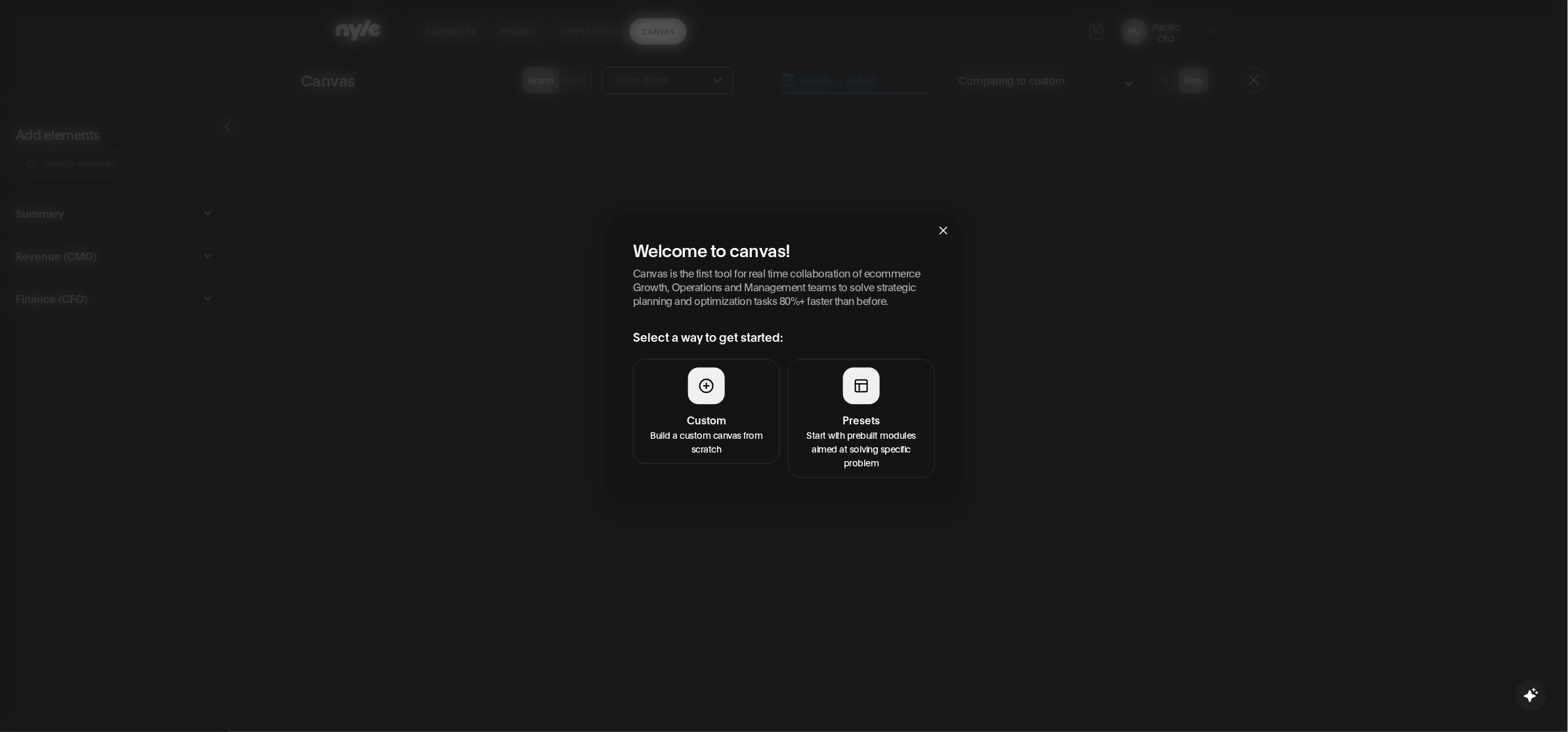
click at [658, 414] on button "Custom Build a custom canvas from scratch" at bounding box center [706, 412] width 147 height 105
click at [815, 405] on button "Presets Start with prebuilt modules aimed at solving specific problem" at bounding box center [861, 419] width 147 height 119
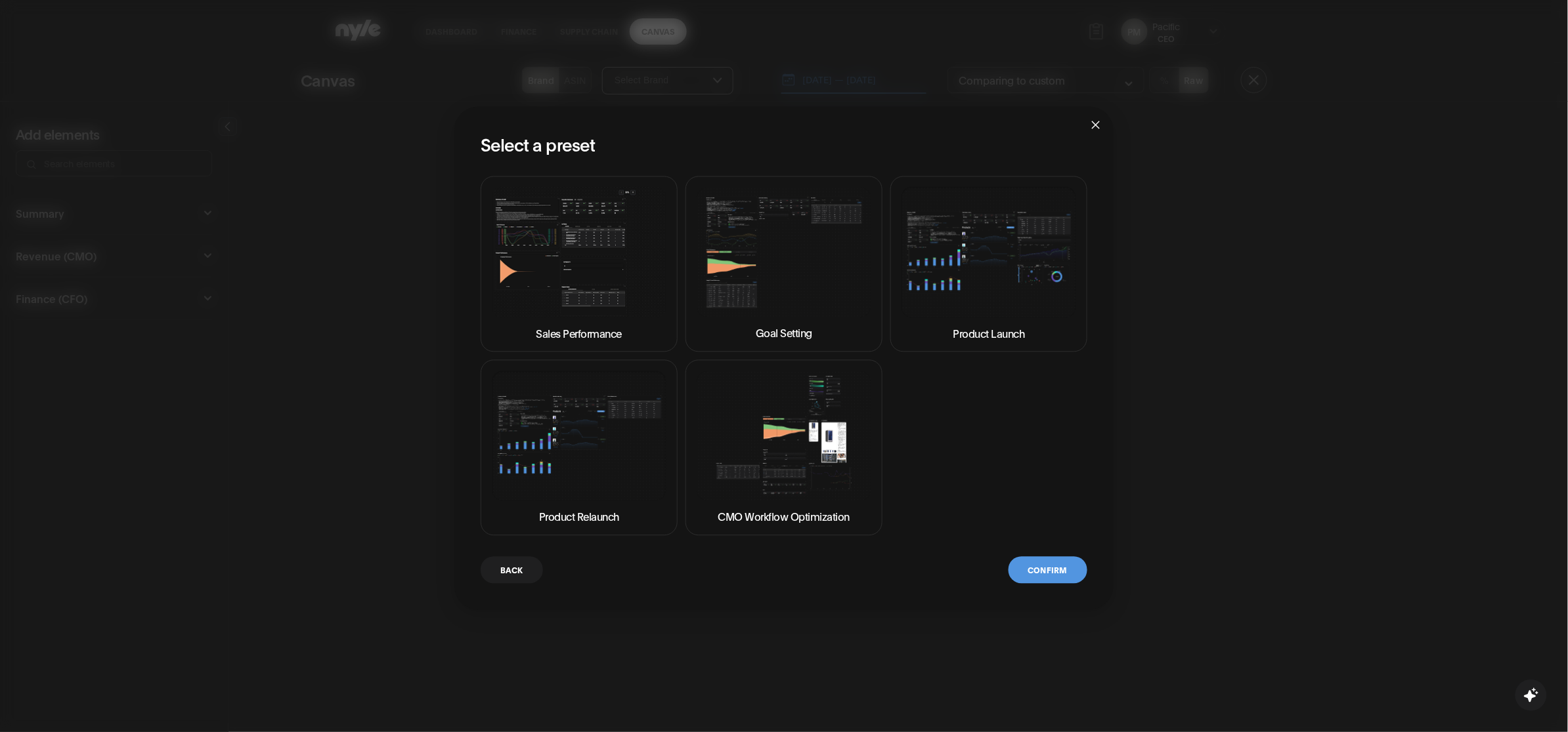
click at [806, 210] on img at bounding box center [784, 252] width 174 height 131
click at [1052, 565] on button "Confirm" at bounding box center [1048, 570] width 79 height 27
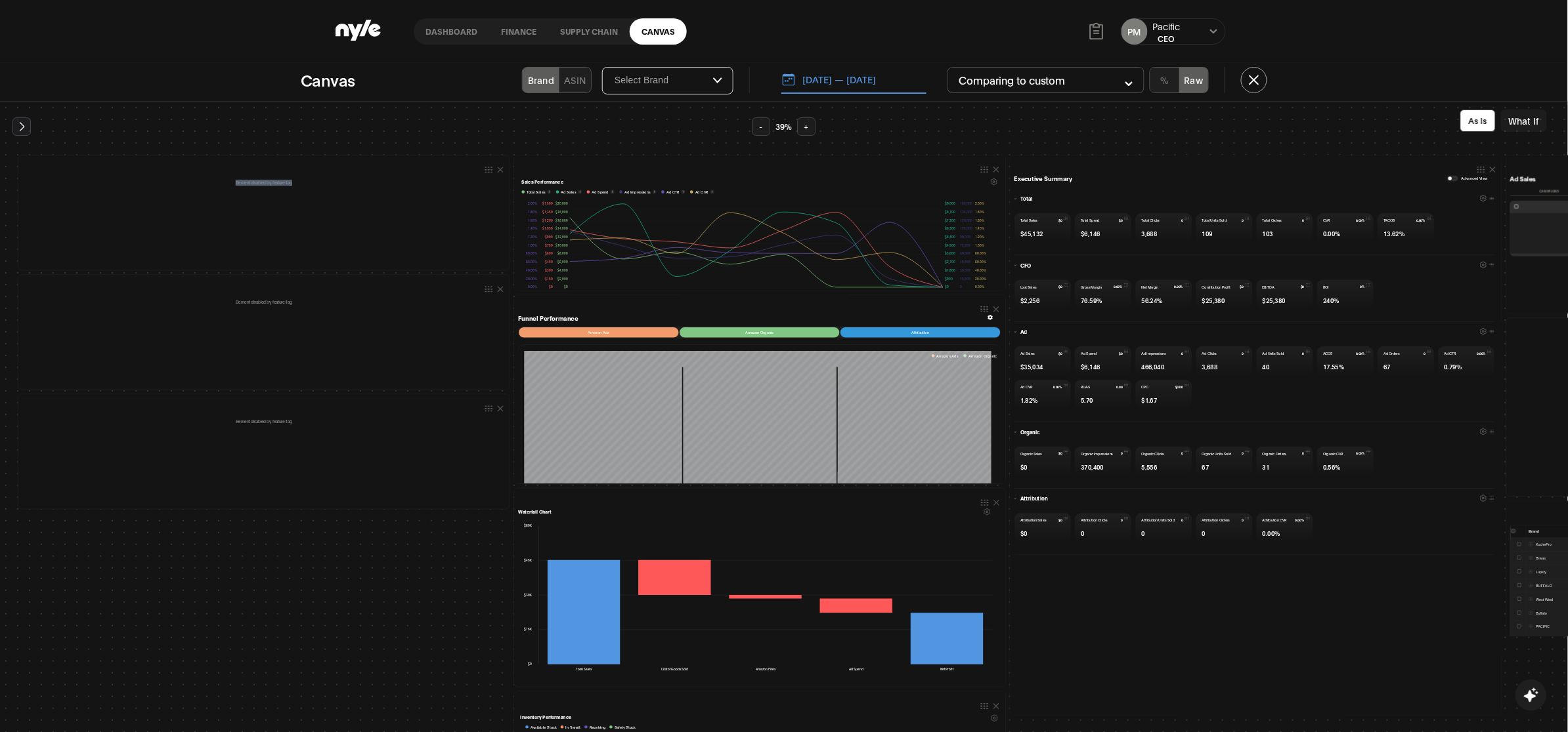
drag, startPoint x: 300, startPoint y: 182, endPoint x: 222, endPoint y: 179, distance: 78.1
click at [222, 179] on div "Element disabled by feature flag" at bounding box center [264, 183] width 483 height 17
click at [220, 185] on p "Element disabled by feature flag" at bounding box center [264, 183] width 474 height 6
click at [12, 125] on button at bounding box center [21, 127] width 19 height 19
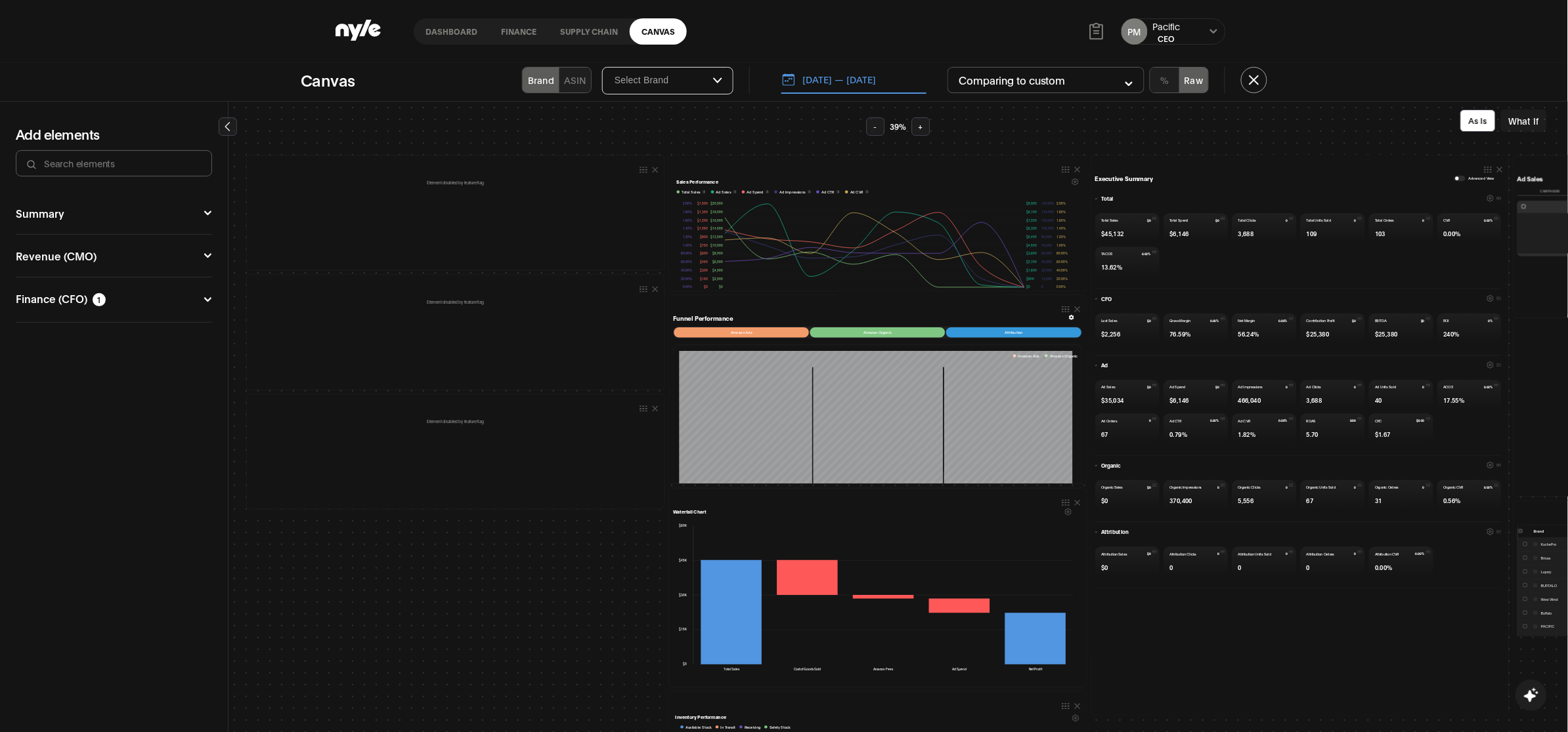
click at [53, 215] on button "Summary" at bounding box center [114, 213] width 197 height 10
click at [475, 558] on div "Element disabled by feature flag Element disabled by feature flag Element disab…" at bounding box center [1511, 473] width 2534 height 712
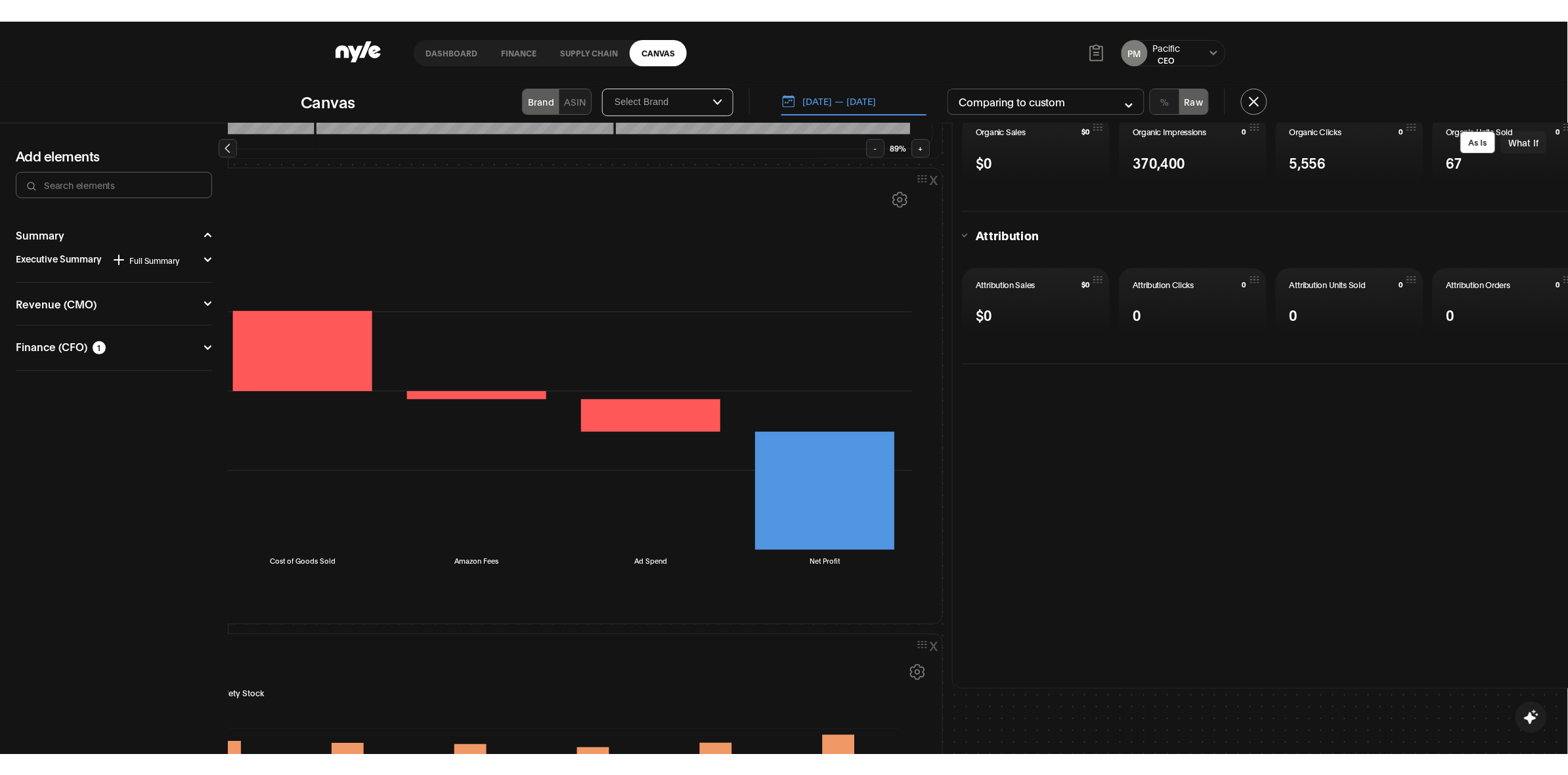
scroll to position [821, 985]
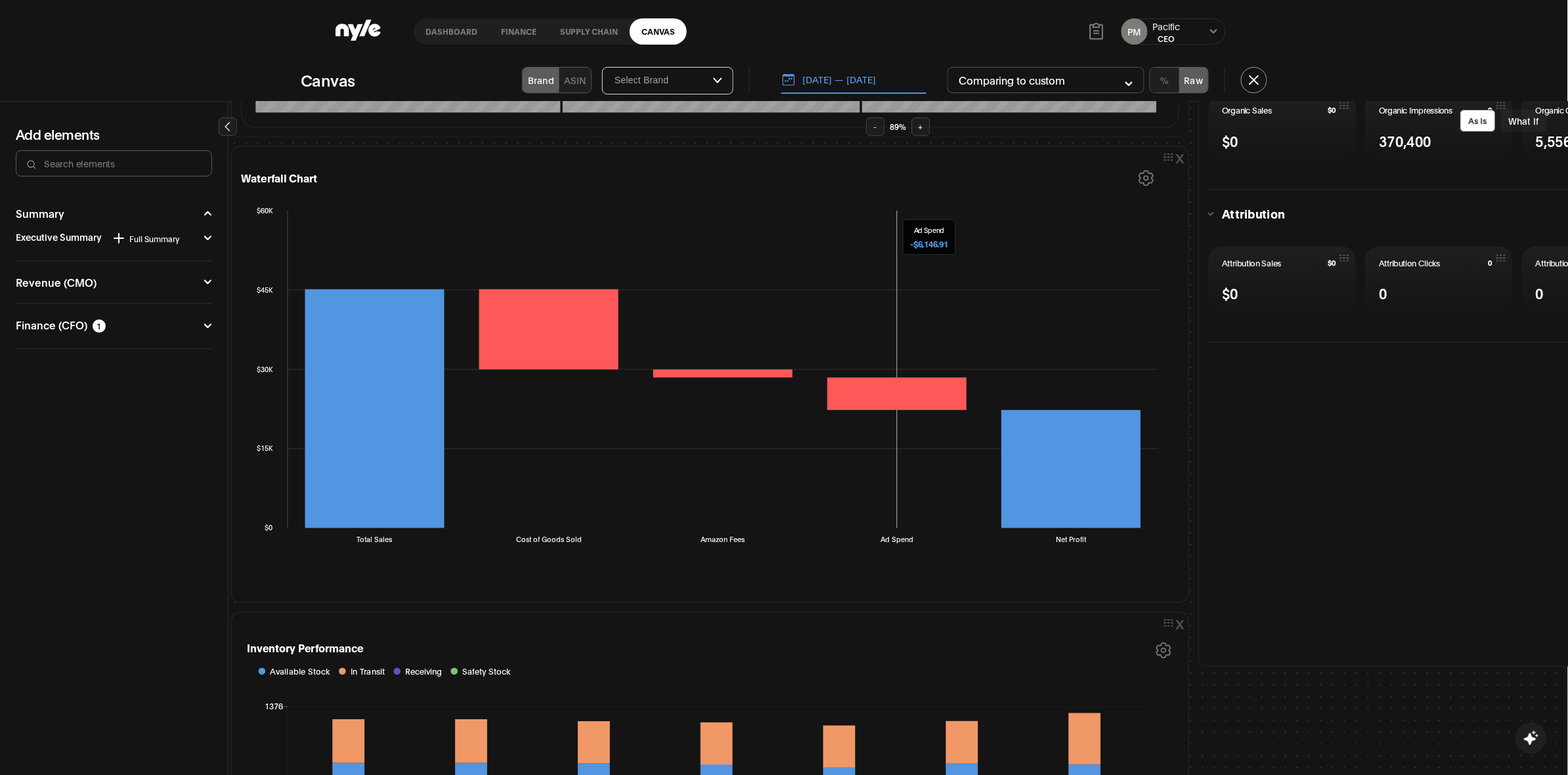
click at [808, 212] on icon "Total Sales Cost of Goods Sold Amazon Fees Ad Spend Net Profit $0 $15K $30K $45…" at bounding box center [708, 374] width 935 height 350
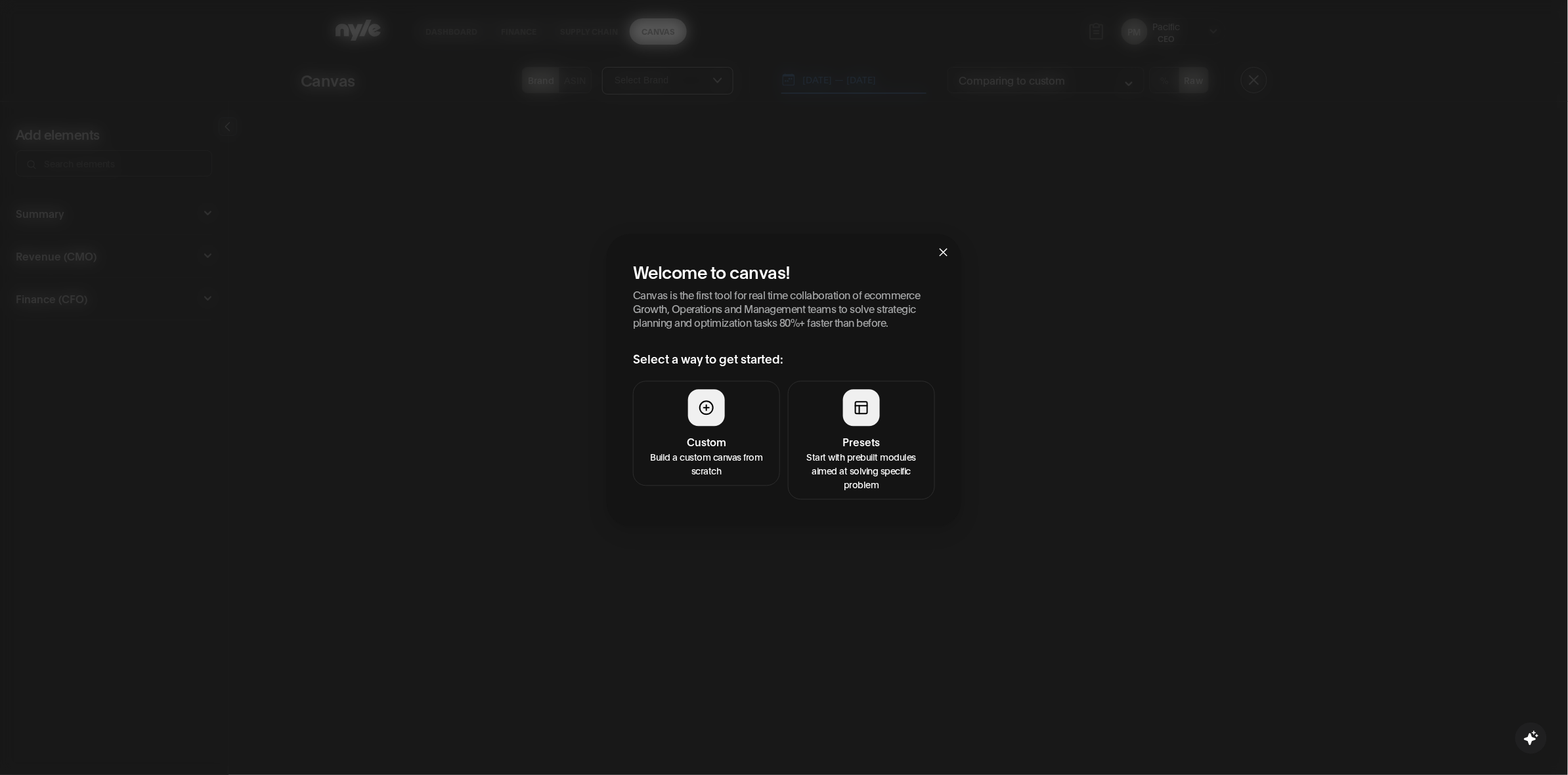
click at [887, 409] on button "Presets Start with prebuilt modules aimed at solving specific problem" at bounding box center [861, 440] width 147 height 119
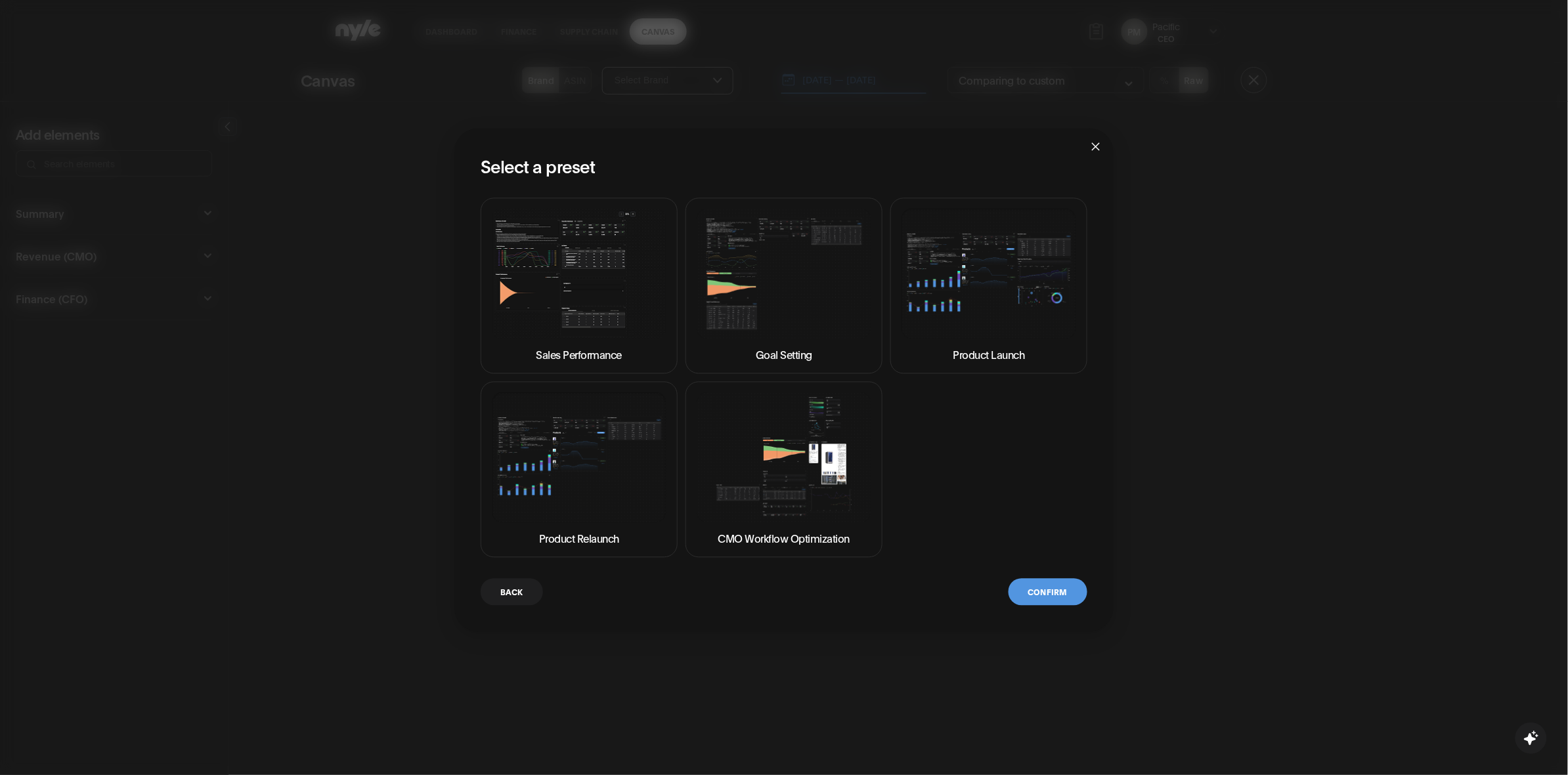
click at [740, 287] on img at bounding box center [784, 274] width 174 height 131
click at [1065, 589] on button "Confirm" at bounding box center [1048, 592] width 79 height 27
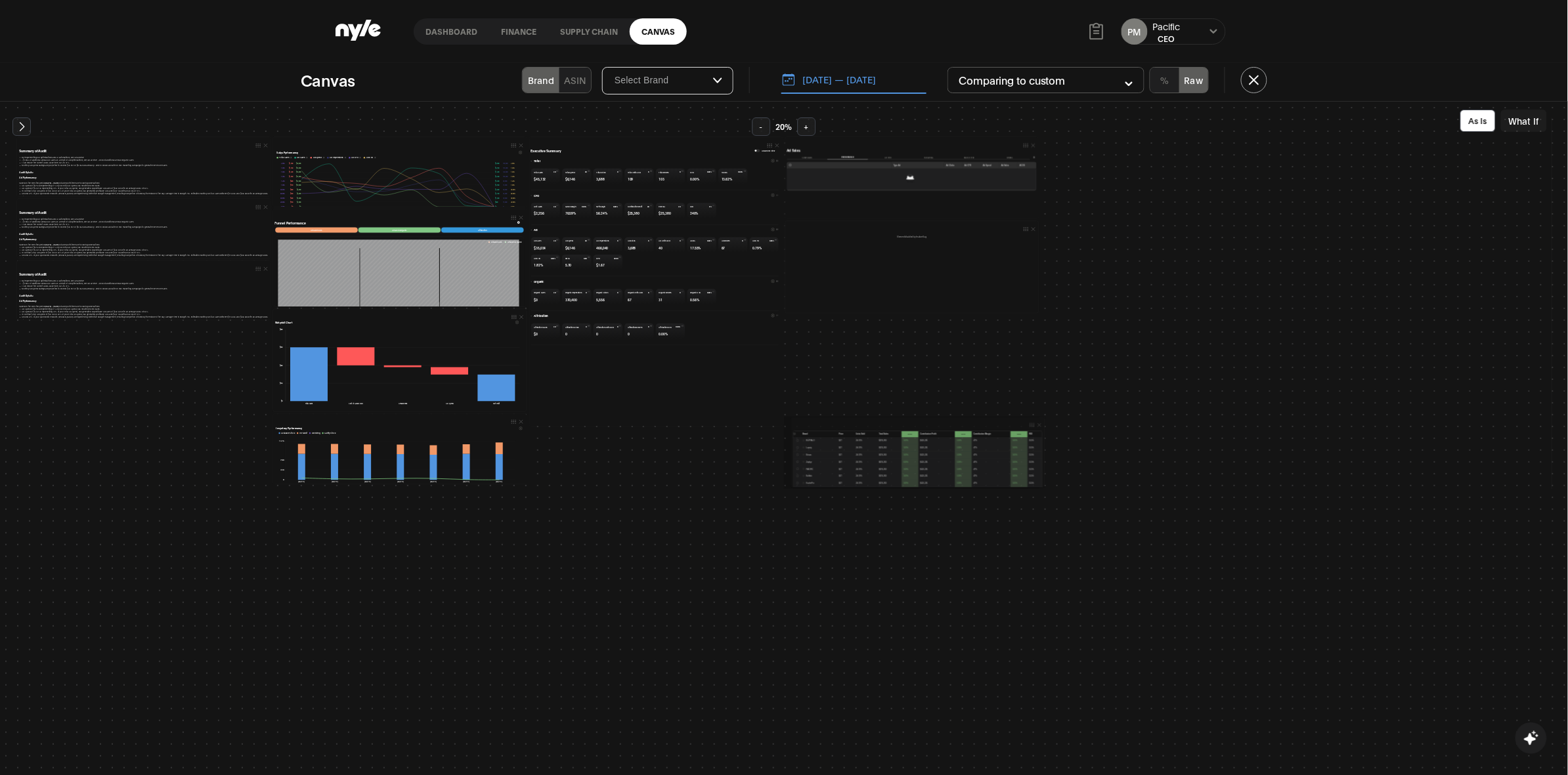
drag, startPoint x: 1018, startPoint y: 322, endPoint x: 1025, endPoint y: 425, distance: 103.2
click at [1025, 427] on div at bounding box center [918, 425] width 249 height 6
drag, startPoint x: 257, startPoint y: 267, endPoint x: 254, endPoint y: 434, distance: 167.0
click at [254, 434] on div "Summary of Audit By implementing our optimizations and AI automations, we can a…" at bounding box center [141, 448] width 254 height 60
drag, startPoint x: 1021, startPoint y: 230, endPoint x: 1027, endPoint y: 339, distance: 109.2
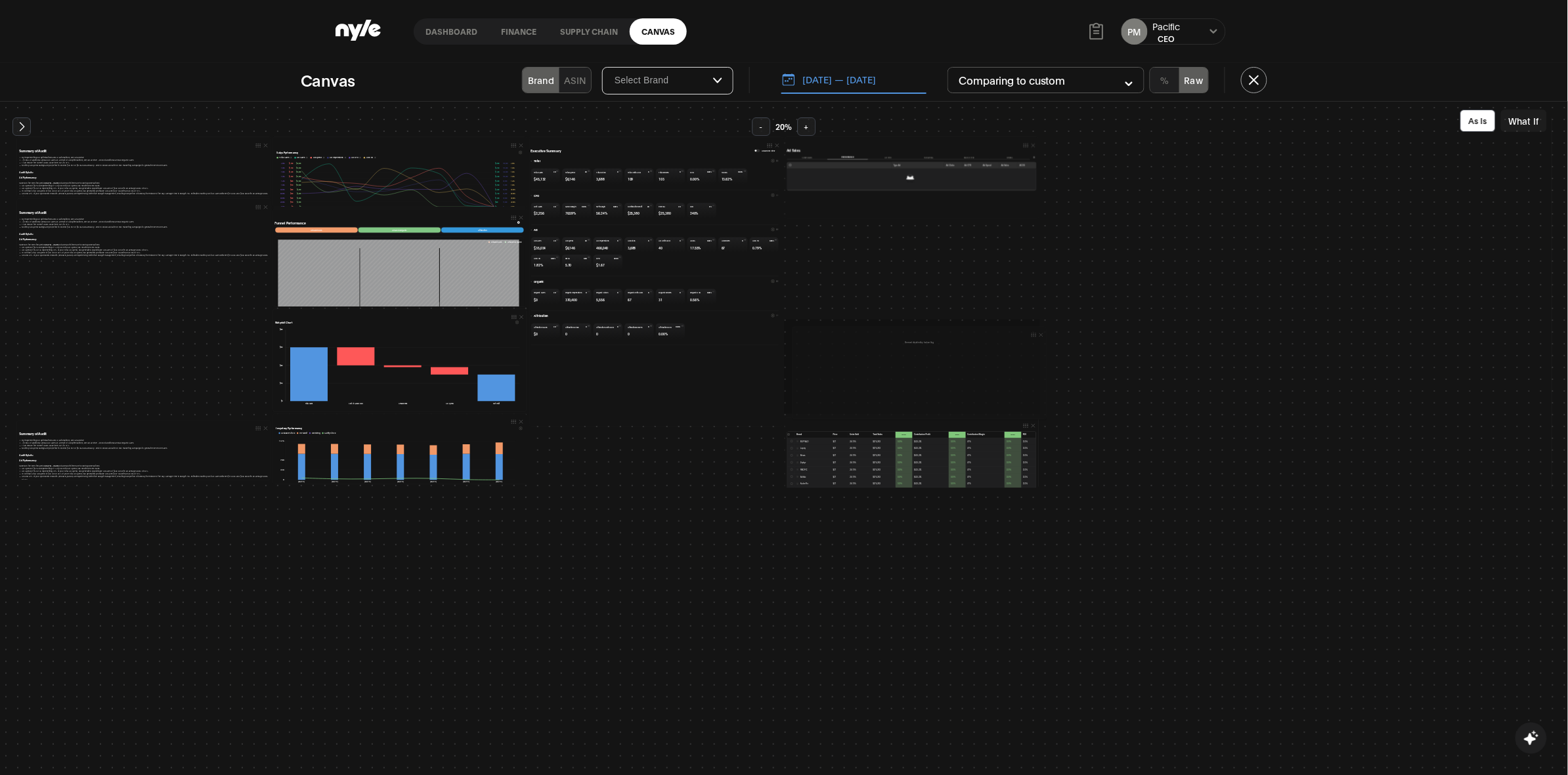
click at [1027, 339] on div "Element disabled by feature flag" at bounding box center [919, 373] width 254 height 93
drag, startPoint x: 1020, startPoint y: 143, endPoint x: 1019, endPoint y: 233, distance: 90.0
click at [1019, 233] on div at bounding box center [912, 232] width 249 height 6
drag, startPoint x: 493, startPoint y: 738, endPoint x: 458, endPoint y: 740, distance: 35.1
click at [491, 738] on div "Summary of Audit By implementing our optimizations and AI automations, we can a…" at bounding box center [784, 439] width 1568 height 674
